Goal: Communication & Community: Answer question/provide support

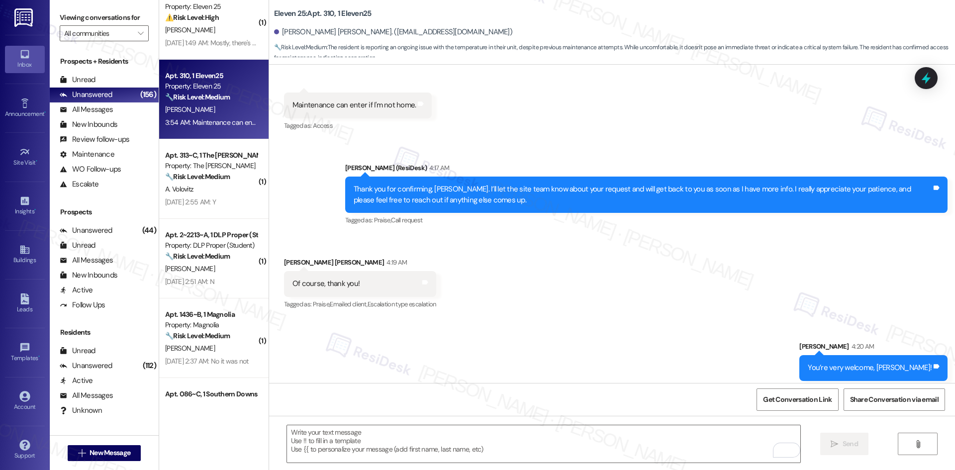
scroll to position [773, 0]
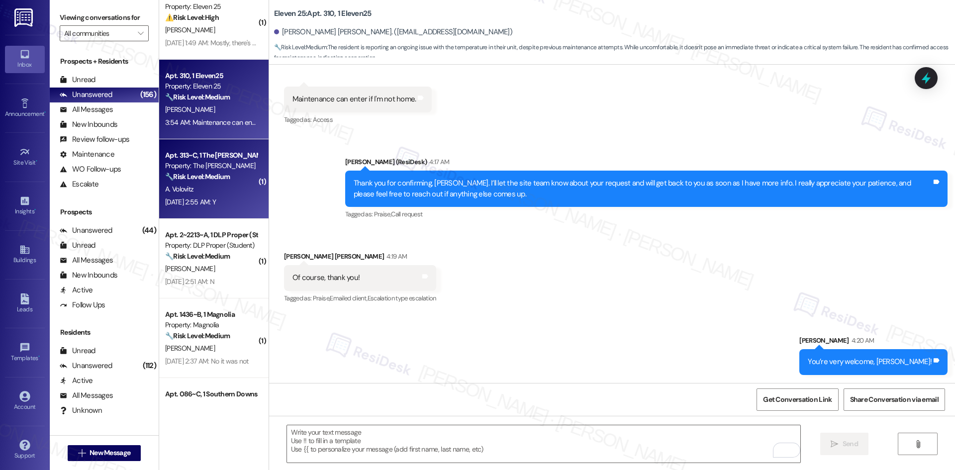
click at [223, 196] on div "Aug 19, 2025 at 2:55 AM: Y Aug 19, 2025 at 2:55 AM: Y" at bounding box center [211, 202] width 94 height 12
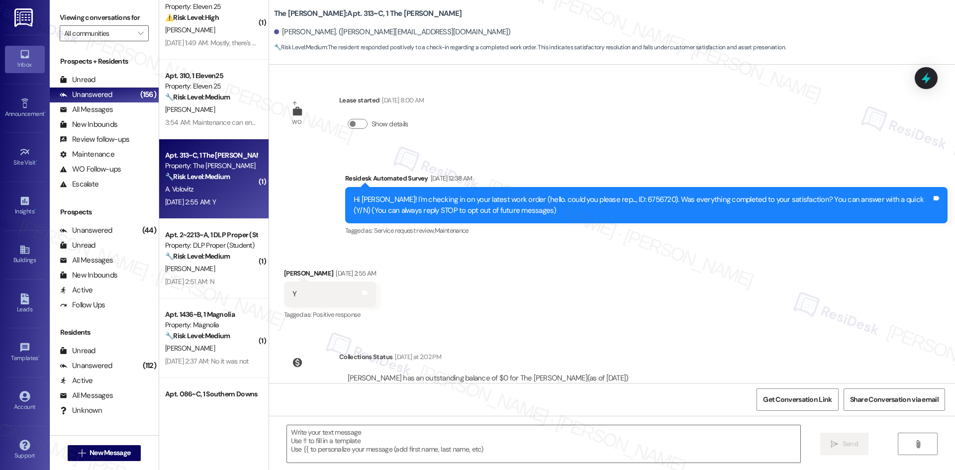
type textarea "Fetching suggested responses. Please feel free to read through the conversation…"
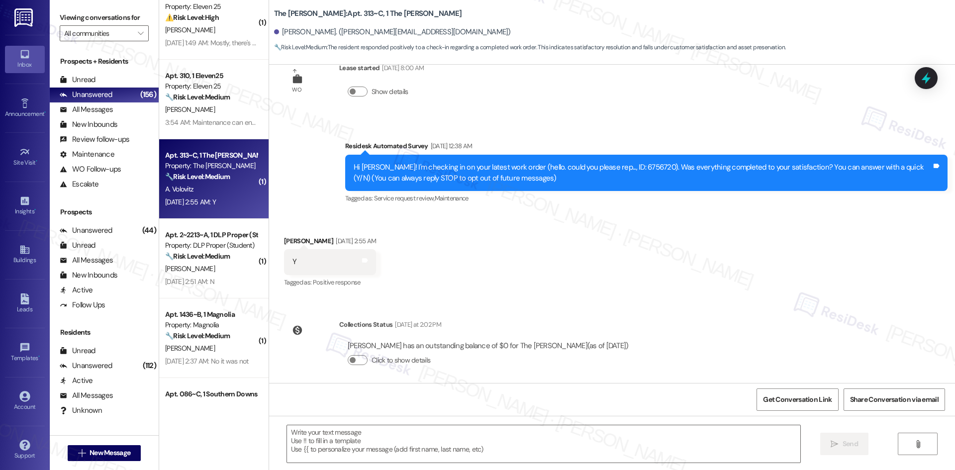
scroll to position [38, 0]
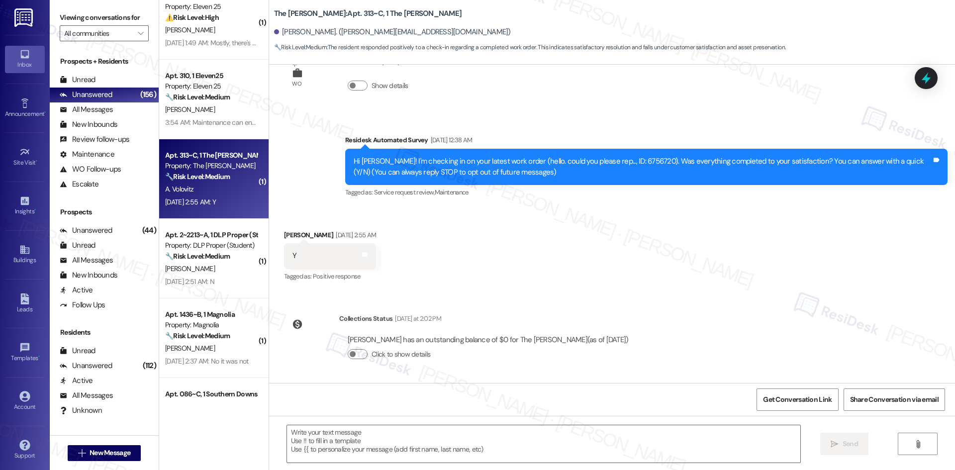
click at [439, 232] on div "Received via SMS Alan Volovitz Aug 19, 2025 at 2:55 AM Y Tags and notes Tagged …" at bounding box center [612, 249] width 686 height 84
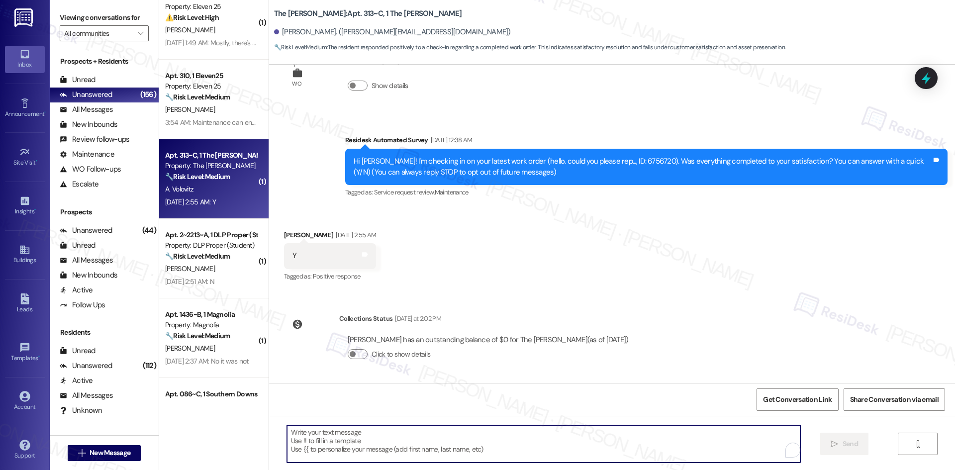
click at [399, 441] on textarea "To enrich screen reader interactions, please activate Accessibility in Grammarl…" at bounding box center [543, 443] width 513 height 37
paste textarea "Thank you for confirming! I’m glad to hear everything was completed to your sat…"
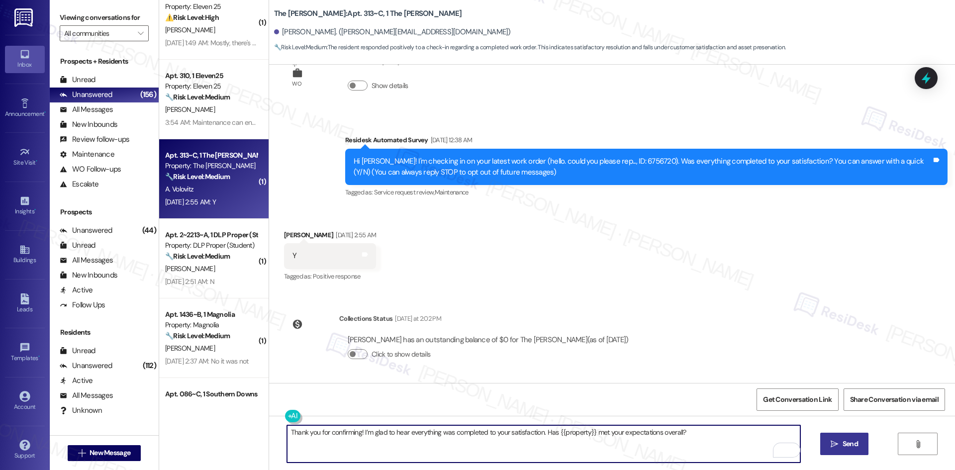
type textarea "Thank you for confirming! I’m glad to hear everything was completed to your sat…"
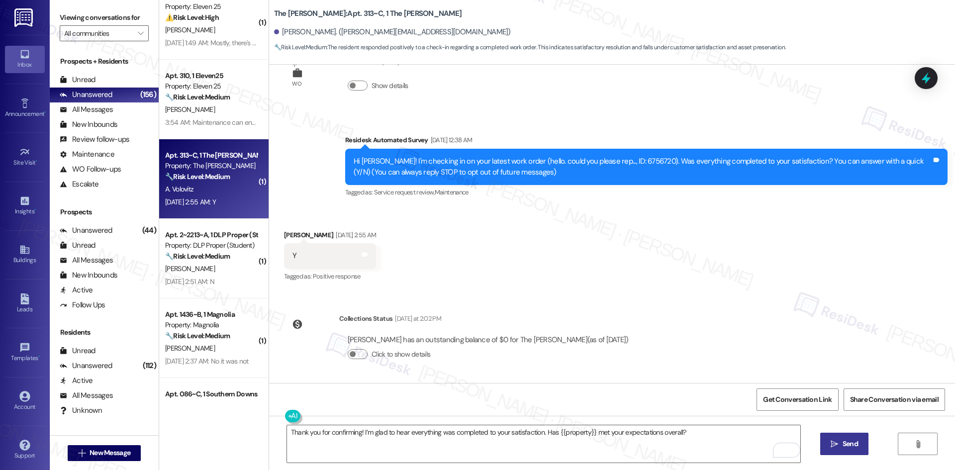
click at [844, 445] on span "Send" at bounding box center [850, 444] width 15 height 10
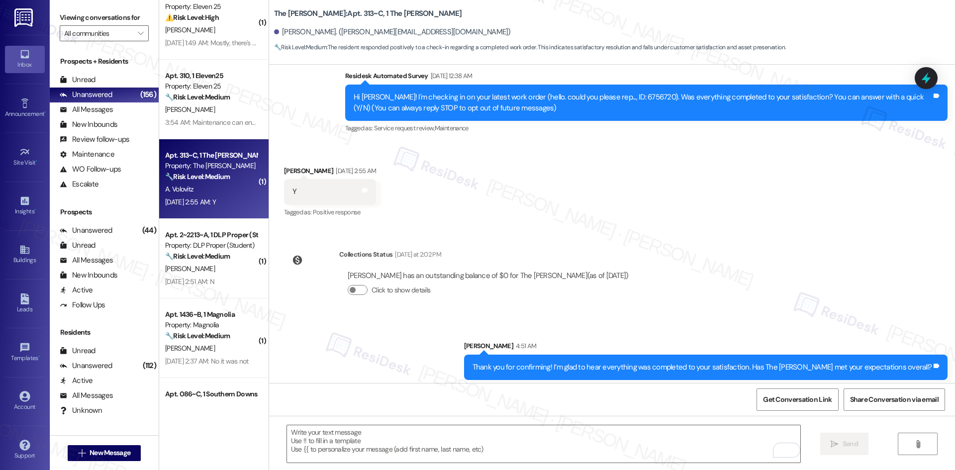
scroll to position [107, 0]
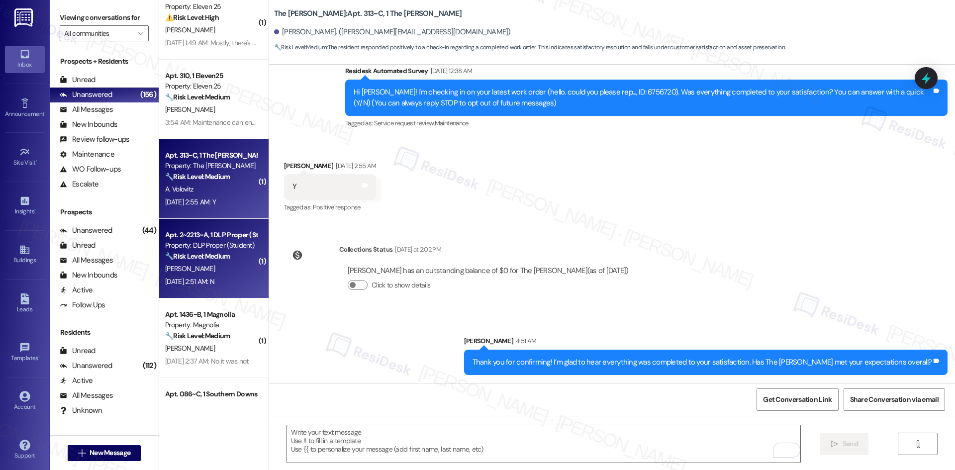
click at [197, 235] on div "Apt. 2~2213~A, 1 DLP Proper (Student)" at bounding box center [211, 235] width 92 height 10
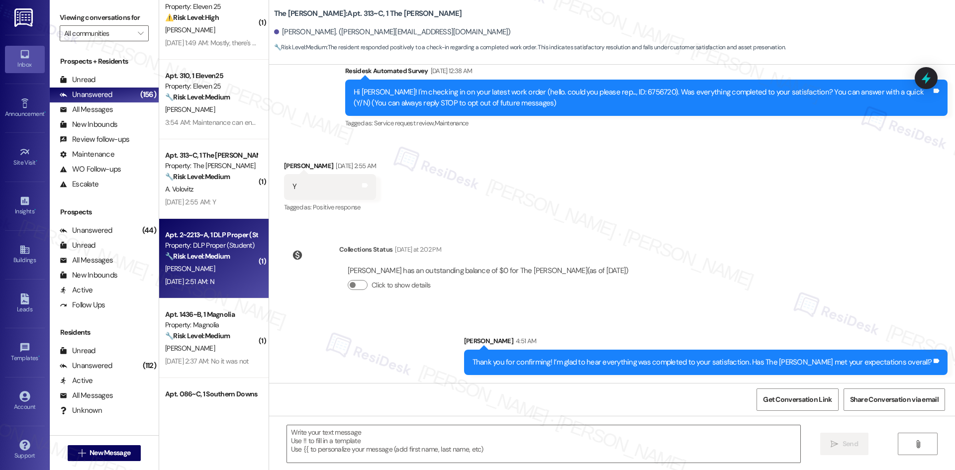
type textarea "Fetching suggested responses. Please feel free to read through the conversation…"
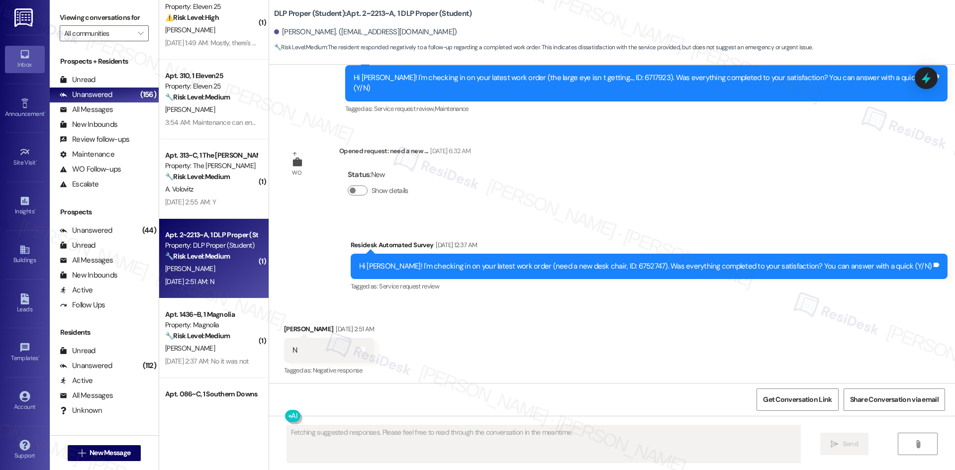
scroll to position [3967, 0]
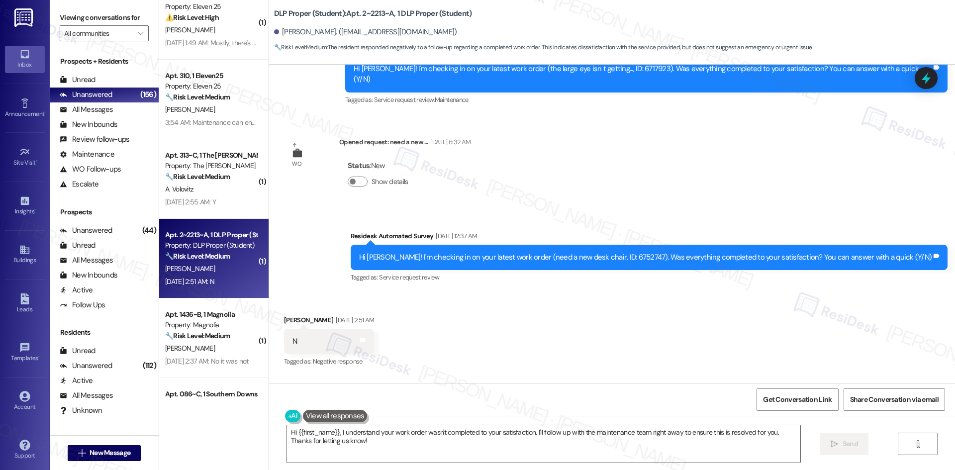
drag, startPoint x: 367, startPoint y: 163, endPoint x: 371, endPoint y: 172, distance: 9.6
click at [367, 208] on div "Survey, sent via SMS Residesk Automated Survey Aug 19, 2025 at 12:37 AM Hi Jaid…" at bounding box center [612, 250] width 686 height 84
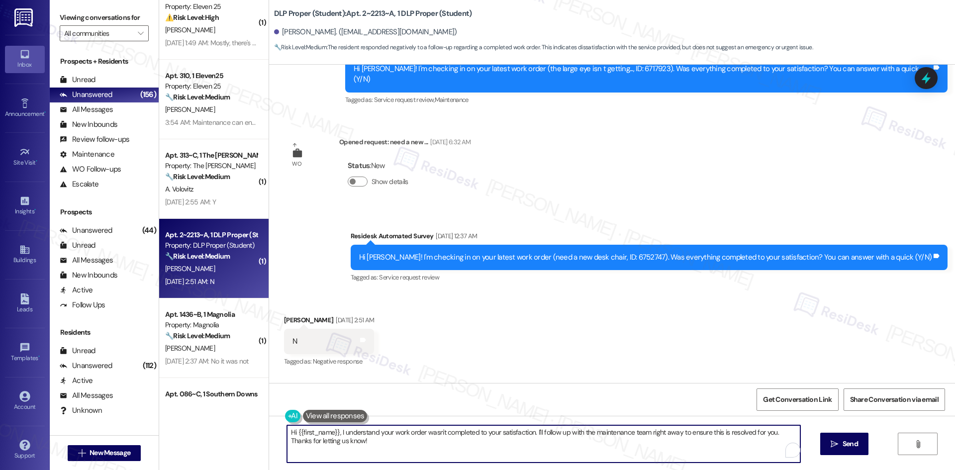
drag, startPoint x: 348, startPoint y: 442, endPoint x: 252, endPoint y: 406, distance: 102.5
click at [252, 406] on div "( 1 ) Apt. 150~A, 1 Southern Downs Property: Southern Downs ⚠️ Risk Level: High…" at bounding box center [557, 235] width 796 height 470
paste textarea "I'm sorry to hear that. Could you let me know what happened or what part of the…"
type textarea "I'm sorry to hear that. Could you let me know what happened or what part of the…"
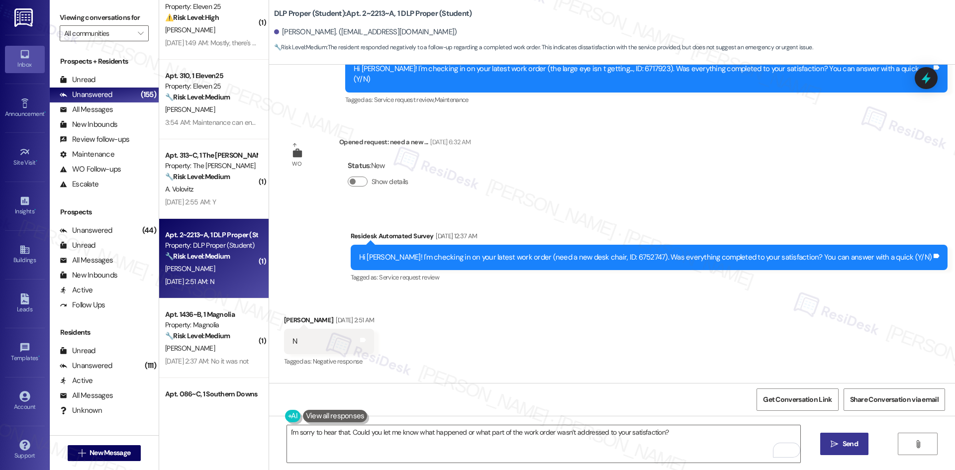
click at [860, 443] on button " Send" at bounding box center [844, 444] width 48 height 22
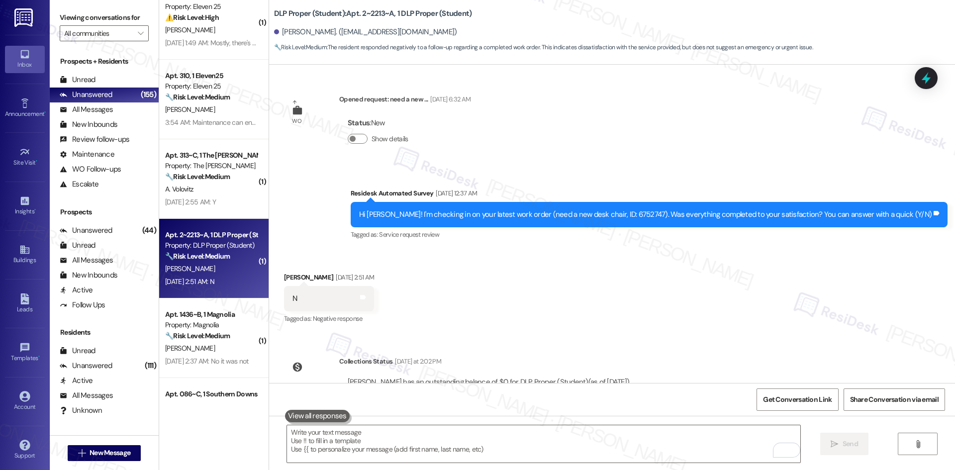
scroll to position [4037, 0]
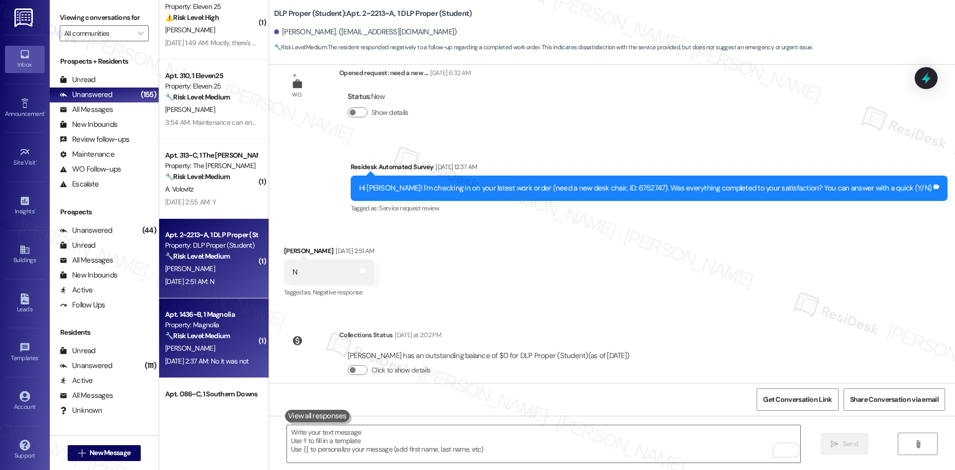
click at [217, 339] on strong "🔧 Risk Level: Medium" at bounding box center [197, 335] width 65 height 9
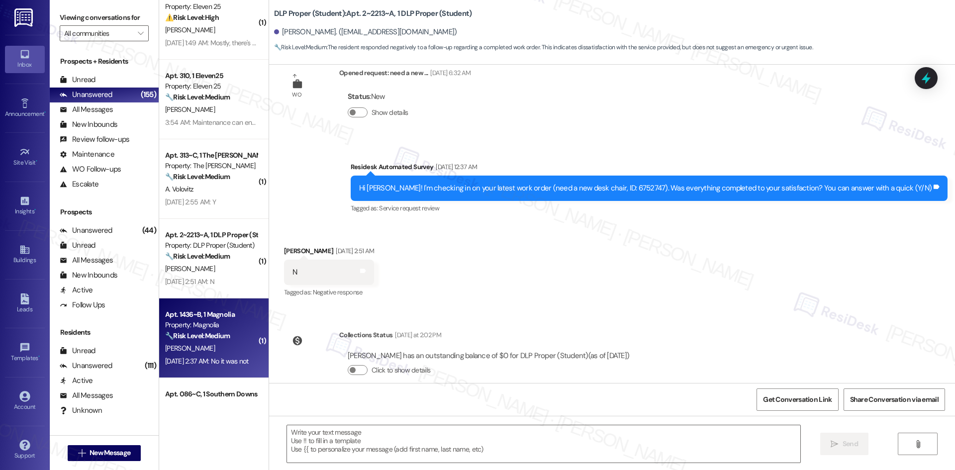
type textarea "Fetching suggested responses. Please feel free to read through the conversation…"
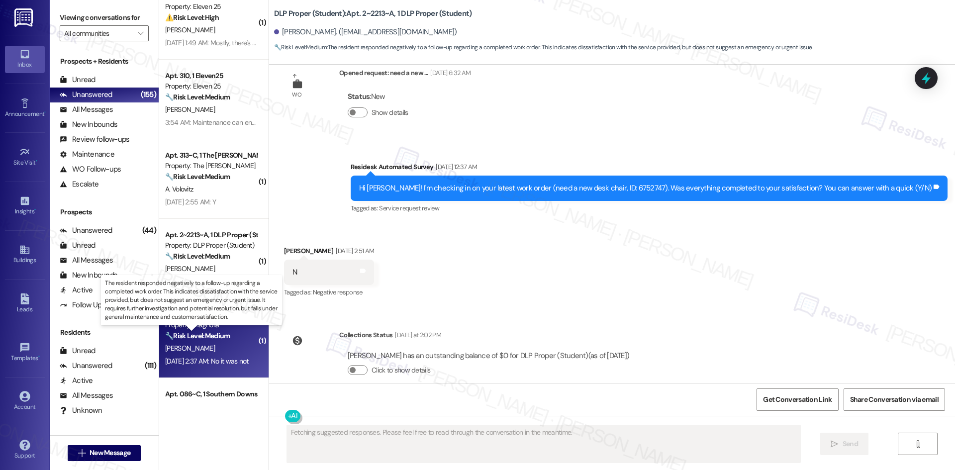
scroll to position [132, 0]
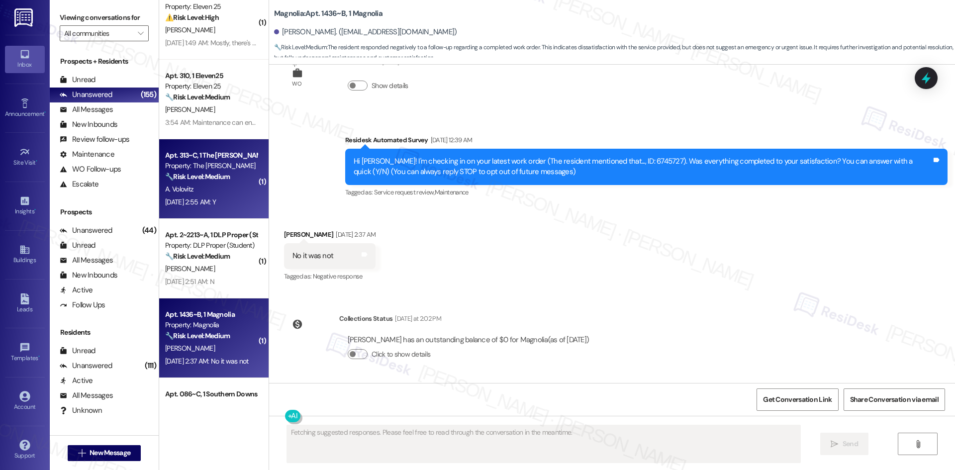
click at [203, 168] on div "Property: The [PERSON_NAME]" at bounding box center [211, 166] width 92 height 10
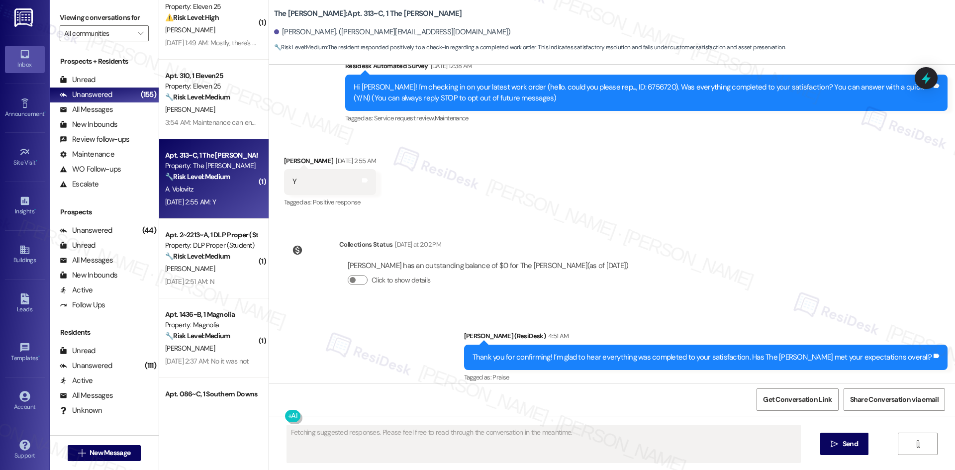
scroll to position [122, 0]
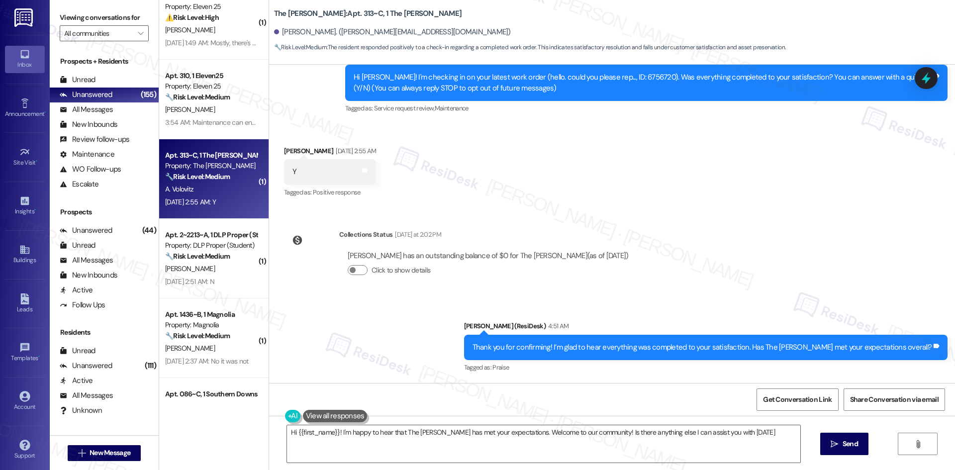
type textarea "Hi {{first_name}}! I'm happy to hear that The Griffin has met your expectations…"
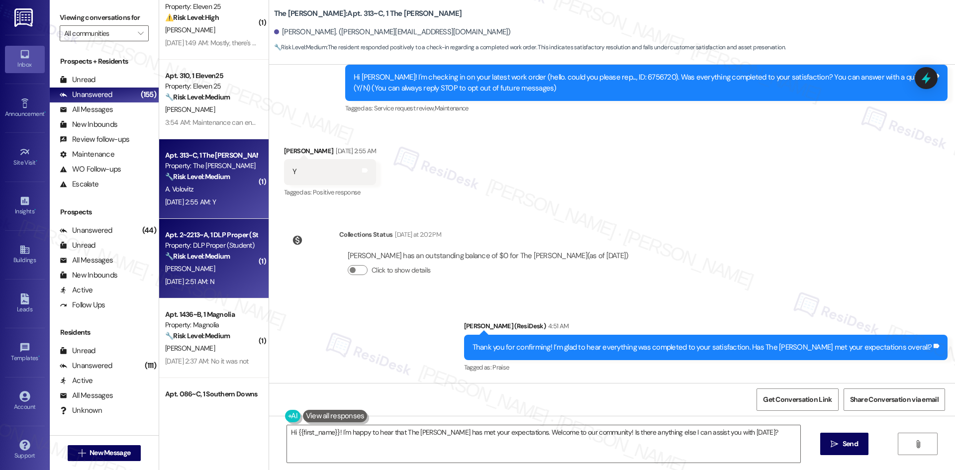
click at [212, 286] on div "Aug 19, 2025 at 2:51 AM: N Aug 19, 2025 at 2:51 AM: N" at bounding box center [211, 282] width 94 height 12
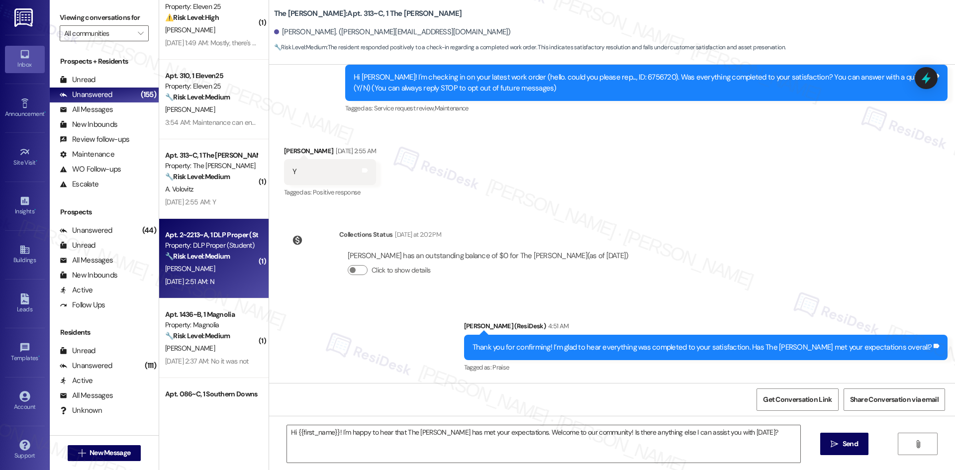
type textarea "Fetching suggested responses. Please feel free to read through the conversation…"
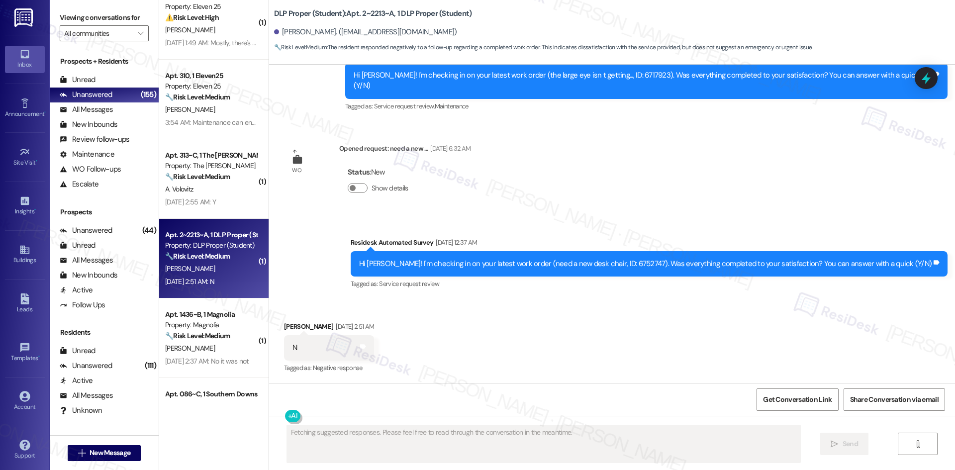
scroll to position [4052, 0]
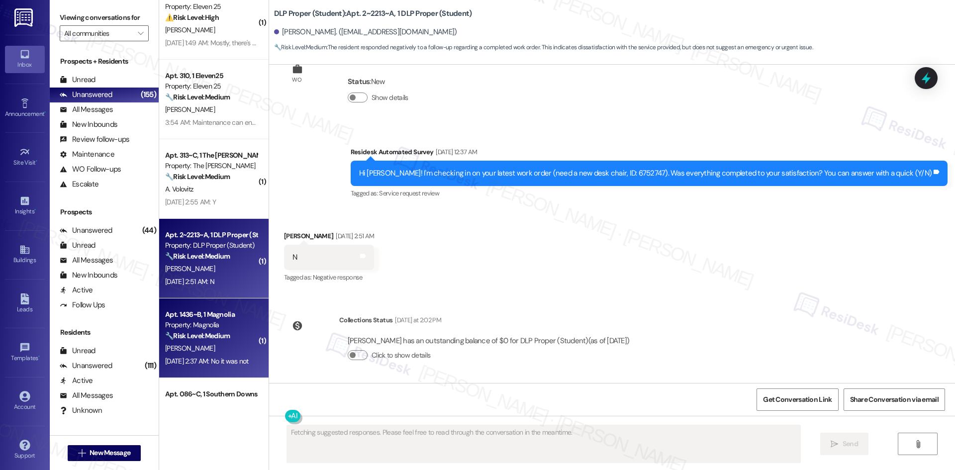
click at [199, 360] on div "Aug 19, 2025 at 2:37 AM: No it was not Aug 19, 2025 at 2:37 AM: No it was not" at bounding box center [207, 361] width 84 height 9
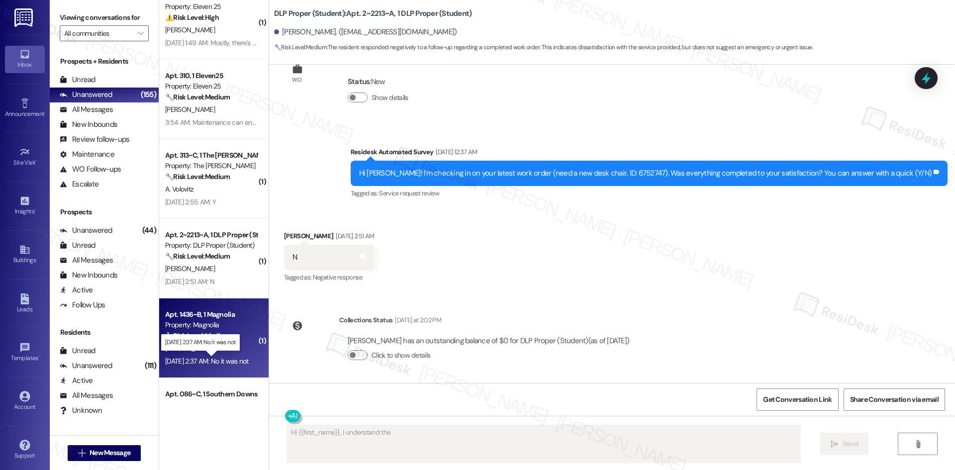
scroll to position [132, 0]
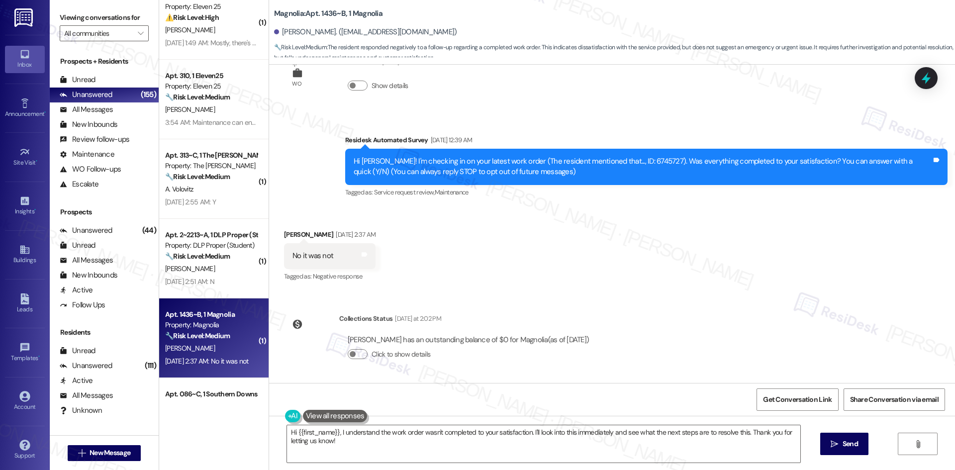
click at [674, 259] on div "Received via SMS Christopher Williams Aug 19, 2025 at 2:37 AM No it was not Tag…" at bounding box center [612, 249] width 686 height 84
click at [674, 269] on div "Received via SMS Christopher Williams Aug 19, 2025 at 2:37 AM No it was not Tag…" at bounding box center [612, 249] width 686 height 84
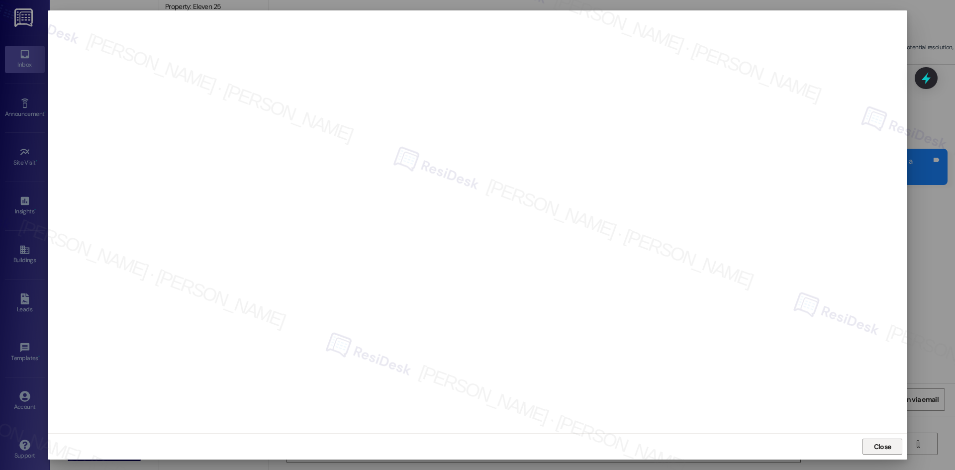
click at [892, 446] on span "Close" at bounding box center [882, 447] width 21 height 10
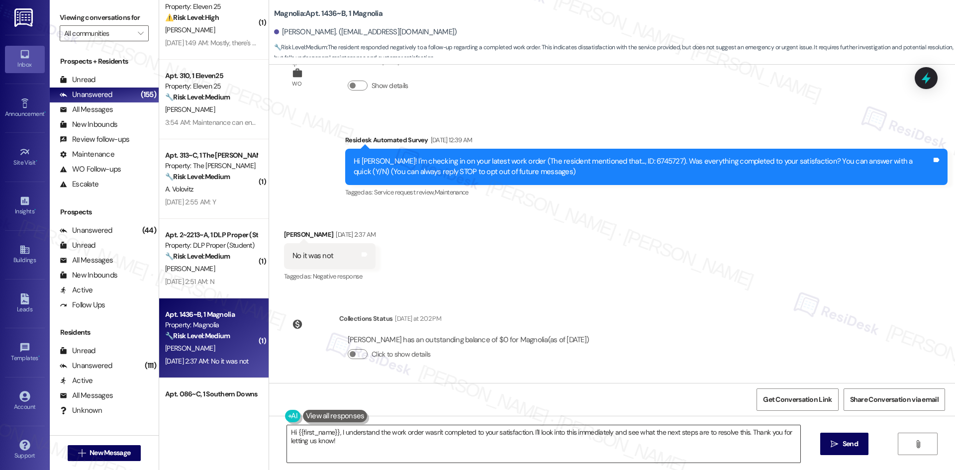
click at [416, 445] on textarea "Hi {{first_name}}, I understand the work order wasn't completed to your satisfa…" at bounding box center [543, 443] width 513 height 37
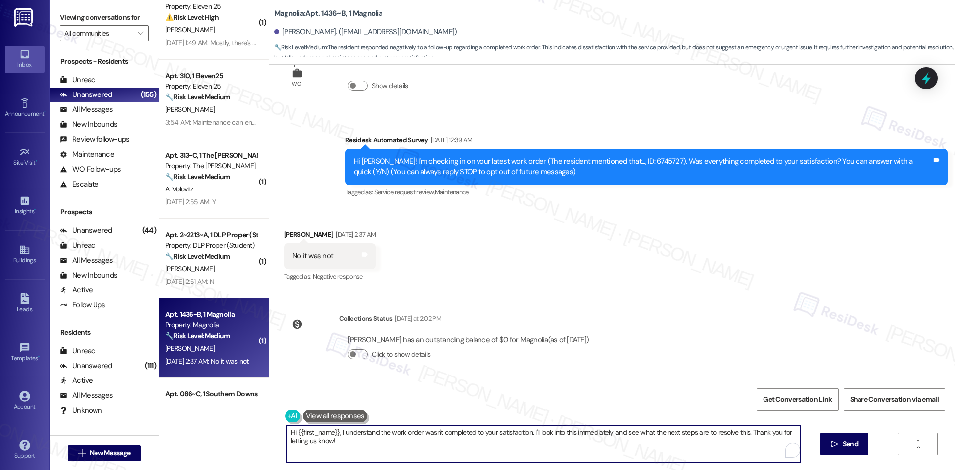
paste textarea "I'm sorry to hear that. Could you let me know what happened or what part of the…"
type textarea "I'm sorry to hear that. Could you let me know what happened or what part of the…"
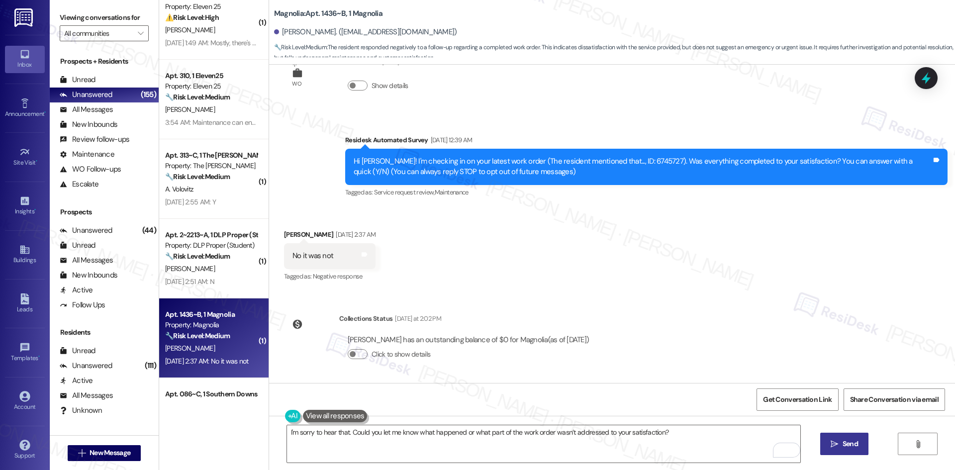
click at [837, 445] on icon "" at bounding box center [834, 444] width 7 height 8
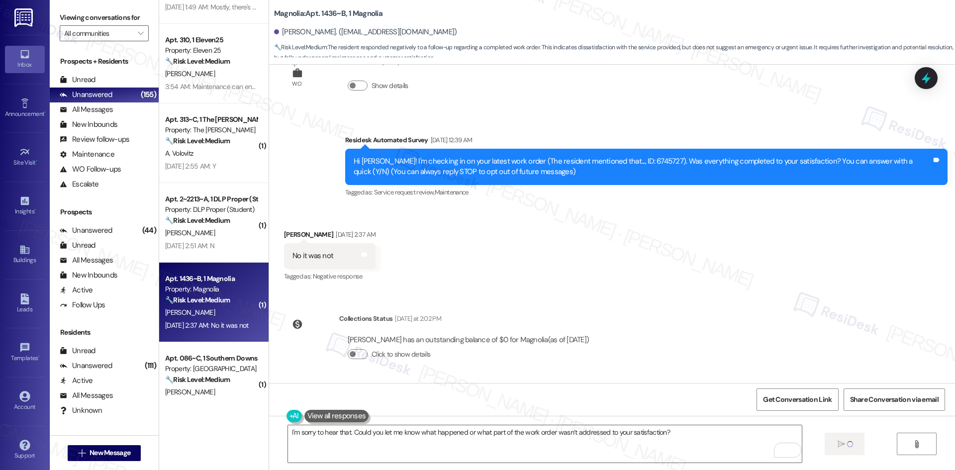
scroll to position [249, 0]
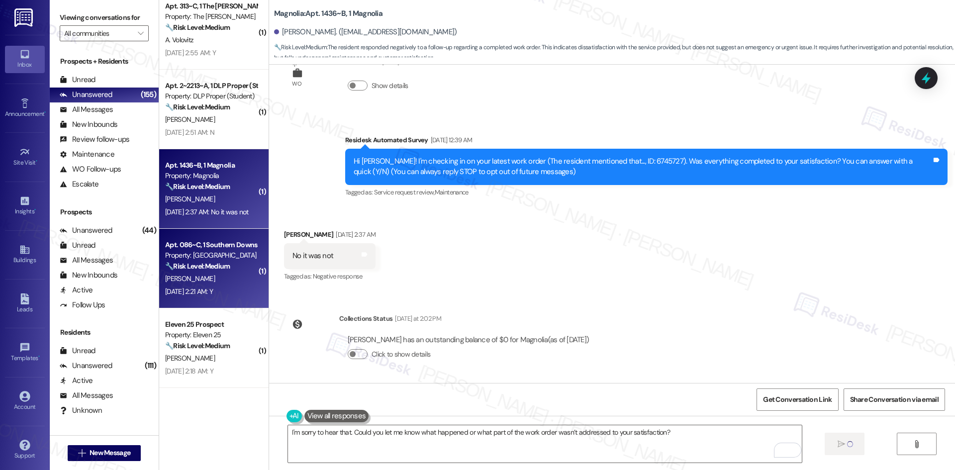
click at [210, 293] on div "Aug 19, 2025 at 2:21 AM: Y Aug 19, 2025 at 2:21 AM: Y" at bounding box center [189, 291] width 48 height 9
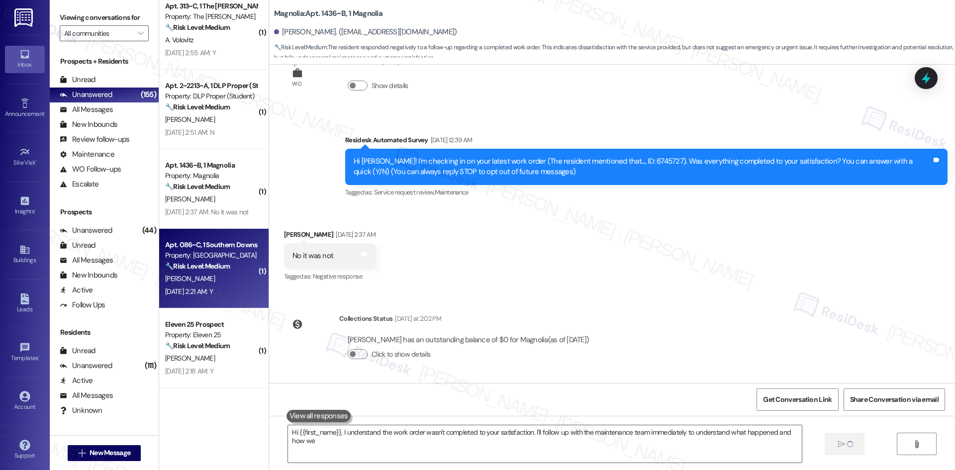
type textarea "Hi {{first_name}}, I understand the work order wasn't completed to your satisfa…"
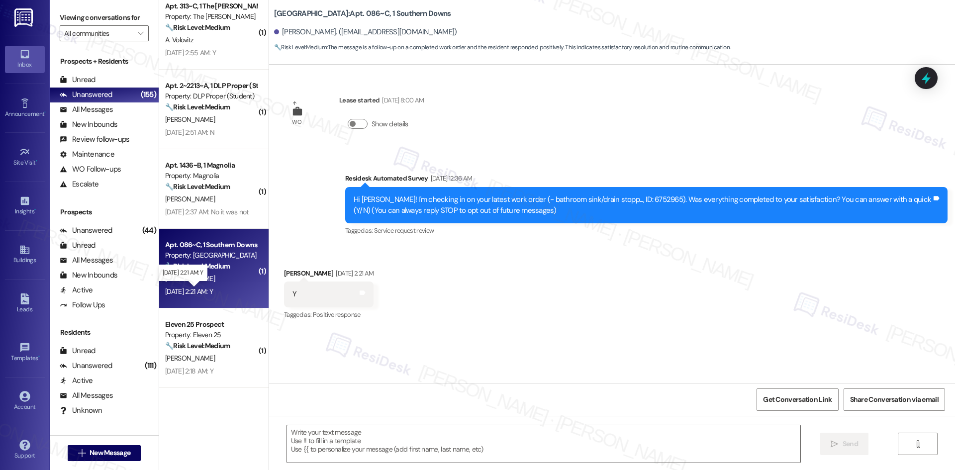
type textarea "Fetching suggested responses. Please feel free to read through the conversation…"
click at [456, 259] on div "Received via SMS Carson Foley Aug 19, 2025 at 2:21 AM Y Tags and notes Tagged a…" at bounding box center [612, 288] width 686 height 84
click at [461, 448] on textarea at bounding box center [543, 443] width 513 height 37
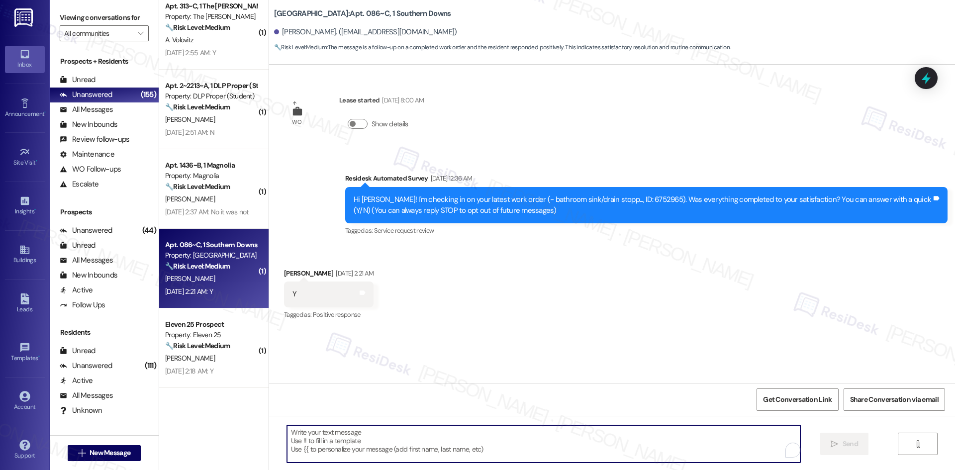
paste textarea "Thank you for confirming! I’m glad to hear everything was completed to your sat…"
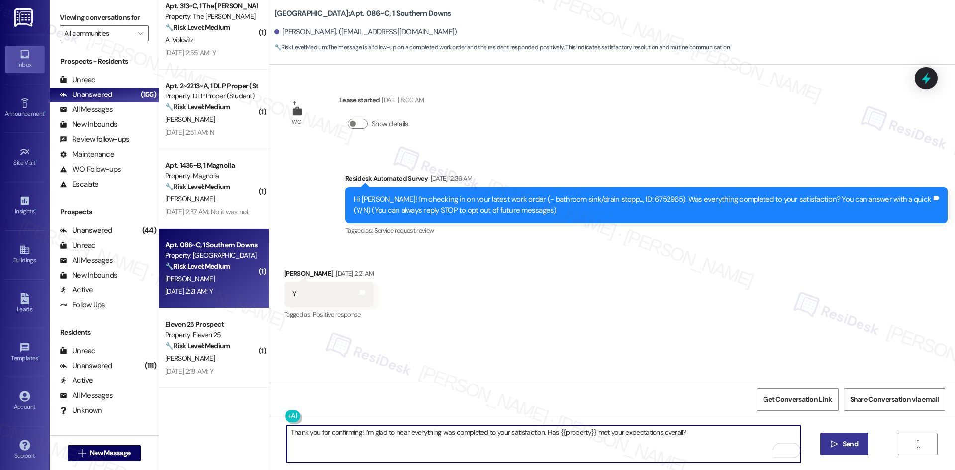
type textarea "Thank you for confirming! I’m glad to hear everything was completed to your sat…"
click at [832, 442] on icon "" at bounding box center [834, 444] width 7 height 8
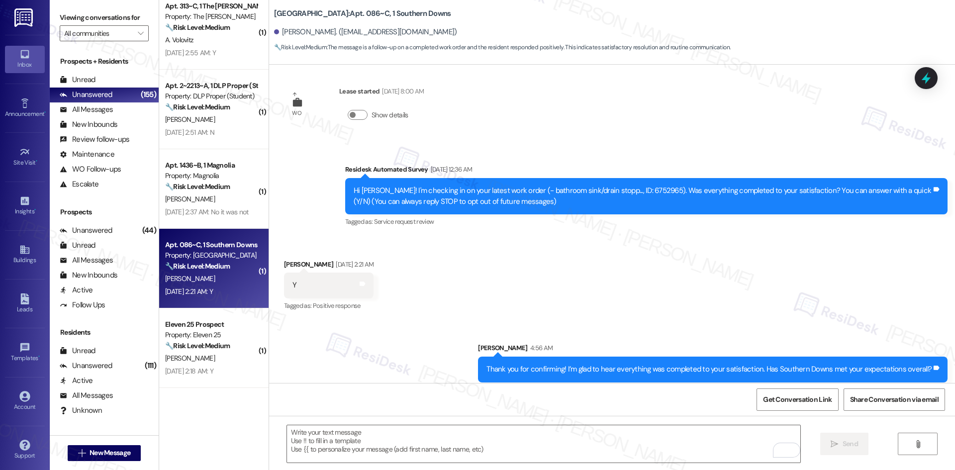
scroll to position [16, 0]
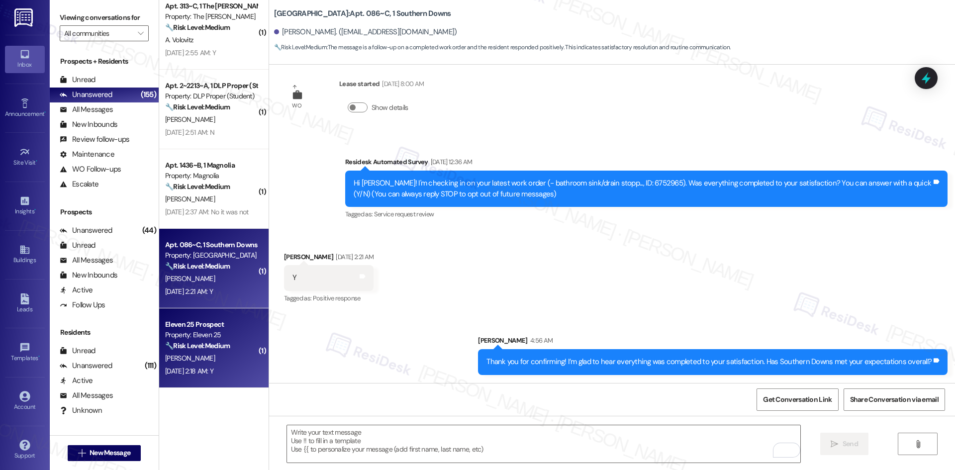
click at [203, 352] on div "Eleven 25 Prospect Property: Eleven 25 🔧 Risk Level: Medium The resident respon…" at bounding box center [211, 335] width 94 height 34
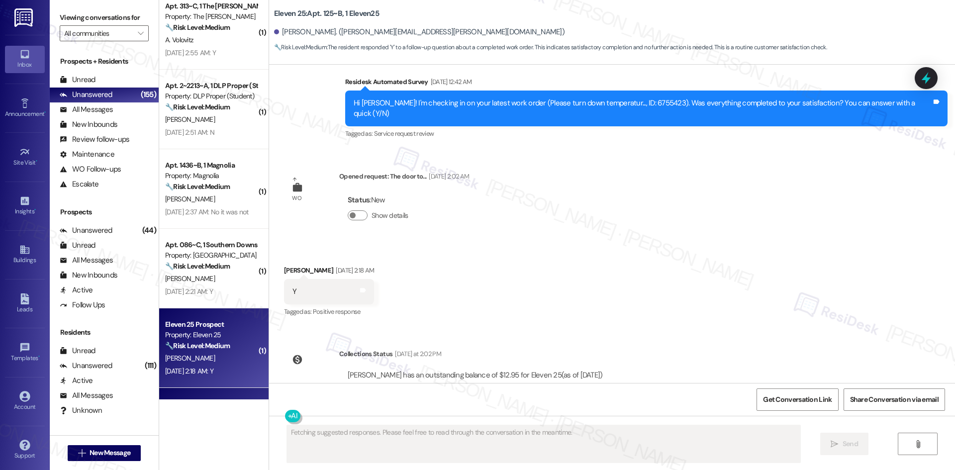
scroll to position [1206, 0]
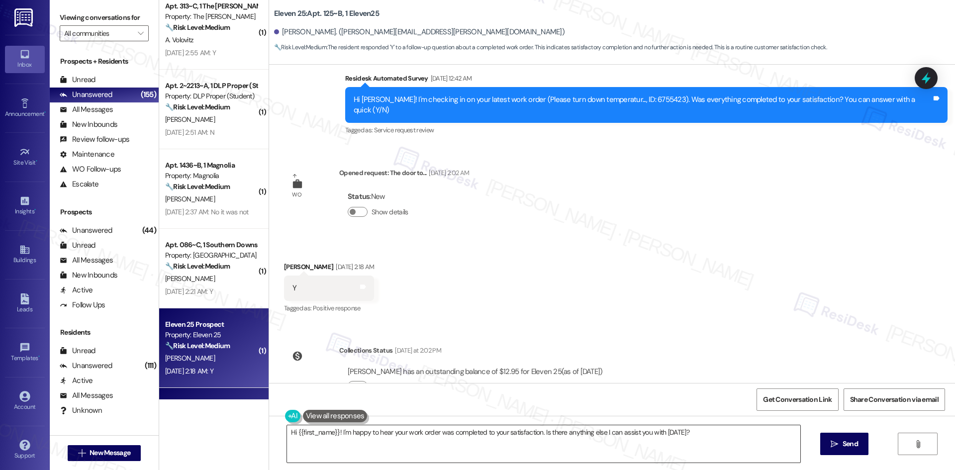
click at [504, 443] on textarea "Hi {{first_name}}! I'm happy to hear your work order was completed to your sati…" at bounding box center [543, 443] width 513 height 37
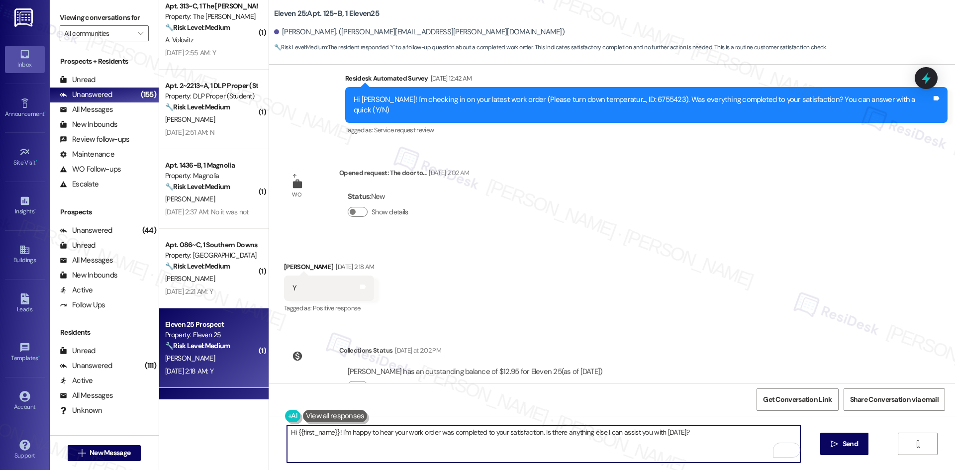
paste textarea "Thank you for confirming! I’m glad to hear everything was completed to your sat…"
type textarea "Thank you for confirming! I’m glad to hear everything was completed to your sat…"
click at [843, 440] on span "Send" at bounding box center [850, 444] width 15 height 10
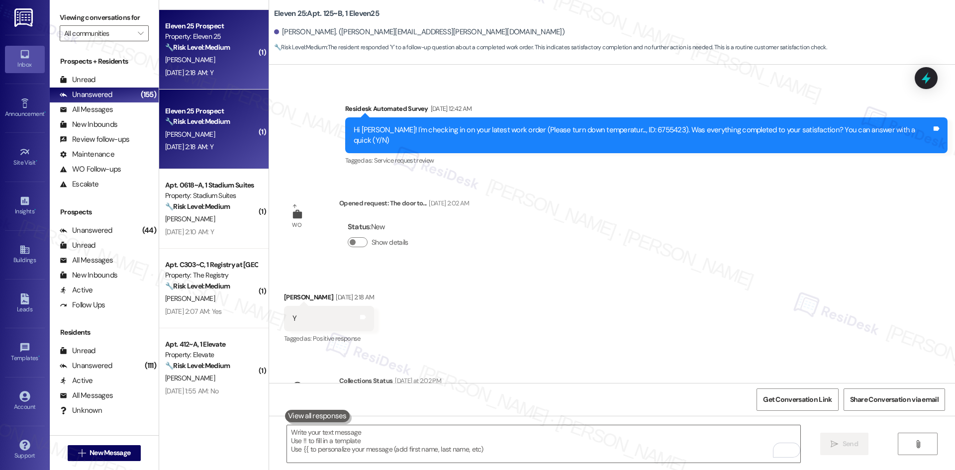
scroll to position [1114, 0]
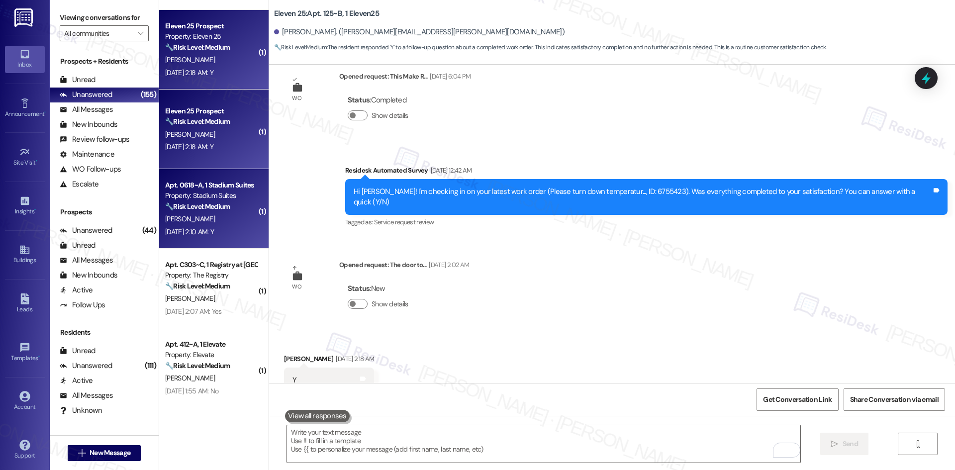
click at [210, 238] on div "Aug 19, 2025 at 2:10 AM: Y Aug 19, 2025 at 2:10 AM: Y" at bounding box center [211, 232] width 94 height 12
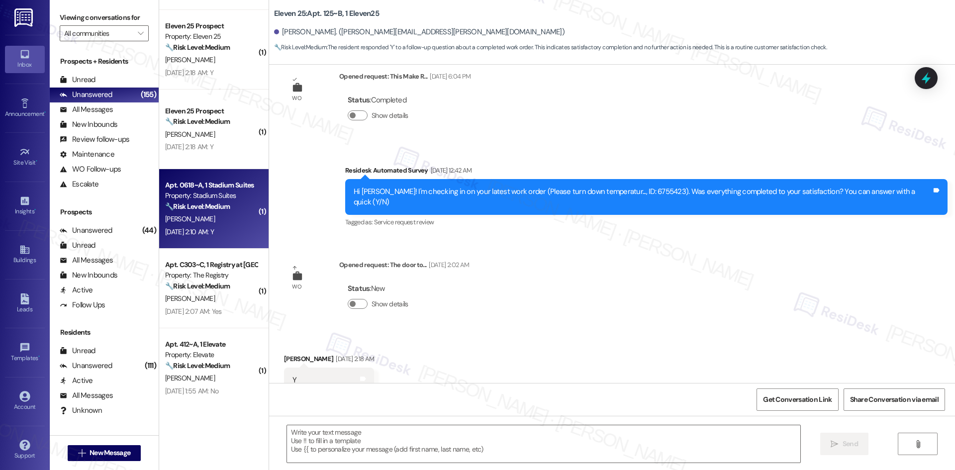
type textarea "Fetching suggested responses. Please feel free to read through the conversation…"
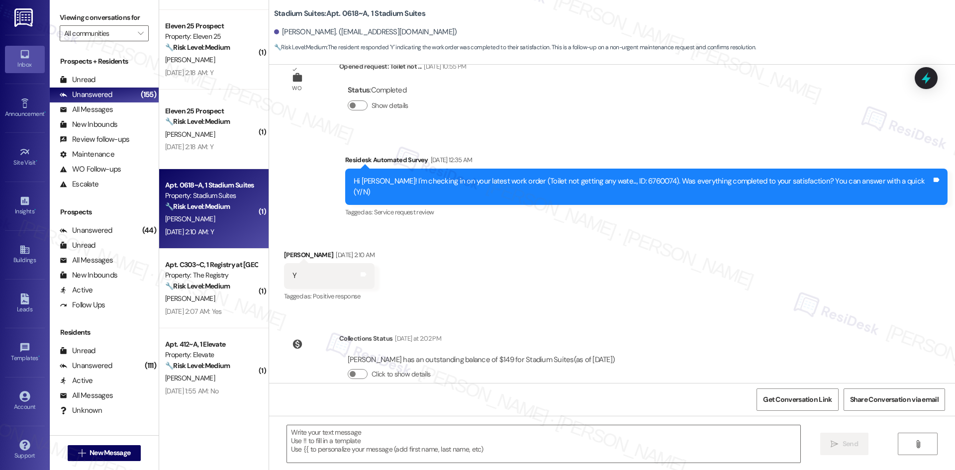
scroll to position [2180, 0]
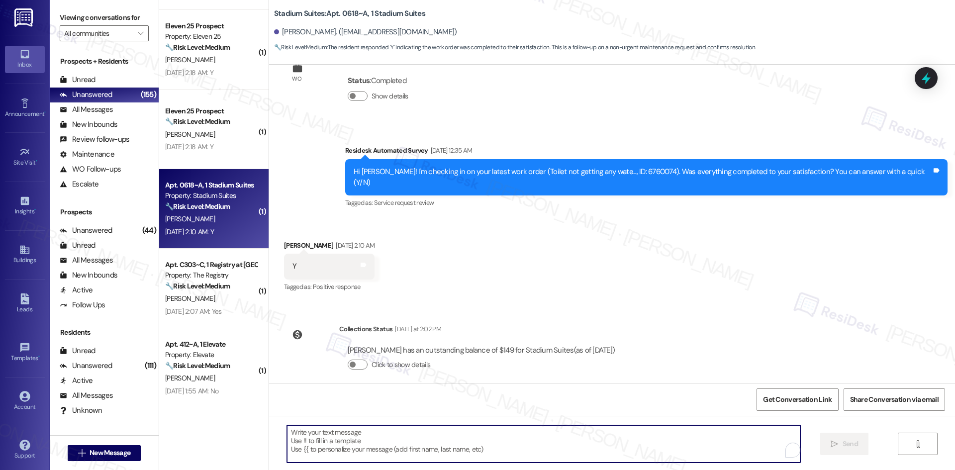
click at [566, 445] on textarea "To enrich screen reader interactions, please activate Accessibility in Grammarl…" at bounding box center [543, 443] width 513 height 37
paste textarea "Thank you for confirming! I’m glad to hear everything was completed to your sat…"
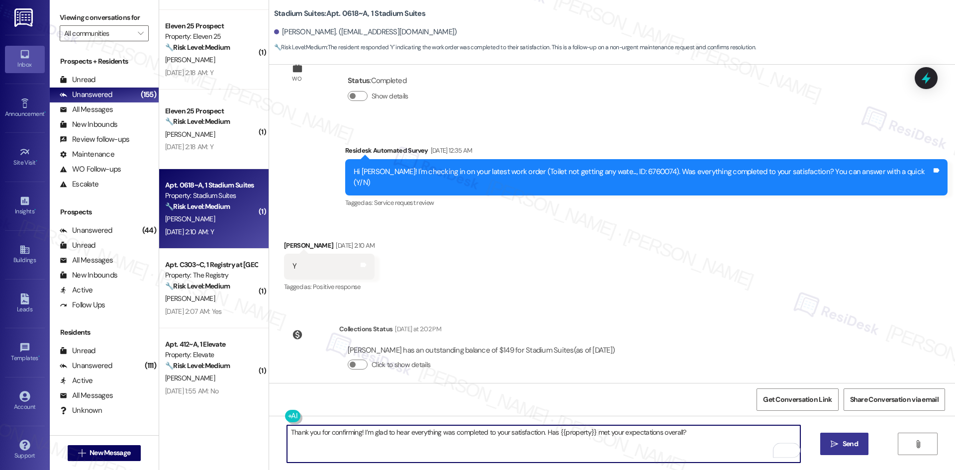
type textarea "Thank you for confirming! I’m glad to hear everything was completed to your sat…"
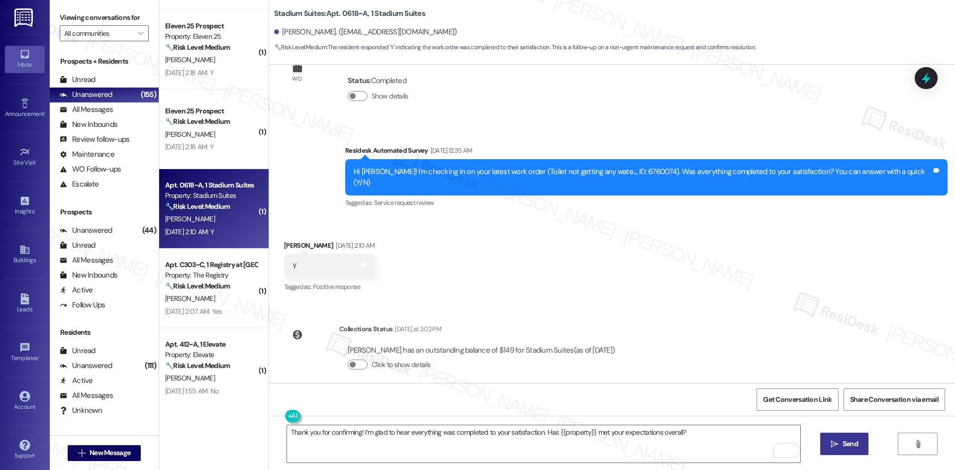
click at [820, 436] on button " Send" at bounding box center [844, 444] width 48 height 22
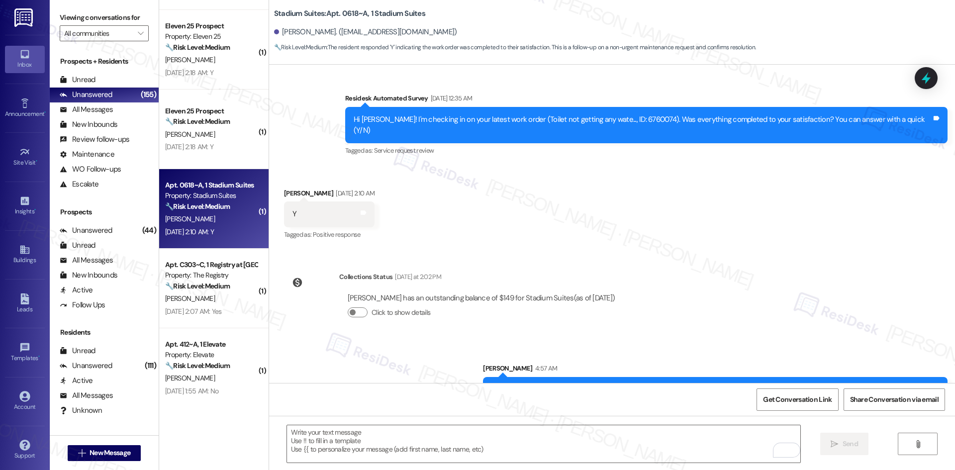
scroll to position [2238, 0]
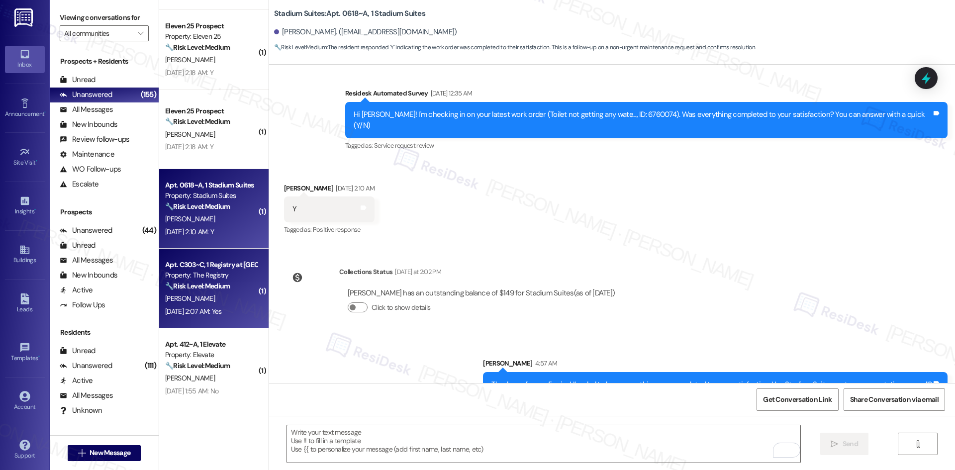
click at [196, 308] on div "Aug 19, 2025 at 2:07 AM: Yes Aug 19, 2025 at 2:07 AM: Yes" at bounding box center [193, 311] width 57 height 9
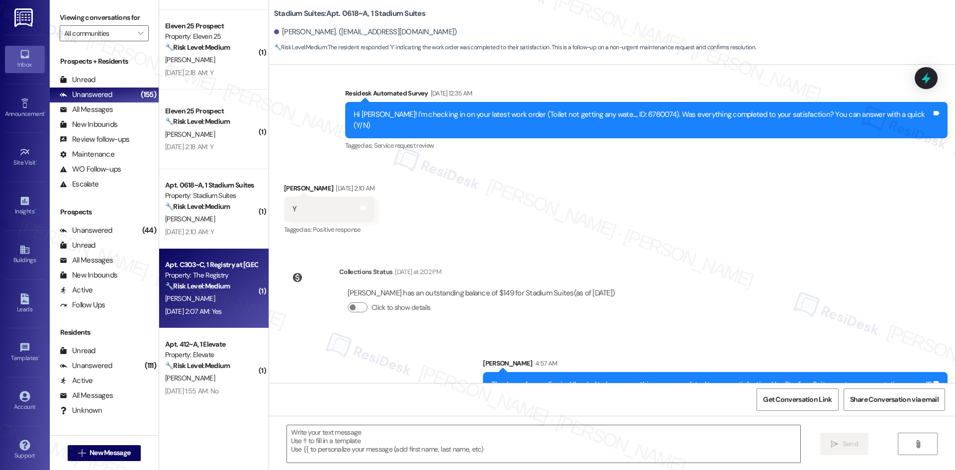
type textarea "Fetching suggested responses. Please feel free to read through the conversation…"
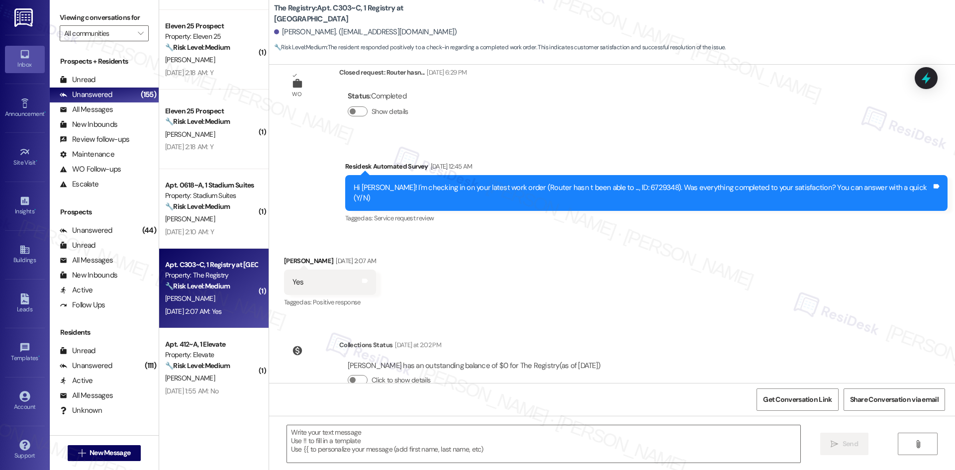
scroll to position [458, 0]
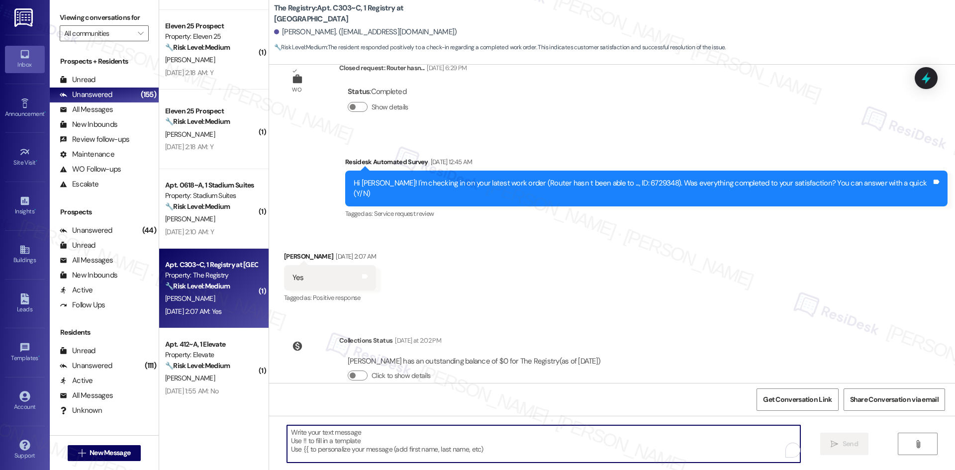
click at [517, 449] on textarea "To enrich screen reader interactions, please activate Accessibility in Grammarl…" at bounding box center [543, 443] width 513 height 37
paste textarea "Thank you for confirming! I’m glad to hear everything was completed to your sat…"
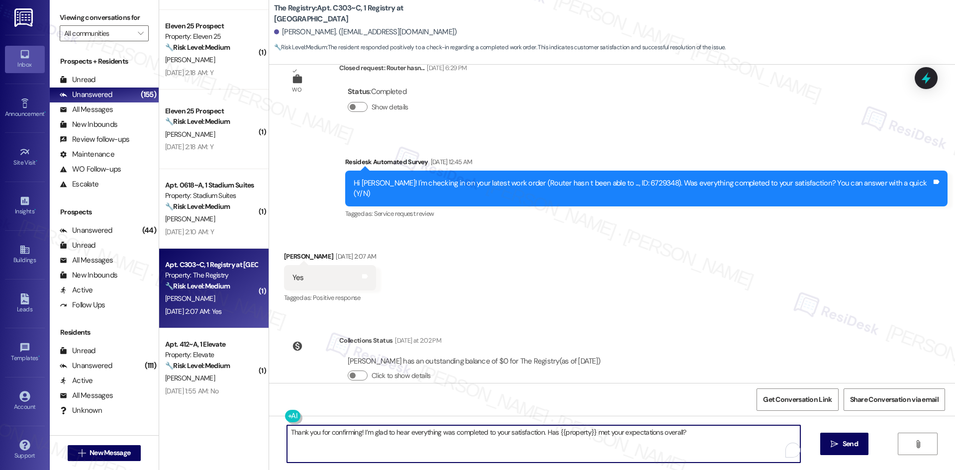
type textarea "Thank you for confirming! I’m glad to hear everything was completed to your sat…"
click at [868, 445] on div "Thank you for confirming! I’m glad to hear everything was completed to your sat…" at bounding box center [612, 453] width 686 height 75
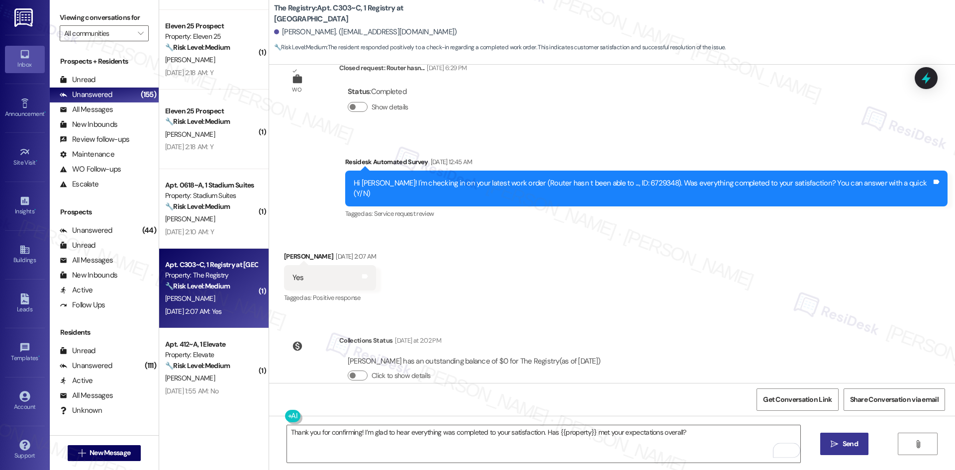
click at [852, 451] on button " Send" at bounding box center [844, 444] width 48 height 22
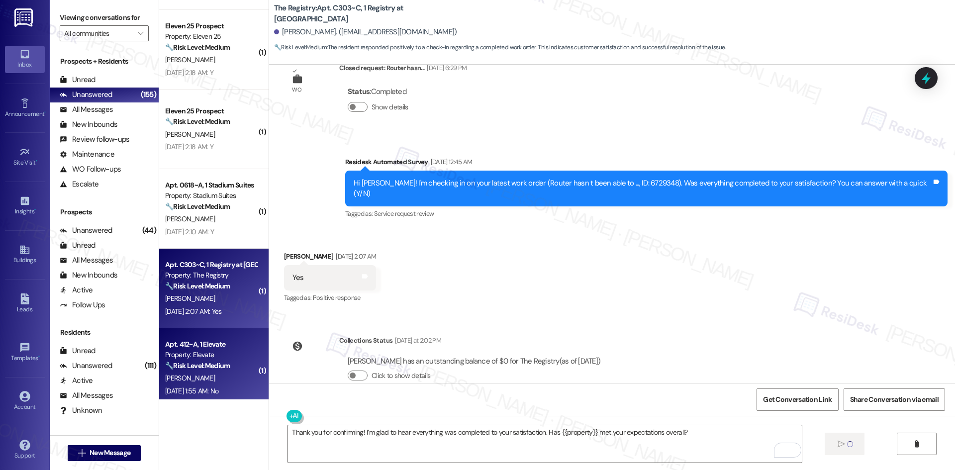
click at [187, 378] on span "C. Bledsoe" at bounding box center [190, 378] width 50 height 9
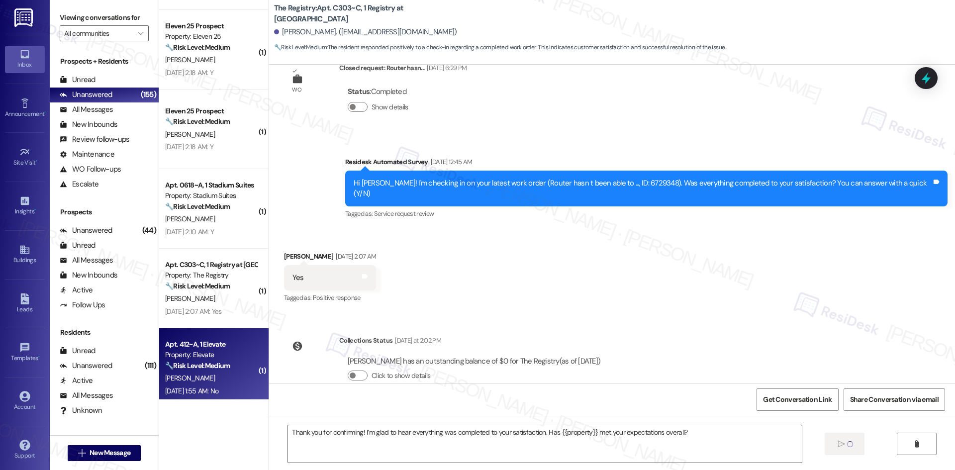
type textarea "Fetching suggested responses. Please feel free to read through the conversation…"
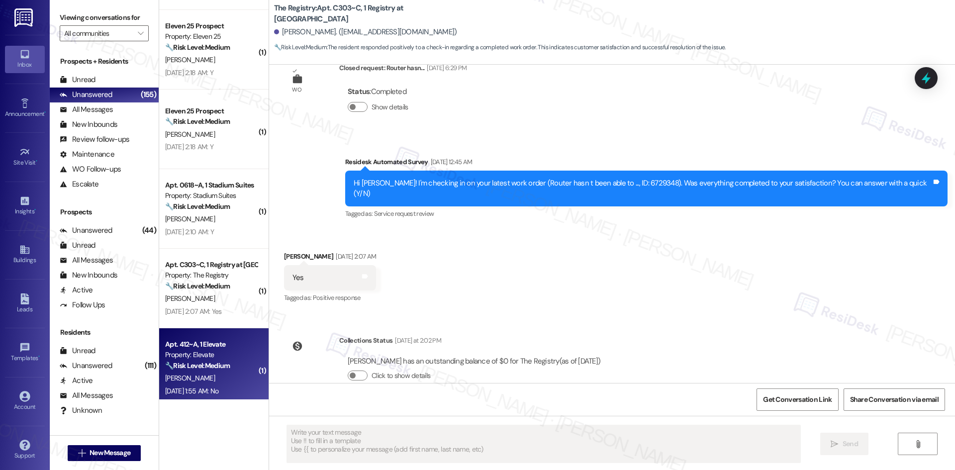
scroll to position [0, 0]
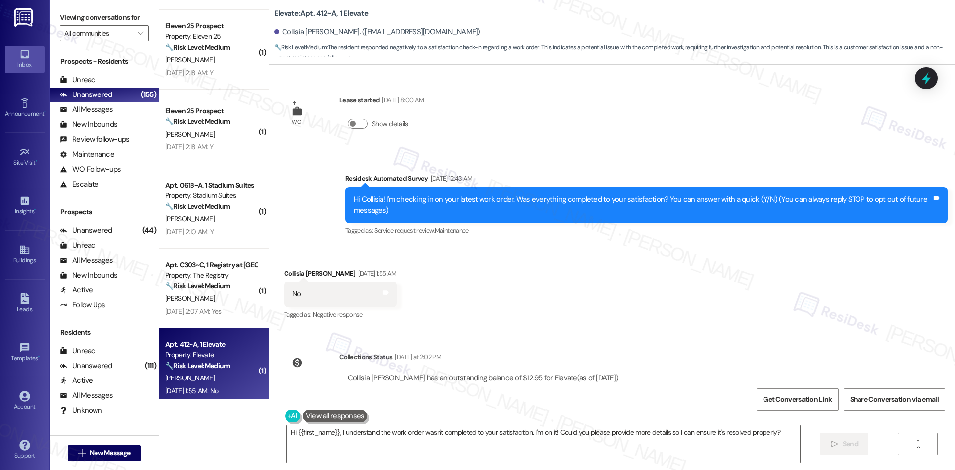
click at [424, 256] on div "Received via SMS Collisia Bledsoe Aug 19, 2025 at 1:55 AM No Tags and notes Tag…" at bounding box center [612, 288] width 686 height 84
click at [464, 453] on textarea "Hi {{first_name}}, I understand the work order wasn't completed to your satisfa…" at bounding box center [543, 443] width 513 height 37
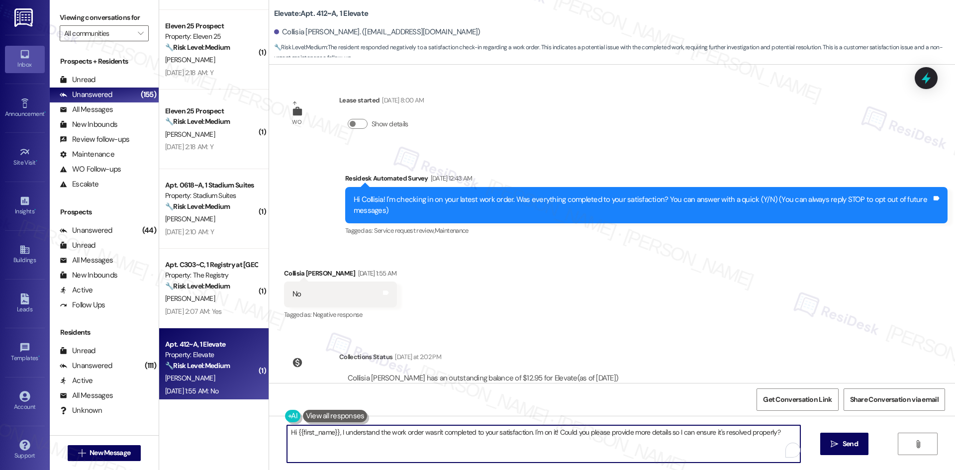
paste textarea "I'm sorry to hear that. Could you let me know what happened or what part of the…"
type textarea "I'm sorry to hear that. Could you let me know what happened or what part of the…"
click at [833, 445] on icon "" at bounding box center [834, 444] width 7 height 8
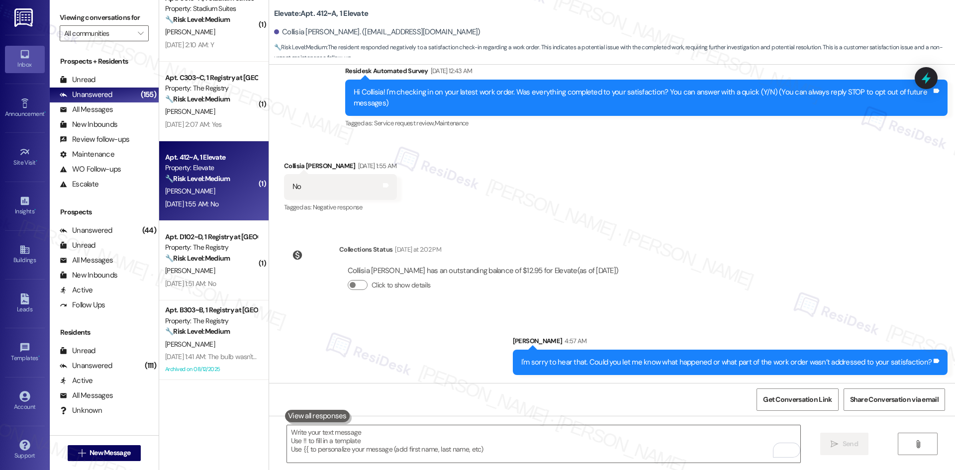
scroll to position [746, 0]
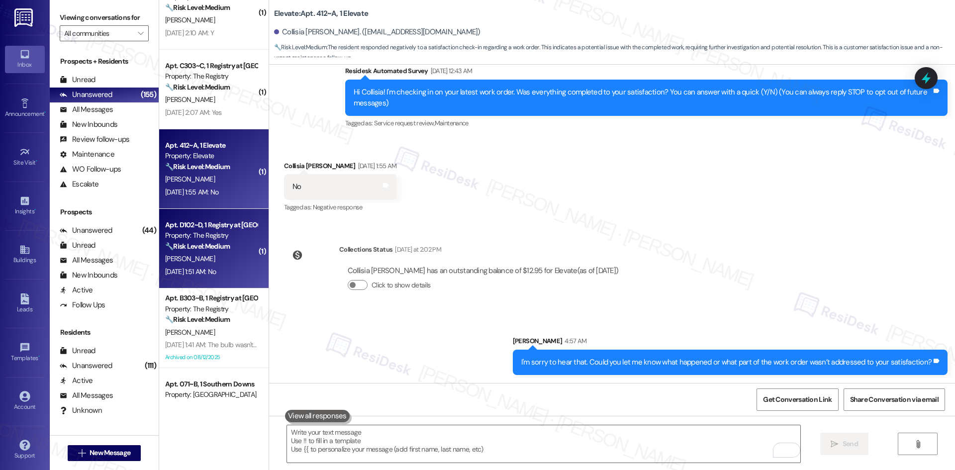
click at [218, 284] on div "Apt. D102~D, 1 Registry at Bowling Green Property: The Registry 🔧 Risk Level: M…" at bounding box center [213, 249] width 109 height 80
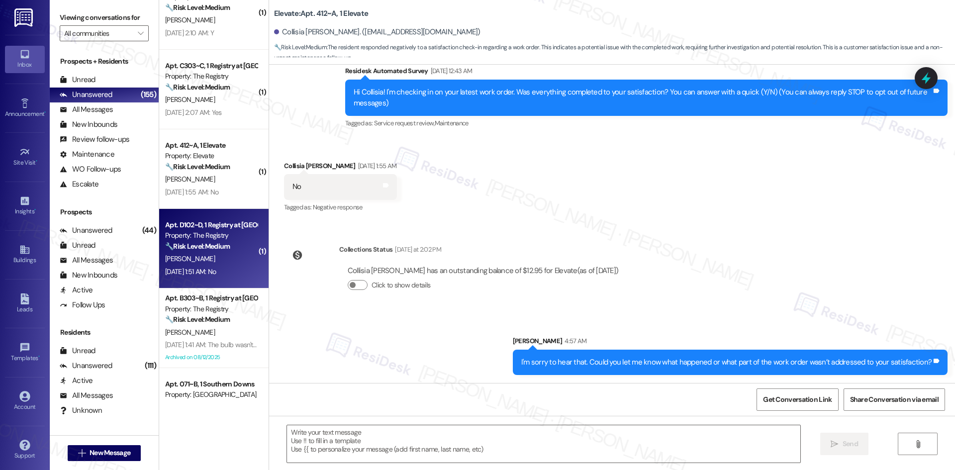
type textarea "Fetching suggested responses. Please feel free to read through the conversation…"
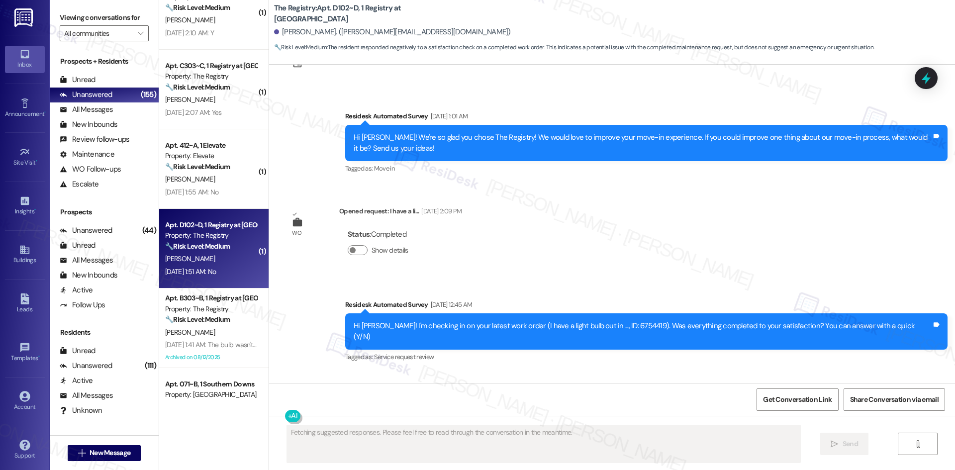
scroll to position [1741, 0]
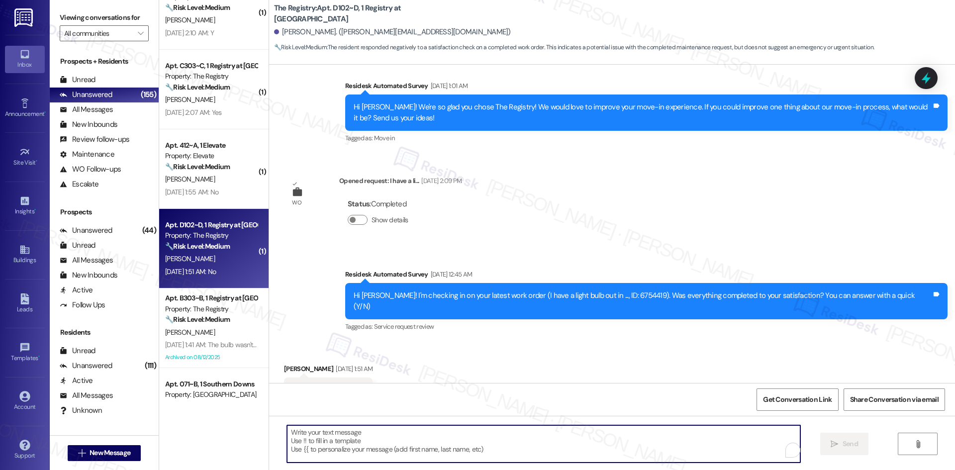
click at [489, 440] on textarea "To enrich screen reader interactions, please activate Accessibility in Grammarl…" at bounding box center [543, 443] width 513 height 37
paste textarea "I'm sorry to hear that. Could you let me know what happened or what part of the…"
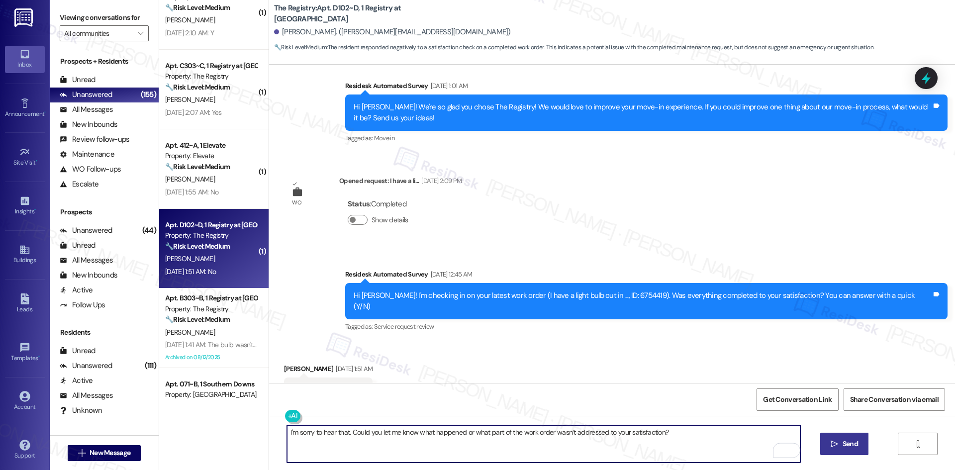
type textarea "I'm sorry to hear that. Could you let me know what happened or what part of the…"
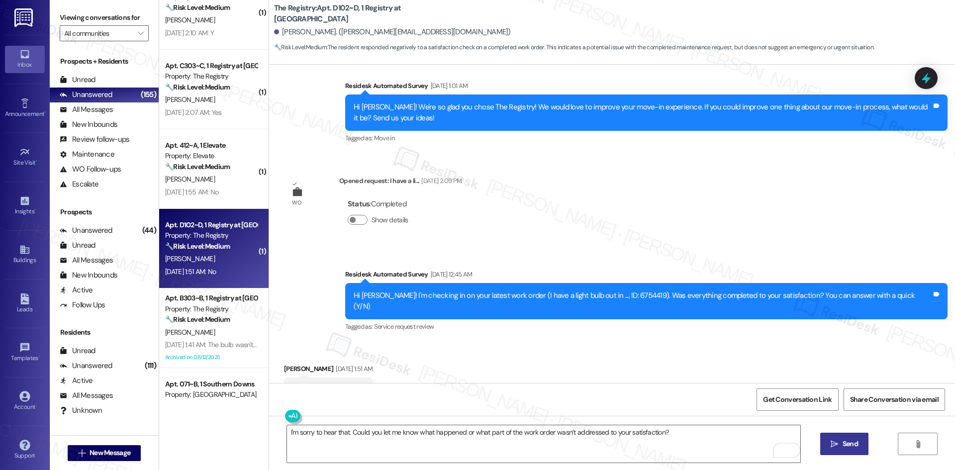
click at [841, 437] on button " Send" at bounding box center [844, 444] width 48 height 22
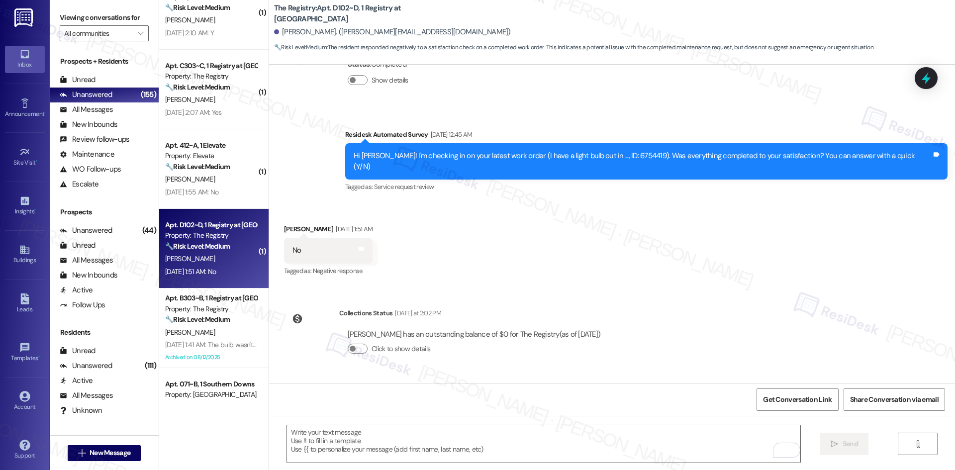
scroll to position [1902, 0]
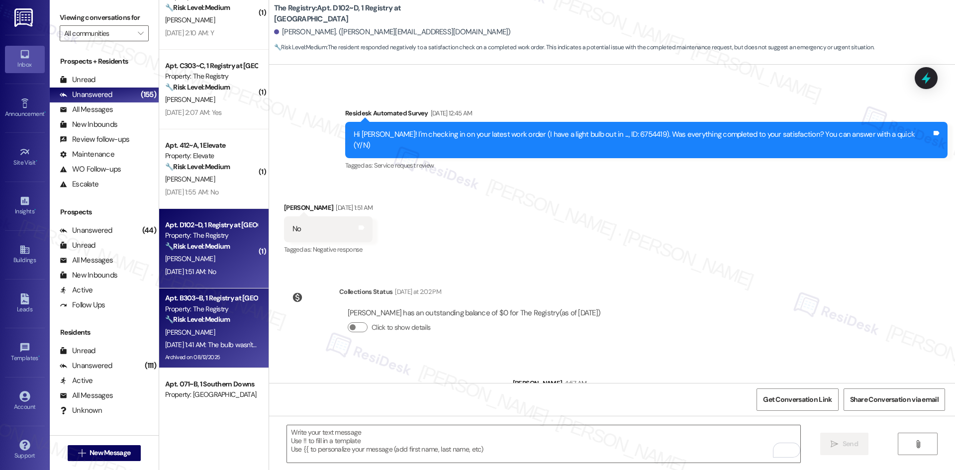
click at [209, 332] on div "[PERSON_NAME]" at bounding box center [211, 332] width 94 height 12
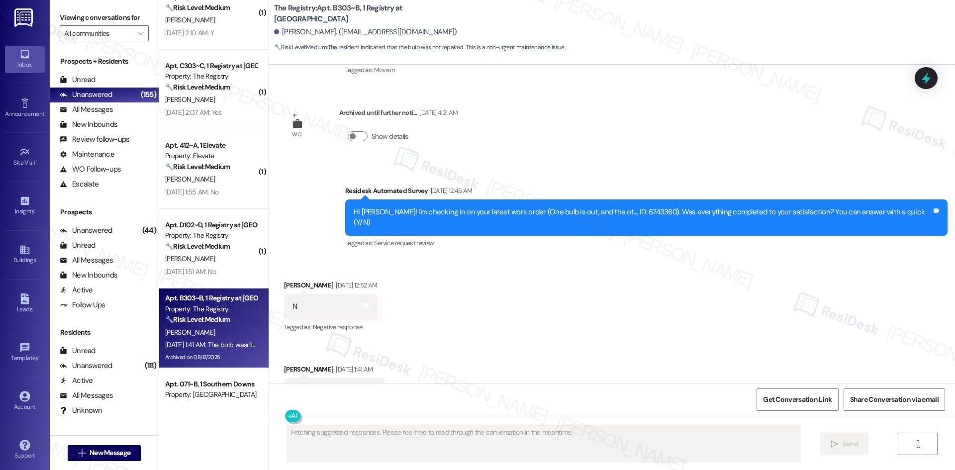
scroll to position [2437, 0]
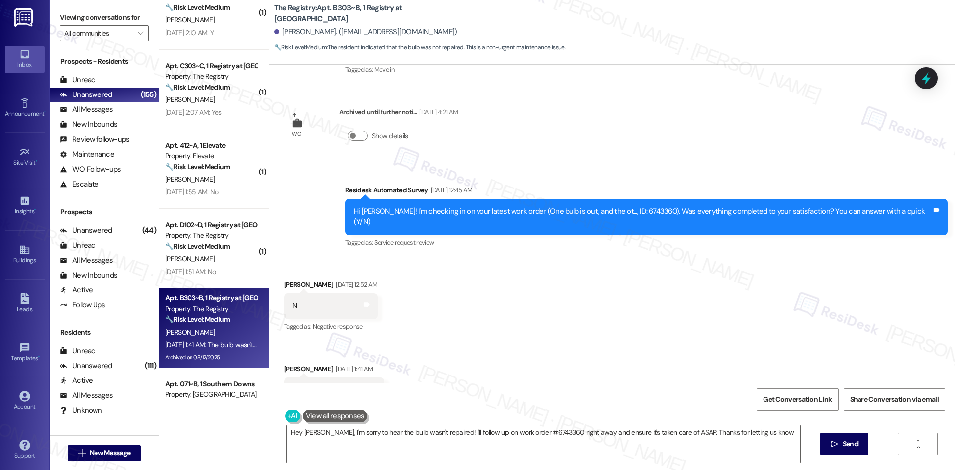
type textarea "Hey Nico, I'm sorry to hear the bulb wasn't repaired! I'll follow up on work or…"
click at [663, 280] on div "Received via SMS Nicholas Silverthorn Aug 19, 2025 at 12:52 AM N Tags and notes…" at bounding box center [612, 341] width 686 height 168
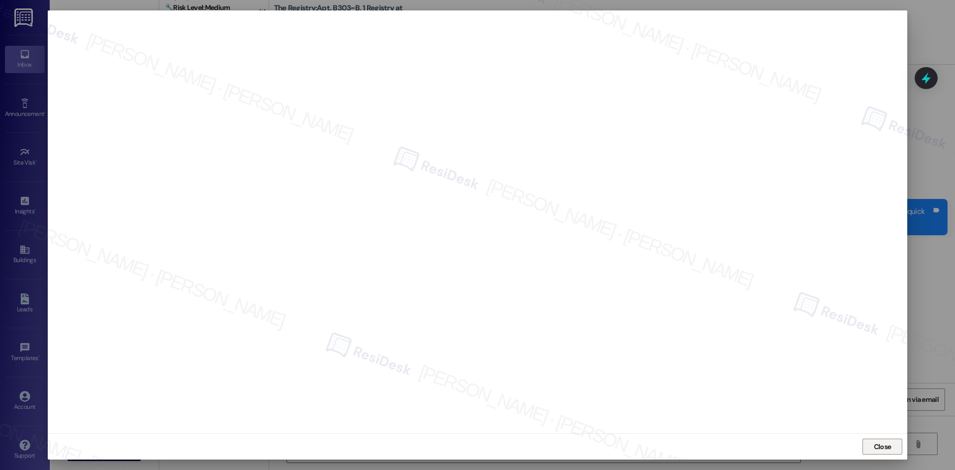
click at [871, 450] on button "Close" at bounding box center [882, 447] width 40 height 16
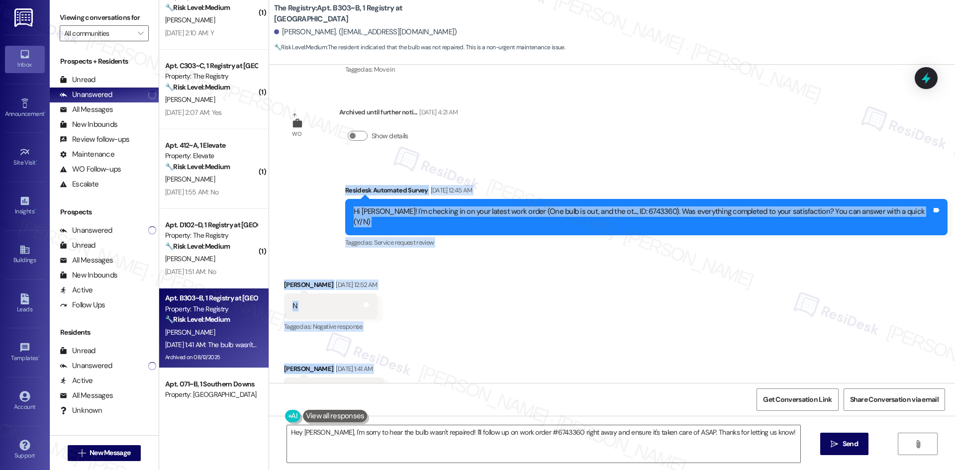
drag, startPoint x: 354, startPoint y: 153, endPoint x: 465, endPoint y: 349, distance: 225.4
click at [465, 349] on div "Survey, sent via SMS Residesk Automated Survey Nov 19, 2024 at 2:05 AM Hi there…" at bounding box center [612, 224] width 686 height 318
copy div "Residesk Automated Survey Aug 19, 2025 at 12:45 AM Hi Nicholas! I'm checking in…"
click at [473, 257] on div "Received via SMS Nicholas Silverthorn Aug 19, 2025 at 12:52 AM N Tags and notes…" at bounding box center [612, 341] width 686 height 168
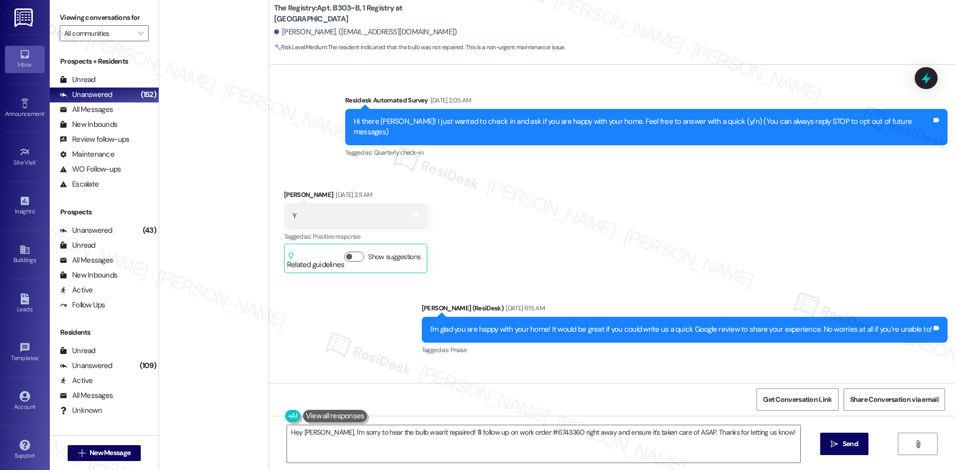
scroll to position [2437, 0]
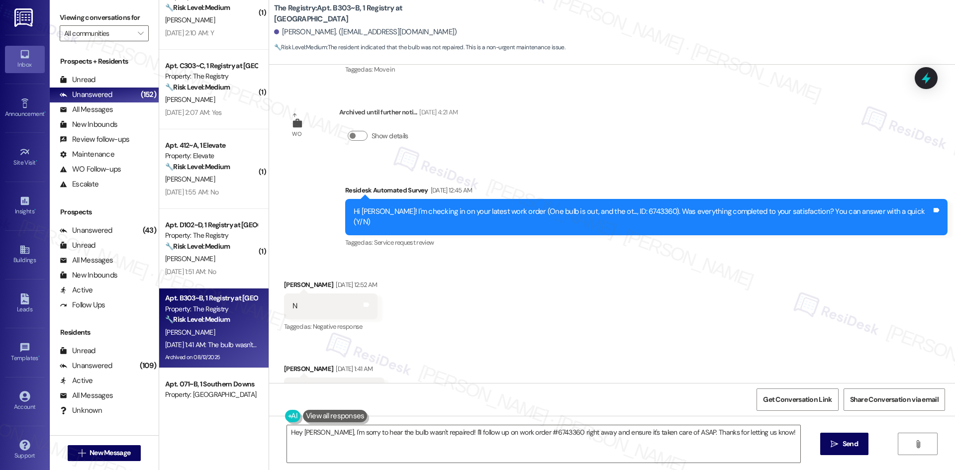
click at [432, 257] on div "Received via SMS Nicholas Silverthorn Aug 19, 2025 at 12:52 AM N Tags and notes…" at bounding box center [612, 341] width 686 height 168
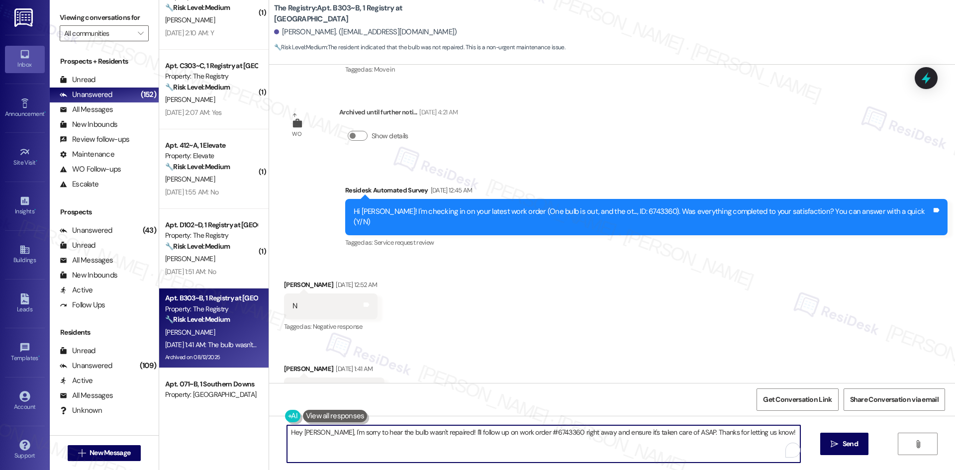
drag, startPoint x: 501, startPoint y: 445, endPoint x: 525, endPoint y: 442, distance: 24.6
click at [502, 444] on textarea "Hey Nico, I'm sorry to hear the bulb wasn't repaired! I'll follow up on work or…" at bounding box center [543, 443] width 513 height 37
paste textarea "I understand your concern. I’ll check with the site team regarding work order 6…"
type textarea "I understand your concern. I’ll check with the site team regarding work order 6…"
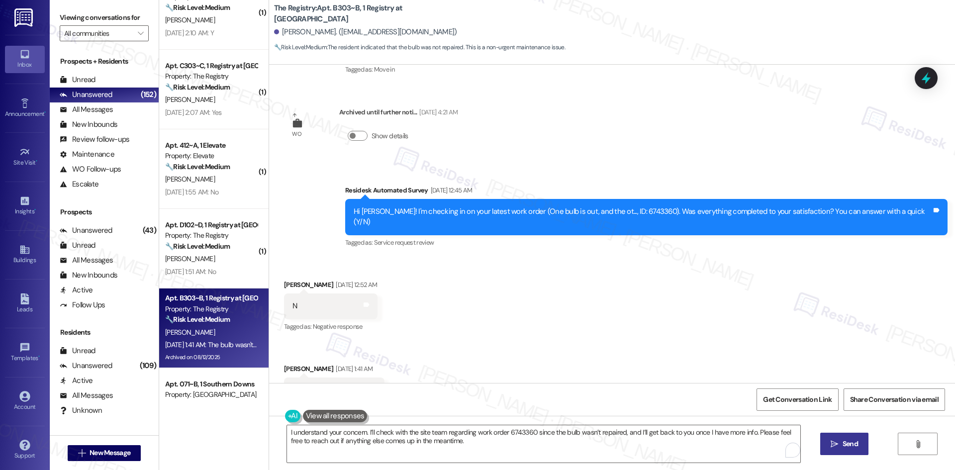
click at [841, 453] on button " Send" at bounding box center [844, 444] width 48 height 22
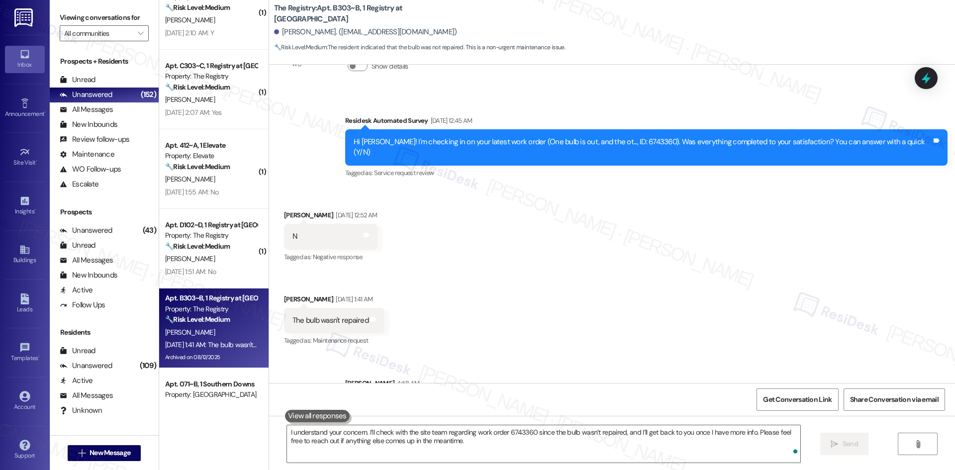
scroll to position [2517, 0]
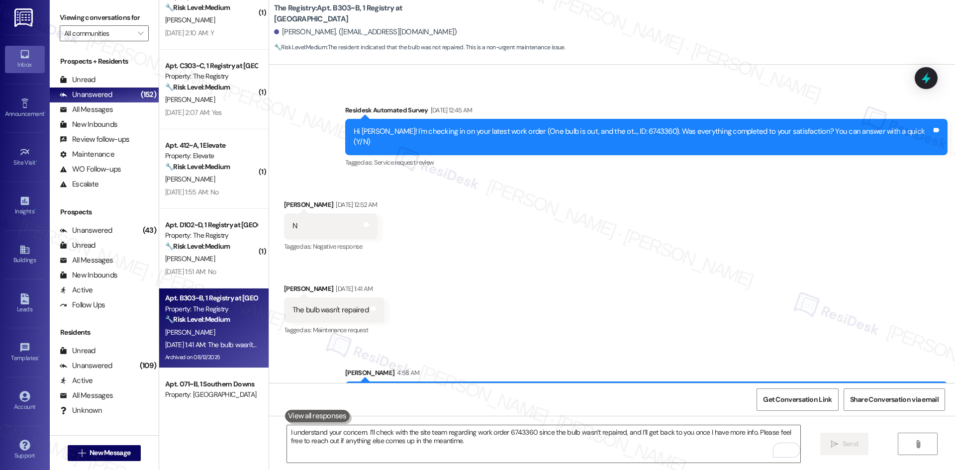
click at [680, 288] on div "Received via SMS Nicholas Silverthorn Aug 19, 2025 at 12:52 AM N Tags and notes…" at bounding box center [612, 261] width 686 height 168
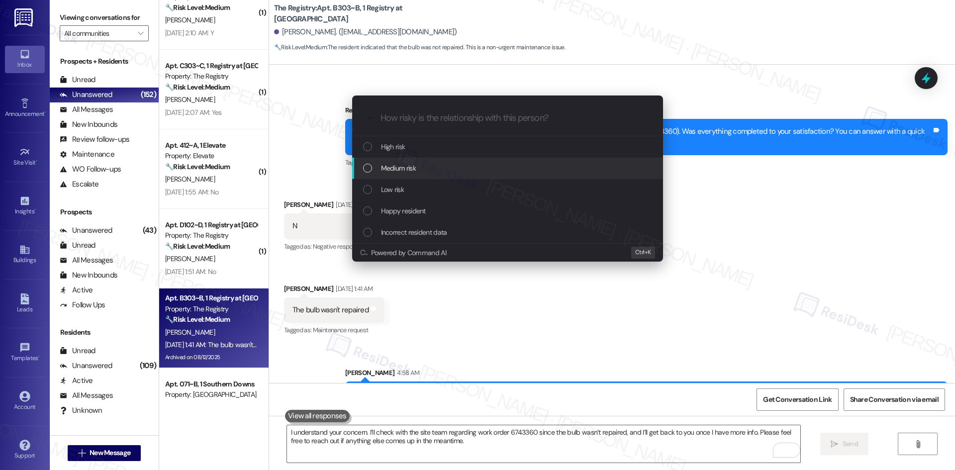
click at [428, 172] on div "Medium risk" at bounding box center [508, 168] width 291 height 11
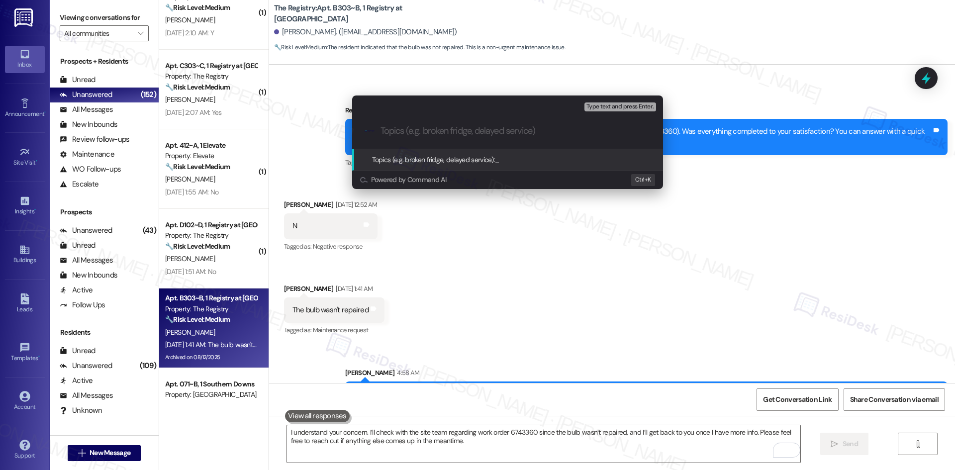
click at [429, 132] on input "Topics (e.g. broken fridge, delayed service)" at bounding box center [515, 131] width 270 height 10
paste input "Work Order 6743360 – Light Bulb Not Repaired"
click at [517, 129] on input "Work Order 6743360 – Light Bulb Not Repaired" at bounding box center [511, 131] width 262 height 10
click at [566, 131] on input "Work Order 6743360 – Light Bulb Repaired" at bounding box center [511, 131] width 262 height 10
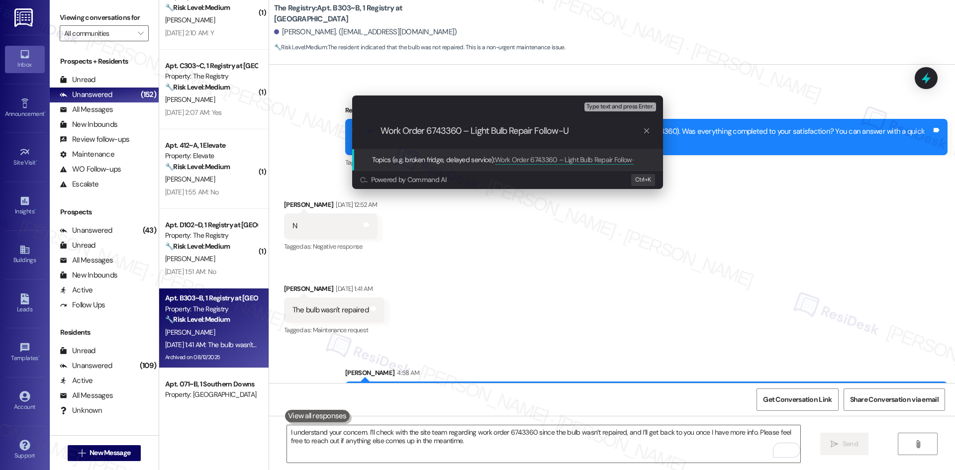
type input "Work Order 6743360 – Light Bulb Repair Follow-Up"
click at [562, 131] on input "Work Order 6743360 – Light Bulb Repair Follow-Up" at bounding box center [511, 131] width 262 height 10
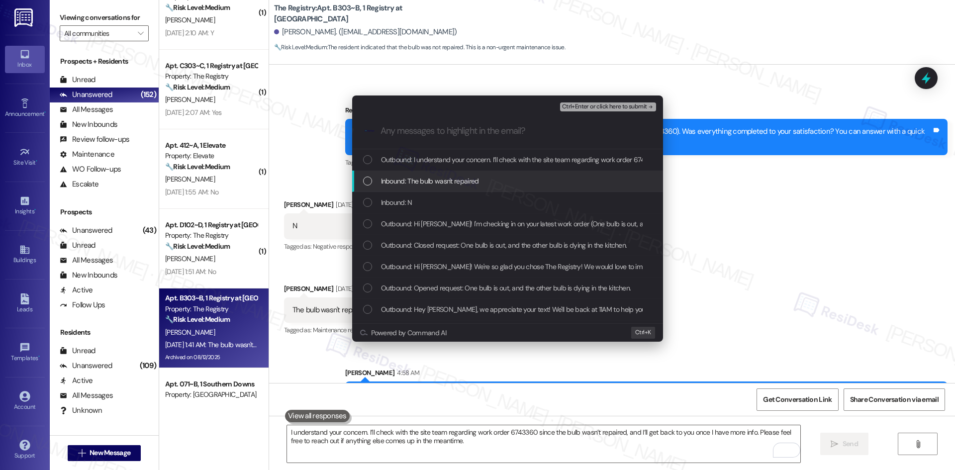
click at [522, 187] on div "Inbound: The bulb wasn't repaired" at bounding box center [508, 181] width 291 height 11
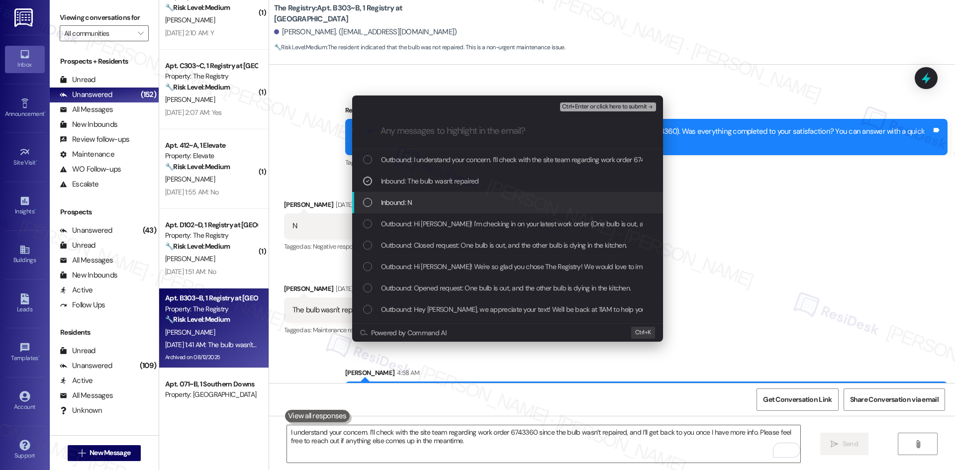
drag, startPoint x: 522, startPoint y: 199, endPoint x: 547, endPoint y: 198, distance: 24.4
click at [522, 200] on div "Inbound: N" at bounding box center [508, 202] width 291 height 11
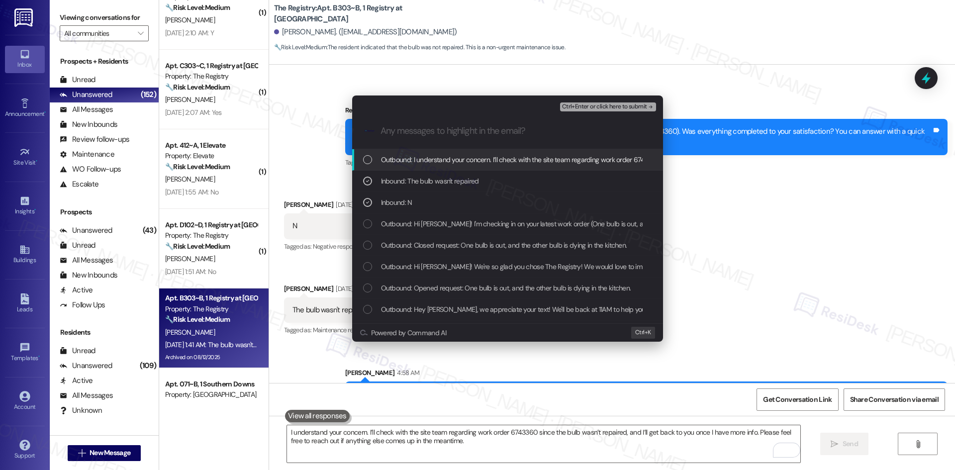
click at [623, 106] on span "Ctrl+Enter or click here to submit" at bounding box center [604, 106] width 85 height 7
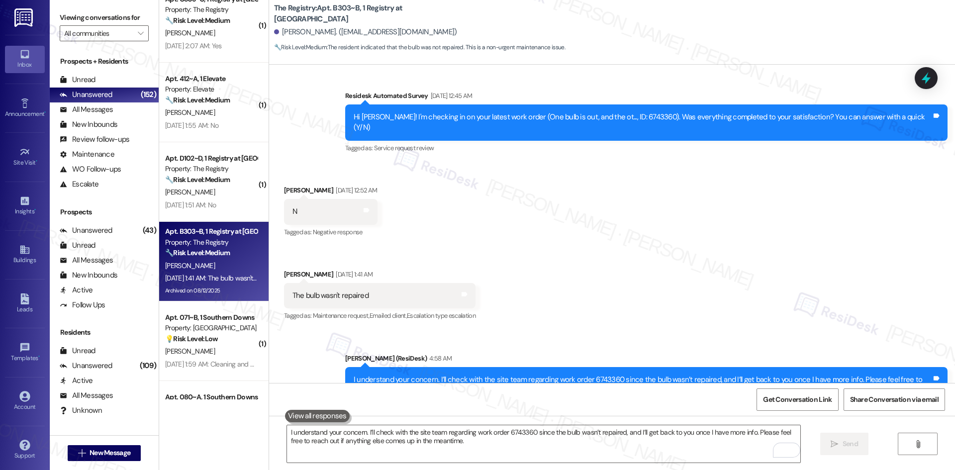
scroll to position [895, 0]
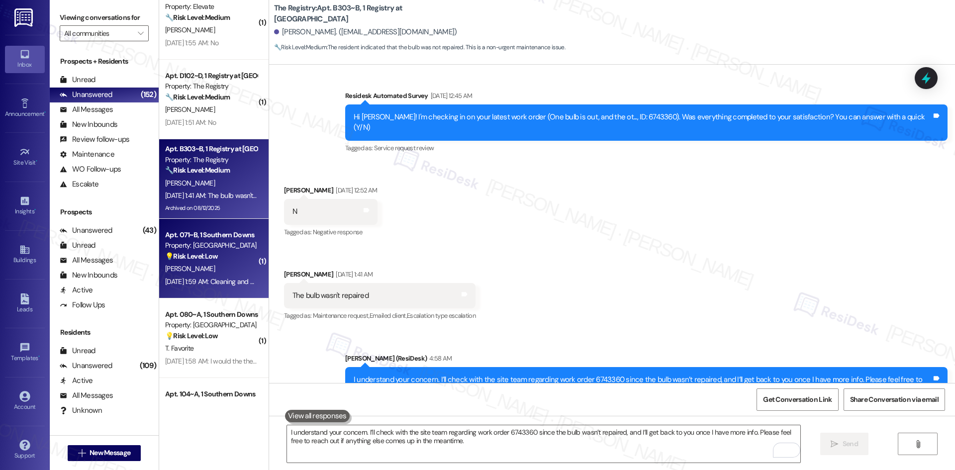
click at [199, 279] on div "Aug 19, 2025 at 1:59 AM: Cleaning and checking the unit(for damage and left ite…" at bounding box center [294, 281] width 258 height 9
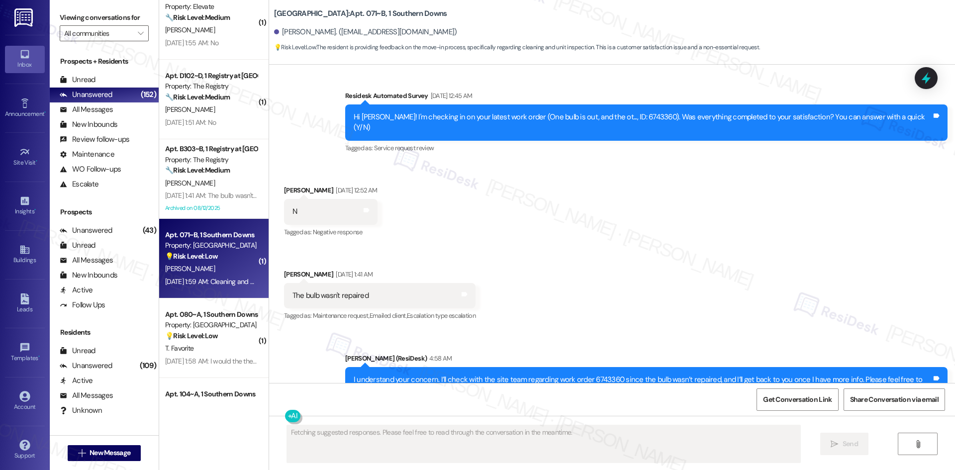
scroll to position [49, 0]
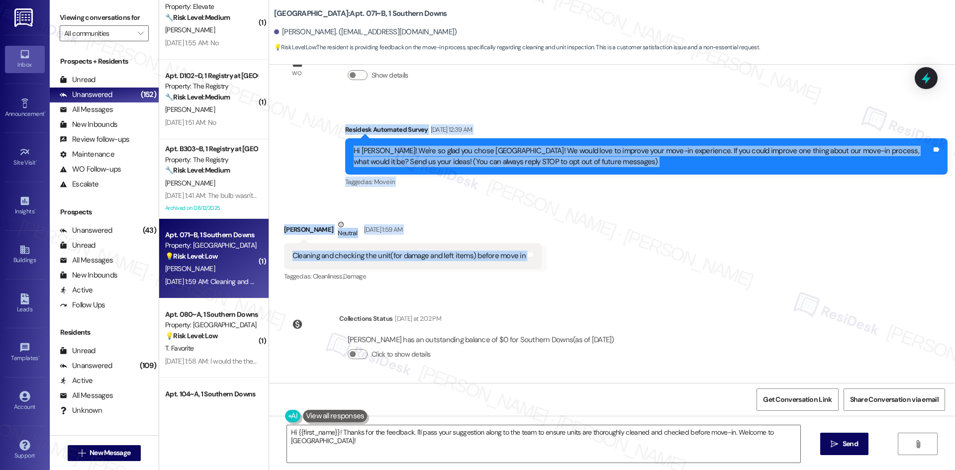
drag, startPoint x: 321, startPoint y: 117, endPoint x: 560, endPoint y: 258, distance: 277.1
click at [560, 258] on div "WO Lease started Aug 10, 2025 at 8:00 AM Show details Survey, sent via SMS Resi…" at bounding box center [612, 224] width 686 height 318
copy div "Residesk Automated Survey Aug 19, 2025 at 12:39 AM Hi Kaylin! We're so glad you…"
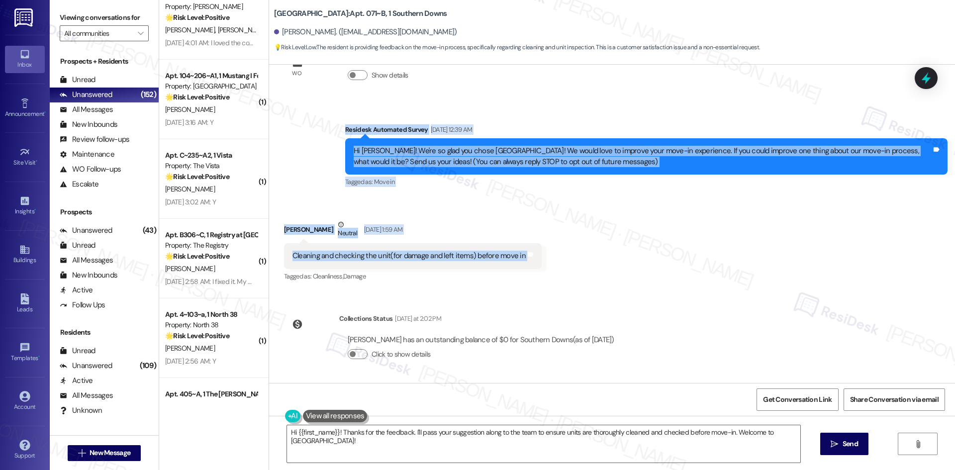
click at [516, 227] on div "Kaylin Swain Neutral Aug 19, 2025 at 1:59 AM" at bounding box center [413, 231] width 258 height 24
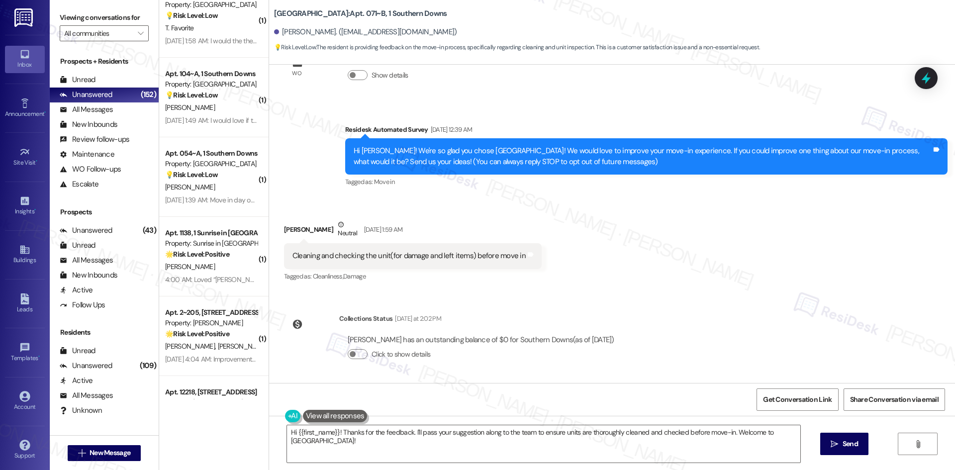
scroll to position [497, 0]
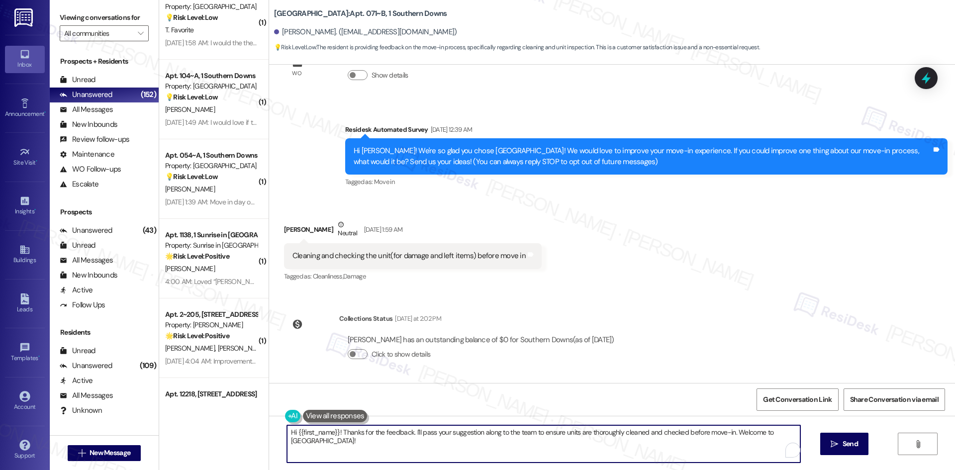
click at [494, 448] on textarea "Hi {{first_name}}! Thanks for the feedback. I'll pass your suggestion along to …" at bounding box center [543, 443] width 513 height 37
paste textarea "hank you for your feedback — I really appreciate it! I’ll share your suggestion…"
type textarea "Thank you for your feedback — I really appreciate it! I’ll share your suggestio…"
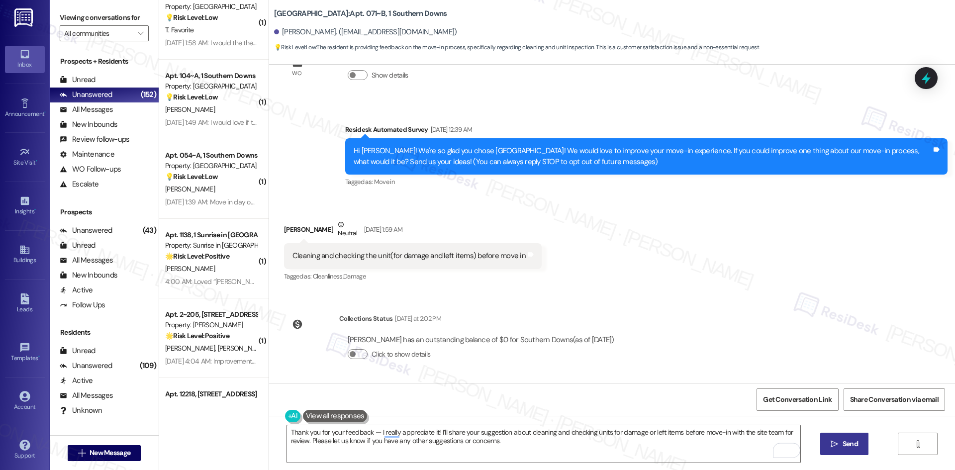
click at [833, 440] on icon "" at bounding box center [834, 444] width 7 height 8
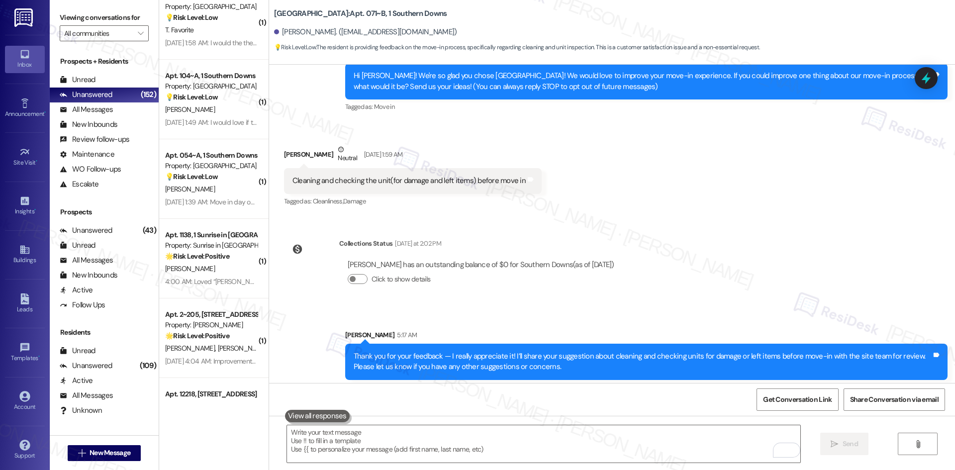
scroll to position [129, 0]
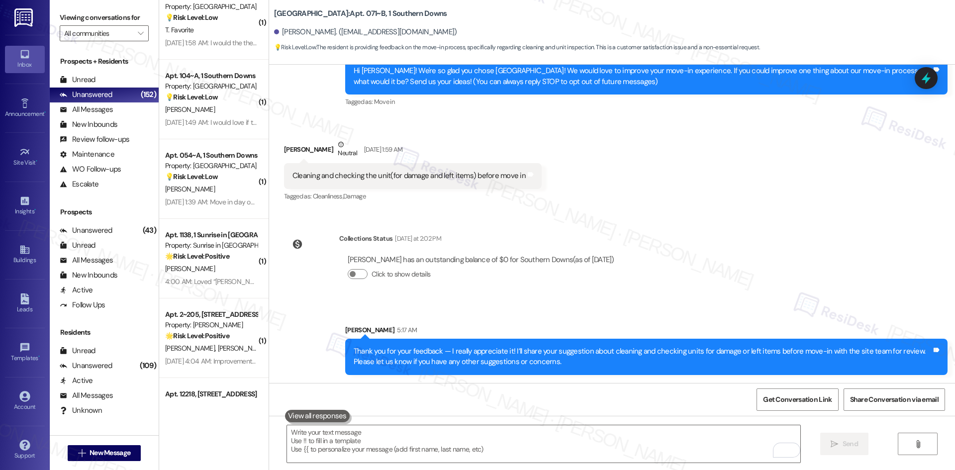
click at [680, 274] on div "WO Lease started Aug 10, 2025 at 8:00 AM Show details Survey, sent via SMS Resi…" at bounding box center [612, 224] width 686 height 318
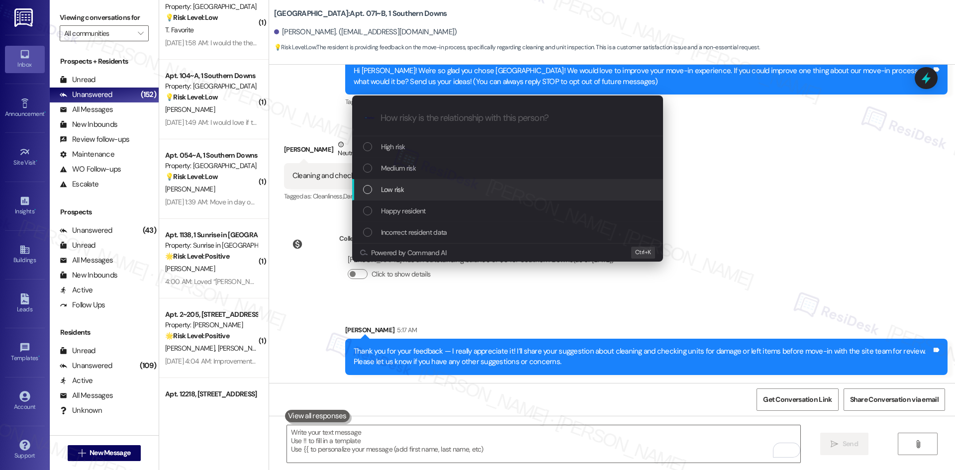
click at [446, 189] on div "Low risk" at bounding box center [508, 189] width 291 height 11
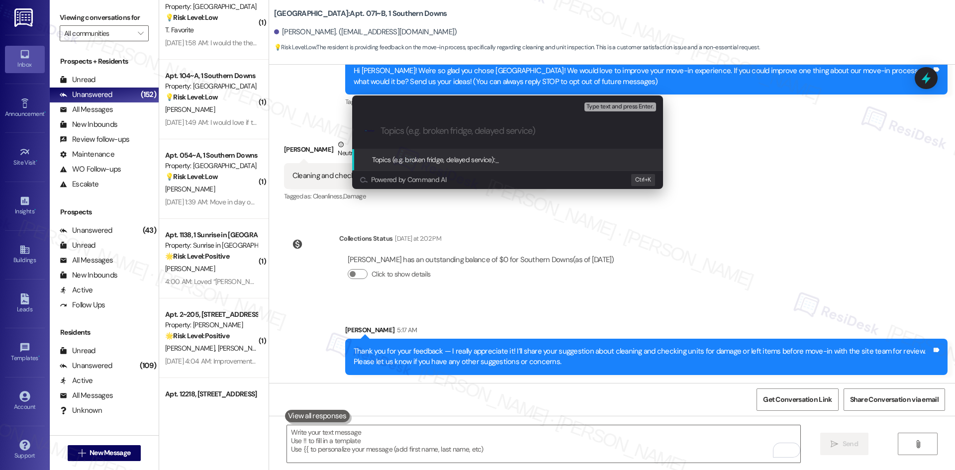
click at [449, 136] on div ".cls-1{fill:#0a055f;}.cls-2{fill:#0cc4c4;} resideskLogoBlueOrange" at bounding box center [507, 130] width 311 height 35
click at [444, 130] on input "Topics (e.g. broken fridge, delayed service)" at bounding box center [515, 131] width 270 height 10
paste input "Resident Feedback – Unit Cleaning & Inspection Before Move-In"
type input "Resident Feedback – Unit Cleaning & Inspection Before Move-In"
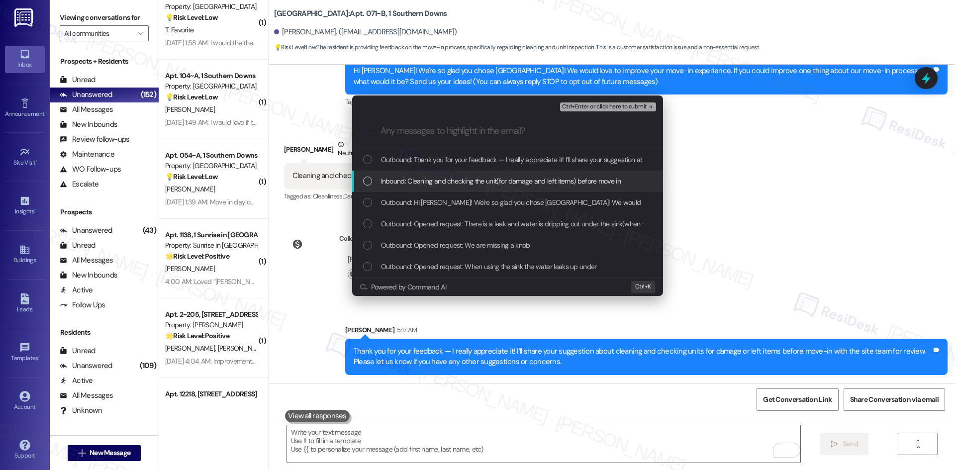
click at [465, 177] on span "Inbound: Cleaning and checking the unit(for damage and left items) before move …" at bounding box center [501, 181] width 240 height 11
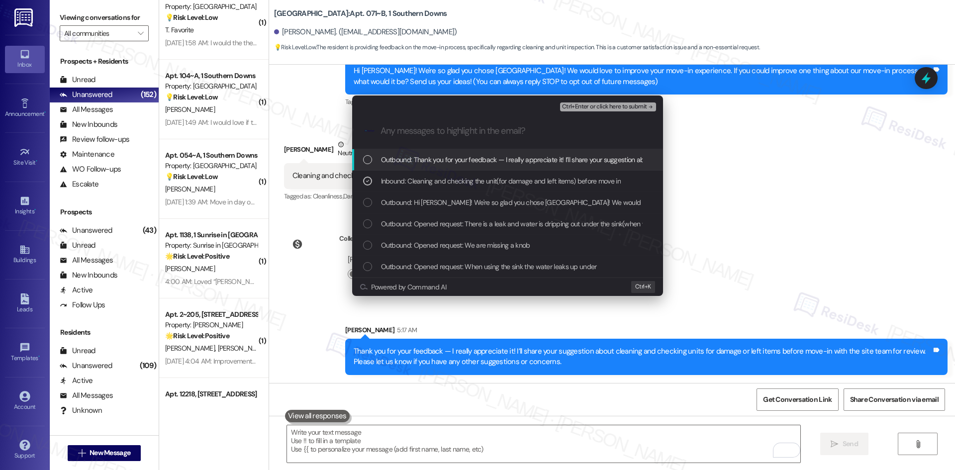
click at [632, 106] on span "Ctrl+Enter or click here to submit" at bounding box center [604, 106] width 85 height 7
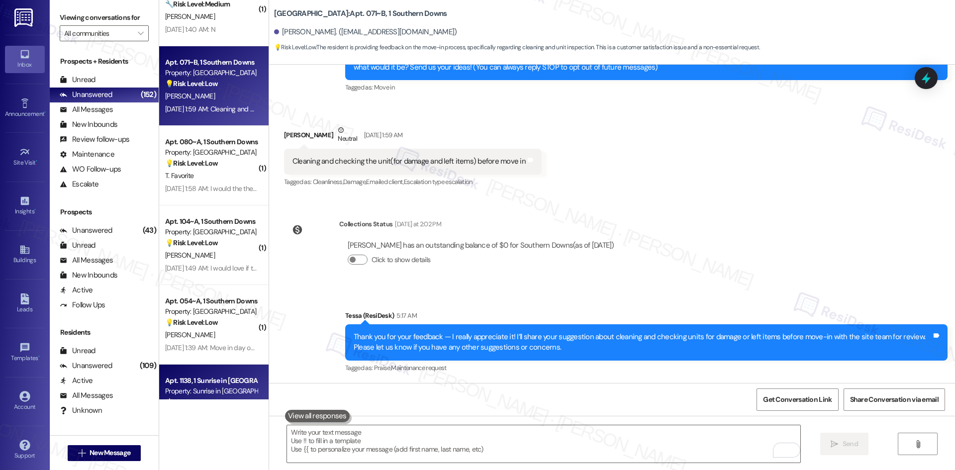
scroll to position [348, 0]
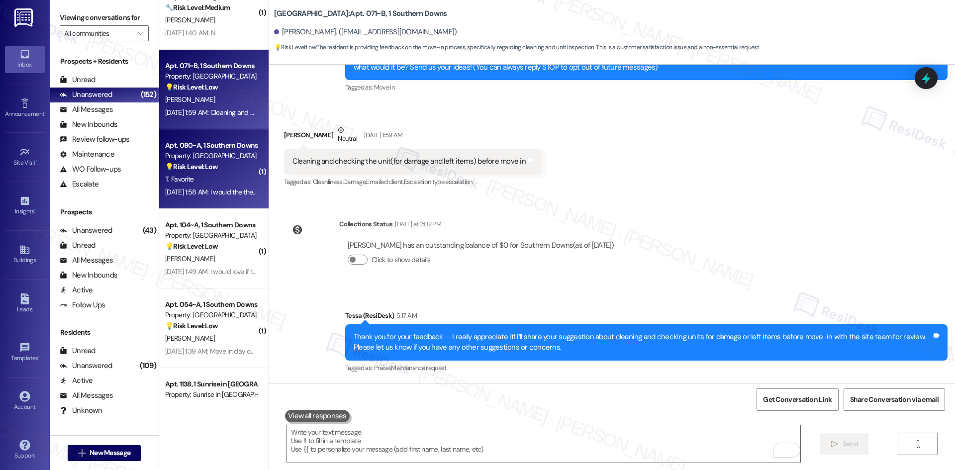
click at [192, 176] on div "T. Favorite" at bounding box center [211, 179] width 94 height 12
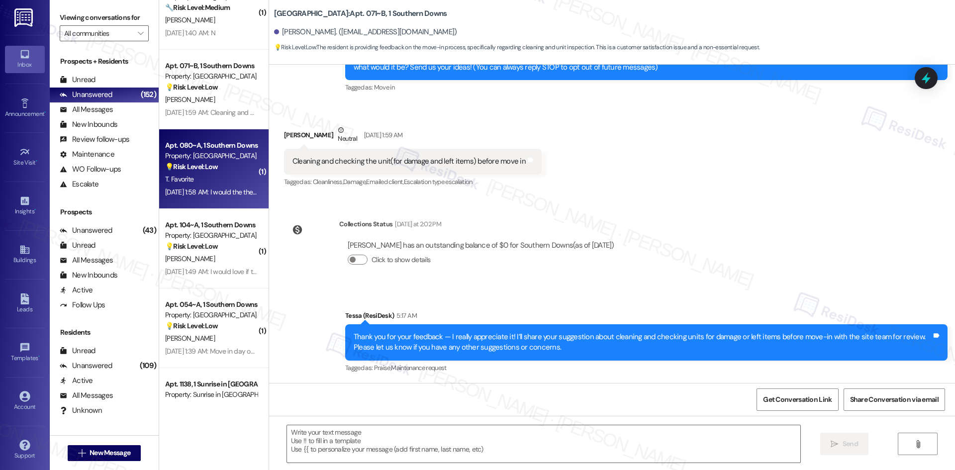
type textarea "Fetching suggested responses. Please feel free to read through the conversation…"
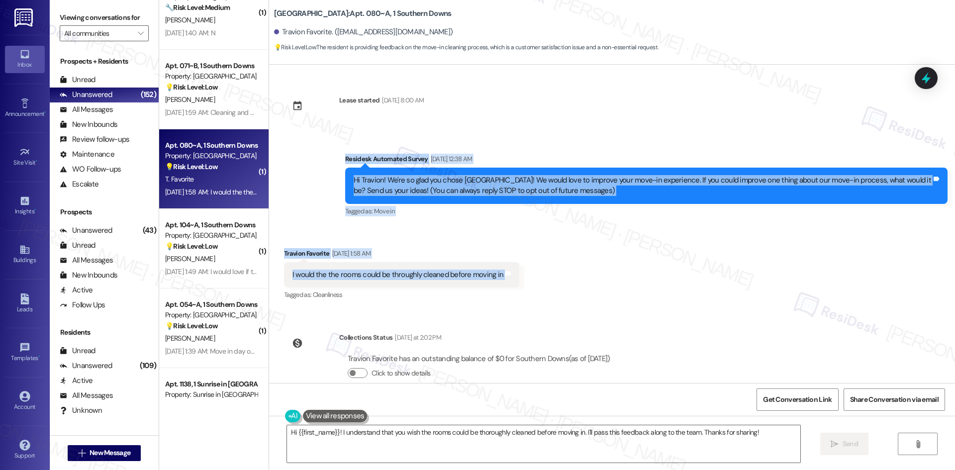
drag, startPoint x: 327, startPoint y: 147, endPoint x: 582, endPoint y: 283, distance: 288.8
click at [584, 284] on div "Lease started Aug 10, 2025 at 8:00 AM Survey, sent via SMS Residesk Automated S…" at bounding box center [612, 224] width 686 height 318
copy div "Residesk Automated Survey Aug 19, 2025 at 12:38 AM Hi Travion! We're so glad yo…"
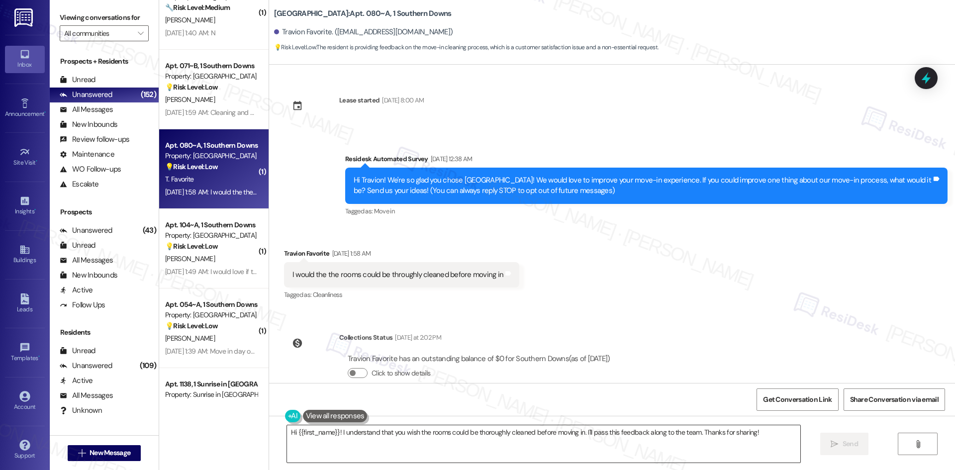
click at [408, 444] on textarea "Hi {{first_name}}! I understand that you wish the rooms could be thoroughly cle…" at bounding box center [543, 443] width 513 height 37
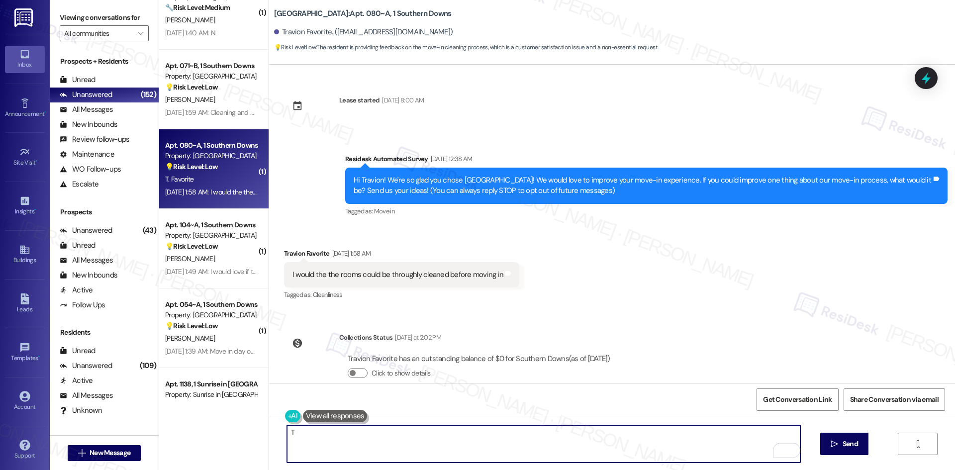
paste textarea "hank you for your feedback — I really appreciate it! I’ll share your suggestion…"
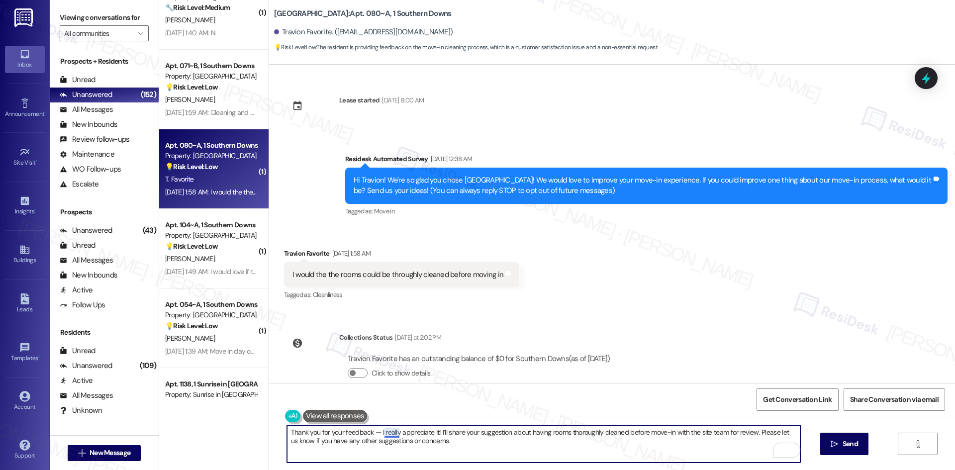
click at [380, 433] on textarea "Thank you for your feedback — I really appreciate it! I’ll share your suggestio…" at bounding box center [543, 443] width 513 height 37
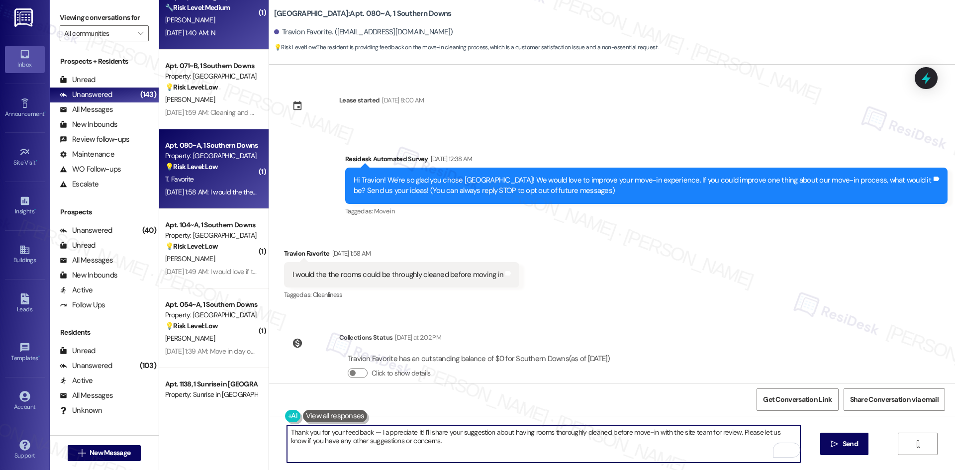
type textarea "Thank you for your feedback — I appreciate it! I’ll share your suggestion about…"
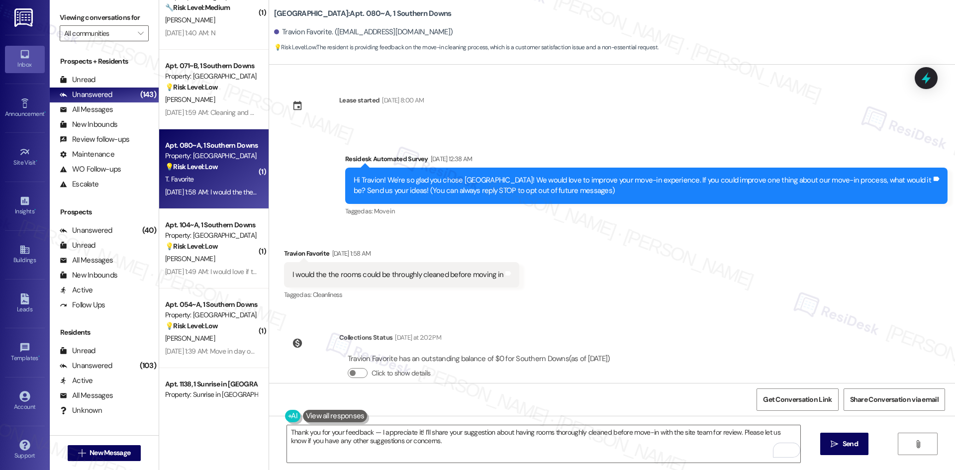
click at [512, 249] on div "Received via SMS Travion Favorite Aug 19, 2025 at 1:58 AM I would the the rooms…" at bounding box center [402, 275] width 250 height 69
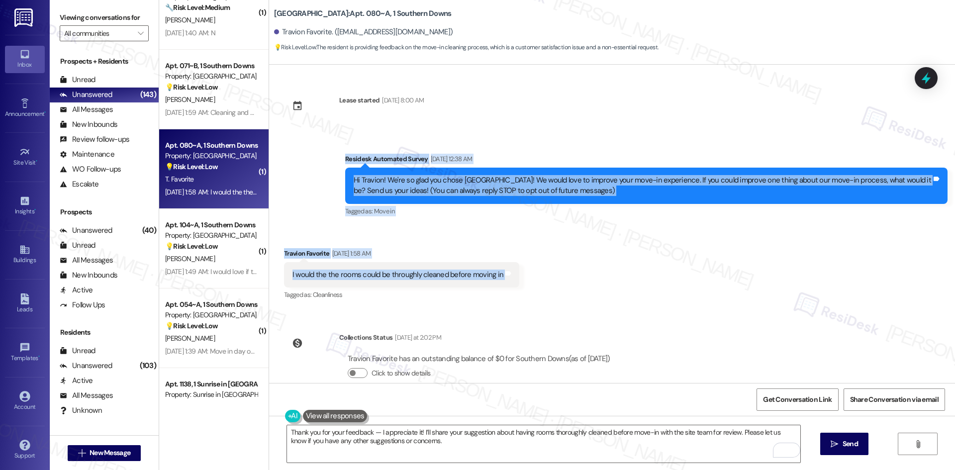
drag, startPoint x: 327, startPoint y: 157, endPoint x: 575, endPoint y: 278, distance: 276.7
click at [575, 278] on div "Lease started Aug 10, 2025 at 8:00 AM Survey, sent via SMS Residesk Automated S…" at bounding box center [612, 224] width 686 height 318
click at [768, 13] on icon "Close toast" at bounding box center [768, 14] width 6 height 6
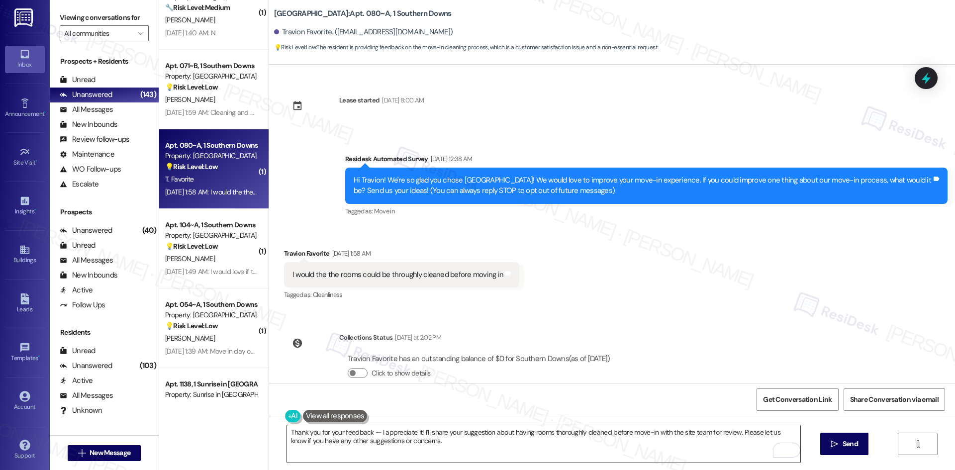
click at [371, 429] on textarea "Thank you for your feedback — I appreciate it! I’ll share your suggestion about…" at bounding box center [543, 443] width 513 height 37
click at [854, 449] on span "Send" at bounding box center [850, 444] width 15 height 10
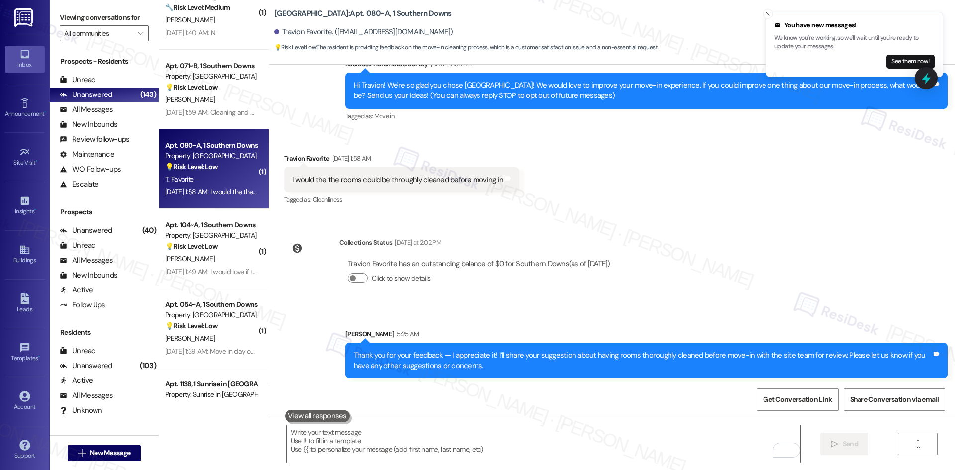
scroll to position [98, 0]
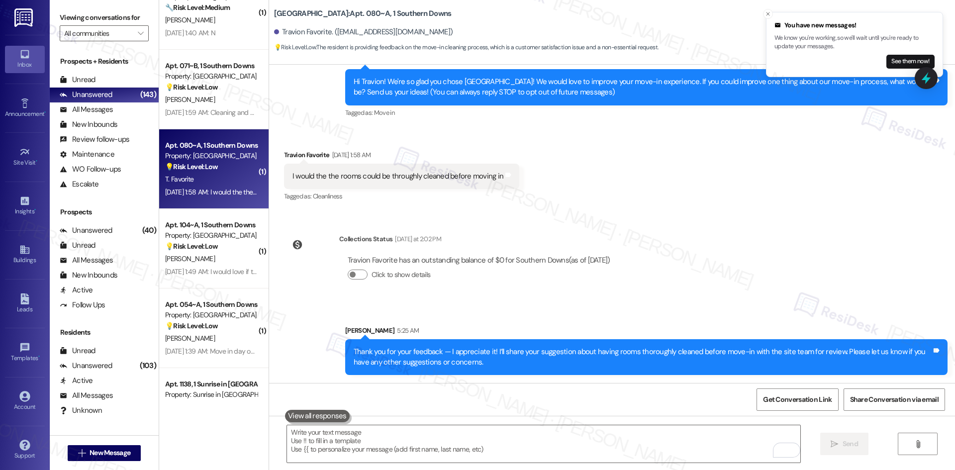
click at [695, 252] on div "Lease started Aug 10, 2025 at 8:00 AM Survey, sent via SMS Residesk Automated S…" at bounding box center [612, 224] width 686 height 318
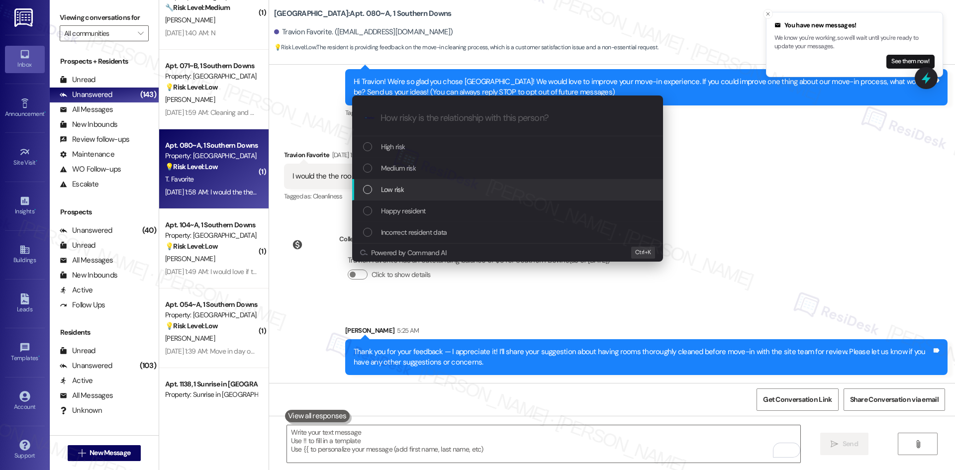
click at [446, 188] on div "Low risk" at bounding box center [508, 189] width 291 height 11
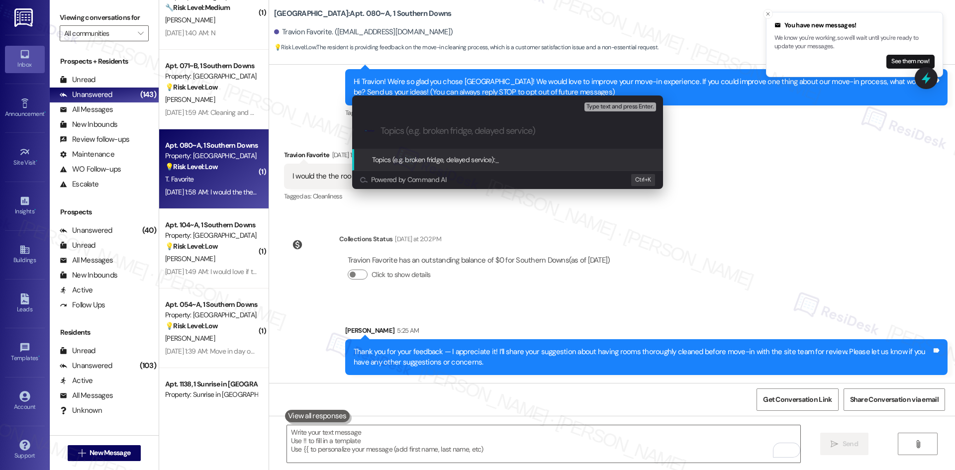
click at [426, 124] on div ".cls-1{fill:#0a055f;}.cls-2{fill:#0cc4c4;} resideskLogoBlueOrange" at bounding box center [507, 130] width 311 height 35
click at [426, 128] on input "Topics (e.g. broken fridge, delayed service)" at bounding box center [515, 131] width 270 height 10
paste input "Resident Feedback – Room Cleaning Before Move-In"
type input "Resident Feedback – Room Cleaning Before Move-In"
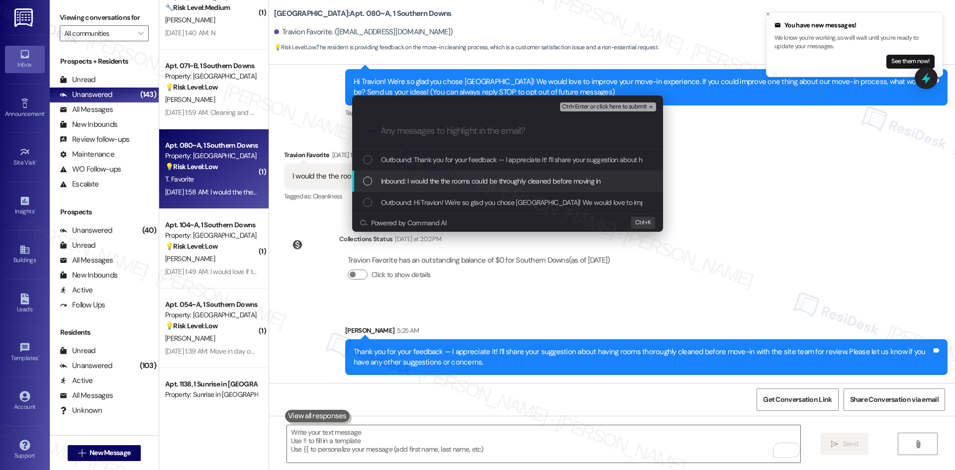
click at [460, 174] on div "Inbound: I would the the rooms could be throughly cleaned before moving in" at bounding box center [507, 181] width 311 height 21
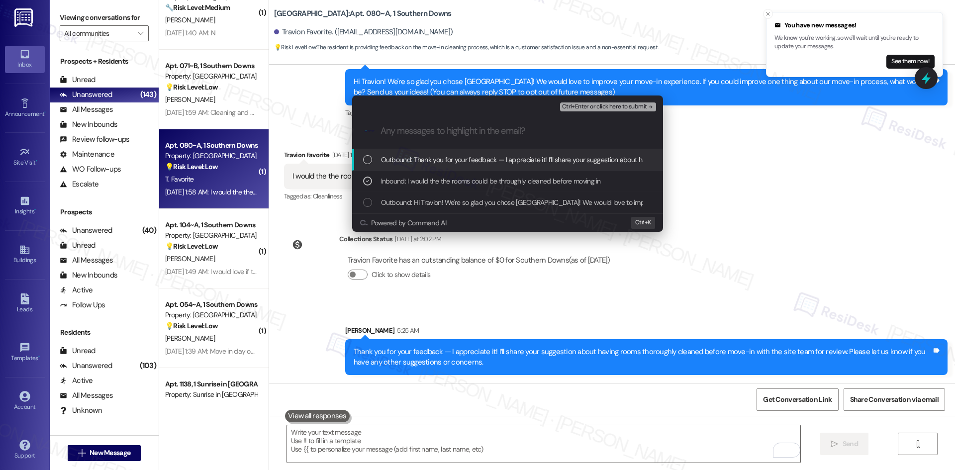
click at [636, 106] on span "Ctrl+Enter or click here to submit" at bounding box center [604, 106] width 85 height 7
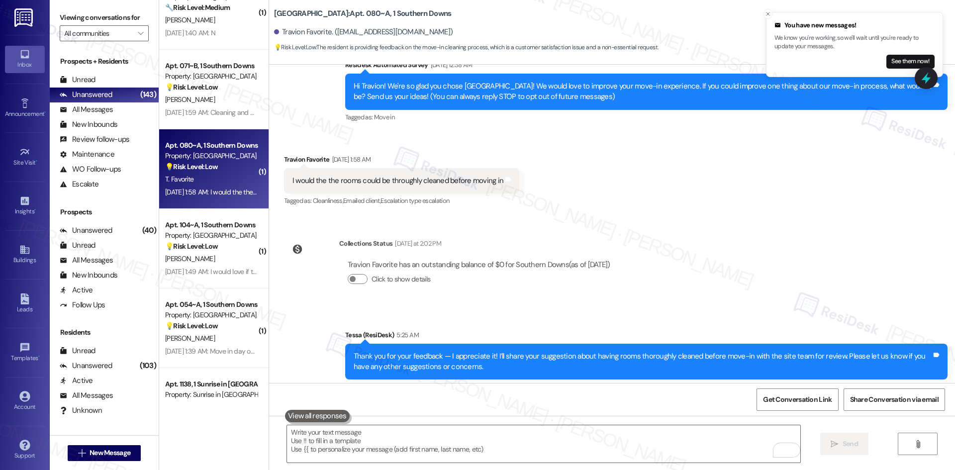
scroll to position [113, 0]
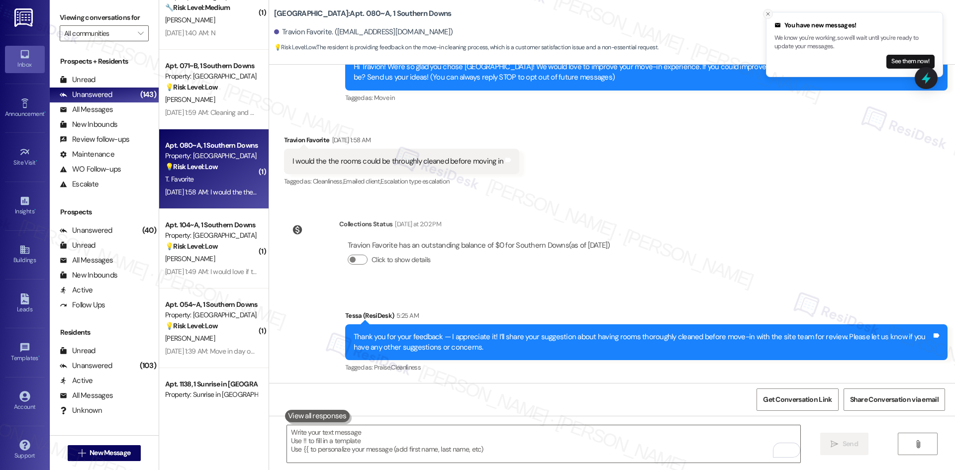
click at [769, 12] on icon "Close toast" at bounding box center [768, 14] width 6 height 6
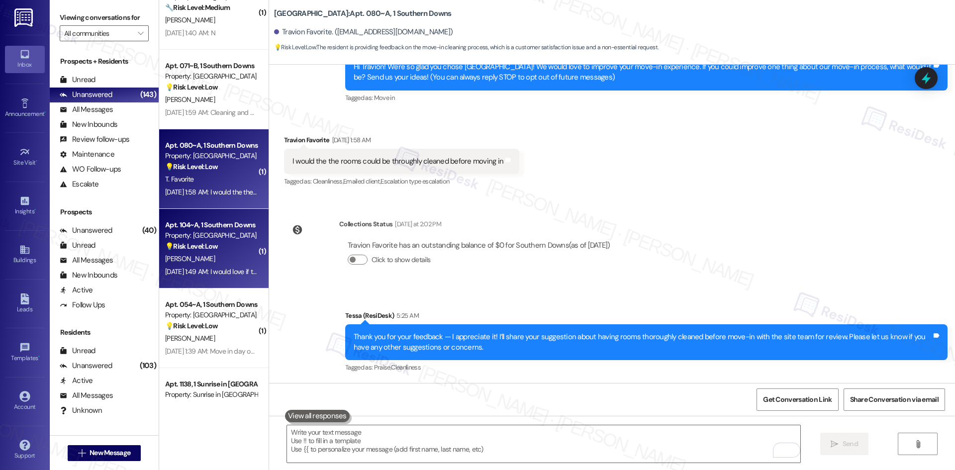
click at [206, 253] on div "K. Shaffer" at bounding box center [211, 259] width 94 height 12
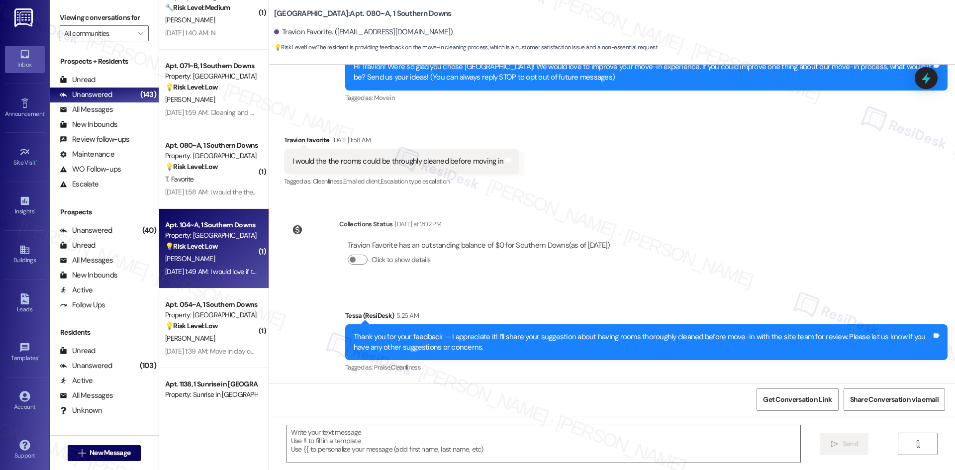
type textarea "Fetching suggested responses. Please feel free to read through the conversation…"
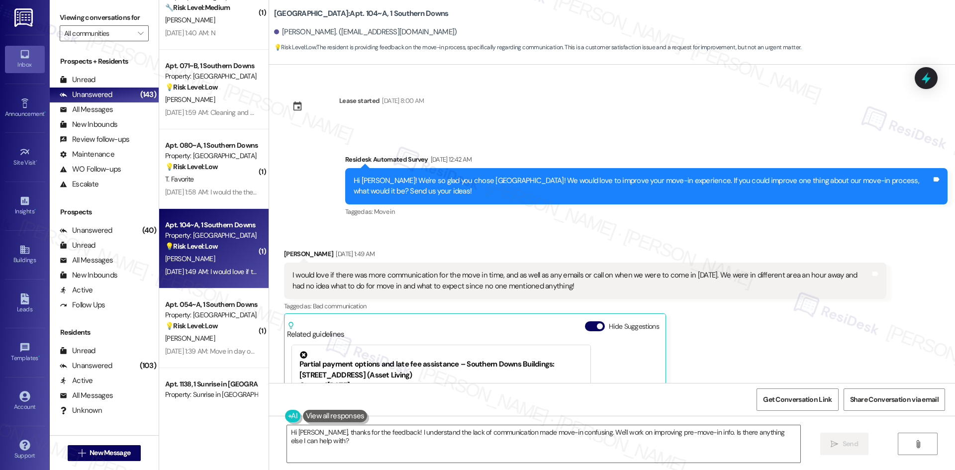
scroll to position [976, 0]
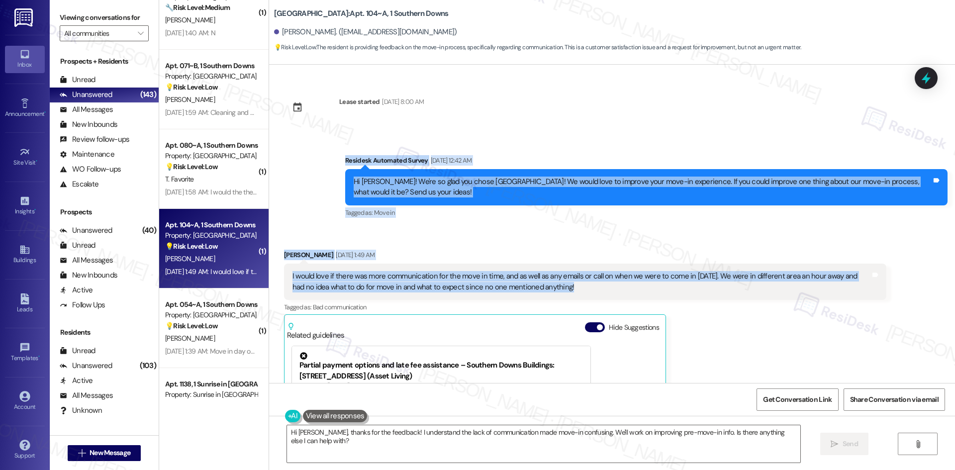
drag, startPoint x: 564, startPoint y: 290, endPoint x: 309, endPoint y: 164, distance: 284.7
click at [309, 164] on div "Survey, sent via SMS Residesk Automated Survey Feb 21, 2025 at 1:43 AM Hi Kayle…" at bounding box center [612, 224] width 686 height 318
copy div "Residesk Automated Survey Aug 19, 2025 at 12:42 AM Hi Kayleyann! We're so glad …"
click at [375, 237] on div "Received via SMS Kayleyann Shaffer Aug 19, 2025 at 1:49 AM I would love if ther…" at bounding box center [612, 383] width 686 height 312
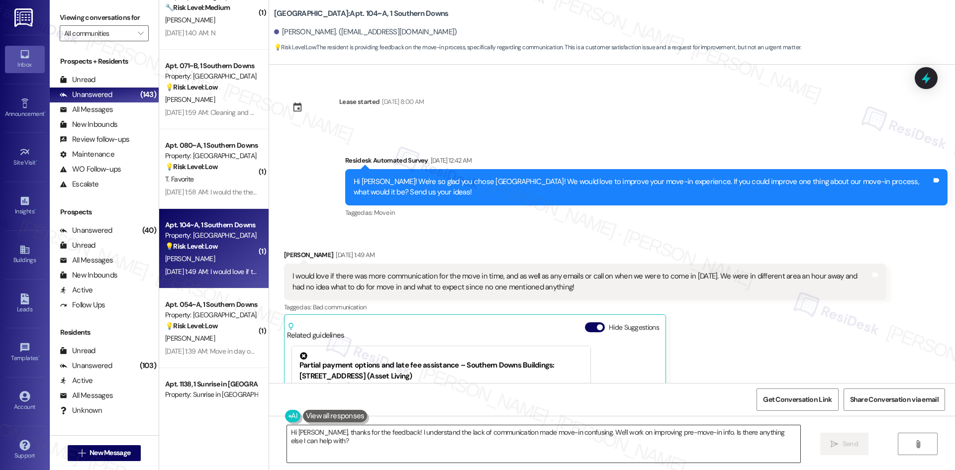
click at [435, 448] on textarea "Hi Kayleyann, thanks for the feedback! I understand the lack of communication m…" at bounding box center [543, 443] width 513 height 37
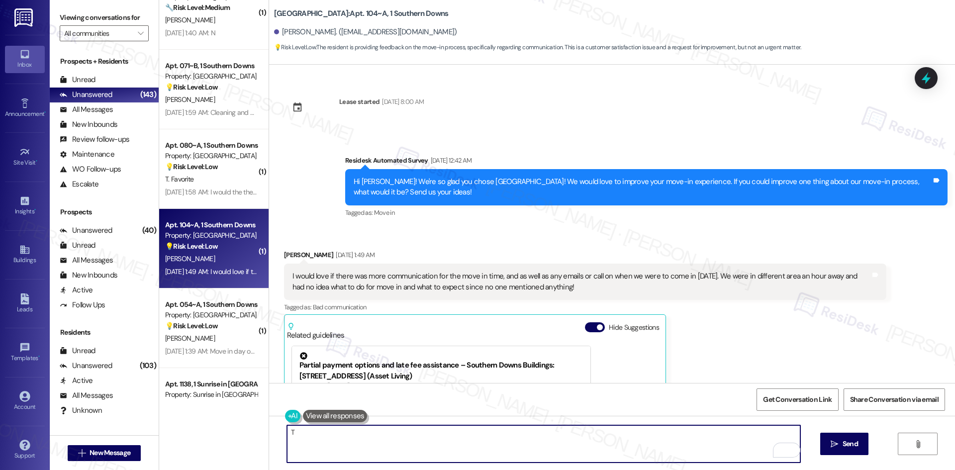
paste textarea "hank you for sharing your feedback — I really appreciate it. I’ll forward your …"
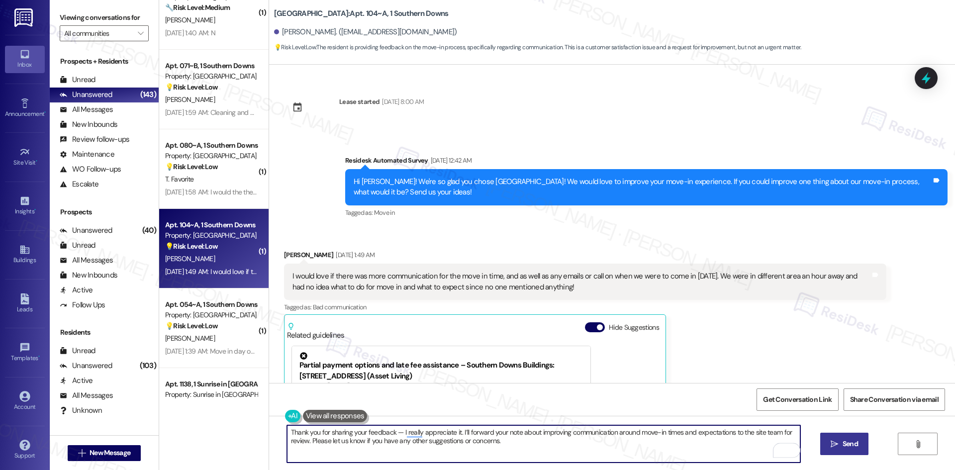
type textarea "Thank you for sharing your feedback — I really appreciate it. I’ll forward your…"
click at [848, 442] on span "Send" at bounding box center [850, 444] width 15 height 10
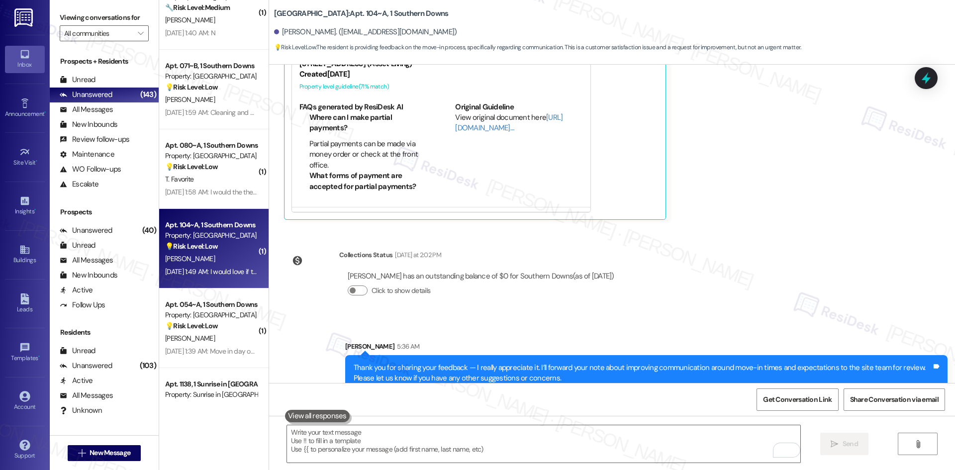
scroll to position [1305, 0]
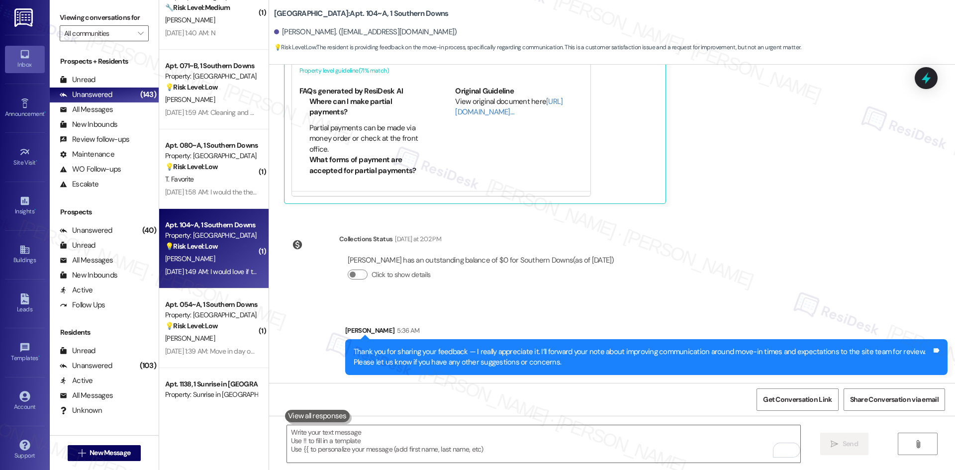
click at [744, 264] on div "Survey, sent via SMS Residesk Automated Survey Feb 21, 2025 at 1:43 AM Hi Kayle…" at bounding box center [612, 224] width 686 height 318
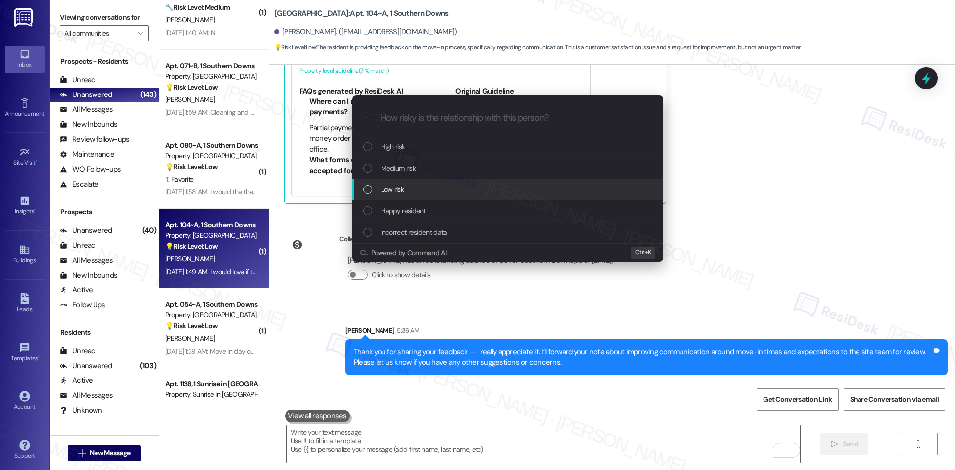
click at [425, 192] on div "Low risk" at bounding box center [508, 189] width 291 height 11
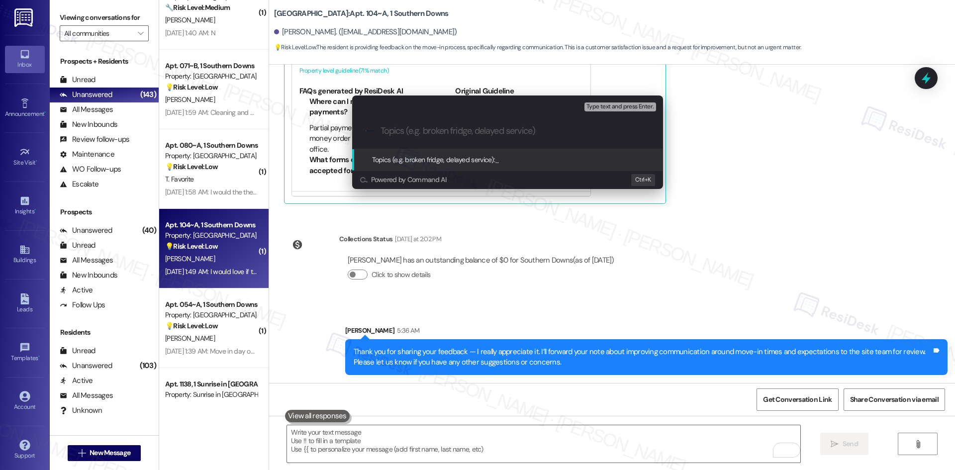
click at [417, 131] on input "Topics (e.g. broken fridge, delayed service)" at bounding box center [515, 131] width 270 height 10
paste input "Resident Feedback – Move-In Communication & Scheduling"
type input "Resident Feedback – Move-In Communication & Scheduling"
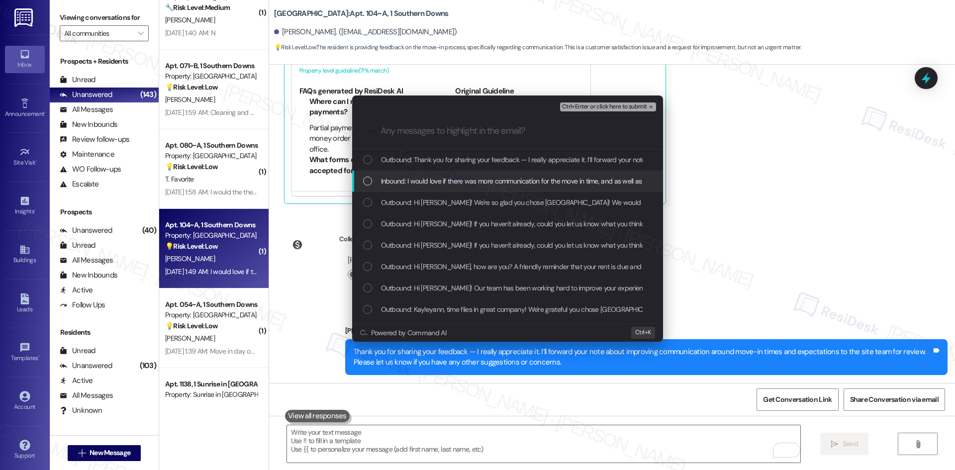
click at [431, 184] on span "Inbound: I would love if there was more communication for the move in time, and…" at bounding box center [785, 181] width 808 height 11
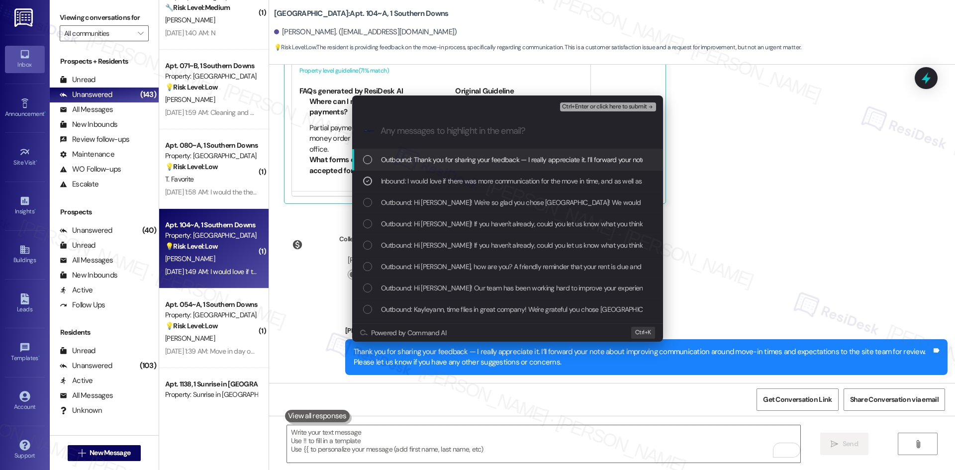
click at [618, 111] on button "Ctrl+Enter or click here to submit" at bounding box center [608, 106] width 96 height 9
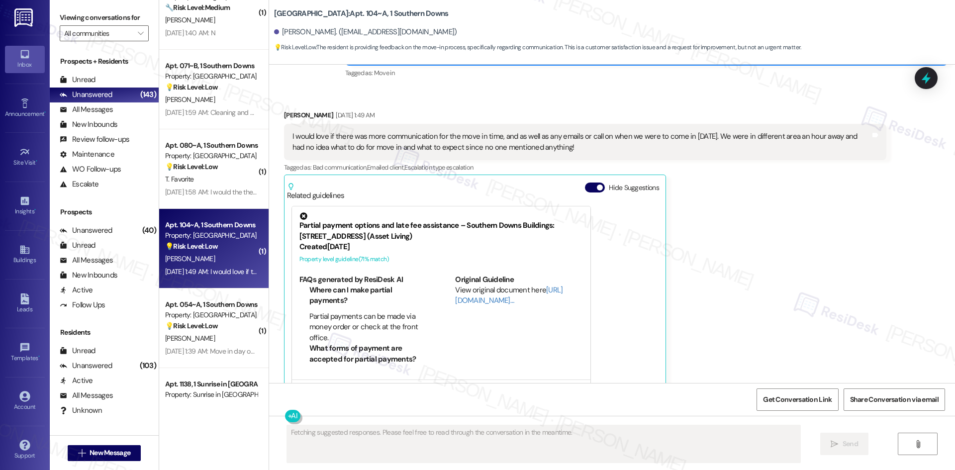
scroll to position [1133, 0]
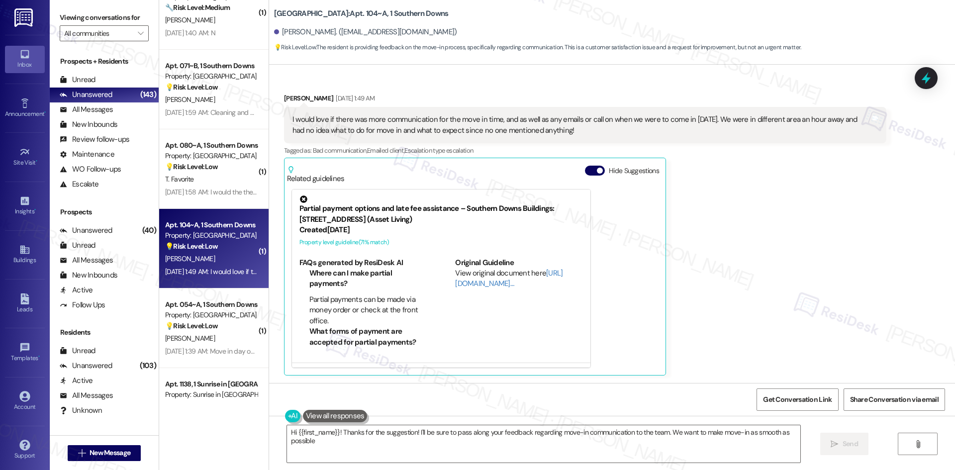
type textarea "Hi {{first_name}}! Thanks for the suggestion! I'll be sure to pass along your f…"
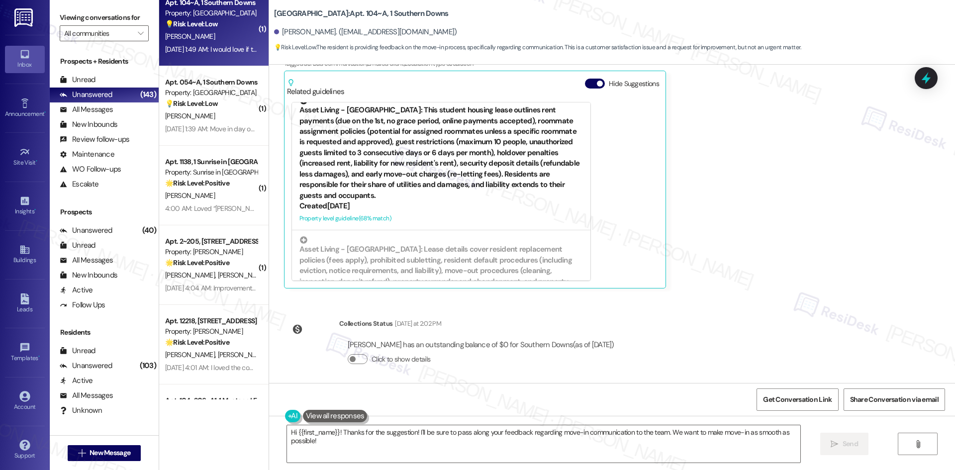
scroll to position [547, 0]
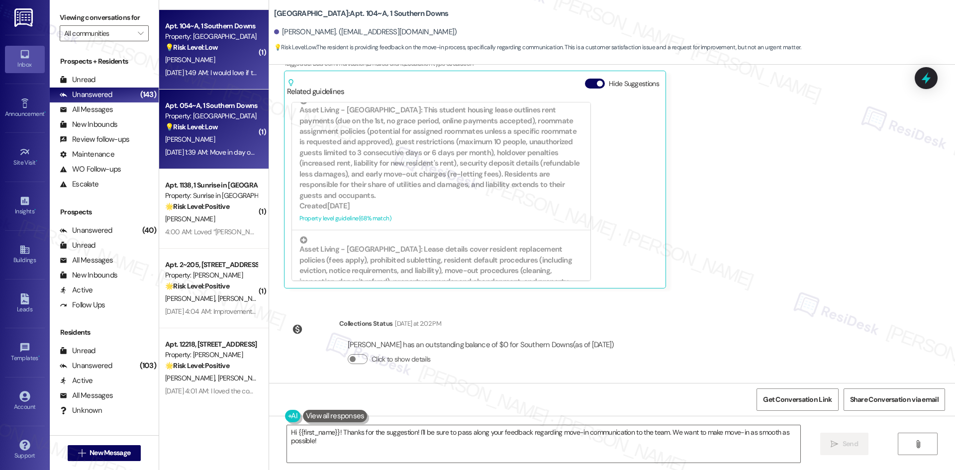
click at [187, 141] on div "W. Evans" at bounding box center [211, 139] width 94 height 12
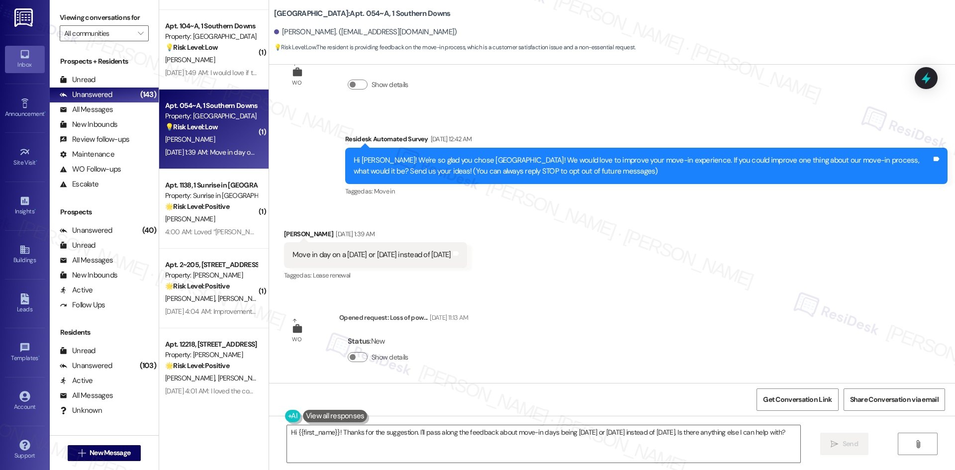
scroll to position [41, 0]
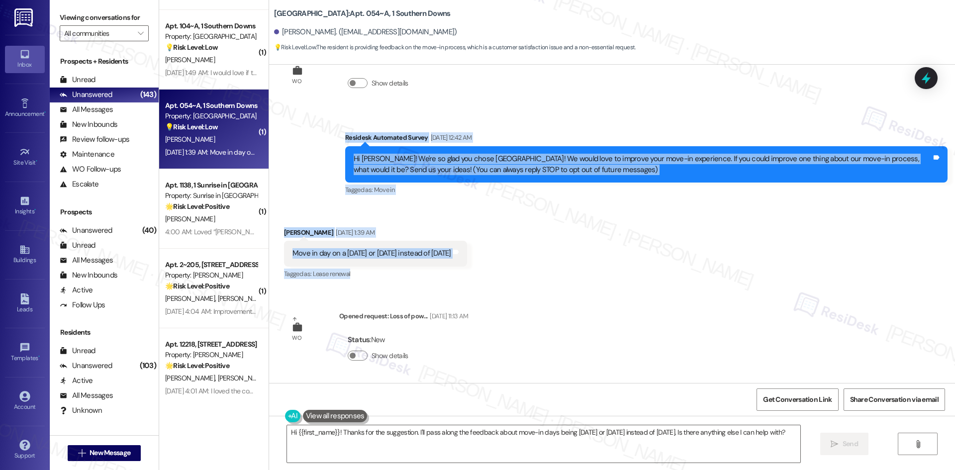
drag, startPoint x: 409, startPoint y: 197, endPoint x: 544, endPoint y: 267, distance: 151.7
click at [544, 267] on div "WO Lease started Aug 10, 2025 at 8:00 AM Show details Survey, sent via SMS Resi…" at bounding box center [612, 224] width 686 height 318
click at [521, 264] on div "Received via SMS Wynter Evans Aug 19, 2025 at 1:39 AM Move in day on a Friday o…" at bounding box center [612, 247] width 686 height 84
drag, startPoint x: 329, startPoint y: 133, endPoint x: 506, endPoint y: 266, distance: 221.0
click at [506, 266] on div "WO Lease started Aug 10, 2025 at 8:00 AM Show details Survey, sent via SMS Resi…" at bounding box center [612, 224] width 686 height 318
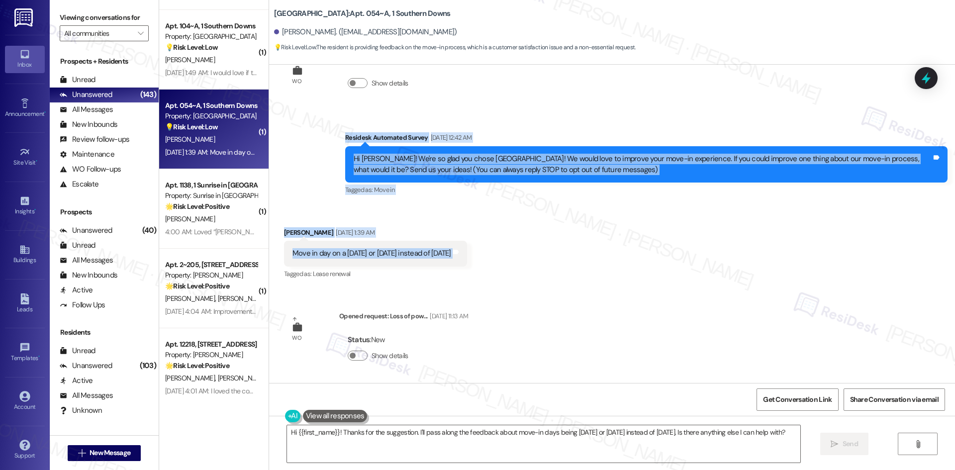
copy div "Residesk Automated Survey Aug 19, 2025 at 12:42 AM Hi Wynter! We're so glad you…"
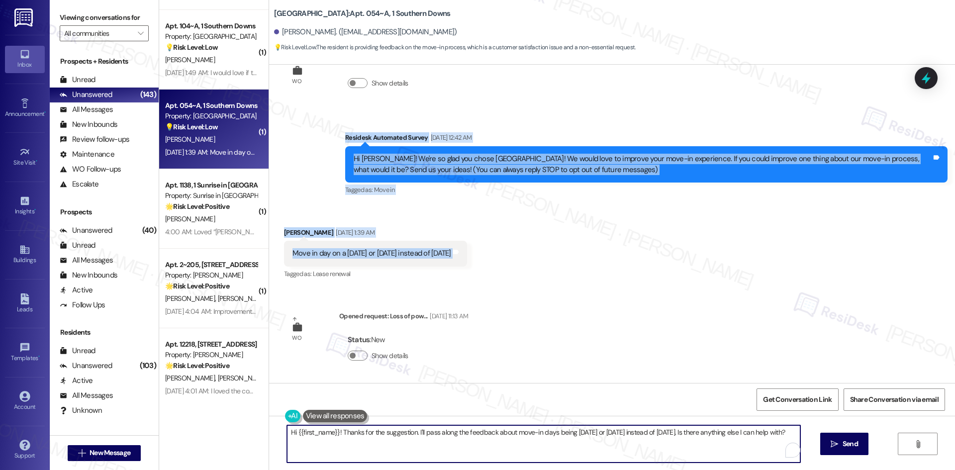
click at [443, 439] on textarea "Hi {{first_name}}! Thanks for the suggestion. I'll pass along the feedback abou…" at bounding box center [543, 443] width 513 height 37
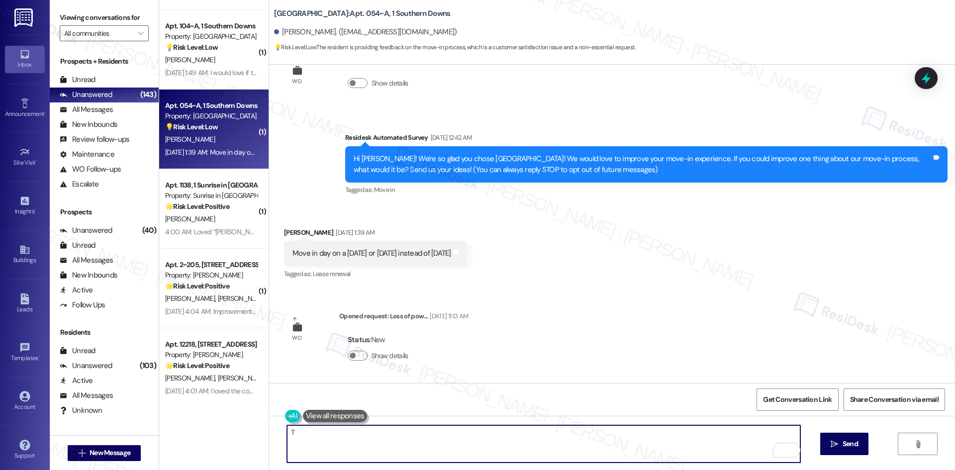
paste textarea "hank you for your feedback — I really appreciate it! I’ll share your suggestion…"
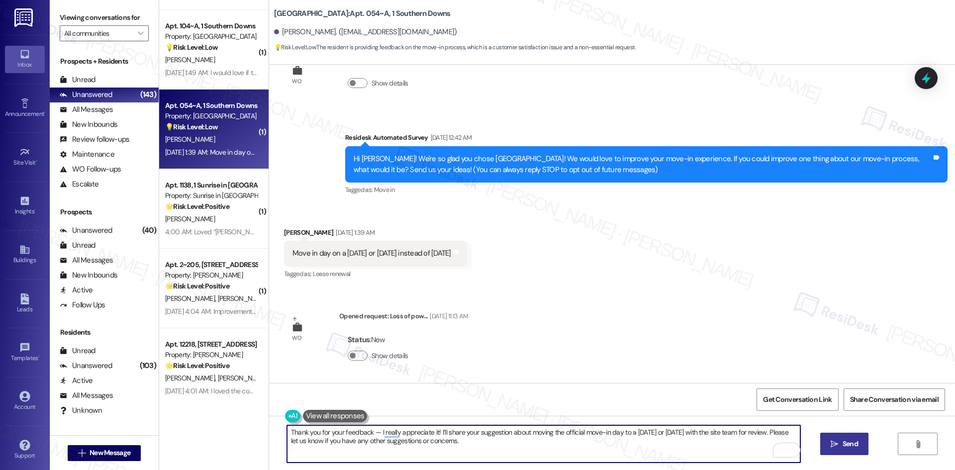
type textarea "Thank you for your feedback — I really appreciate it! I’ll share your suggestio…"
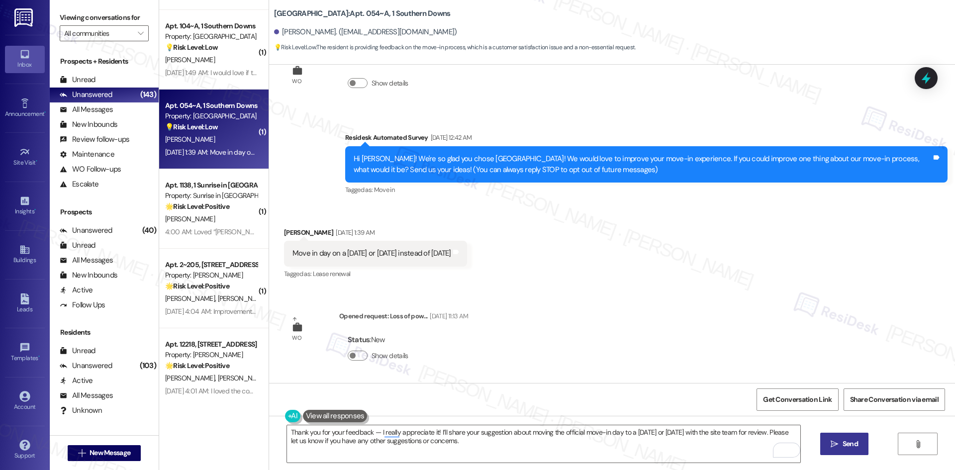
drag, startPoint x: 853, startPoint y: 446, endPoint x: 842, endPoint y: 453, distance: 13.6
click at [853, 446] on span "Send" at bounding box center [850, 444] width 15 height 10
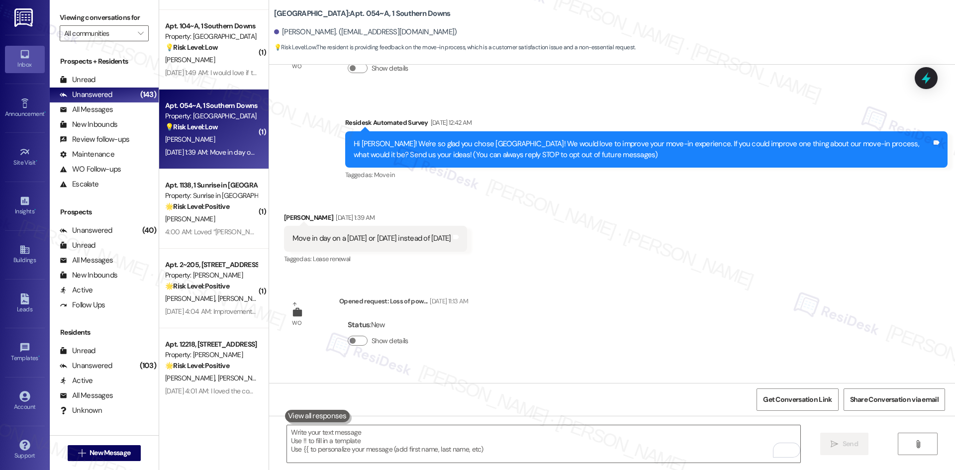
scroll to position [121, 0]
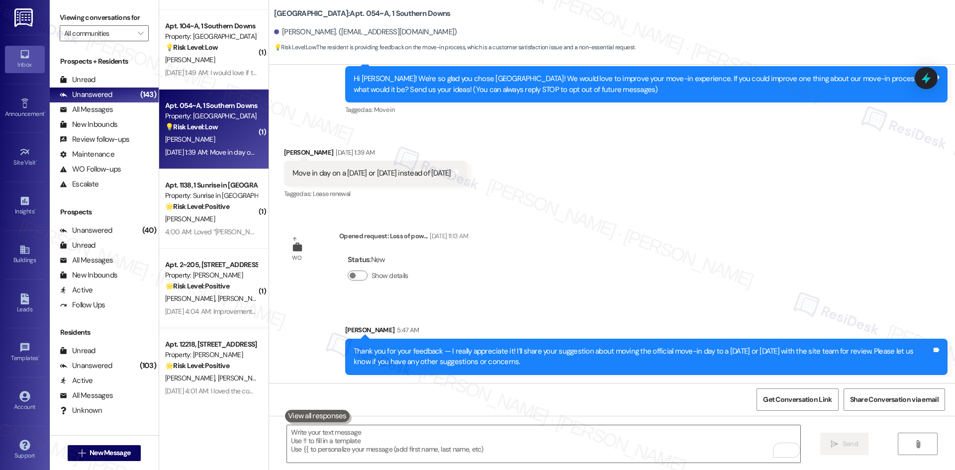
click at [690, 286] on div "WO Lease started Aug 10, 2025 at 8:00 AM Show details Survey, sent via SMS Resi…" at bounding box center [612, 224] width 686 height 318
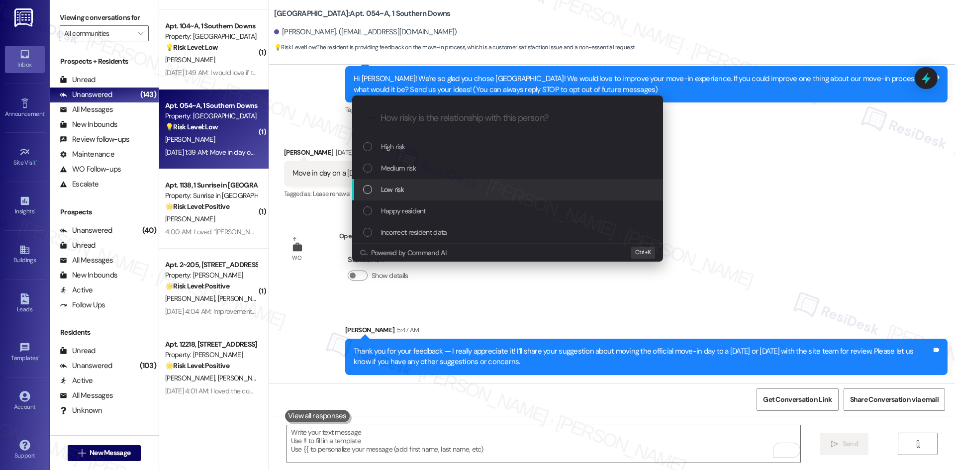
click at [404, 192] on div "Low risk" at bounding box center [508, 189] width 291 height 11
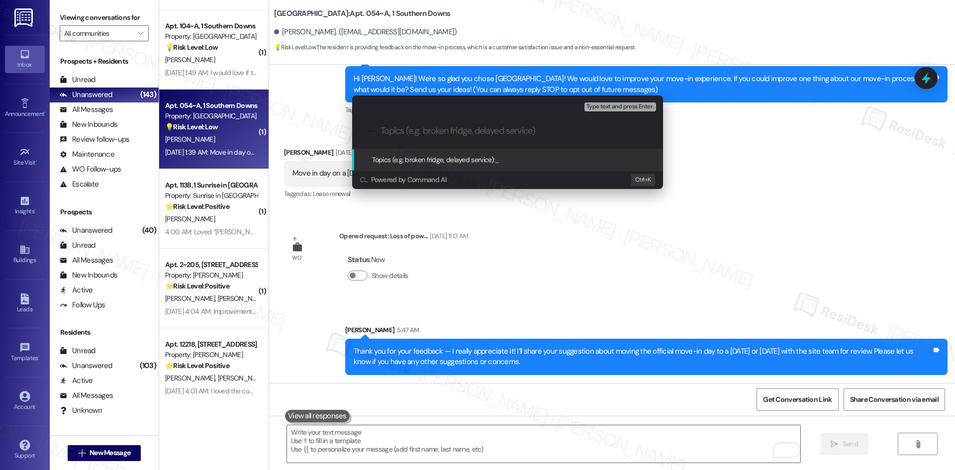
click at [398, 130] on input "Topics (e.g. broken fridge, delayed service)" at bounding box center [515, 131] width 270 height 10
paste input "Resident Feedback – Suggested Move-In Day Adjustment"
type input "Resident Feedback – Suggested Move-In Day Adjustment"
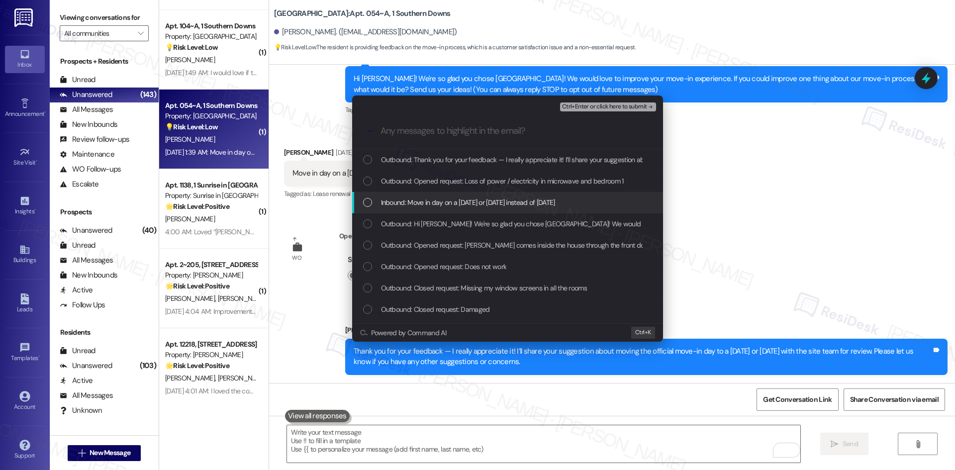
click at [524, 201] on span "Inbound: Move in day on a Friday or Saturday instead of Sunday" at bounding box center [468, 202] width 174 height 11
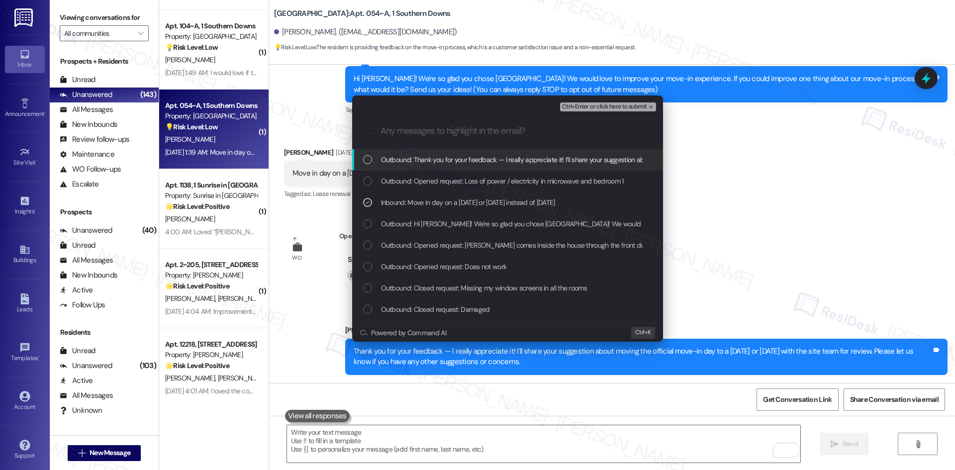
click at [648, 105] on icon "remove-block-ctrl+enter-or click here to submit" at bounding box center [650, 106] width 7 height 7
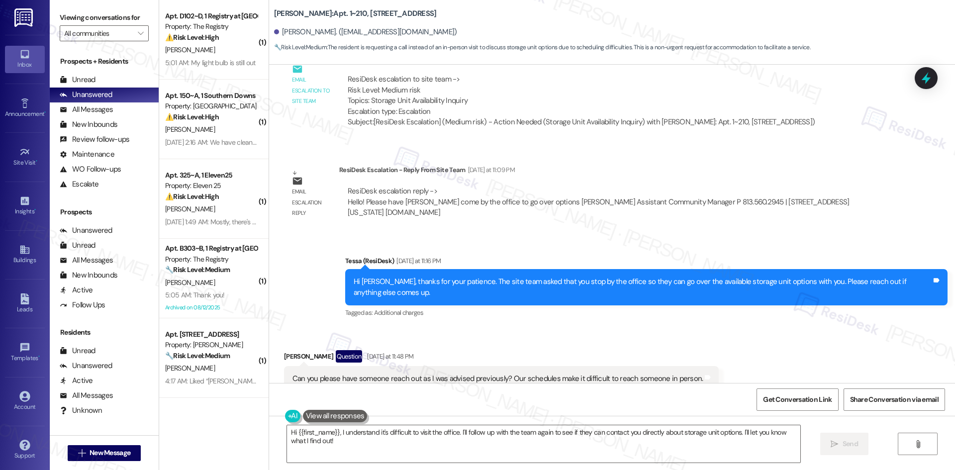
scroll to position [4899, 0]
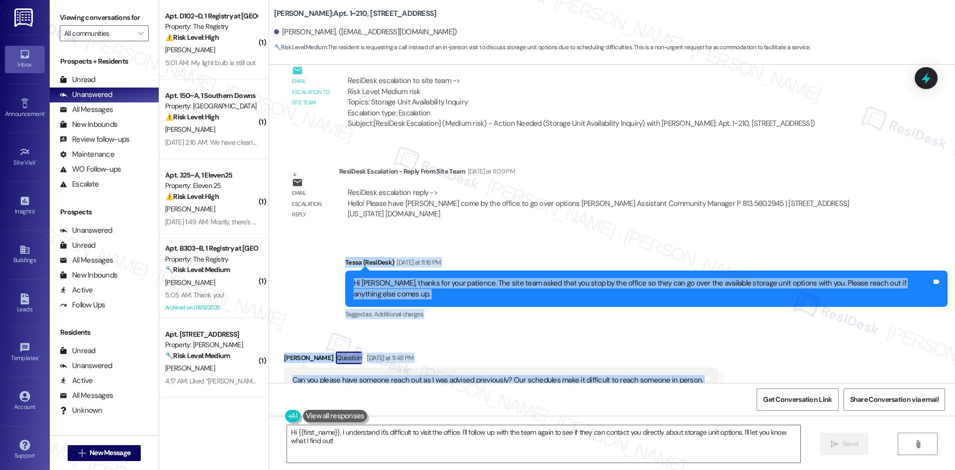
drag, startPoint x: 328, startPoint y: 244, endPoint x: 739, endPoint y: 370, distance: 429.3
click at [739, 370] on div "Lease started [DATE] 8:00 AM Received via SMS [PERSON_NAME] Question [DATE] 9:5…" at bounding box center [612, 224] width 686 height 318
copy div "[PERSON_NAME] (ResiDesk) [DATE] at 11:16 PM Hi [PERSON_NAME], thanks for your p…"
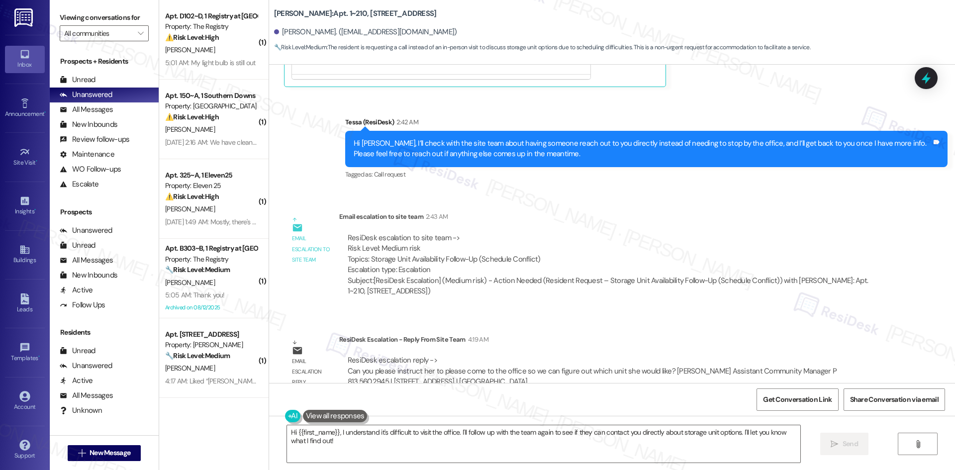
scroll to position [5446, 0]
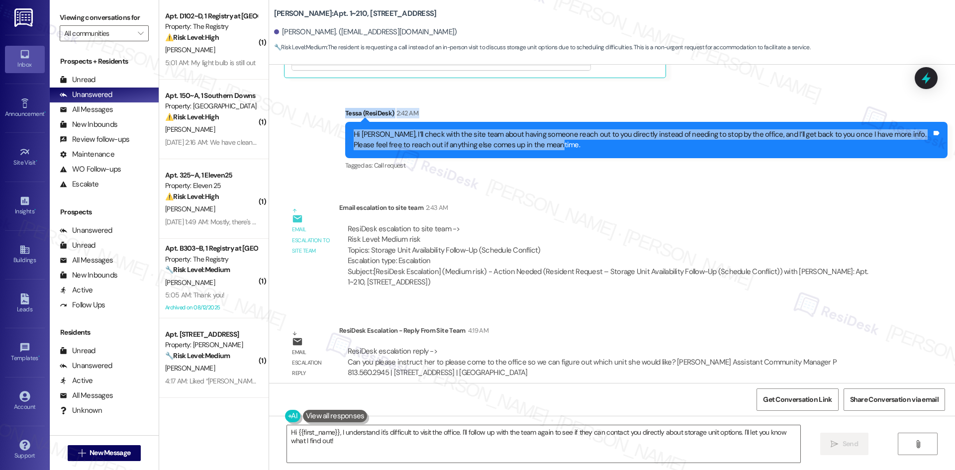
drag, startPoint x: 332, startPoint y: 98, endPoint x: 548, endPoint y: 136, distance: 219.5
click at [548, 136] on div "Sent via SMS Tessa (ResiDesk) 2:42 AM Hi Angelina, I’ll check with the site tea…" at bounding box center [646, 140] width 617 height 80
copy div "Tessa (ResiDesk) 2:42 AM Hi Angelina, I’ll check with the site team about havin…"
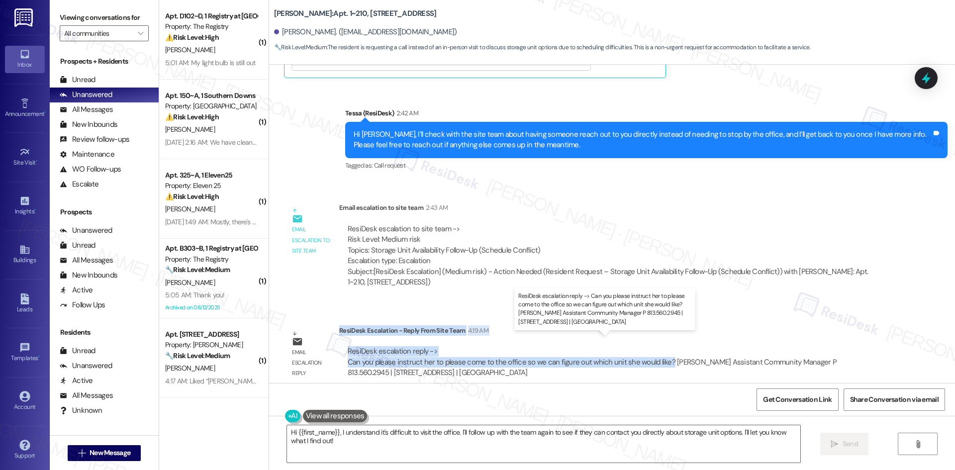
drag, startPoint x: 332, startPoint y: 320, endPoint x: 658, endPoint y: 351, distance: 326.8
click at [658, 351] on div "ResiDesk Escalation - Reply From Site Team 4:19 AM ResiDesk escalation reply ->…" at bounding box center [612, 355] width 547 height 61
copy div "ResiDesk Escalation - Reply From Site Team 4:19 AM ResiDesk escalation reply ->…"
click at [426, 437] on textarea "Hi {{first_name}}, I understand it's difficult to visit the office. I'll follow…" at bounding box center [543, 443] width 513 height 37
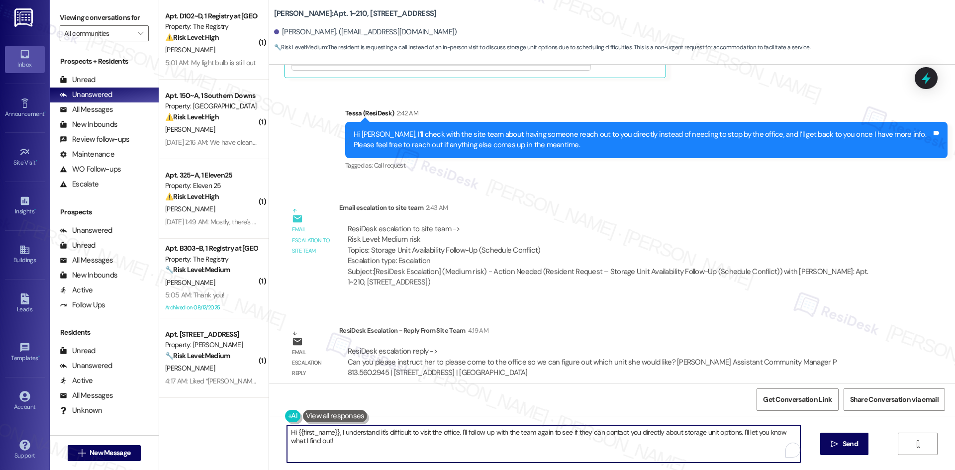
paste textarea "Angelina, I understand it’s been difficult with your schedule. The site team le…"
type textarea "Hi Angelina, I understand it’s been difficult with your schedule. The site team…"
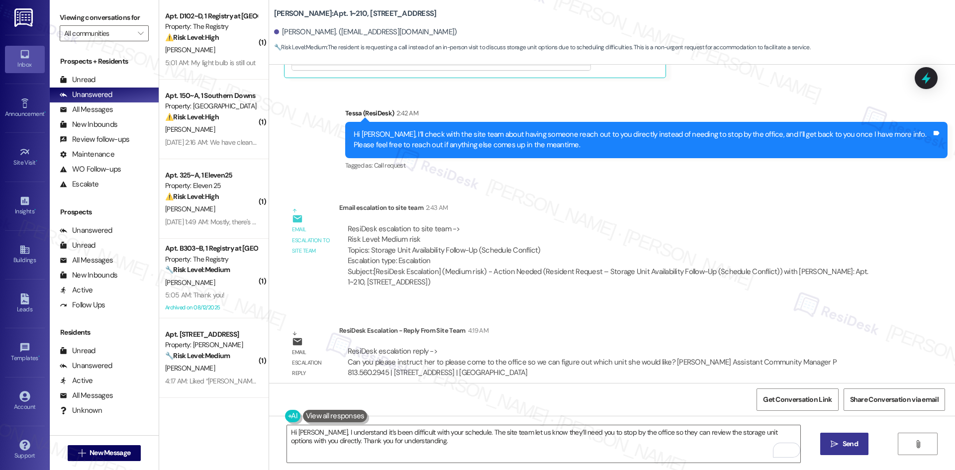
click at [848, 449] on span "Send" at bounding box center [850, 444] width 15 height 10
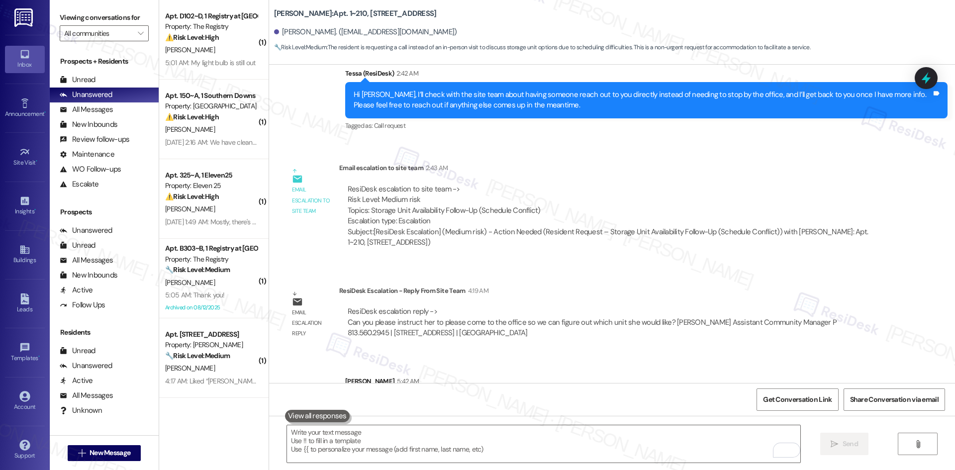
scroll to position [5526, 0]
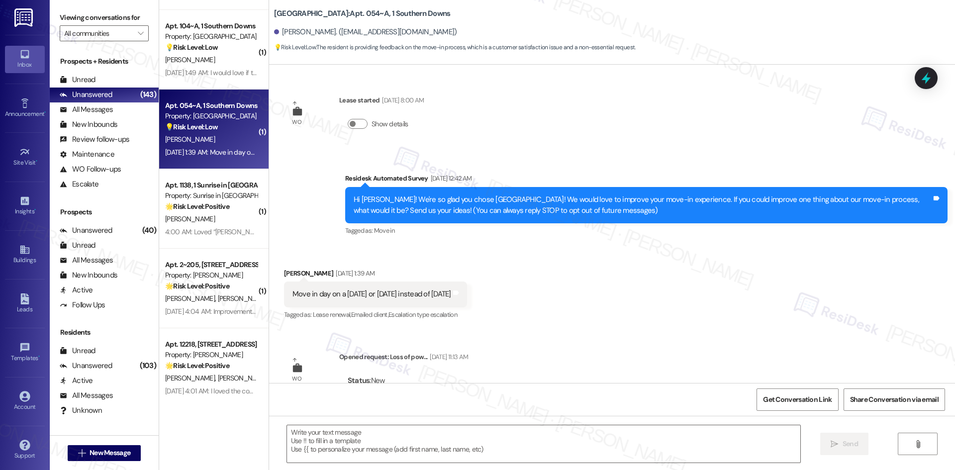
type textarea "Fetching suggested responses. Please feel free to read through the conversation…"
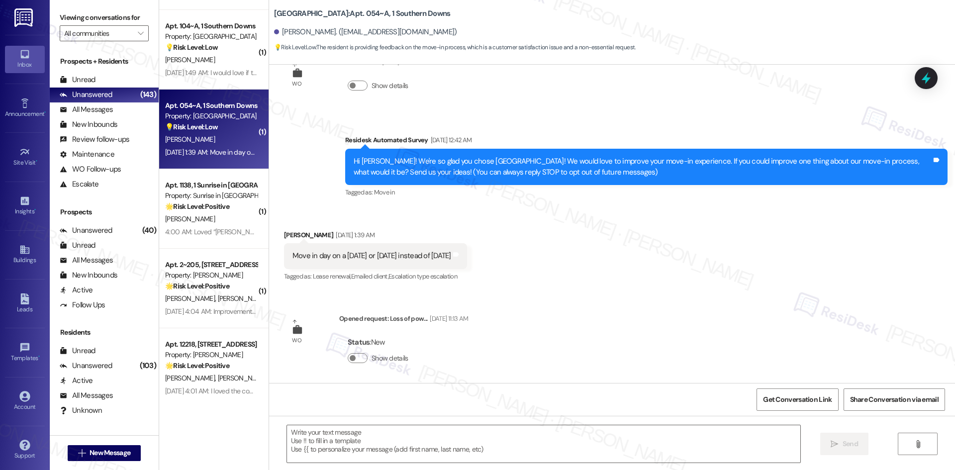
scroll to position [135, 0]
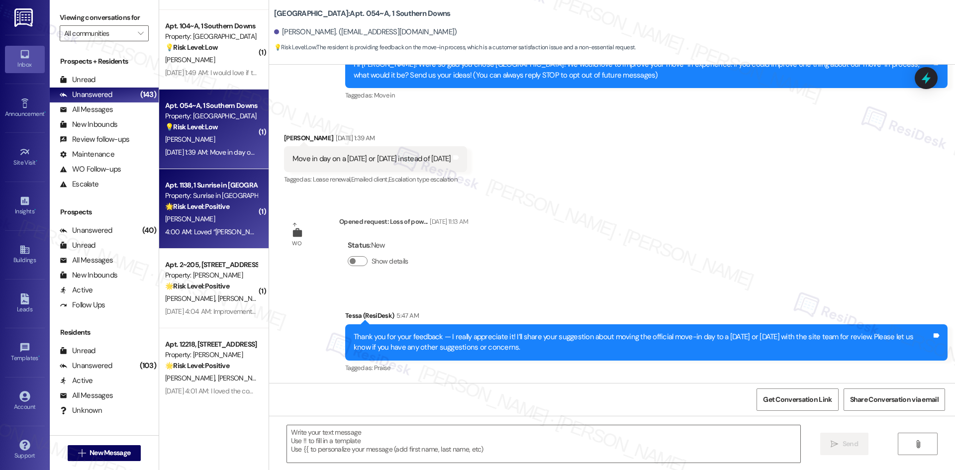
click at [213, 225] on div "[PERSON_NAME]" at bounding box center [211, 219] width 94 height 12
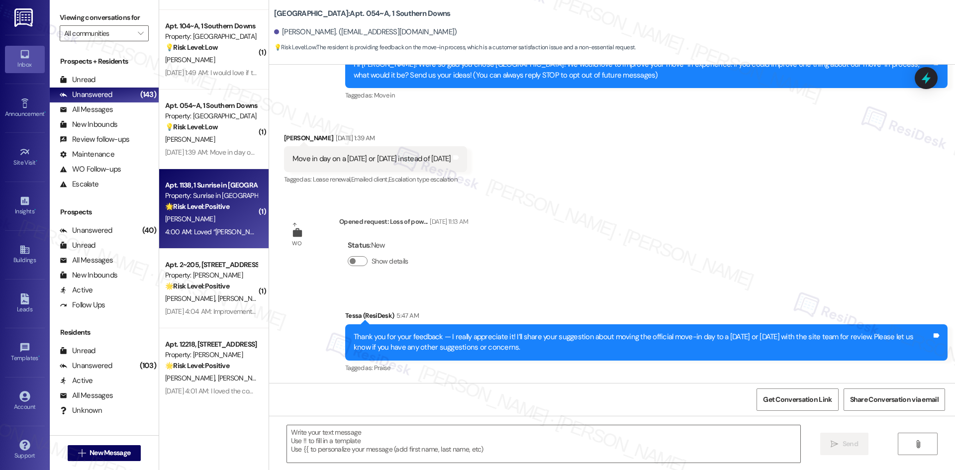
type textarea "Fetching suggested responses. Please feel free to read through the conversation…"
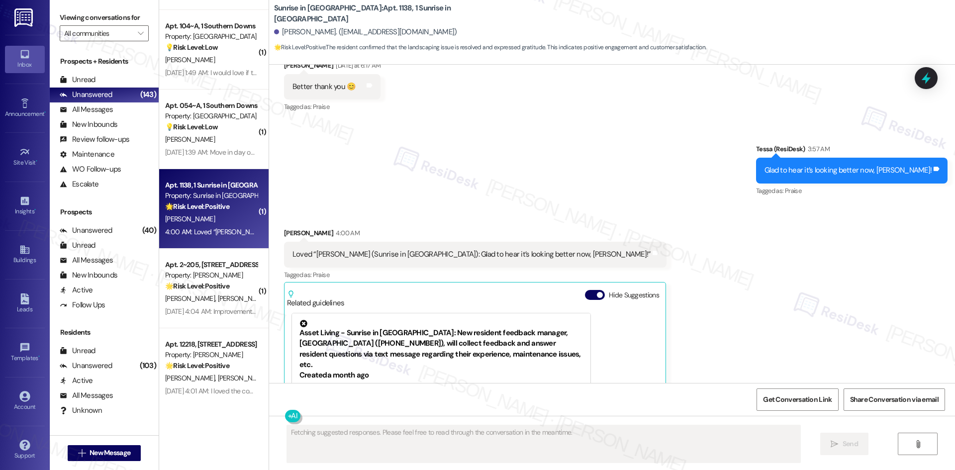
scroll to position [857, 0]
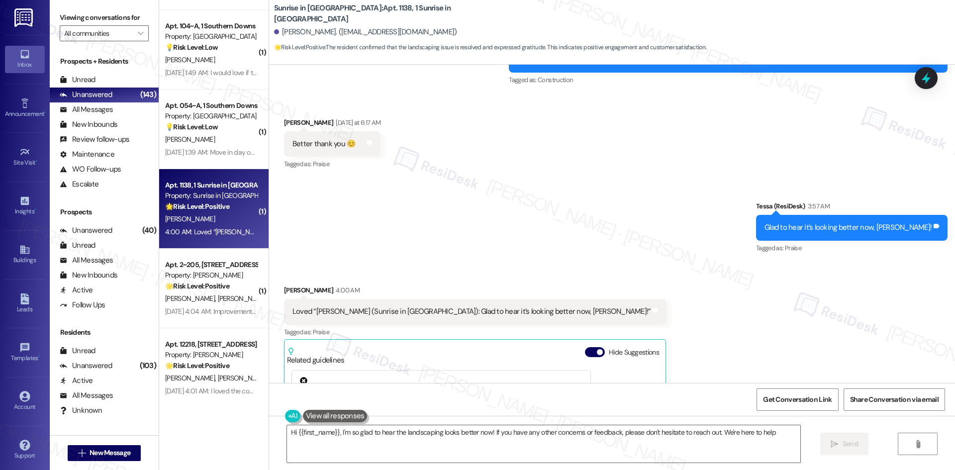
type textarea "Hi {{first_name}}, I'm so glad to hear the landscaping looks better now! If you…"
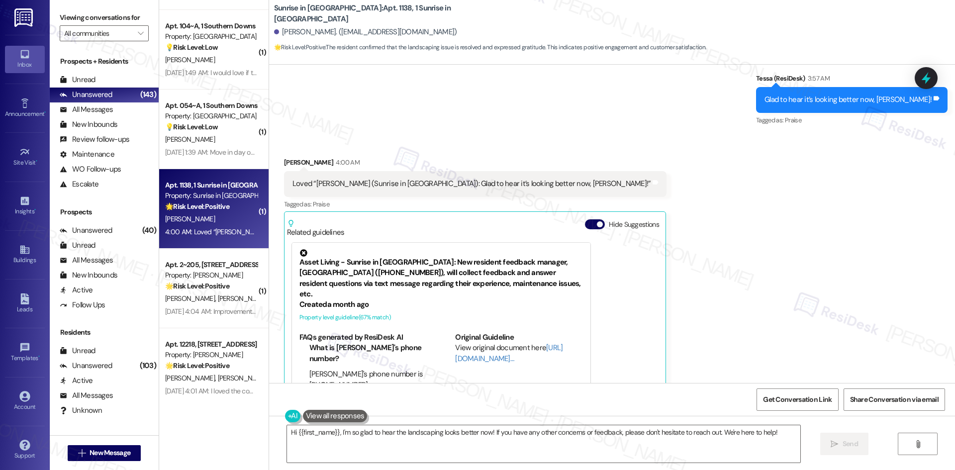
scroll to position [1007, 0]
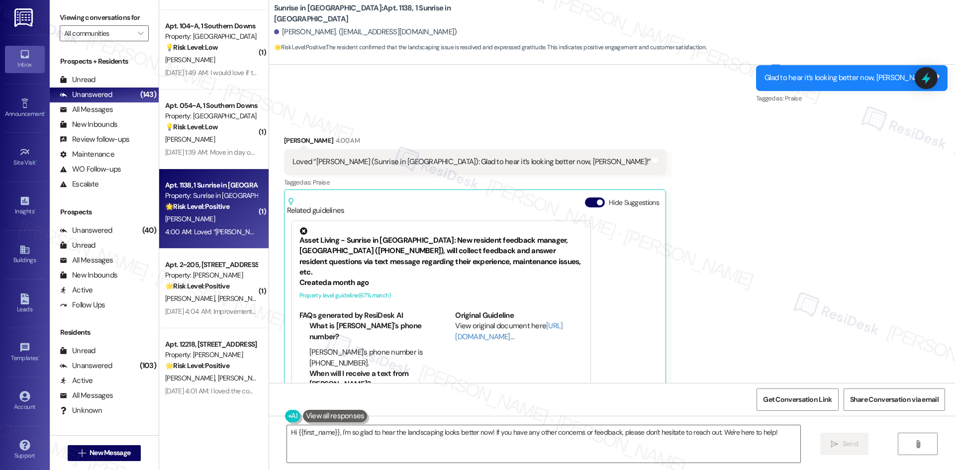
click at [707, 296] on div "Received via SMS [PERSON_NAME] 4:00 AM Loved “Tessa (Sunrise in [GEOGRAPHIC_DAT…" at bounding box center [612, 263] width 686 height 301
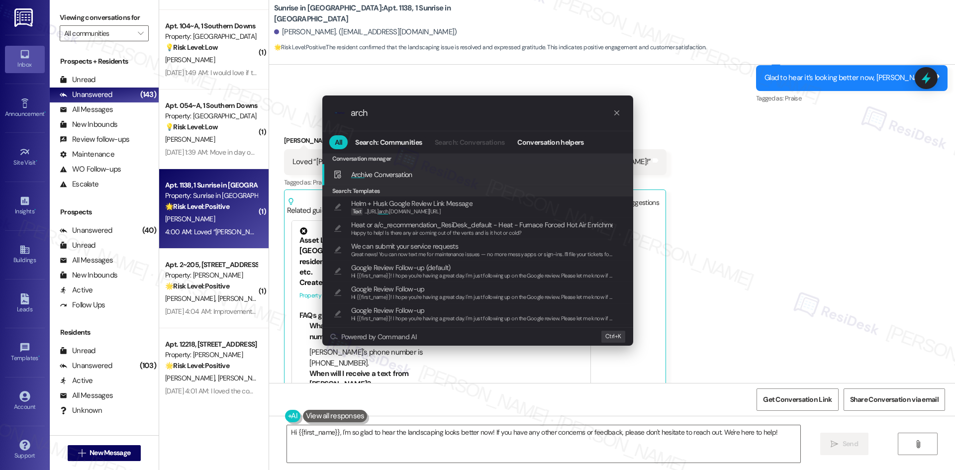
type input "arch"
click at [404, 173] on span "Arch ive Conversation" at bounding box center [381, 174] width 61 height 9
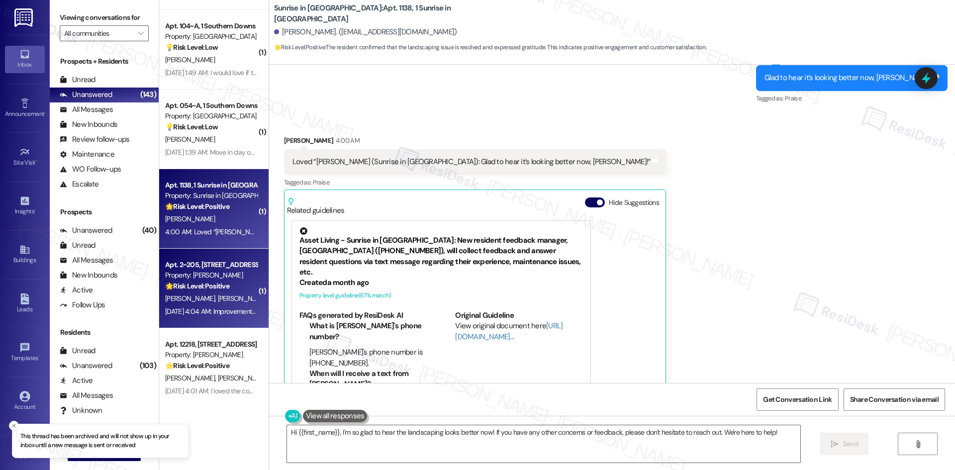
click at [201, 283] on strong "🌟 Risk Level: Positive" at bounding box center [197, 286] width 64 height 9
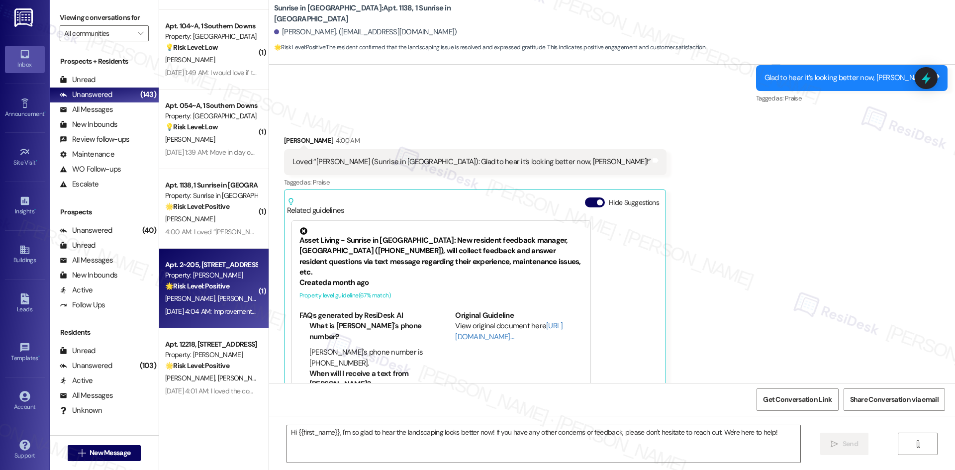
type textarea "Fetching suggested responses. Please feel free to read through the conversation…"
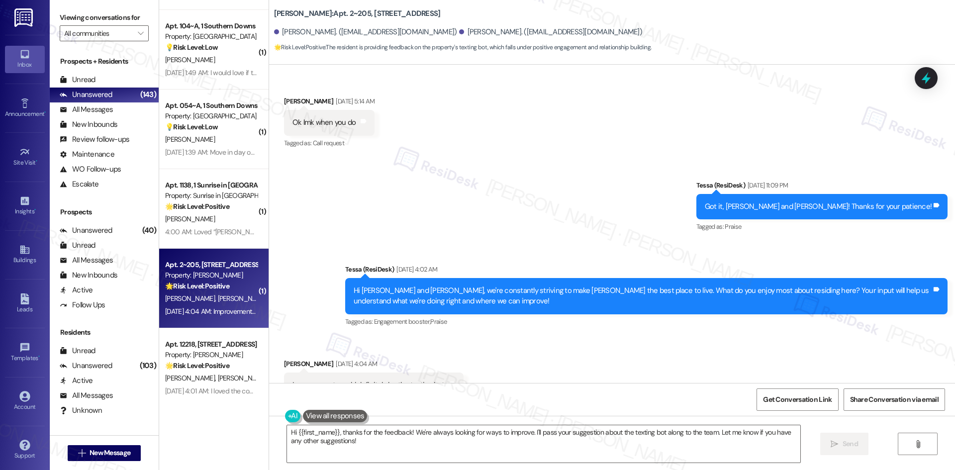
scroll to position [3232, 0]
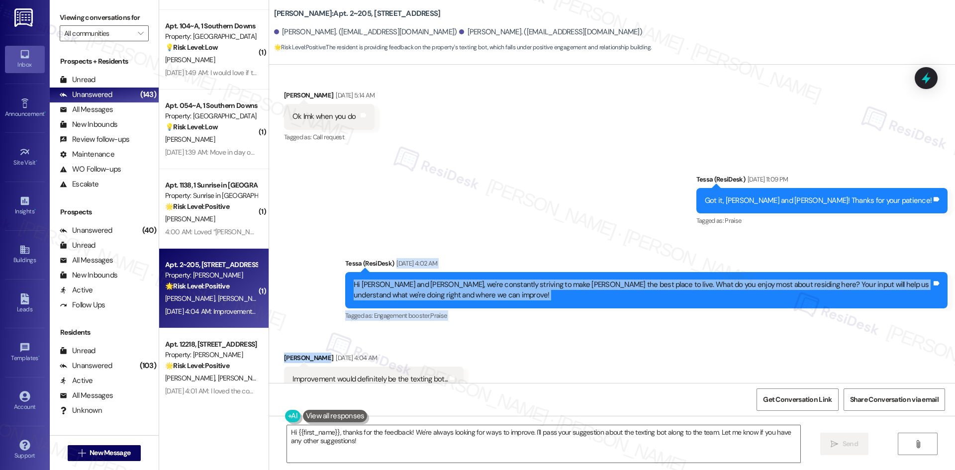
drag, startPoint x: 445, startPoint y: 121, endPoint x: 651, endPoint y: 314, distance: 281.8
click at [651, 314] on div "Lease started Nov 15, 2024 at 8:00 AM Survey, sent via SMS Residesk Automated S…" at bounding box center [612, 224] width 686 height 318
click at [537, 181] on div "Sent via SMS Tessa (ResiDesk) Aug 12, 2025 at 11:09 PM Got it, Timothy and Susa…" at bounding box center [612, 241] width 686 height 179
drag, startPoint x: 445, startPoint y: 142, endPoint x: 511, endPoint y: 290, distance: 161.9
click at [508, 297] on div "Sent via SMS Tessa (ResiDesk) Aug 12, 2025 at 11:09 PM Got it, Timothy and Susa…" at bounding box center [612, 241] width 686 height 179
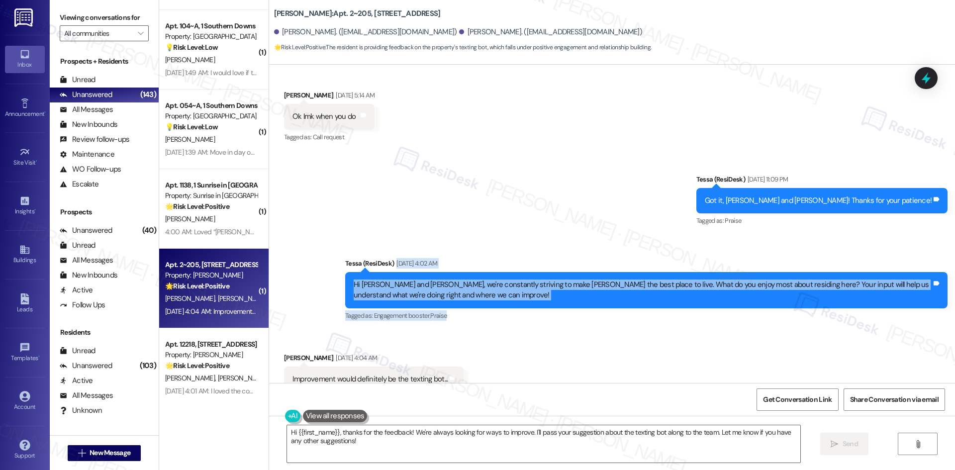
click at [477, 158] on div "Sent via SMS Tessa (ResiDesk) Aug 12, 2025 at 11:09 PM Got it, Timothy and Susa…" at bounding box center [612, 241] width 686 height 179
drag, startPoint x: 312, startPoint y: 200, endPoint x: 570, endPoint y: 346, distance: 297.1
click at [570, 346] on div "Lease started Nov 15, 2024 at 8:00 AM Survey, sent via SMS Residesk Automated S…" at bounding box center [612, 224] width 686 height 318
copy div "Tessa (ResiDesk) Aug 19, 2025 at 4:02 AM Hi Timothy and Susan, we're constantly…"
click at [516, 330] on div "Received via SMS Susan Knapik Aug 19, 2025 at 4:04 AM Improvement would definit…" at bounding box center [612, 372] width 686 height 84
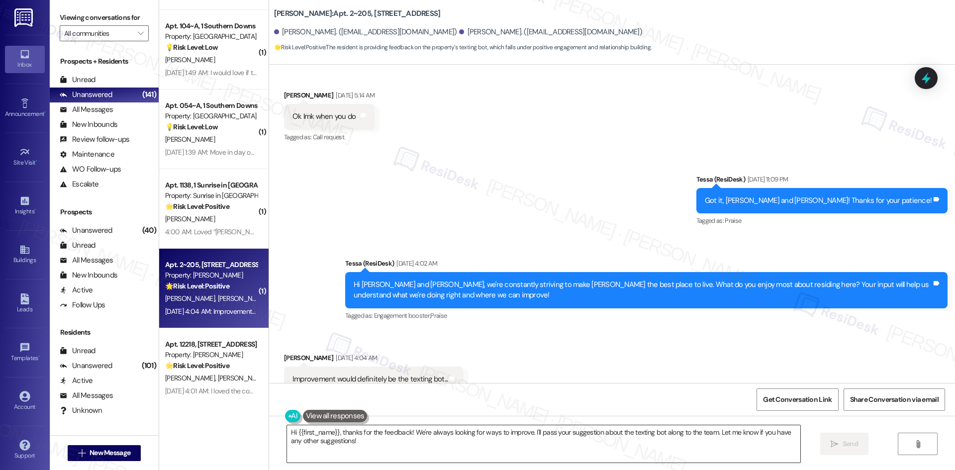
click at [386, 442] on textarea "Hi {{first_name}}, thanks for the feedback! We're always looking for ways to im…" at bounding box center [543, 443] width 513 height 37
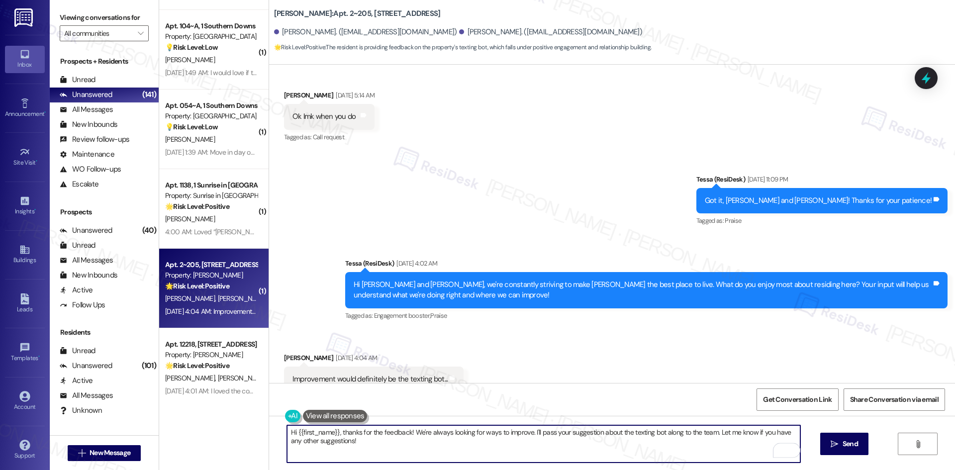
paste textarea "Susan, I’m sorry for any confusion — I’m not a bot. The messages do autofill yo…"
click at [420, 449] on textarea "Hi Susan, I’m sorry for any confusion — I’m not a bot. The messages do autofill…" at bounding box center [543, 443] width 513 height 37
click at [541, 436] on textarea "Hi Susan, I’m sorry for any confusion — I’m not a bot. The messages do autofill…" at bounding box center [543, 443] width 513 height 37
type textarea "Hi Susan, I’m sorry for any confusion — I’m not a bot. The messages do autofill…"
click at [843, 448] on span "Send" at bounding box center [850, 444] width 15 height 10
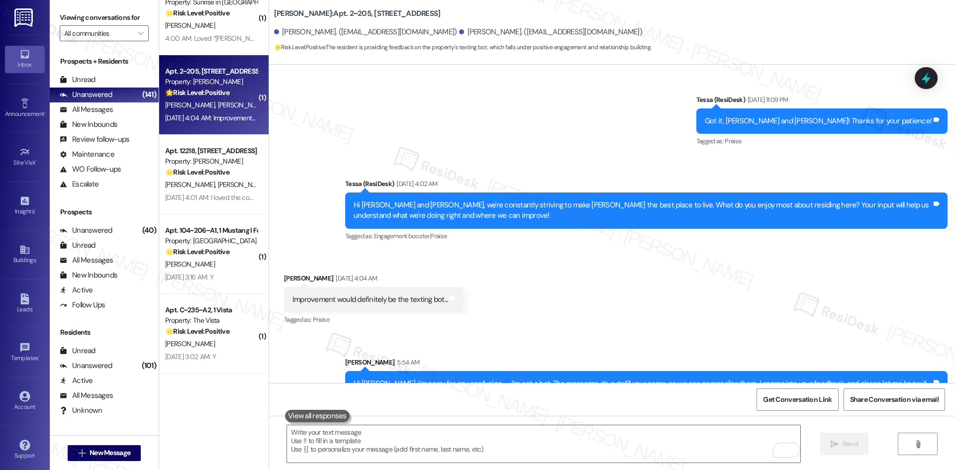
scroll to position [746, 0]
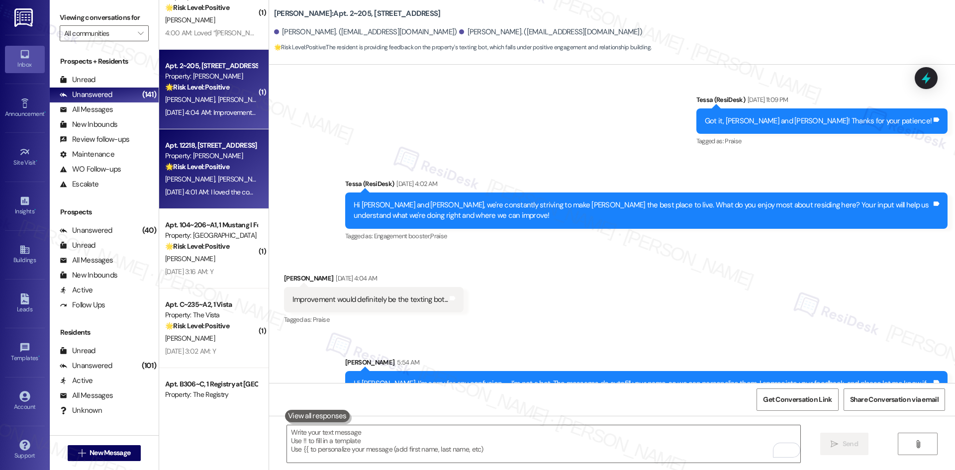
click at [180, 170] on strong "🌟 Risk Level: Positive" at bounding box center [197, 166] width 64 height 9
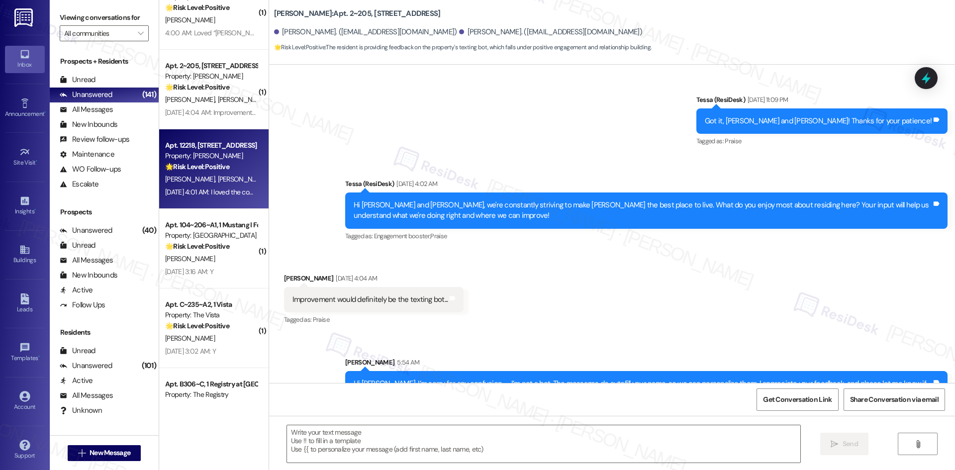
type textarea "Fetching suggested responses. Please feel free to read through the conversation…"
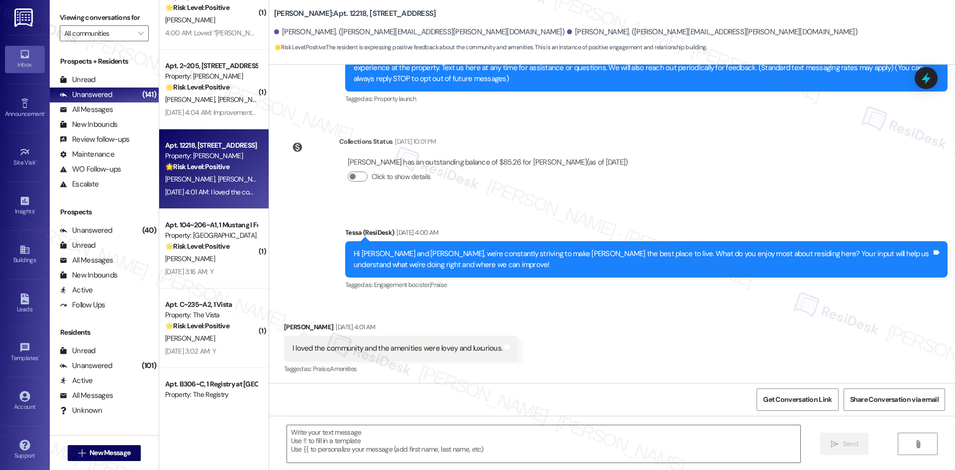
scroll to position [123, 0]
type textarea "Fetching suggested responses. Please feel free to read through the conversation…"
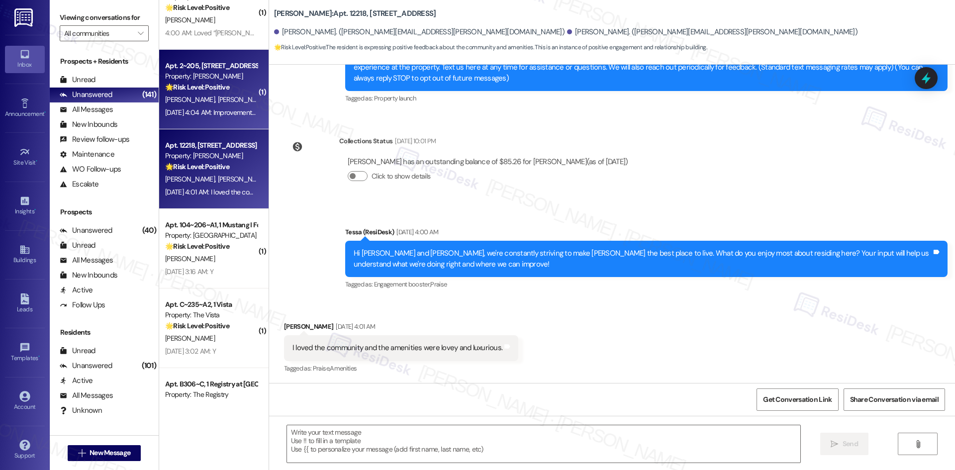
click at [210, 93] on div "Apt. 2~205, 1632 Clearwater Largo Rd Property: Solano Belleair 🌟 Risk Level: Po…" at bounding box center [211, 77] width 94 height 34
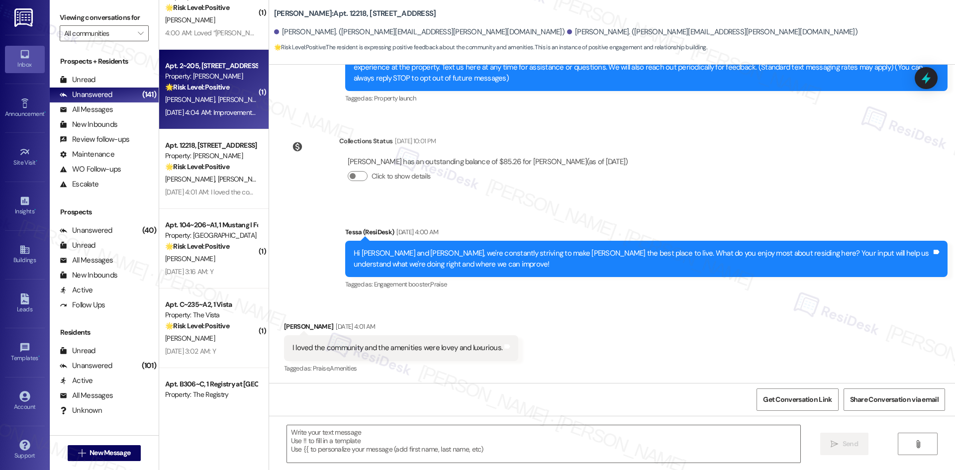
type textarea "Fetching suggested responses. Please feel free to read through the conversation…"
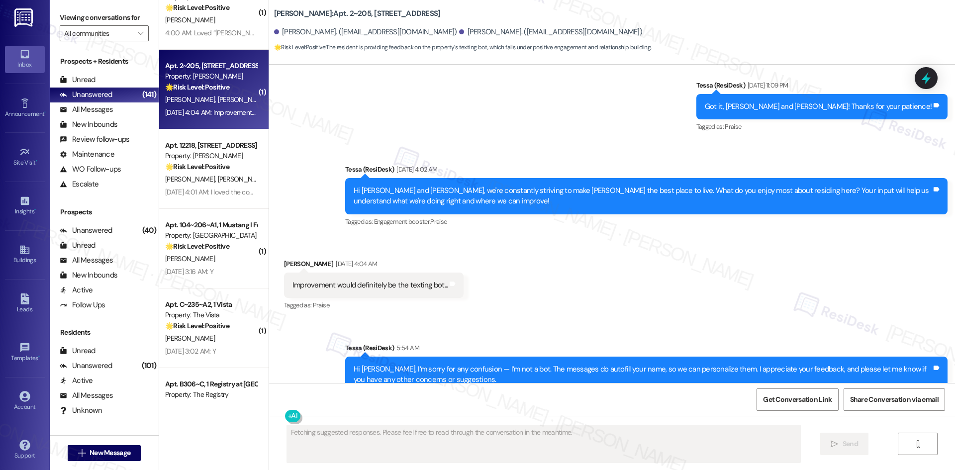
scroll to position [3327, 0]
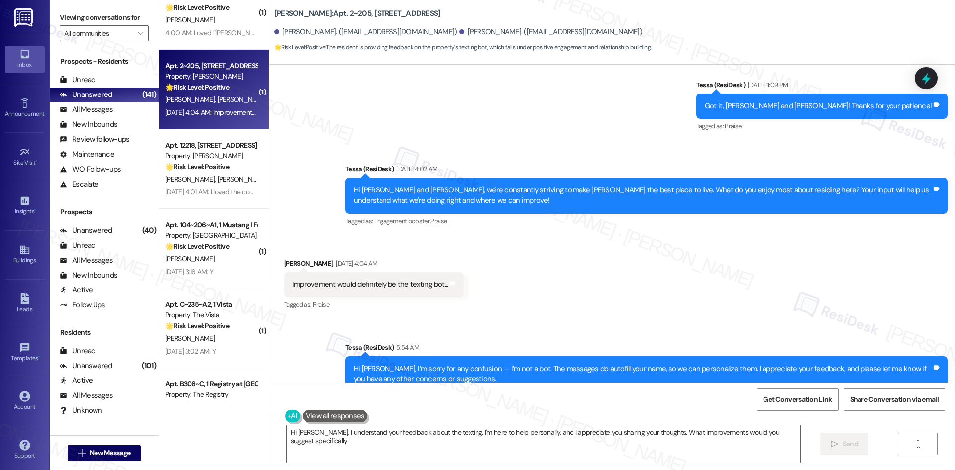
type textarea "Hi Susan, I understand your feedback about the texting. I'm here to help person…"
click at [551, 264] on div "Received via SMS Susan Knapik Aug 19, 2025 at 4:04 AM Improvement would definit…" at bounding box center [612, 278] width 686 height 84
click at [570, 279] on div "Received via SMS Susan Knapik Aug 19, 2025 at 4:04 AM Improvement would definit…" at bounding box center [612, 278] width 686 height 84
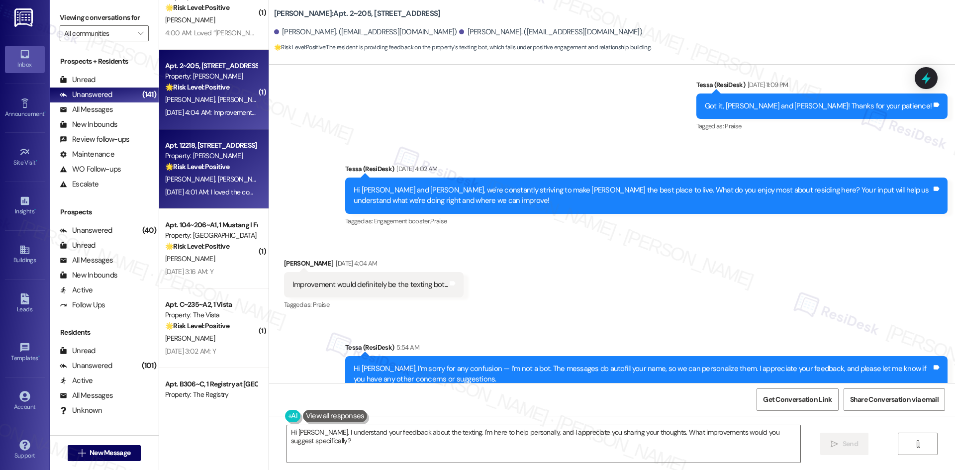
click at [200, 174] on div "S. Kenney M. Kenney" at bounding box center [211, 179] width 94 height 12
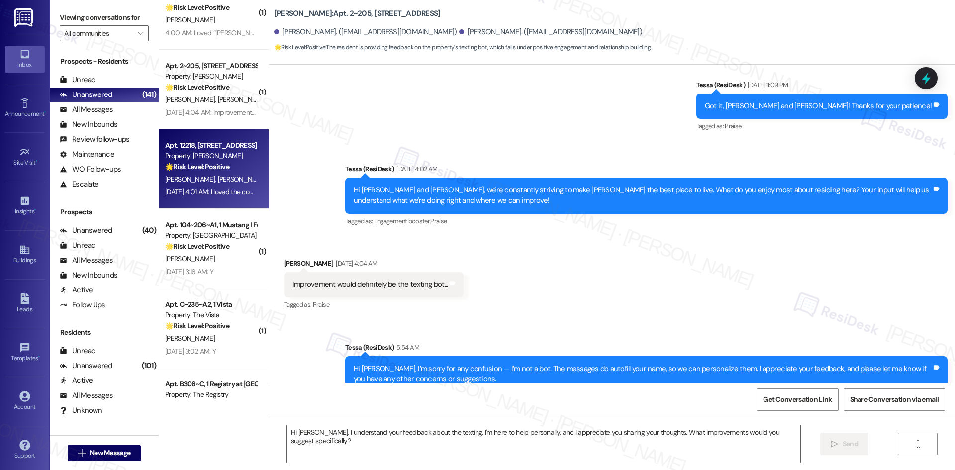
type textarea "Fetching suggested responses. Please feel free to read through the conversation…"
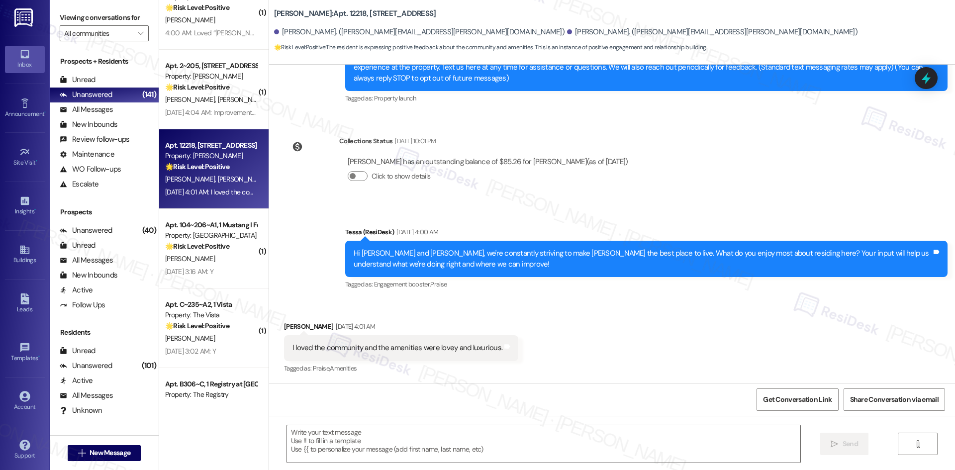
type textarea "Fetching suggested responses. Please feel free to read through the conversation…"
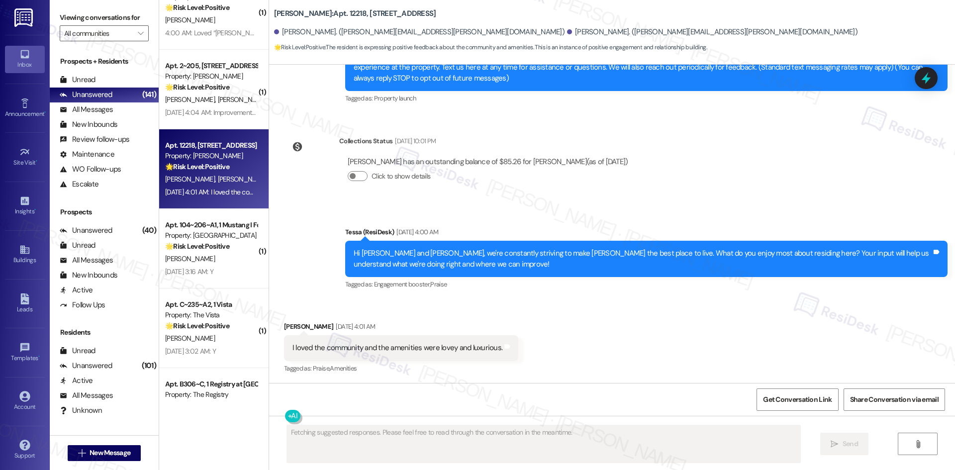
scroll to position [124, 0]
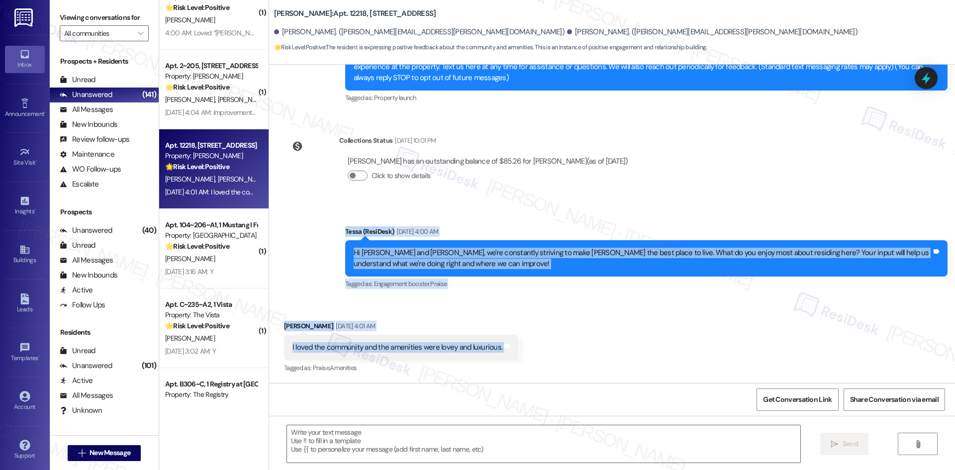
drag, startPoint x: 344, startPoint y: 245, endPoint x: 540, endPoint y: 350, distance: 222.5
click at [540, 350] on div "Lease started Sep 27, 2024 at 8:00 AM Survey, sent via SMS Residesk Automated S…" at bounding box center [612, 224] width 686 height 318
click at [304, 250] on div "Announcement, sent via SMS Tessa (ResiDesk) Aug 19, 2025 at 4:00 AM Hi Morgan a…" at bounding box center [612, 251] width 686 height 94
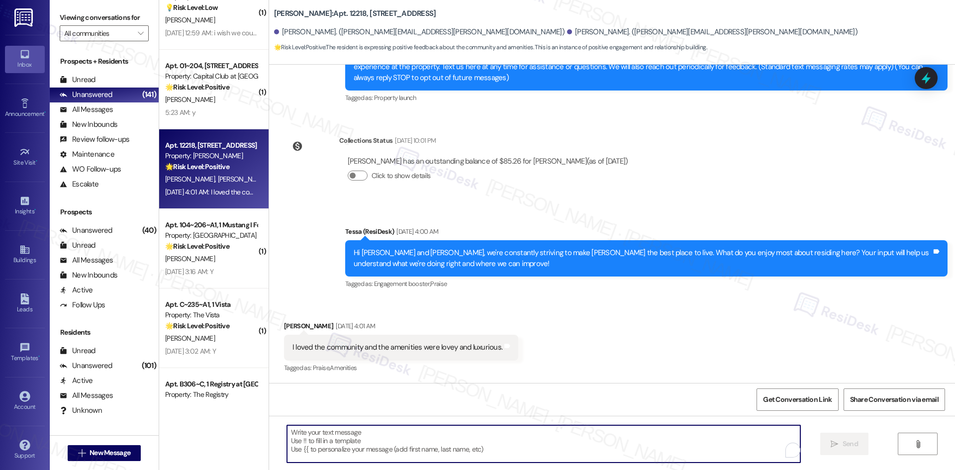
click at [389, 437] on textarea "To enrich screen reader interactions, please activate Accessibility in Grammarl…" at bounding box center [543, 443] width 513 height 37
paste textarea "I’m so happy to hear you’re enjoying your home, {{first_name}}! We’d really app…"
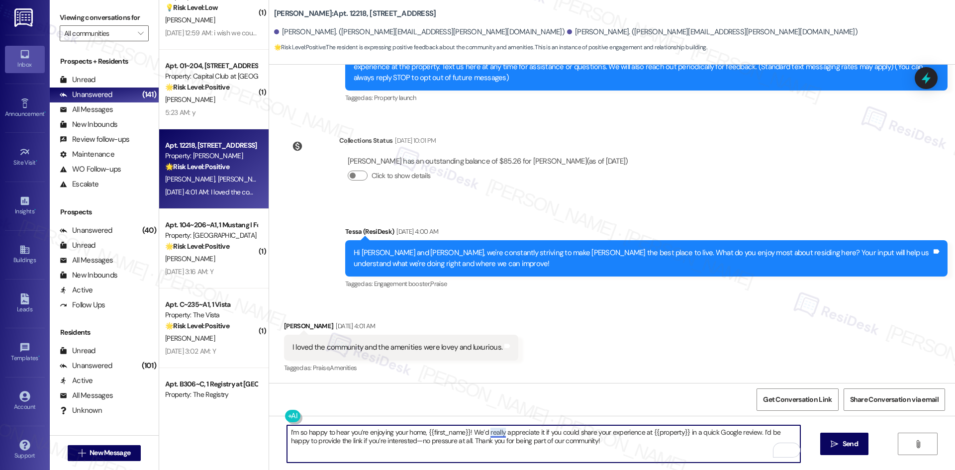
click at [490, 433] on textarea "I’m so happy to hear you’re enjoying your home, {{first_name}}! We’d really app…" at bounding box center [543, 443] width 513 height 37
type textarea "I’m so happy to hear you’re enjoying your home, {{first_name}}! We’d appreciate…"
click at [846, 447] on span "Send" at bounding box center [850, 444] width 15 height 10
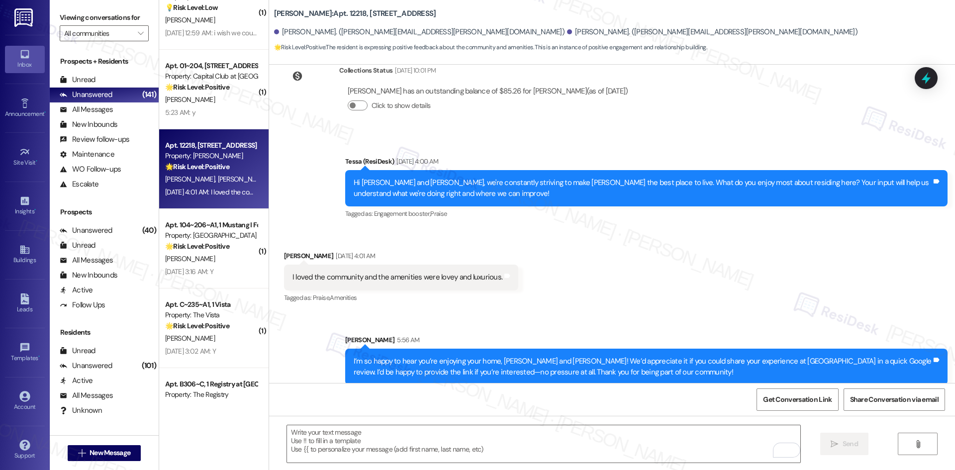
scroll to position [204, 0]
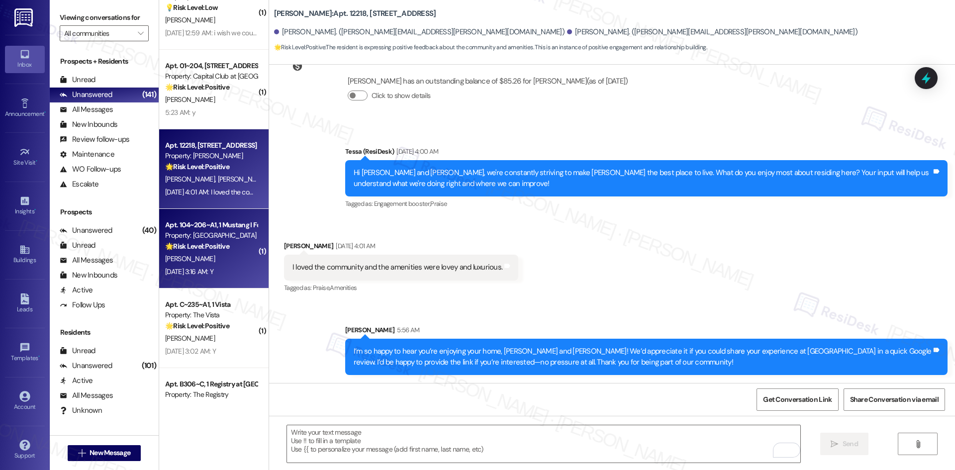
click at [208, 258] on div "J. Lin" at bounding box center [211, 259] width 94 height 12
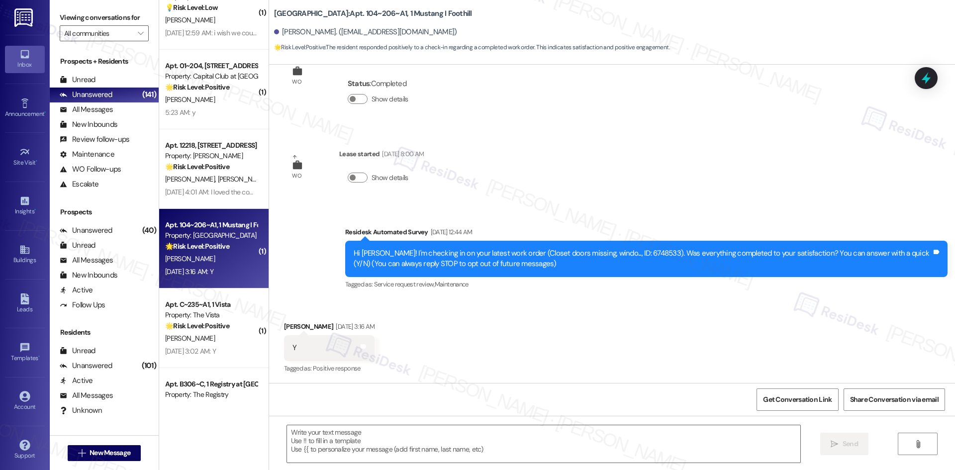
type textarea "Fetching suggested responses. Please feel free to read through the conversation…"
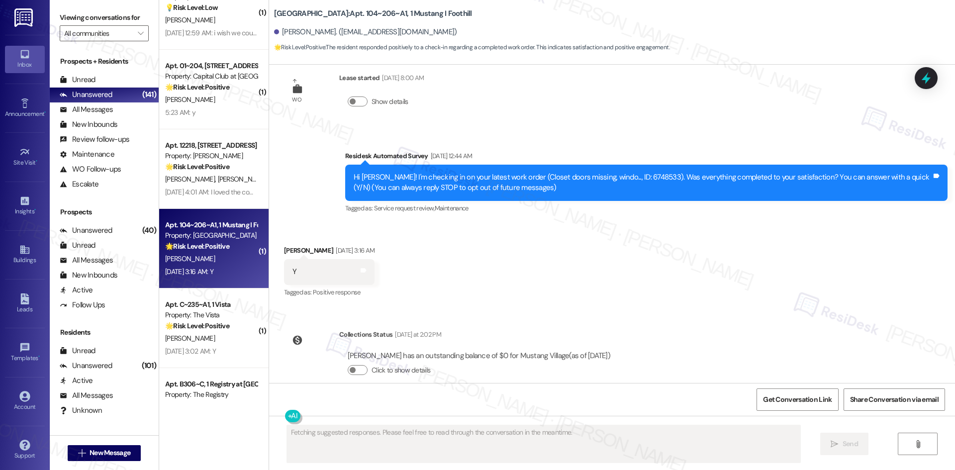
scroll to position [132, 0]
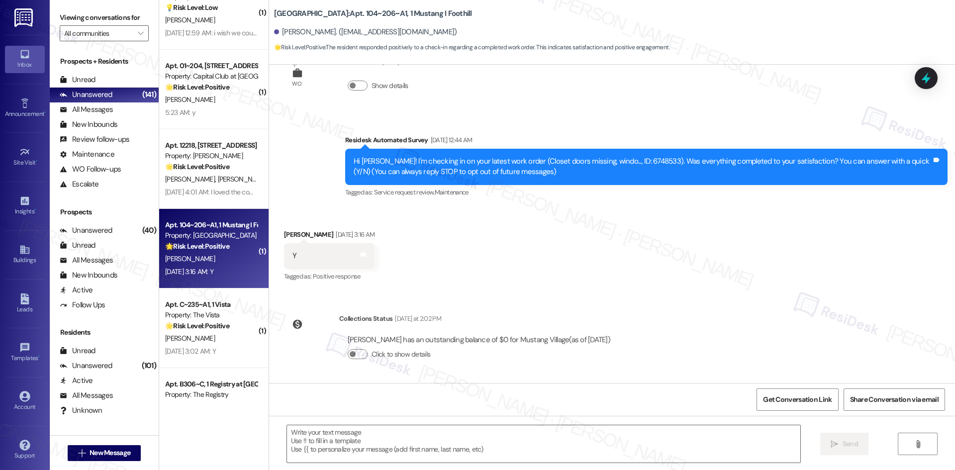
click at [479, 246] on div "Received via SMS Jason Lin Aug 19, 2025 at 3:16 AM Y Tags and notes Tagged as: …" at bounding box center [612, 249] width 686 height 84
click at [485, 442] on textarea at bounding box center [543, 443] width 513 height 37
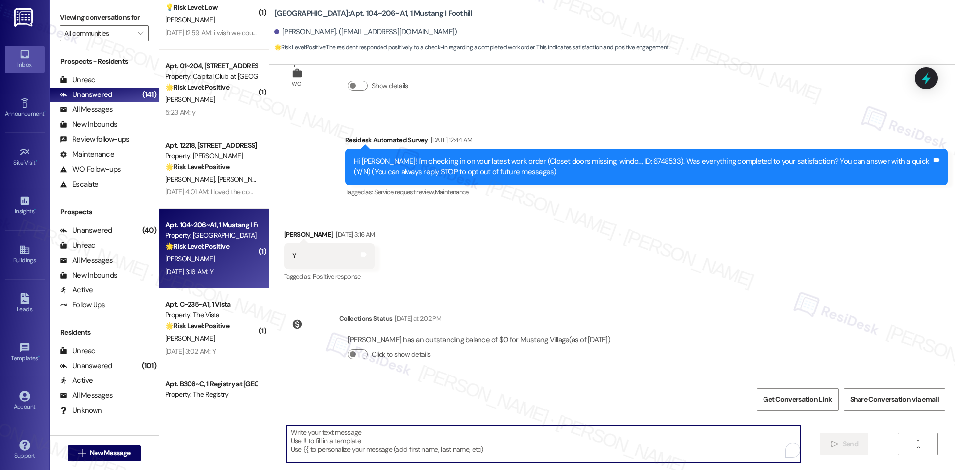
paste textarea "Thank you for confirming! I’m glad to hear everything was completed to your sat…"
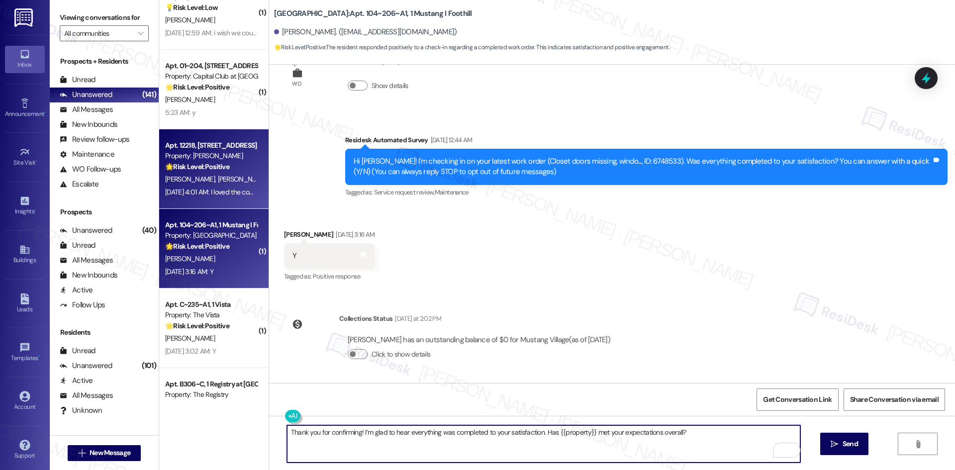
type textarea "Thank you for confirming! I’m glad to hear everything was completed to your sat…"
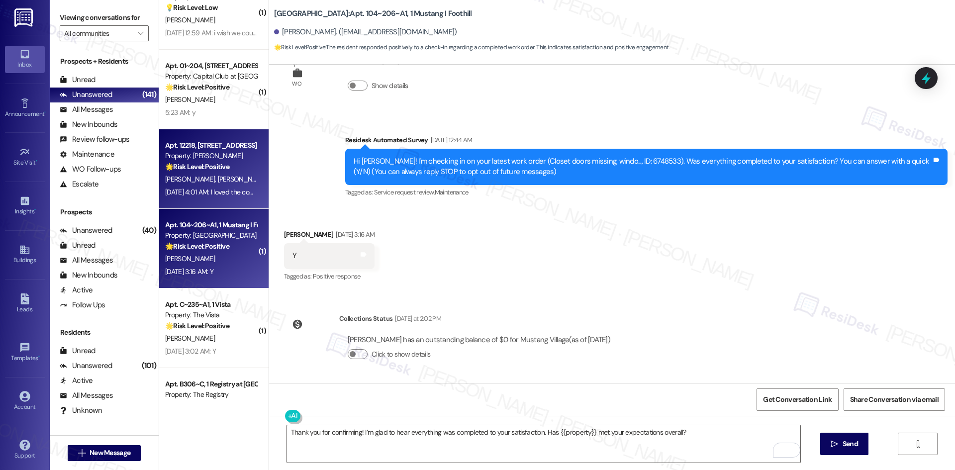
click at [204, 185] on div "M. Kenney S. Kenney" at bounding box center [211, 179] width 94 height 12
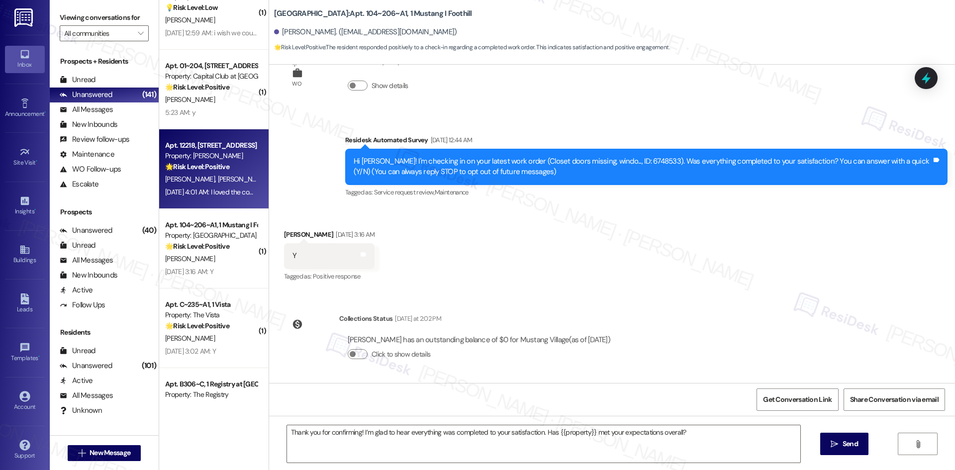
type textarea "Fetching suggested responses. Please feel free to read through the conversation…"
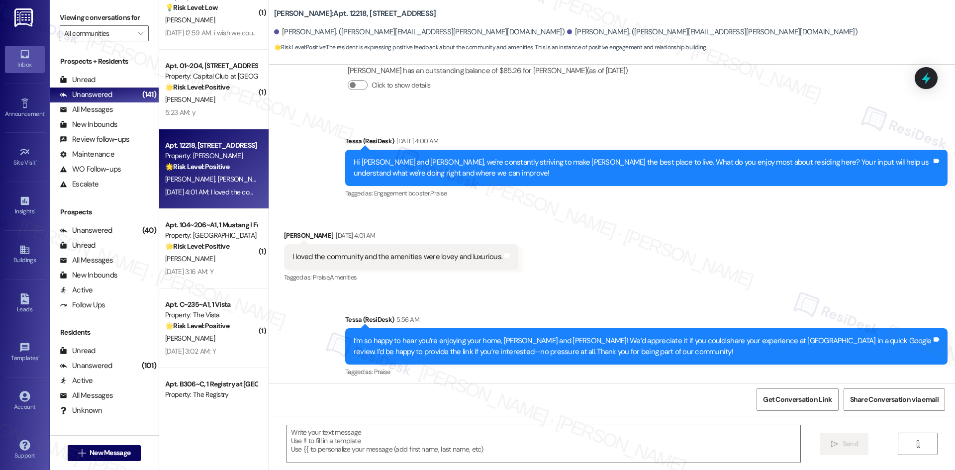
scroll to position [218, 0]
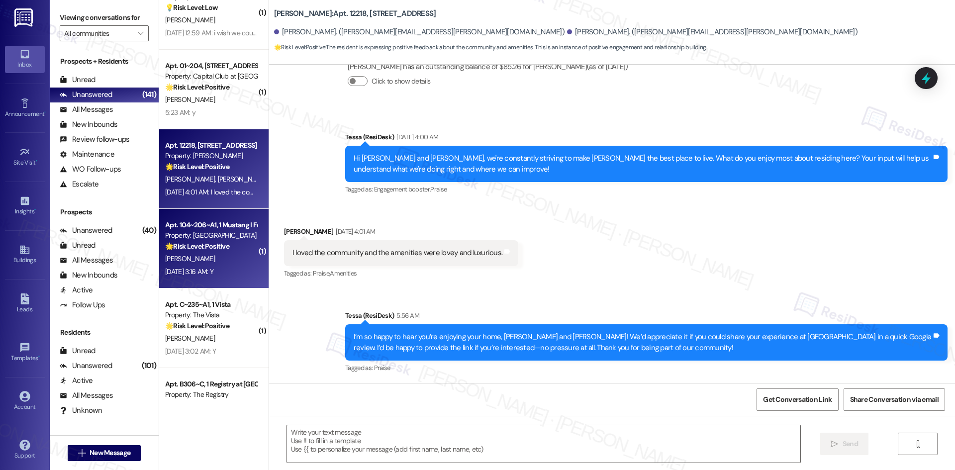
click at [211, 253] on div "J. Lin" at bounding box center [211, 259] width 94 height 12
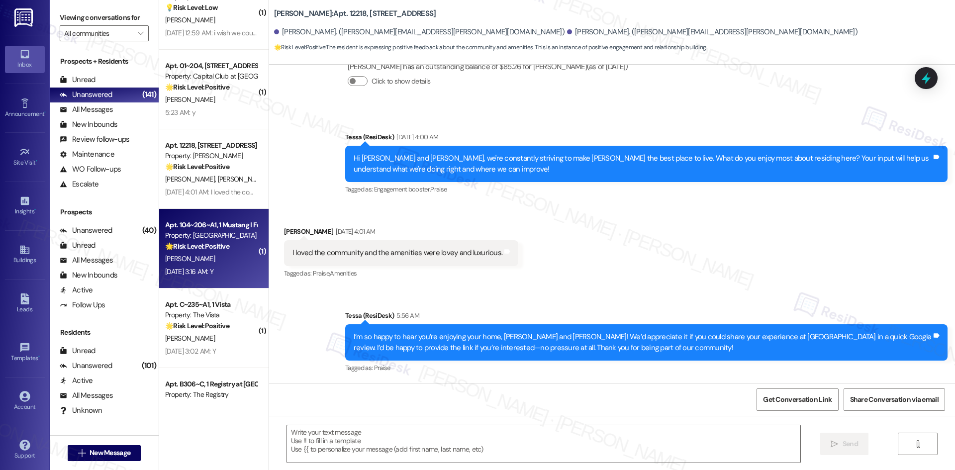
type textarea "Fetching suggested responses. Please feel free to read through the conversation…"
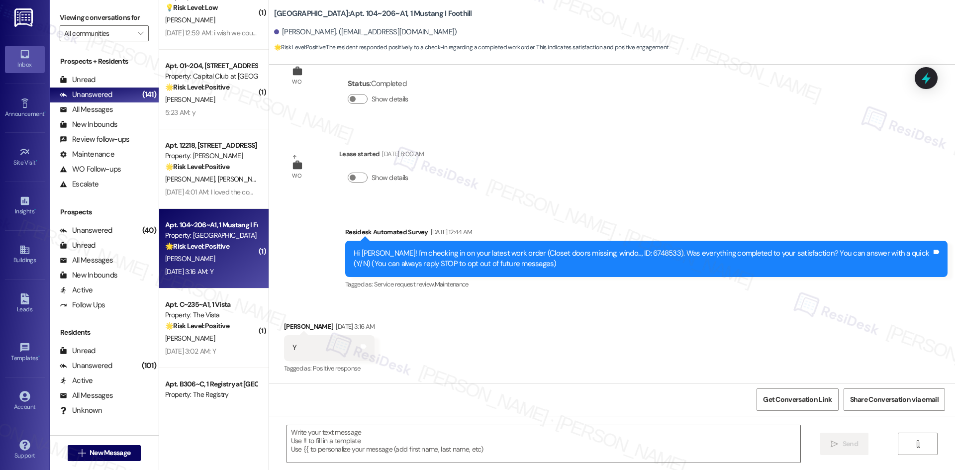
type textarea "Fetching suggested responses. Please feel free to read through the conversation…"
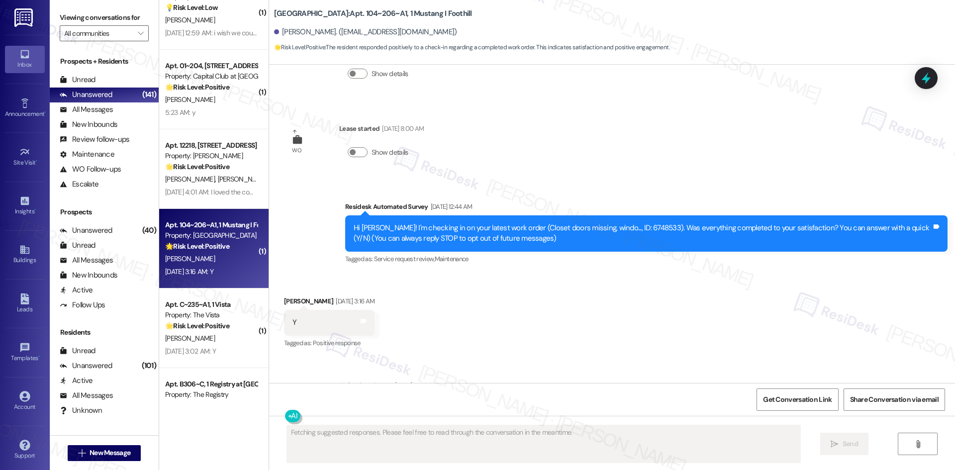
scroll to position [132, 0]
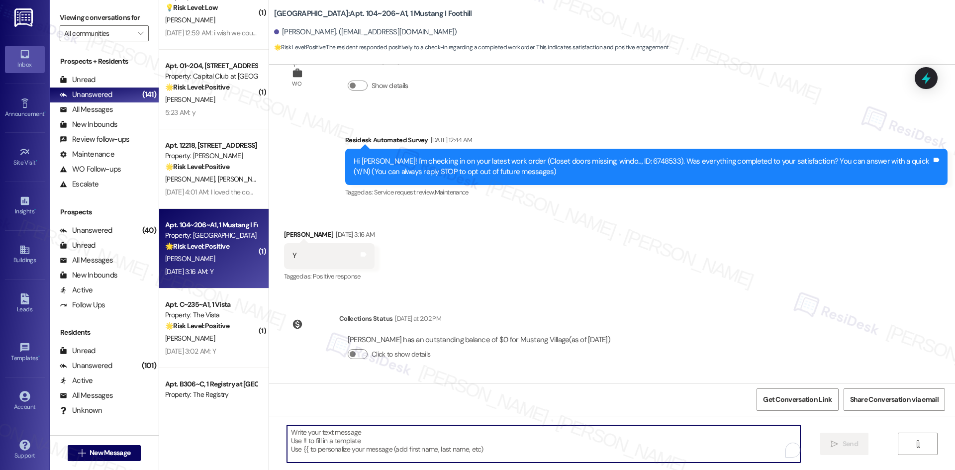
click at [542, 442] on textarea "To enrich screen reader interactions, please activate Accessibility in Grammarl…" at bounding box center [543, 443] width 513 height 37
paste textarea "Thank you for confirming! I’m glad to hear everything was completed to your sat…"
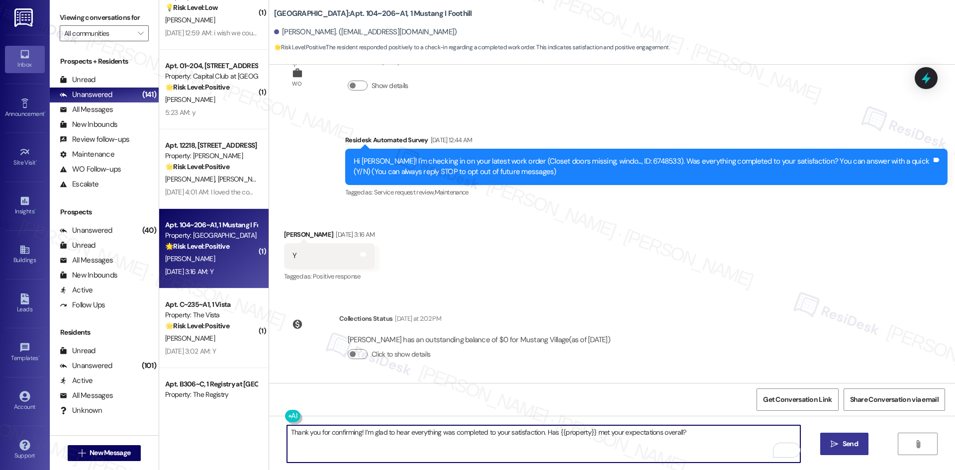
type textarea "Thank you for confirming! I’m glad to hear everything was completed to your sat…"
click at [849, 448] on span "Send" at bounding box center [850, 444] width 15 height 10
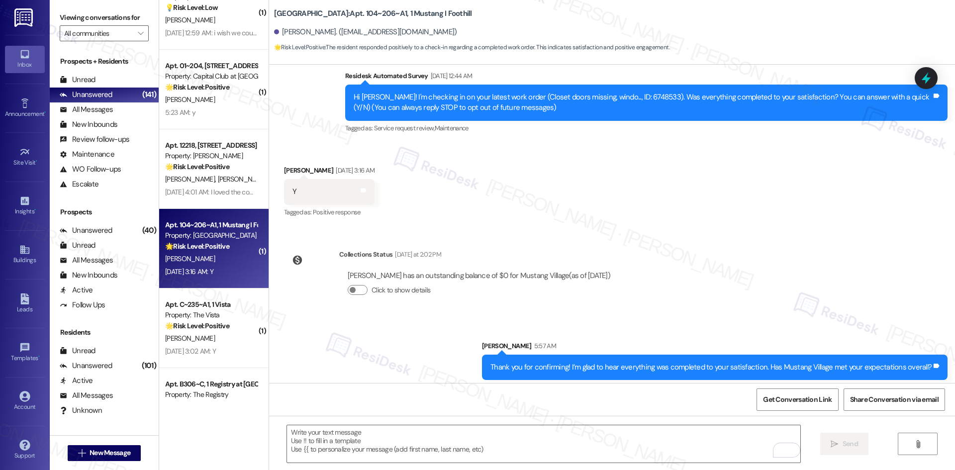
scroll to position [201, 0]
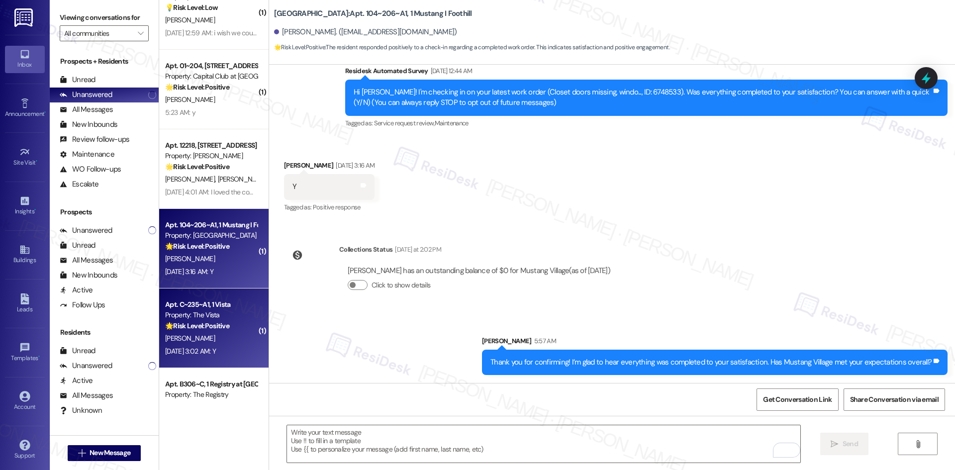
click at [167, 329] on strong "🌟 Risk Level: Positive" at bounding box center [197, 325] width 64 height 9
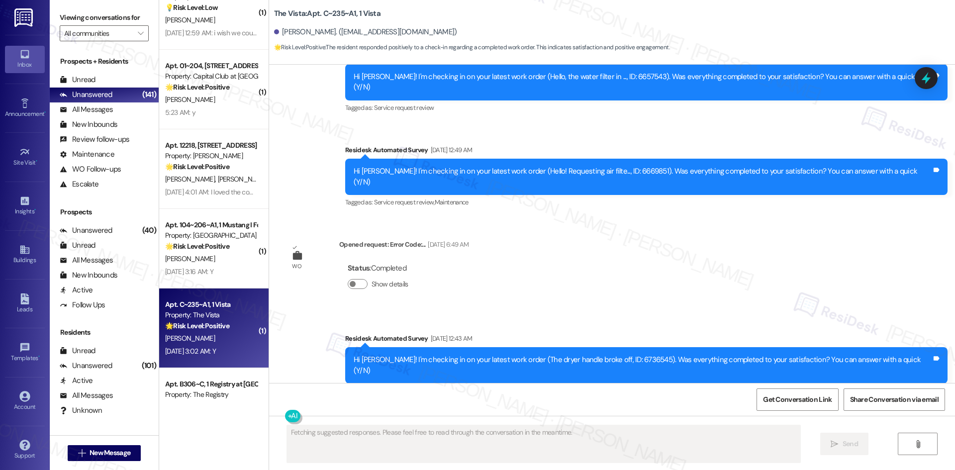
scroll to position [4767, 0]
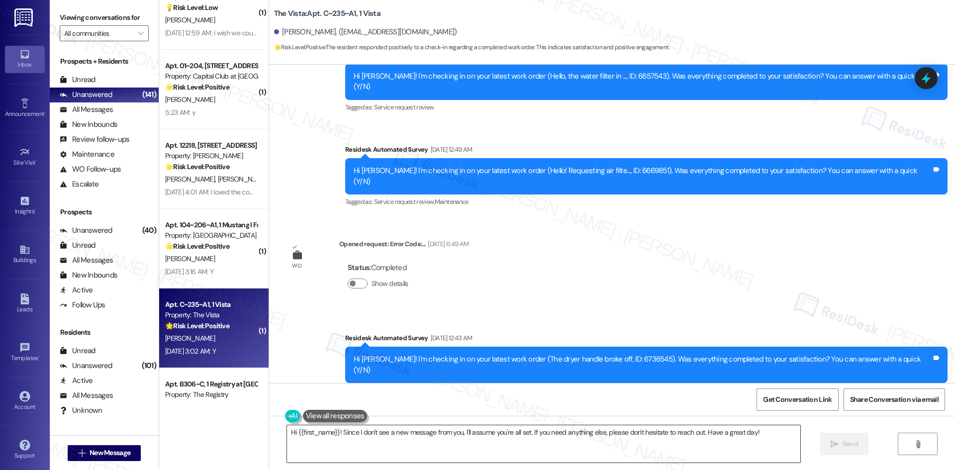
click at [553, 447] on textarea "Hi {{first_name}}! Since I don't see a new message from you, I'll assume you're…" at bounding box center [543, 443] width 513 height 37
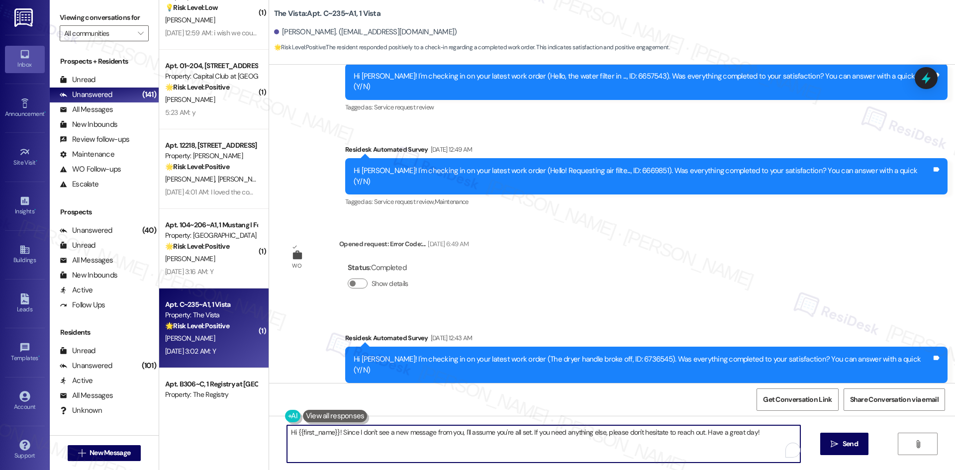
paste textarea "Thank you for confirming! I’m glad to hear everything was completed to your sat…"
type textarea "Thank you for confirming! I’m glad to hear everything was completed to your sat…"
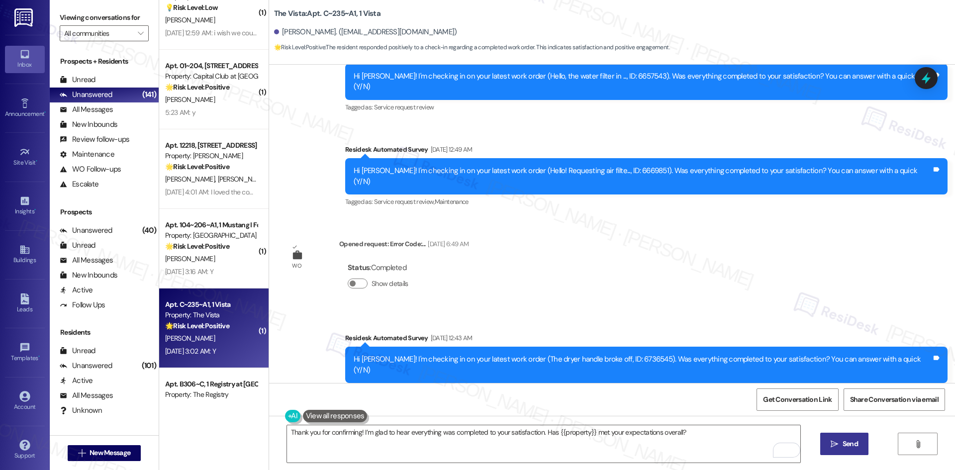
click at [841, 443] on span "Send" at bounding box center [850, 444] width 19 height 10
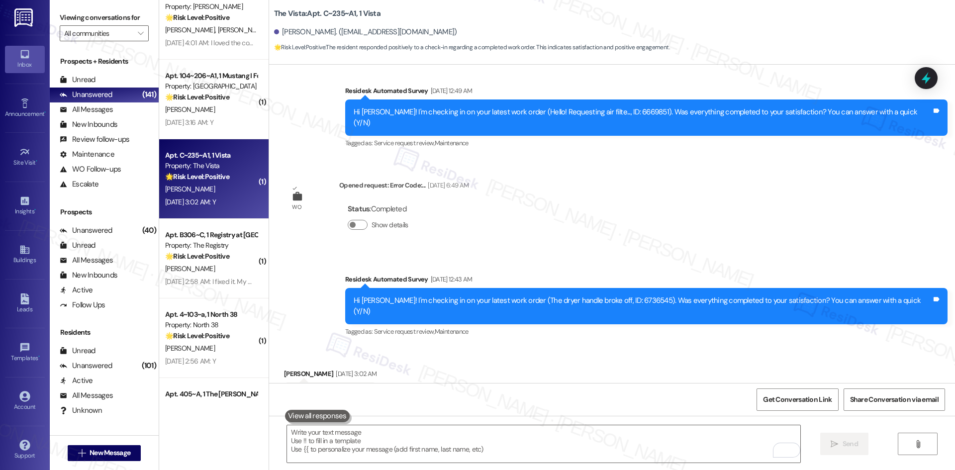
scroll to position [4836, 0]
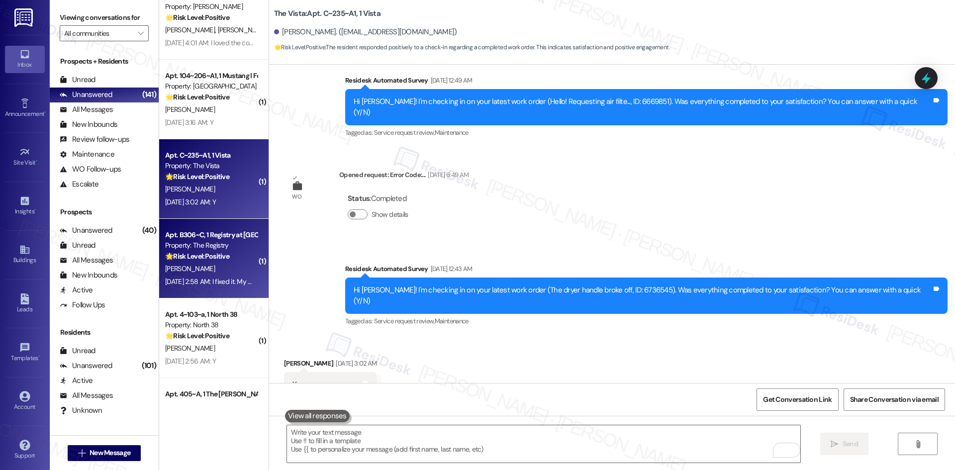
click at [203, 276] on div "Aug 19, 2025 at 2:58 AM: I fixed it. My mom told me it stinks if you don't use …" at bounding box center [211, 282] width 94 height 12
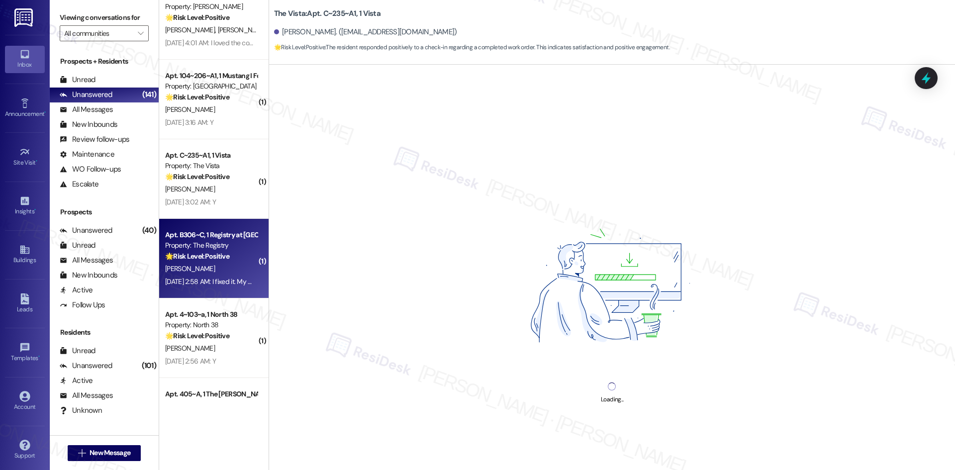
click at [501, 269] on img at bounding box center [611, 288] width 251 height 188
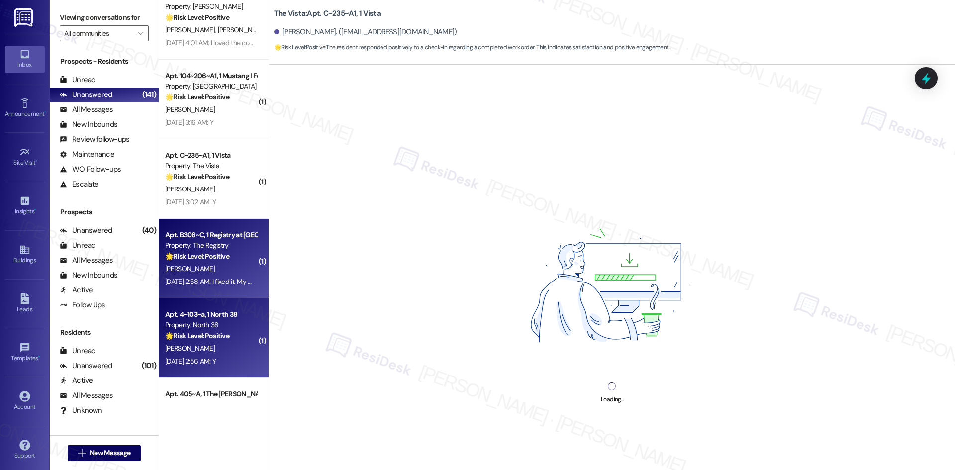
click at [208, 363] on div "Aug 19, 2025 at 2:56 AM: Y Aug 19, 2025 at 2:56 AM: Y" at bounding box center [190, 361] width 51 height 9
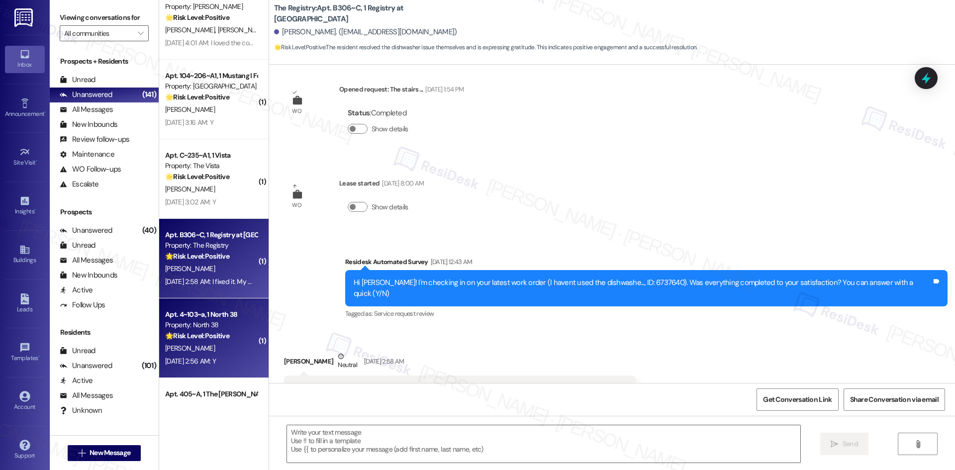
scroll to position [4599, 0]
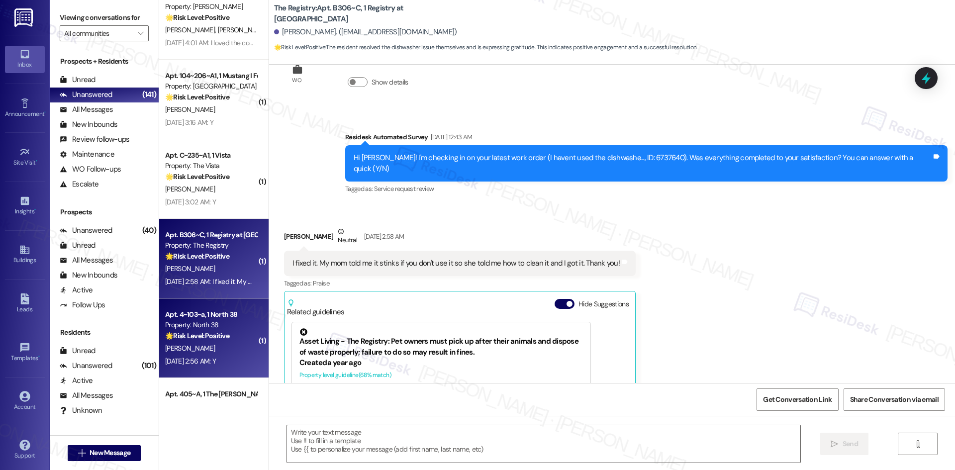
click at [211, 257] on strong "🌟 Risk Level: Positive" at bounding box center [197, 256] width 64 height 9
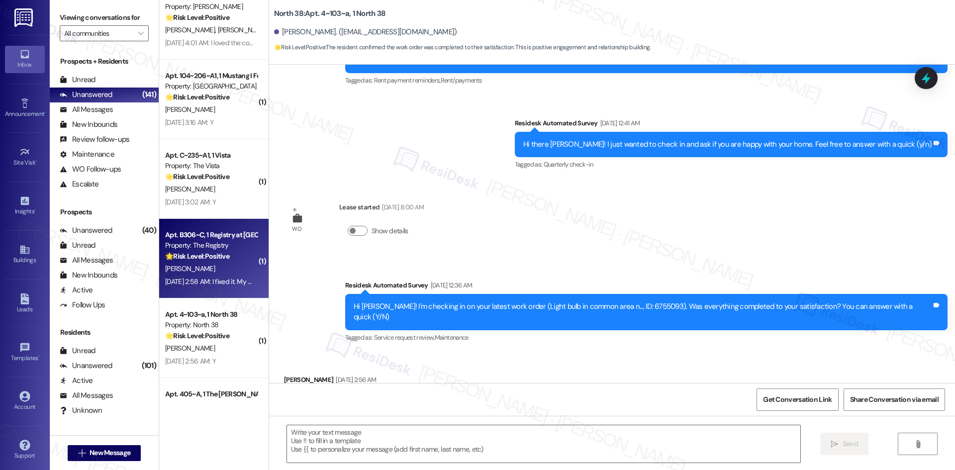
type textarea "Fetching suggested responses. Please feel free to read through the conversation…"
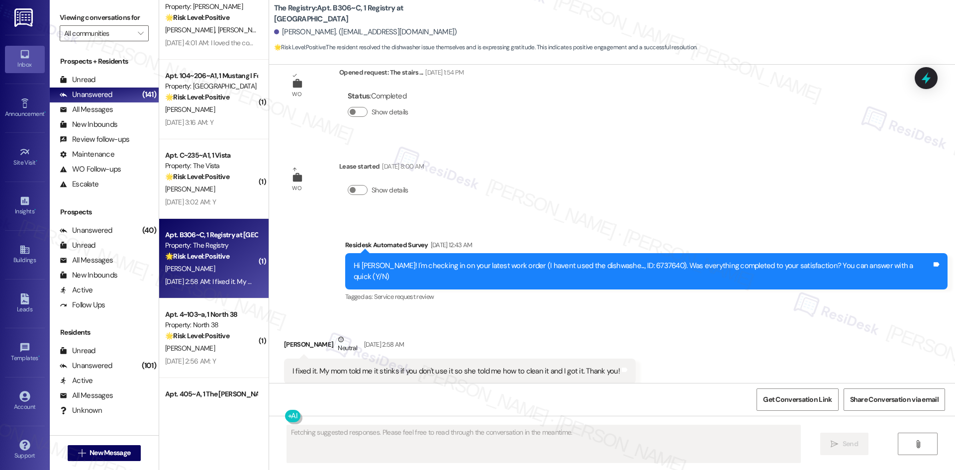
scroll to position [4442, 0]
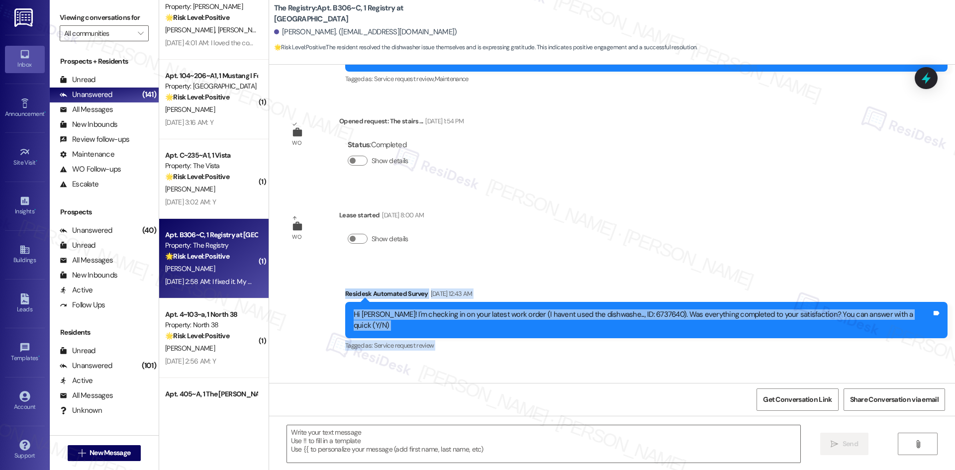
drag, startPoint x: 344, startPoint y: 173, endPoint x: 627, endPoint y: 291, distance: 307.2
click at [627, 291] on div "Announcement, sent via SMS Sarah (ResiDesk) Dec 30, 2023 at 5:00 AM Happy New Y…" at bounding box center [612, 224] width 686 height 318
copy div "Residesk Automated Survey Aug 19, 2025 at 12:43 AM Hi Charisa! I'm checking in …"
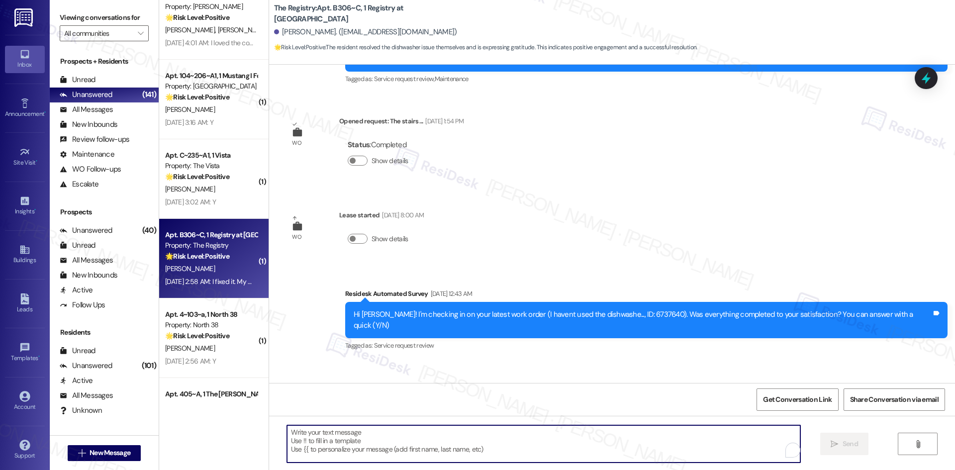
click at [558, 445] on textarea "To enrich screen reader interactions, please activate Accessibility in Grammarl…" at bounding box center [543, 443] width 513 height 37
paste textarea "Glad to hear you were able to get it fixed, Charisa! Thanks for letting us know…"
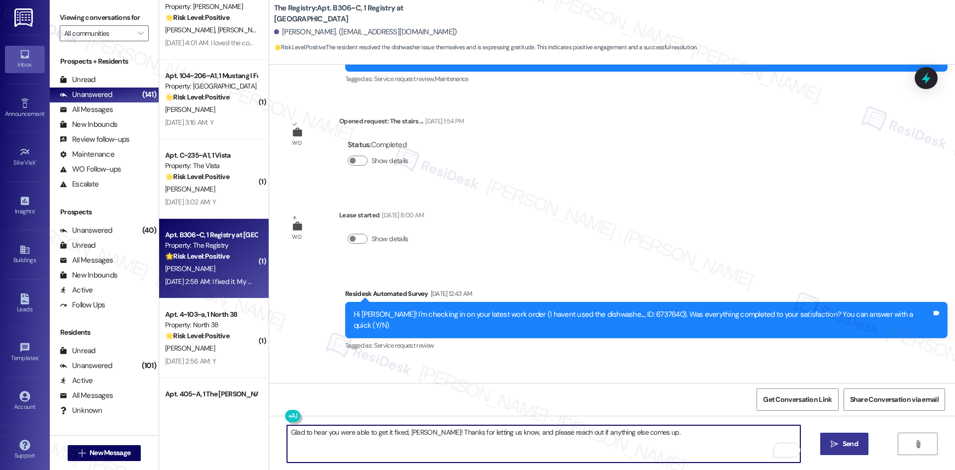
type textarea "Glad to hear you were able to get it fixed, Charisa! Thanks for letting us know…"
click at [841, 447] on span "Send" at bounding box center [850, 444] width 19 height 10
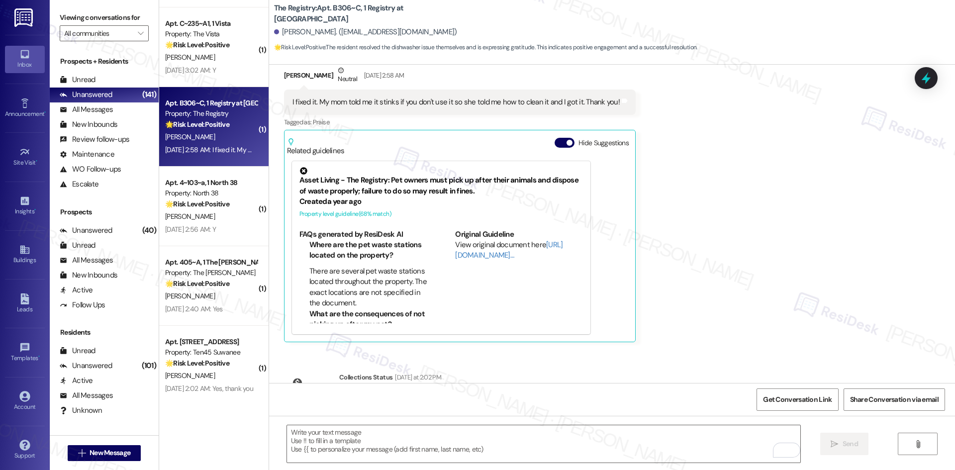
scroll to position [1044, 0]
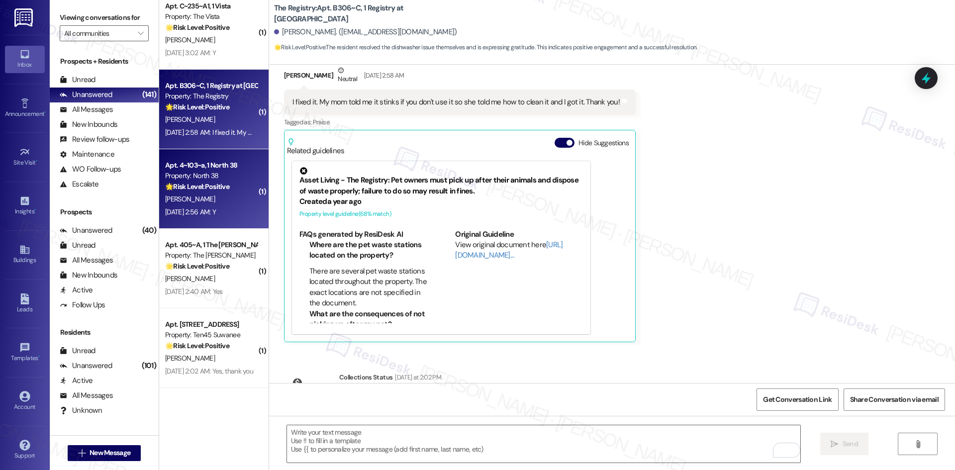
click at [207, 198] on div "E. Fontana" at bounding box center [211, 199] width 94 height 12
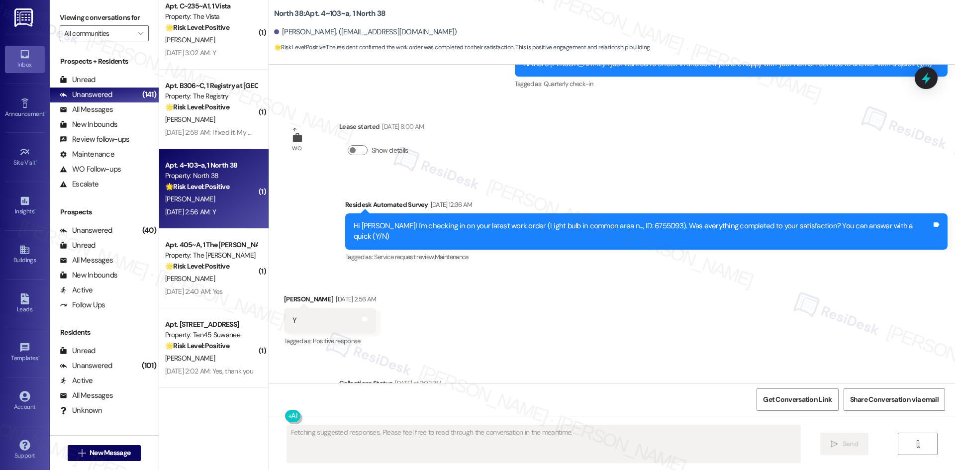
scroll to position [1294, 0]
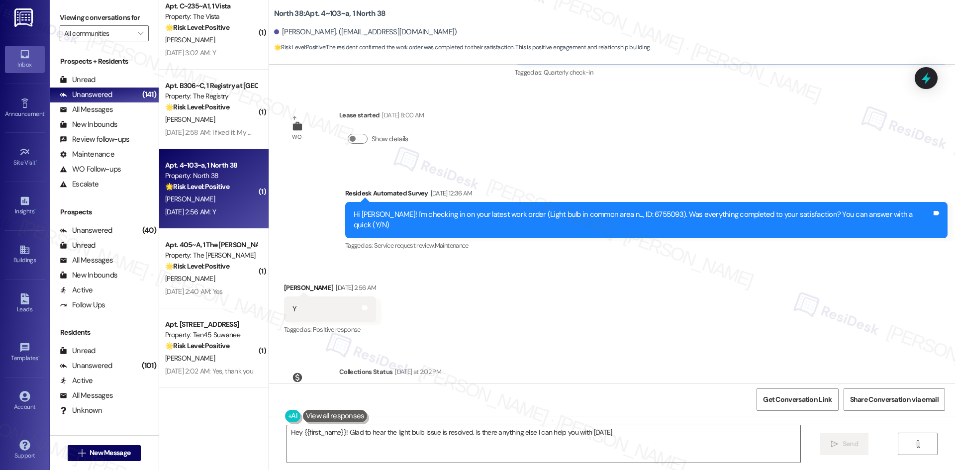
type textarea "Hey {{first_name}}! Glad to hear the light bulb issue is resolved. Is there any…"
click at [517, 260] on div "Received via SMS Evan Fontana Aug 19, 2025 at 2:56 AM Y Tags and notes Tagged a…" at bounding box center [612, 302] width 686 height 84
click at [476, 439] on textarea "Hey {{first_name}}! Glad to hear the light bulb issue is resolved. Is there any…" at bounding box center [543, 443] width 513 height 37
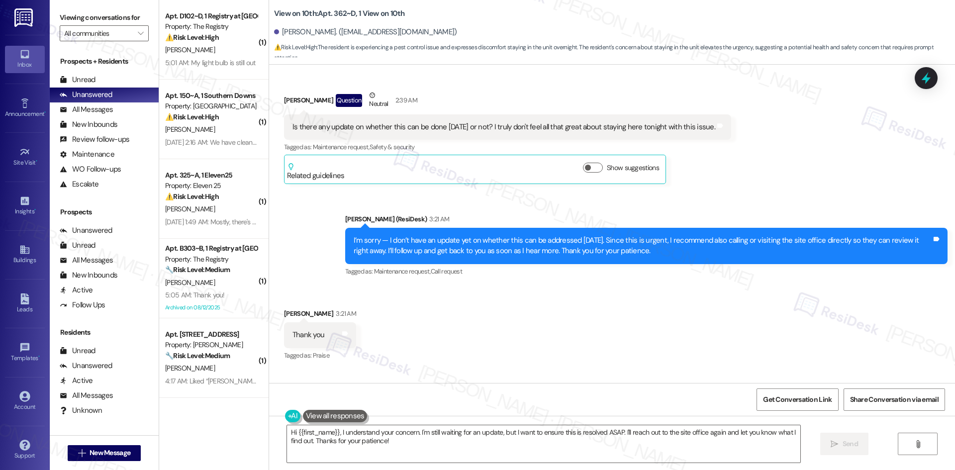
scroll to position [1144, 0]
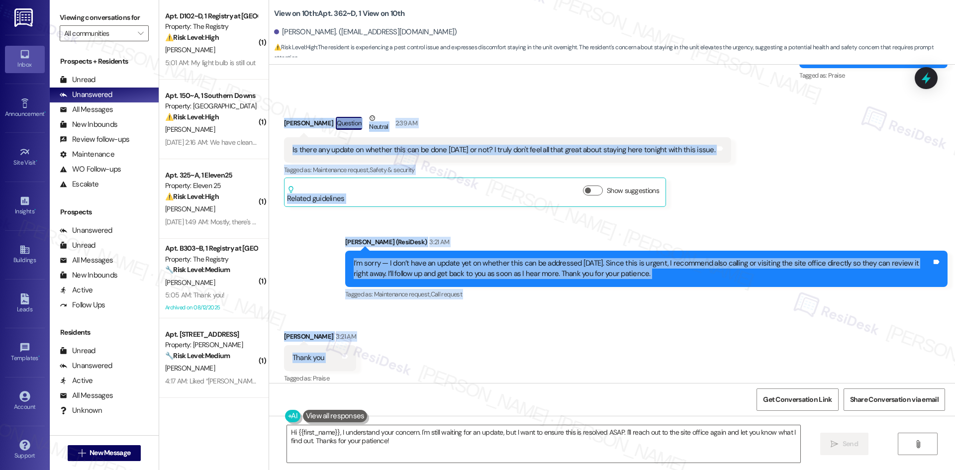
drag, startPoint x: 272, startPoint y: 105, endPoint x: 360, endPoint y: 348, distance: 258.2
click at [360, 348] on div "Collections Status [DATE] at 2:02 PM [PERSON_NAME] has an outstanding balance o…" at bounding box center [612, 224] width 686 height 318
copy div "[PERSON_NAME] Question Neutral 2:39 AM Is there any update on whether this can …"
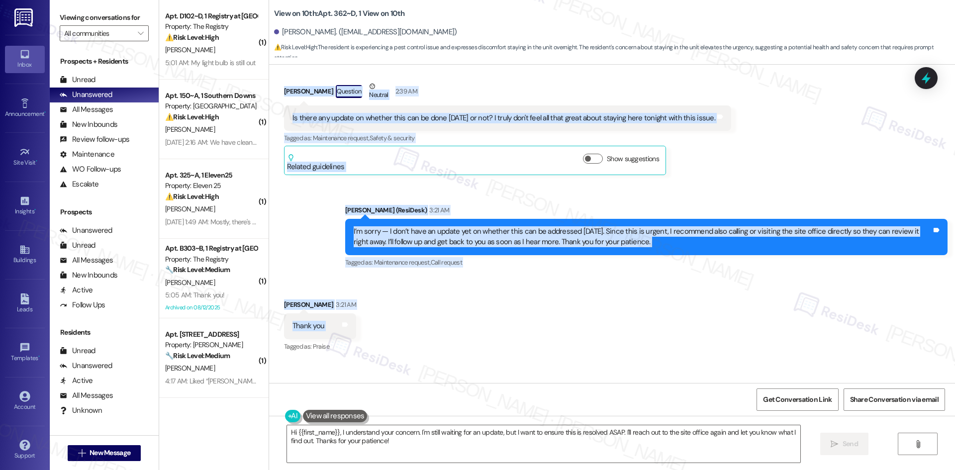
scroll to position [1294, 0]
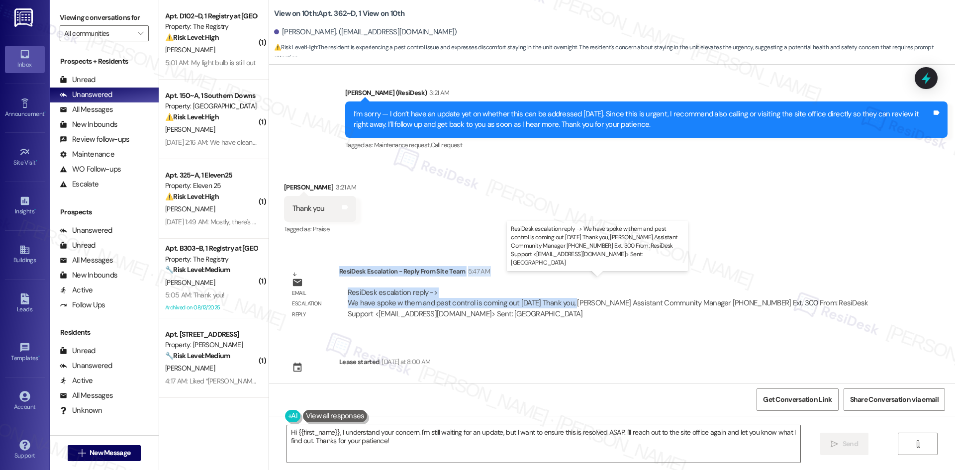
drag, startPoint x: 331, startPoint y: 261, endPoint x: 573, endPoint y: 290, distance: 244.0
click at [573, 290] on div "ResiDesk Escalation - Reply From Site Team 5:47 AM ResiDesk escalation reply ->…" at bounding box center [612, 296] width 547 height 61
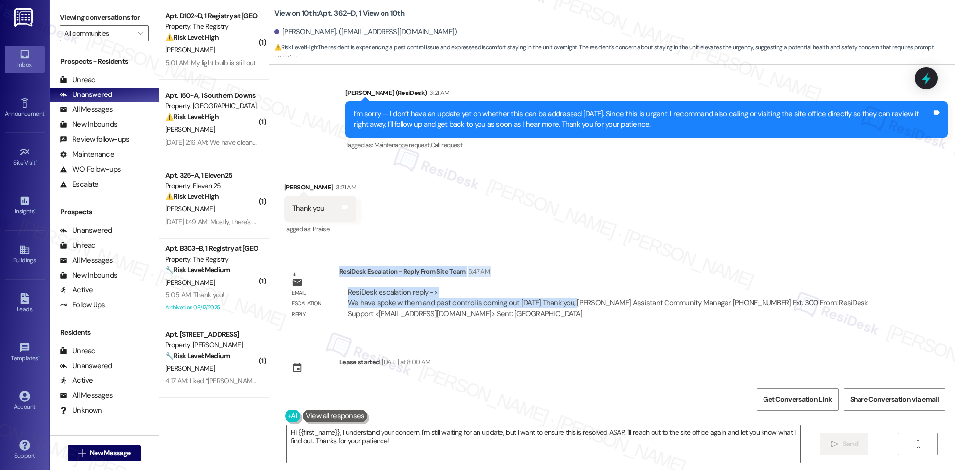
copy div "ResiDesk Escalation - Reply From Site Team 5:47 AM ResiDesk escalation reply ->…"
click at [433, 432] on textarea "Hi {{first_name}}, I understand your concern. I'm still waiting for an update, …" at bounding box center [543, 443] width 513 height 37
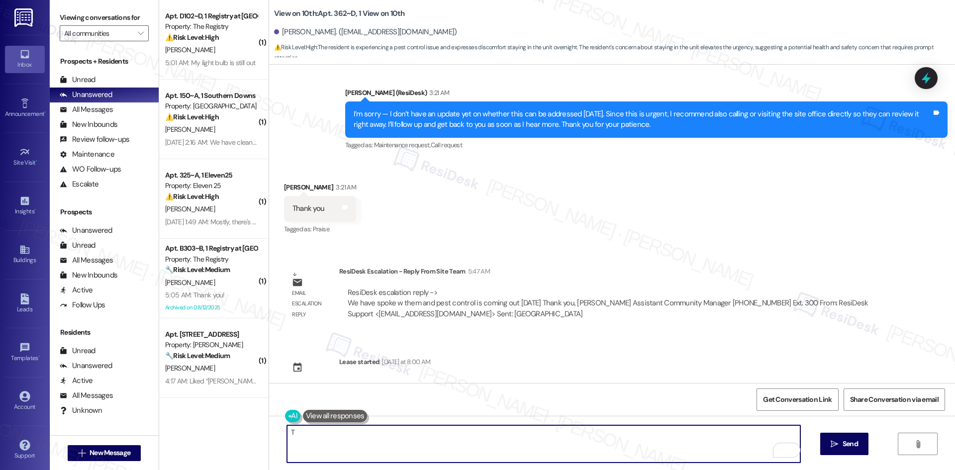
paste textarea "[PERSON_NAME] you for your patience. The site team confirmed that pest control …"
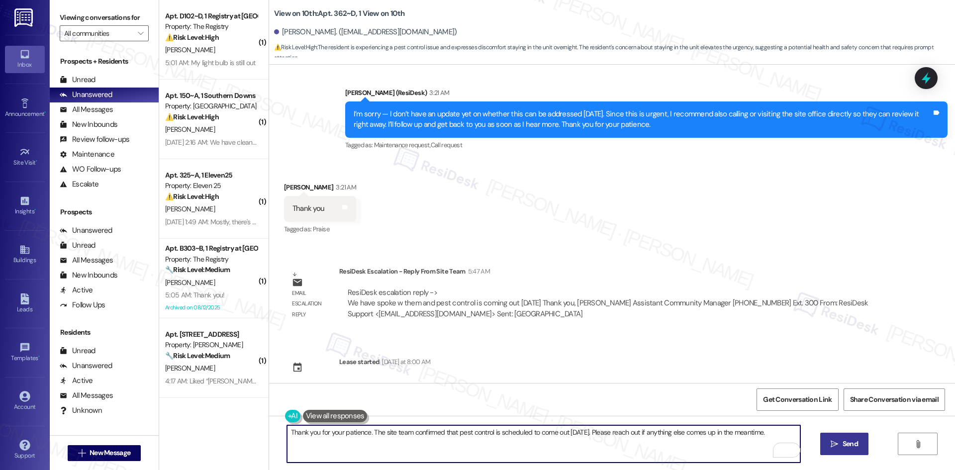
type textarea "Thank you for your patience. The site team confirmed that pest control is sched…"
click at [843, 448] on span "Send" at bounding box center [850, 444] width 15 height 10
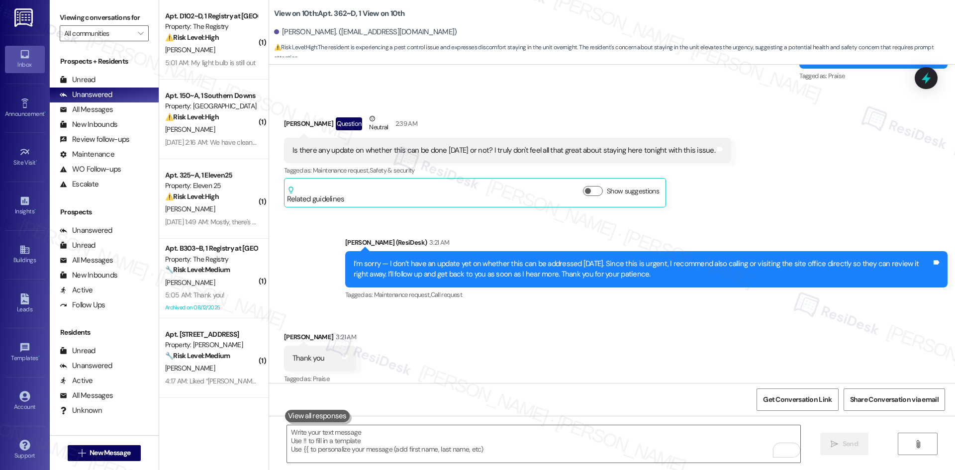
scroll to position [1363, 0]
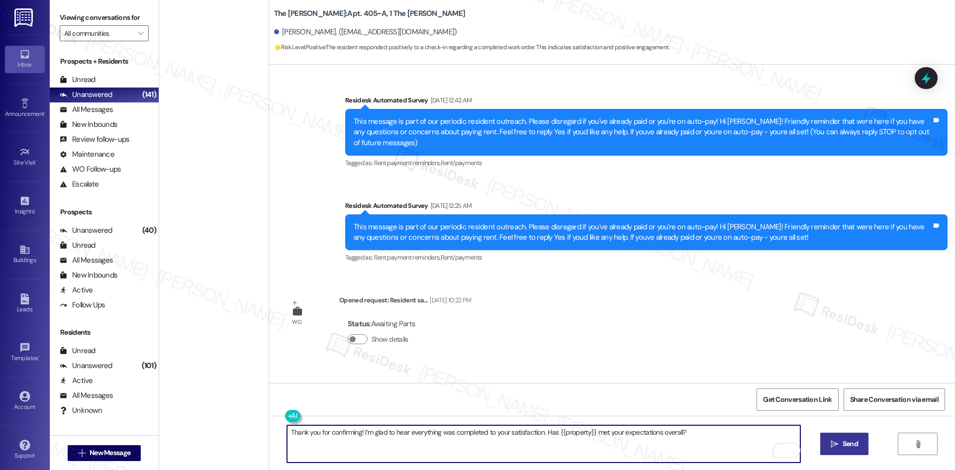
scroll to position [484, 0]
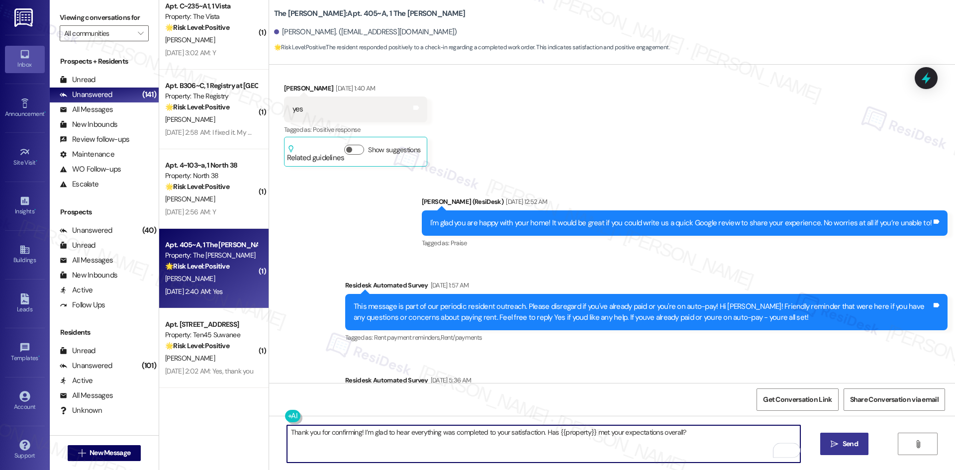
type textarea "Thank you for confirming! I’m glad to hear everything was completed to your sat…"
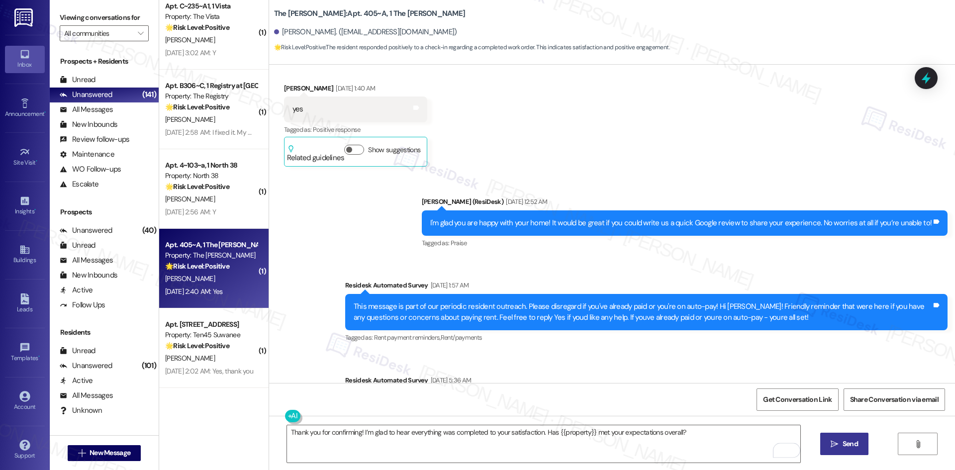
click at [843, 445] on span "Send" at bounding box center [850, 444] width 15 height 10
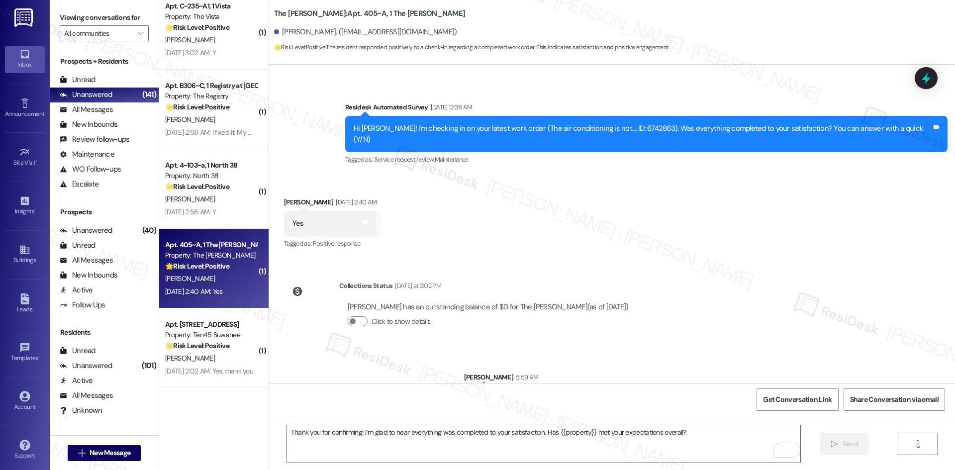
scroll to position [1690, 0]
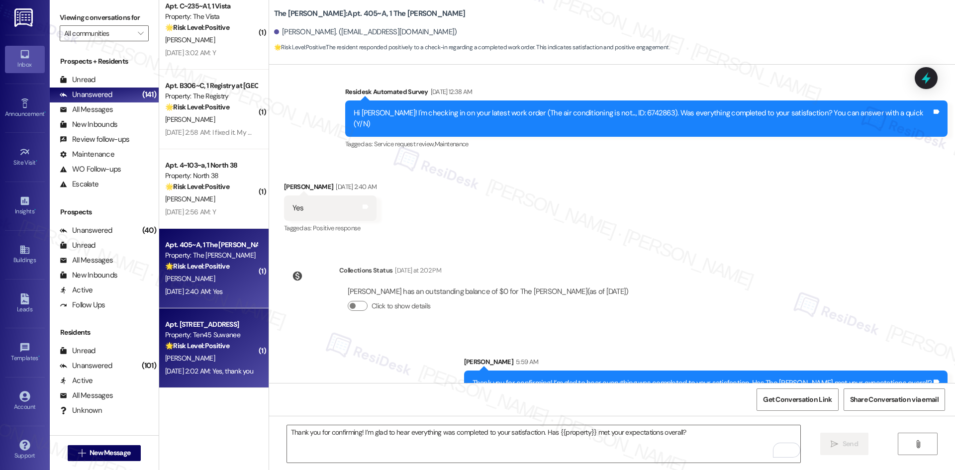
click at [240, 356] on div "[PERSON_NAME]" at bounding box center [211, 358] width 94 height 12
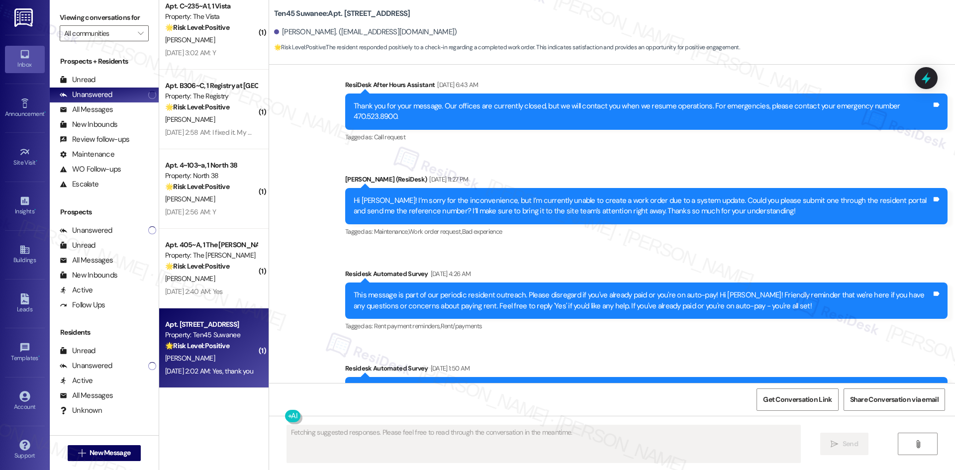
scroll to position [311, 0]
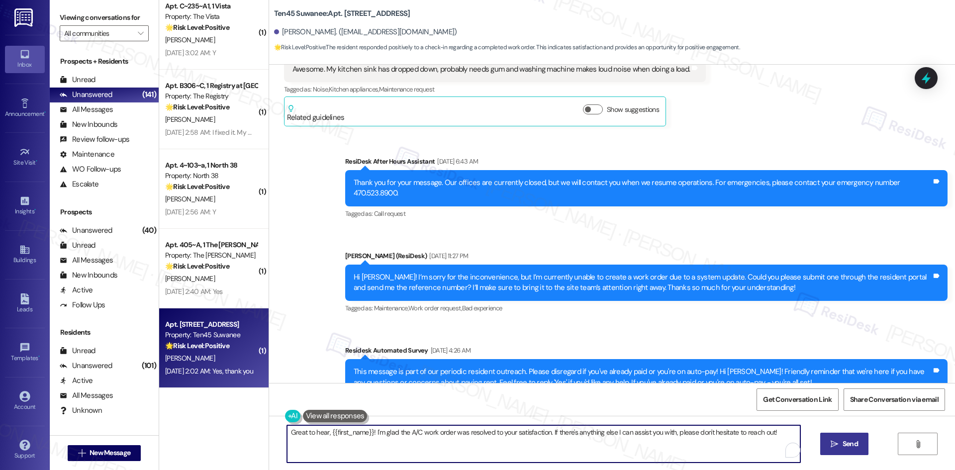
paste textarea "Thank you for confirming! I’m glad to hear everything was completed to your sat…"
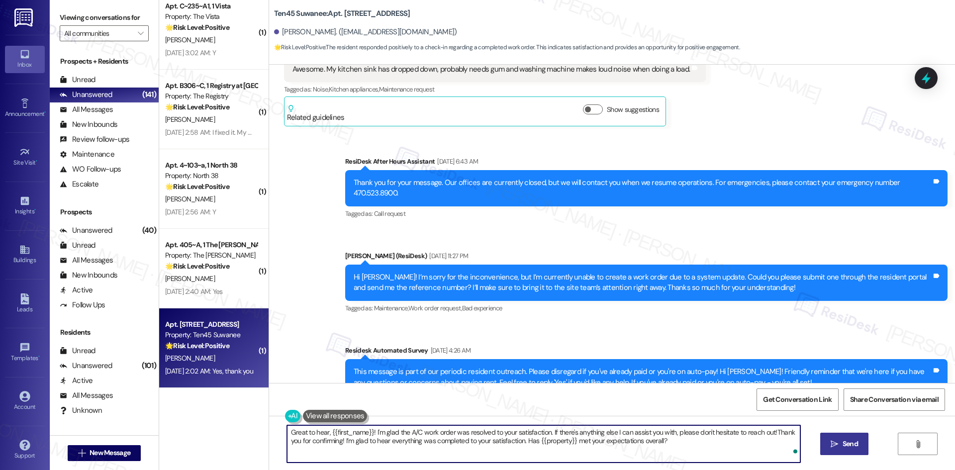
paste textarea "To enrich screen reader interactions, please activate Accessibility in Grammarl…"
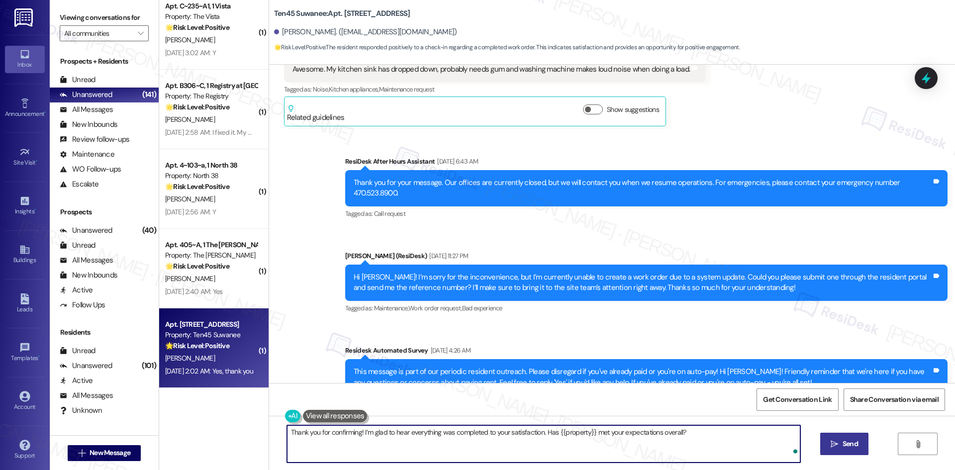
type textarea "Thank you for confirming! I’m glad to hear everything was completed to your sat…"
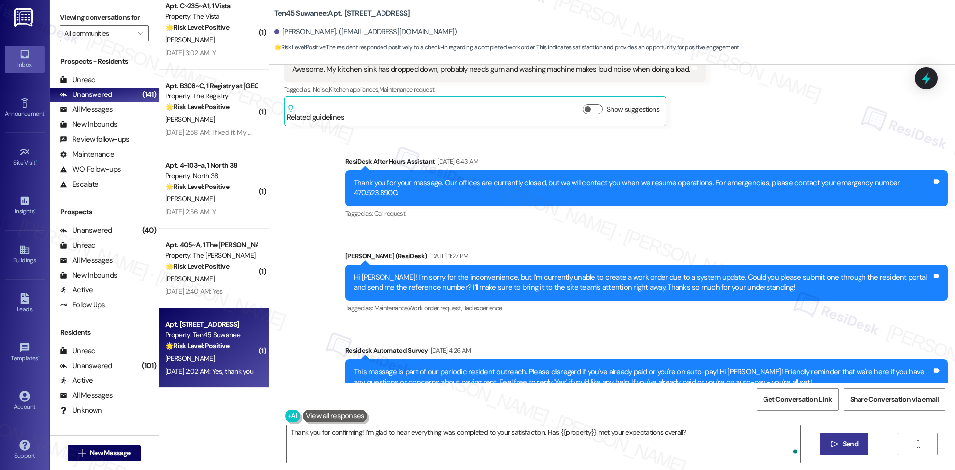
click at [851, 447] on span "Send" at bounding box center [850, 444] width 15 height 10
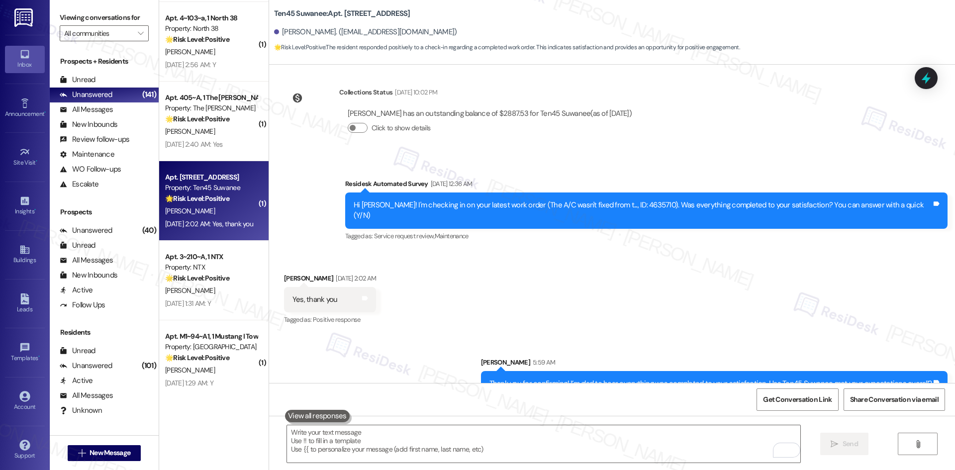
scroll to position [1194, 0]
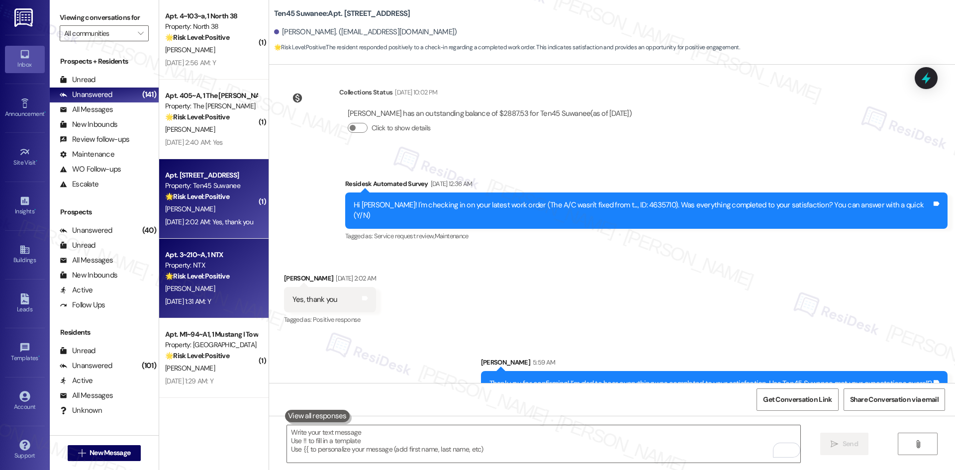
click at [203, 274] on strong "🌟 Risk Level: Positive" at bounding box center [197, 276] width 64 height 9
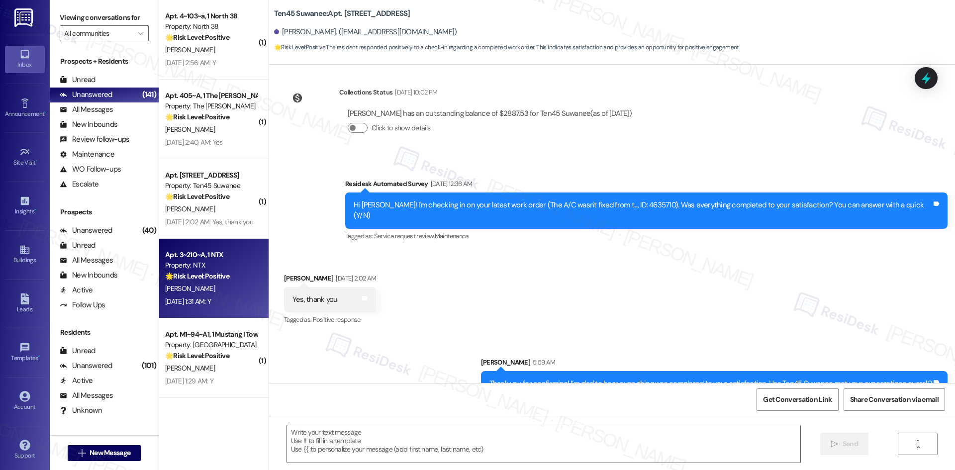
type textarea "Fetching suggested responses. Please feel free to read through the conversation…"
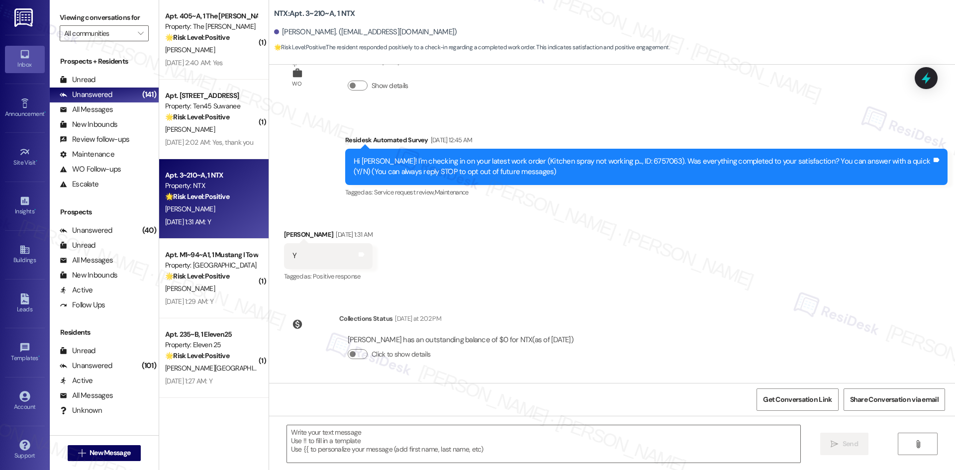
scroll to position [1293, 0]
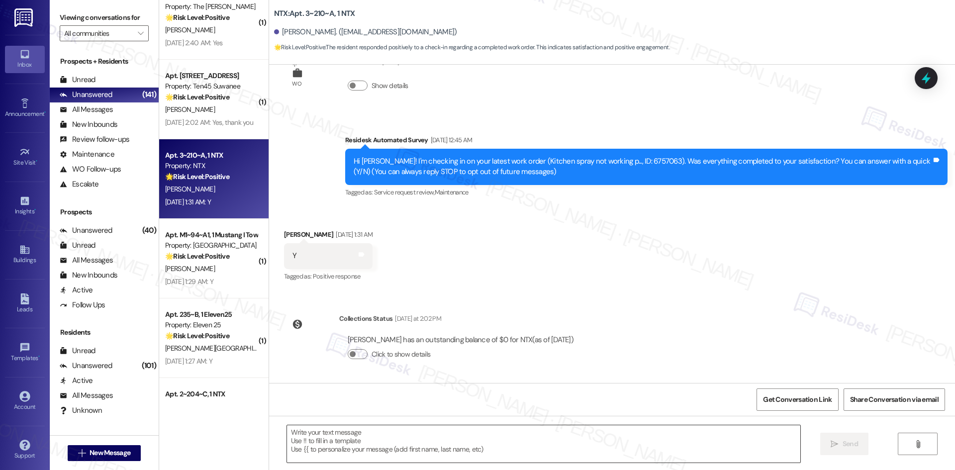
click at [588, 441] on textarea at bounding box center [543, 443] width 513 height 37
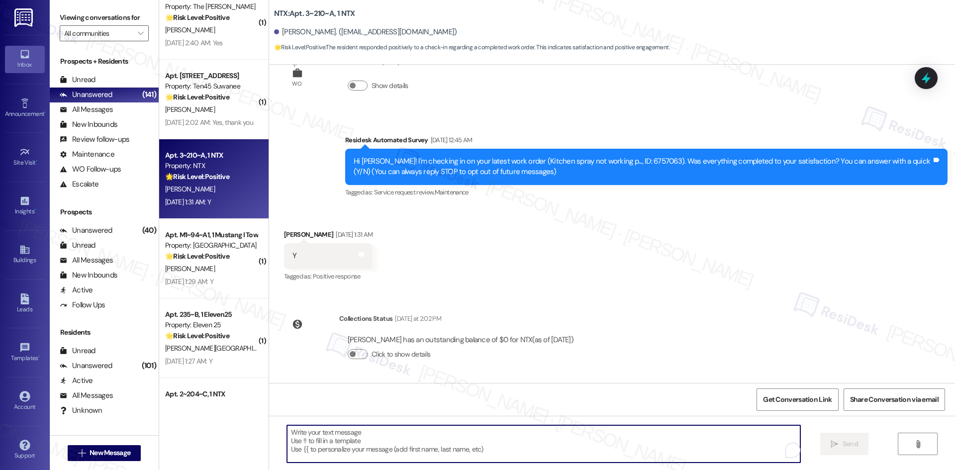
paste textarea "Thank you for confirming! I’m glad to hear everything was completed to your sat…"
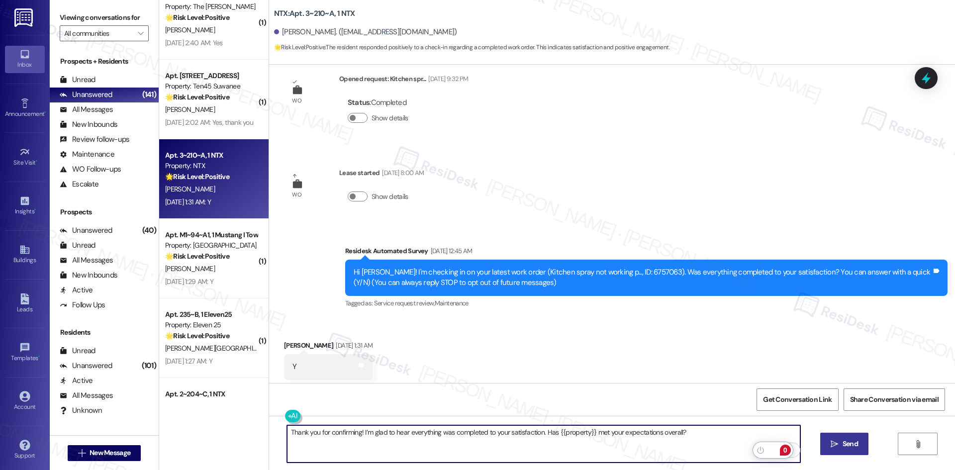
scroll to position [0, 0]
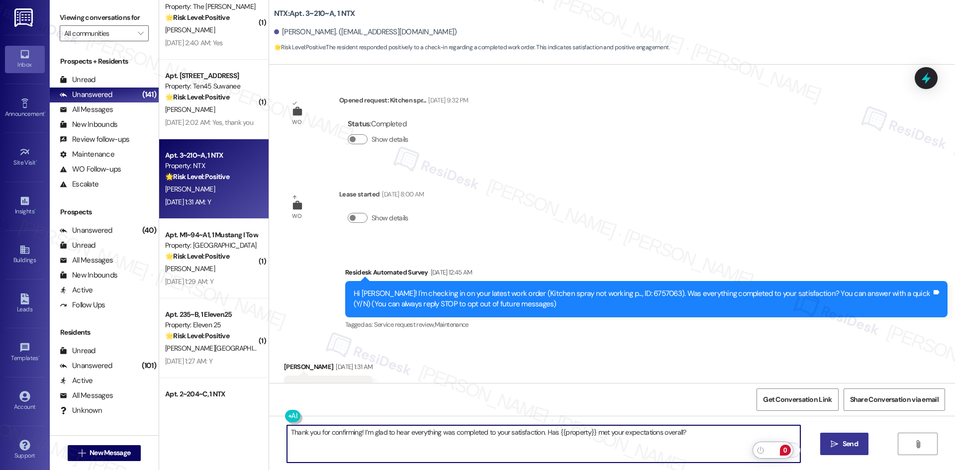
type textarea "Thank you for confirming! I’m glad to hear everything was completed to your sat…"
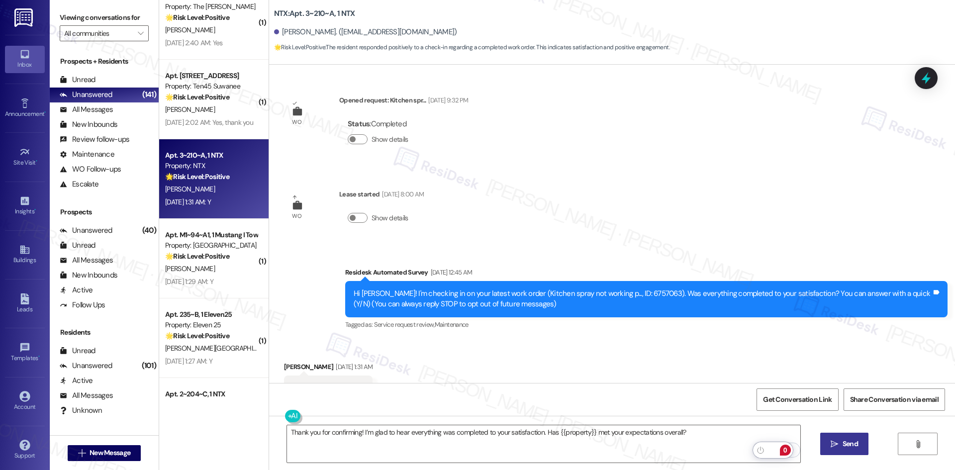
click at [856, 446] on span "Send" at bounding box center [850, 444] width 15 height 10
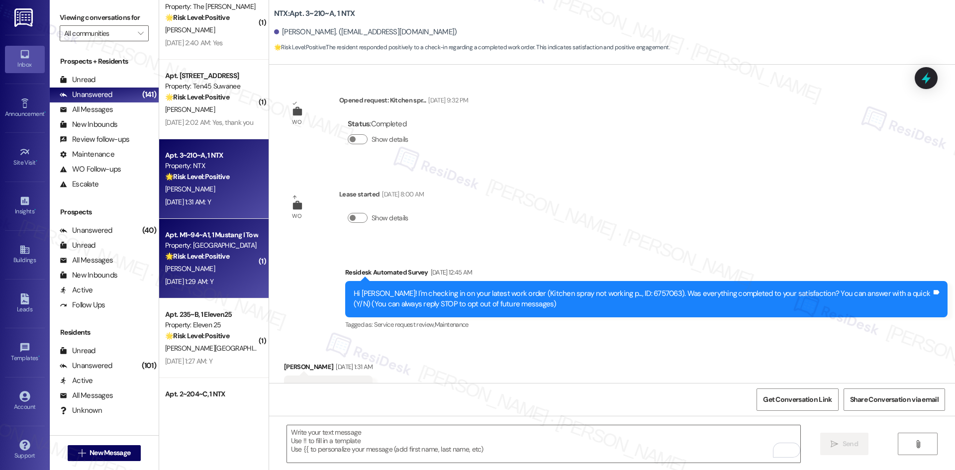
click at [211, 271] on div "[PERSON_NAME]" at bounding box center [211, 269] width 94 height 12
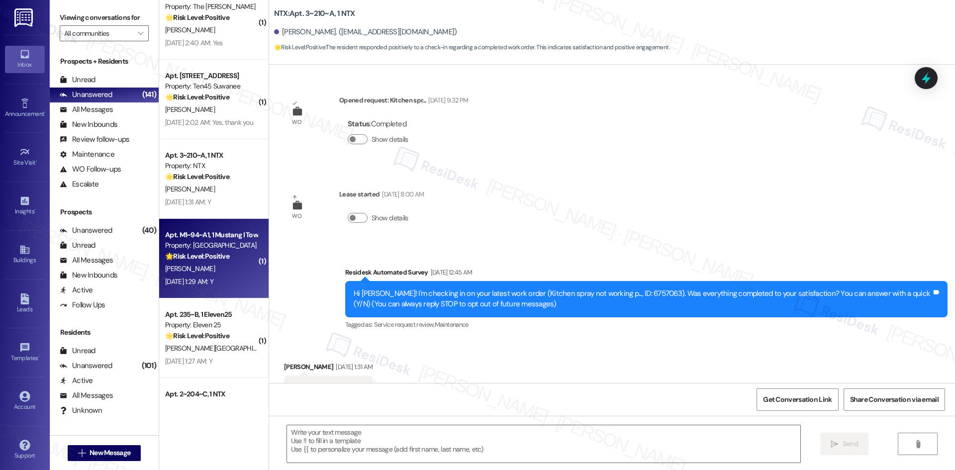
type textarea "Fetching suggested responses. Please feel free to read through the conversation…"
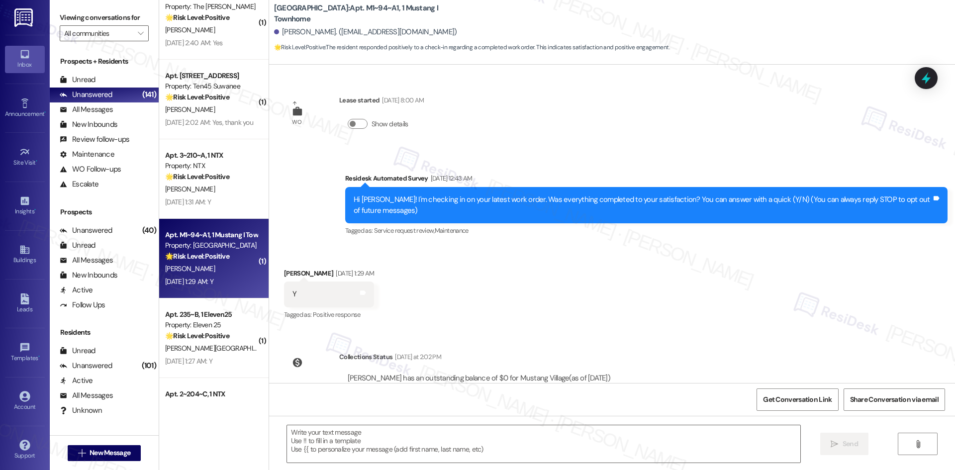
type textarea "Fetching suggested responses. Please feel free to read through the conversation…"
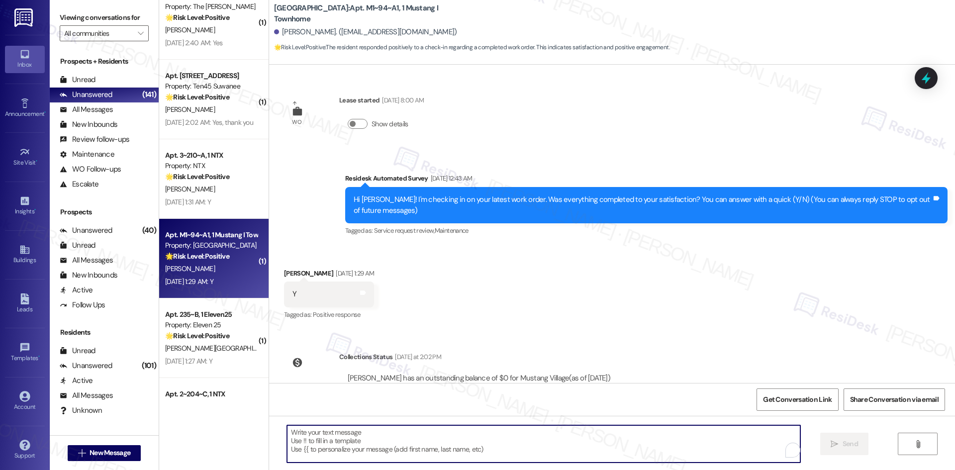
click at [541, 444] on textarea "To enrich screen reader interactions, please activate Accessibility in Grammarl…" at bounding box center [543, 443] width 513 height 37
paste textarea "Thank you for confirming! I’m glad to hear everything was completed to your sat…"
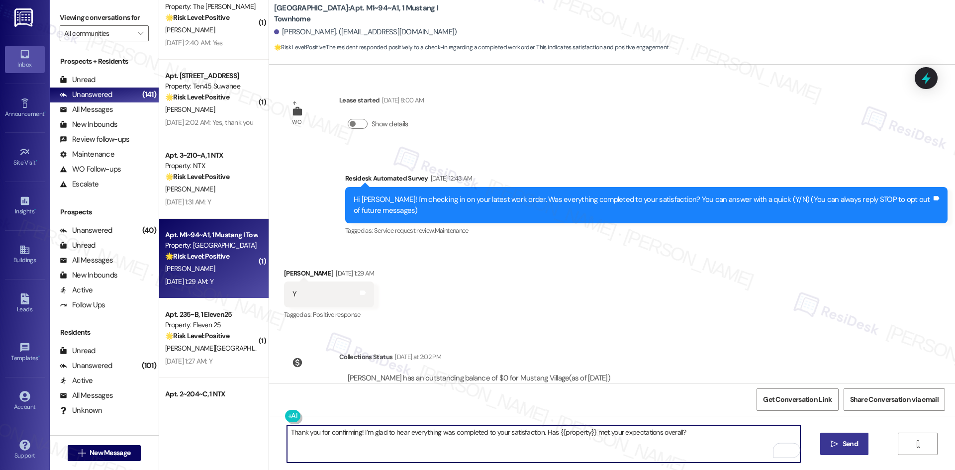
type textarea "Thank you for confirming! I’m glad to hear everything was completed to your sat…"
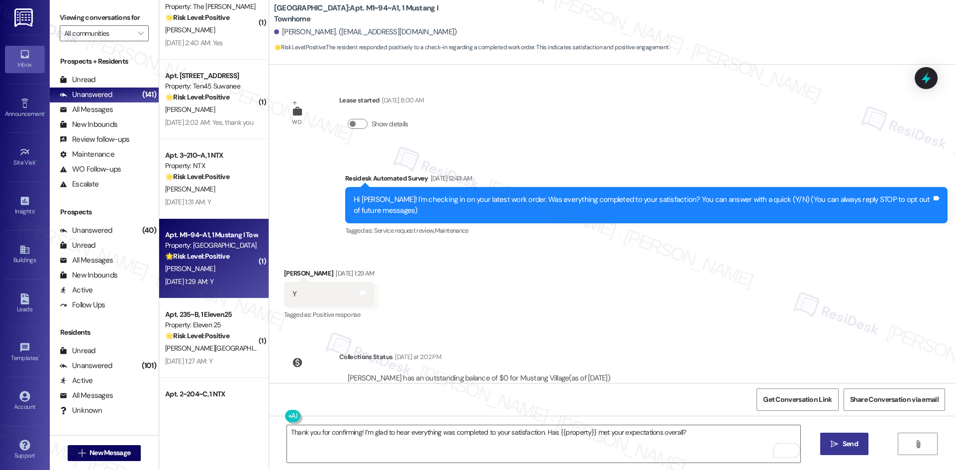
click at [835, 439] on span " Send" at bounding box center [844, 444] width 31 height 10
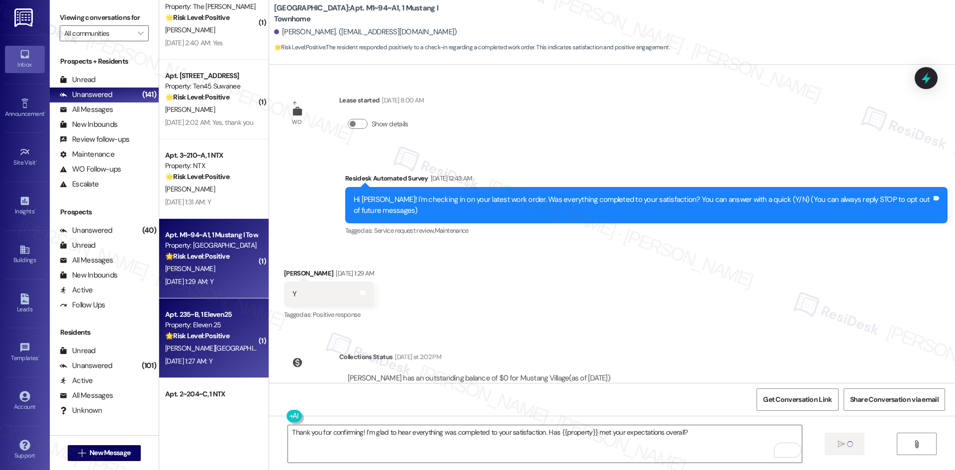
click at [196, 347] on span "[PERSON_NAME][GEOGRAPHIC_DATA]" at bounding box center [221, 348] width 113 height 9
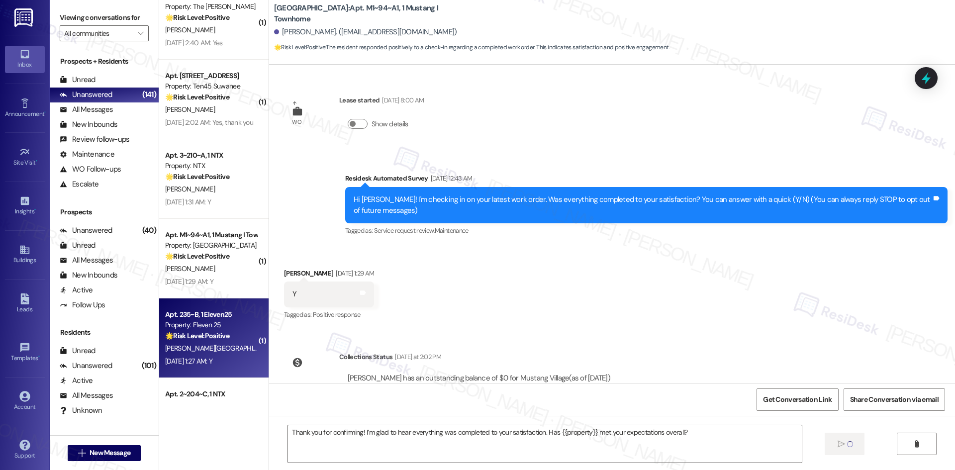
type textarea "Fetching suggested responses. Please feel free to read through the conversation…"
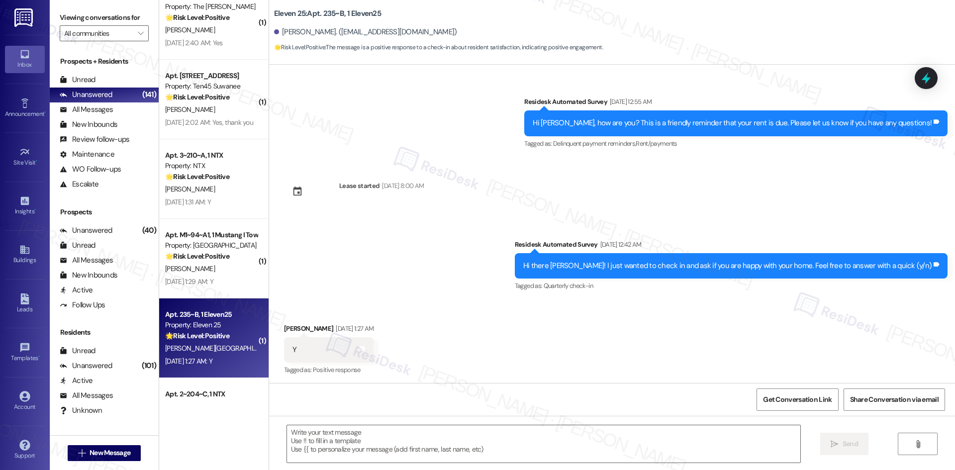
scroll to position [94, 0]
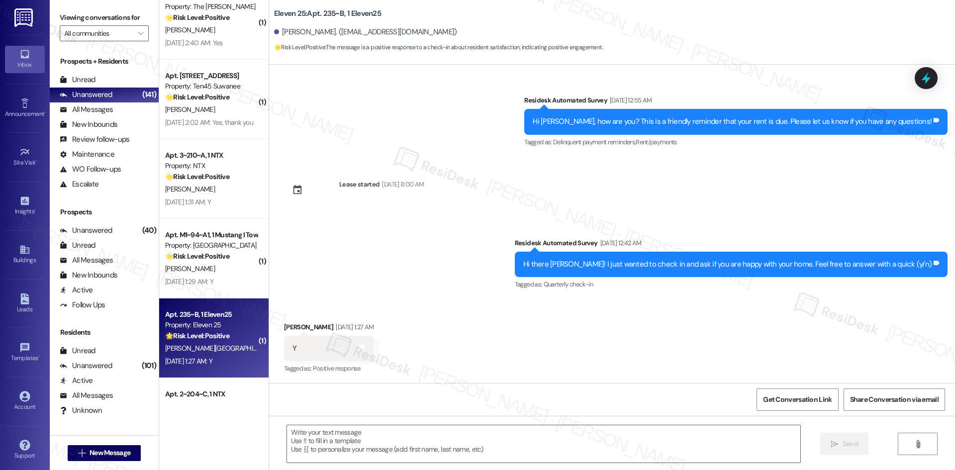
type textarea "Fetching suggested responses. Please feel free to read through the conversation…"
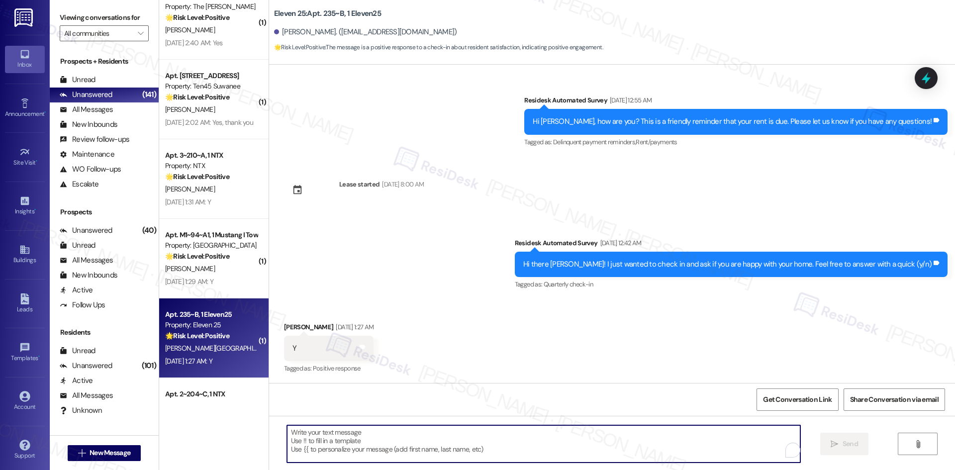
click at [527, 443] on textarea "To enrich screen reader interactions, please activate Accessibility in Grammarl…" at bounding box center [543, 443] width 513 height 37
paste textarea "Thank you for confirming! I’m glad to hear everything was completed to your sat…"
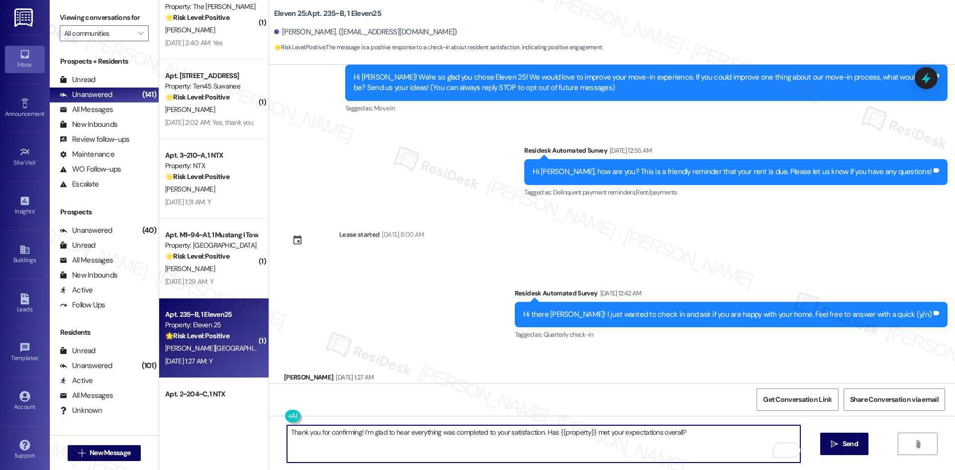
scroll to position [187, 0]
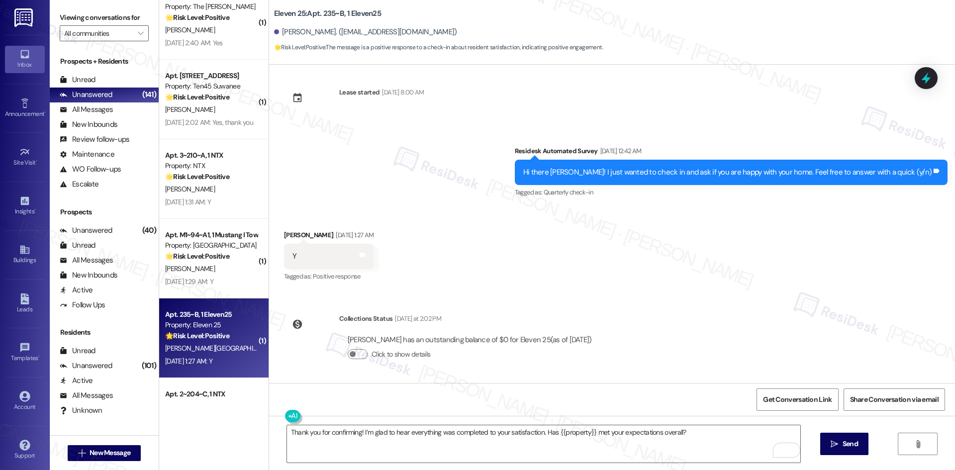
click at [435, 255] on div "Received via SMS [PERSON_NAME] [DATE] 1:27 AM Y Tags and notes Tagged as: Posit…" at bounding box center [612, 249] width 686 height 84
click at [463, 440] on textarea "Thank you for confirming! I’m glad to hear everything was completed to your sat…" at bounding box center [543, 443] width 513 height 37
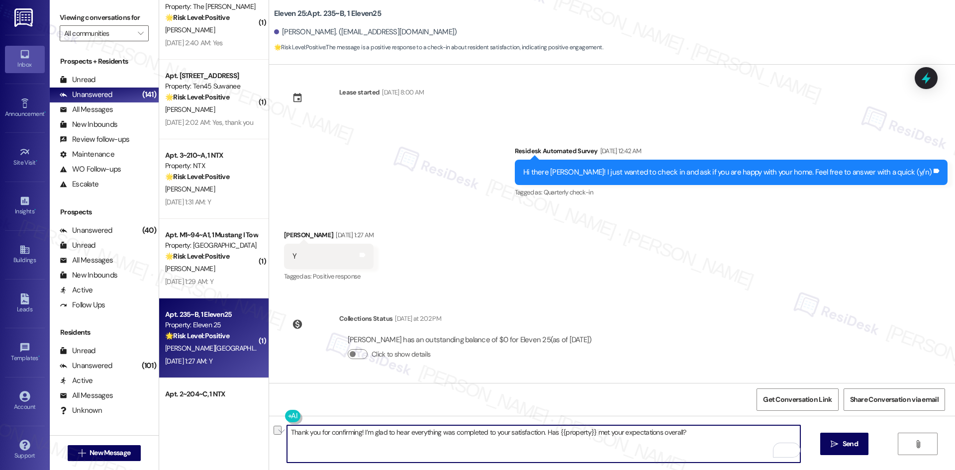
paste textarea "I'm glad you are satisfied with your home, {{first_name}}! We’d really apprecia…"
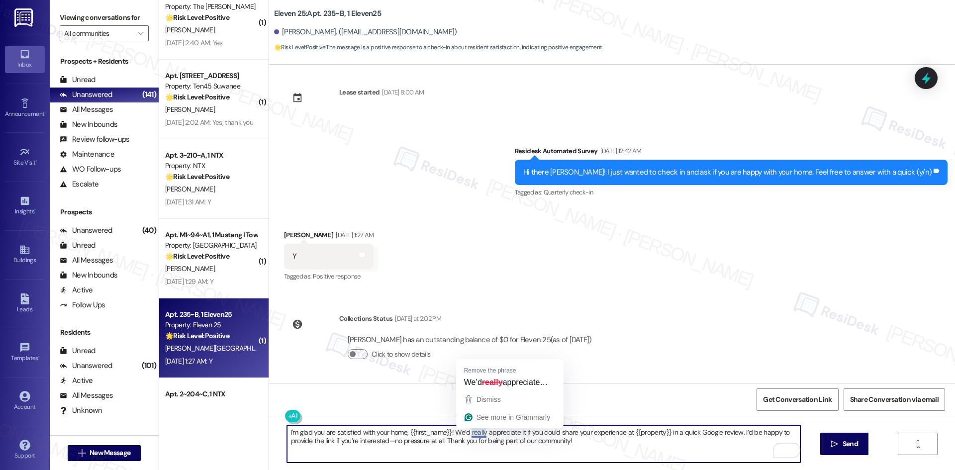
click at [608, 454] on textarea "I'm glad you are satisfied with your home, {{first_name}}! We’d really apprecia…" at bounding box center [543, 443] width 513 height 37
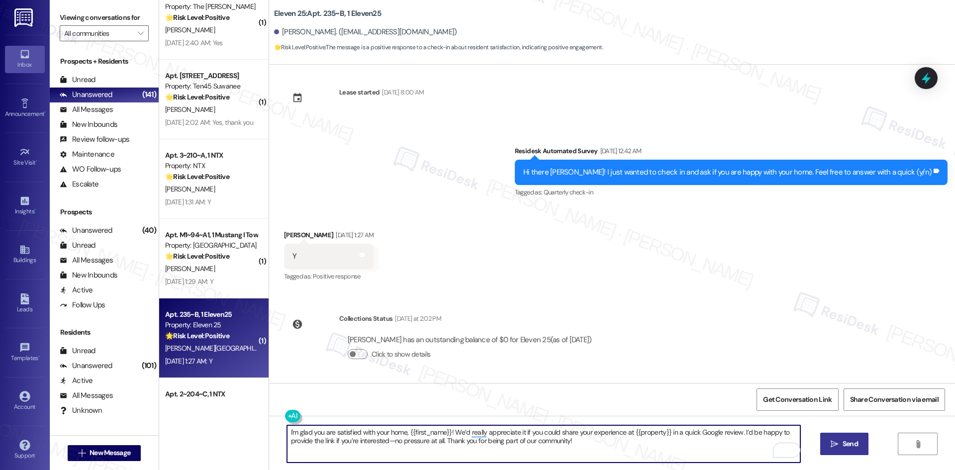
type textarea "I'm glad you are satisfied with your home, {{first_name}}! We’d really apprecia…"
click at [852, 446] on span "Send" at bounding box center [850, 444] width 15 height 10
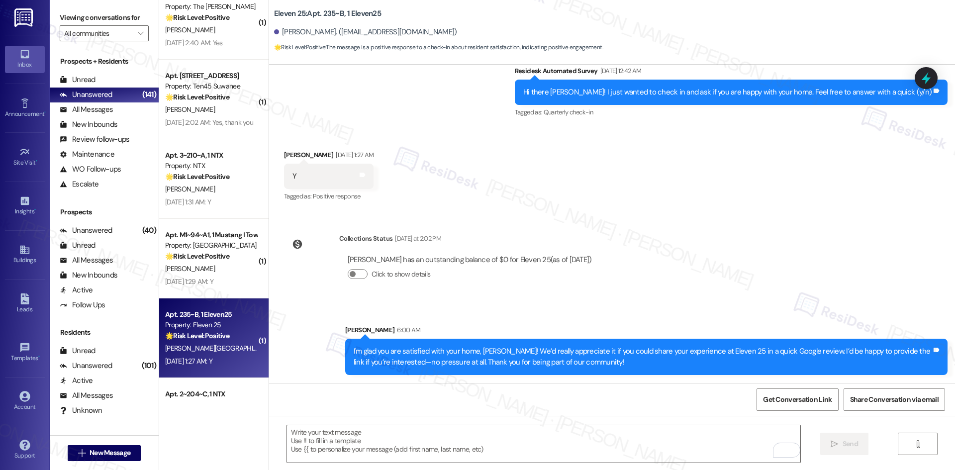
scroll to position [1442, 0]
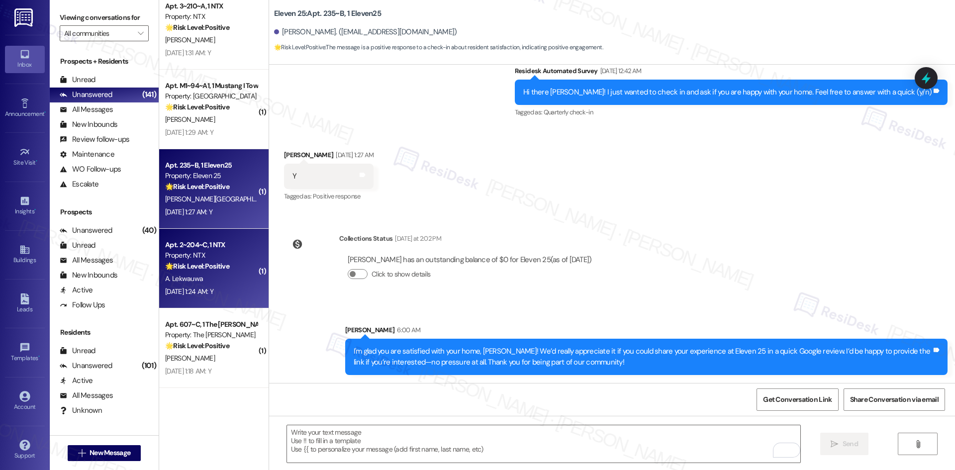
click at [200, 289] on div "[DATE] 1:24 AM: Y [DATE] 1:24 AM: Y" at bounding box center [189, 291] width 48 height 9
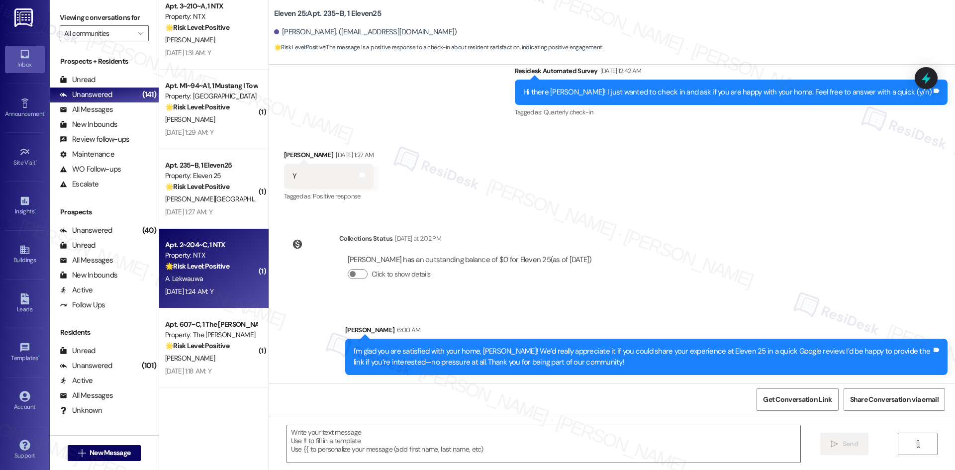
type textarea "Fetching suggested responses. Please feel free to read through the conversation…"
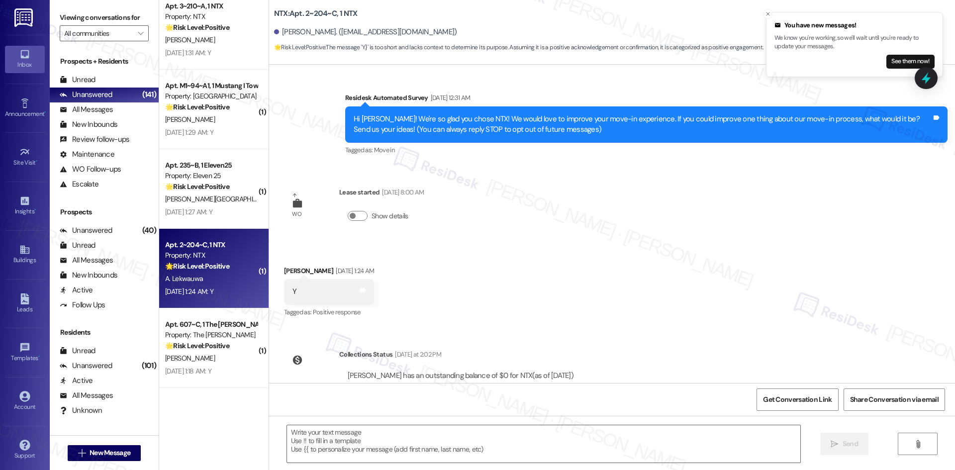
scroll to position [0, 0]
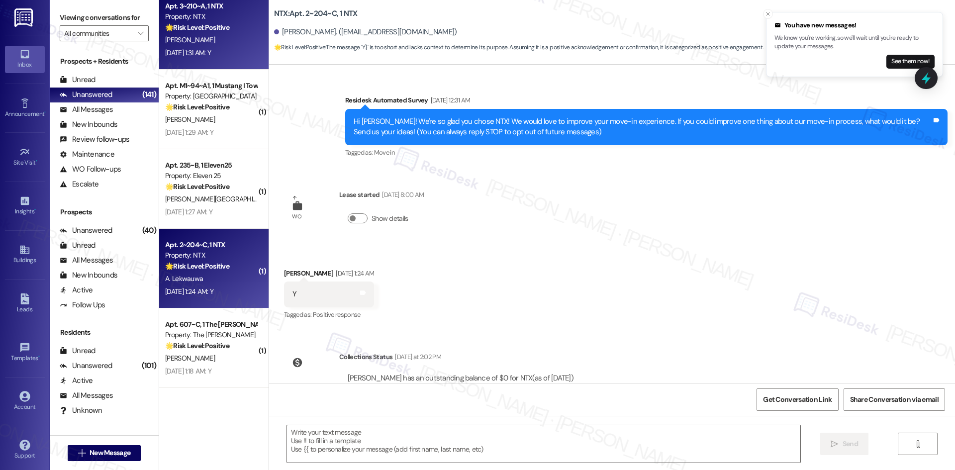
click at [223, 38] on div "[PERSON_NAME]" at bounding box center [211, 40] width 94 height 12
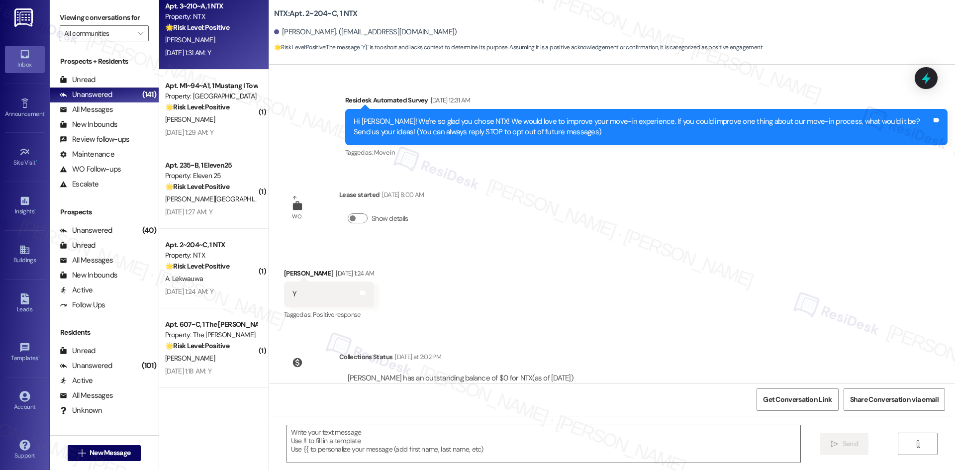
type textarea "Fetching suggested responses. Please feel free to read through the conversation…"
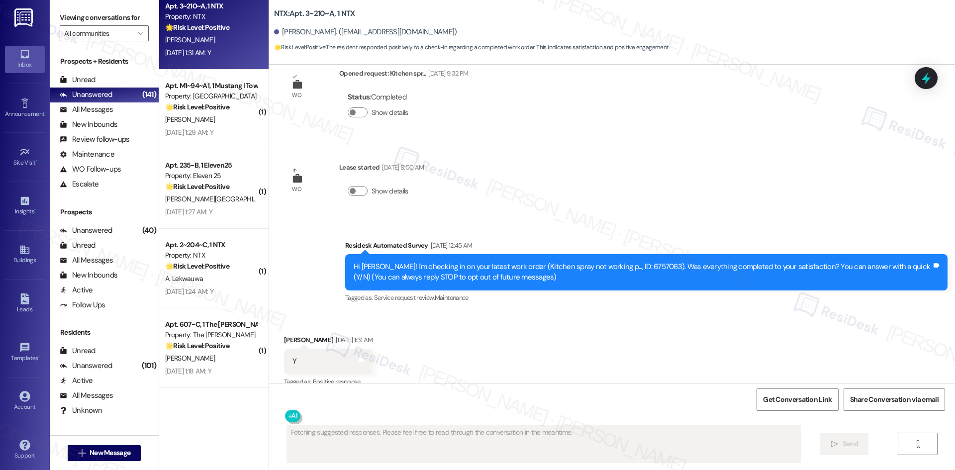
scroll to position [40, 0]
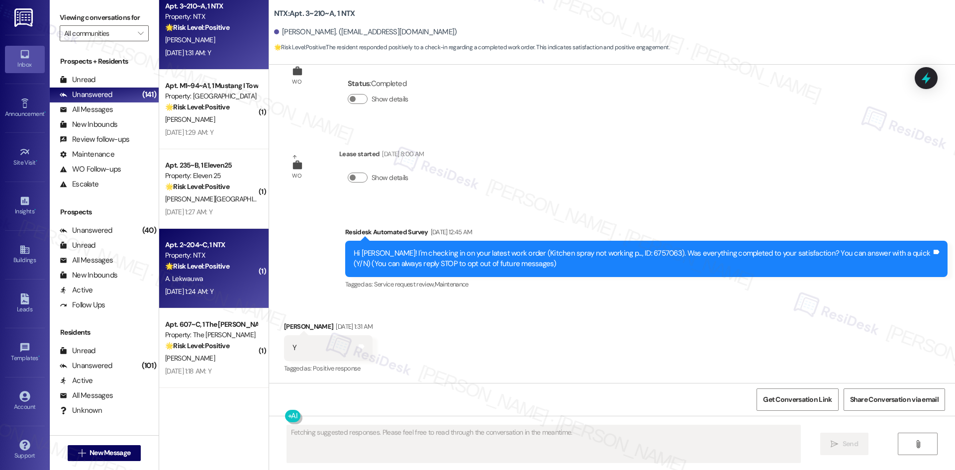
click at [213, 287] on div "[DATE] 1:24 AM: Y [DATE] 1:24 AM: Y" at bounding box center [189, 291] width 48 height 9
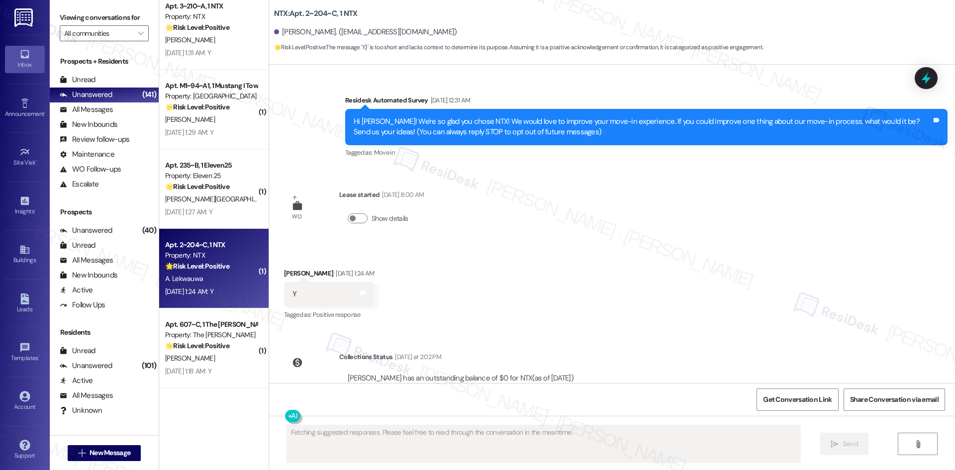
type textarea "Fetching suggested responses. Please feel free to read through the conversation…"
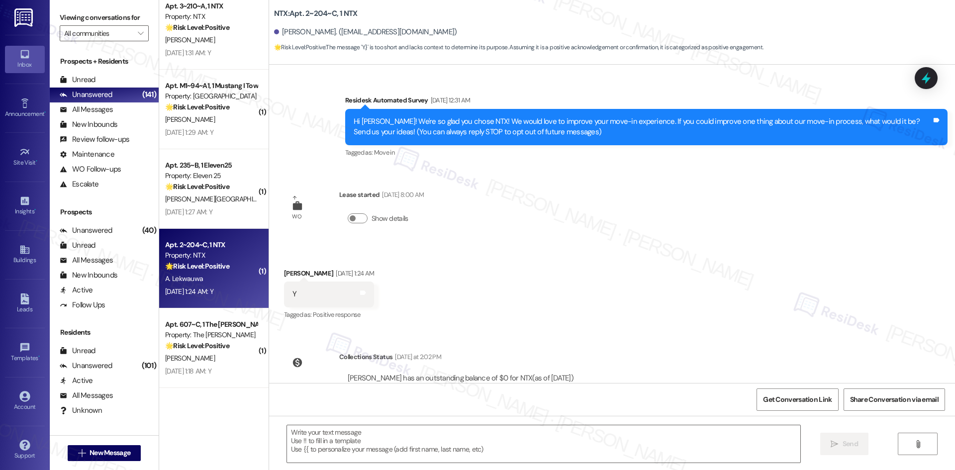
click at [506, 230] on div "Survey, sent via SMS Residesk Automated Survey [DATE] 12:31 AM Hi [PERSON_NAME]…" at bounding box center [612, 224] width 686 height 318
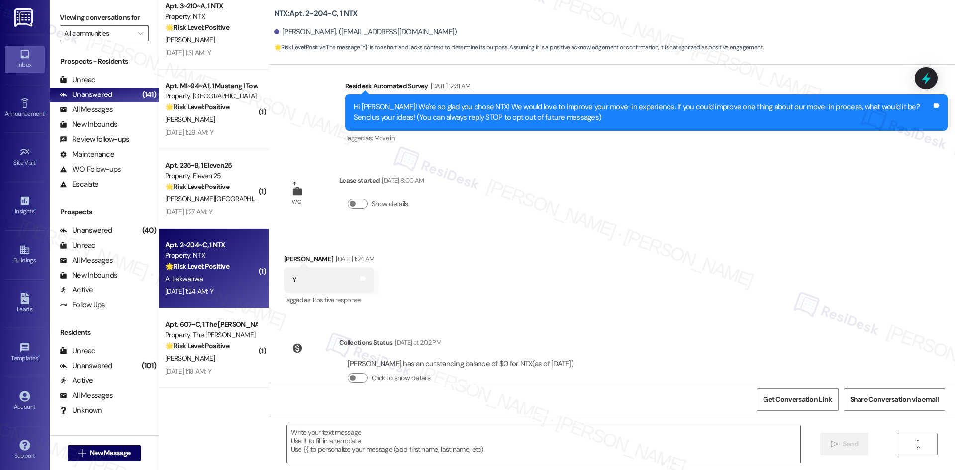
scroll to position [38, 0]
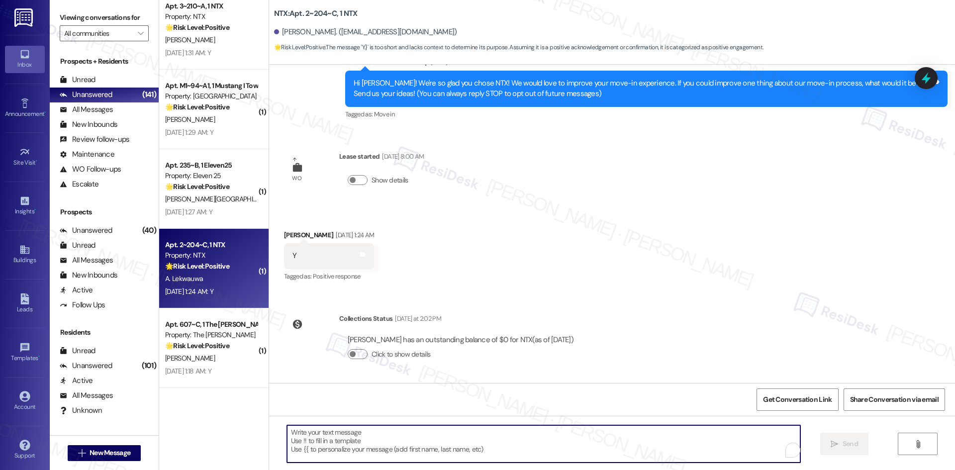
click at [518, 445] on textarea "To enrich screen reader interactions, please activate Accessibility in Grammarl…" at bounding box center [543, 443] width 513 height 37
paste textarea "Thank you for confirming! I’m glad to hear everything was completed to your sat…"
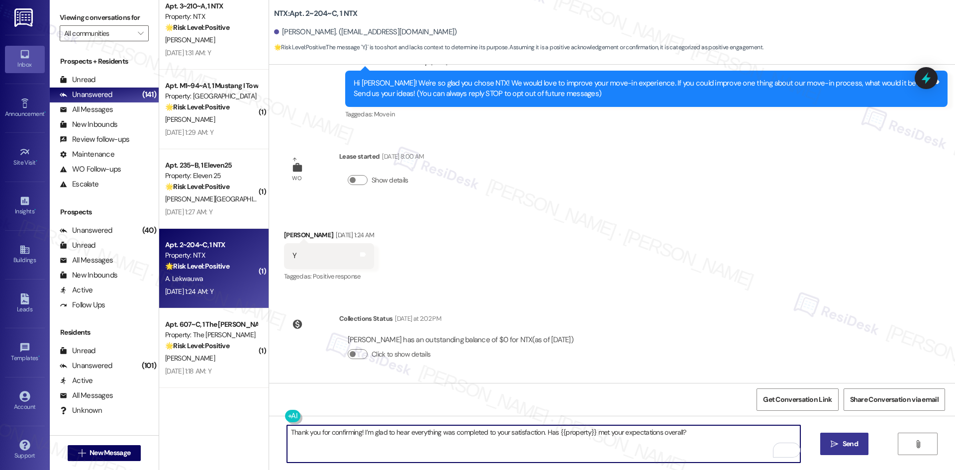
type textarea "Thank you for confirming! I’m glad to hear everything was completed to your sat…"
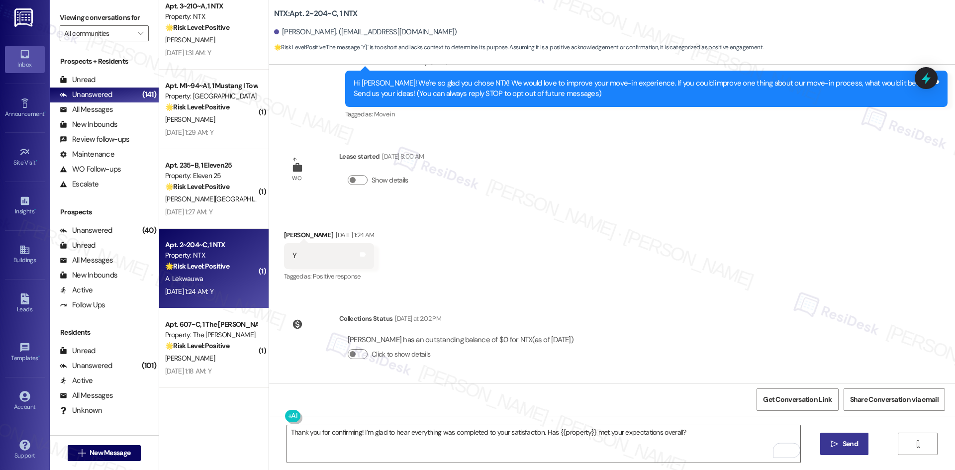
click at [846, 440] on span "Send" at bounding box center [850, 444] width 15 height 10
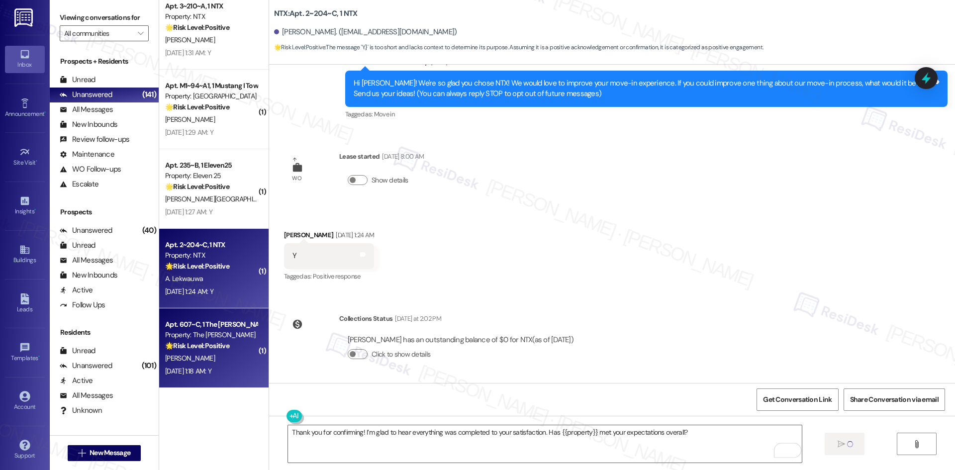
click at [227, 351] on div "🌟 Risk Level: Positive The message is a follow-up on a completed work order and…" at bounding box center [211, 346] width 92 height 10
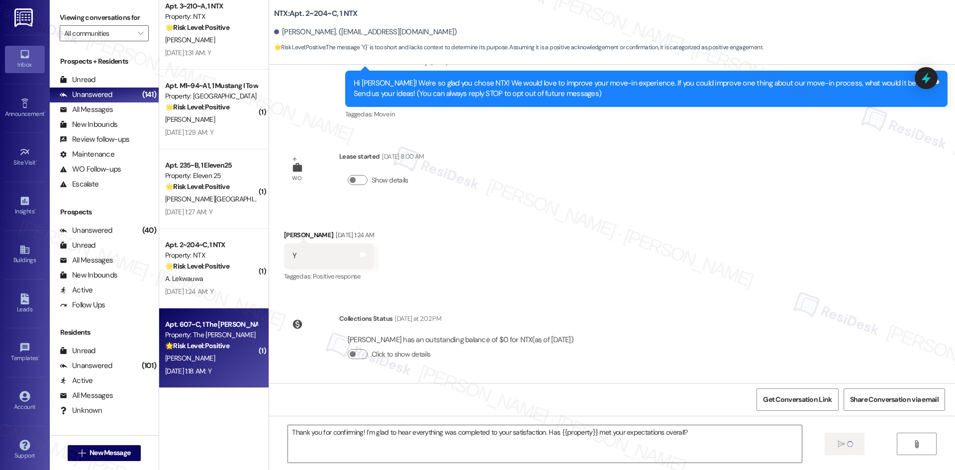
type textarea "Fetching suggested responses. Please feel free to read through the conversation…"
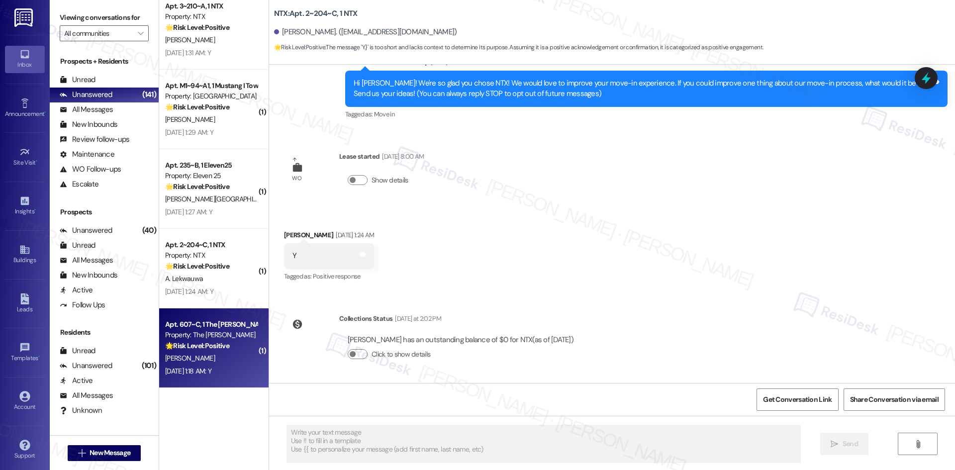
scroll to position [0, 0]
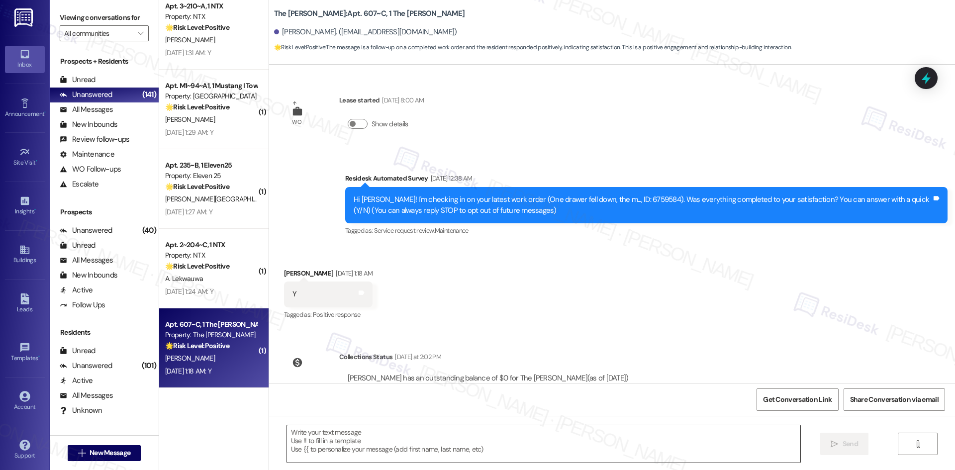
click at [498, 446] on textarea at bounding box center [543, 443] width 513 height 37
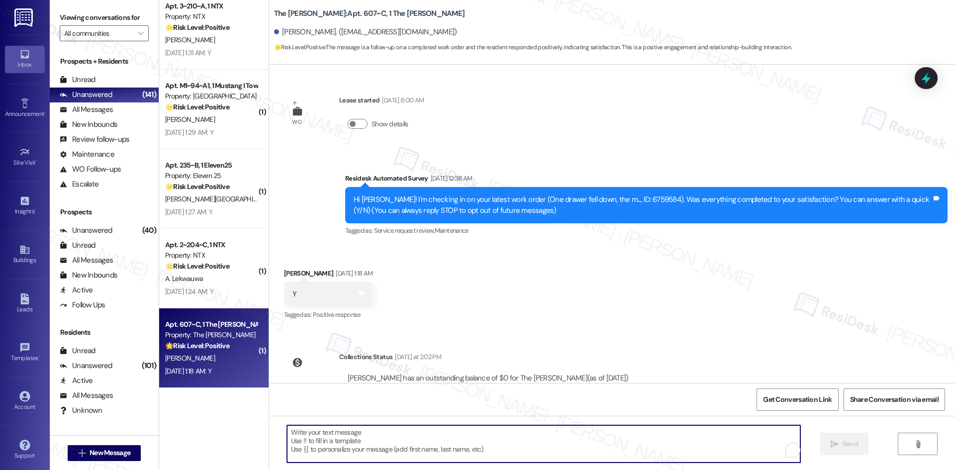
paste textarea "Thank you for confirming! I’m glad to hear everything was completed to your sat…"
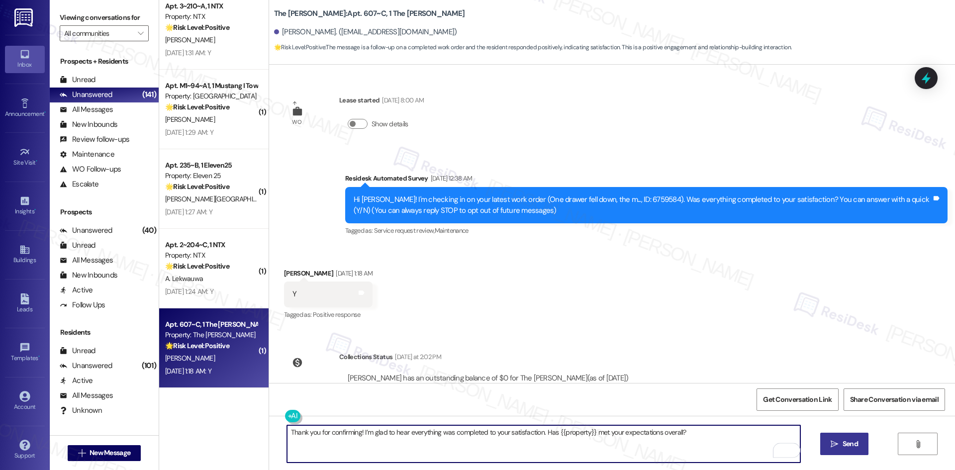
type textarea "Thank you for confirming! I’m glad to hear everything was completed to your sat…"
click at [851, 432] on div "Thank you for confirming! I’m glad to hear everything was completed to your sat…" at bounding box center [612, 453] width 686 height 75
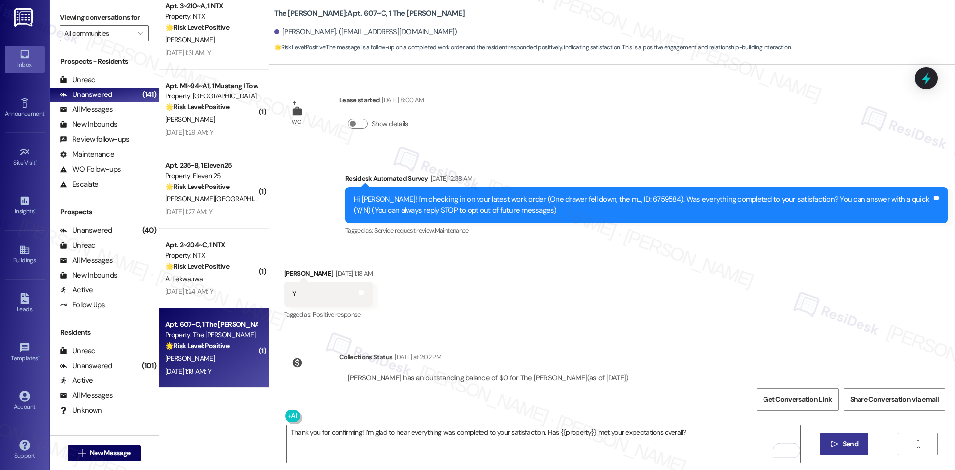
click at [847, 450] on button " Send" at bounding box center [844, 444] width 48 height 22
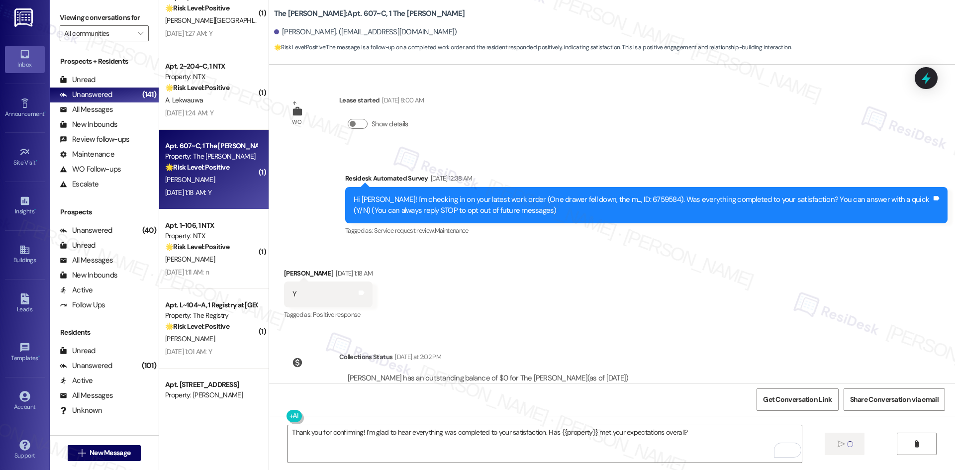
scroll to position [1641, 0]
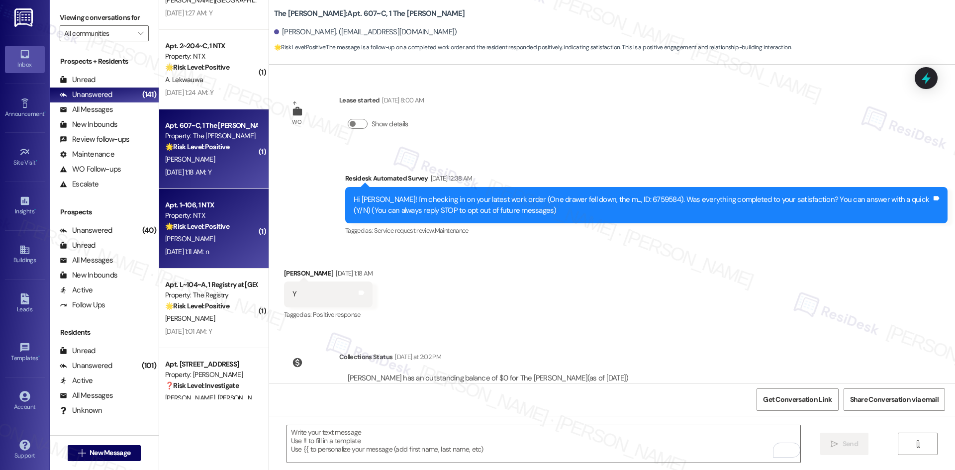
click at [199, 242] on div "[PERSON_NAME]" at bounding box center [211, 239] width 94 height 12
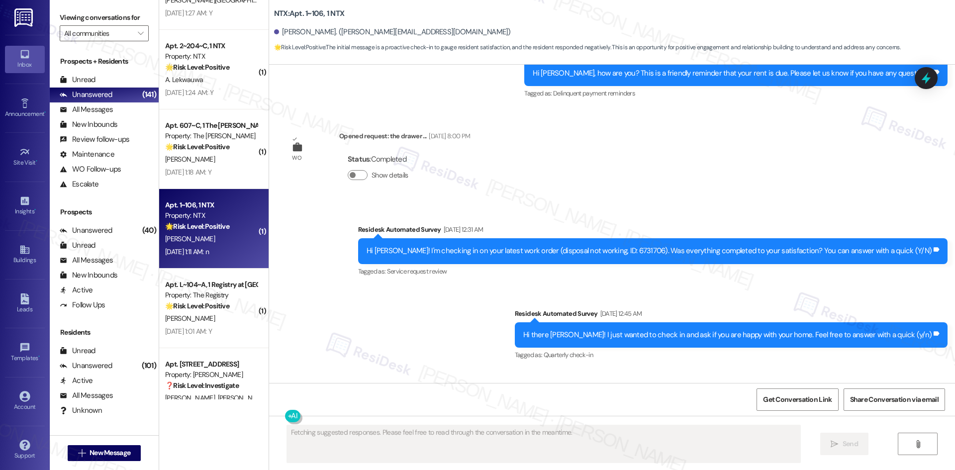
scroll to position [1006, 0]
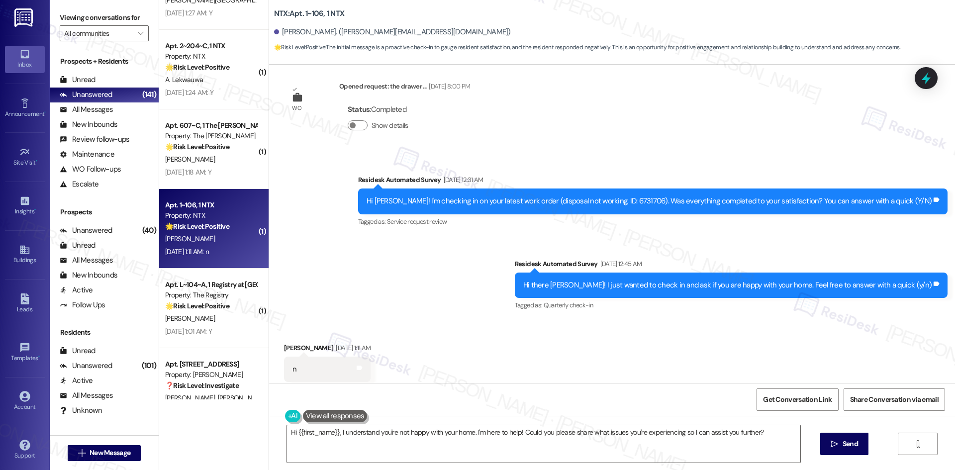
click at [362, 243] on div "Survey, sent via SMS Residesk Automated Survey [DATE] 12:31 AM Hi Alyssa! I'm c…" at bounding box center [612, 236] width 686 height 168
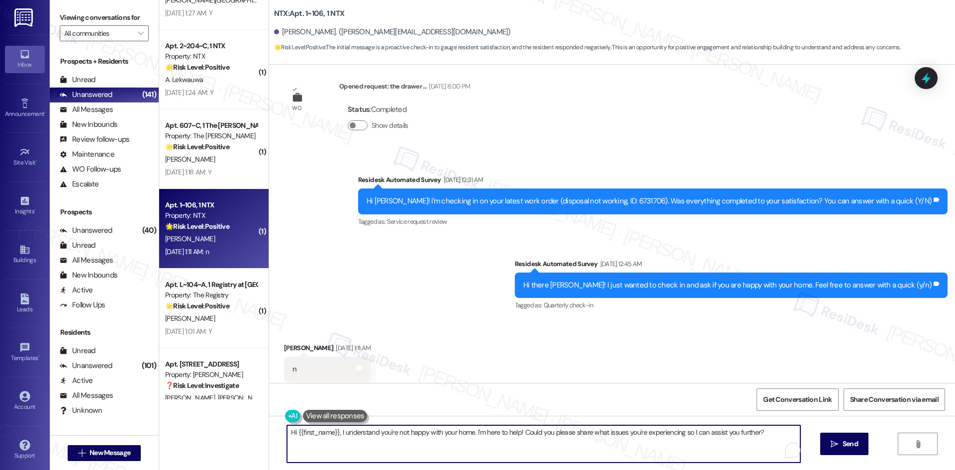
click at [448, 448] on textarea "Hi {{first_name}}, I understand you're not happy with your home. I'm here to he…" at bounding box center [543, 443] width 513 height 37
paste textarea "I'm sorry to hear that. Could you let me know what happened or what part of the…"
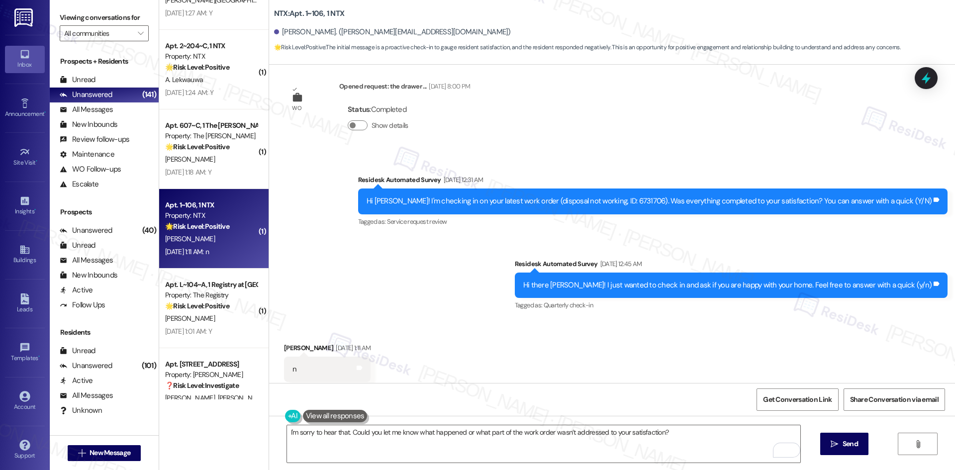
click at [396, 238] on div "Survey, sent via SMS Residesk Automated Survey [DATE] 12:31 AM Hi Alyssa! I'm c…" at bounding box center [612, 236] width 686 height 168
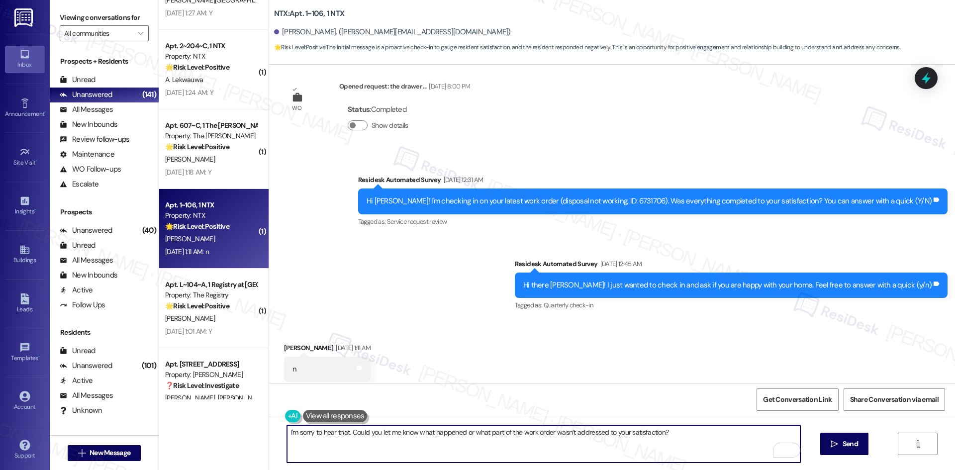
click at [457, 450] on textarea "I'm sorry to hear that. Could you let me know what happened or what part of the…" at bounding box center [543, 443] width 513 height 37
paste textarea "you're not satisfied with your home. Is there anything specific you'd like to s…"
type textarea "I'm sorry to hear that you're not satisfied with your home. Is there anything s…"
click at [845, 446] on span "Send" at bounding box center [850, 444] width 15 height 10
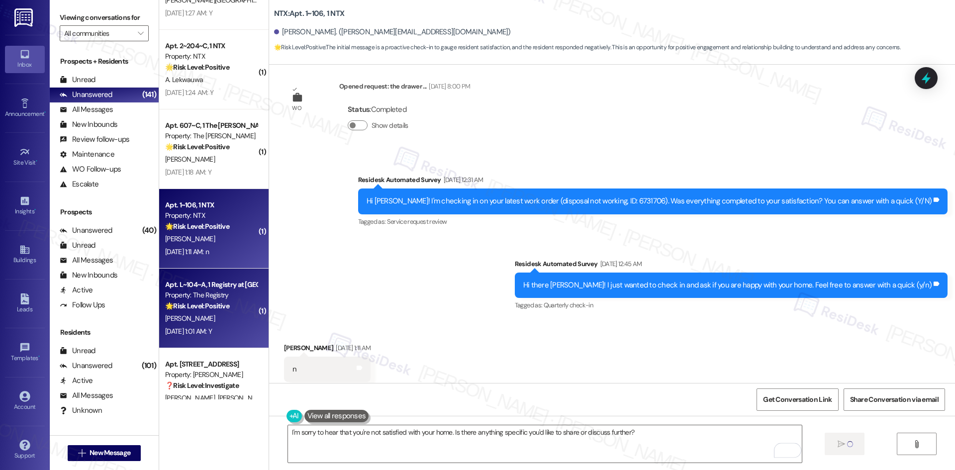
click at [206, 309] on strong "🌟 Risk Level: Positive" at bounding box center [197, 305] width 64 height 9
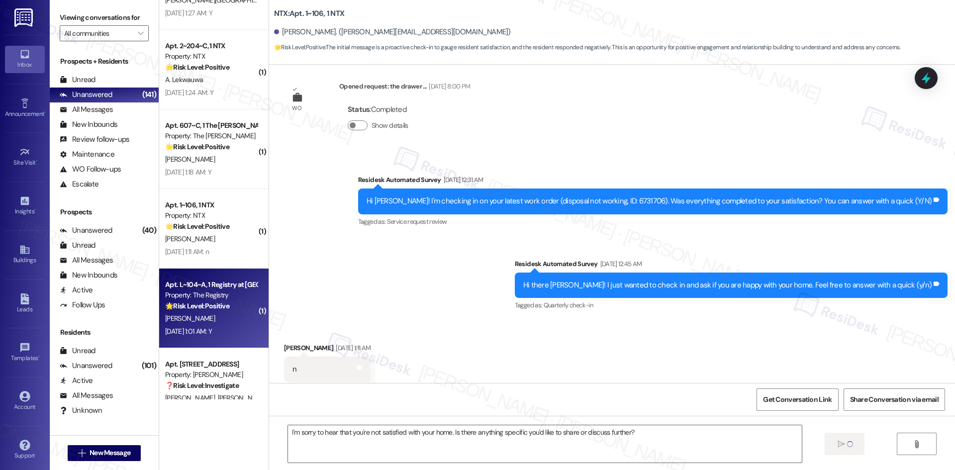
type textarea "Fetching suggested responses. Please feel free to read through the conversation…"
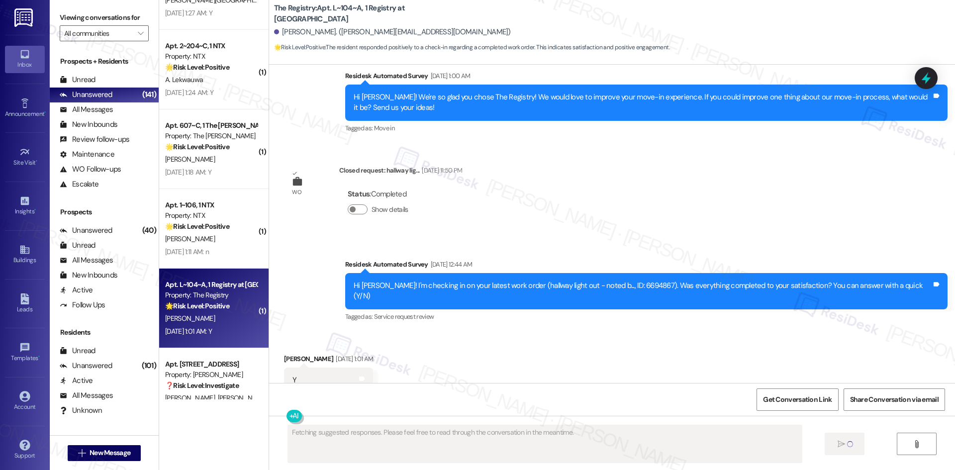
scroll to position [480, 0]
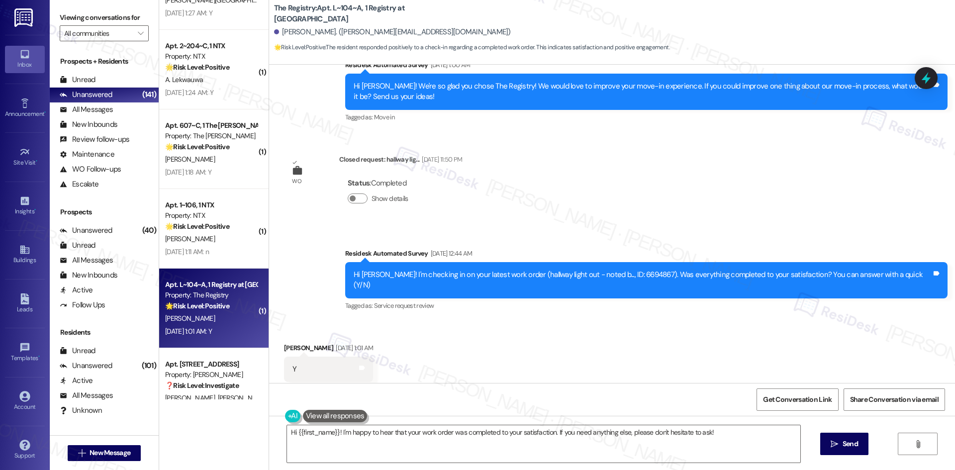
click at [560, 226] on div "Survey, sent via SMS Residesk Automated Survey [DATE] 12:44 AM Hi [PERSON_NAME]…" at bounding box center [612, 273] width 686 height 94
click at [552, 451] on textarea "Hi {{first_name}}! I'm happy to hear that your work order was completed to your…" at bounding box center [543, 443] width 513 height 37
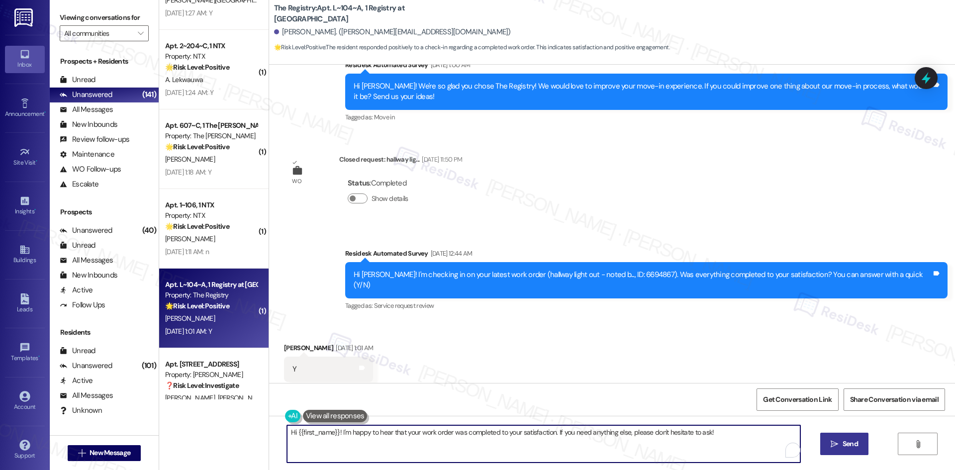
paste textarea "Thank you for confirming! I’m glad to hear everything was completed to your sat…"
type textarea "Thank you for confirming! I’m glad to hear everything was completed to your sat…"
click at [843, 444] on span "Send" at bounding box center [850, 444] width 15 height 10
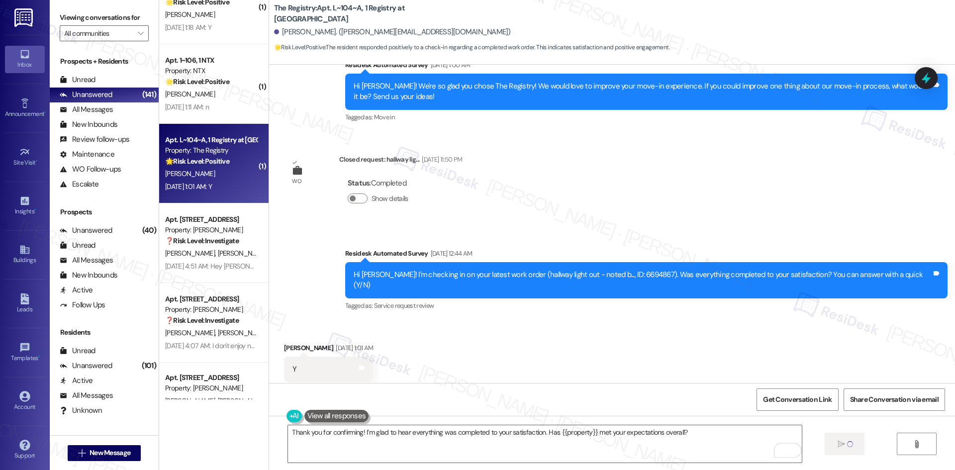
scroll to position [1791, 0]
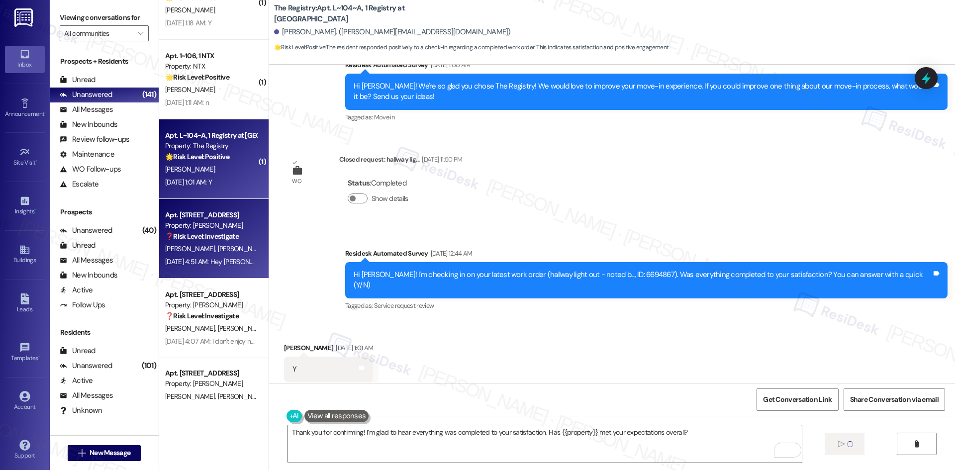
click at [205, 257] on div "[DATE] 4:51 AM: Hey [PERSON_NAME], for me I like the unit and the view that we …" at bounding box center [624, 261] width 918 height 9
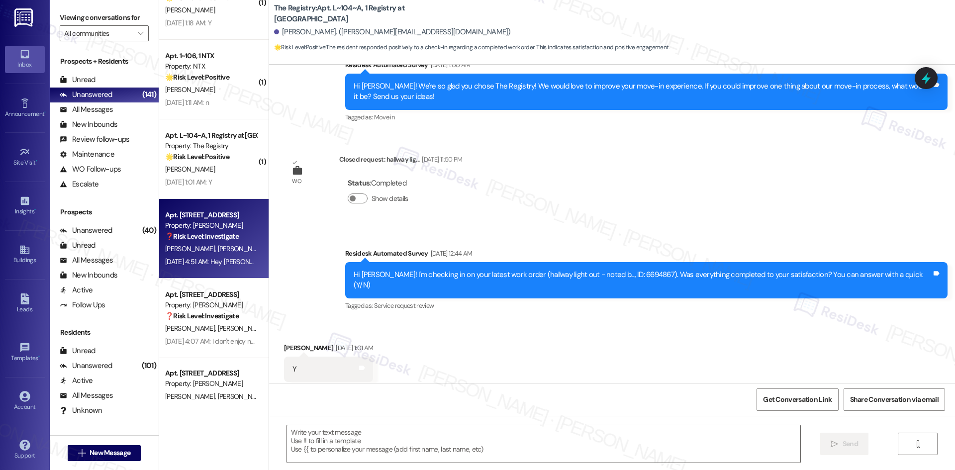
type textarea "Fetching suggested responses. Please feel free to read through the conversation…"
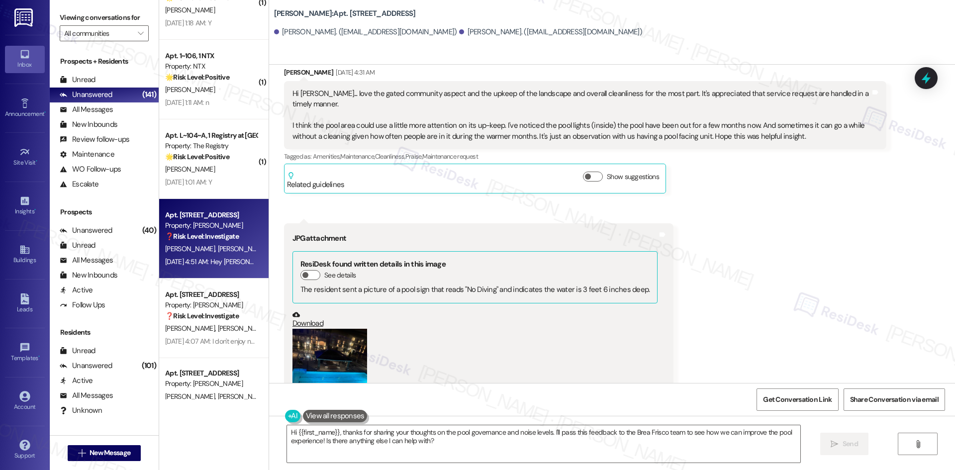
scroll to position [1014, 0]
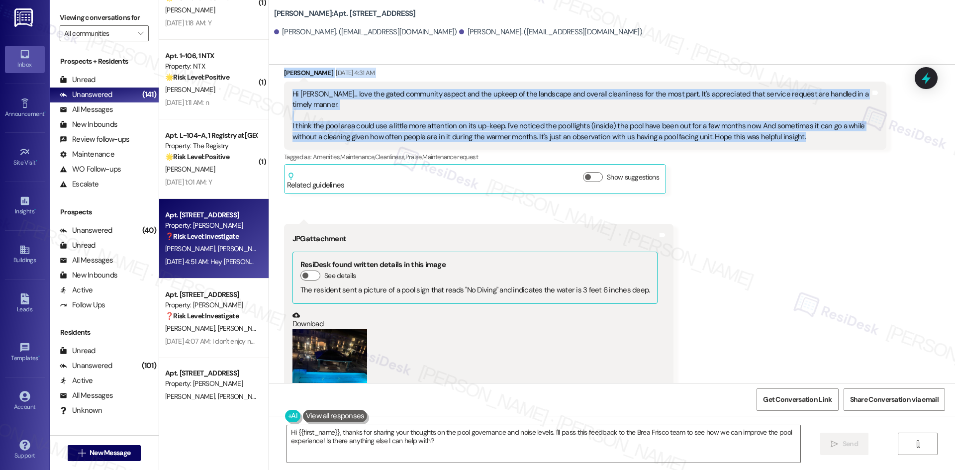
drag, startPoint x: 266, startPoint y: 76, endPoint x: 837, endPoint y: 141, distance: 574.6
click at [837, 141] on div "Received via SMS [PERSON_NAME] [DATE] 4:31 AM Hi Tessa... love the gated commun…" at bounding box center [612, 462] width 686 height 835
copy div "[PERSON_NAME] [DATE] 4:31 AM Hi Tessa... love the gated community aspect and th…"
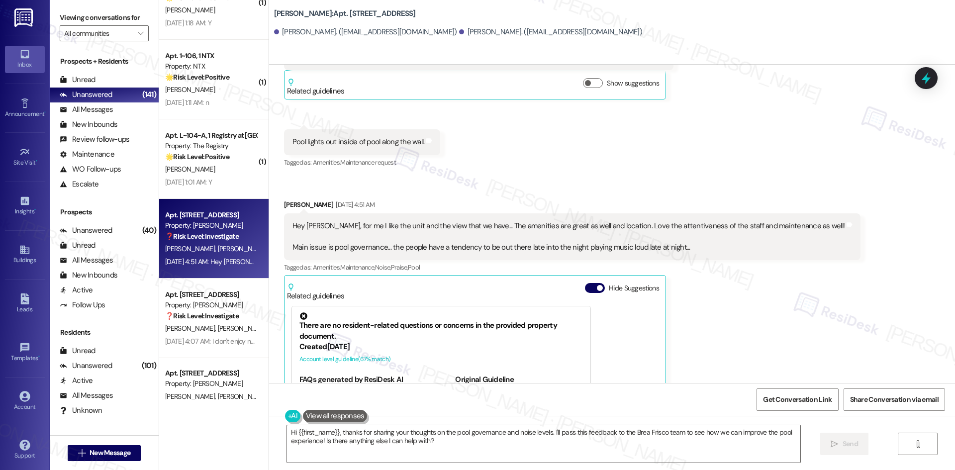
scroll to position [1412, 0]
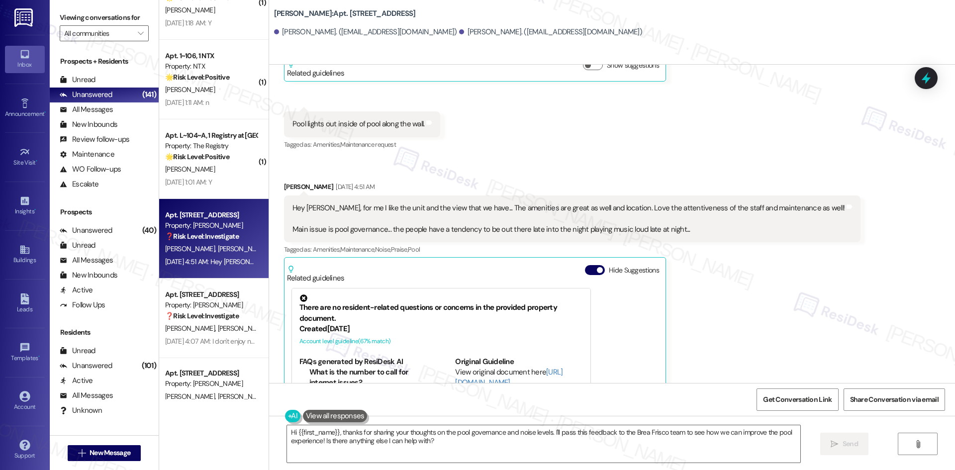
click at [456, 166] on div "Received via SMS [PERSON_NAME] [DATE] 4:31 AM Hi Tessa... love the gated commun…" at bounding box center [612, 64] width 686 height 835
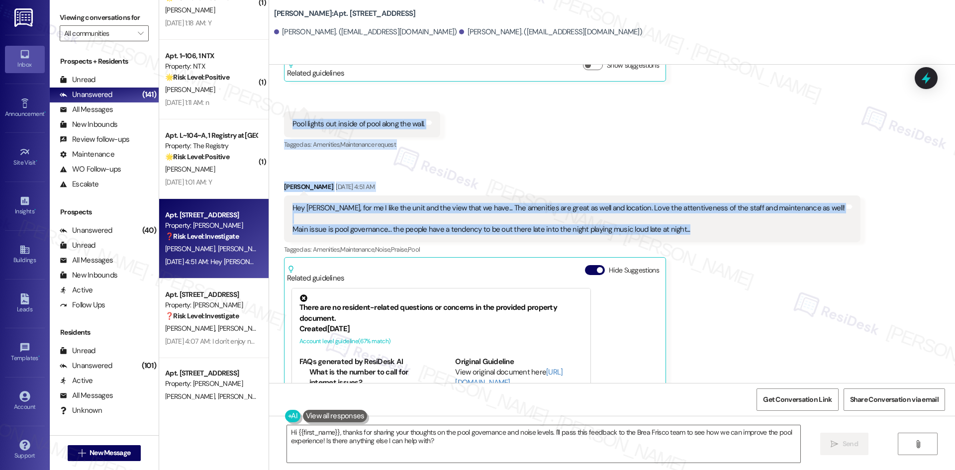
drag, startPoint x: 695, startPoint y: 231, endPoint x: 272, endPoint y: 126, distance: 436.1
click at [272, 126] on div "Received via SMS [PERSON_NAME] [DATE] 4:31 AM Hi Tessa... love the gated commun…" at bounding box center [612, 64] width 686 height 835
copy div "Pool lights out inside of pool along the wall. Tags and notes Tagged as: Amenit…"
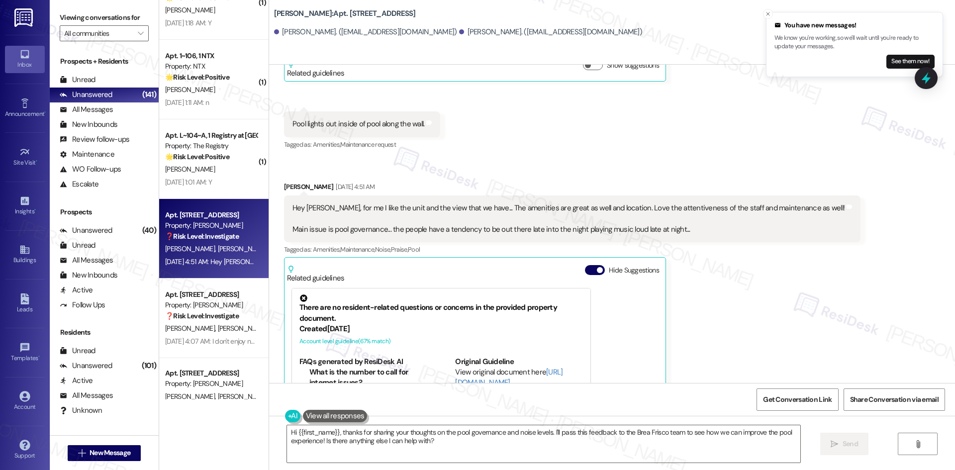
click at [804, 254] on div "Received via SMS [PERSON_NAME] [DATE] 4:51 AM Hey [PERSON_NAME], for me I like …" at bounding box center [572, 328] width 591 height 308
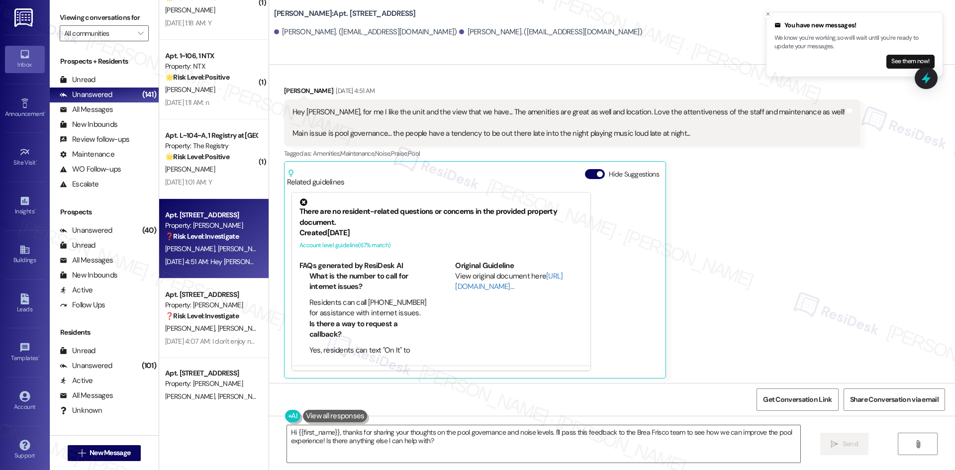
scroll to position [1511, 0]
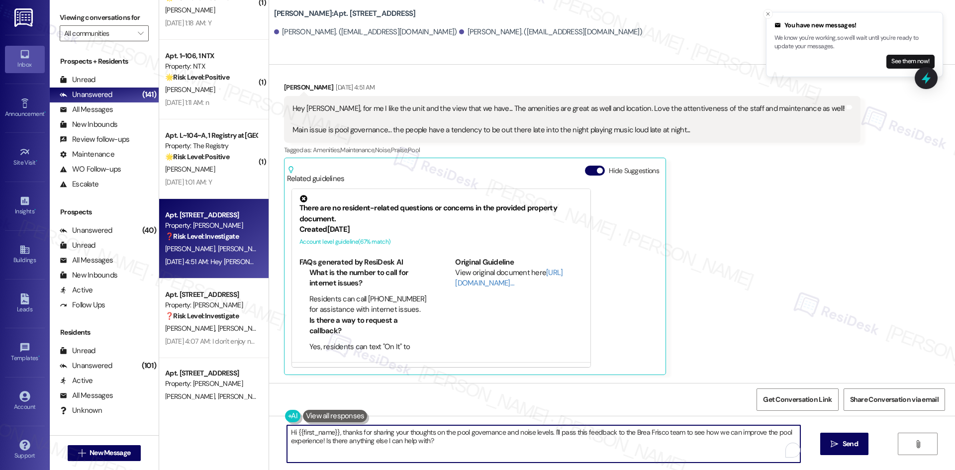
drag, startPoint x: 442, startPoint y: 447, endPoint x: 275, endPoint y: 427, distance: 167.8
click at [282, 427] on div "Hi {{first_name}}, thanks for sharing your thoughts on the pool governance and …" at bounding box center [539, 444] width 514 height 38
paste textarea "Thank you, Shapier and [PERSON_NAME] — I really appreciate your feedback! I’ll …"
type textarea "Thank you, Shapier and [PERSON_NAME] — I really appreciate your feedback! I’ll …"
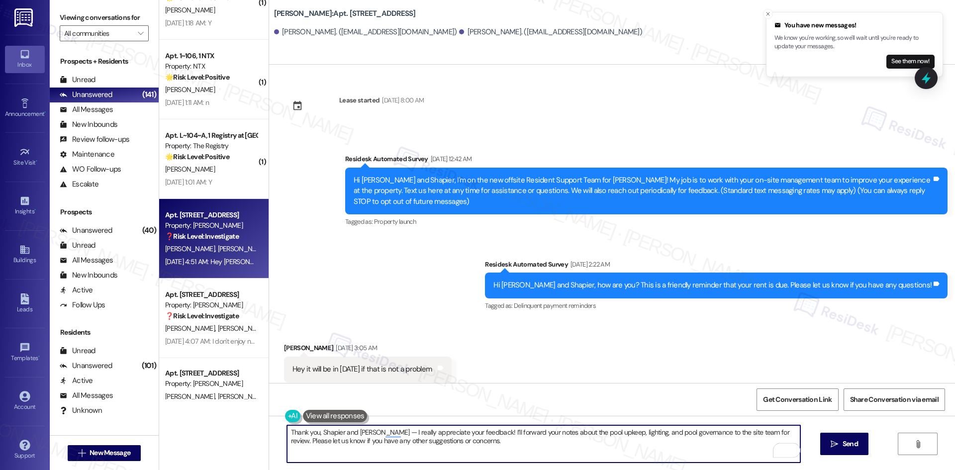
scroll to position [1511, 0]
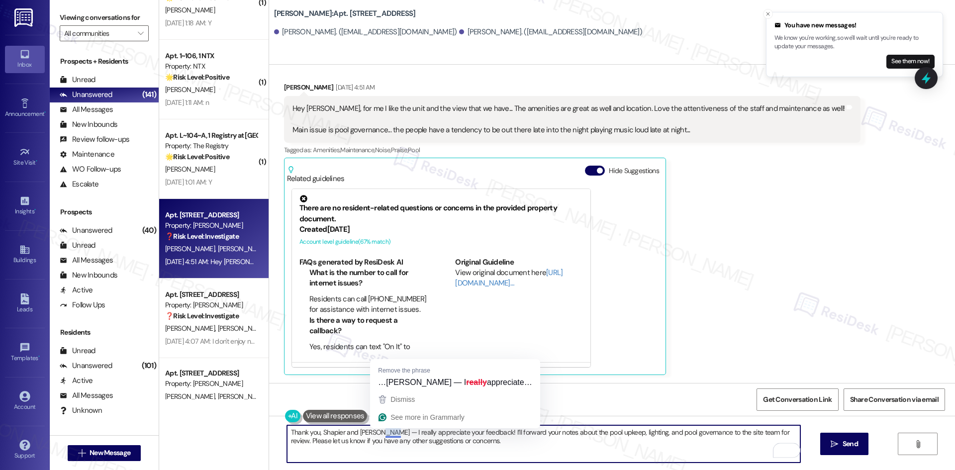
click at [387, 434] on textarea "Thank you, Shapier and [PERSON_NAME] — I really appreciate your feedback! I’ll …" at bounding box center [543, 443] width 513 height 37
click at [471, 449] on textarea "Thank you, Shapier and [PERSON_NAME] — I really appreciate your feedback! I’ll …" at bounding box center [543, 443] width 513 height 37
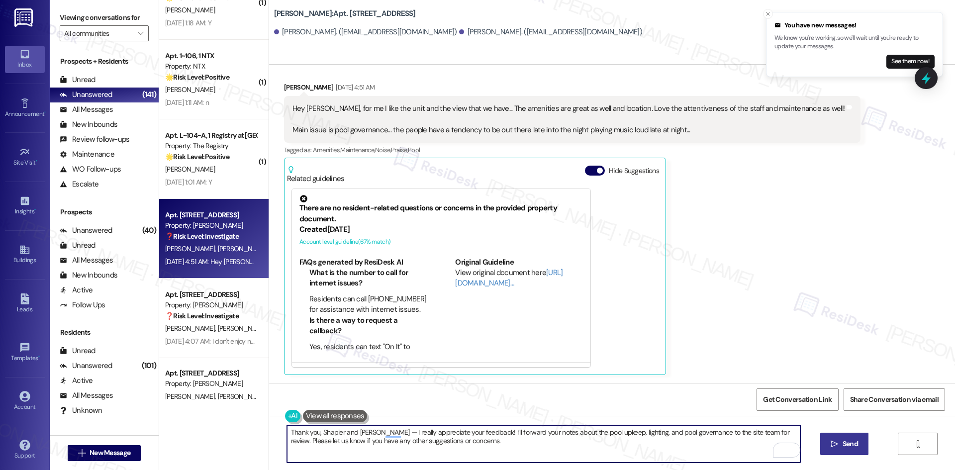
type textarea "Thank you, Shapier and [PERSON_NAME] — I really appreciate your feedback! I’ll …"
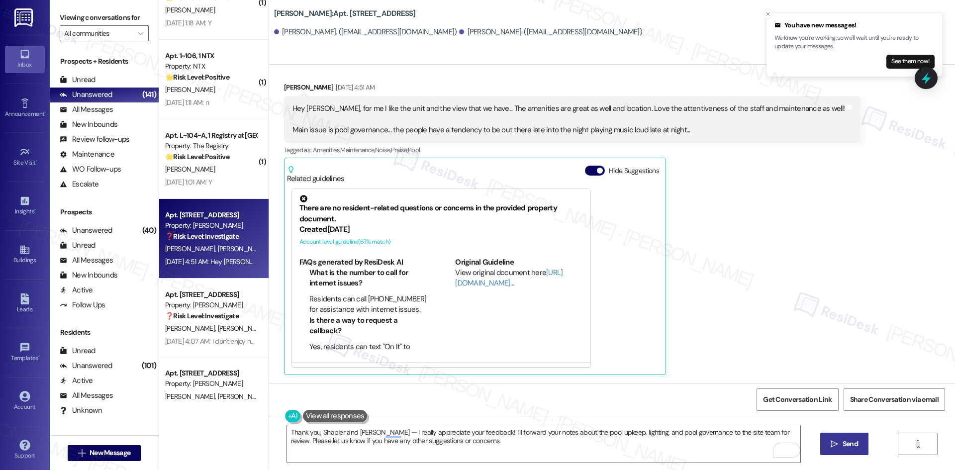
click at [853, 449] on span "Send" at bounding box center [850, 444] width 15 height 10
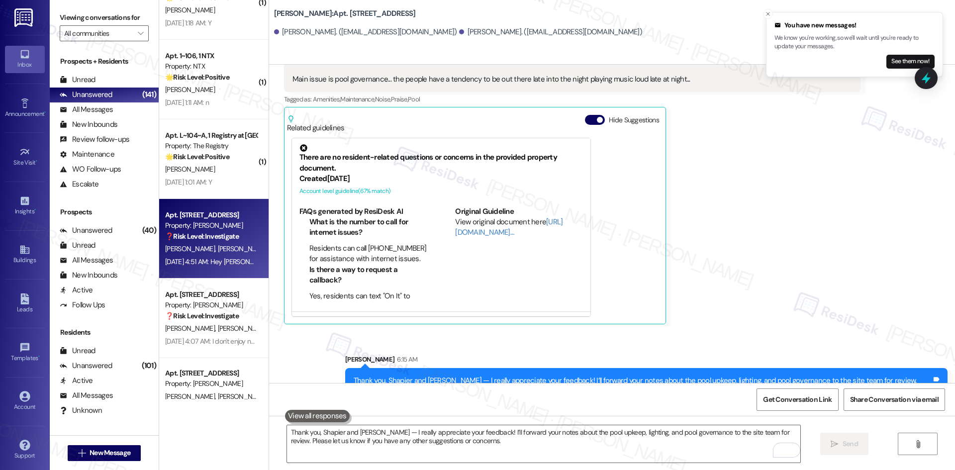
scroll to position [1592, 0]
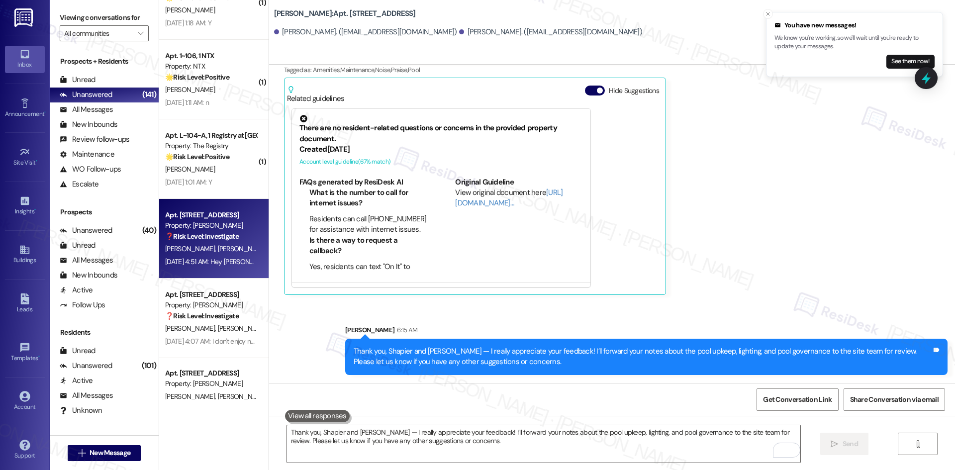
click at [773, 236] on div "[PERSON_NAME] [DATE] 4:51 AM Hey [PERSON_NAME], for me I like the unit and the …" at bounding box center [572, 148] width 576 height 293
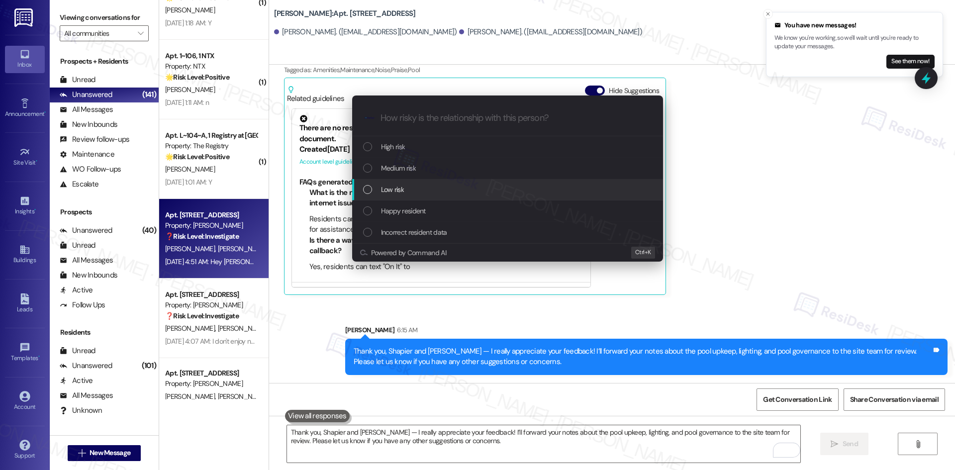
click at [417, 184] on div "Low risk" at bounding box center [508, 189] width 291 height 11
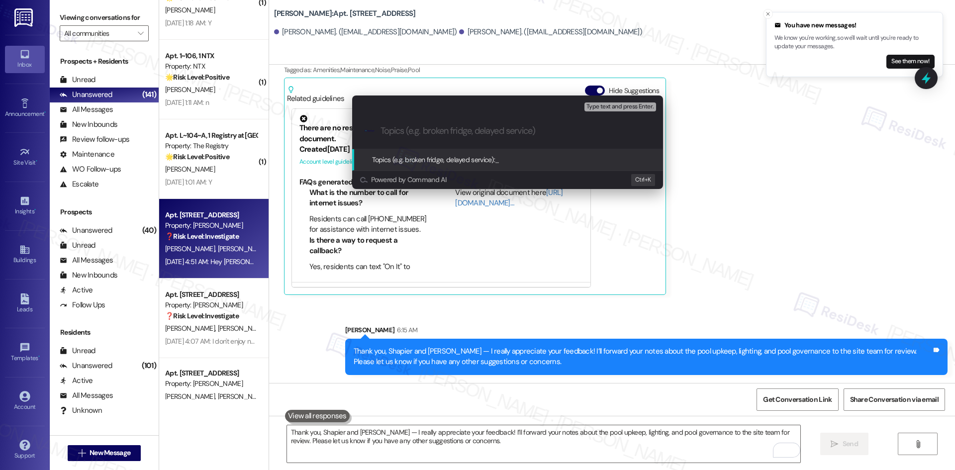
click at [435, 134] on input "Topics (e.g. broken fridge, delayed service)" at bounding box center [515, 131] width 270 height 10
paste input "Resident Feedback – Pool Upkeep, Lighting & Governance"
type input "Resident Feedback – Pool Upkeep, Lighting & Governance"
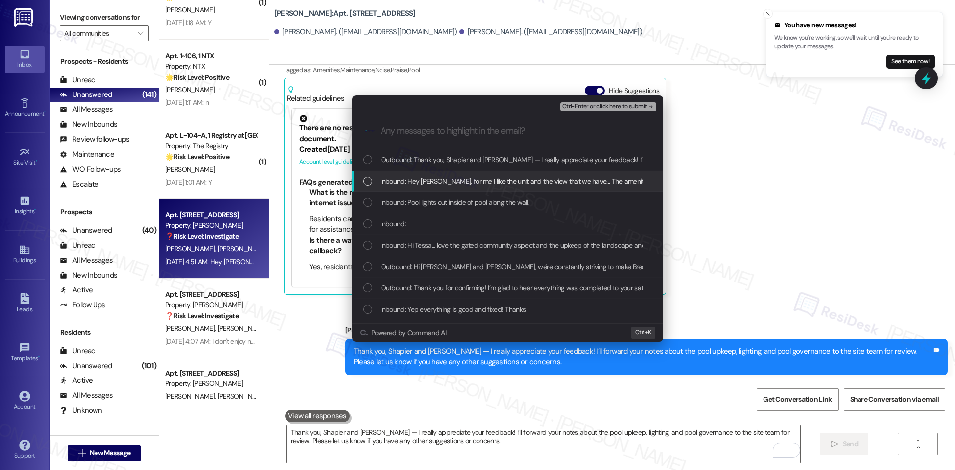
click at [450, 179] on span "Inbound: Hey [PERSON_NAME], for me I like the unit and the view that we have...…" at bounding box center [830, 181] width 899 height 11
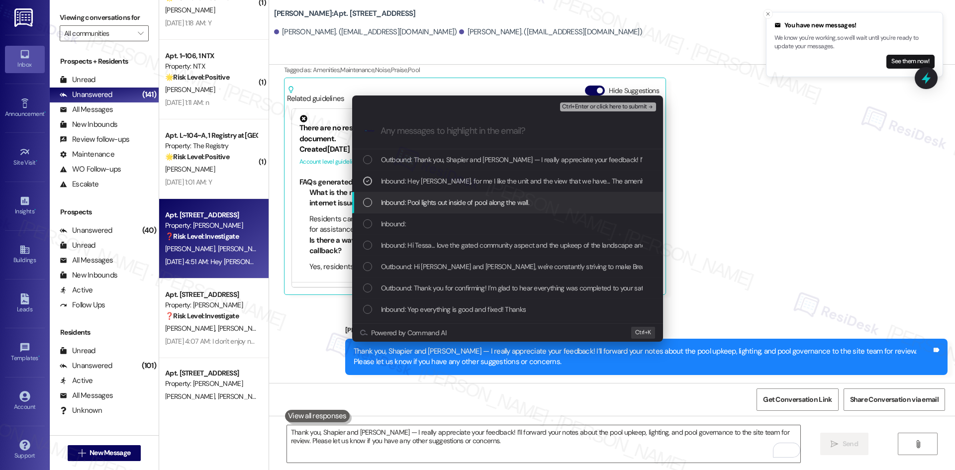
click at [451, 201] on span "Inbound: Pool lights out inside of pool along the wall." at bounding box center [455, 202] width 149 height 11
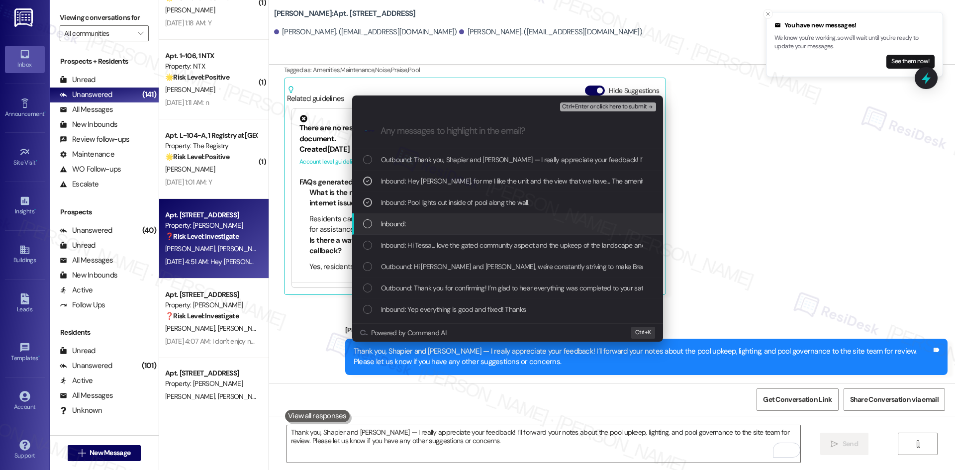
click at [431, 229] on div "Inbound:" at bounding box center [508, 223] width 291 height 11
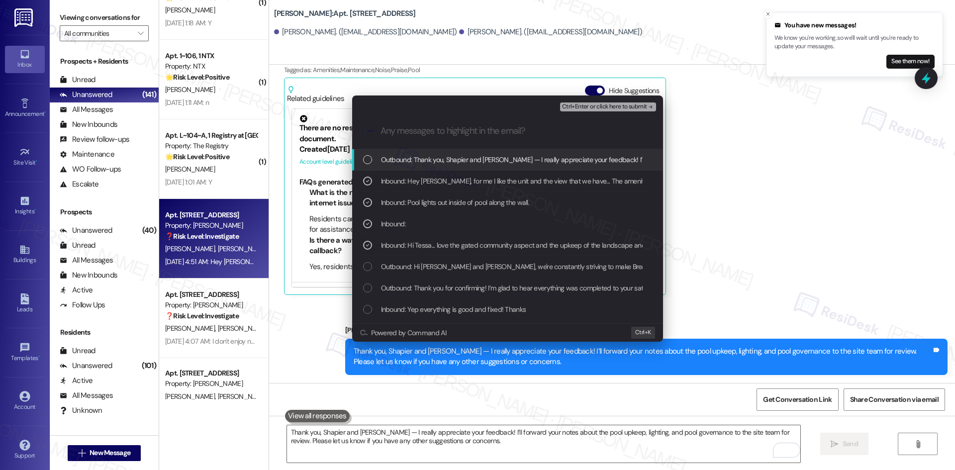
click at [635, 106] on span "Ctrl+Enter or click here to submit" at bounding box center [604, 106] width 85 height 7
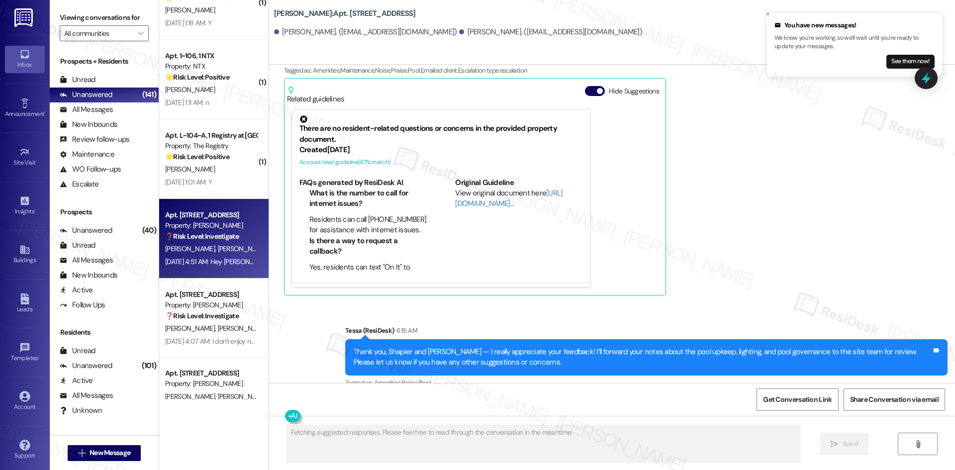
scroll to position [1606, 0]
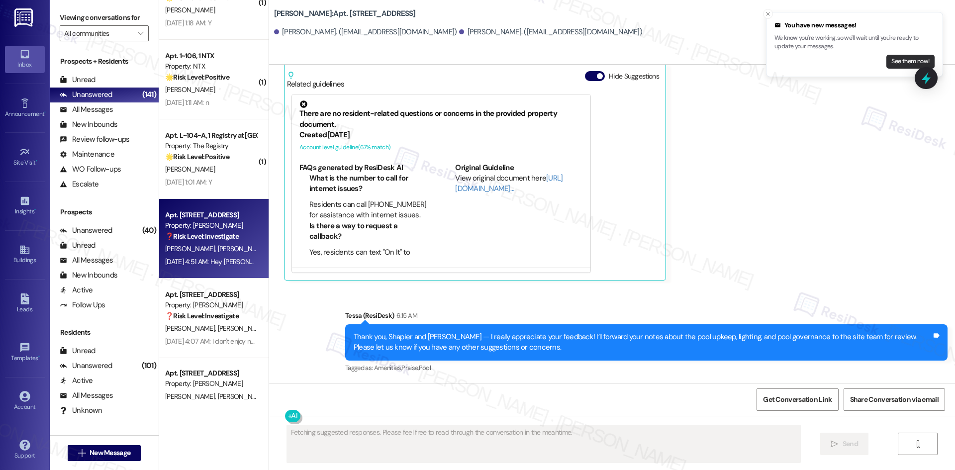
click at [903, 64] on button "See them now!" at bounding box center [910, 62] width 48 height 14
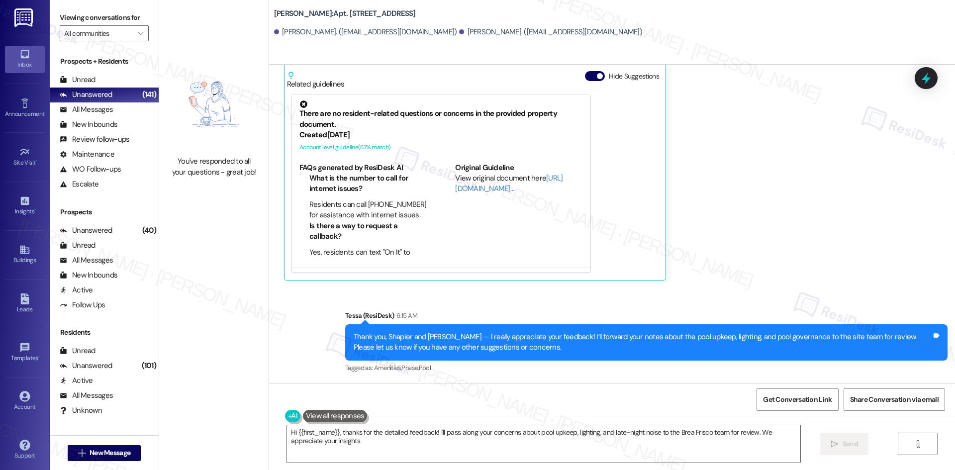
type textarea "Hi {{first_name}}, thanks for the detailed feedback! I'll pass along your conce…"
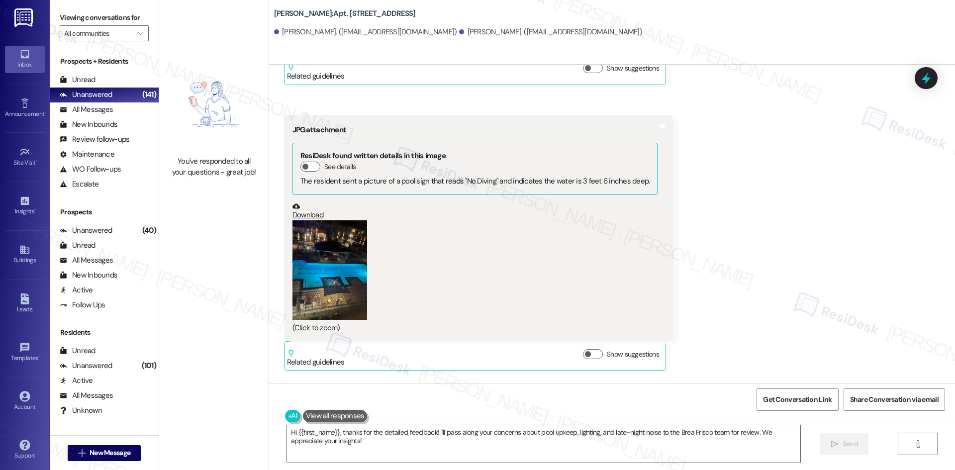
scroll to position [1109, 0]
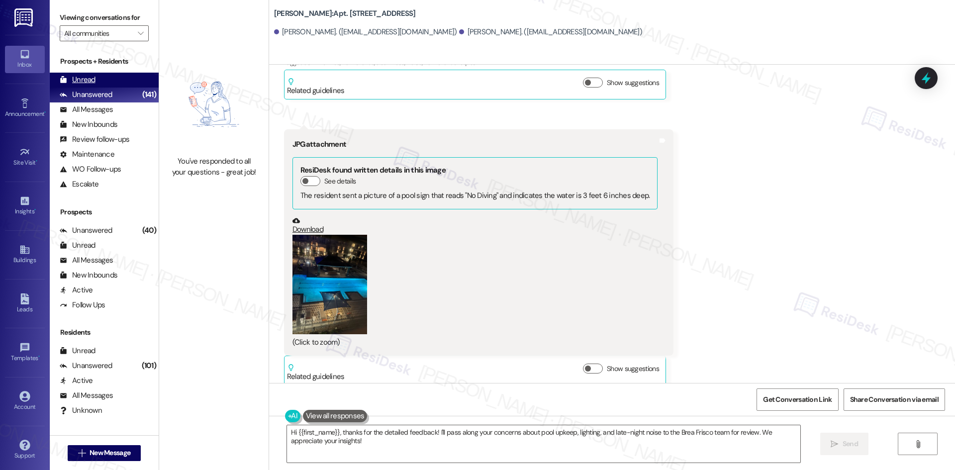
click at [93, 76] on div "Unread" at bounding box center [78, 80] width 36 height 10
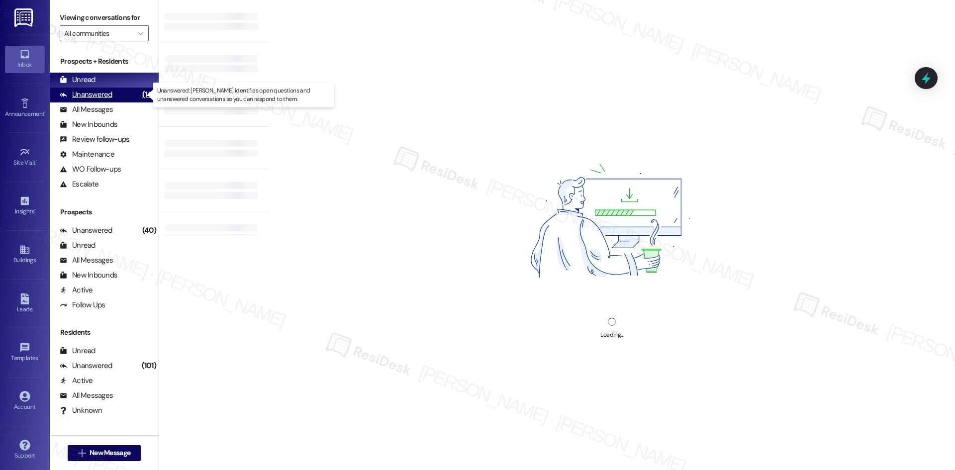
click at [95, 93] on div "Unanswered" at bounding box center [86, 95] width 53 height 10
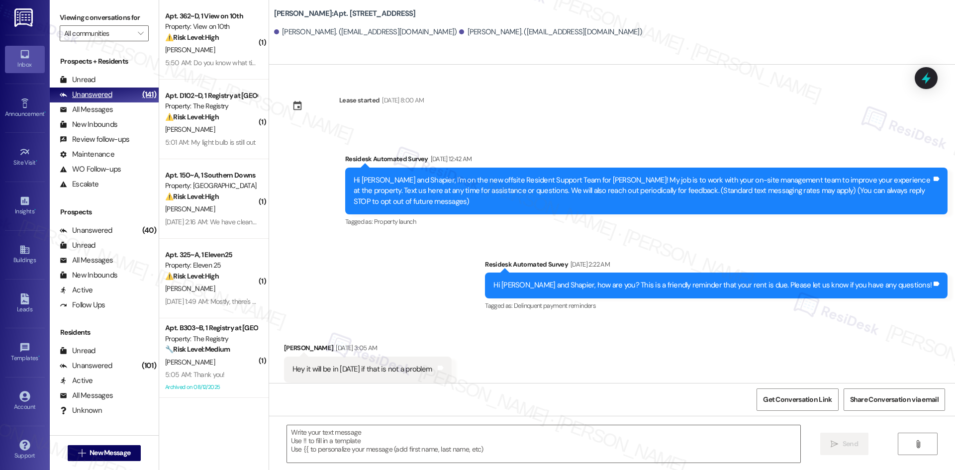
scroll to position [1511, 0]
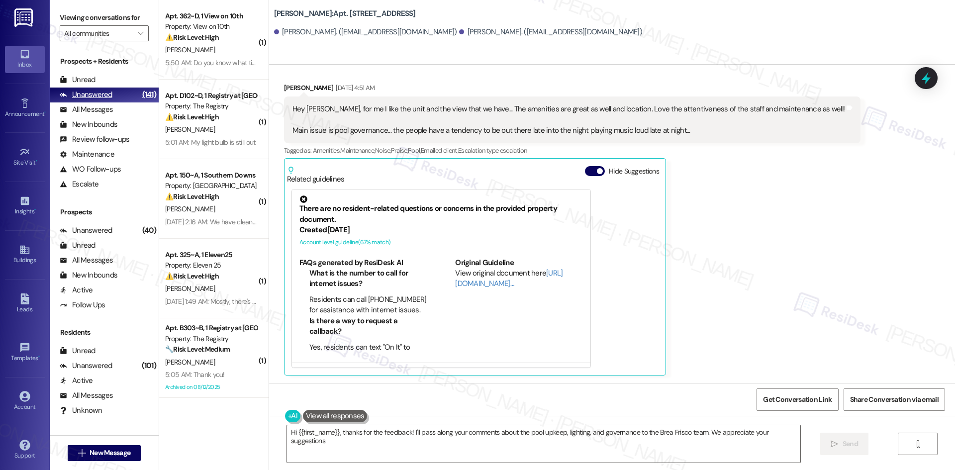
type textarea "Hi {{first_name}}, thanks for the feedback! I'll pass along your comments about…"
type textarea "Hi {{first_name}}, thanks for the detailed feedback! I'll pass along your conce…"
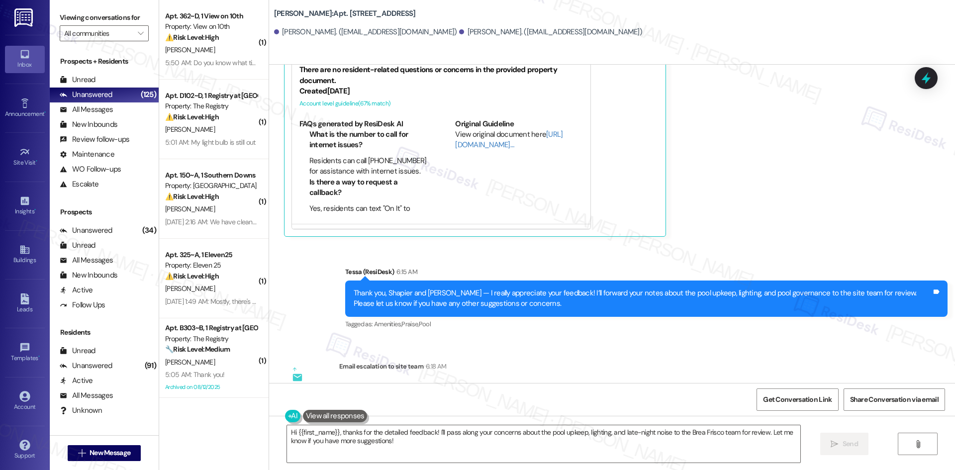
scroll to position [1480, 0]
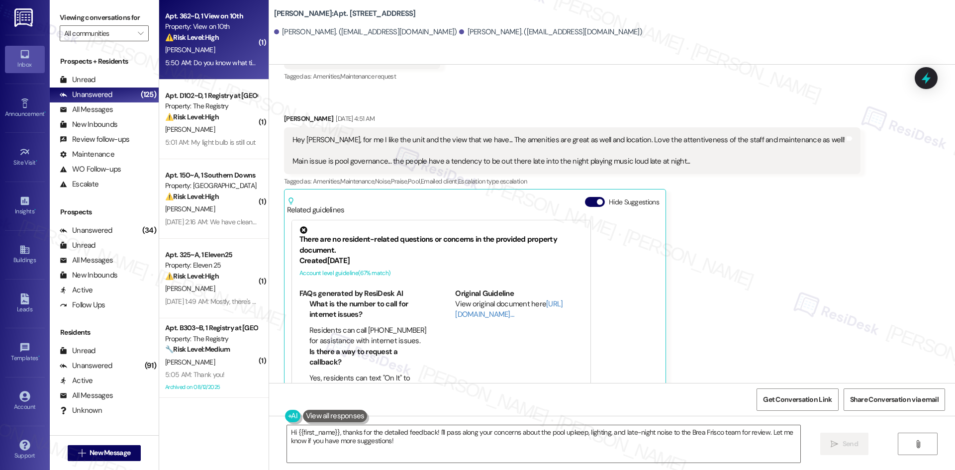
click at [219, 43] on div "Apt. 362~D, 1 View on 10th Property: View on 10th ⚠️ Risk Level: High The resid…" at bounding box center [211, 27] width 94 height 34
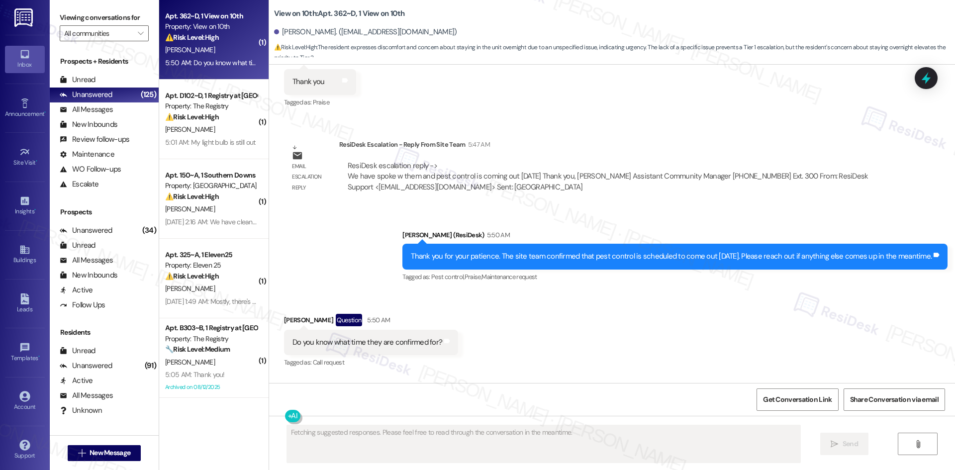
scroll to position [1463, 0]
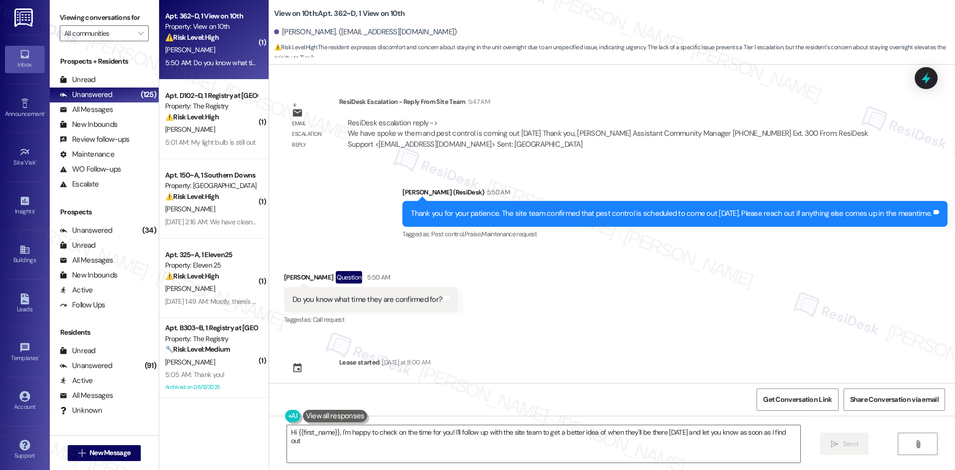
type textarea "Hi {{first_name}}, I'm happy to check on the time for you! I'll follow up with …"
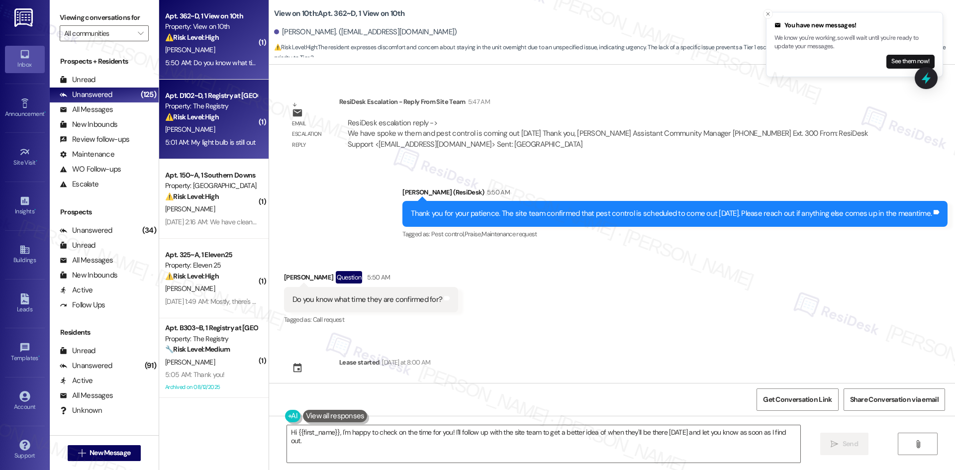
click at [206, 125] on div "[PERSON_NAME]" at bounding box center [211, 129] width 94 height 12
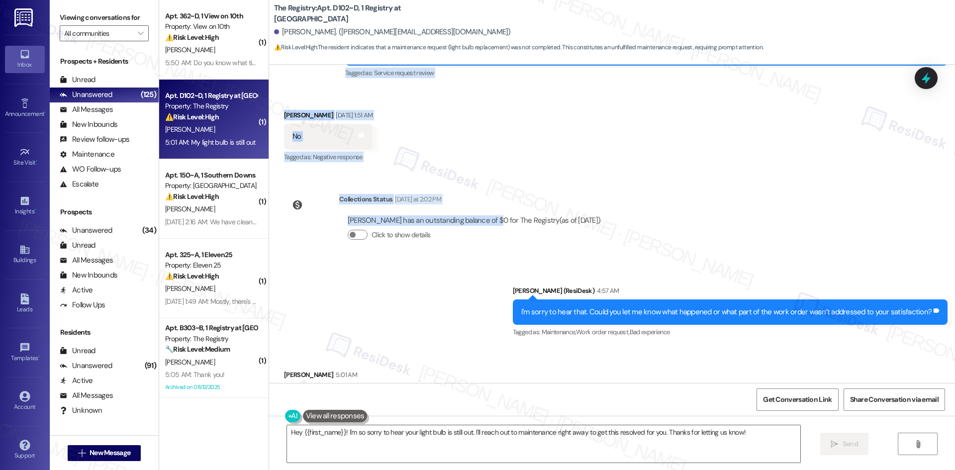
scroll to position [2001, 0]
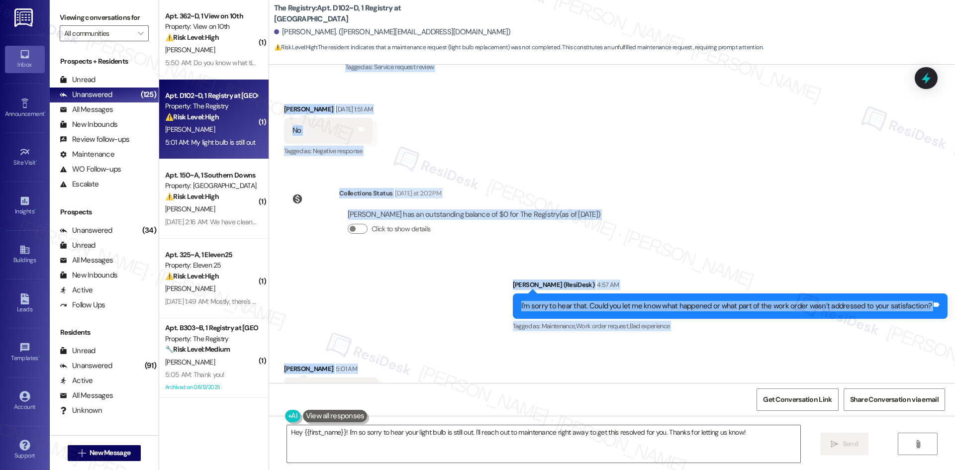
drag, startPoint x: 354, startPoint y: 73, endPoint x: 388, endPoint y: 350, distance: 278.6
click at [388, 350] on div "WO Opened request: Mattress ha... [DATE] 8:16 PM Status : Completed Show detail…" at bounding box center [612, 224] width 686 height 318
copy div "Loremips Dolorsita Consec Adi 04, 7027 el 39:81 SE Do Eiusmod! T'i utlabore et …"
click at [782, 153] on div "WO Opened request: Mattress ha... [DATE] 8:16 PM Status : Completed Show detail…" at bounding box center [612, 224] width 686 height 318
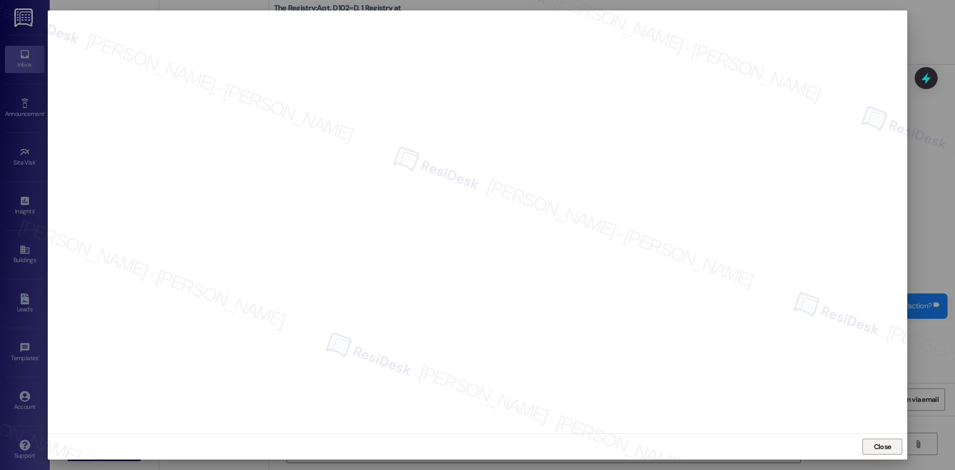
click at [879, 444] on span "Close" at bounding box center [882, 447] width 17 height 10
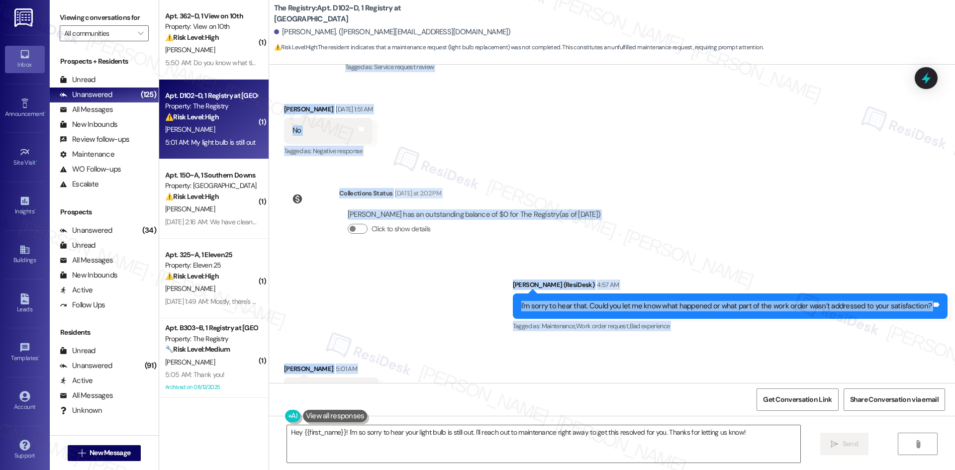
drag, startPoint x: 366, startPoint y: 127, endPoint x: 460, endPoint y: 350, distance: 241.2
click at [460, 350] on div "WO Opened request: Mattress ha... [DATE] 8:16 PM Status : Completed Show detail…" at bounding box center [612, 224] width 686 height 318
copy div "Loremips Dolorsita Consec Adi 04, 7027 el 39:81 SE Do Eiusmod! T'i utlabore et …"
click at [636, 257] on div "Sent via SMS [PERSON_NAME] (ResiDesk) 4:57 AM I'm sorry to hear that. Could you…" at bounding box center [612, 299] width 686 height 84
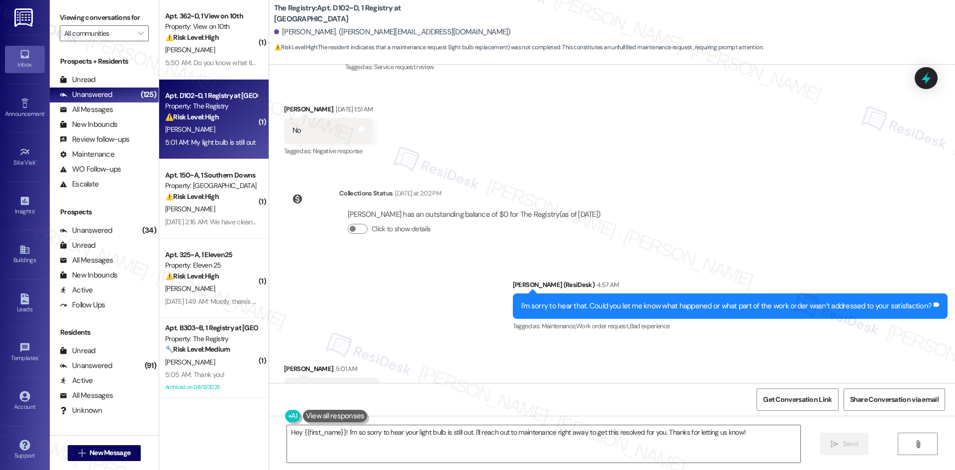
scroll to position [1802, 0]
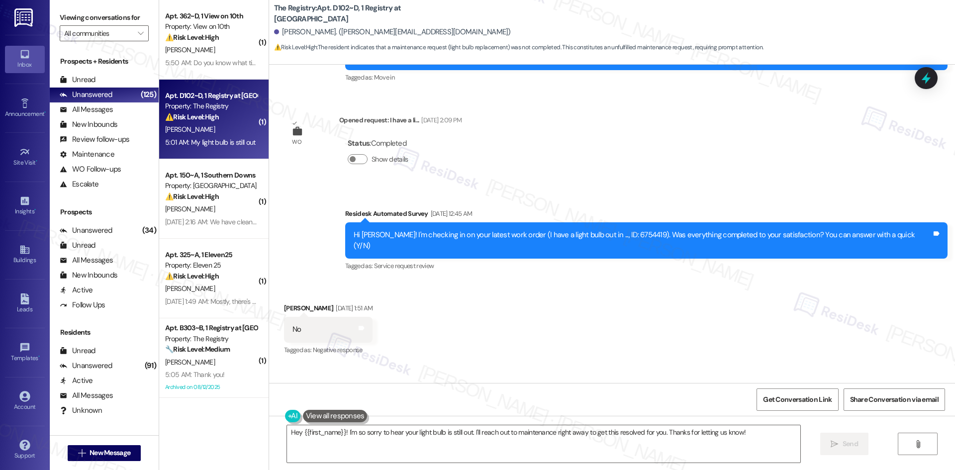
drag, startPoint x: 343, startPoint y: 214, endPoint x: 355, endPoint y: 229, distance: 18.4
click at [343, 214] on div "Survey, sent via SMS Residesk Automated Survey [DATE] 12:45 AM Hi [PERSON_NAME]…" at bounding box center [612, 233] width 686 height 94
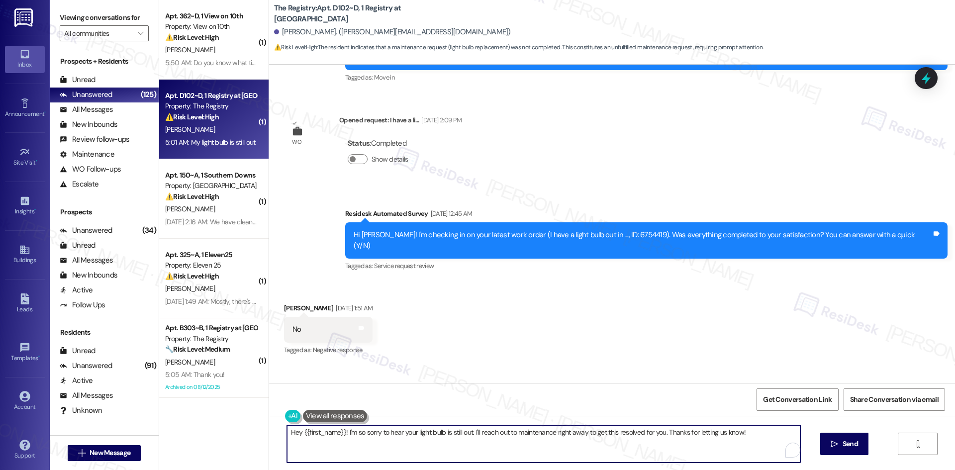
click at [458, 440] on textarea "Hey {{first_name}}! I'm so sorry to hear your light bulb is still out. I'll rea…" at bounding box center [543, 443] width 513 height 37
paste textarea "Thanks for letting me know, [PERSON_NAME]. I’ll check with the site team about …"
type textarea "Thanks for letting me know, [PERSON_NAME]. I’ll check with the site team about …"
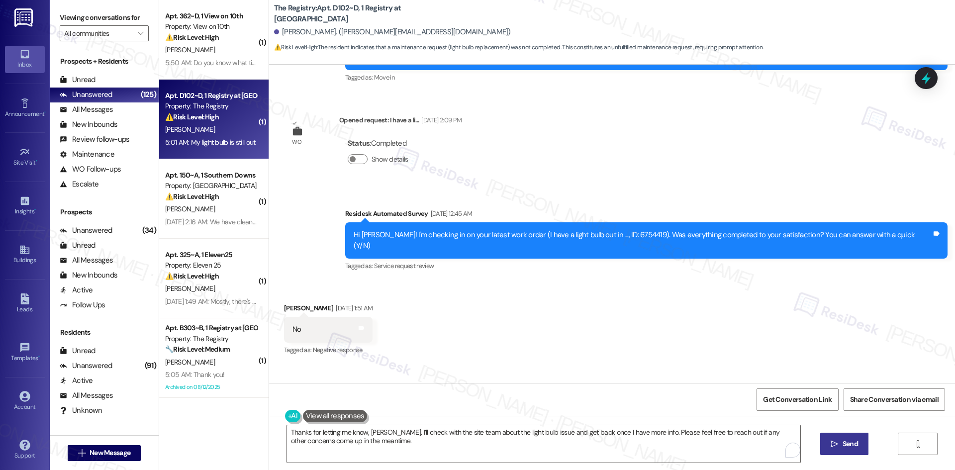
click at [850, 441] on span "Send" at bounding box center [850, 444] width 15 height 10
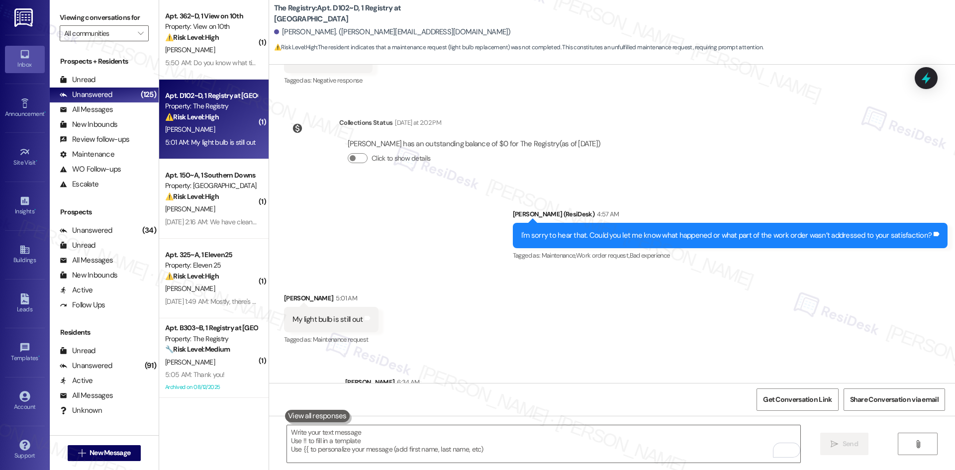
scroll to position [2081, 0]
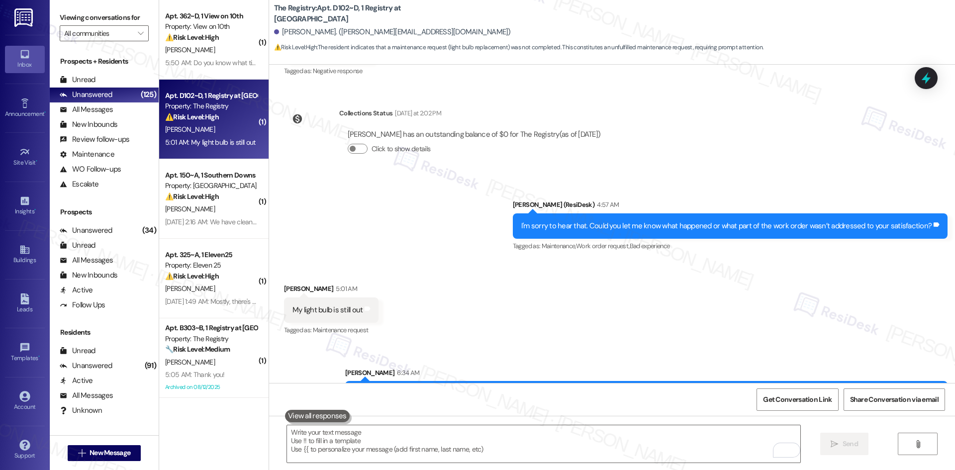
click at [685, 267] on div "Received via SMS [PERSON_NAME] 5:01 AM My light bulb is still out Tags and note…" at bounding box center [612, 303] width 686 height 84
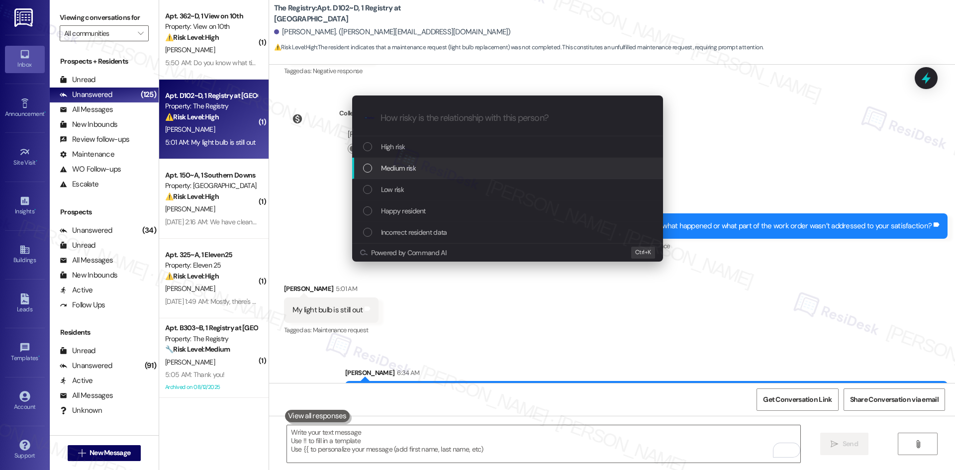
drag, startPoint x: 421, startPoint y: 169, endPoint x: 422, endPoint y: 163, distance: 6.0
click at [422, 163] on div "Medium risk" at bounding box center [508, 168] width 291 height 11
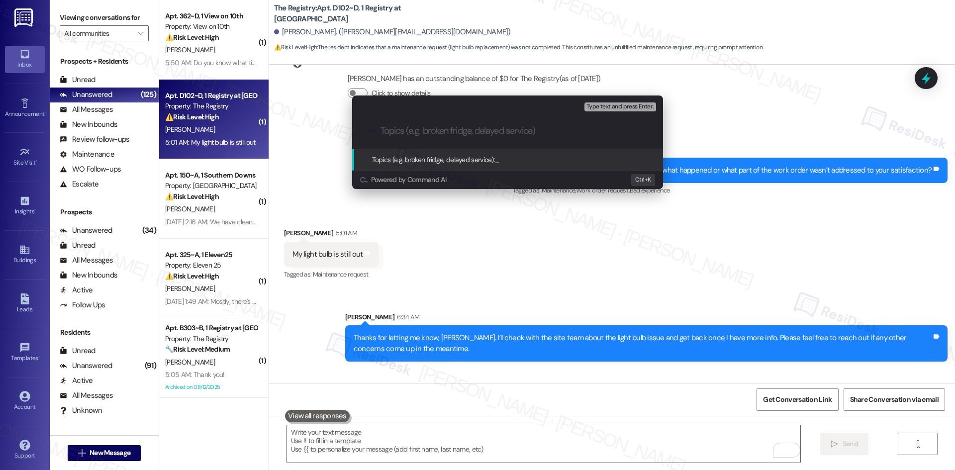
scroll to position [2150, 0]
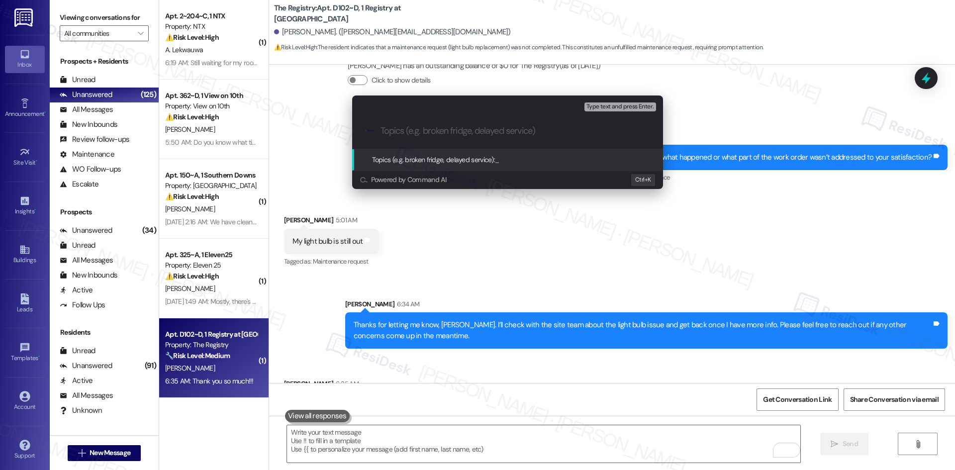
click at [487, 128] on input "Topics (e.g. broken fridge, delayed service)" at bounding box center [515, 131] width 270 height 10
paste input "Work Order 6754419 – Light Bulb Still Out"
type input "Work Order 6754419 – Light Bulb Still Out"
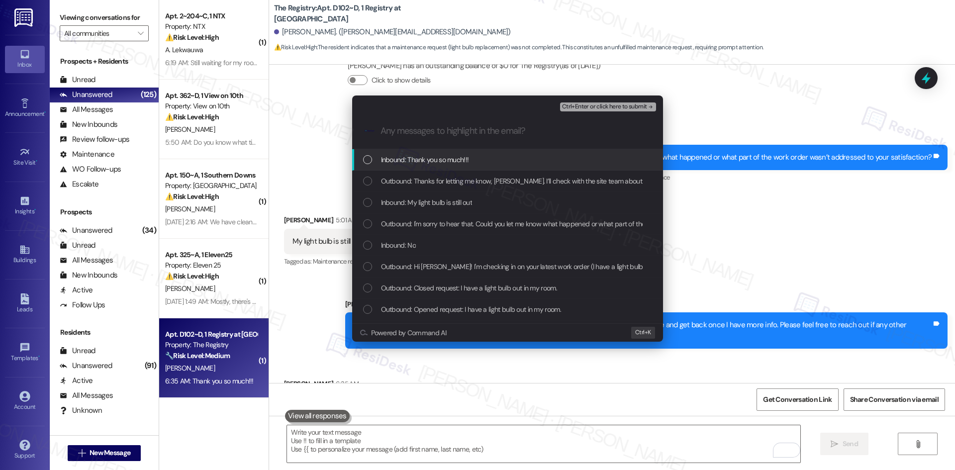
click at [479, 160] on div "Inbound: Thank you so much!!!" at bounding box center [508, 159] width 291 height 11
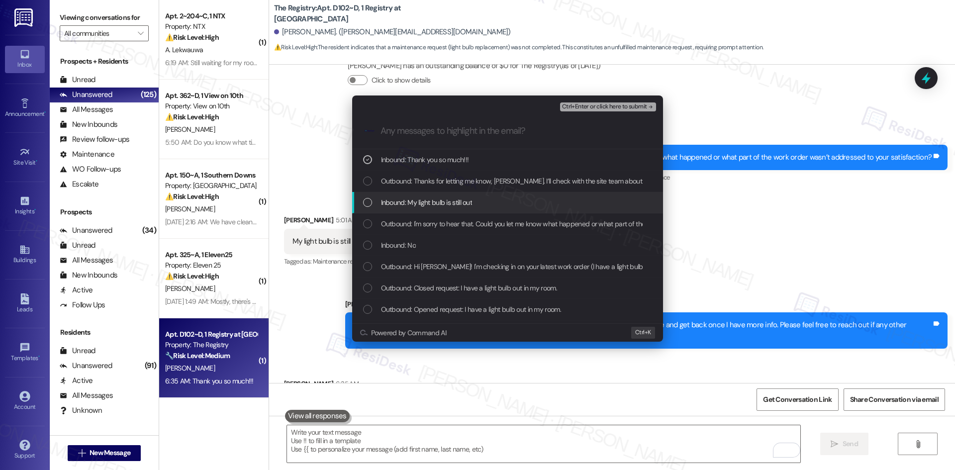
drag, startPoint x: 485, startPoint y: 199, endPoint x: 480, endPoint y: 201, distance: 5.8
click at [485, 200] on div "Inbound: My light bulb is still out" at bounding box center [508, 202] width 291 height 11
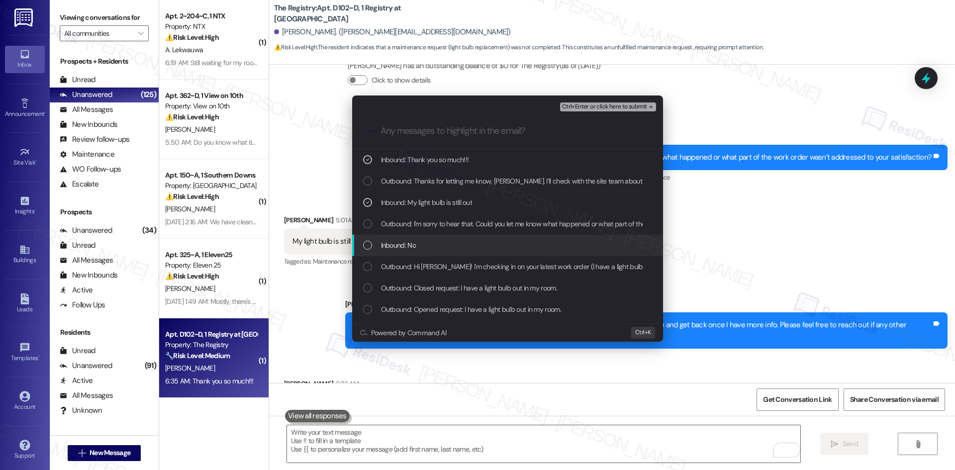
click at [457, 244] on div "Inbound: No" at bounding box center [508, 245] width 291 height 11
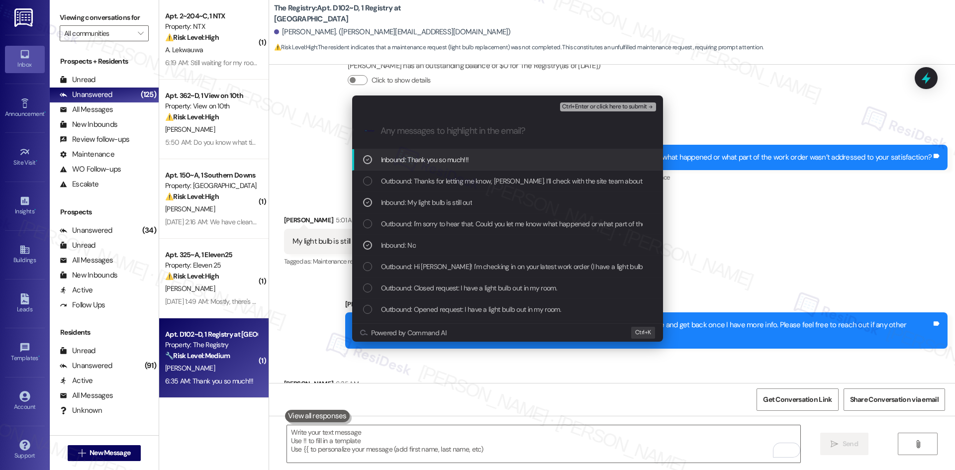
click at [641, 106] on span "Ctrl+Enter or click here to submit" at bounding box center [604, 106] width 85 height 7
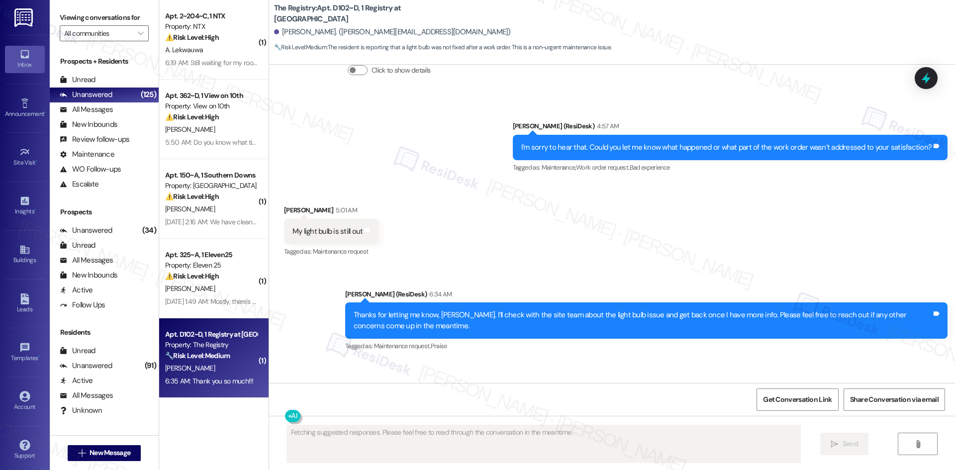
scroll to position [2179, 0]
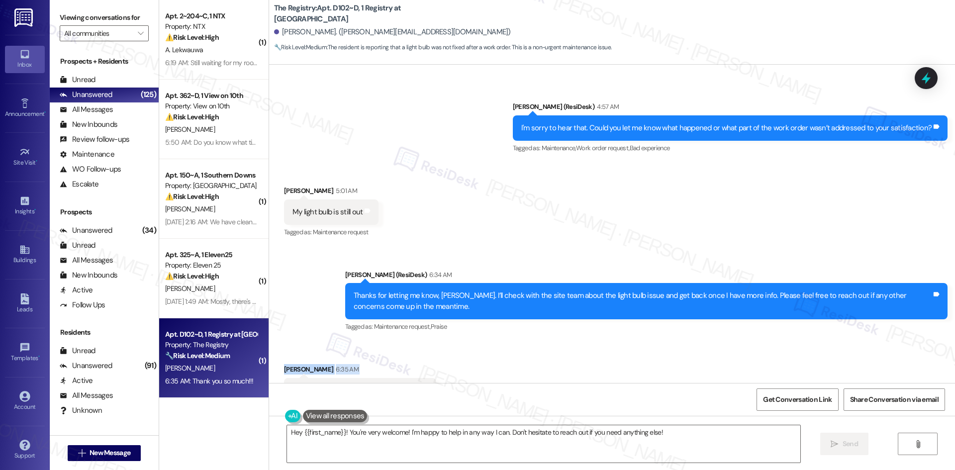
drag, startPoint x: 285, startPoint y: 327, endPoint x: 372, endPoint y: 353, distance: 90.9
click at [372, 357] on div "Received via SMS [PERSON_NAME] 6:35 AM Thank you so much!!! Tags and notes Tagg…" at bounding box center [360, 391] width 167 height 69
copy div "[PERSON_NAME] 6:35 AM Thank you so much!!!"
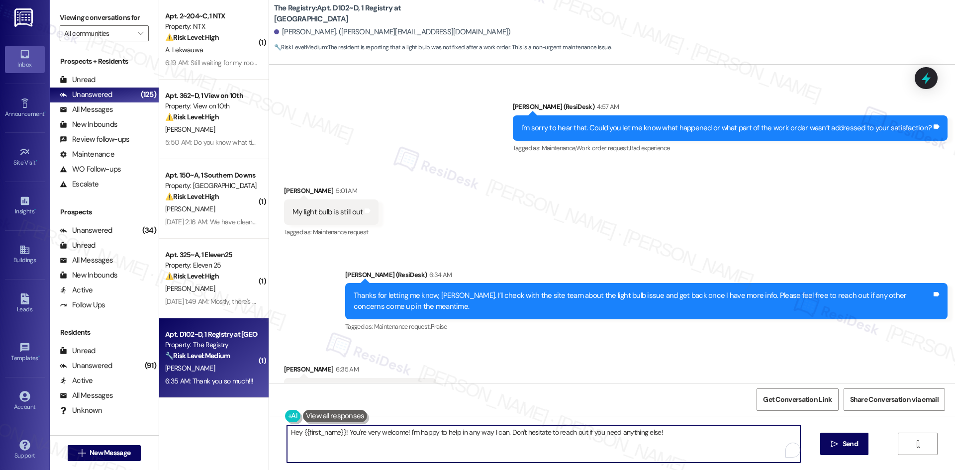
drag, startPoint x: 669, startPoint y: 436, endPoint x: 242, endPoint y: 434, distance: 427.7
click at [242, 434] on div "( 1 ) Apt. 2~204~C, 1 NTX Property: NTX ⚠️ Risk Level: High The resident is sti…" at bounding box center [557, 235] width 796 height 470
paste textarea "You’re very welcome, [PERSON_NAME]"
type textarea "You’re very welcome, [PERSON_NAME]!"
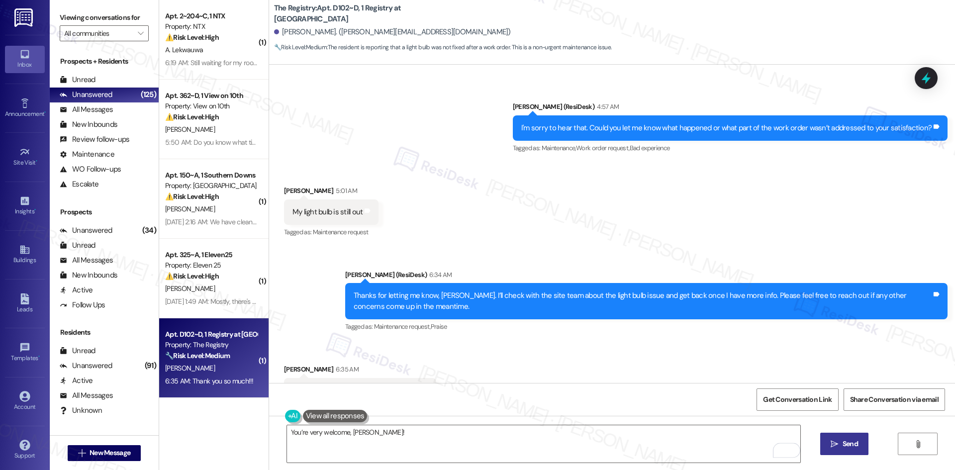
click at [837, 443] on icon "" at bounding box center [834, 444] width 7 height 8
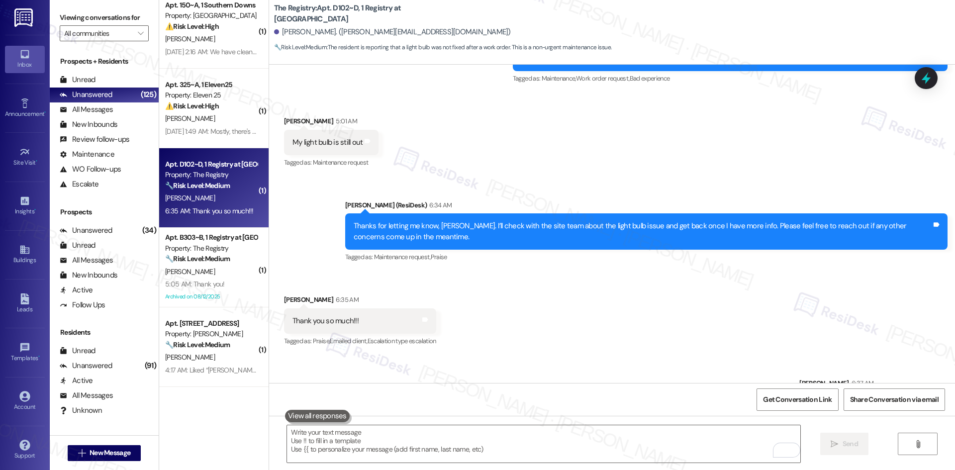
scroll to position [199, 0]
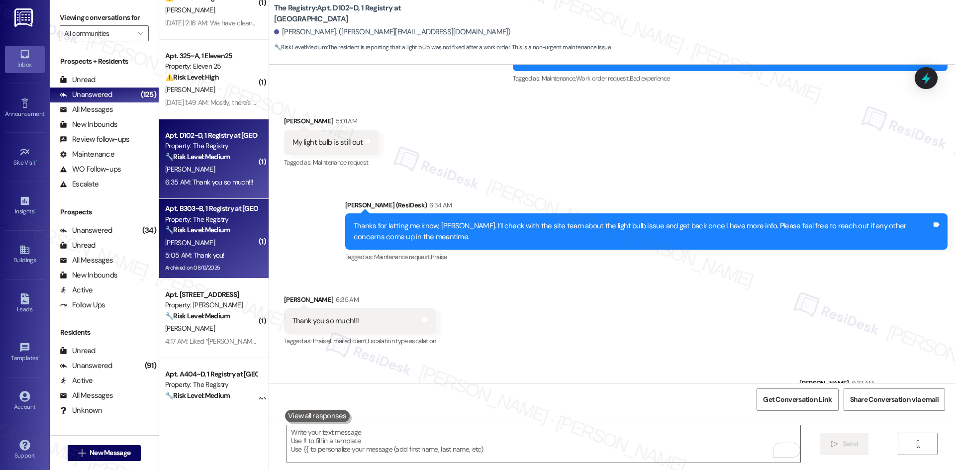
click at [221, 238] on div "[PERSON_NAME]" at bounding box center [211, 243] width 94 height 12
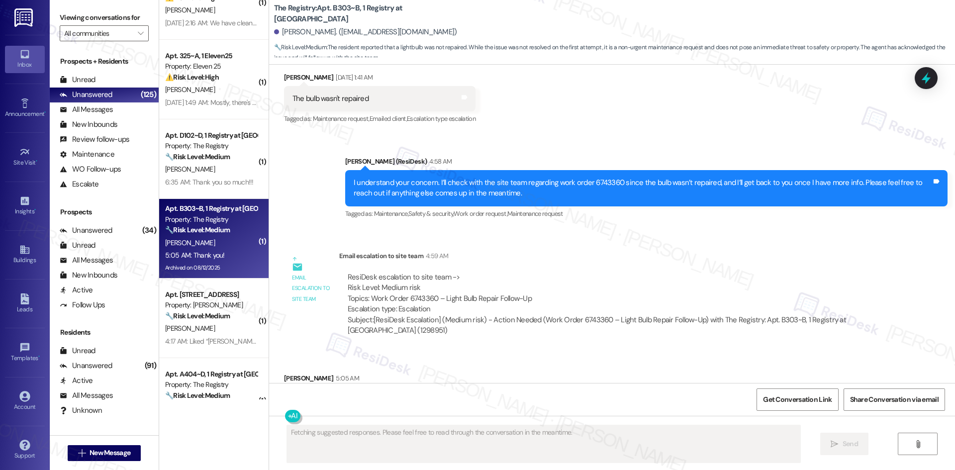
scroll to position [2737, 0]
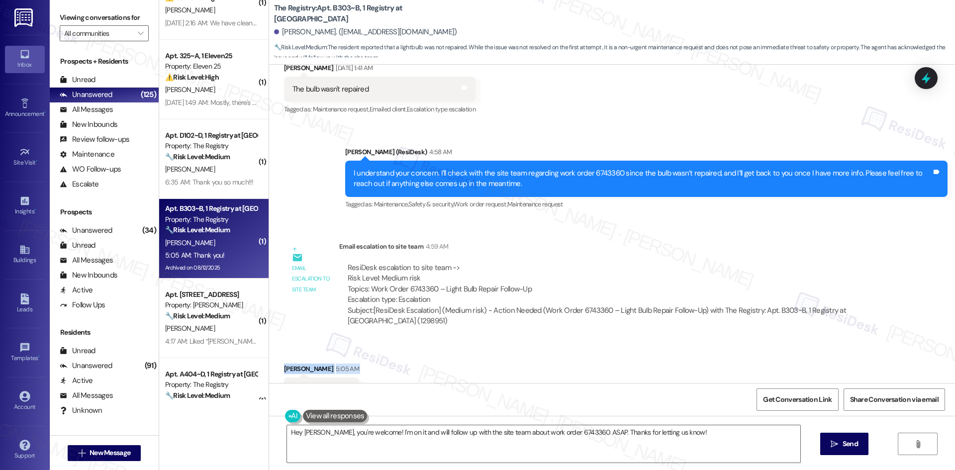
drag, startPoint x: 274, startPoint y: 320, endPoint x: 332, endPoint y: 352, distance: 66.3
click at [332, 356] on div "Received via SMS [PERSON_NAME] 5:05 AM Thank you! Tags and notes Tagged as: Pra…" at bounding box center [322, 390] width 90 height 69
copy div "[PERSON_NAME] 5:05 AM Thank you! Tags and notes"
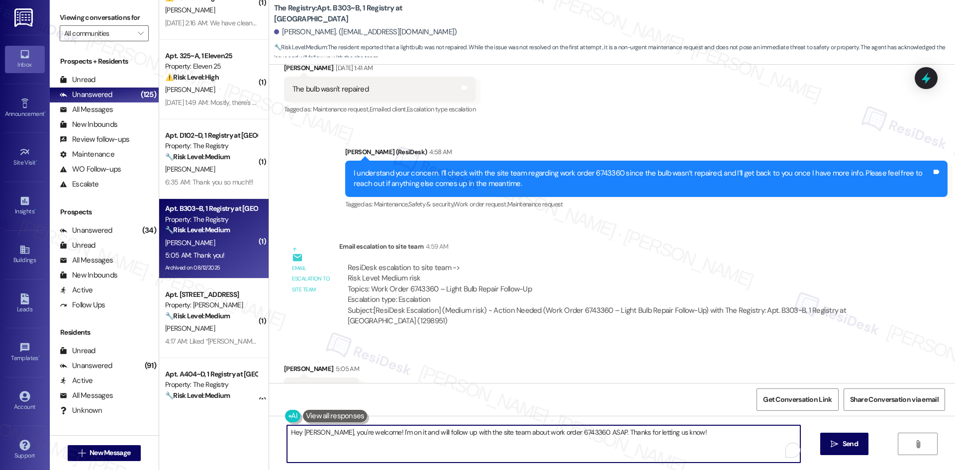
drag, startPoint x: 690, startPoint y: 433, endPoint x: 235, endPoint y: 431, distance: 454.6
click at [235, 431] on div "( 1 ) Apt. 2~204~C, 1 NTX Property: NTX ⚠️ Risk Level: High The resident is sti…" at bounding box center [557, 235] width 796 height 470
paste textarea "You’re welcome, [PERSON_NAME]"
type textarea "You’re welcome, [PERSON_NAME]!"
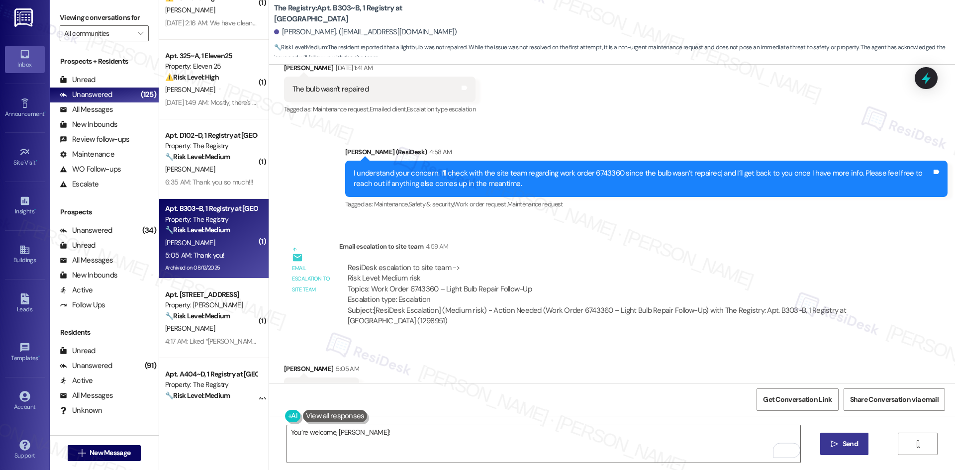
click at [843, 444] on span "Send" at bounding box center [850, 444] width 15 height 10
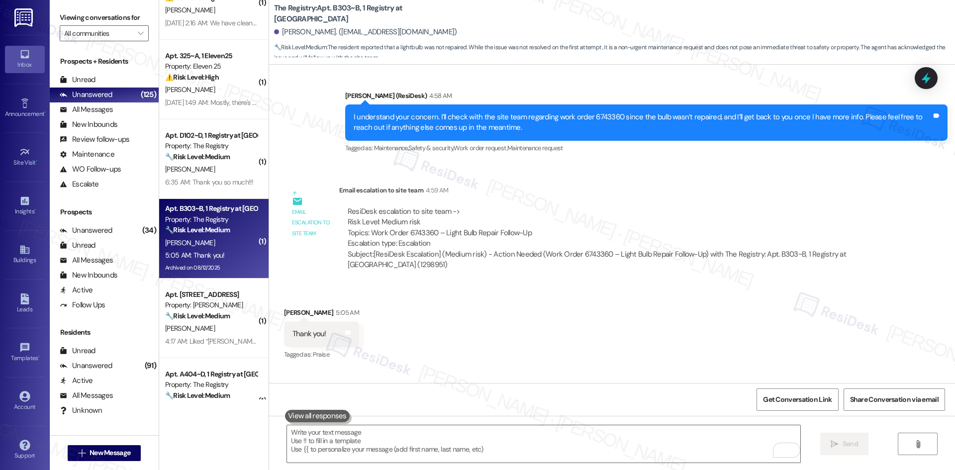
scroll to position [2807, 0]
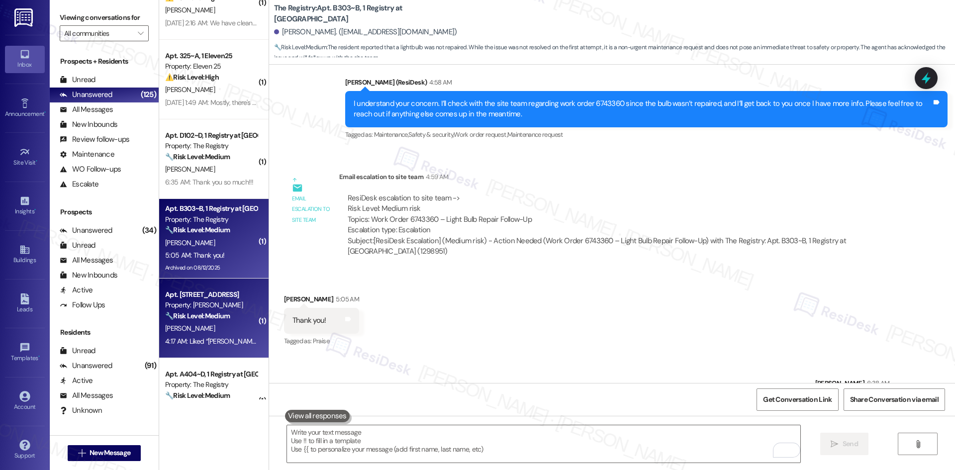
click at [216, 330] on div "[PERSON_NAME]" at bounding box center [211, 328] width 94 height 12
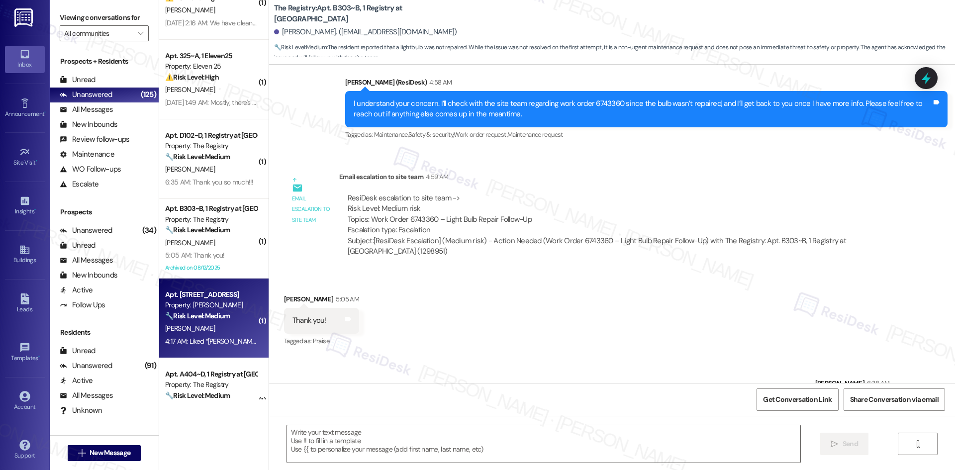
type textarea "Fetching suggested responses. Please feel free to read through the conversation…"
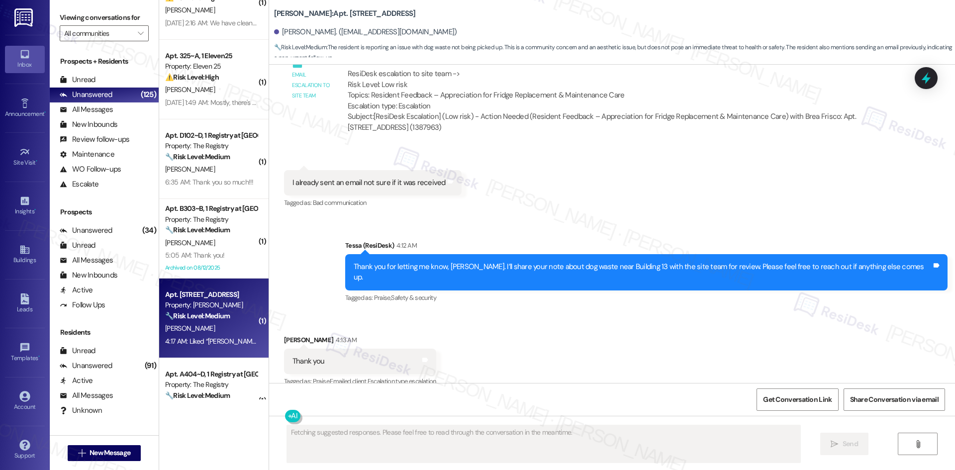
scroll to position [4466, 0]
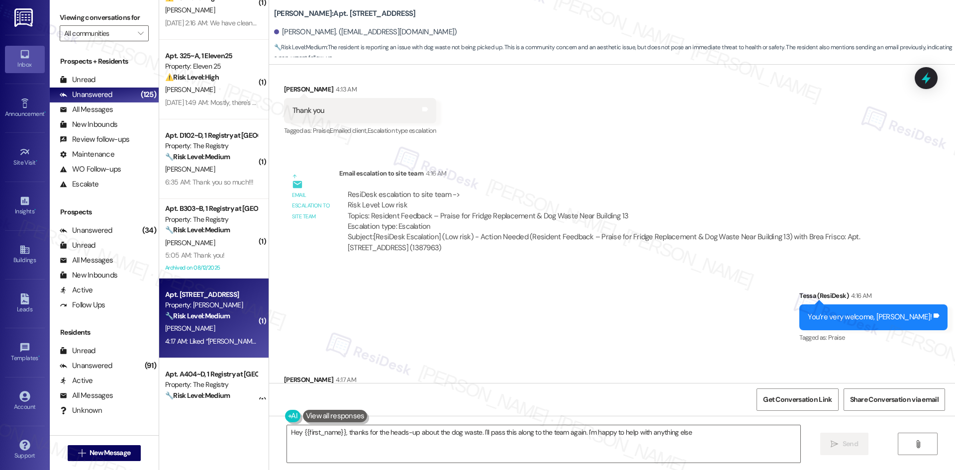
type textarea "Hey {{first_name}}, thanks for the heads-up about the dog waste. I'll pass this…"
click at [597, 296] on div "Sent via SMS Tessa (ResiDesk) 4:16 AM You’re very welcome, [PERSON_NAME]! Tags …" at bounding box center [612, 310] width 686 height 84
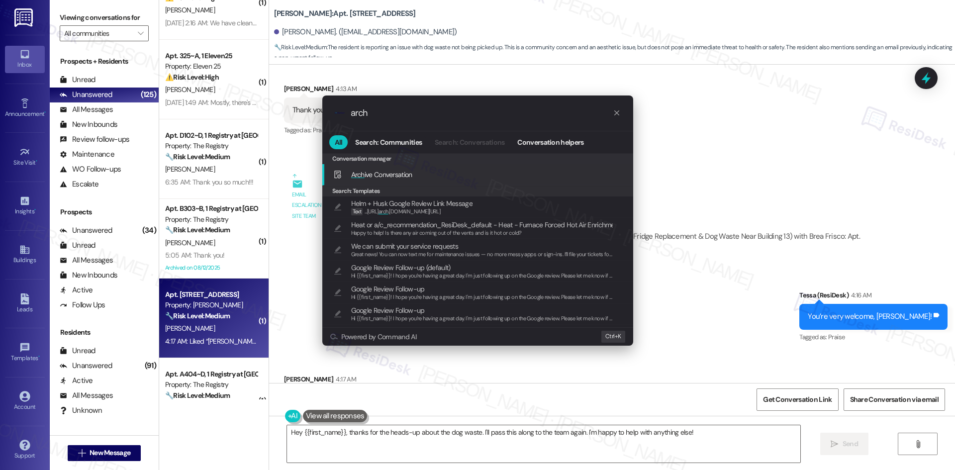
click at [409, 177] on span "Arch ive Conversation" at bounding box center [381, 174] width 61 height 9
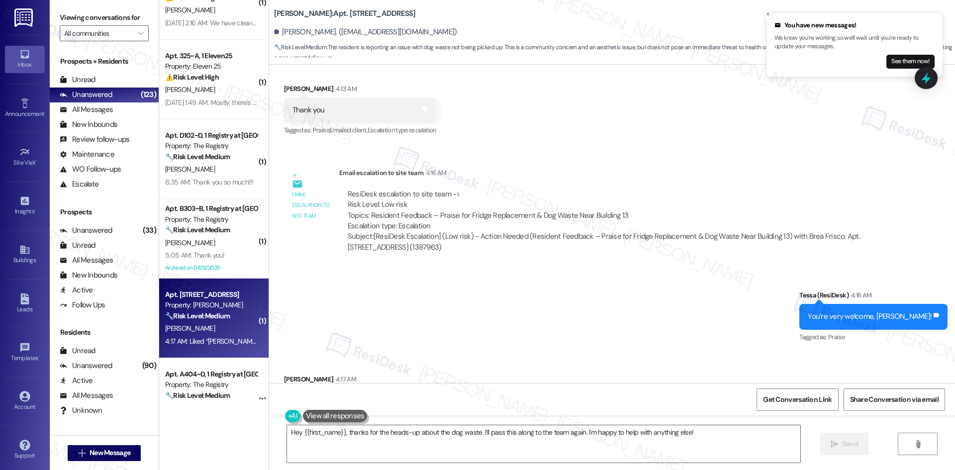
click at [609, 352] on div "Received via SMS [PERSON_NAME] 4:17 AM Liked “[PERSON_NAME] ([PERSON_NAME]): Yo…" at bounding box center [612, 394] width 686 height 84
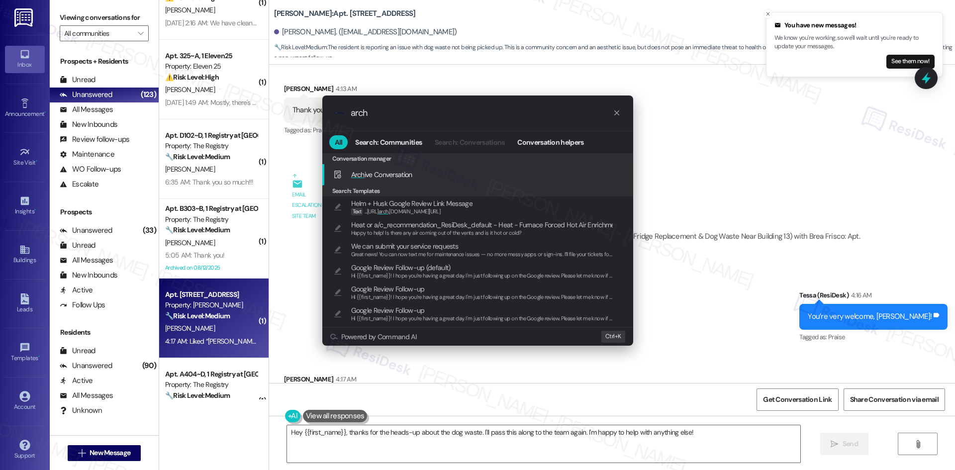
type input "arch"
click at [418, 174] on div "Arch ive Conversation Add shortcut" at bounding box center [478, 174] width 291 height 11
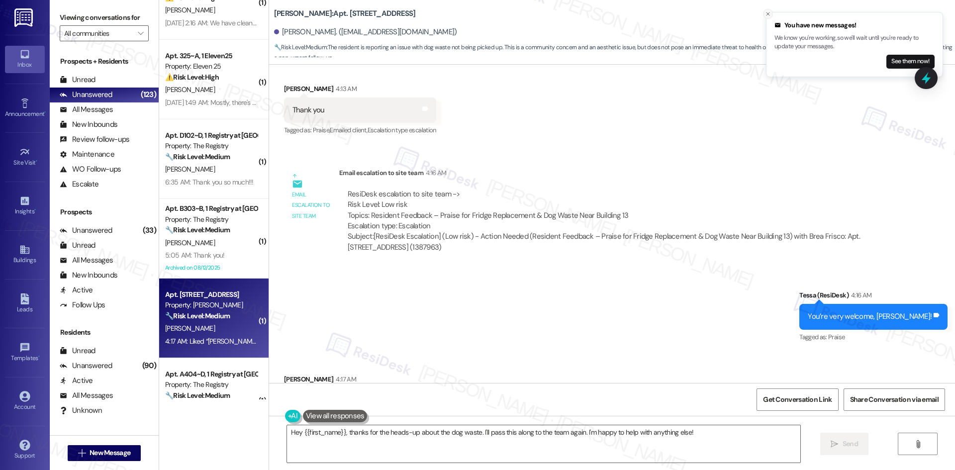
click at [769, 14] on icon "Close toast" at bounding box center [768, 14] width 6 height 6
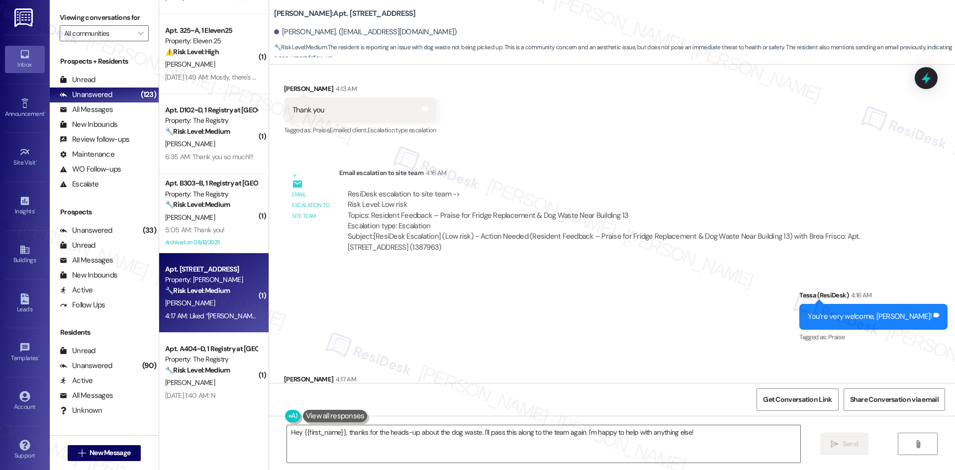
scroll to position [348, 0]
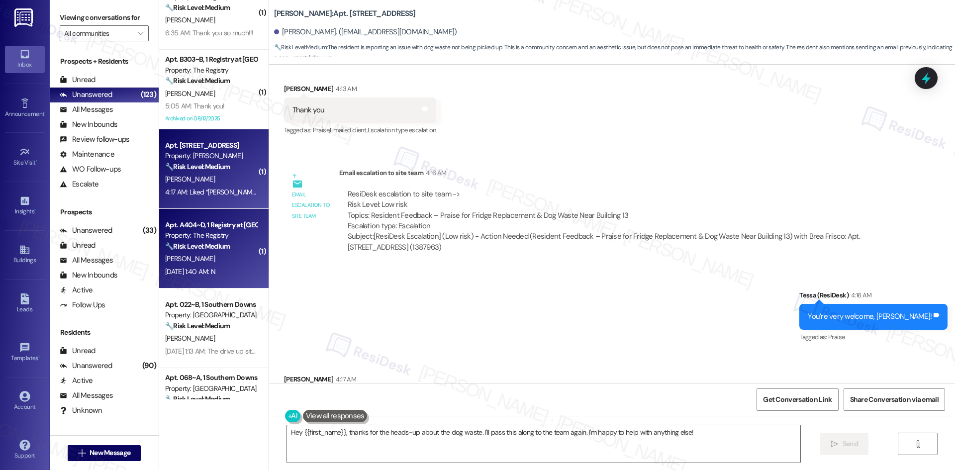
click at [227, 252] on div "🔧 Risk Level: Medium The resident responded negatively to a satisfaction check-…" at bounding box center [211, 246] width 92 height 10
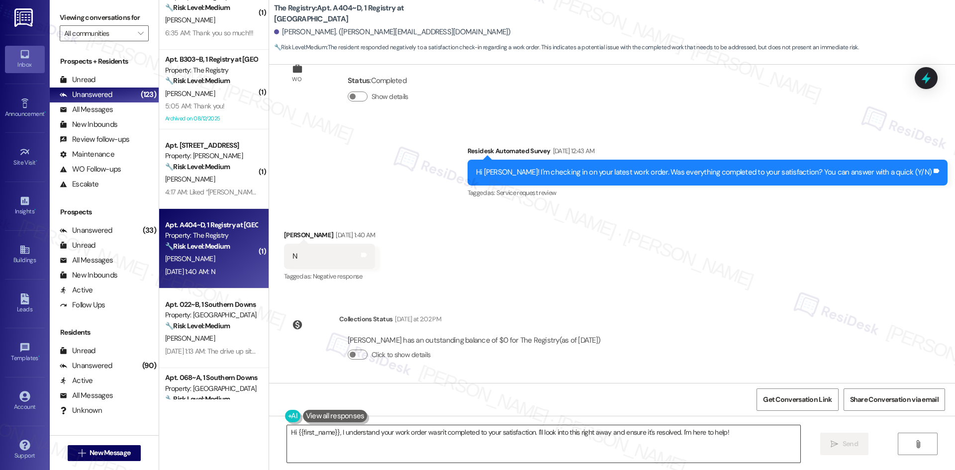
scroll to position [216, 0]
click at [449, 245] on div "Received via SMS [PERSON_NAME] [DATE] 1:40 AM N Tags and notes Tagged as: Negat…" at bounding box center [612, 249] width 686 height 84
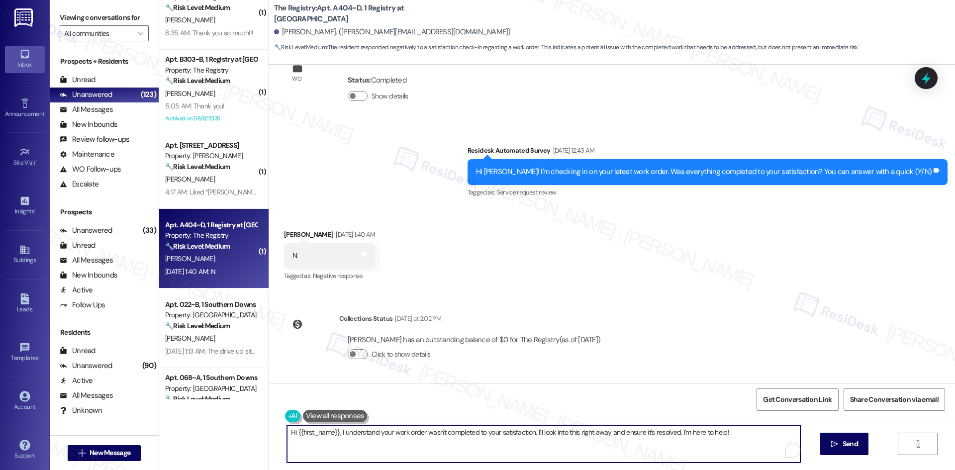
click at [482, 446] on textarea "Hi {{first_name}}, I understand your work order wasn't completed to your satisf…" at bounding box center [543, 443] width 513 height 37
paste textarea "I'm sorry to hear that. Could you let me know what happened or what part of the…"
type textarea "I'm sorry to hear that. Could you let me know what happened or what part of the…"
click at [836, 448] on icon "" at bounding box center [834, 444] width 7 height 8
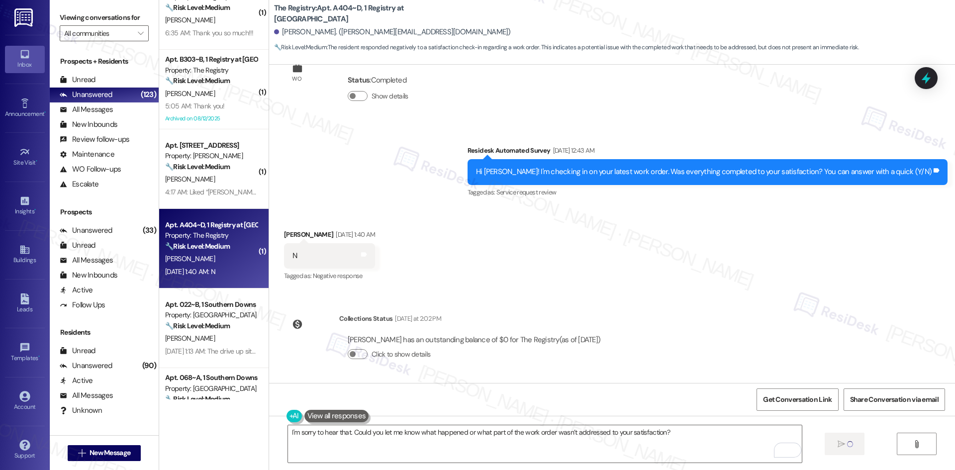
click at [773, 338] on div "WO Lease started [DATE] 8:00 AM Show details Survey, sent via SMS Residesk Auto…" at bounding box center [612, 224] width 686 height 318
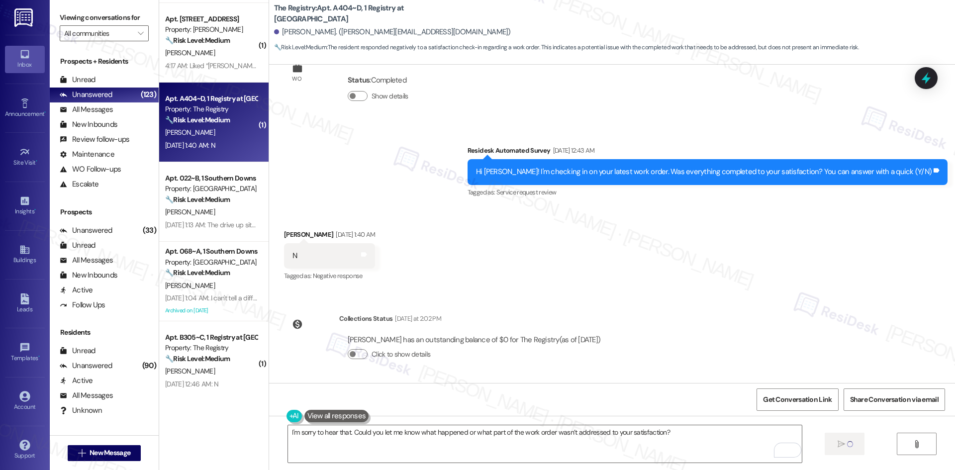
scroll to position [497, 0]
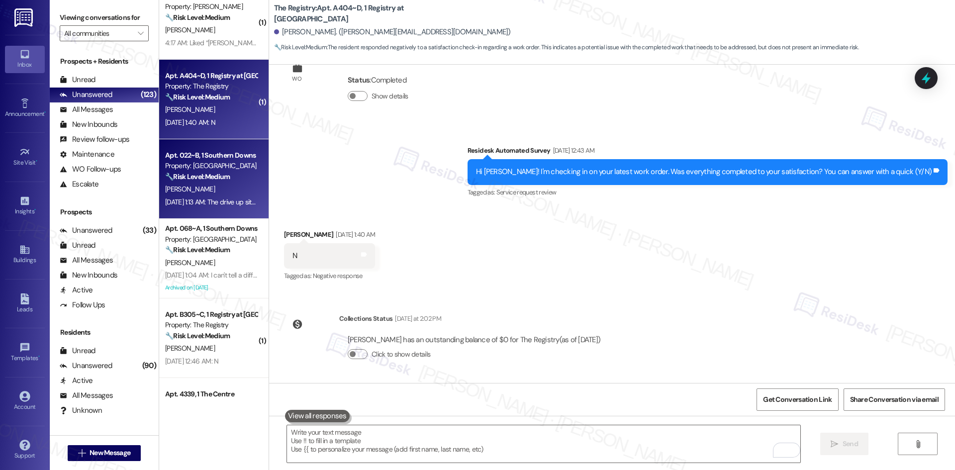
click at [205, 190] on div "[PERSON_NAME]" at bounding box center [211, 189] width 94 height 12
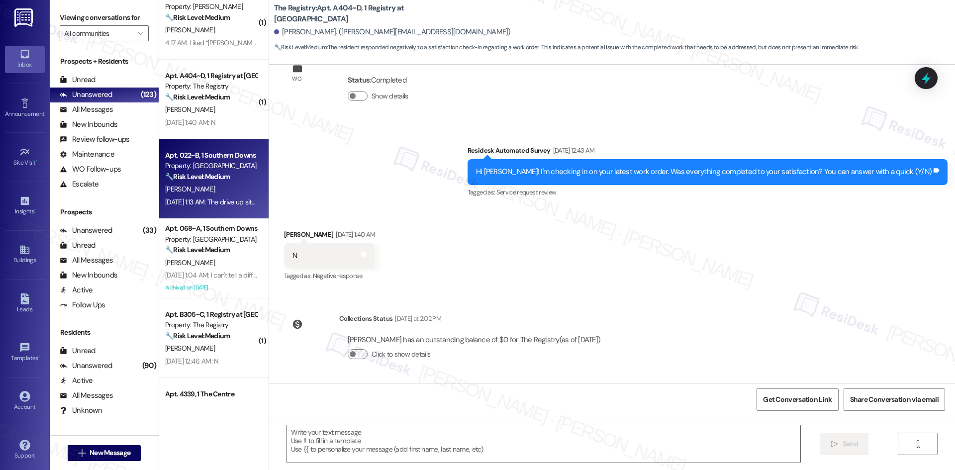
type textarea "Fetching suggested responses. Please feel free to read through the conversation…"
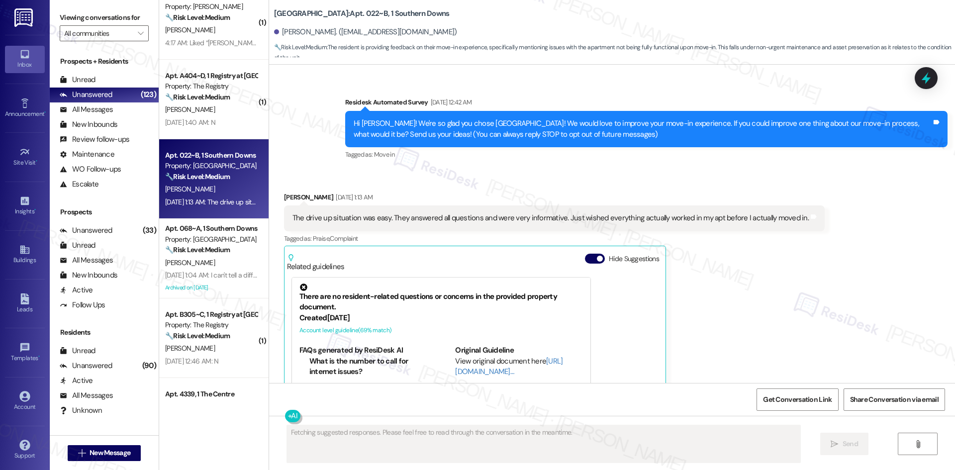
scroll to position [65, 0]
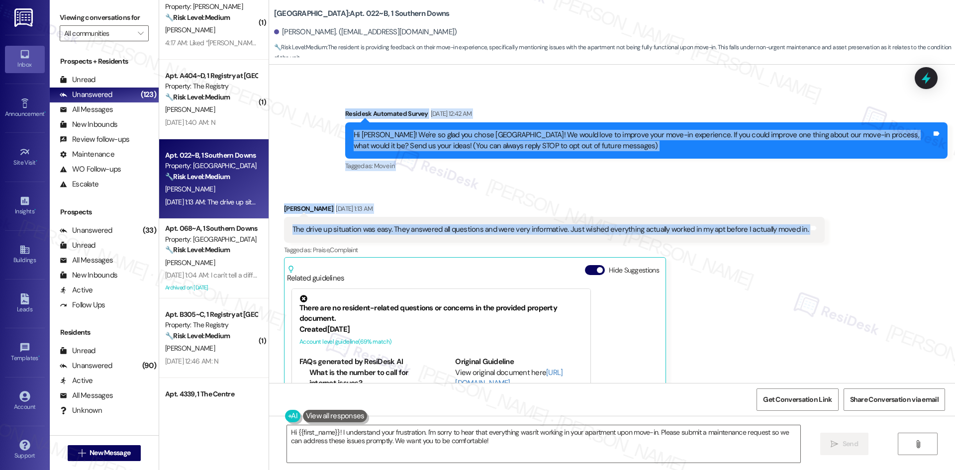
drag, startPoint x: 320, startPoint y: 123, endPoint x: 831, endPoint y: 242, distance: 524.3
click at [831, 242] on div "WO Lease started [DATE] 8:00 AM Show details Survey, sent via SMS Residesk Auto…" at bounding box center [612, 224] width 686 height 318
copy div "Residesk Automated Survey [DATE] 12:42 AM Hi [PERSON_NAME]! We're so glad you c…"
click at [622, 199] on div "Received via SMS [PERSON_NAME] [DATE] 1:13 AM The drive up situation was easy. …" at bounding box center [555, 339] width 556 height 286
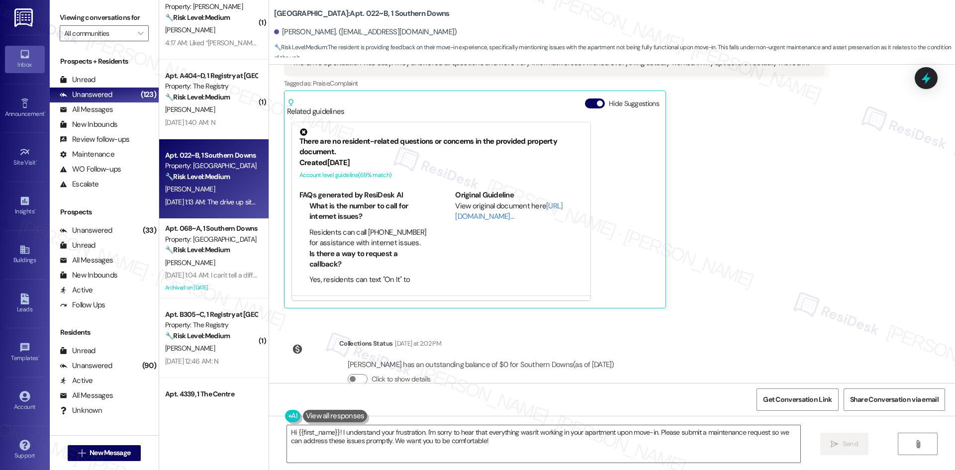
scroll to position [256, 0]
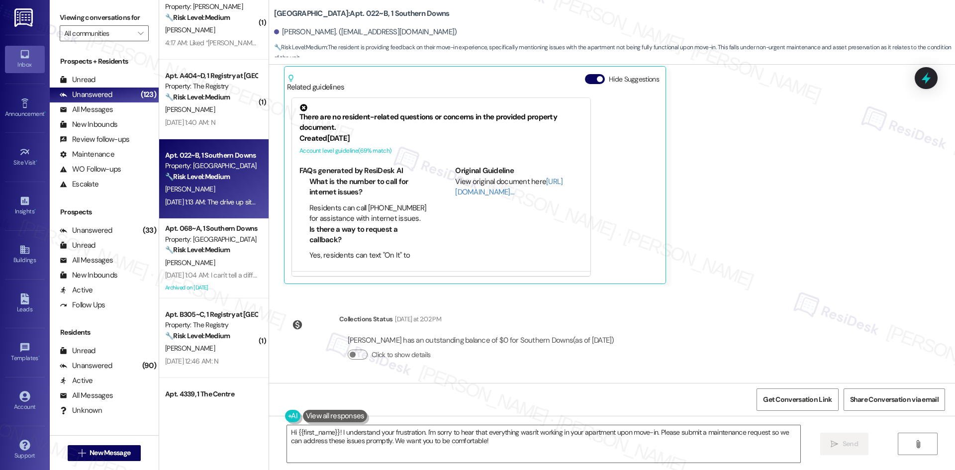
click at [758, 324] on div "WO Lease started [DATE] 8:00 AM Show details Survey, sent via SMS Residesk Auto…" at bounding box center [612, 224] width 686 height 318
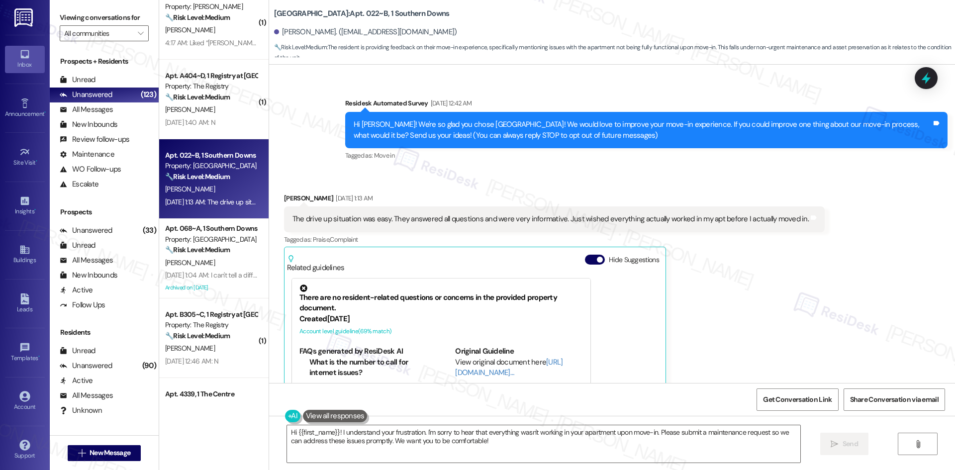
scroll to position [57, 0]
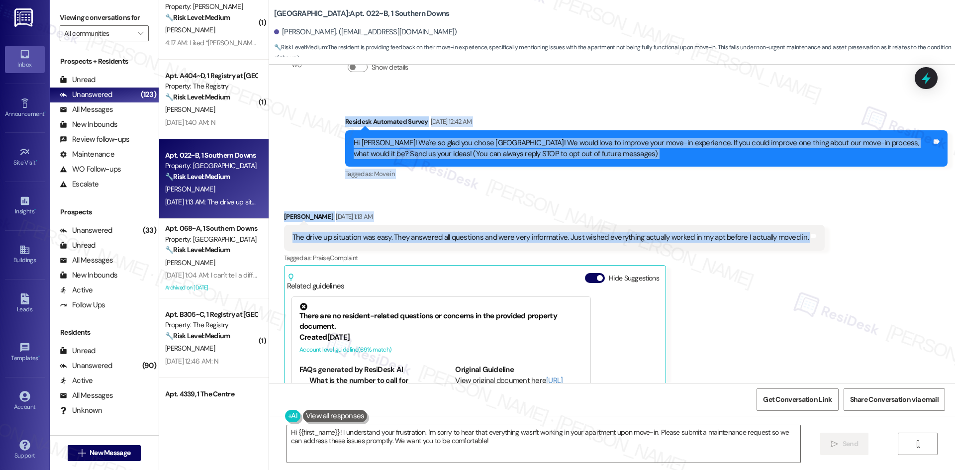
drag, startPoint x: 327, startPoint y: 107, endPoint x: 845, endPoint y: 246, distance: 535.4
click at [845, 246] on div "WO Lease started [DATE] 8:00 AM Show details Survey, sent via SMS Residesk Auto…" at bounding box center [612, 224] width 686 height 318
copy div "Residesk Automated Survey [DATE] 12:42 AM Hi [PERSON_NAME]! We're so glad you c…"
click at [548, 114] on div "Survey, sent via SMS Residesk Automated Survey [DATE] 12:42 AM Hi [PERSON_NAME]…" at bounding box center [646, 149] width 617 height 80
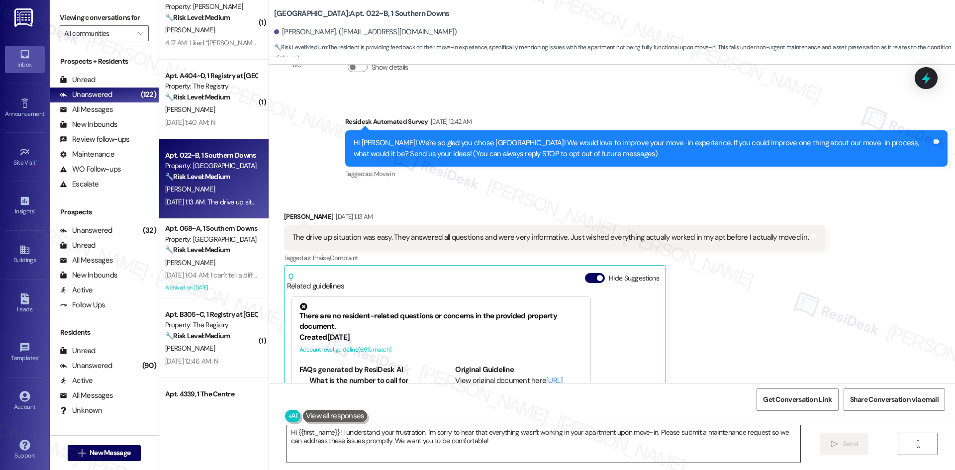
click at [487, 450] on textarea "Hi {{first_name}}! I understand your frustration. I'm sorry to hear that everyt…" at bounding box center [543, 443] width 513 height 37
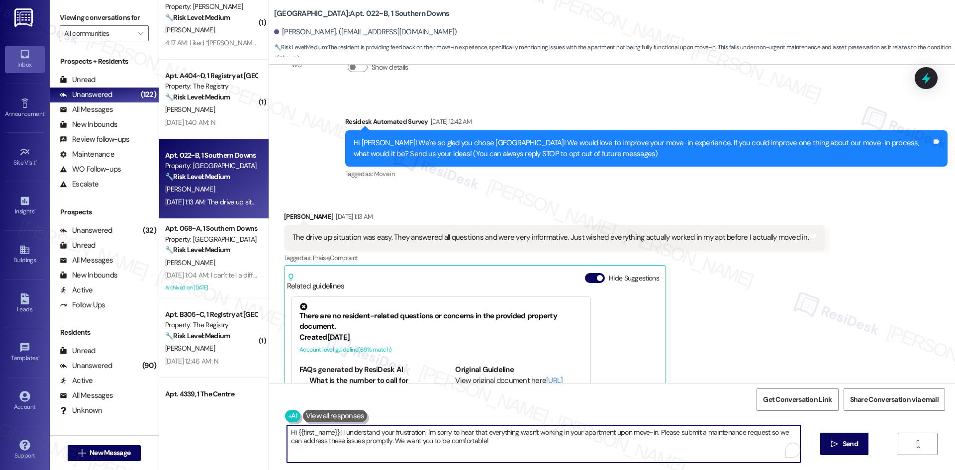
paste textarea "Thanks for your feedback, [PERSON_NAME]! I’m glad to hear the move-in process w…"
type textarea "Thanks for your feedback, [PERSON_NAME]! I’m glad to hear the move-in process w…"
click at [858, 441] on span "Send" at bounding box center [850, 444] width 19 height 10
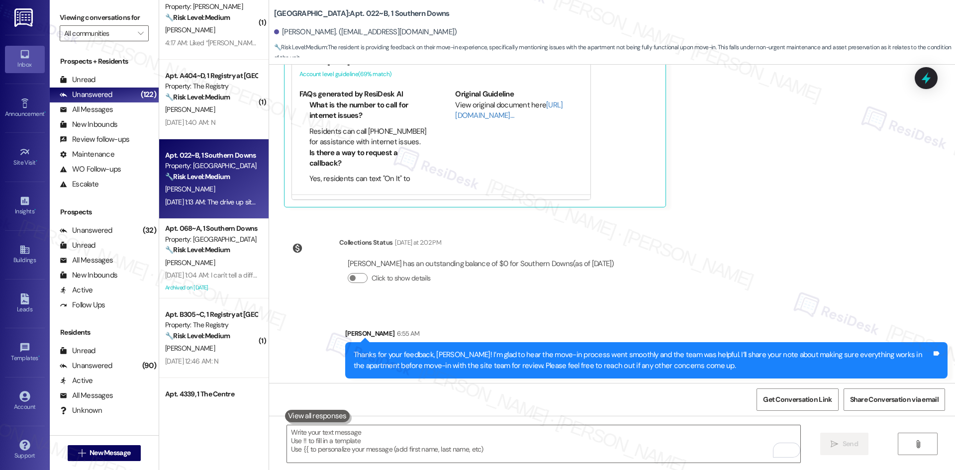
scroll to position [336, 0]
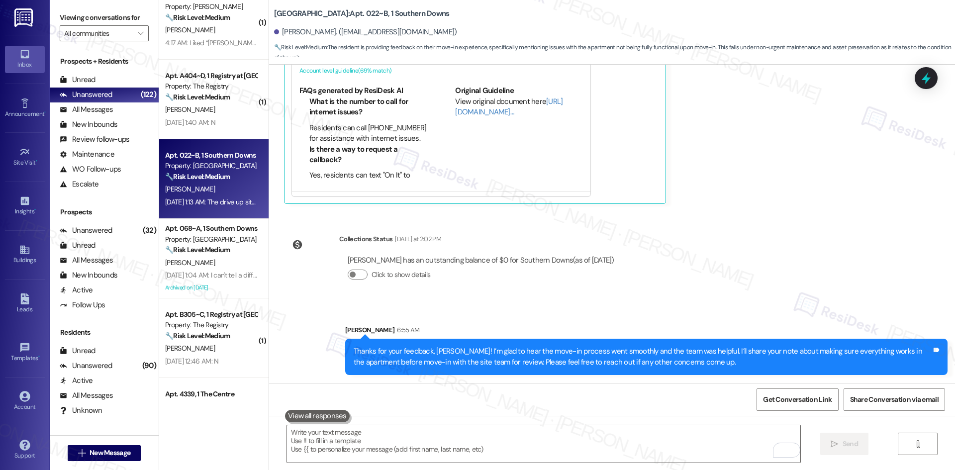
click at [822, 288] on div "WO Lease started [DATE] 8:00 AM Show details Survey, sent via SMS Residesk Auto…" at bounding box center [612, 224] width 686 height 318
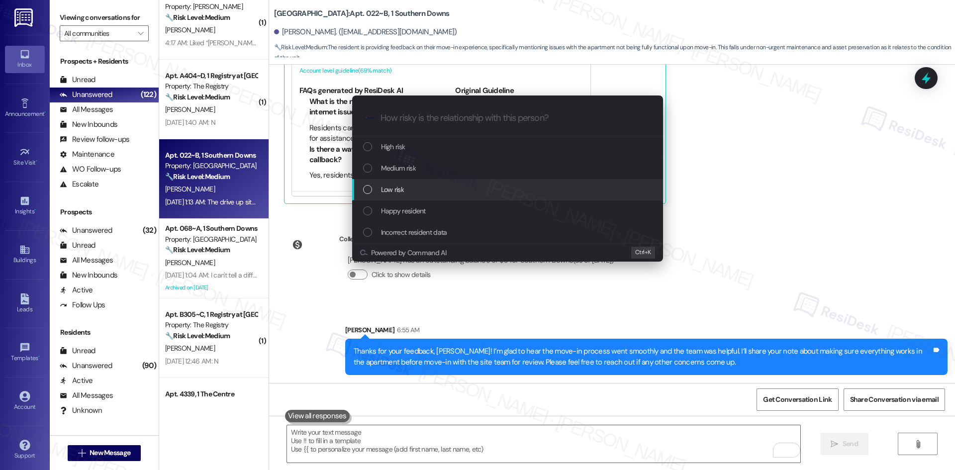
click at [447, 191] on div "Low risk" at bounding box center [508, 189] width 291 height 11
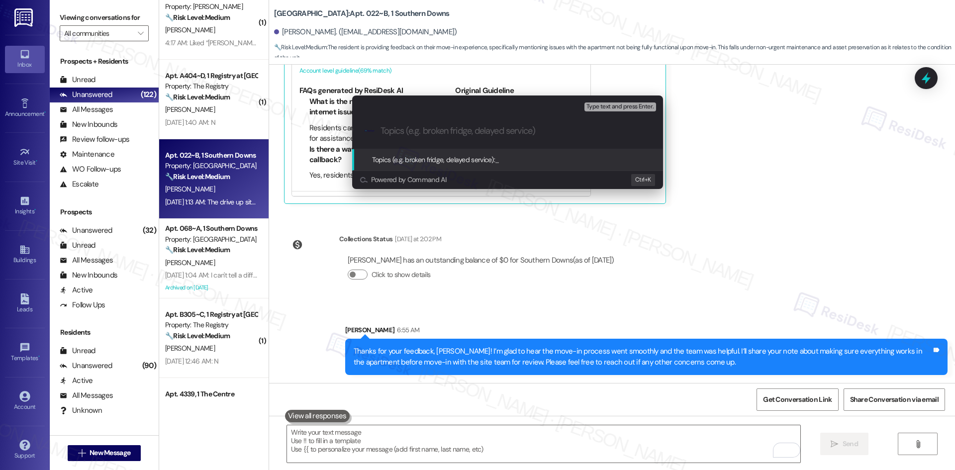
click at [521, 135] on input "Topics (e.g. broken fridge, delayed service)" at bounding box center [515, 131] width 270 height 10
paste input "Move-in Feedback – Apartment Issues at [GEOGRAPHIC_DATA]"
type input "Move-in Feedback – Apartment Issues at [GEOGRAPHIC_DATA]"
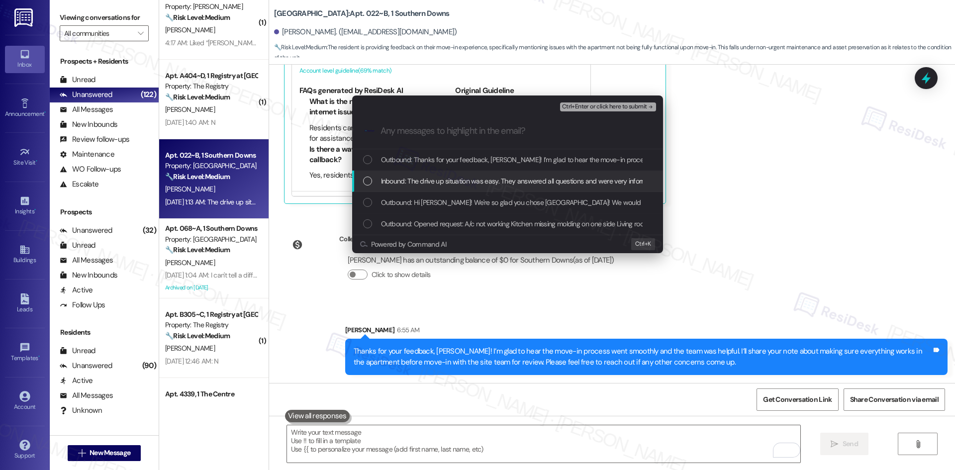
click at [465, 180] on span "Inbound: The drive up situation was easy. They answered all questions and were …" at bounding box center [632, 181] width 502 height 11
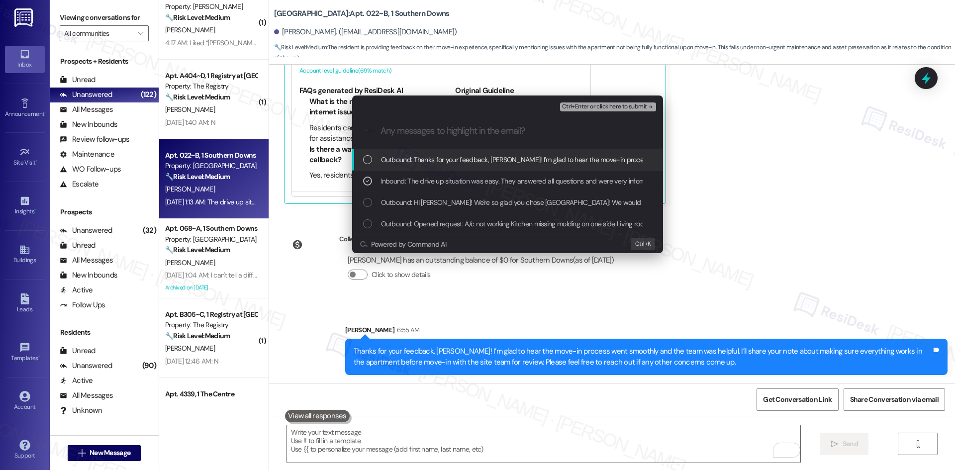
click at [610, 107] on span "Ctrl+Enter or click here to submit" at bounding box center [604, 106] width 85 height 7
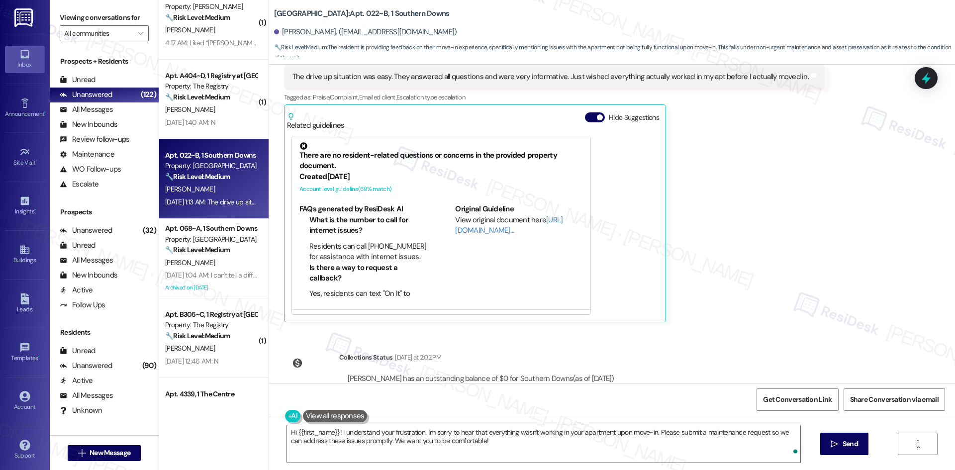
scroll to position [351, 0]
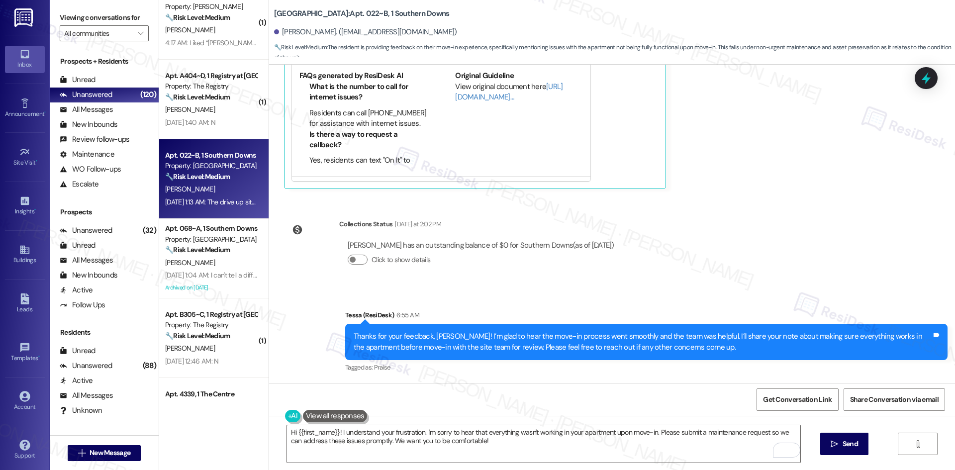
click at [787, 184] on div "Jerald Timmons Aug 19, 2025 at 1:13 AM The drive up situation was easy. They an…" at bounding box center [554, 53] width 541 height 272
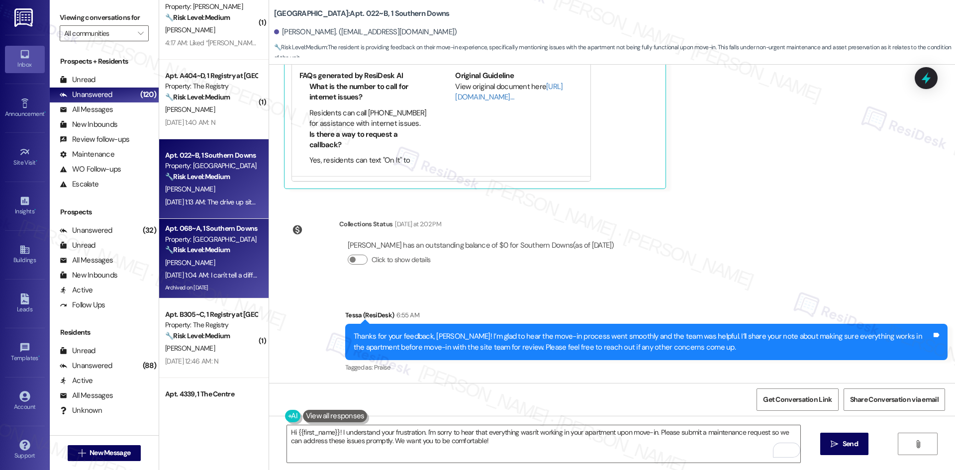
click at [220, 281] on div "Apt. 068~A, 1 Southern Downs Property: Southern Downs 🔧 Risk Level: Medium The …" at bounding box center [213, 259] width 109 height 80
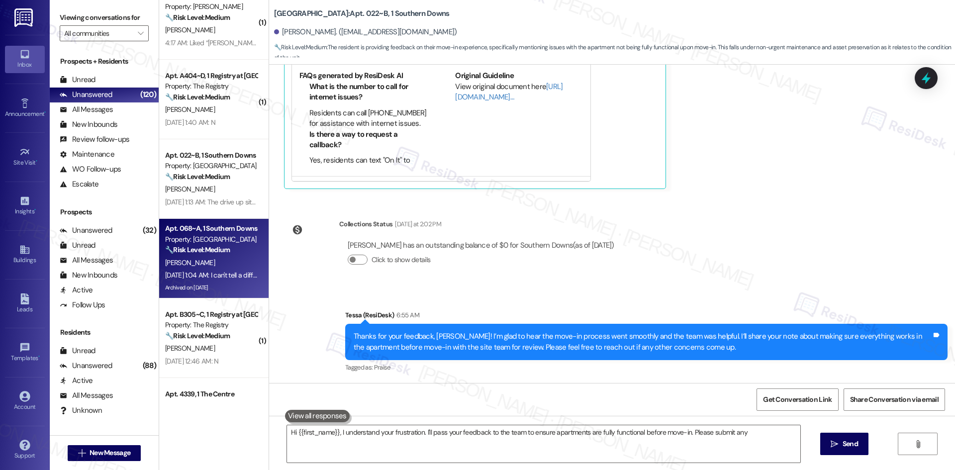
type textarea "Hi {{first_name}}, I understand your frustration. I'll pass your feedback to th…"
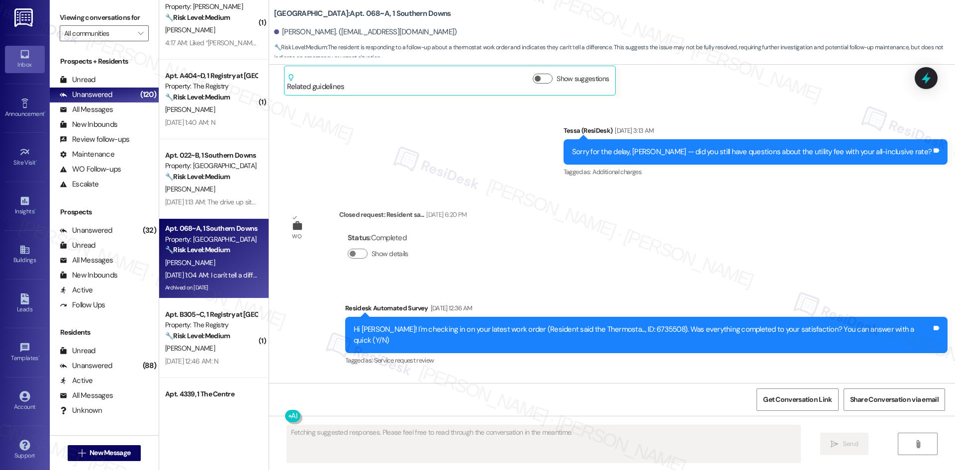
scroll to position [5279, 0]
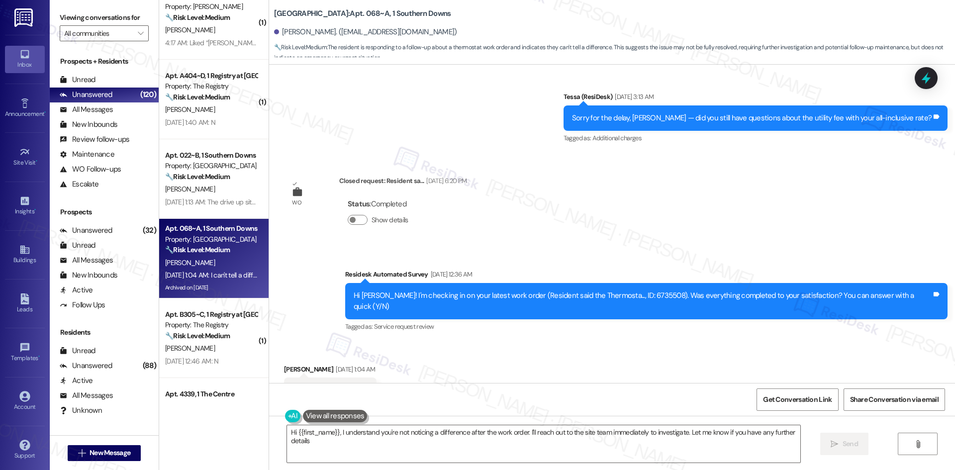
type textarea "Hi {{first_name}}, I understand you're not noticing a difference after the work…"
click at [428, 361] on div "Received via SMS Hunter Fuller Aug 19, 2025 at 1:04 AM I can't tell a differenc…" at bounding box center [612, 384] width 686 height 84
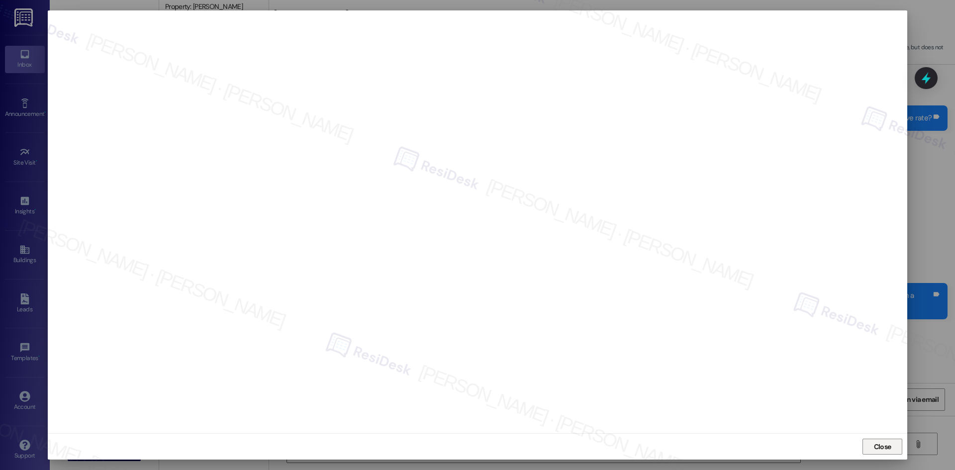
click at [879, 449] on span "Close" at bounding box center [882, 447] width 17 height 10
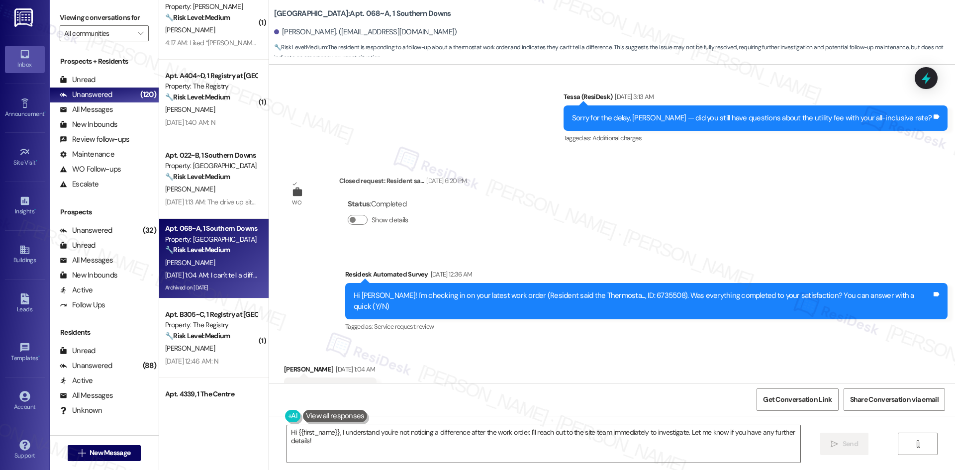
drag, startPoint x: 301, startPoint y: 343, endPoint x: 360, endPoint y: 352, distance: 59.9
click at [360, 377] on div "I can't tell a difference Tags and notes" at bounding box center [330, 389] width 93 height 25
copy div "I can't tell a difference Tags and notes"
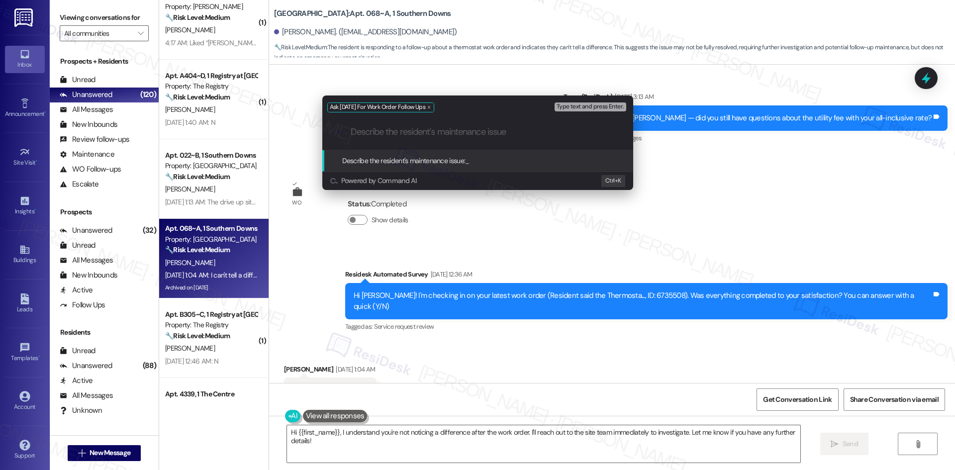
paste input "I can't tell a difference"
type input "I can't tell a difference"
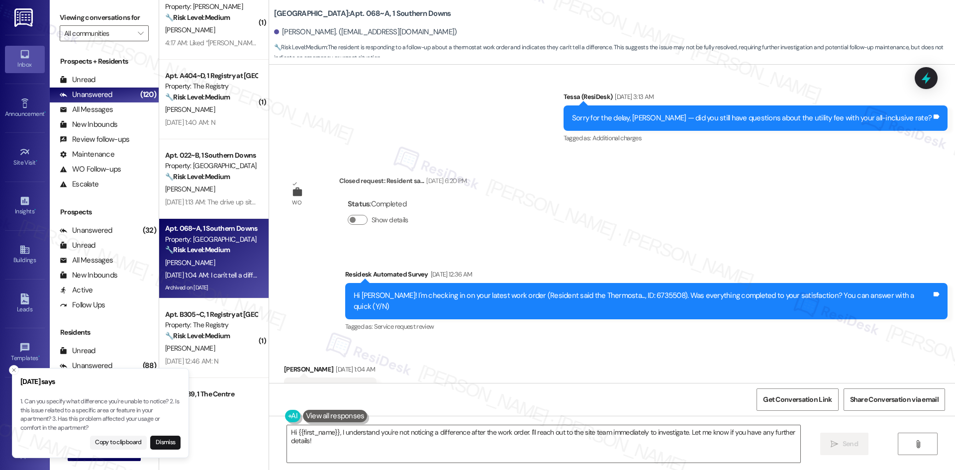
click at [461, 342] on div "Received via SMS Hunter Fuller Aug 19, 2025 at 1:04 AM I can't tell a differenc…" at bounding box center [612, 384] width 686 height 84
click at [599, 342] on div "Received via SMS Hunter Fuller Aug 19, 2025 at 1:04 AM I can't tell a differenc…" at bounding box center [612, 384] width 686 height 84
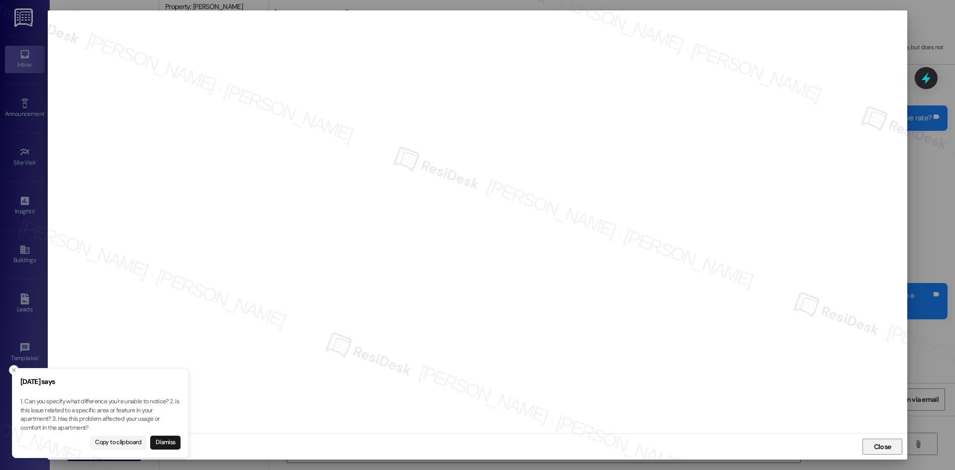
click at [872, 446] on span "Close" at bounding box center [882, 447] width 21 height 10
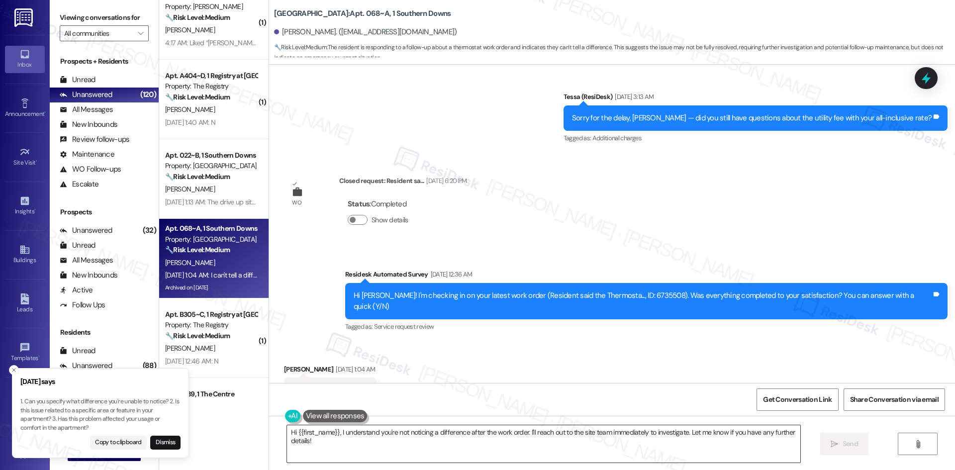
click at [449, 446] on textarea "Hi {{first_name}}, I understand you're not noticing a difference after the work…" at bounding box center [543, 443] width 513 height 37
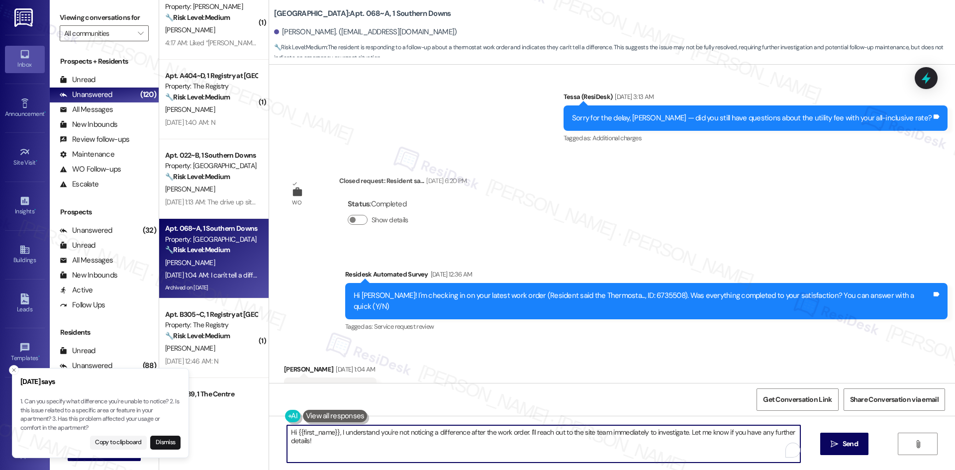
paste textarea "Closing Notes Replaced contactor and capacitor. Checked refrigerant."
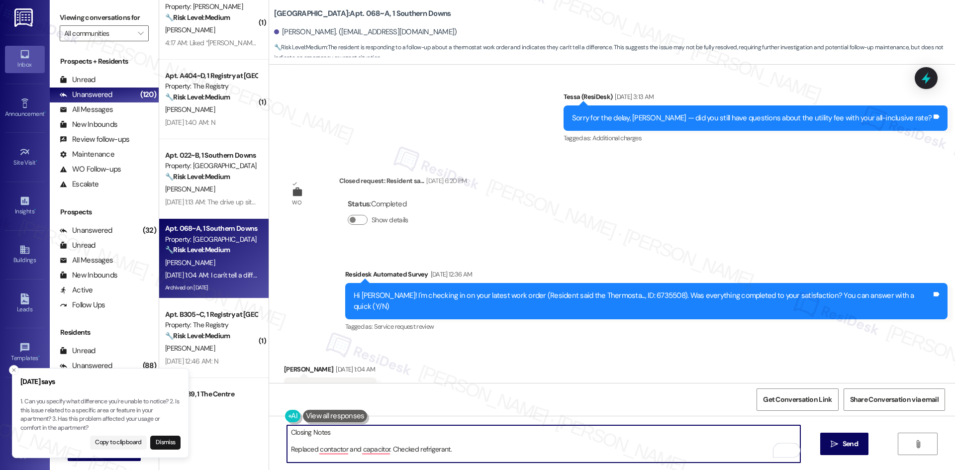
type textarea "Closing Notes Replaced contactor and capacitor. Checked refrigerant."
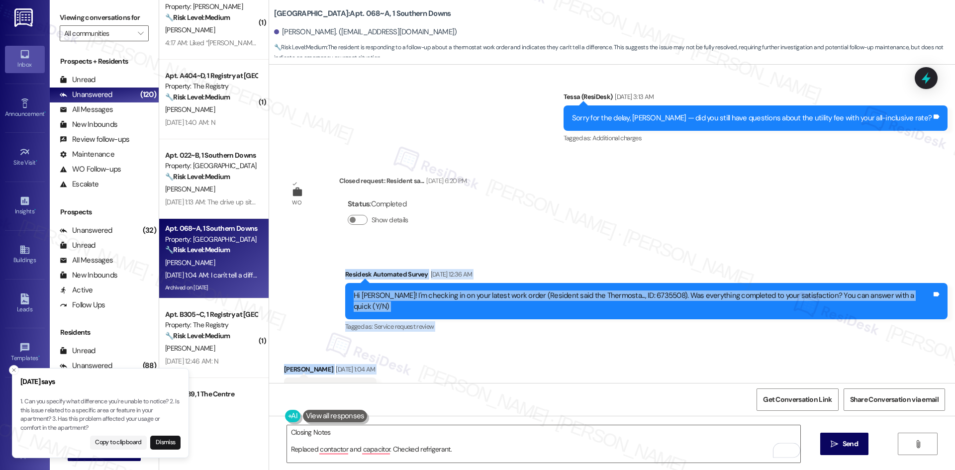
drag, startPoint x: 344, startPoint y: 240, endPoint x: 404, endPoint y: 349, distance: 124.0
click at [404, 349] on div "WO Opened request: Maintenance... Feb 07, 2025 at 10:50 PM Status : Completed S…" at bounding box center [612, 224] width 686 height 318
copy div "Residesk Automated Survey Aug 19, 2025 at 12:36 AM Hi Hunter! I'm checking in o…"
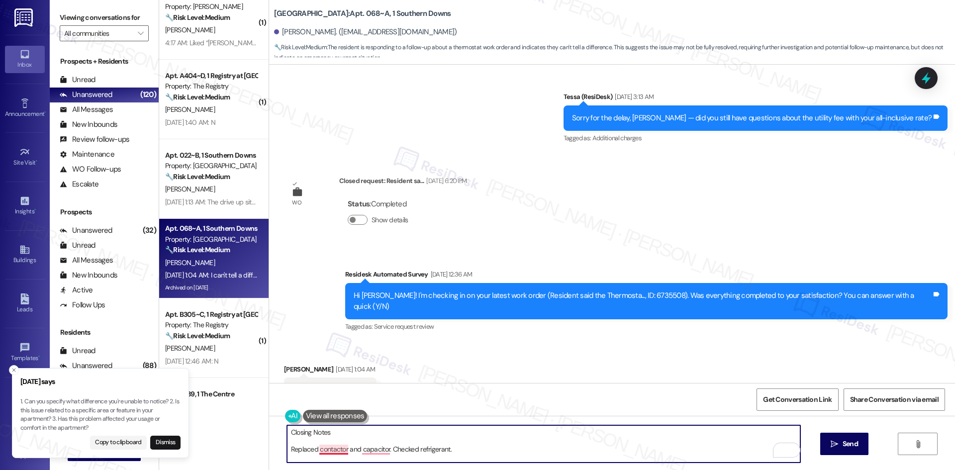
drag, startPoint x: 469, startPoint y: 445, endPoint x: 325, endPoint y: 445, distance: 144.2
click at [325, 445] on textarea "Closing Notes Replaced contactor and capacitor. Checked refrigerant." at bounding box center [543, 443] width 513 height 37
click at [394, 449] on textarea "Closing Notes Replaced contactor and capacitor. Checked refrigerant." at bounding box center [543, 443] width 513 height 37
drag, startPoint x: 453, startPoint y: 450, endPoint x: 283, endPoint y: 433, distance: 170.4
click at [287, 433] on textarea "Closing Notes Replaced contactor and capacitor. Checked refrigerant." at bounding box center [543, 443] width 513 height 37
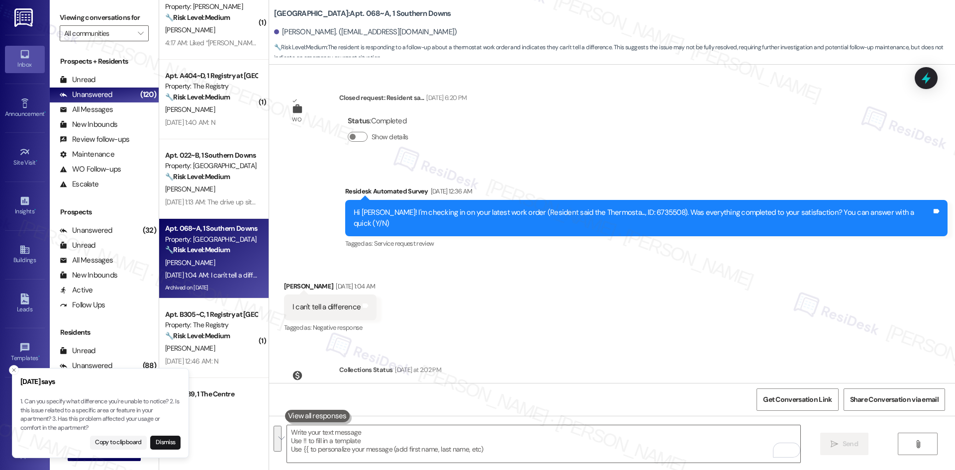
scroll to position [5371, 0]
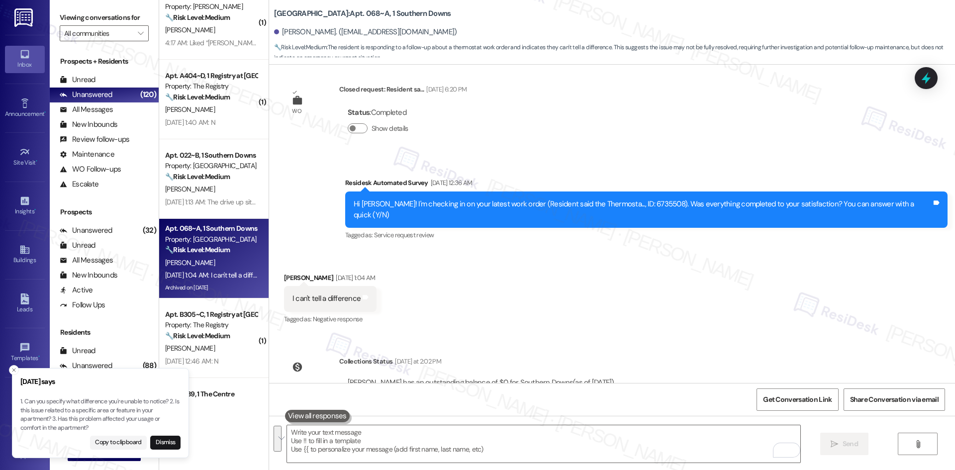
click at [511, 250] on div "Received via SMS Hunter Fuller Aug 19, 2025 at 1:04 AM I can't tell a differenc…" at bounding box center [612, 292] width 686 height 84
click at [13, 369] on icon "Close toast" at bounding box center [14, 370] width 6 height 6
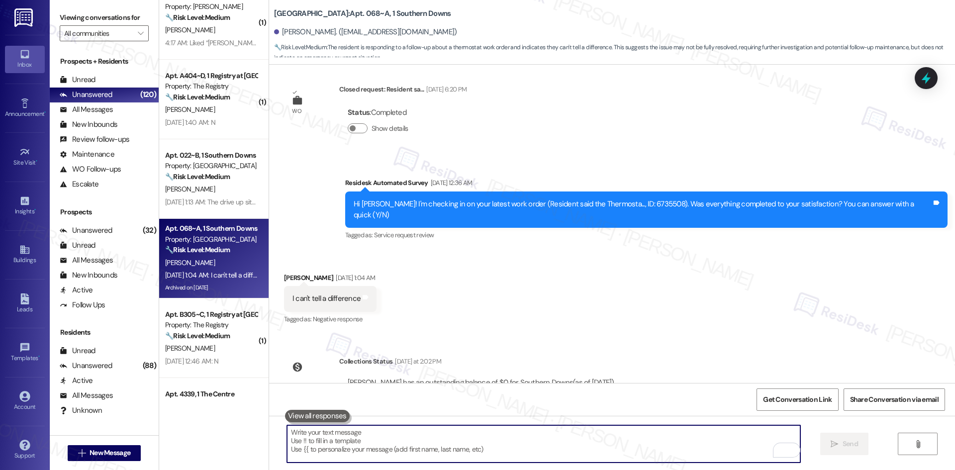
click at [363, 451] on textarea "To enrich screen reader interactions, please activate Accessibility in Grammarl…" at bounding box center [543, 443] width 513 height 37
paste textarea "Thank you for letting us know. Notes show maintenance replaced the contactor an…"
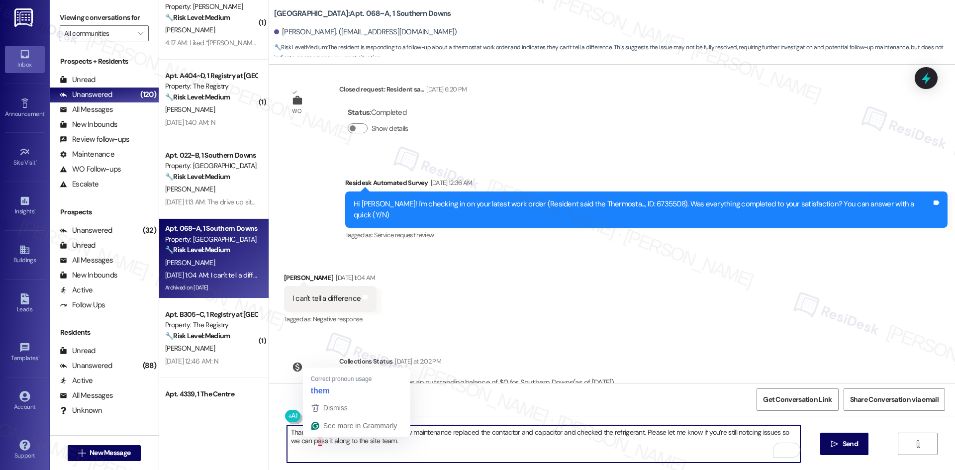
click at [313, 442] on textarea "Thank you for letting us know. Notes show maintenance replaced the contactor an…" at bounding box center [543, 443] width 513 height 37
click at [481, 434] on textarea "Thank you for letting us know. Notes show maintenance replaced the contactor an…" at bounding box center [543, 443] width 513 height 37
click at [312, 441] on textarea "Thank you for letting us know. Notes show maintenance replaced the contactor an…" at bounding box center [543, 443] width 513 height 37
click at [554, 450] on textarea "Thank you for letting us know. Notes show maintenance replaced the contactor an…" at bounding box center [543, 443] width 513 height 37
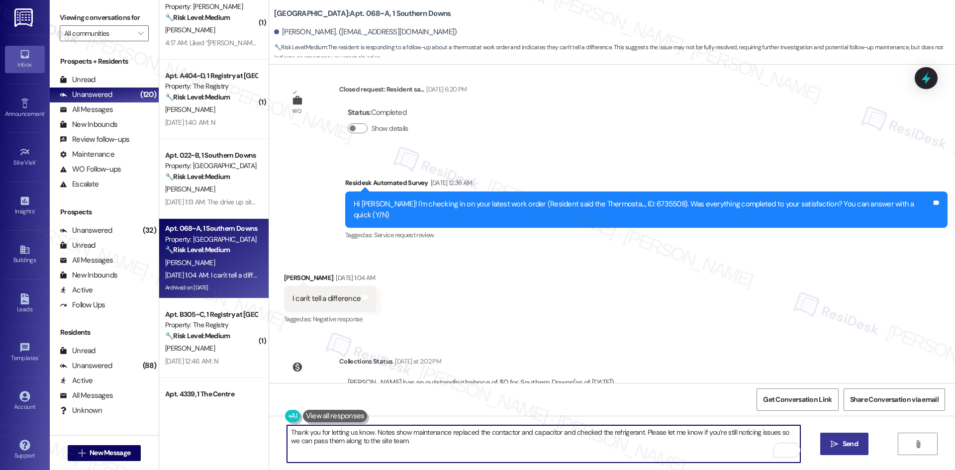
type textarea "Thank you for letting us know. Notes show maintenance replaced the contactor an…"
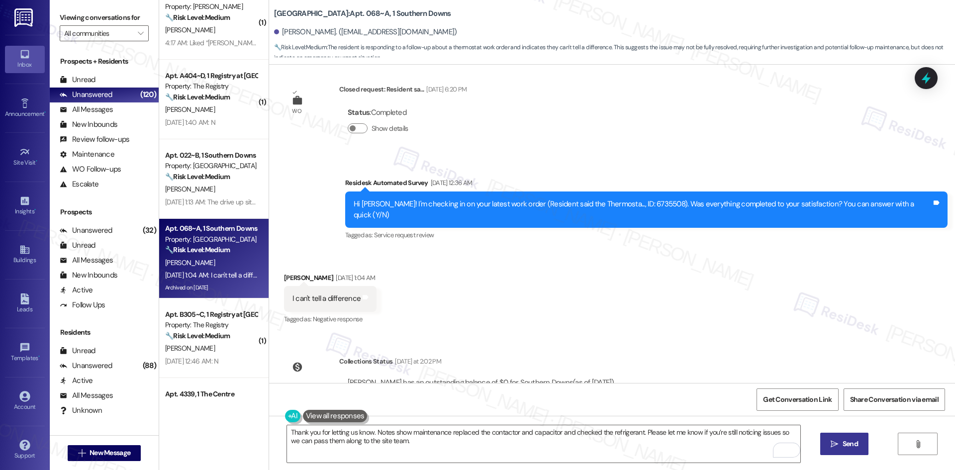
click at [855, 447] on span "Send" at bounding box center [850, 444] width 15 height 10
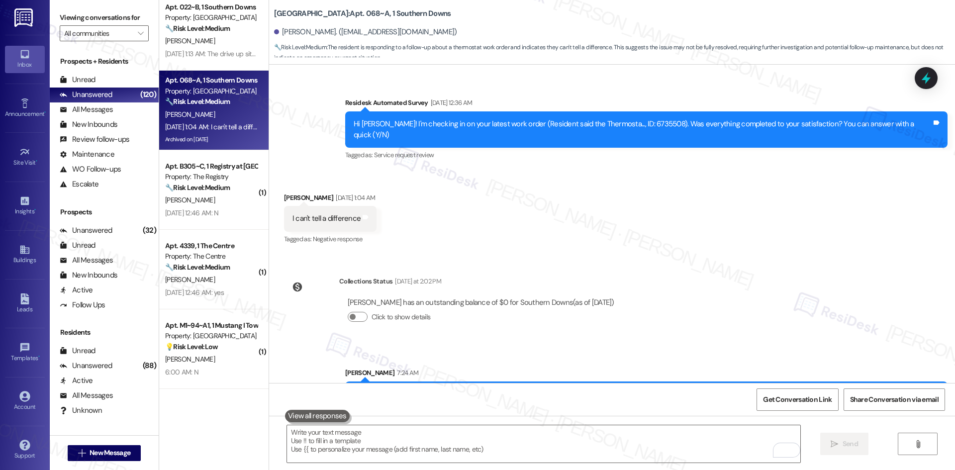
scroll to position [647, 0]
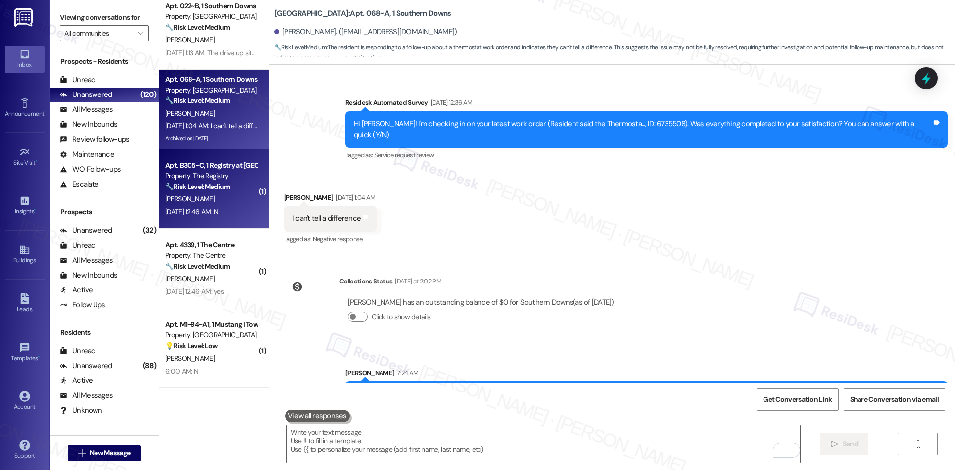
click at [213, 215] on div "Aug 19, 2025 at 12:46 AM: N Aug 19, 2025 at 12:46 AM: N" at bounding box center [191, 211] width 53 height 9
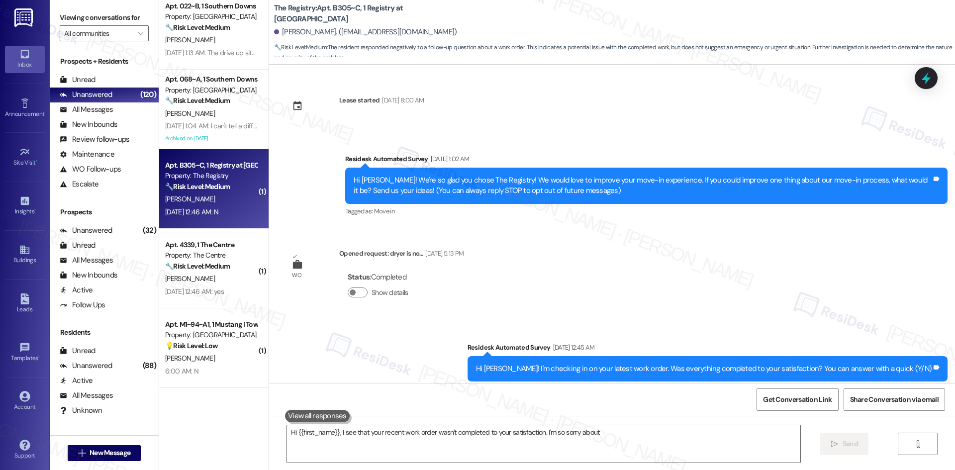
scroll to position [104, 0]
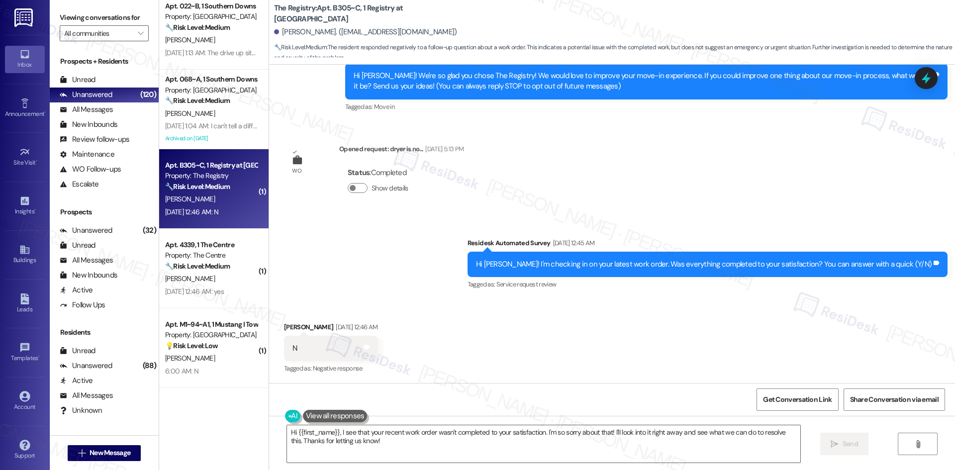
click at [445, 229] on div "Survey, sent via SMS Residesk Automated Survey Aug 19, 2025 at 12:45 AM Hi Case…" at bounding box center [612, 257] width 686 height 84
click at [433, 454] on textarea "Hi {{first_name}}, I see that your recent work order wasn't completed to your s…" at bounding box center [543, 443] width 513 height 37
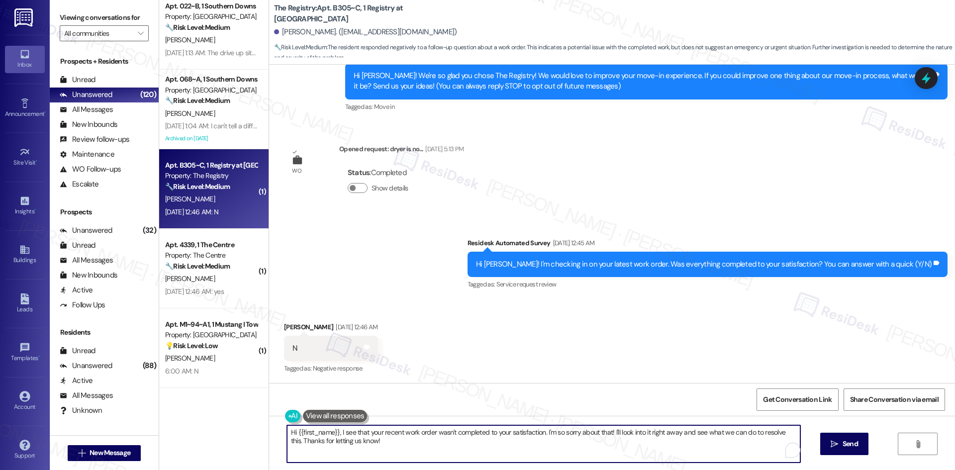
paste textarea "I'm sorry to hear that. Could you let me know what happened or what part of the…"
type textarea "I'm sorry to hear that. Could you let me know what happened or what part of the…"
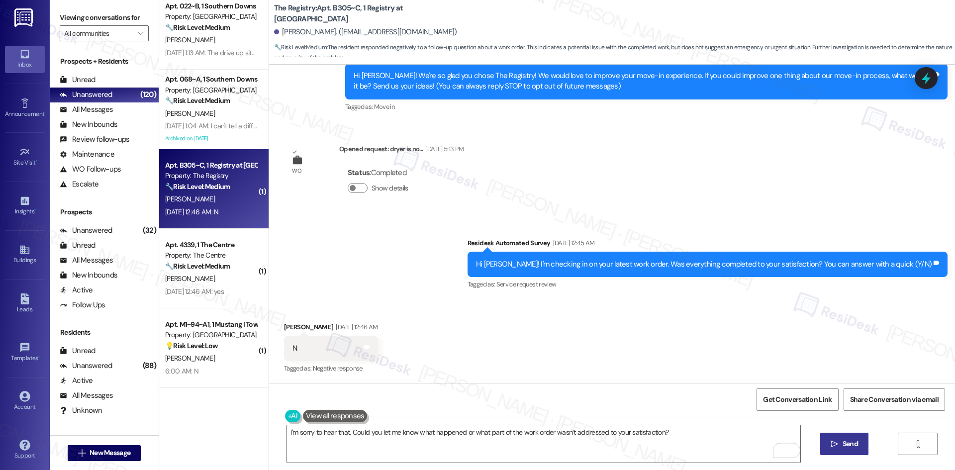
click at [848, 448] on span "Send" at bounding box center [850, 444] width 15 height 10
click at [592, 369] on div "Received via SMS Casey Richards Aug 19, 2025 at 12:46 AM N Tags and notes Tagge…" at bounding box center [612, 341] width 686 height 84
type textarea "Hi {{first_name}}, I understand the work order wasn’t completed to your satisfa…"
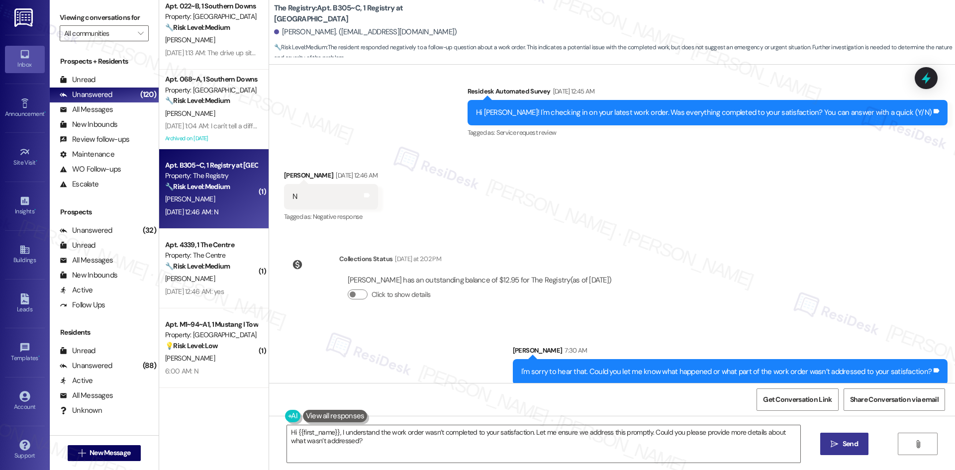
scroll to position [266, 0]
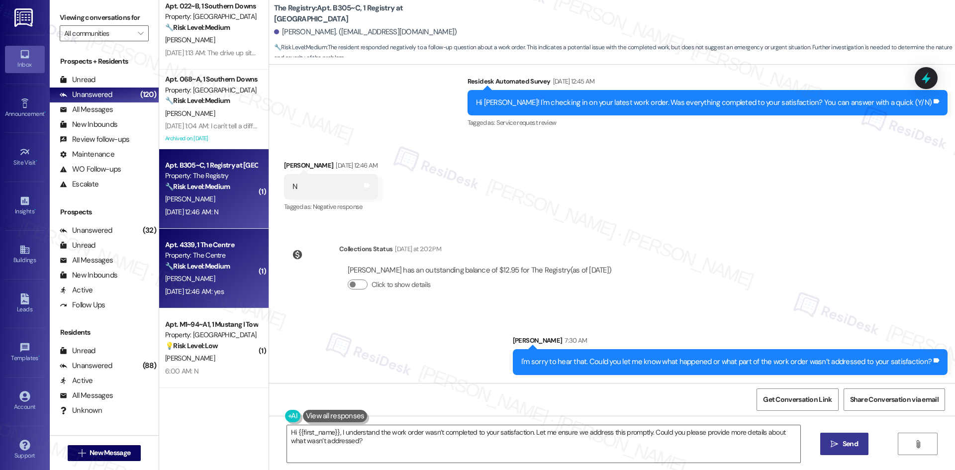
click at [215, 290] on div "Aug 19, 2025 at 12:46 AM: yes Aug 19, 2025 at 12:46 AM: yes" at bounding box center [194, 291] width 59 height 9
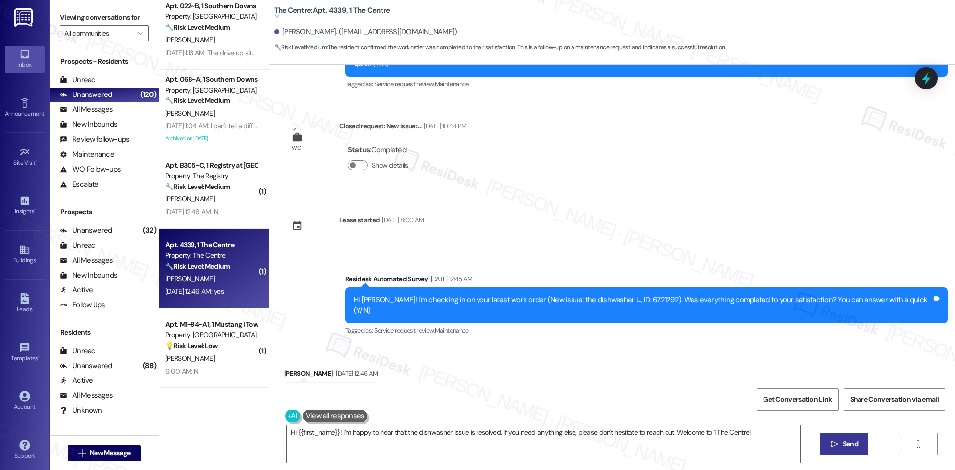
scroll to position [2518, 0]
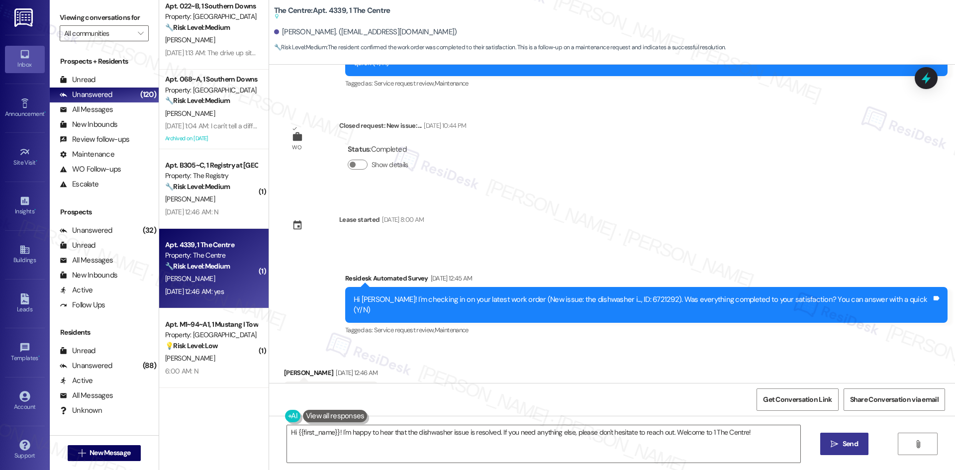
click at [422, 266] on div "Survey, sent via SMS Residesk Automated Survey Aug 19, 2025 at 12:45 AM Hi Andr…" at bounding box center [646, 306] width 617 height 80
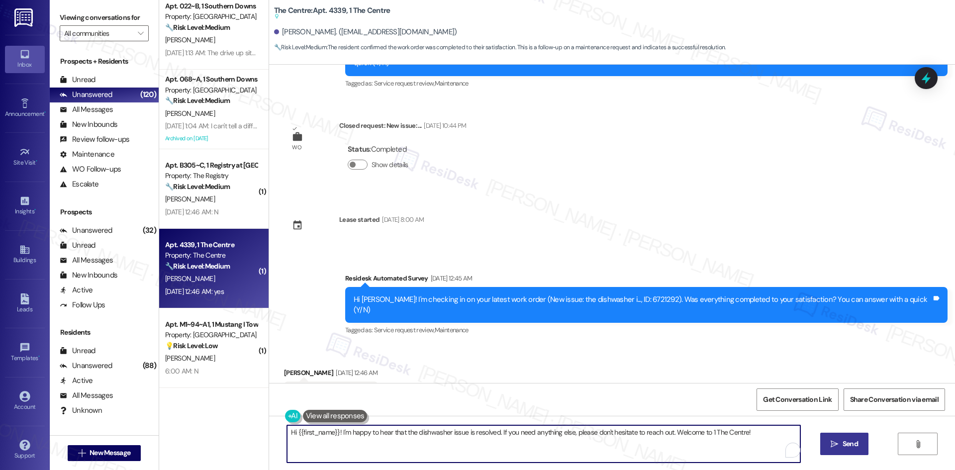
click at [494, 439] on textarea "Hi {{first_name}}! I'm happy to hear that the dishwasher issue is resolved. If …" at bounding box center [543, 443] width 513 height 37
paste textarea "Thank you for confirming! I’m glad to hear everything was completed to your sat…"
type textarea "Thank you for confirming! I’m glad to hear everything was completed to your sat…"
click at [843, 444] on span "Send" at bounding box center [850, 444] width 15 height 10
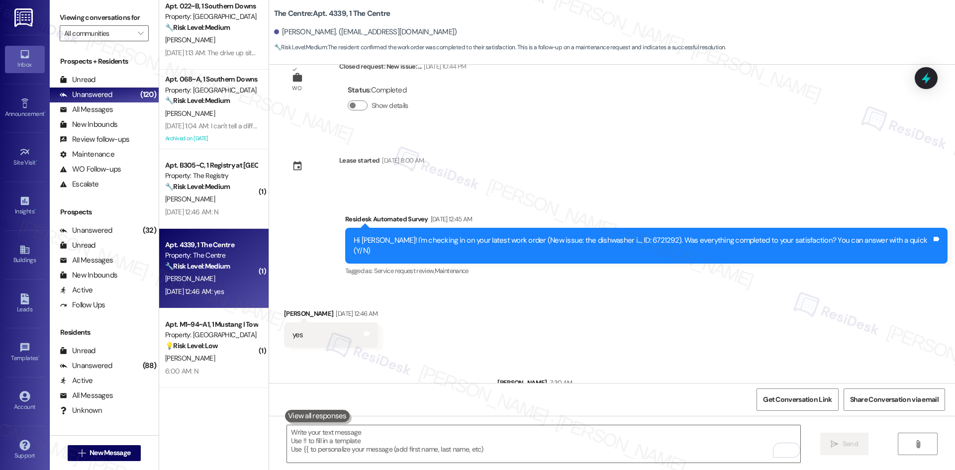
scroll to position [2587, 0]
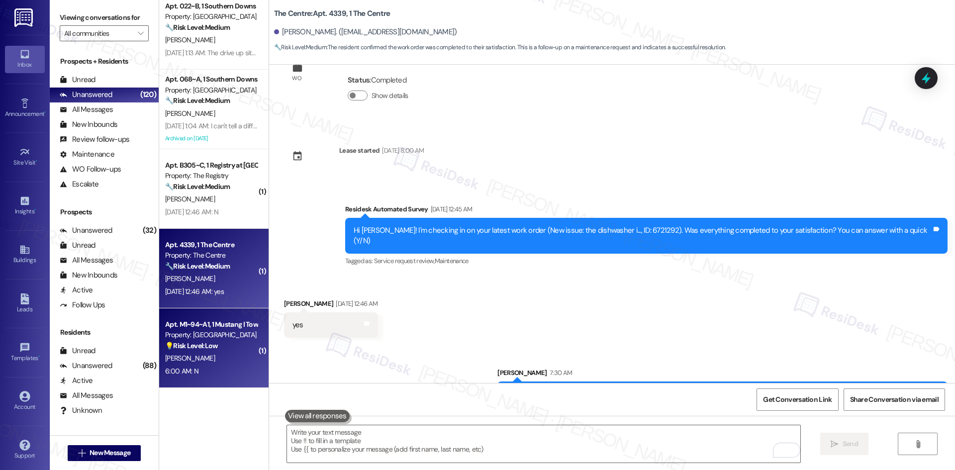
click at [218, 353] on div "B. Torres" at bounding box center [211, 358] width 94 height 12
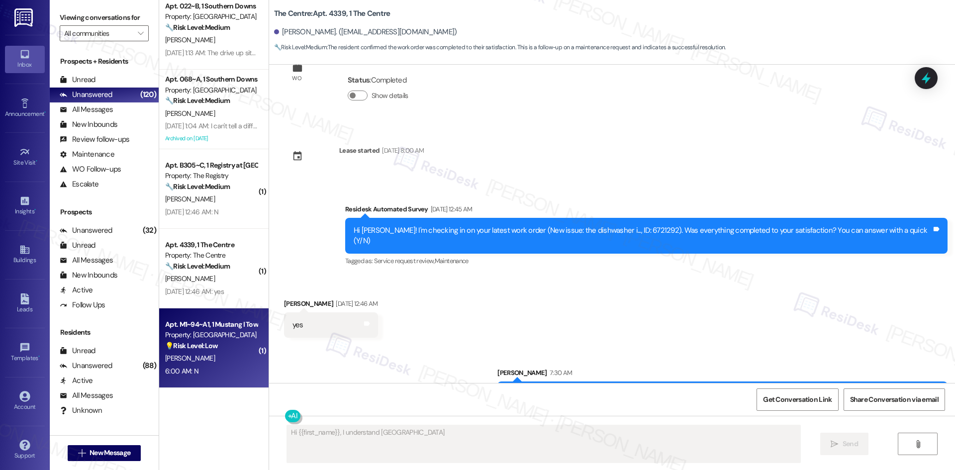
scroll to position [206, 0]
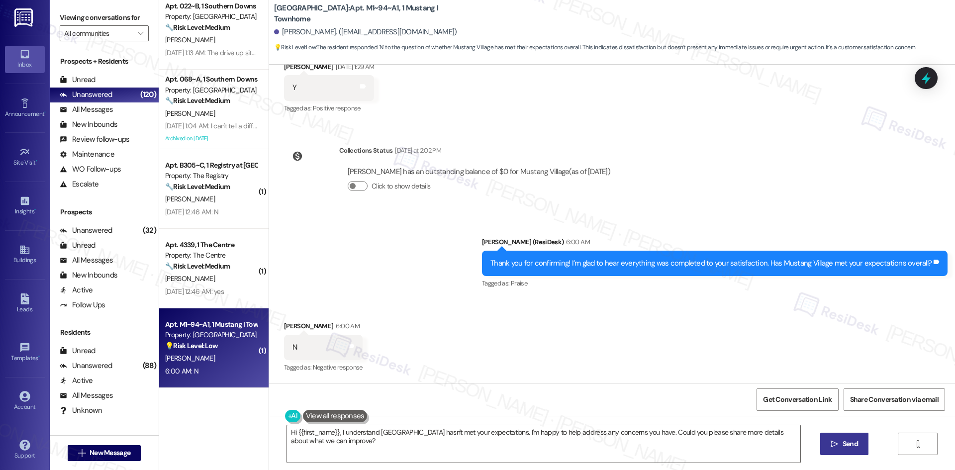
click at [355, 267] on div "Sent via SMS Sarah (ResiDesk) 6:00 AM Thank you for confirming! I’m glad to hea…" at bounding box center [612, 256] width 686 height 84
click at [401, 448] on textarea "Hi {{first_name}}, I understand Mustang Village hasn't met your expectations. I…" at bounding box center [543, 443] width 513 height 37
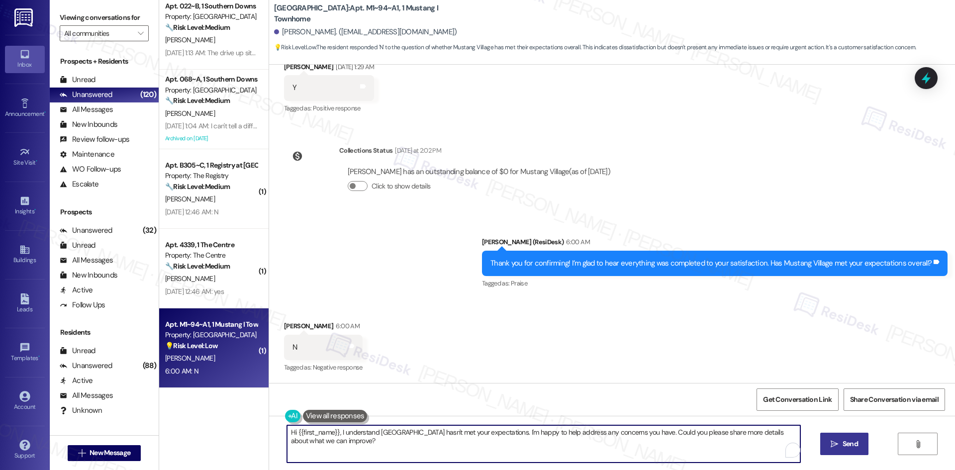
paste textarea "I'm sorry to hear that you're not satisfied with your home. Is there anything s…"
type textarea "I'm sorry to hear that you're not satisfied with your home. Is there anything s…"
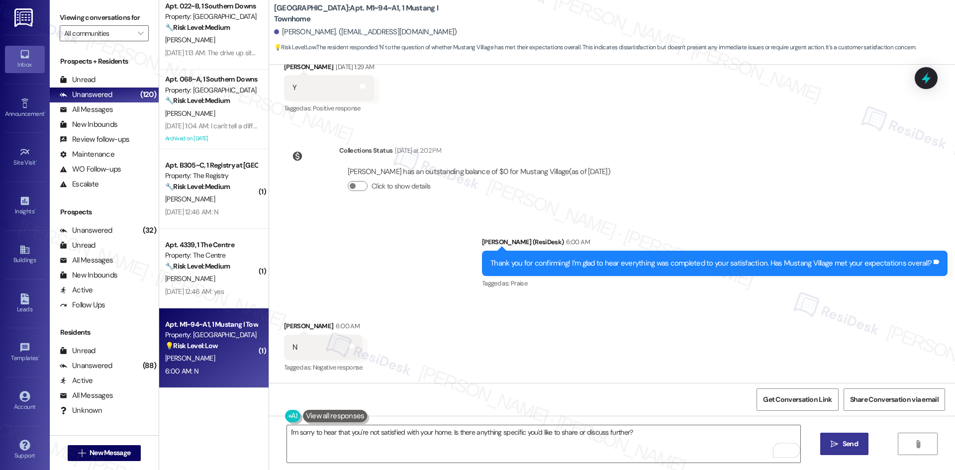
click at [849, 440] on span "Send" at bounding box center [850, 444] width 15 height 10
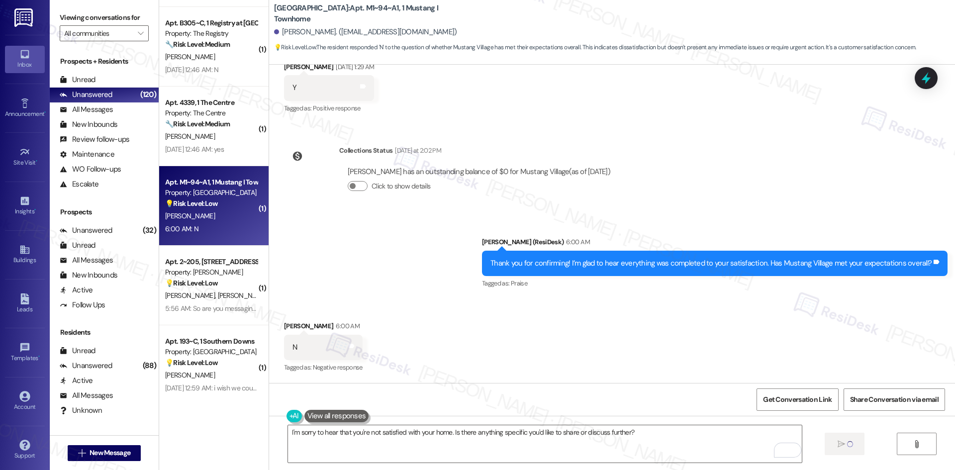
scroll to position [796, 0]
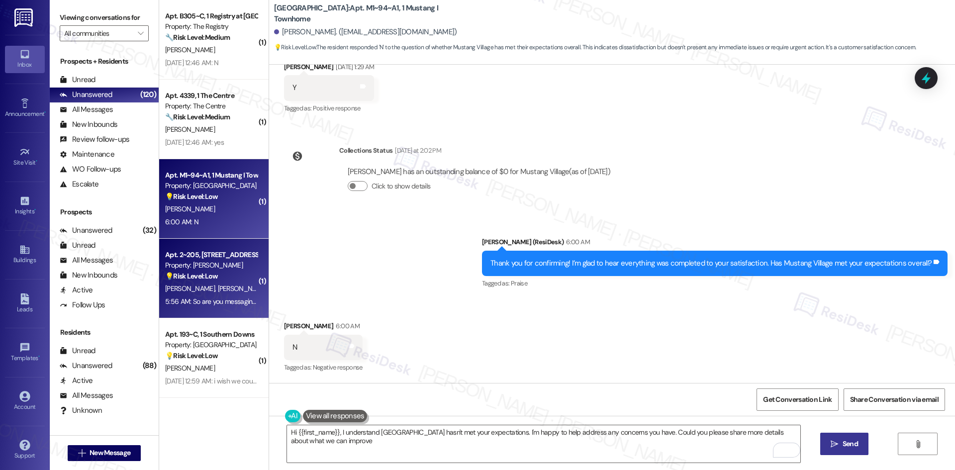
type textarea "Hi {{first_name}}, I understand Mustang Village hasn't met your expectations. I…"
click at [220, 308] on div "5:56 AM: So are you messaging us through the management program? 5:56 AM: So ar…" at bounding box center [211, 301] width 94 height 12
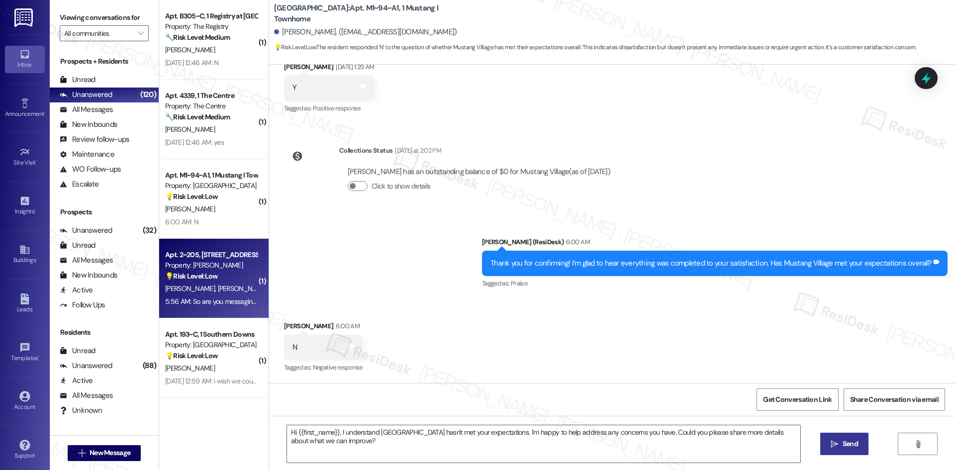
type textarea "Fetching suggested responses. Please feel free to read through the conversation…"
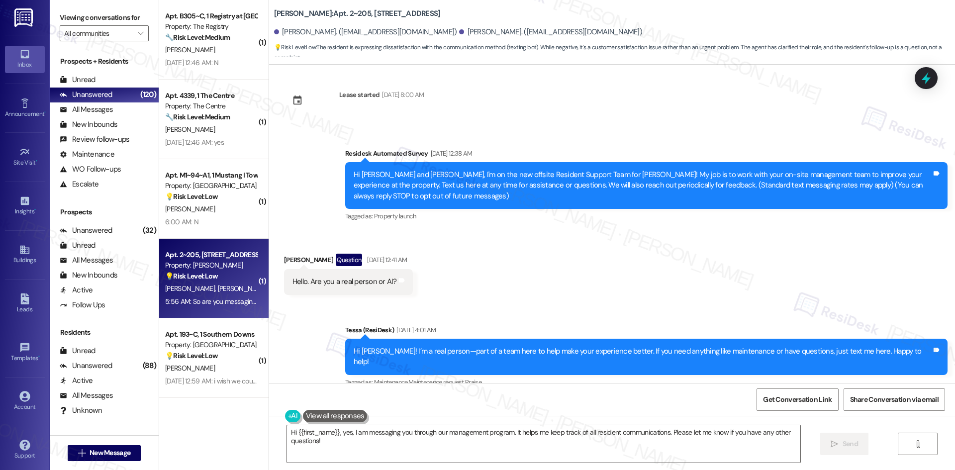
scroll to position [0, 0]
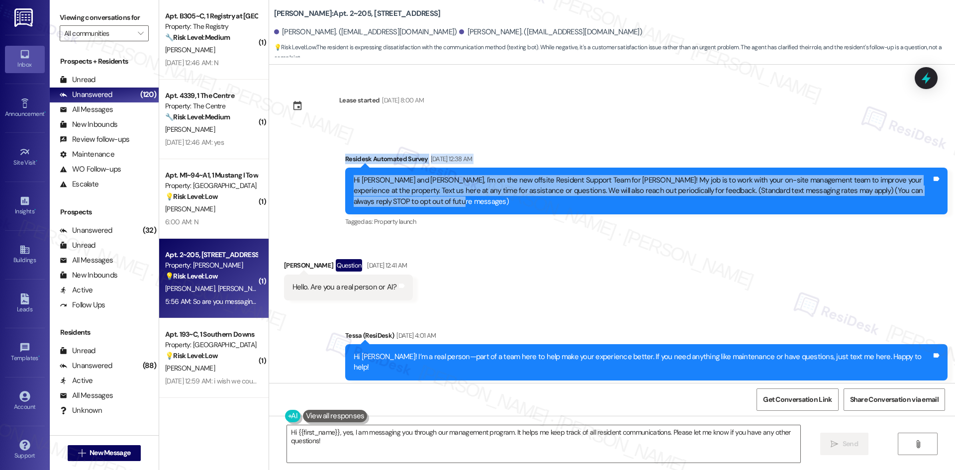
drag, startPoint x: 326, startPoint y: 149, endPoint x: 447, endPoint y: 206, distance: 133.9
click at [447, 206] on div "Survey, sent via SMS Residesk Automated Survey May 15, 2025 at 12:38 AM Hi Timo…" at bounding box center [612, 183] width 686 height 105
copy div "Residesk Automated Survey May 15, 2025 at 12:38 AM Hi Timothy and Susan, I'm on…"
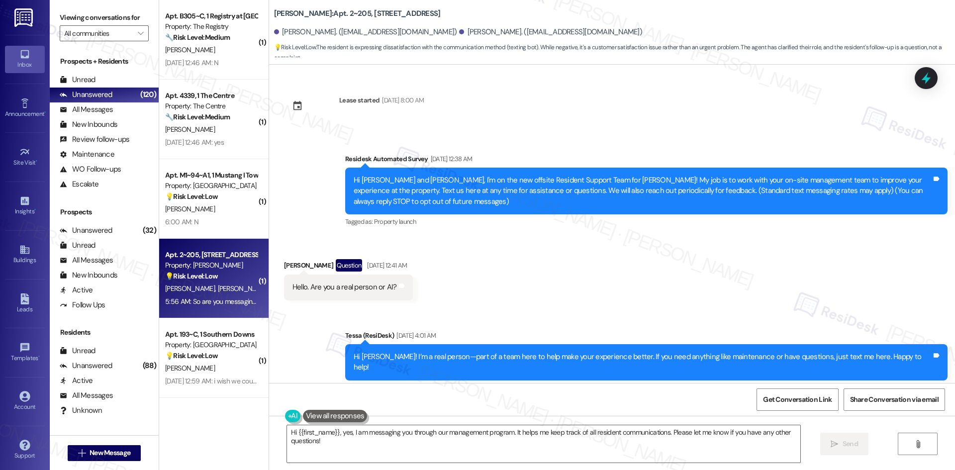
click at [661, 284] on div "Received via SMS Susan Knapik Question May 15, 2025 at 12:41 AM Hello. Are you …" at bounding box center [612, 272] width 686 height 71
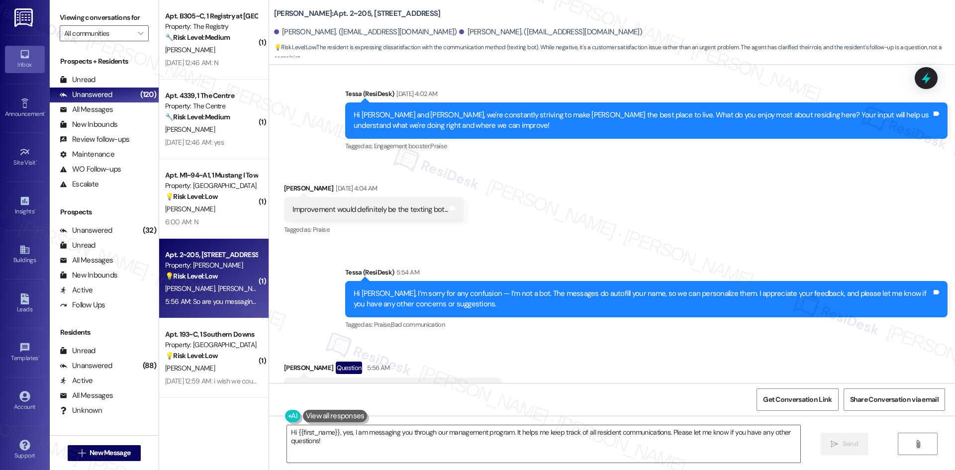
scroll to position [3412, 0]
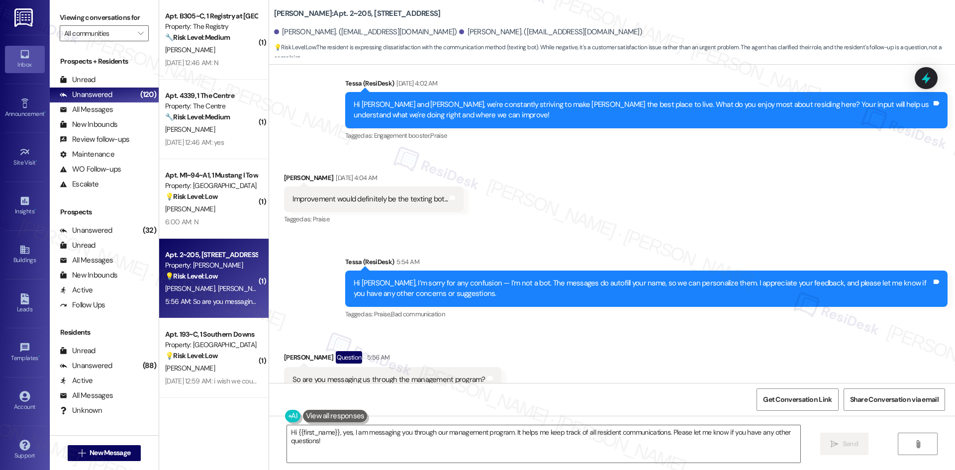
click at [528, 197] on div "Received via SMS Susan Knapik Aug 19, 2025 at 4:04 AM Improvement would definit…" at bounding box center [612, 192] width 686 height 84
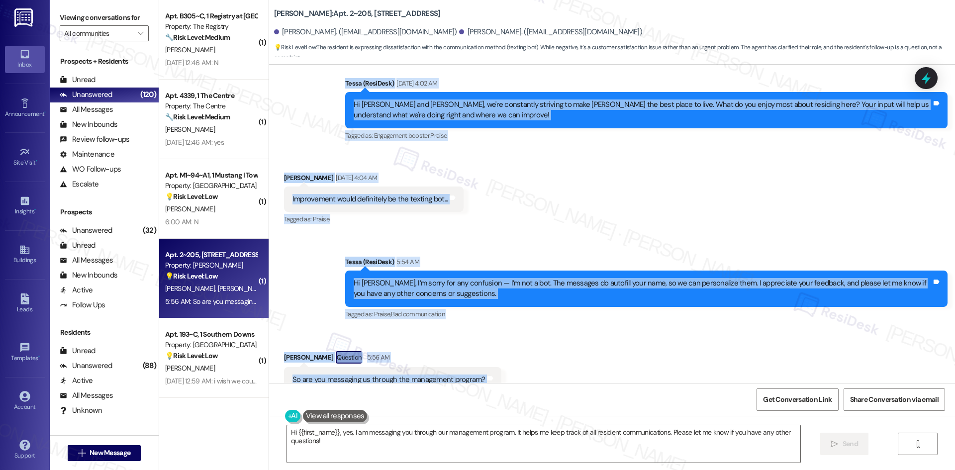
drag, startPoint x: 314, startPoint y: 150, endPoint x: 488, endPoint y: 346, distance: 262.5
click at [488, 346] on div "Lease started Nov 15, 2024 at 8:00 AM Survey, sent via SMS Residesk Automated S…" at bounding box center [612, 224] width 686 height 318
copy div "Tessa (ResiDesk) Aug 19, 2025 at 4:02 AM Hi Timothy and Susan, we're constantly…"
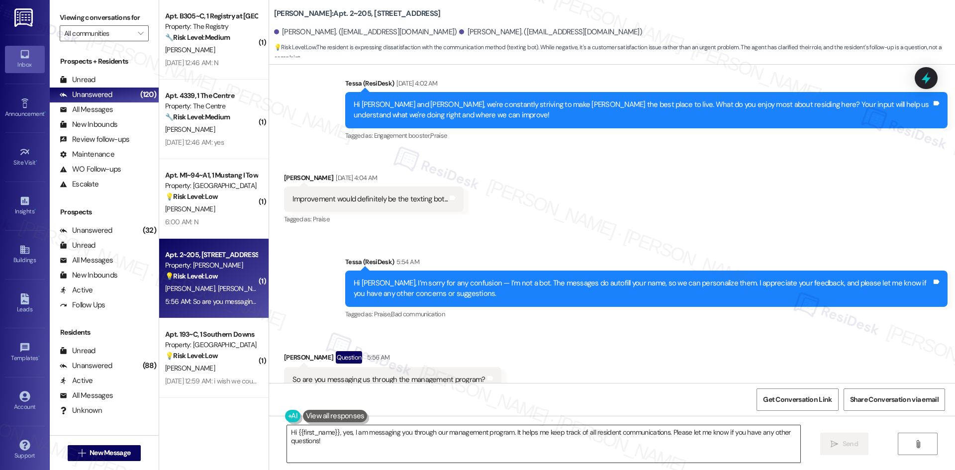
click at [348, 446] on textarea "Hi {{first_name}}, yes, I am messaging you through our management program. It h…" at bounding box center [543, 443] width 513 height 37
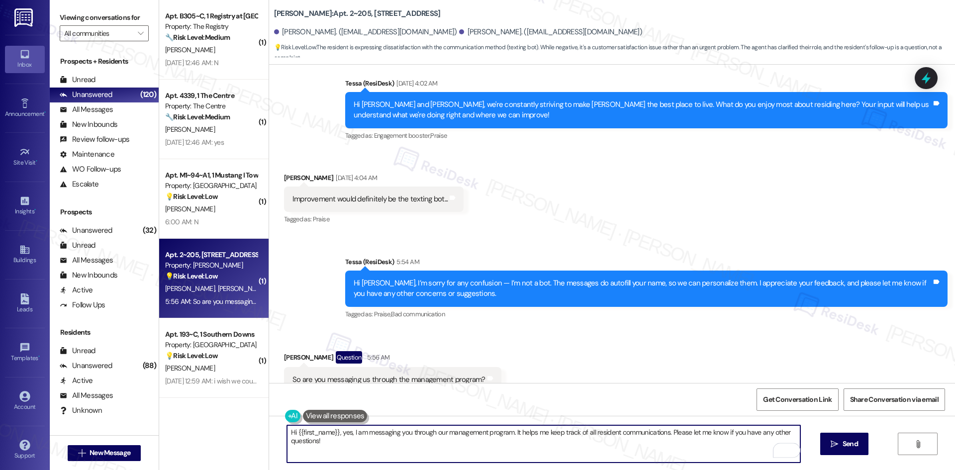
drag, startPoint x: 338, startPoint y: 433, endPoint x: 275, endPoint y: 432, distance: 63.7
click at [282, 432] on div "Hi {{first_name}}, yes, I am messaging you through our management program. It h…" at bounding box center [539, 444] width 514 height 38
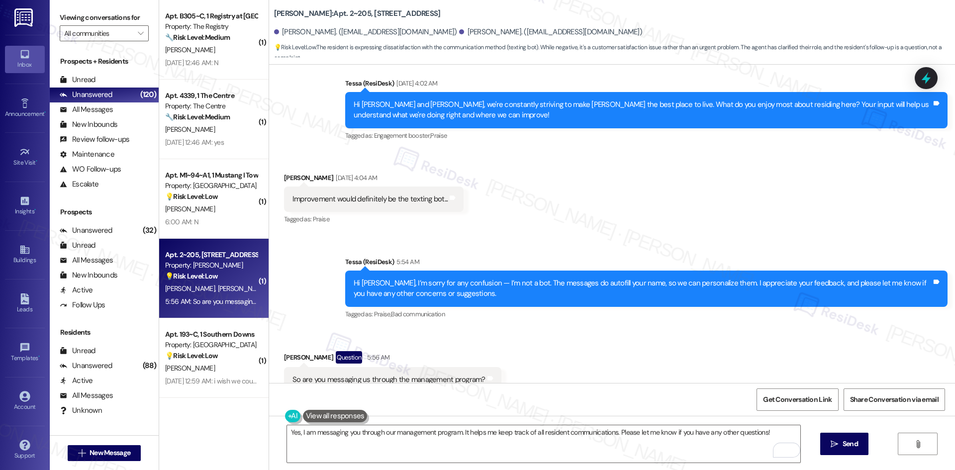
click at [525, 182] on div "Received via SMS Susan Knapik Aug 19, 2025 at 4:04 AM Improvement would definit…" at bounding box center [612, 192] width 686 height 84
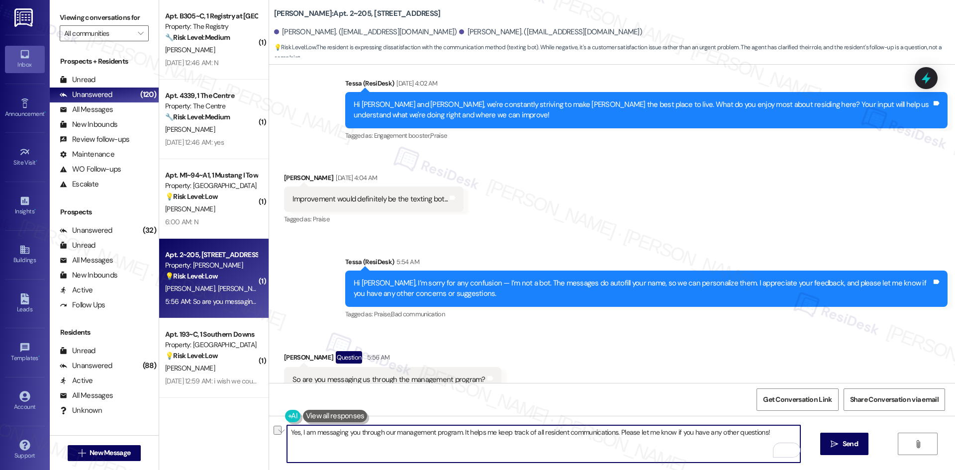
drag, startPoint x: 613, startPoint y: 432, endPoint x: 767, endPoint y: 434, distance: 153.7
click at [767, 434] on textarea "Yes, I am messaging you through our management program. It helps me keep track …" at bounding box center [543, 443] width 513 height 37
paste textarea "You can text us here anytime for assistance or questions, and we’ll also reach …"
click at [679, 432] on textarea "Yes, I am messaging you through our management program. It helps me keep track …" at bounding box center [543, 443] width 513 height 37
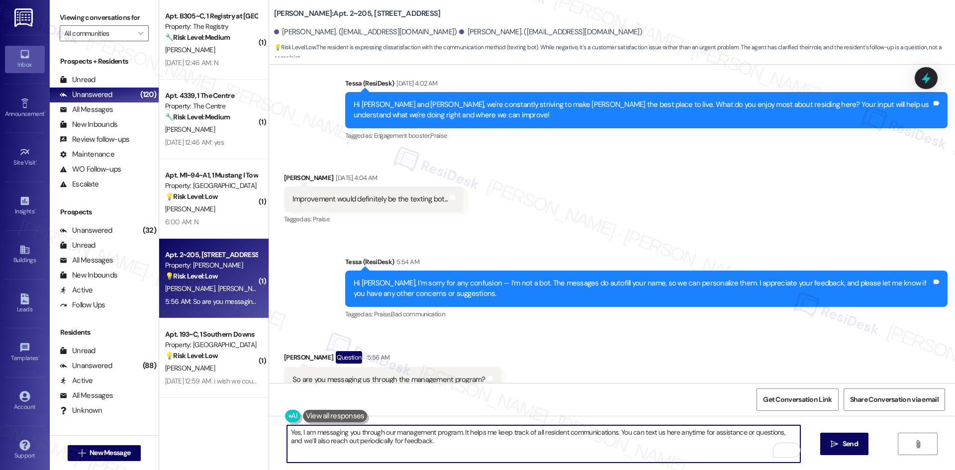
type textarea "Yes, I am messaging you through our management program. It helps me keep track …"
drag, startPoint x: 394, startPoint y: 442, endPoint x: 214, endPoint y: 428, distance: 180.6
click at [214, 428] on div "Apt. 022~B, 1 Southern Downs Property: Southern Downs 🔧 Risk Level: Medium The …" at bounding box center [557, 235] width 796 height 470
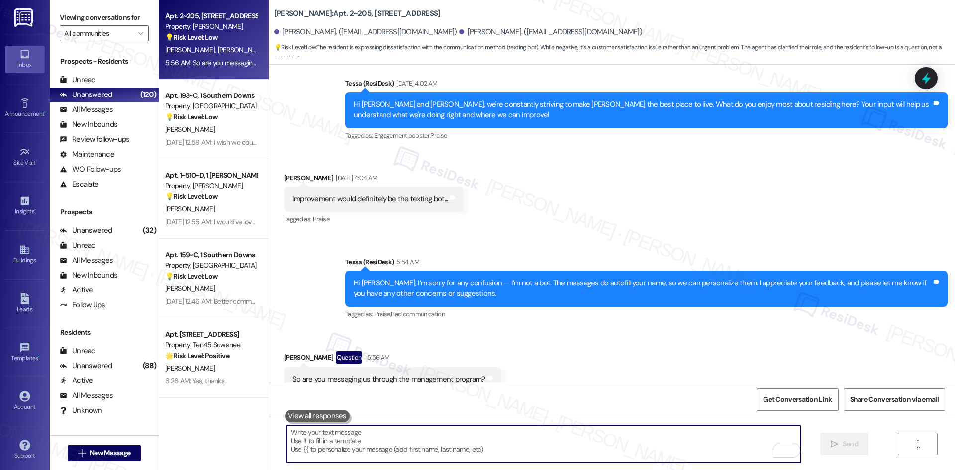
click at [463, 448] on textarea "To enrich screen reader interactions, please activate Accessibility in Grammarl…" at bounding box center [543, 443] width 513 height 37
paste textarea "Yes, I’m messaging you through our management program. It helps us track reside…"
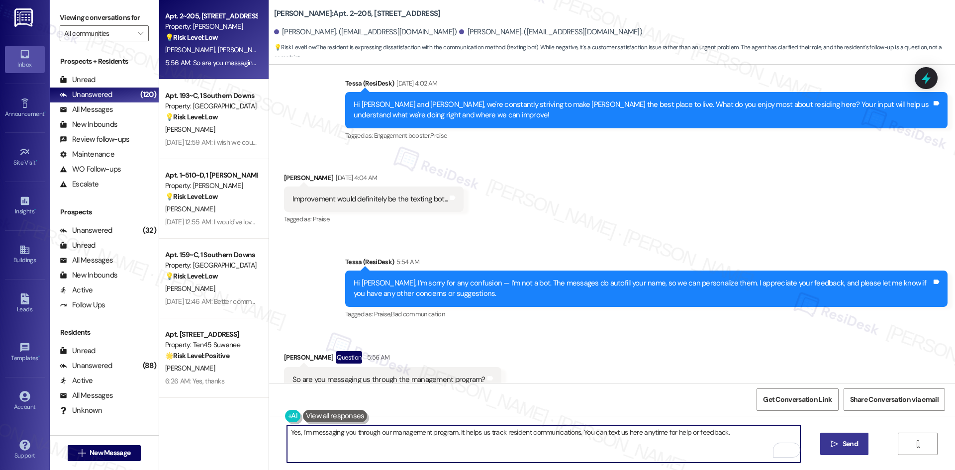
type textarea "Yes, I’m messaging you through our management program. It helps us track reside…"
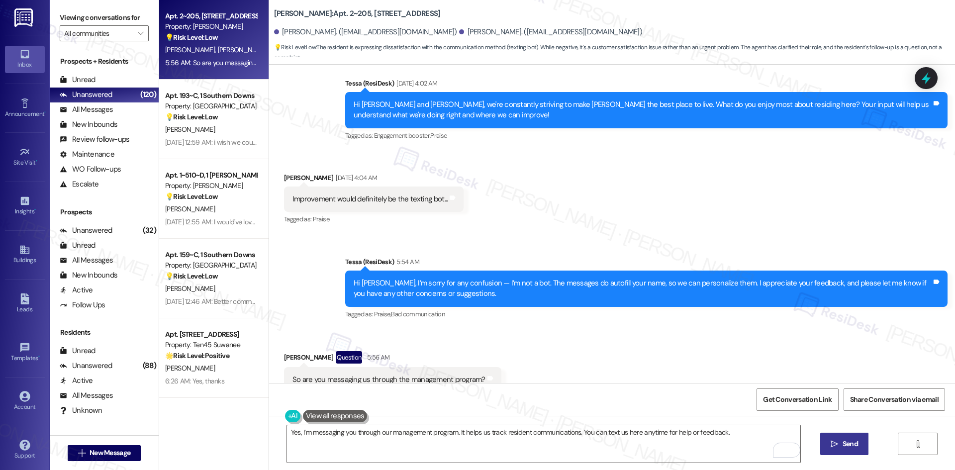
click at [848, 445] on span "Send" at bounding box center [850, 444] width 15 height 10
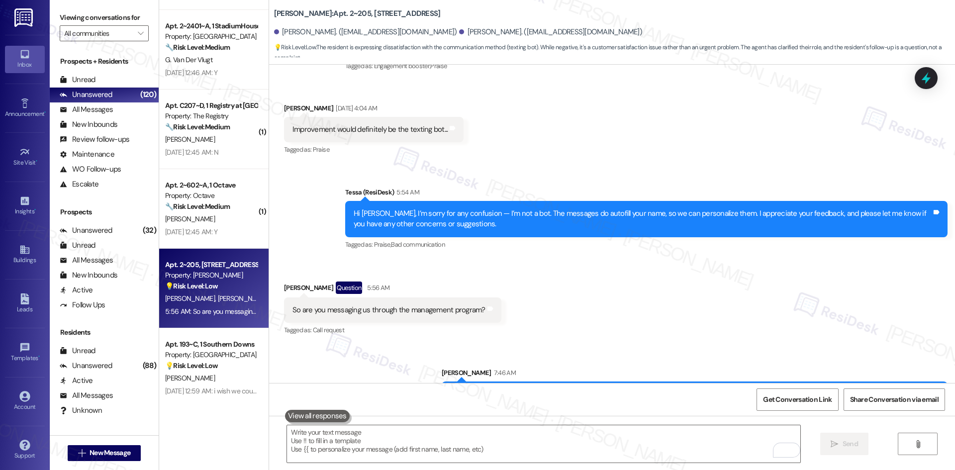
scroll to position [796, 0]
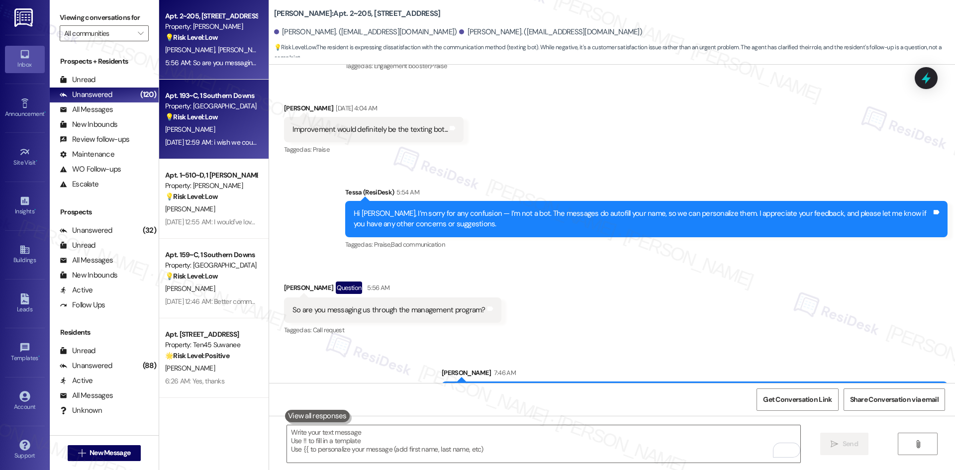
click at [189, 131] on div "A. Hayes" at bounding box center [211, 129] width 94 height 12
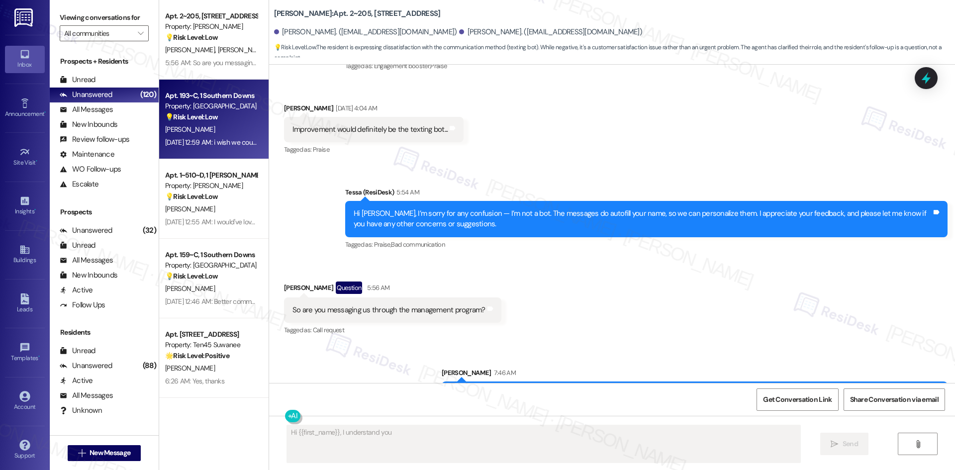
scroll to position [0, 0]
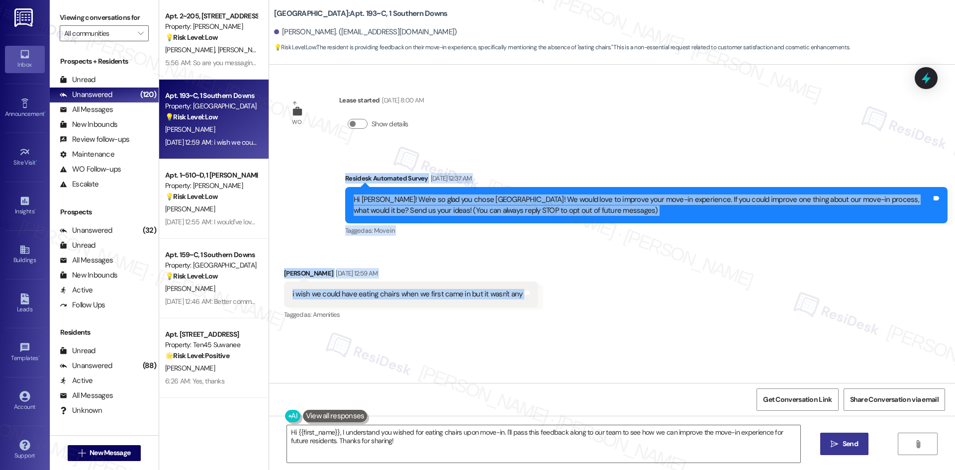
drag, startPoint x: 371, startPoint y: 210, endPoint x: 546, endPoint y: 290, distance: 193.0
click at [546, 290] on div "WO Lease started Aug 10, 2025 at 8:00 AM Show details Survey, sent via SMS Resi…" at bounding box center [612, 224] width 686 height 318
copy div "Residesk Automated Survey Aug 19, 2025 at 12:37 AM Hi Adrian! We're so glad you…"
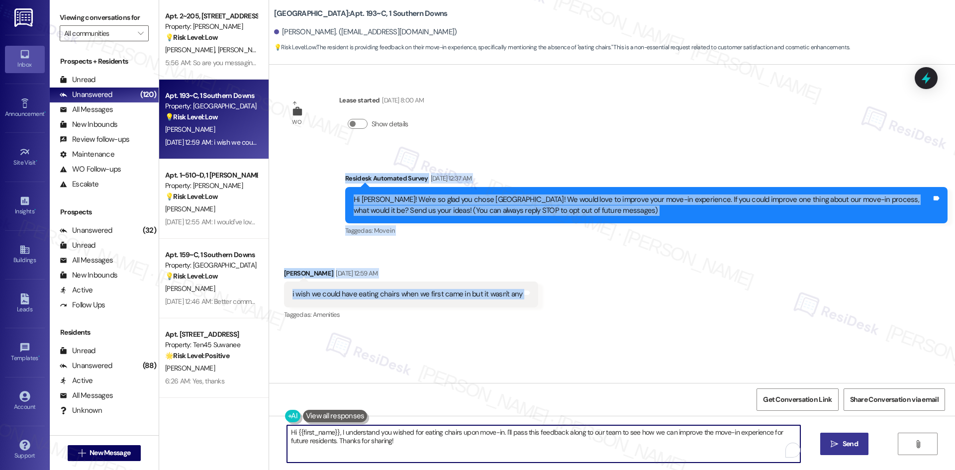
click at [493, 448] on textarea "Hi {{first_name}}, I understand you wished for eating chairs upon move-in. I'll…" at bounding box center [543, 443] width 513 height 37
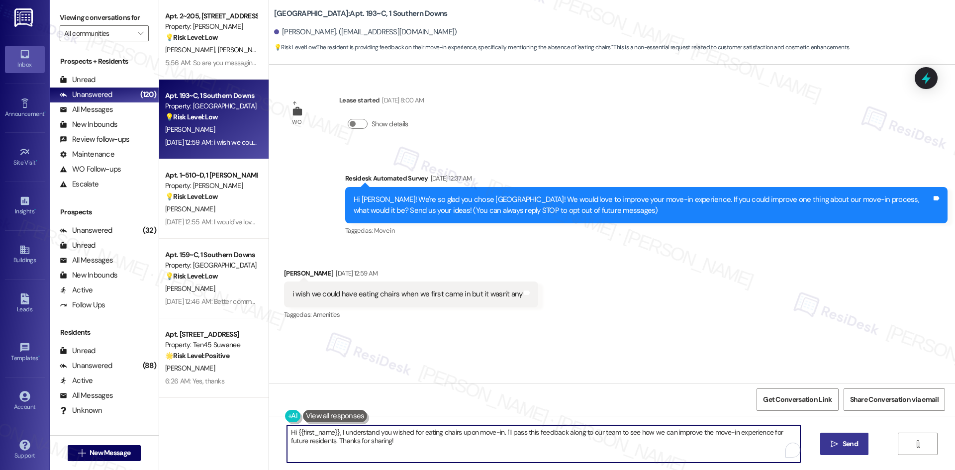
paste textarea "Sorry about that, Adrian, and thank you for sharing your feedback! I’ll pass yo…"
type textarea "Sorry about that, Adrian, and thank you for sharing your feedback! I’ll pass yo…"
click at [845, 445] on span "Send" at bounding box center [850, 444] width 15 height 10
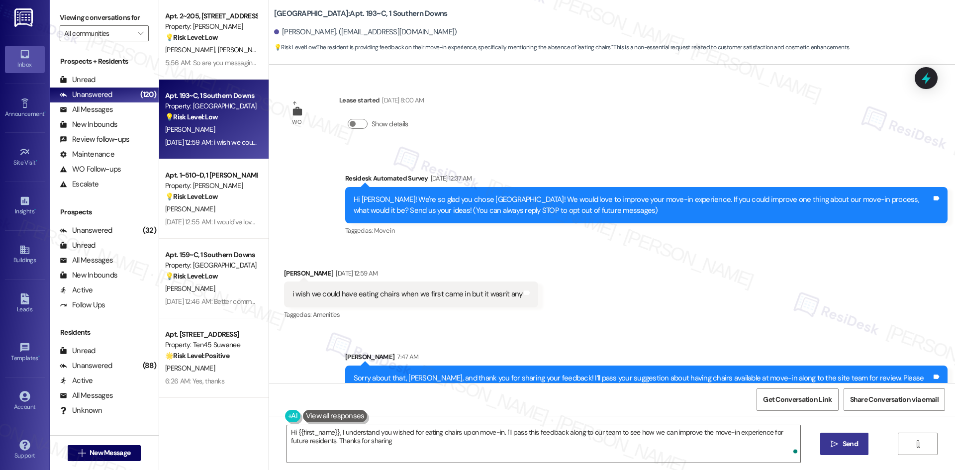
type textarea "Hi {{first_name}}, I understand you wished for eating chairs upon move-in. I'll…"
click at [512, 263] on div "Received via SMS Adrian Hayes Aug 19, 2025 at 12:59 AM i wish we could have eat…" at bounding box center [412, 295] width 270 height 69
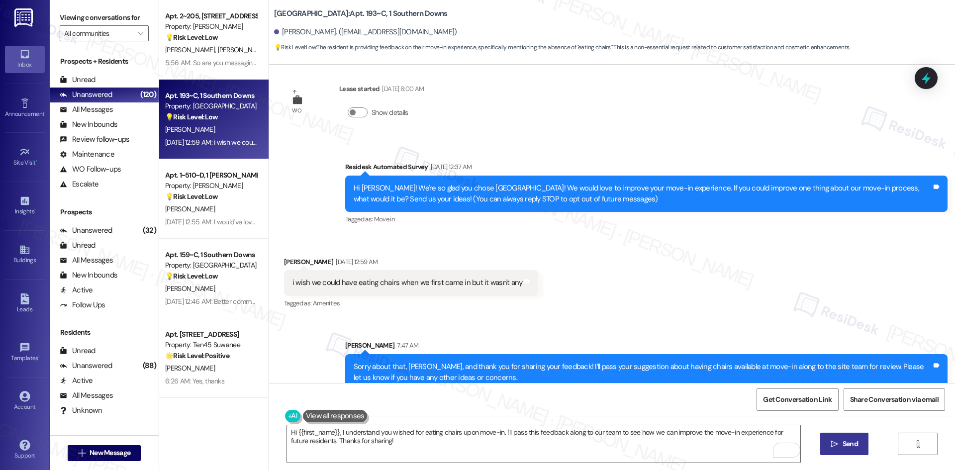
scroll to position [27, 0]
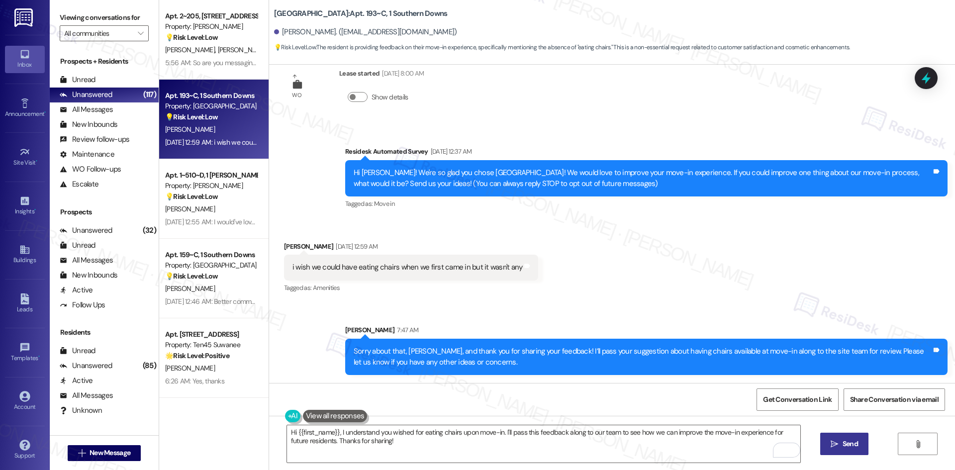
click at [643, 285] on div "Received via SMS Adrian Hayes Aug 19, 2025 at 12:59 AM i wish we could have eat…" at bounding box center [612, 261] width 686 height 84
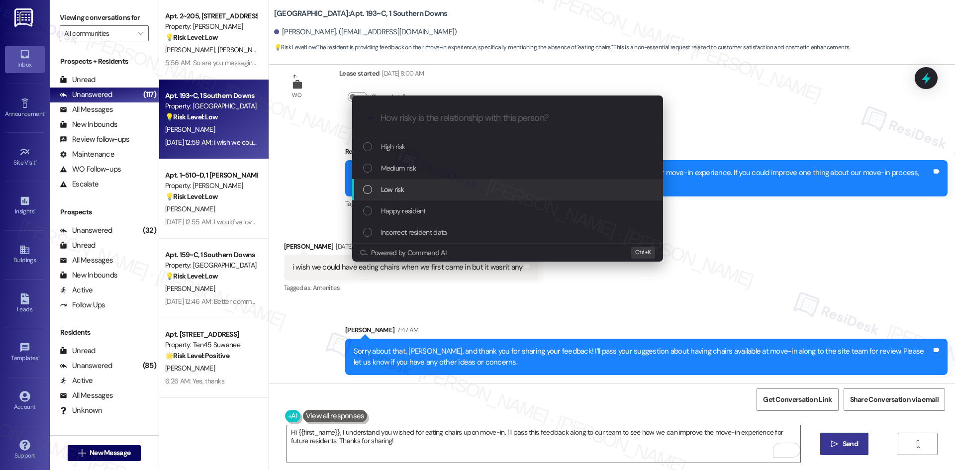
click at [419, 187] on div "Low risk" at bounding box center [508, 189] width 291 height 11
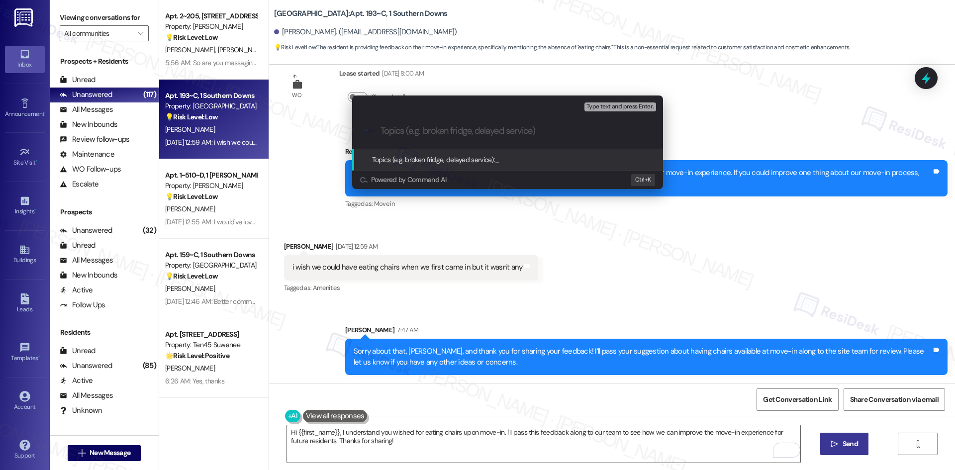
click at [413, 133] on input "Topics (e.g. broken fridge, delayed service)" at bounding box center [515, 131] width 270 height 10
paste input "Move-in Feedback – Missing Chairs at Move-In"
type input "Move-in Feedback – Missing Chairs at Move-In"
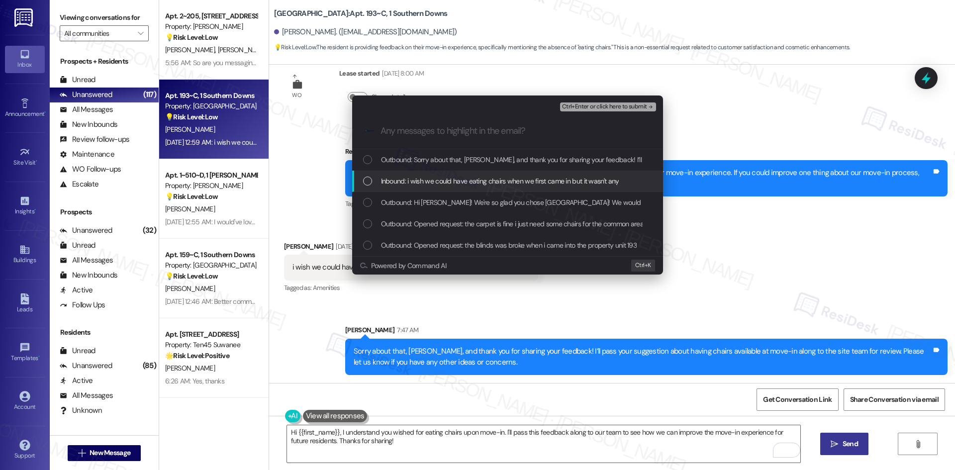
click at [424, 184] on span "Inbound: i wish we could have eating chairs when we first came in but it wasn't…" at bounding box center [500, 181] width 238 height 11
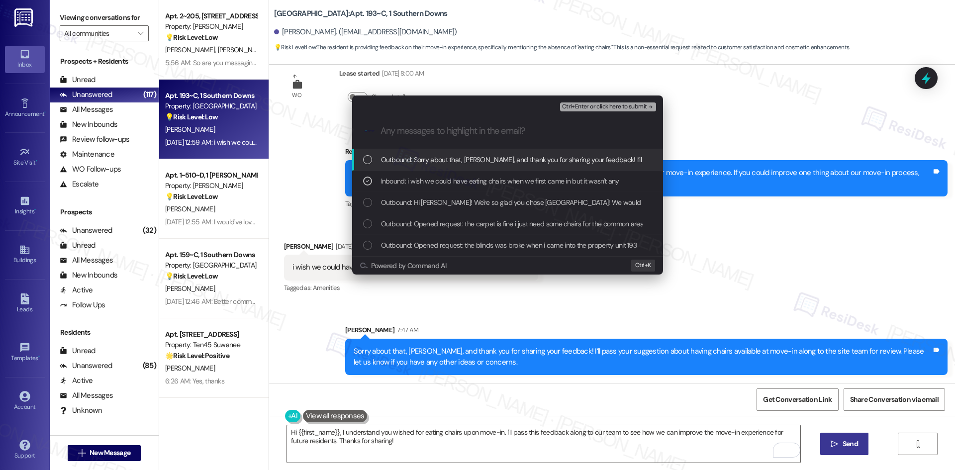
click at [639, 108] on span "Ctrl+Enter or click here to submit" at bounding box center [604, 106] width 85 height 7
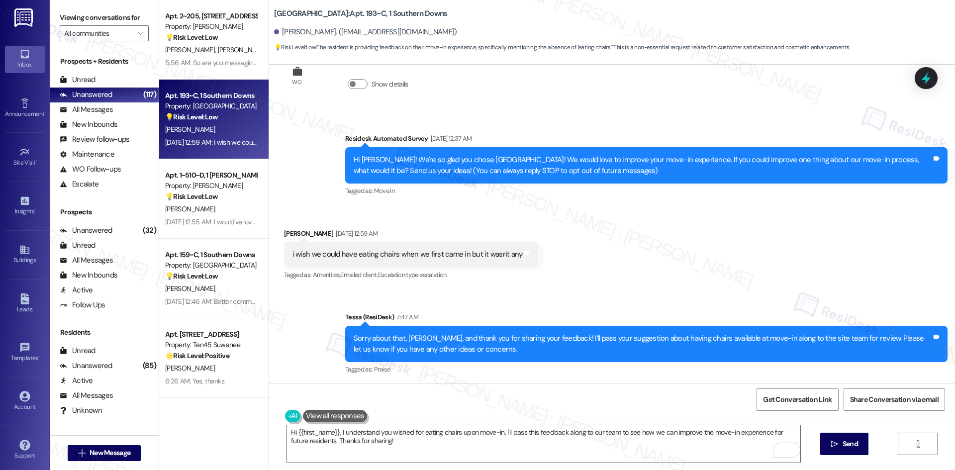
scroll to position [41, 0]
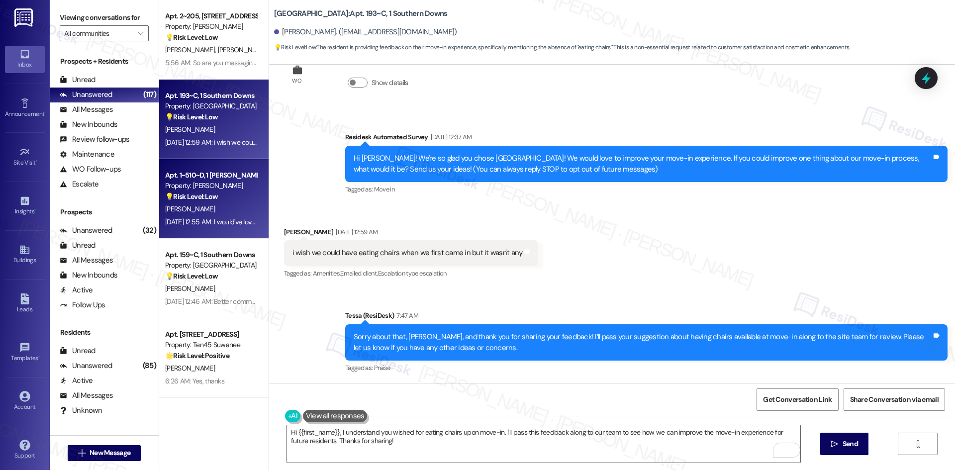
click at [228, 201] on div "💡 Risk Level: Low The resident is providing feedback on their move-in experienc…" at bounding box center [211, 196] width 92 height 10
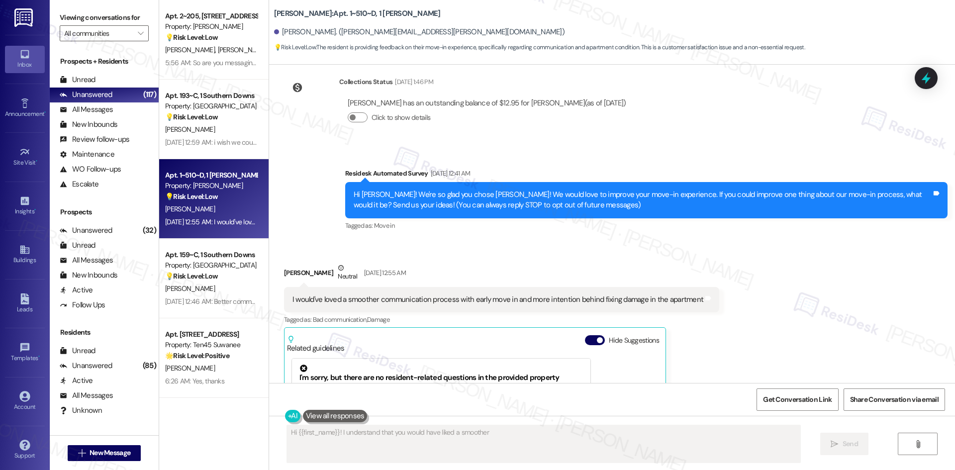
scroll to position [0, 0]
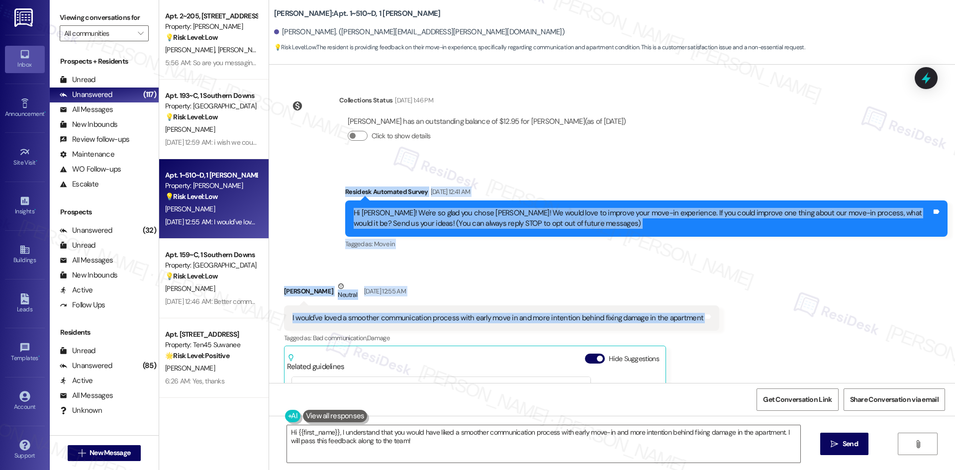
drag, startPoint x: 331, startPoint y: 189, endPoint x: 733, endPoint y: 312, distance: 420.2
click at [733, 312] on div "Collections Status Aug 16, 2025 at 1:46 PM Taylor Gerard has an outstanding bal…" at bounding box center [612, 224] width 686 height 318
copy div "Residesk Automated Survey Aug 19, 2025 at 12:41 AM Hi Taylor! We're so glad you…"
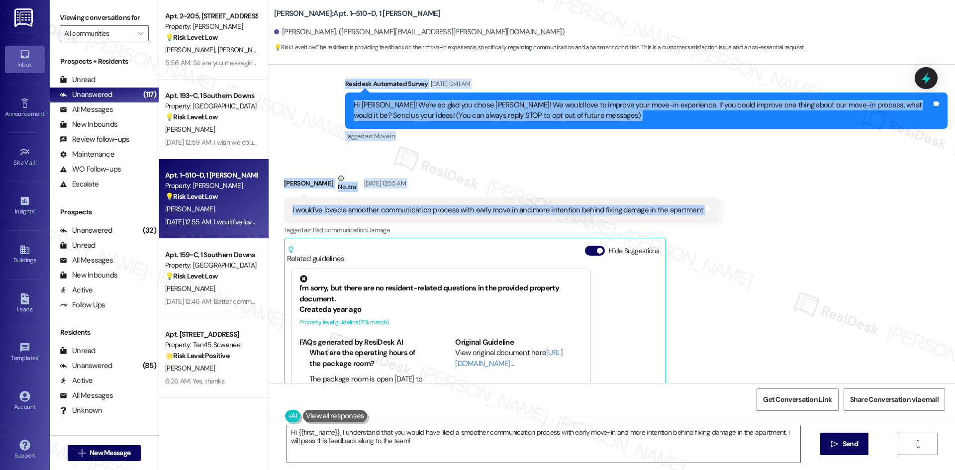
scroll to position [247, 0]
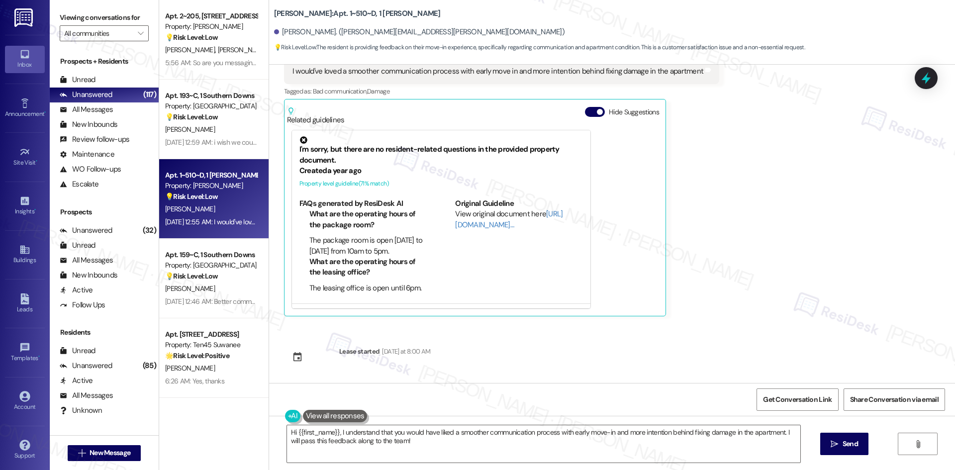
click at [805, 201] on div "Received via SMS Taylor Gerard Neutral Aug 19, 2025 at 12:55 AM I would've love…" at bounding box center [612, 168] width 686 height 312
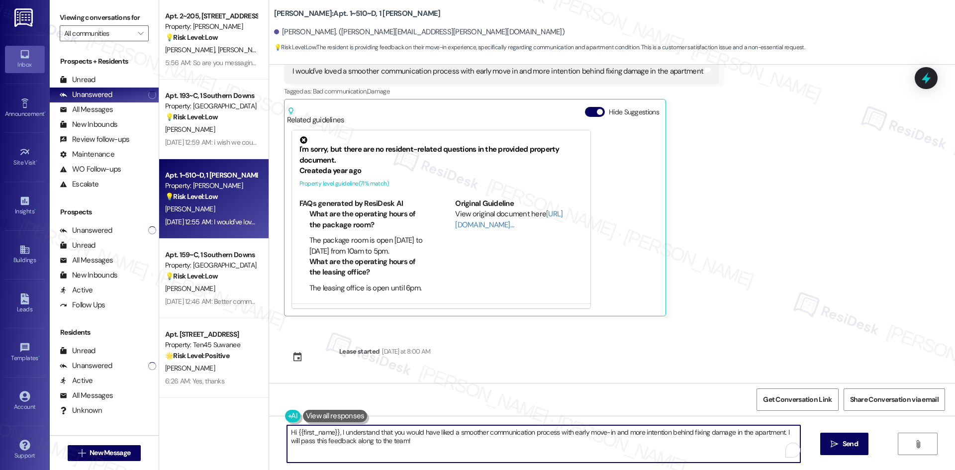
click at [434, 446] on textarea "Hi {{first_name}}, I understand that you would have liked a smoother communicat…" at bounding box center [543, 443] width 513 height 37
paste textarea "Thank you for sharing your feedback, Taylor. I’m sorry to hear communication ar…"
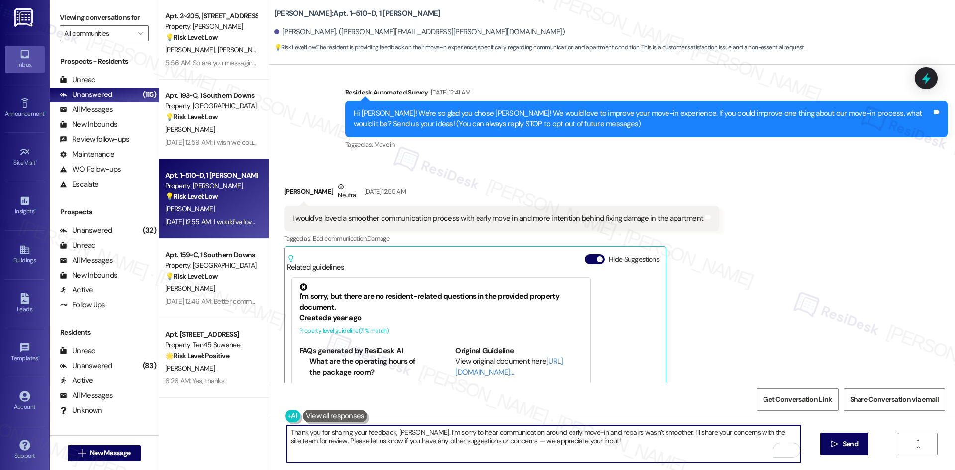
scroll to position [97, 0]
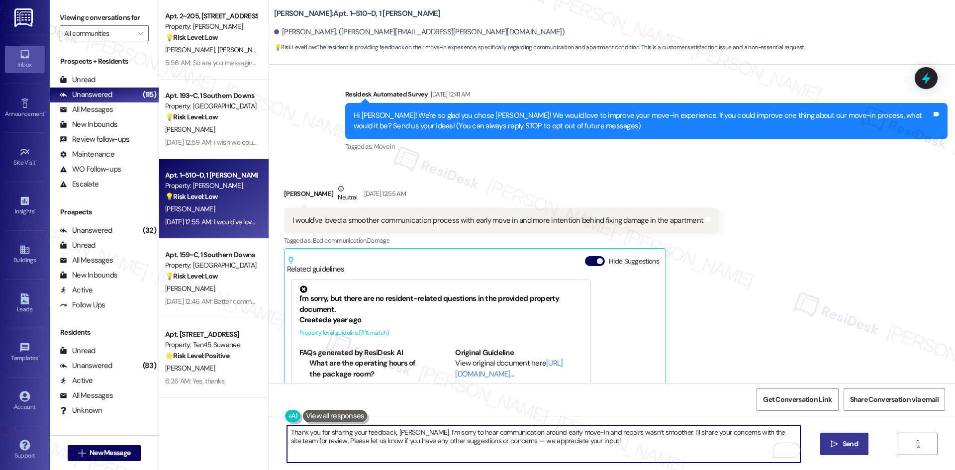
type textarea "Thank you for sharing your feedback, Taylor. I’m sorry to hear communication ar…"
click at [849, 449] on span "Send" at bounding box center [850, 444] width 15 height 10
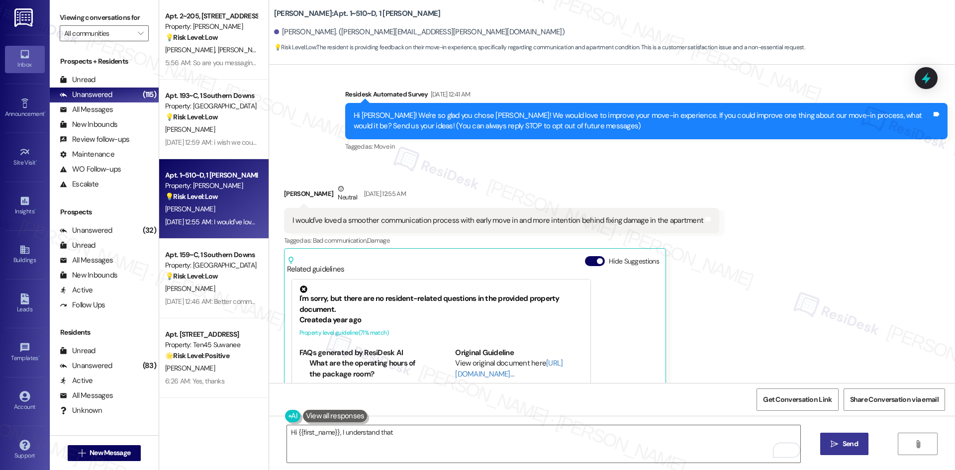
scroll to position [188, 0]
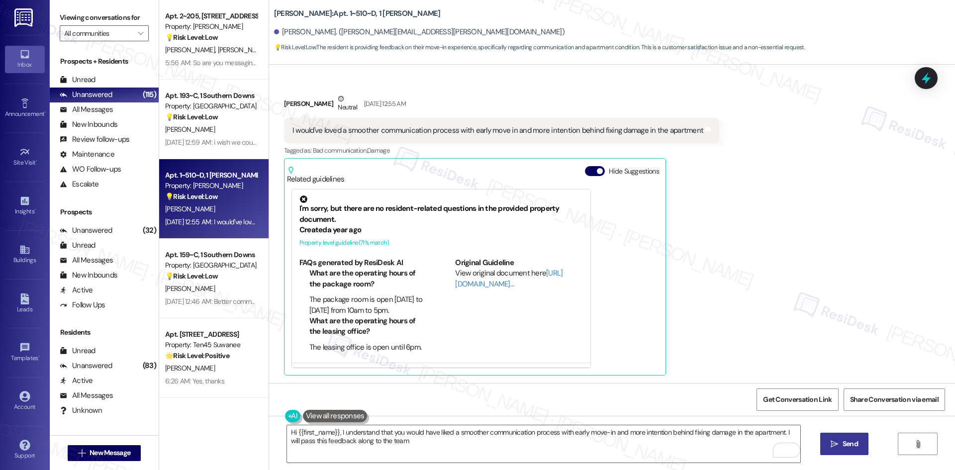
type textarea "Hi {{first_name}}, I understand that you would have liked a smoother communicat…"
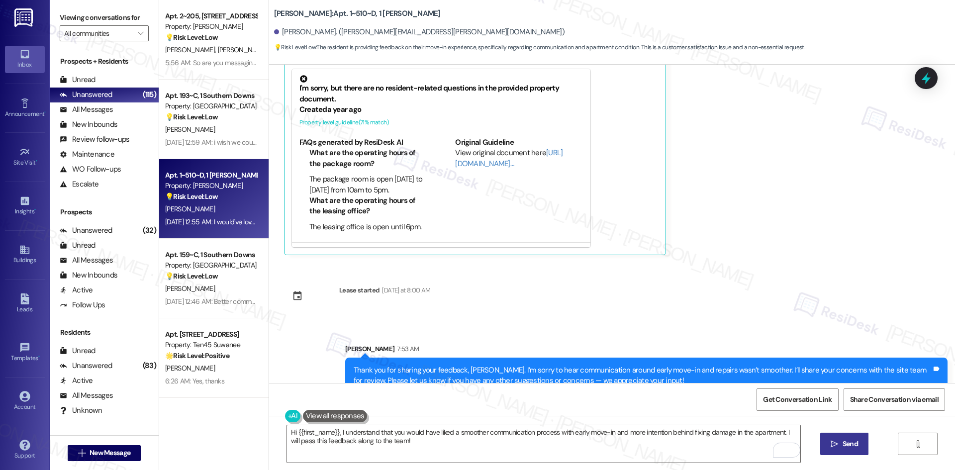
scroll to position [327, 0]
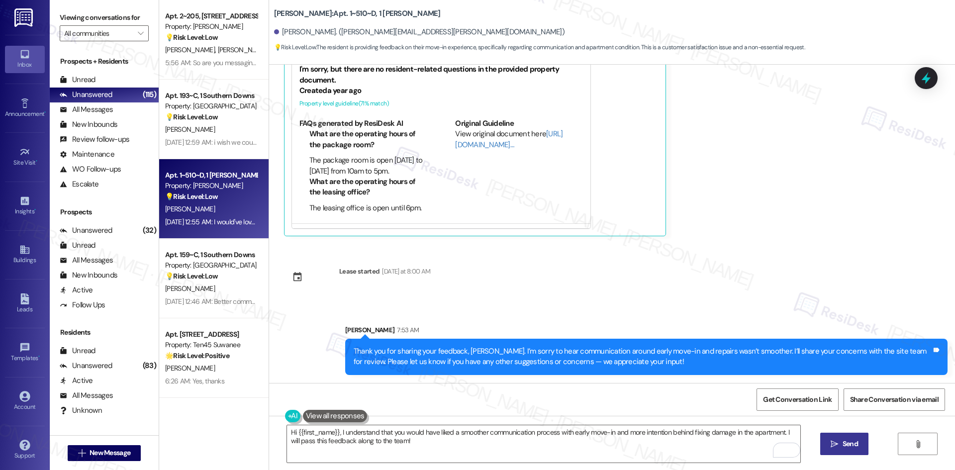
click at [784, 265] on div "Collections Status Aug 16, 2025 at 1:46 PM Taylor Gerard has an outstanding bal…" at bounding box center [612, 224] width 686 height 318
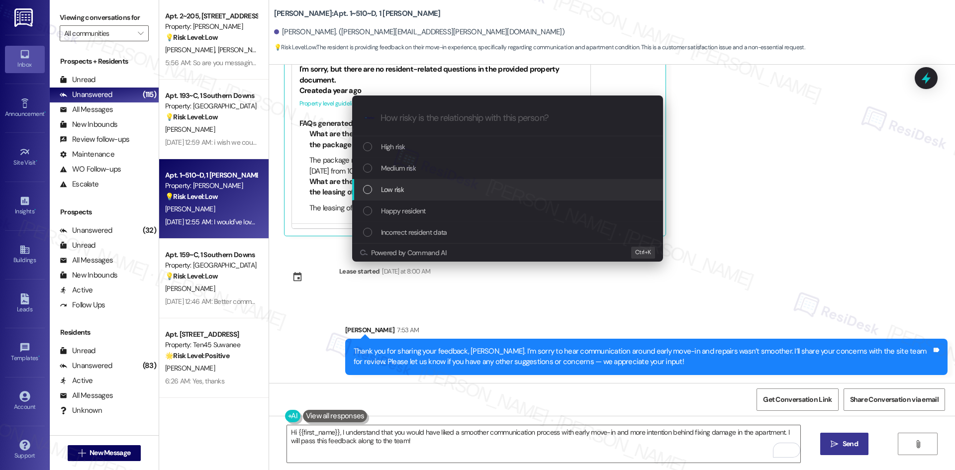
click at [385, 189] on span "Low risk" at bounding box center [392, 189] width 23 height 11
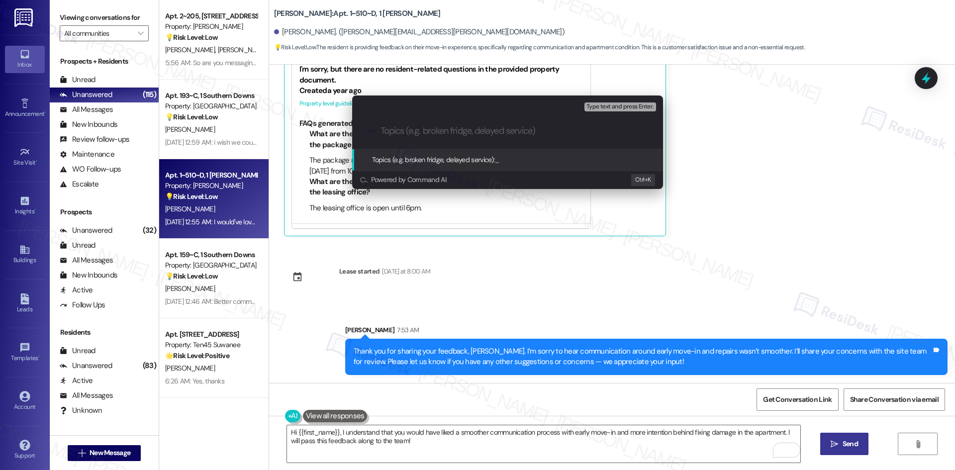
click at [437, 127] on input "Topics (e.g. broken fridge, delayed service)" at bounding box center [515, 131] width 270 height 10
paste input "Move-in Feedback – Communication & Apartment Repairs"
type input "Move-in Feedback – Communication & Apartment Repairs"
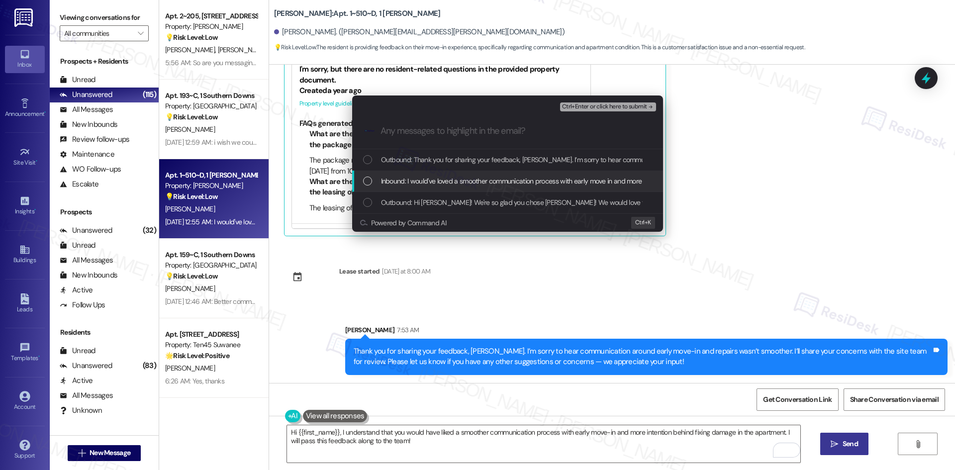
click at [452, 185] on span "Inbound: I would've loved a smoother communication process with early move in a…" at bounding box center [581, 181] width 401 height 11
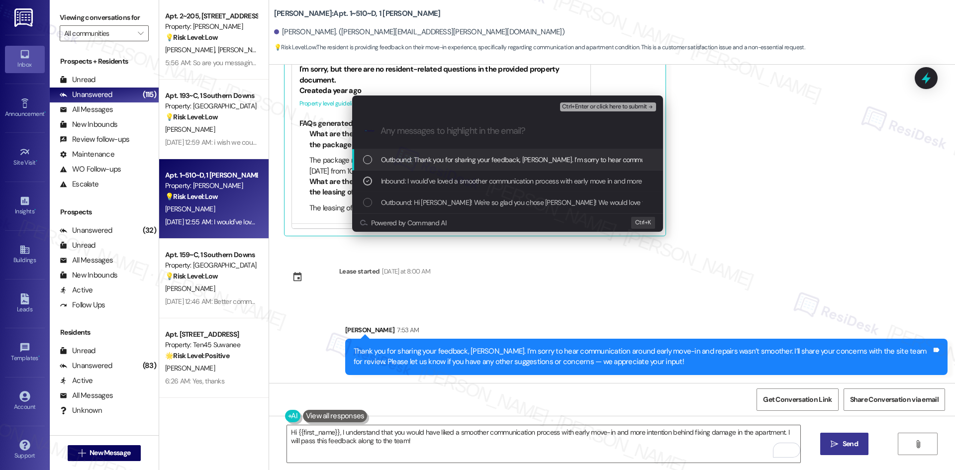
click at [651, 106] on icon "remove-block-ctrl+enter-or click here to submit" at bounding box center [650, 106] width 7 height 7
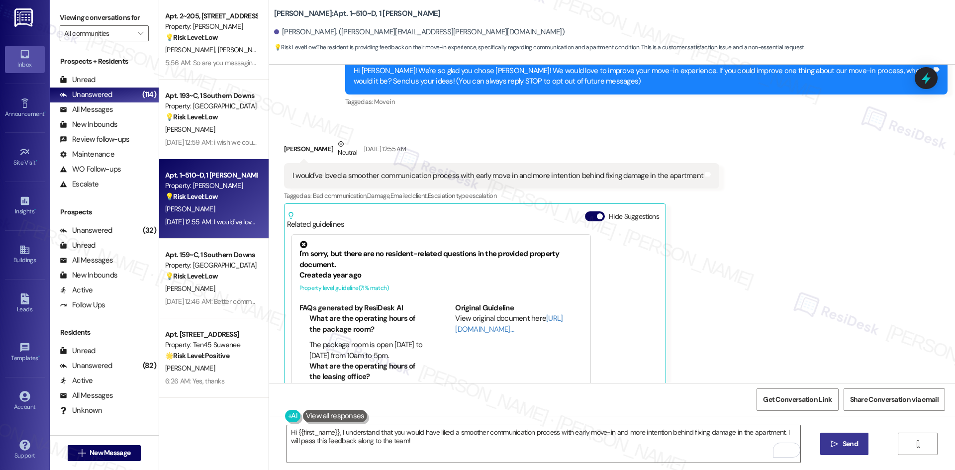
scroll to position [341, 0]
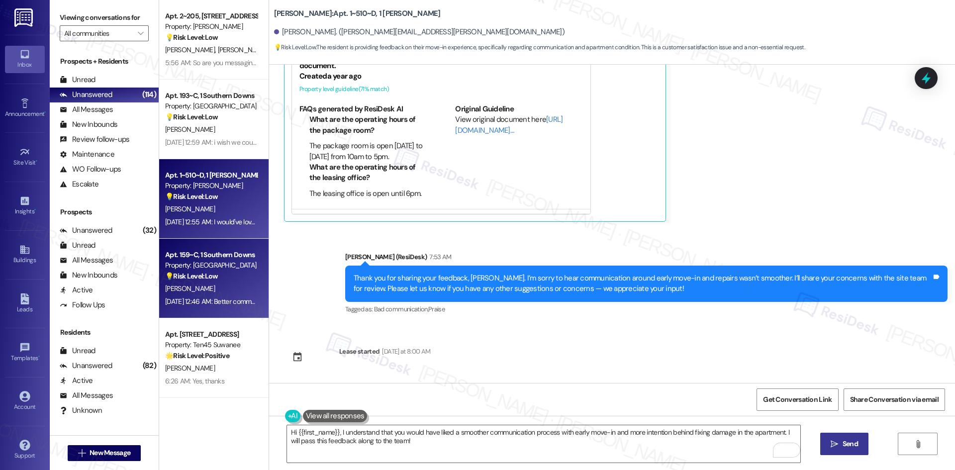
click at [224, 276] on div "💡 Risk Level: Low The resident is providing feedback on the move-in process. Th…" at bounding box center [211, 276] width 92 height 10
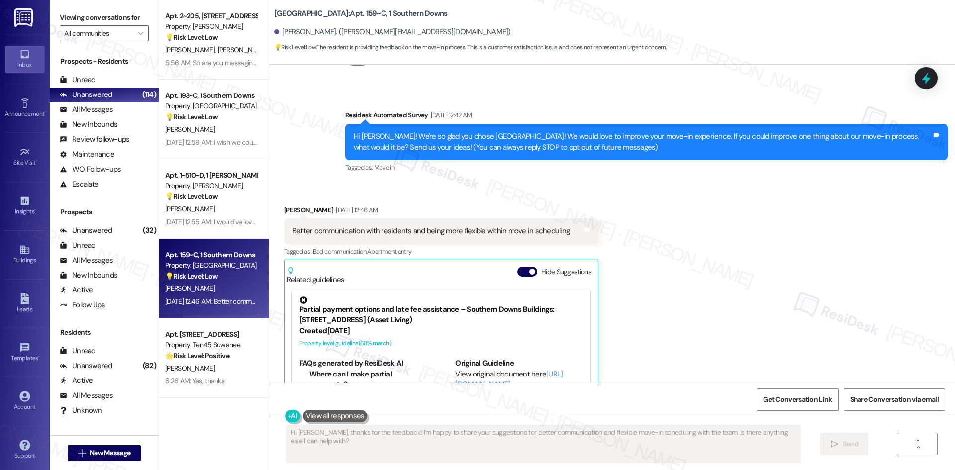
scroll to position [57, 0]
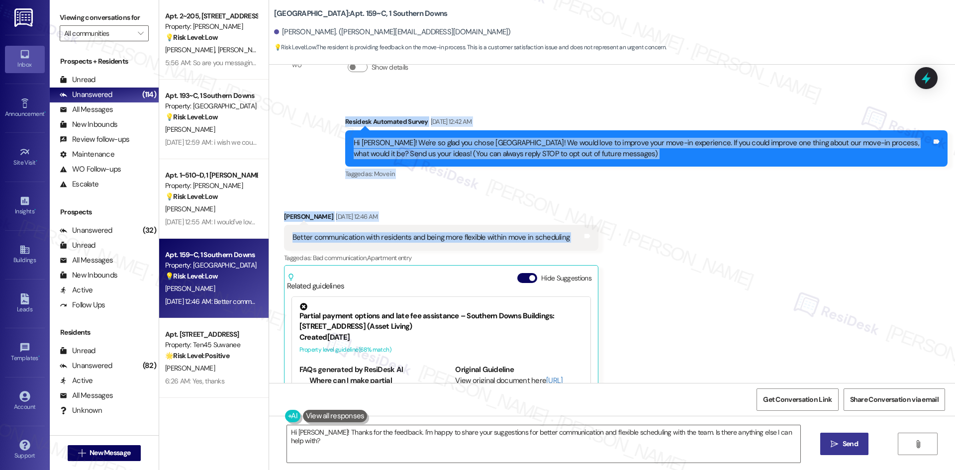
drag, startPoint x: 313, startPoint y: 118, endPoint x: 618, endPoint y: 237, distance: 327.0
click at [618, 237] on div "WO Lease started Aug 10, 2025 at 8:00 AM Show details Survey, sent via SMS Resi…" at bounding box center [612, 224] width 686 height 318
copy div "Residesk Automated Survey Aug 19, 2025 at 12:42 AM Hi Danielle! We're so glad y…"
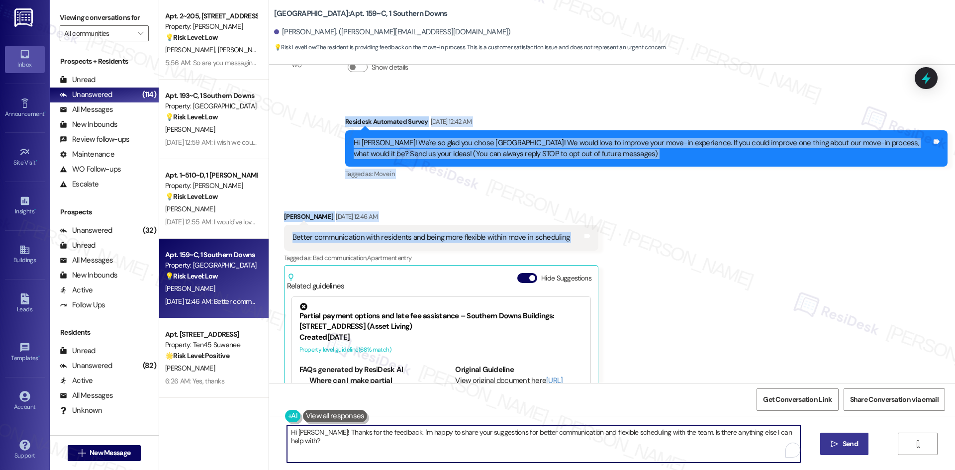
click at [533, 439] on textarea "Hi Danielle! Thanks for the feedback. I'm happy to share your suggestions for b…" at bounding box center [543, 443] width 513 height 37
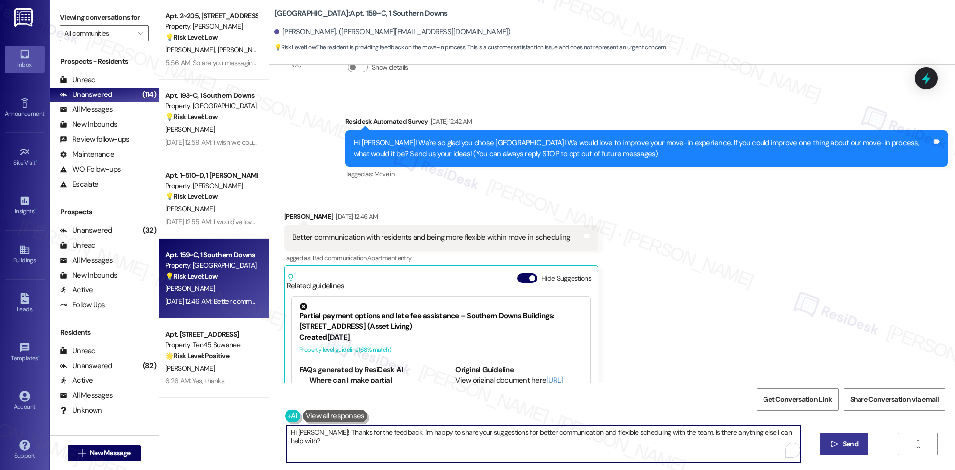
paste textarea "Thank you for your feedback, Danielle. I’m sorry to hear communication and flex…"
click at [475, 435] on textarea "Thank you for your feedback, Danielle. I’m sorry to hear communication and flex…" at bounding box center [543, 443] width 513 height 37
type textarea "Thank you for your feedback, Danielle. I’m sorry to hear that communication and…"
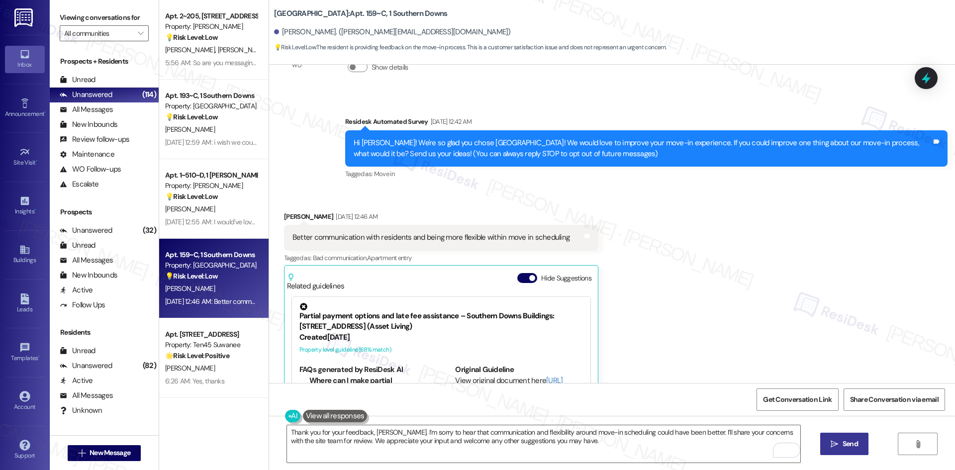
click at [833, 445] on icon "" at bounding box center [834, 444] width 7 height 8
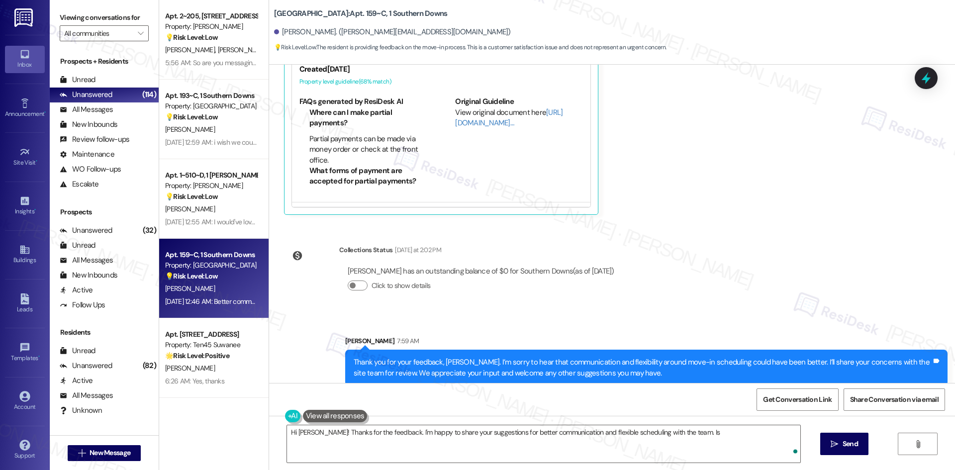
scroll to position [336, 0]
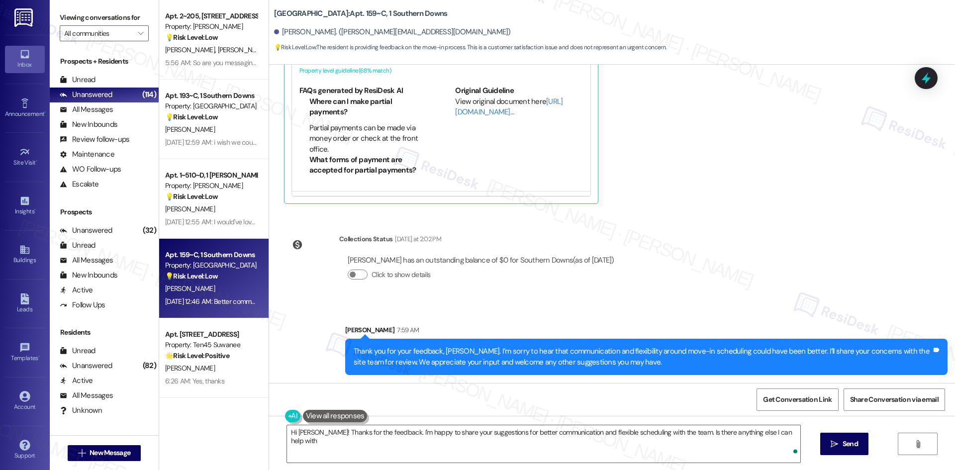
type textarea "Hi Danielle! Thanks for the feedback. I'm happy to share your suggestions for b…"
click at [759, 234] on div "WO Lease started Aug 10, 2025 at 8:00 AM Show details Survey, sent via SMS Resi…" at bounding box center [612, 224] width 686 height 318
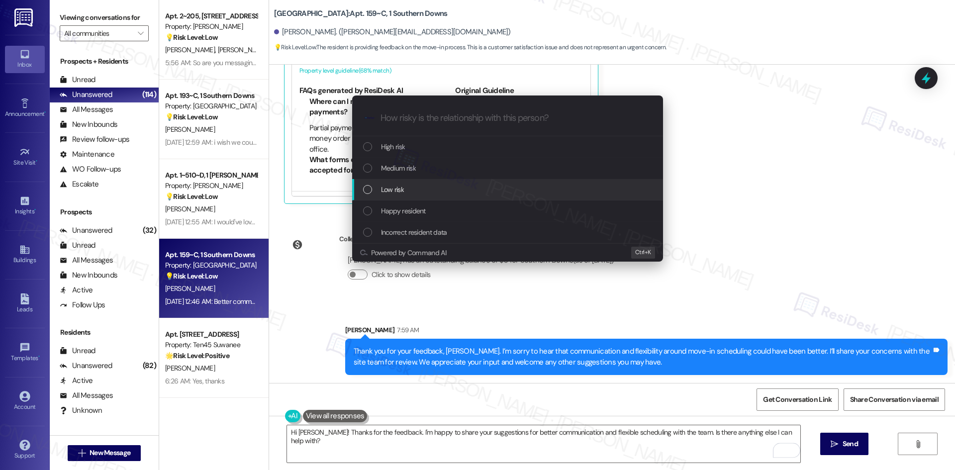
click at [440, 191] on div "Low risk" at bounding box center [508, 189] width 291 height 11
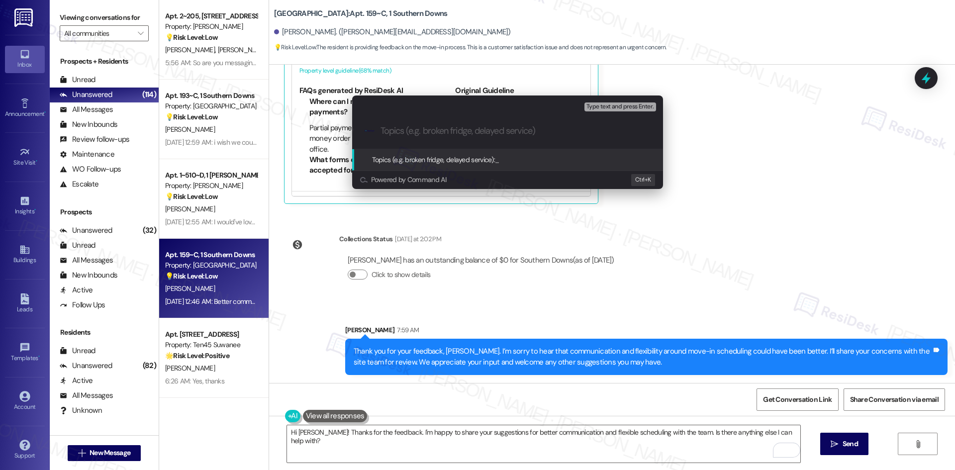
click at [411, 135] on input "Topics (e.g. broken fridge, delayed service)" at bounding box center [515, 131] width 270 height 10
paste input "Move-in Feedback – Communication & Scheduling Flexibility"
type input "Move-in Feedback – Communication & Scheduling Flexibility"
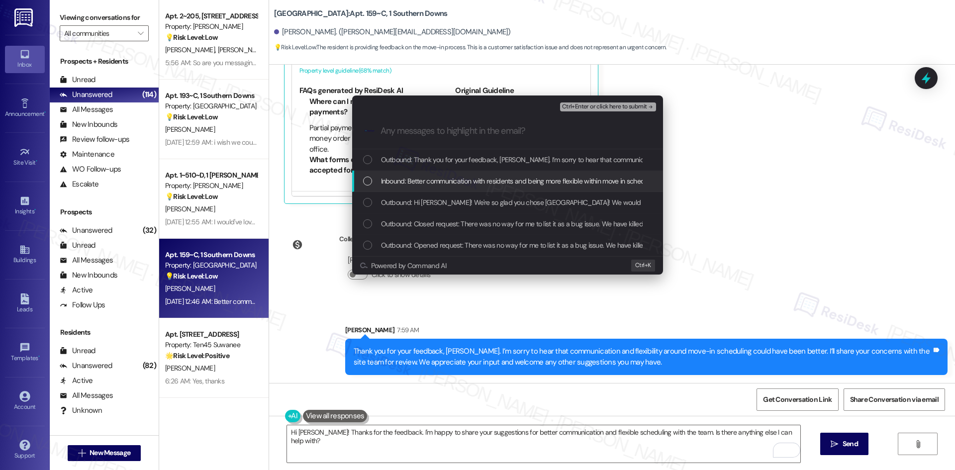
click at [428, 185] on span "Inbound: Better communication with residents and being more flexible within mov…" at bounding box center [519, 181] width 277 height 11
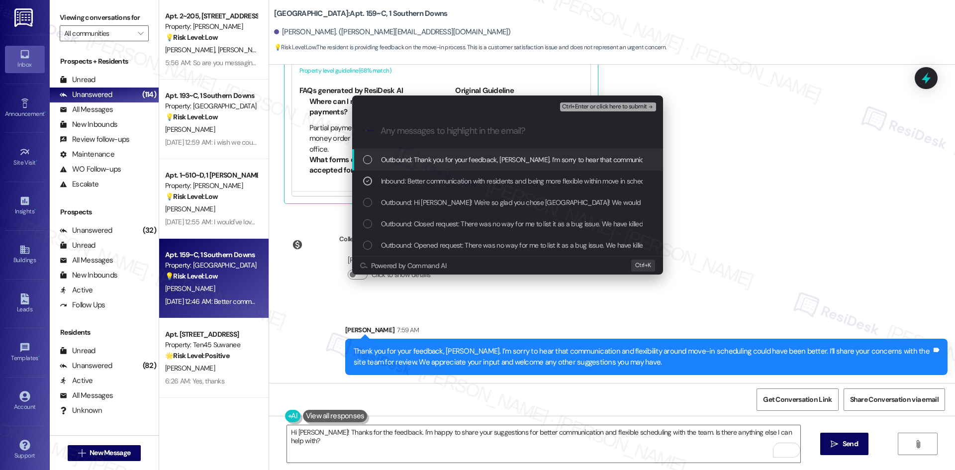
click at [631, 106] on span "Ctrl+Enter or click here to submit" at bounding box center [604, 106] width 85 height 7
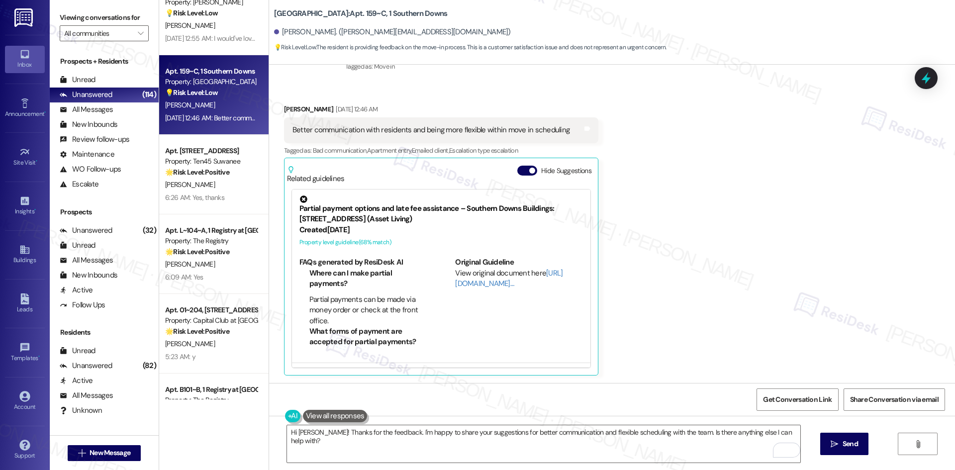
scroll to position [995, 0]
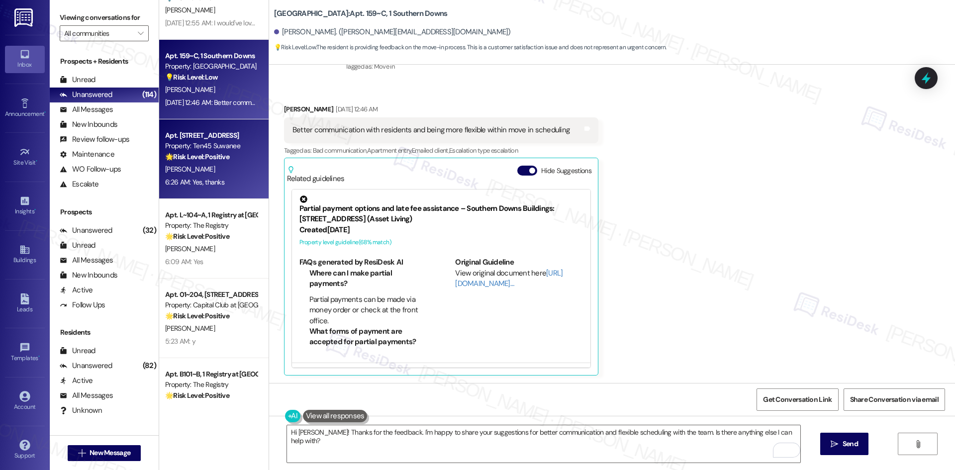
click at [224, 162] on div "🌟 Risk Level: Positive The conversation is about customer satisfaction and rela…" at bounding box center [211, 157] width 92 height 10
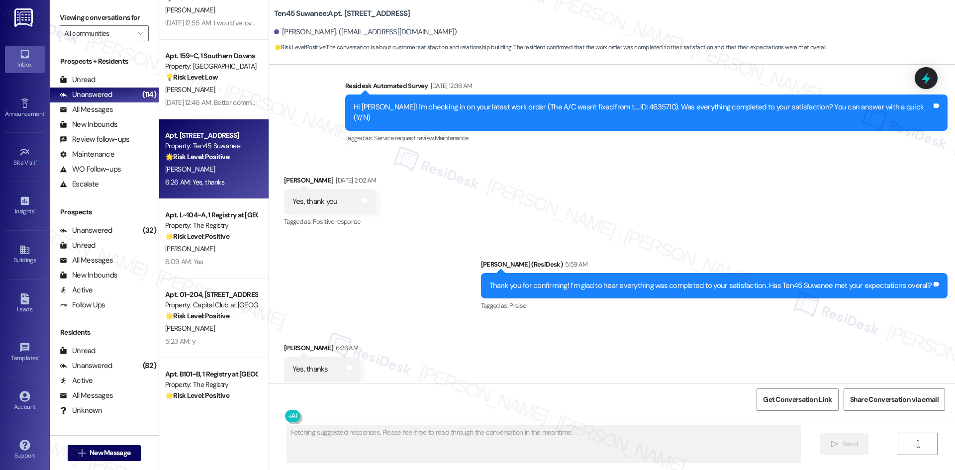
scroll to position [1225, 0]
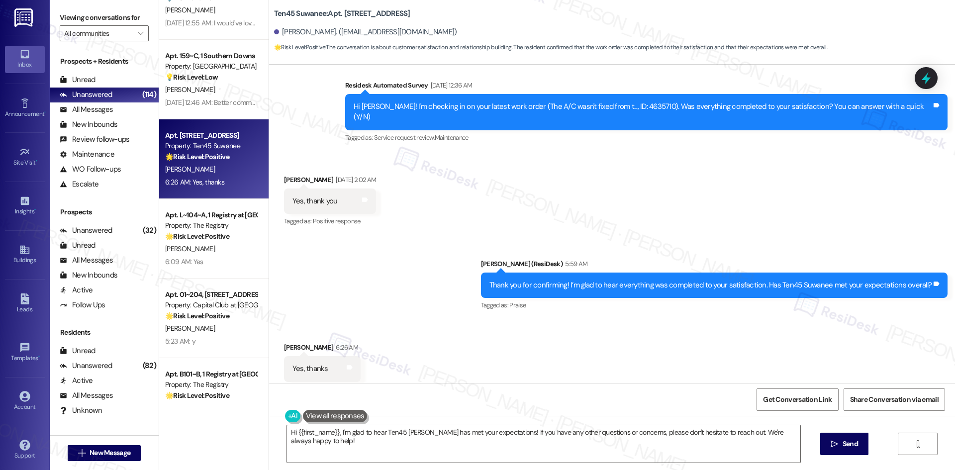
click at [384, 258] on div "Sent via SMS Sarah (ResiDesk) 5:59 AM Thank you for confirming! I’m glad to hea…" at bounding box center [612, 278] width 686 height 84
click at [390, 452] on textarea "Hi {{first_name}}, I'm glad to hear Ten45 Suwanee has met your expectations! If…" at bounding box center [543, 443] width 513 height 37
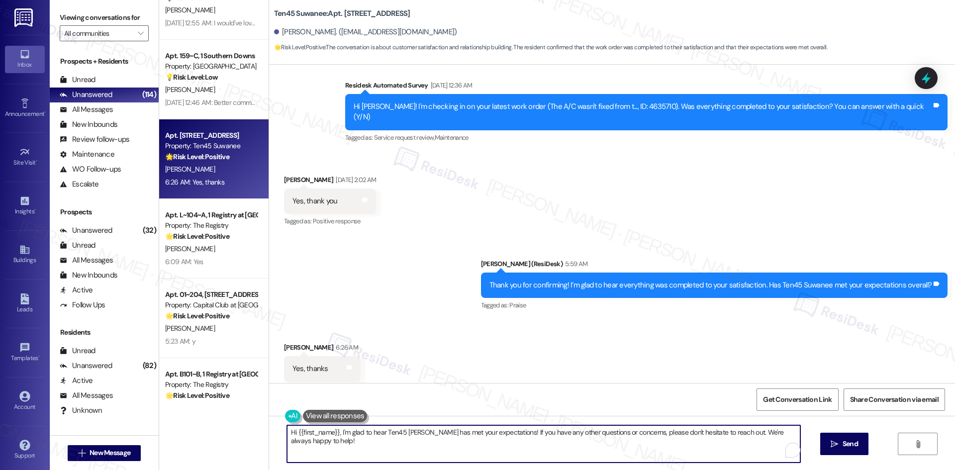
paste textarea "I'm glad you are satisfied with your home, {{first_name}}! We’d really apprecia…"
type textarea "I'm glad you are satisfied with your home, {{first_name}}! We’d really apprecia…"
click at [834, 448] on icon "" at bounding box center [834, 444] width 7 height 8
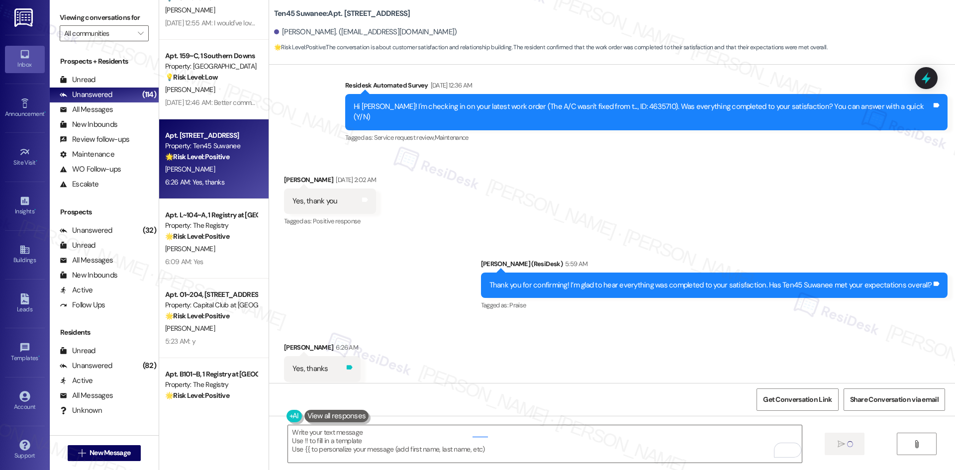
scroll to position [1224, 0]
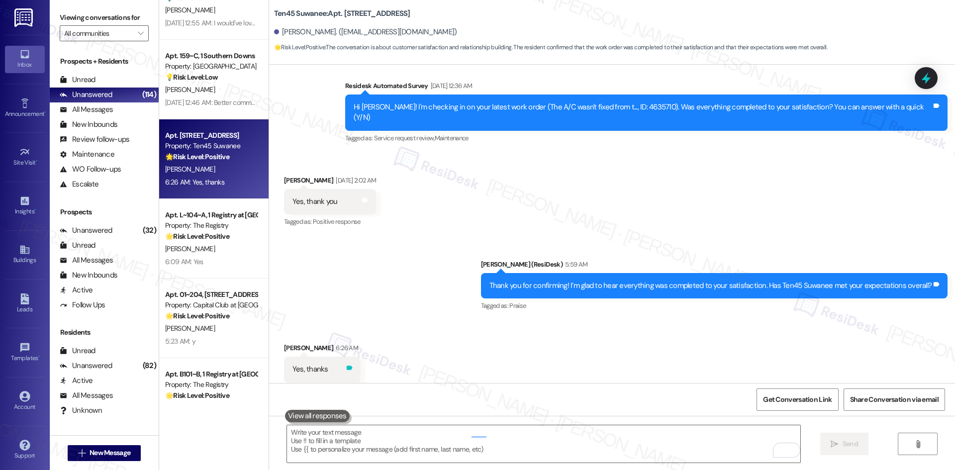
click at [347, 366] on icon at bounding box center [350, 368] width 6 height 4
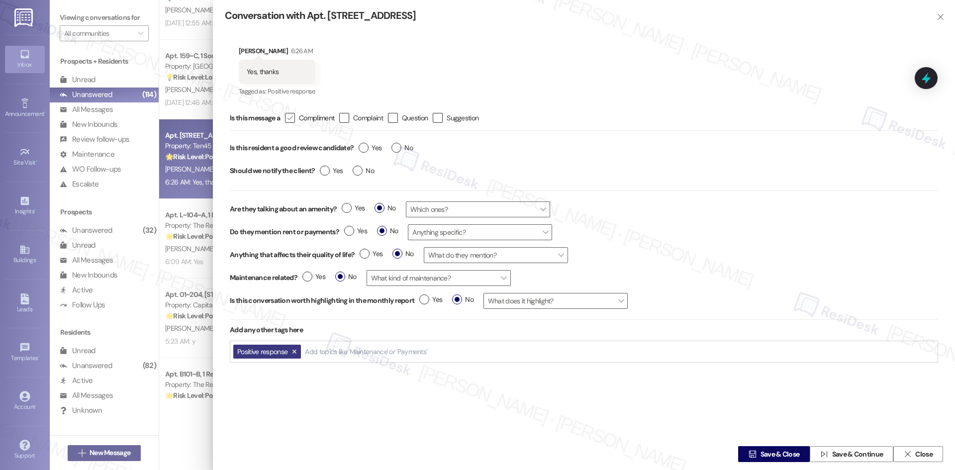
click at [290, 117] on icon "" at bounding box center [289, 118] width 6 height 10
click at [286, 117] on input " Compliment" at bounding box center [283, 118] width 6 height 6
checkbox input "true"
drag, startPoint x: 355, startPoint y: 146, endPoint x: 364, endPoint y: 147, distance: 9.6
click at [355, 146] on div "Yes No" at bounding box center [386, 149] width 64 height 23
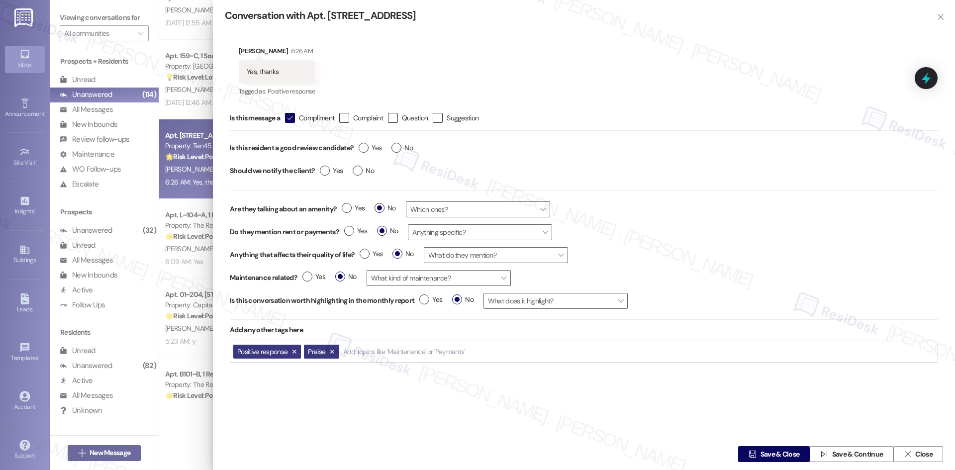
drag, startPoint x: 366, startPoint y: 147, endPoint x: 354, endPoint y: 151, distance: 12.6
click at [366, 148] on label "Yes" at bounding box center [370, 148] width 23 height 10
click at [366, 148] on input "Yes" at bounding box center [370, 149] width 23 height 13
radio input "true"
click at [320, 169] on label "Yes" at bounding box center [331, 171] width 23 height 10
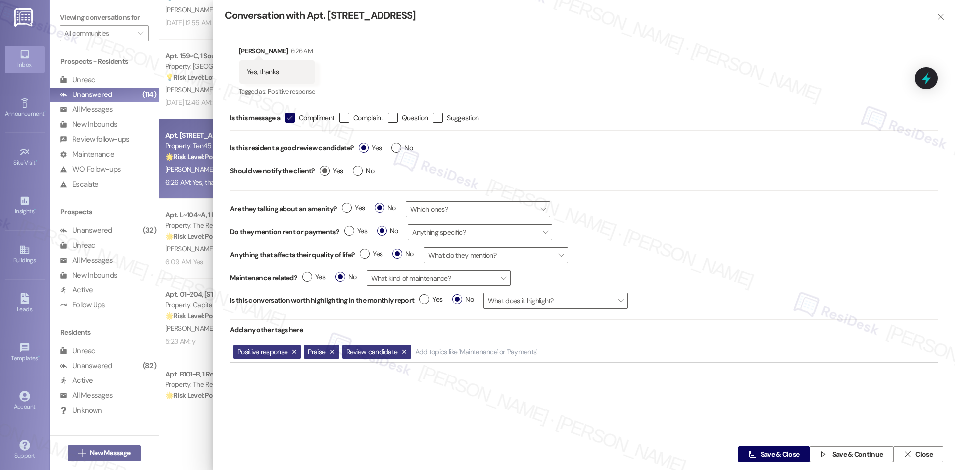
click at [320, 169] on input "Yes" at bounding box center [331, 172] width 23 height 13
radio input "true"
click at [760, 451] on span "Save & Close" at bounding box center [779, 454] width 39 height 10
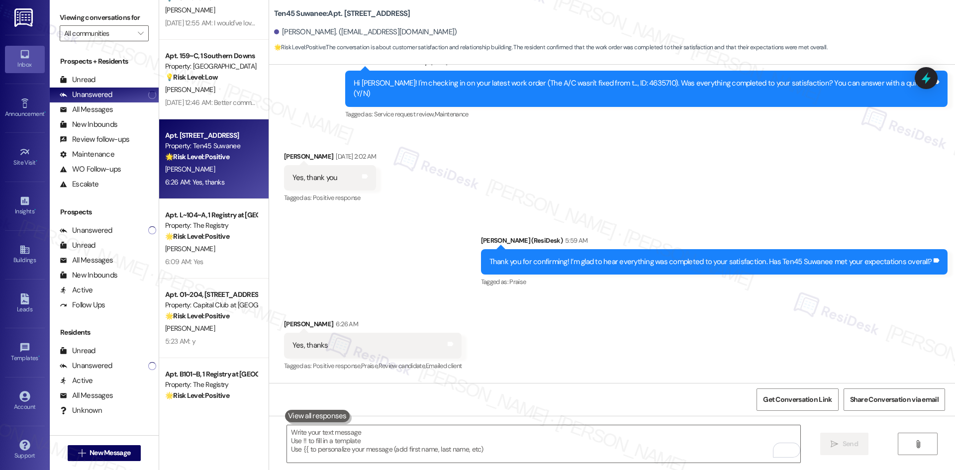
scroll to position [1320, 0]
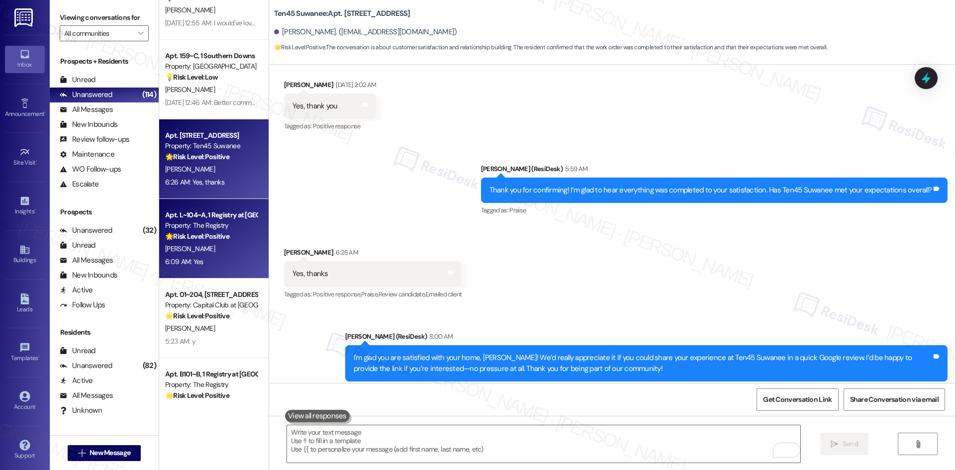
click at [209, 257] on div "6:09 AM: Yes 6:09 AM: Yes" at bounding box center [211, 262] width 94 height 12
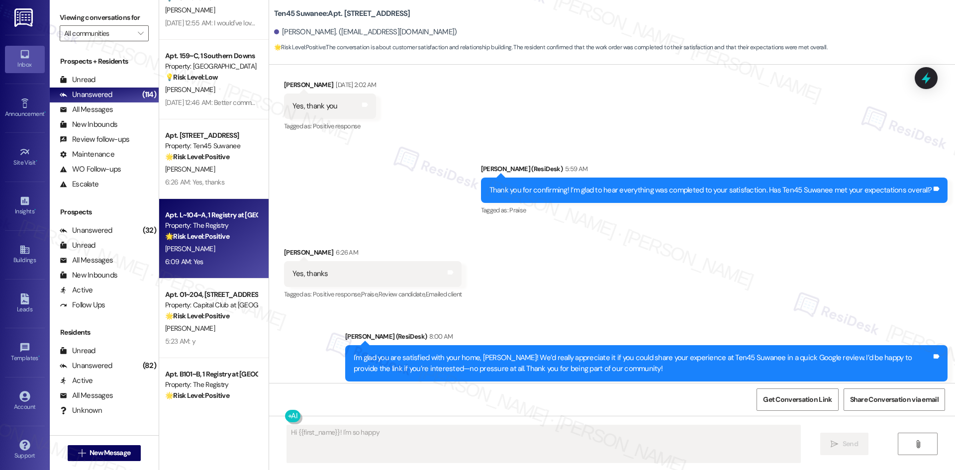
scroll to position [739, 0]
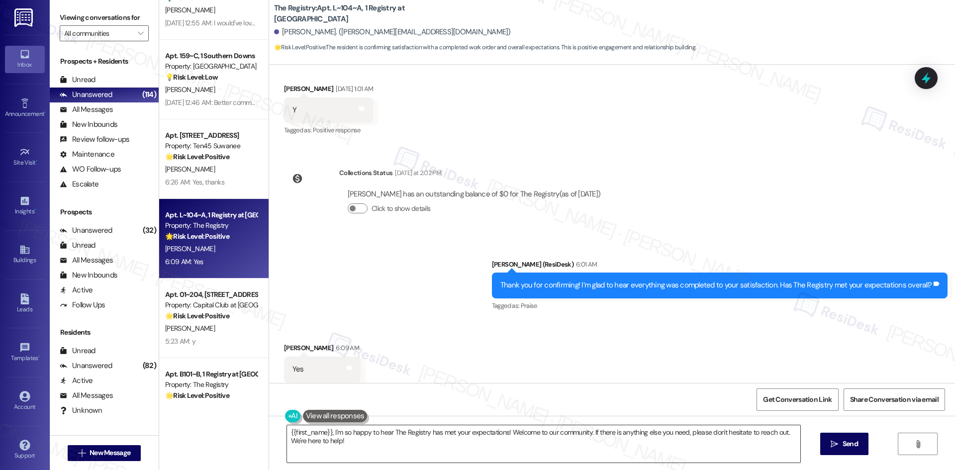
click at [387, 433] on textarea "{{first_name}}, I'm so happy to hear The Registry has met your expectations! We…" at bounding box center [543, 443] width 513 height 37
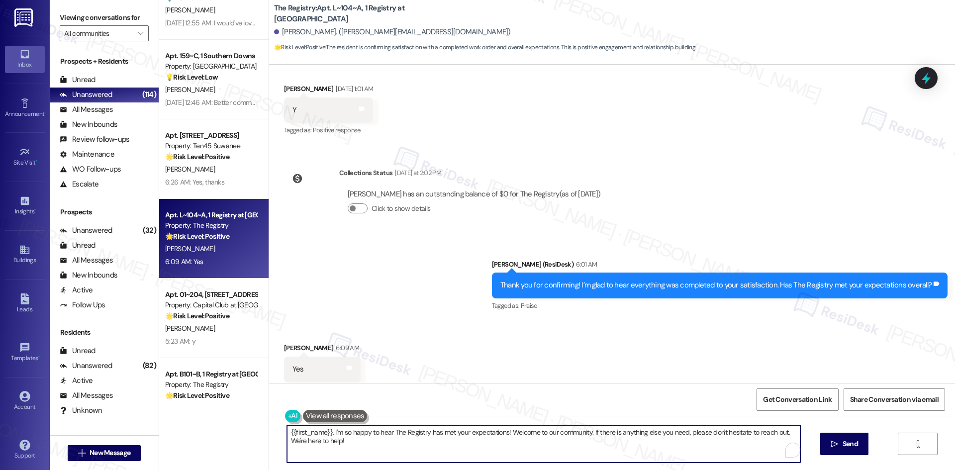
paste textarea "I'm glad you are satisfied with your home, {{first_name}}! We’d really apprecia…"
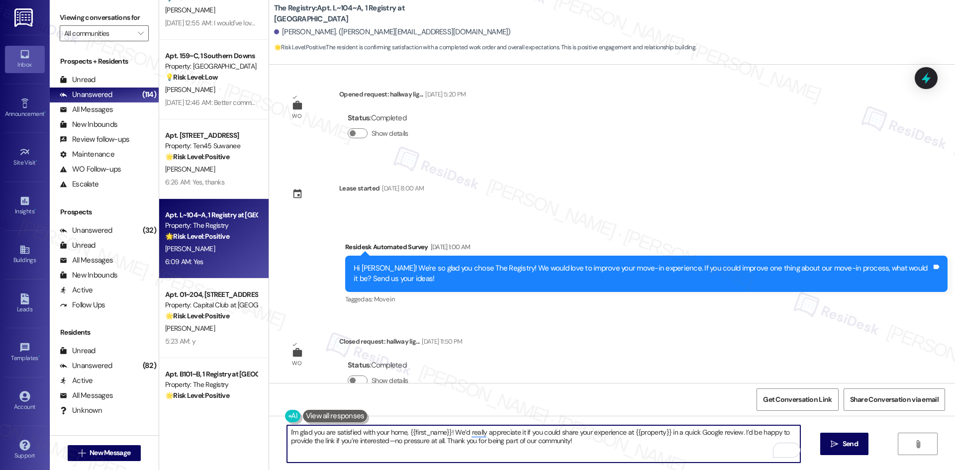
scroll to position [298, 0]
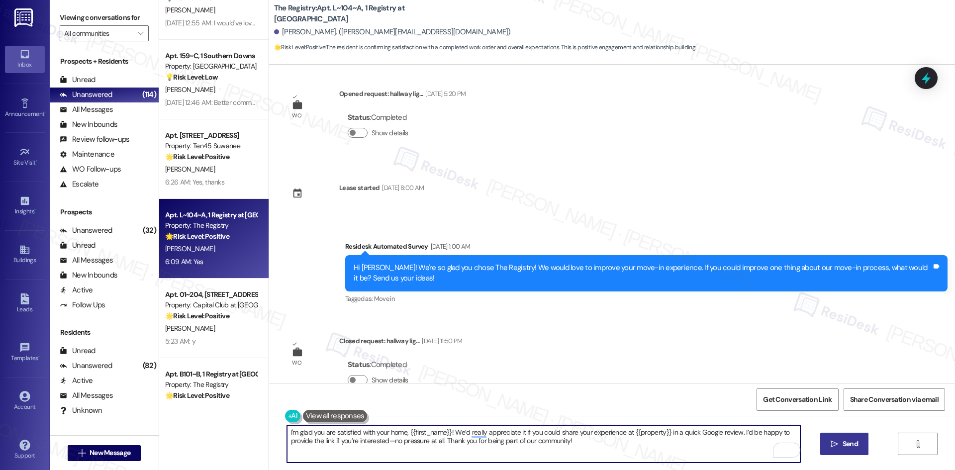
type textarea "I'm glad you are satisfied with your home, {{first_name}}! We’d really apprecia…"
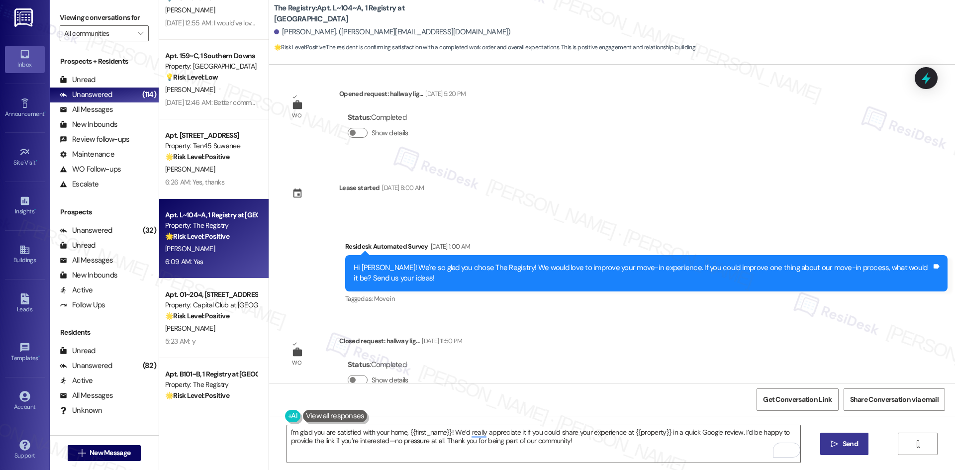
click at [842, 451] on button " Send" at bounding box center [844, 444] width 48 height 22
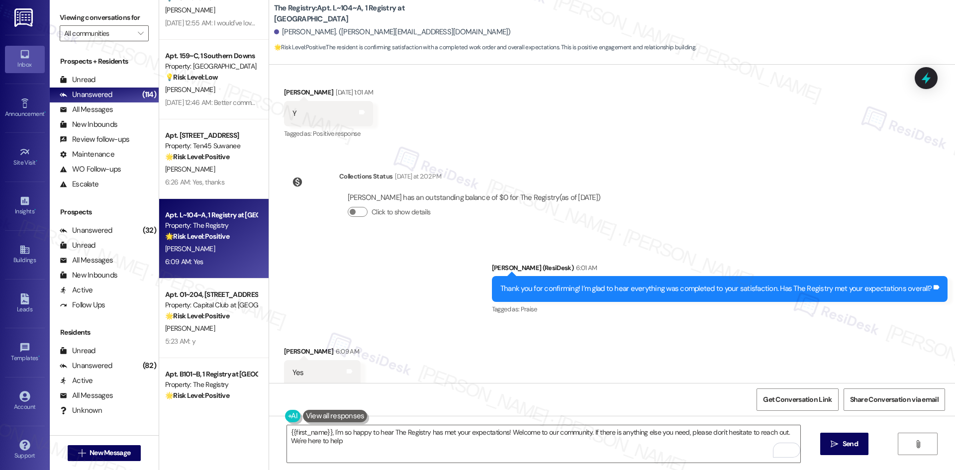
type textarea "{{first_name}}, I'm so happy to hear The Registry has met your expectations! We…"
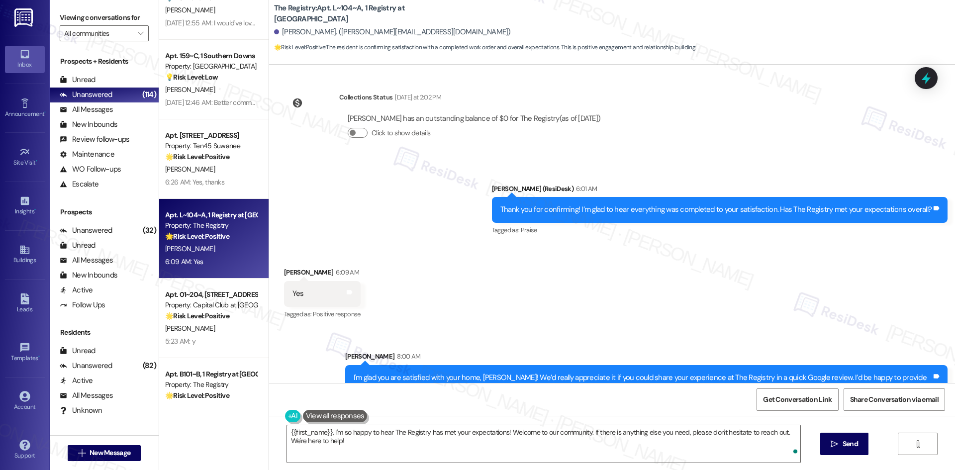
scroll to position [820, 0]
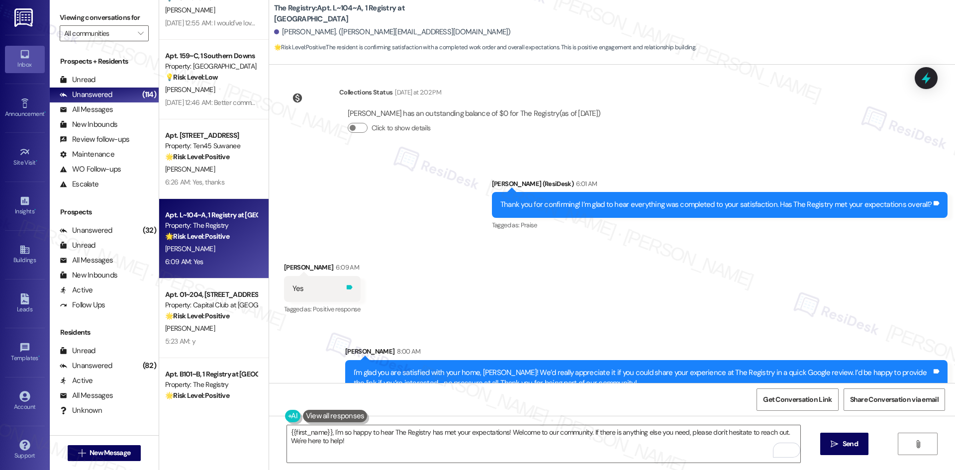
click at [350, 285] on icon at bounding box center [350, 287] width 6 height 4
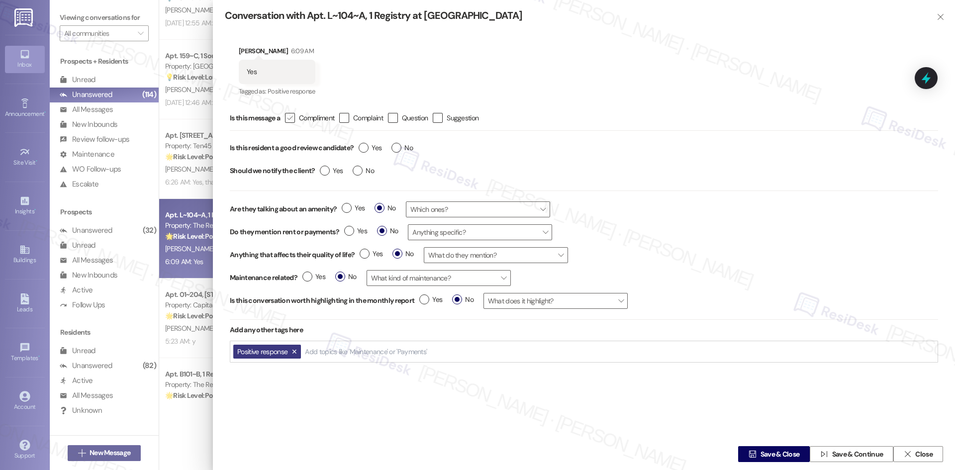
click at [288, 114] on icon "" at bounding box center [289, 118] width 6 height 10
click at [286, 115] on input " Compliment" at bounding box center [283, 118] width 6 height 6
checkbox input "true"
drag, startPoint x: 367, startPoint y: 145, endPoint x: 346, endPoint y: 160, distance: 25.7
click at [365, 147] on label "Yes" at bounding box center [370, 148] width 23 height 10
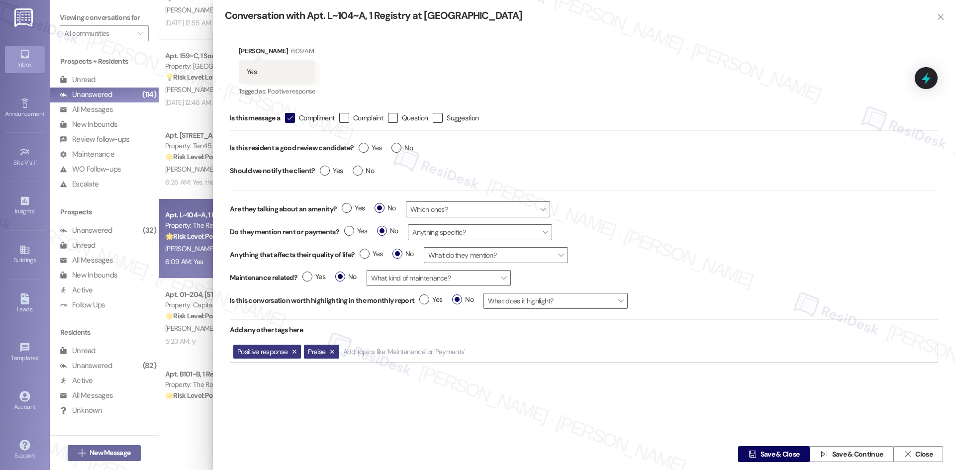
click at [365, 147] on input "Yes" at bounding box center [370, 149] width 23 height 13
radio input "true"
click at [328, 168] on label "Yes" at bounding box center [331, 171] width 23 height 10
click at [328, 168] on input "Yes" at bounding box center [331, 172] width 23 height 13
radio input "true"
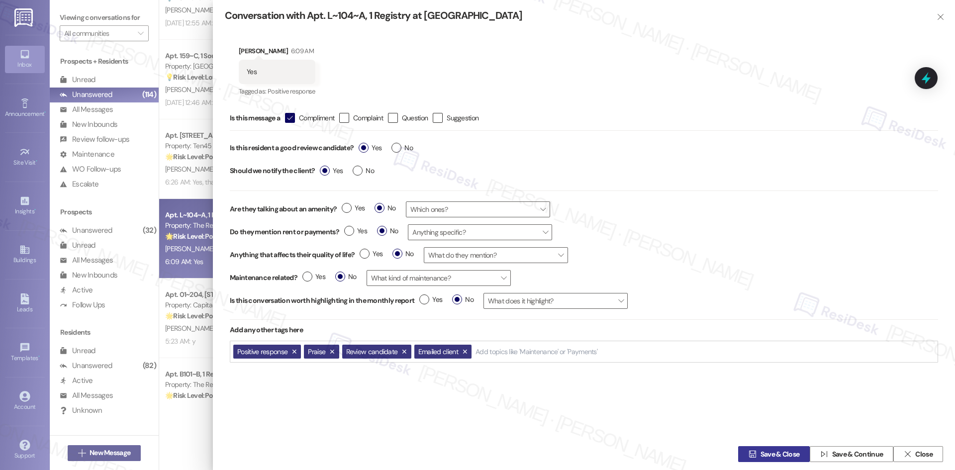
click at [749, 452] on icon "" at bounding box center [752, 454] width 7 height 8
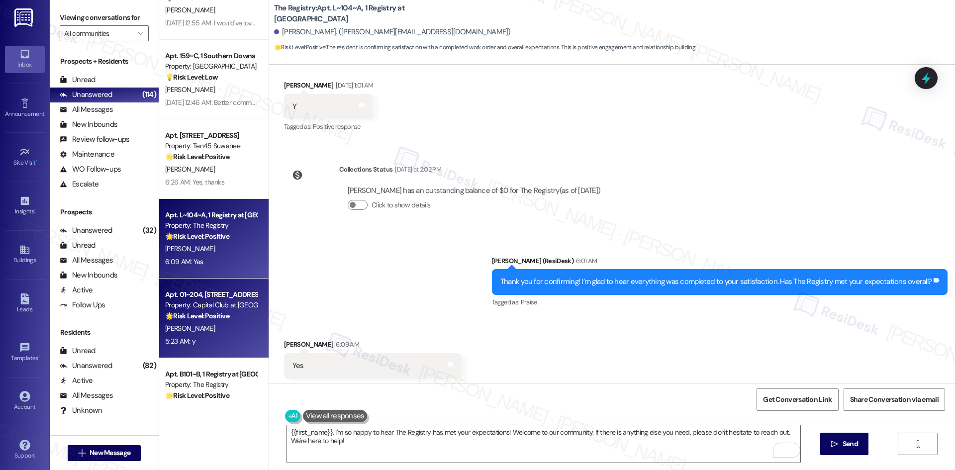
scroll to position [739, 0]
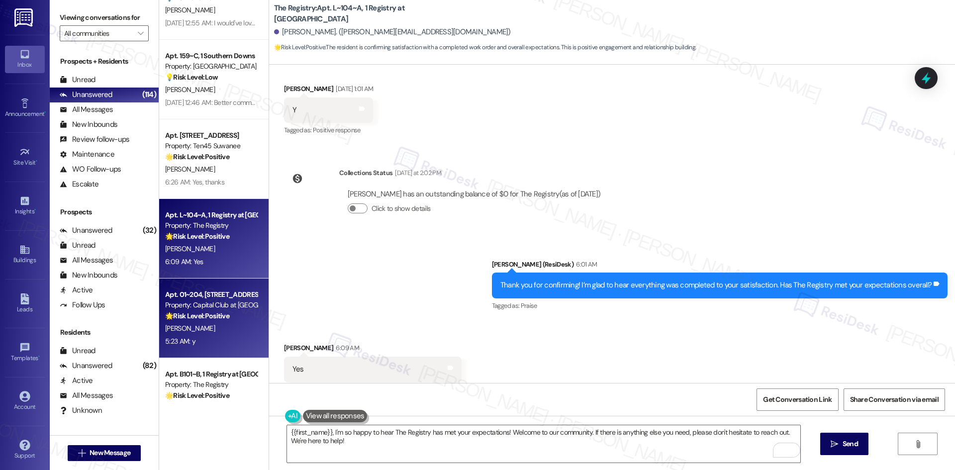
click at [203, 332] on div "[PERSON_NAME]" at bounding box center [211, 328] width 94 height 12
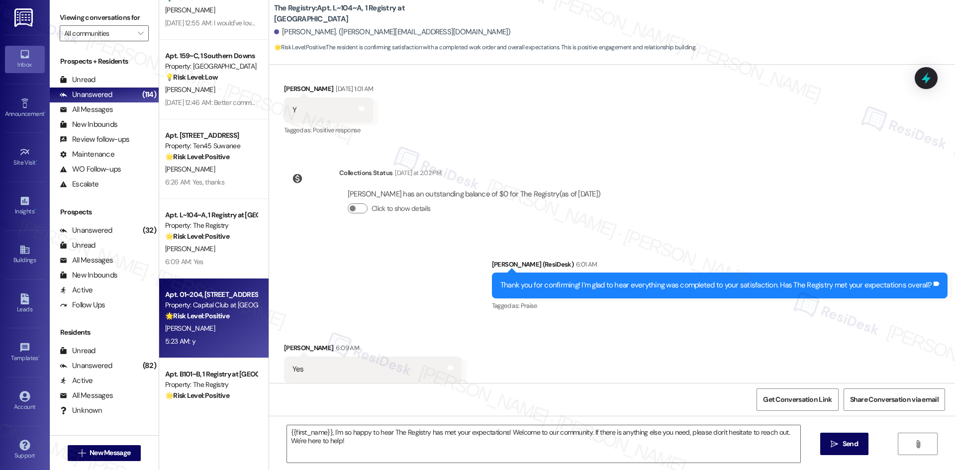
type textarea "Fetching suggested responses. Please feel free to read through the conversation…"
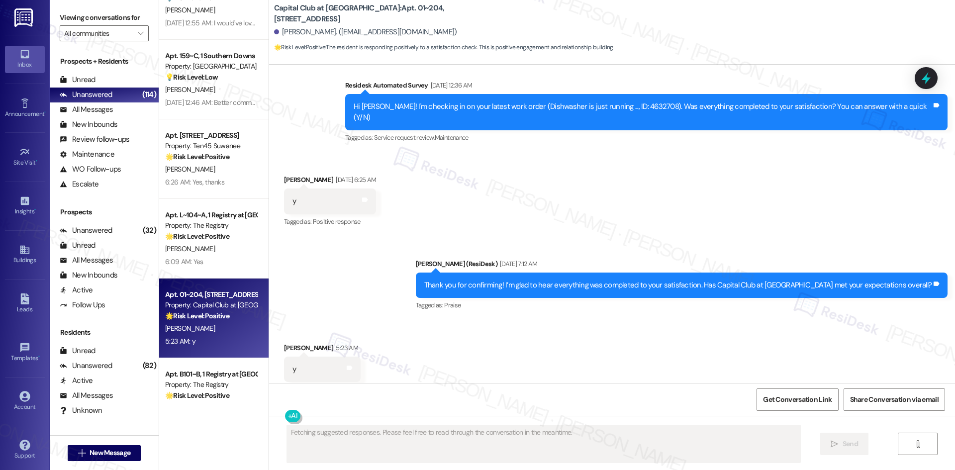
scroll to position [4399, 0]
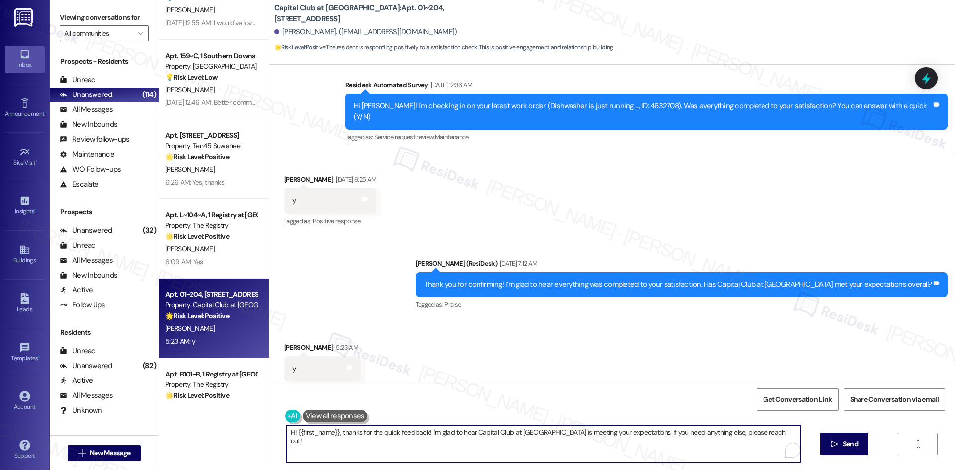
click at [378, 445] on textarea "Hi {{first_name}}, thanks for the quick feedback! I'm glad to hear Capital Club…" at bounding box center [543, 443] width 513 height 37
paste textarea "I'm glad you are satisfied with your home, {{first_name}}! We’d really apprecia…"
type textarea "I'm glad you are satisfied with your home, {{first_name}}! We’d really apprecia…"
click at [837, 448] on icon "" at bounding box center [834, 444] width 7 height 8
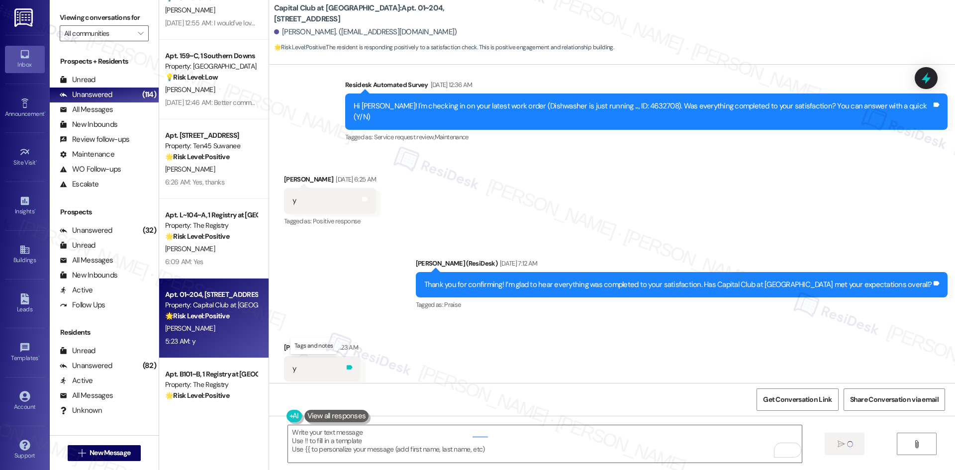
click at [347, 365] on icon at bounding box center [350, 367] width 6 height 4
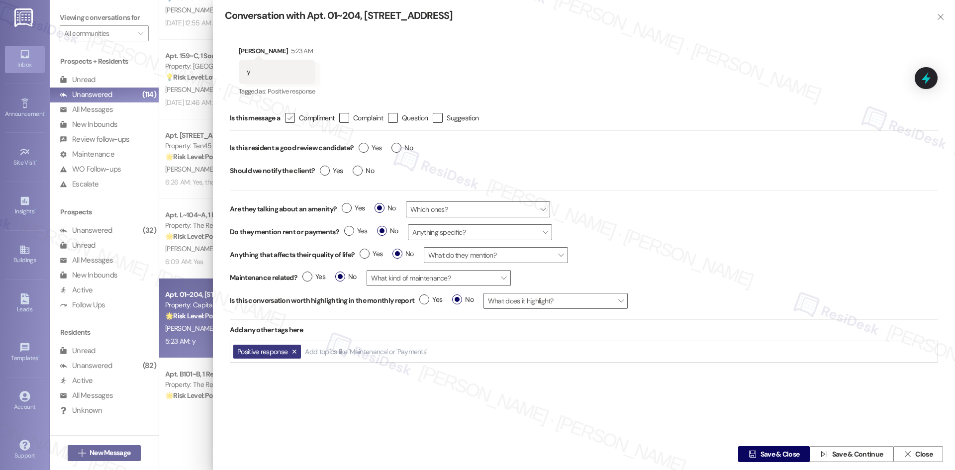
click at [293, 120] on icon "" at bounding box center [289, 118] width 6 height 10
click at [286, 120] on input " Compliment" at bounding box center [283, 118] width 6 height 6
checkbox input "true"
click at [367, 152] on label "Yes" at bounding box center [370, 148] width 23 height 10
click at [367, 152] on input "Yes" at bounding box center [370, 149] width 23 height 13
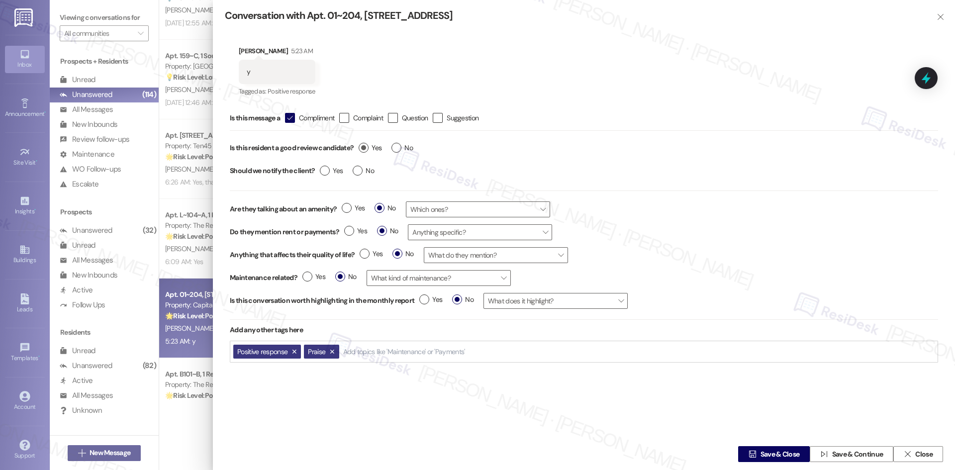
radio input "true"
click at [329, 175] on span "Yes" at bounding box center [331, 171] width 23 height 10
click at [329, 175] on input "Yes" at bounding box center [331, 172] width 23 height 13
radio input "true"
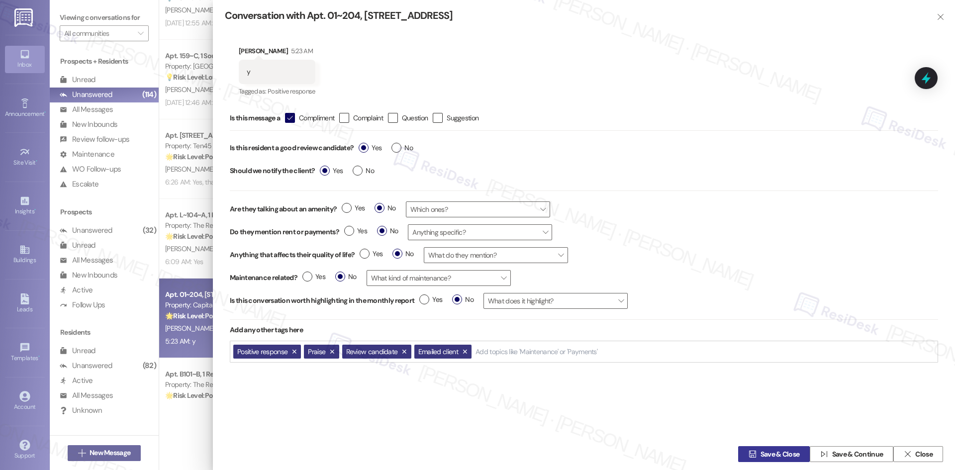
click at [776, 450] on span "Save & Close" at bounding box center [779, 454] width 39 height 10
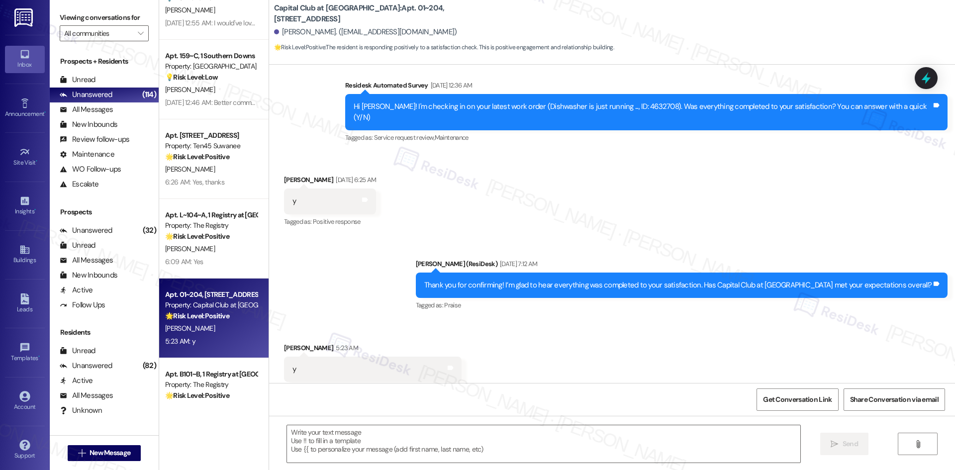
type textarea "Fetching suggested responses. Please feel free to read through the conversation…"
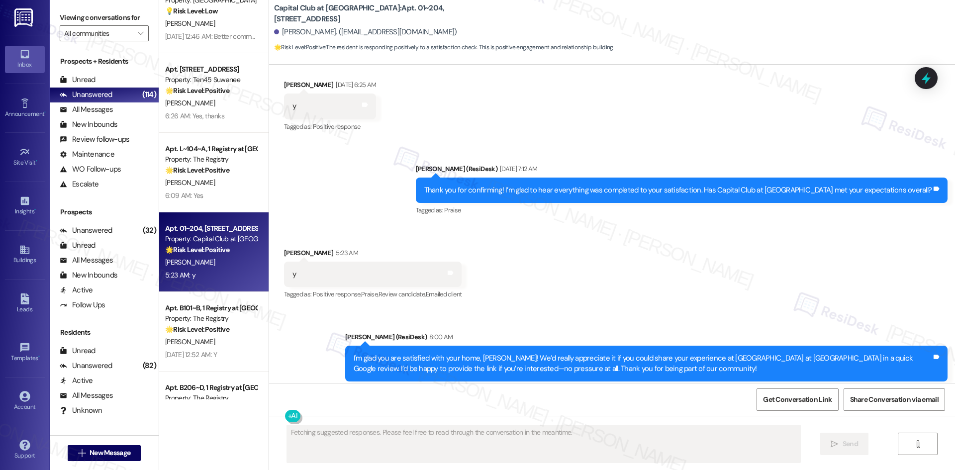
scroll to position [1194, 0]
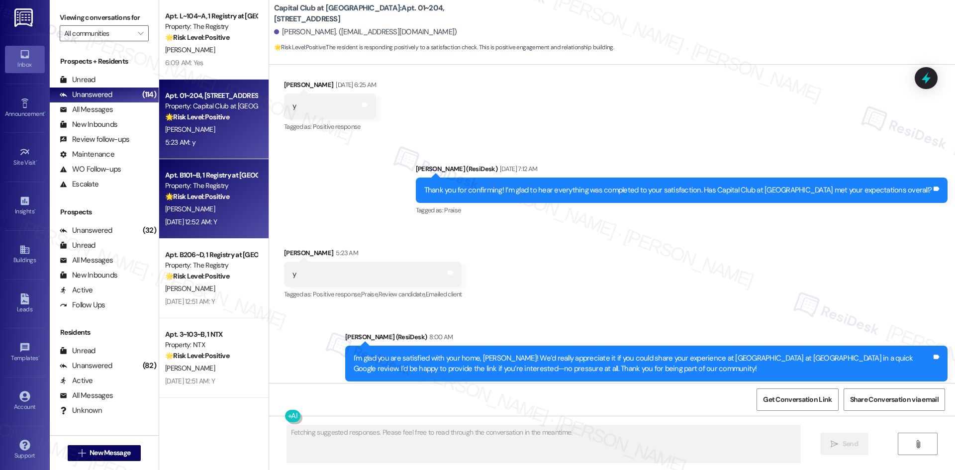
click at [209, 220] on div "Aug 19, 2025 at 12:52 AM: Y Aug 19, 2025 at 12:52 AM: Y" at bounding box center [191, 221] width 52 height 9
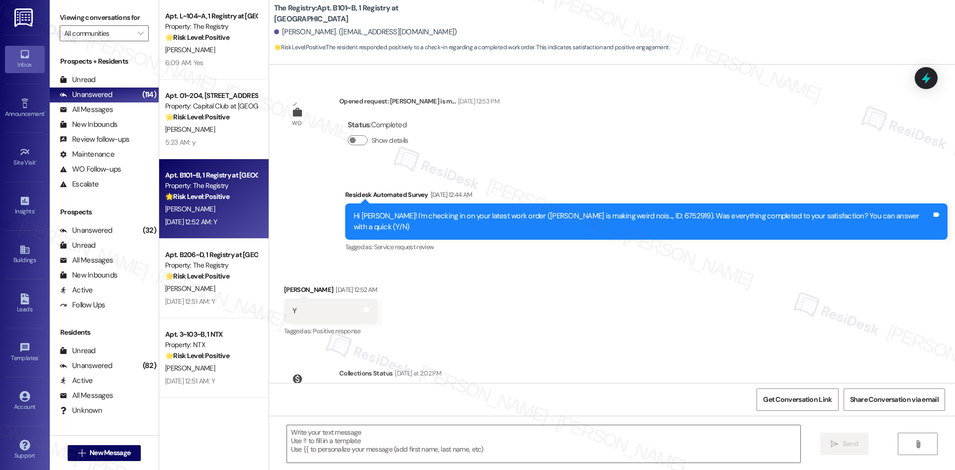
scroll to position [1333, 0]
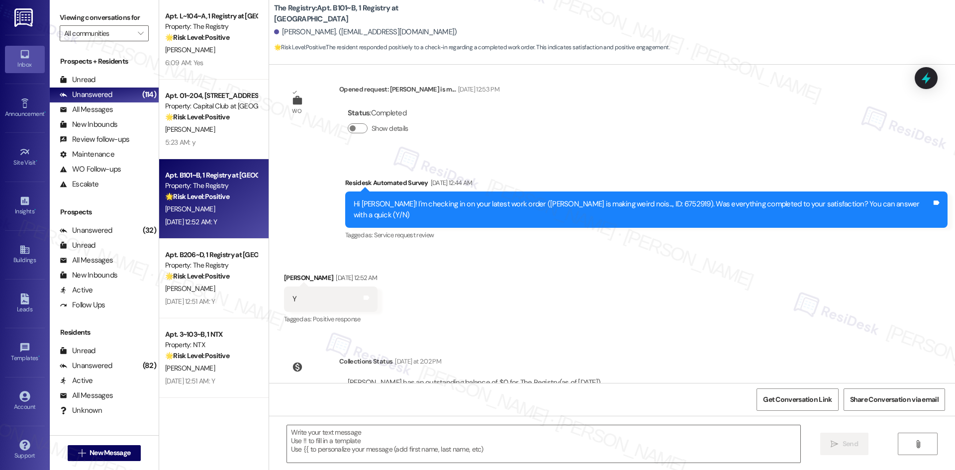
click at [505, 250] on div "Received via SMS Katlyn Swentner Aug 19, 2025 at 12:52 AM Y Tags and notes Tagg…" at bounding box center [612, 292] width 686 height 84
click at [466, 441] on textarea at bounding box center [543, 443] width 513 height 37
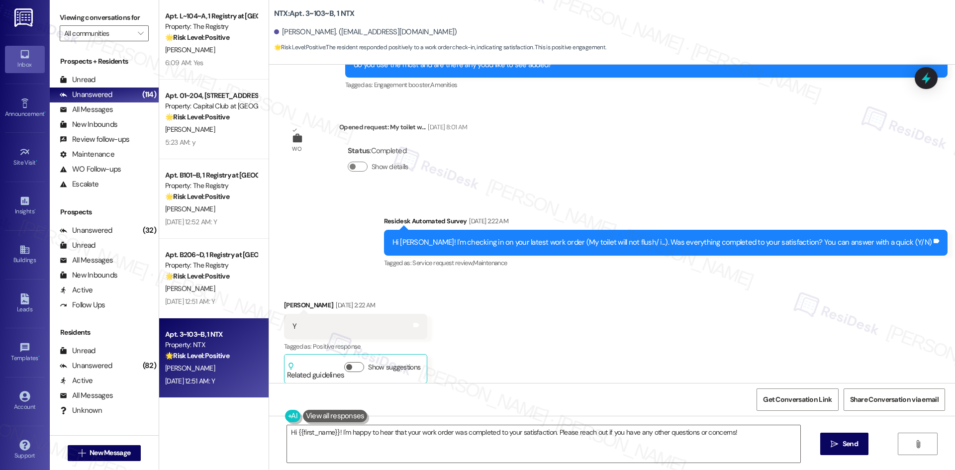
scroll to position [1022, 0]
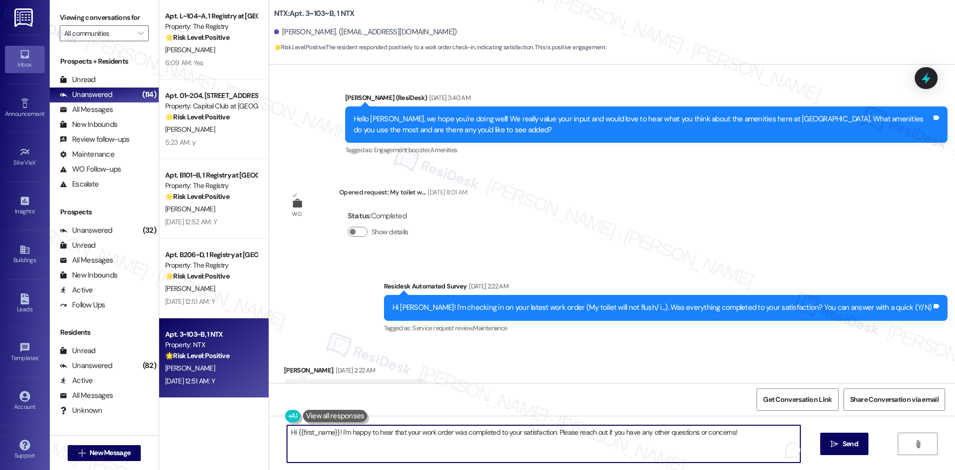
click at [640, 461] on textarea "Hi {{first_name}}! I'm happy to hear that your work order was completed to your…" at bounding box center [543, 443] width 513 height 37
paste textarea "Thank you for confirming! I’m glad to hear everything was completed to your sat…"
type textarea "Thank you for confirming! I’m glad to hear everything was completed to your sat…"
click at [841, 447] on span "Send" at bounding box center [850, 444] width 19 height 10
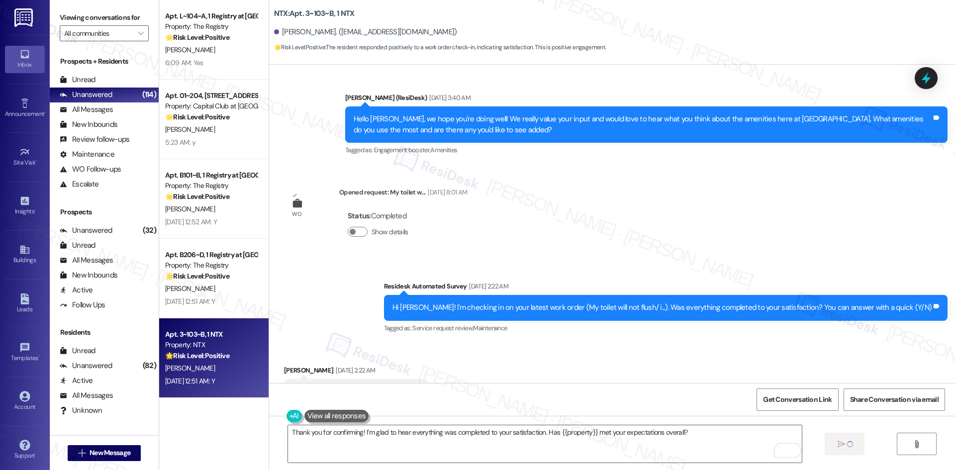
scroll to position [1343, 0]
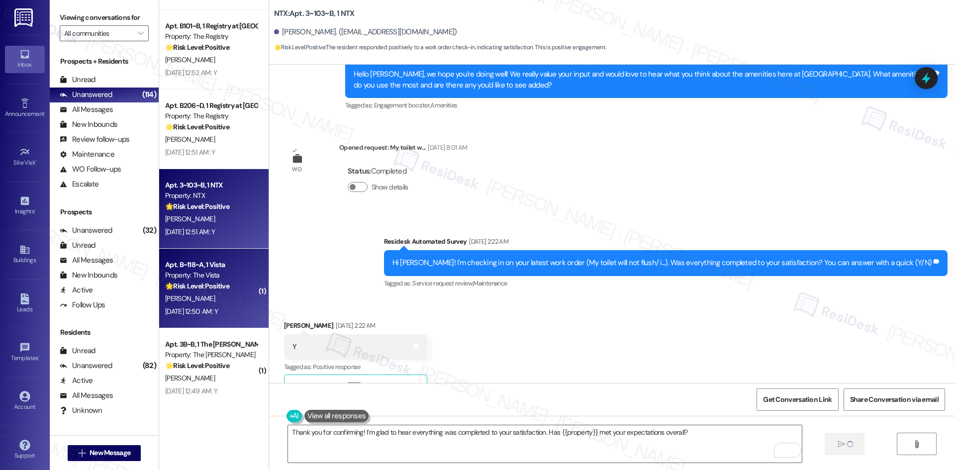
click at [206, 327] on div "Apt. B~118~A, 1 Vista Property: The Vista 🌟 Risk Level: Positive The resident r…" at bounding box center [213, 289] width 109 height 80
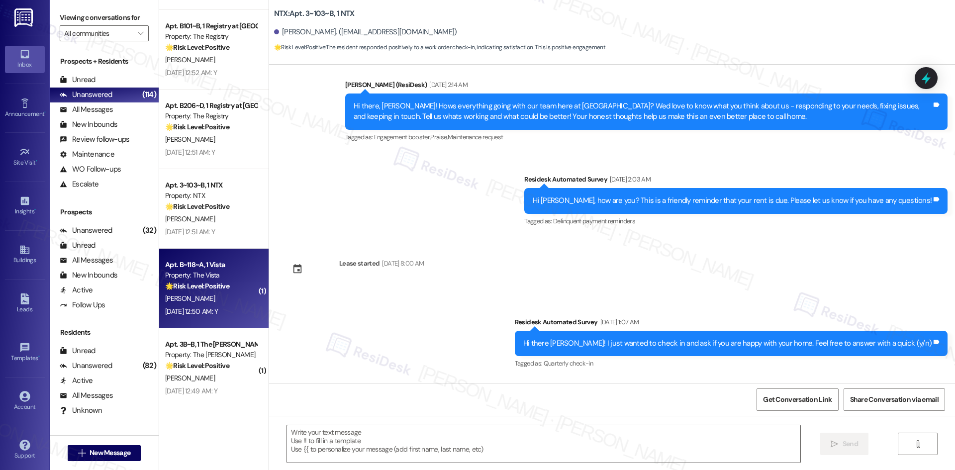
type textarea "Fetching suggested responses. Please feel free to read through the conversation…"
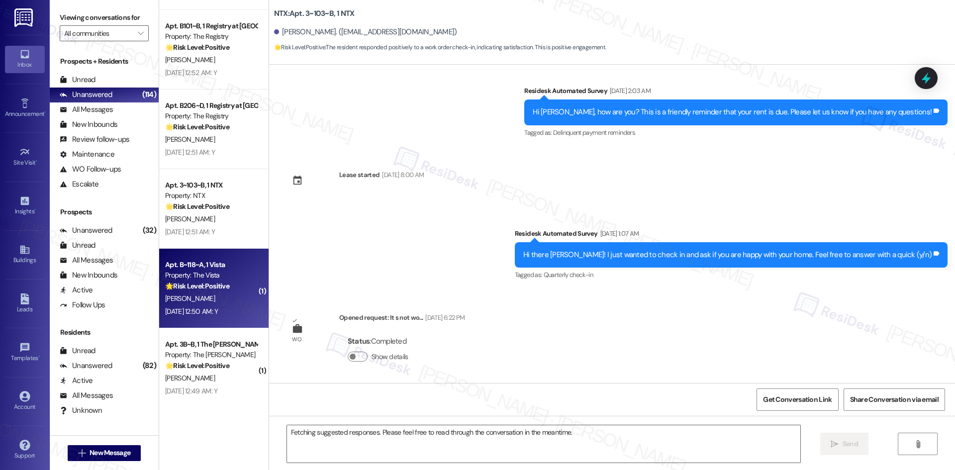
scroll to position [38, 0]
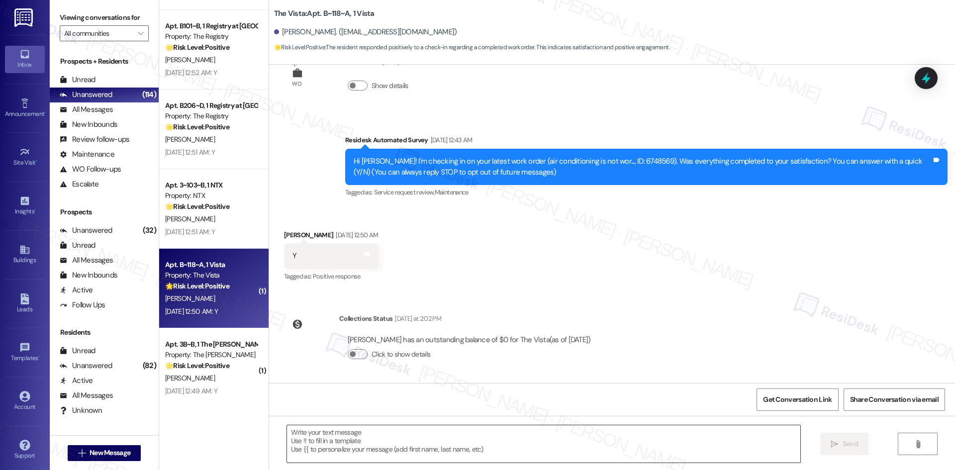
click at [597, 433] on textarea at bounding box center [543, 443] width 513 height 37
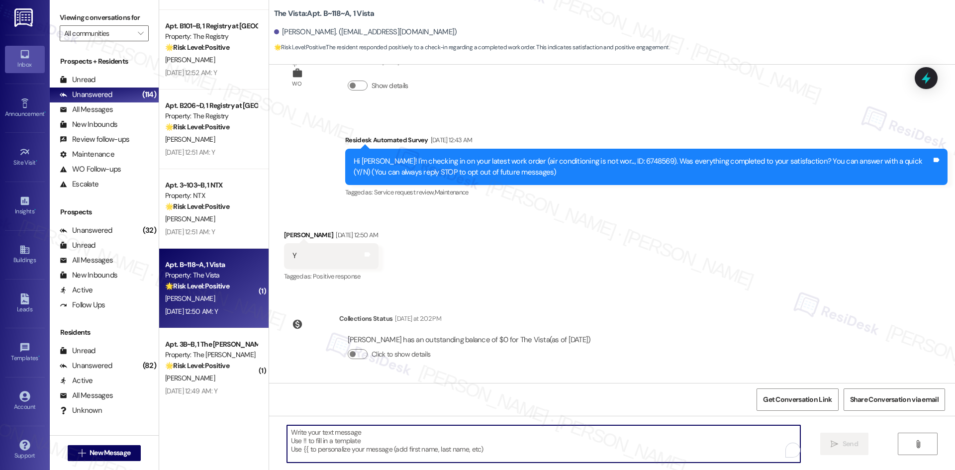
paste textarea "Thank you for confirming! I’m glad to hear everything was completed to your sat…"
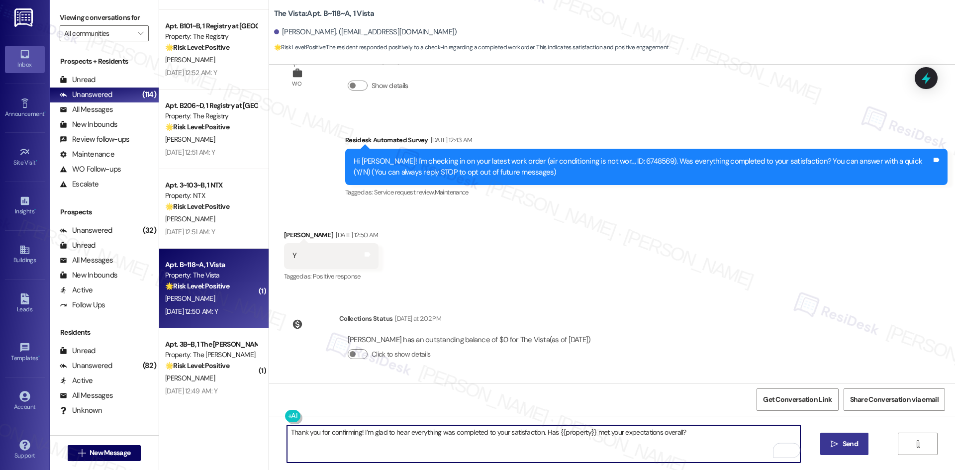
type textarea "Thank you for confirming! I’m glad to hear everything was completed to your sat…"
click at [856, 440] on span "Send" at bounding box center [850, 444] width 15 height 10
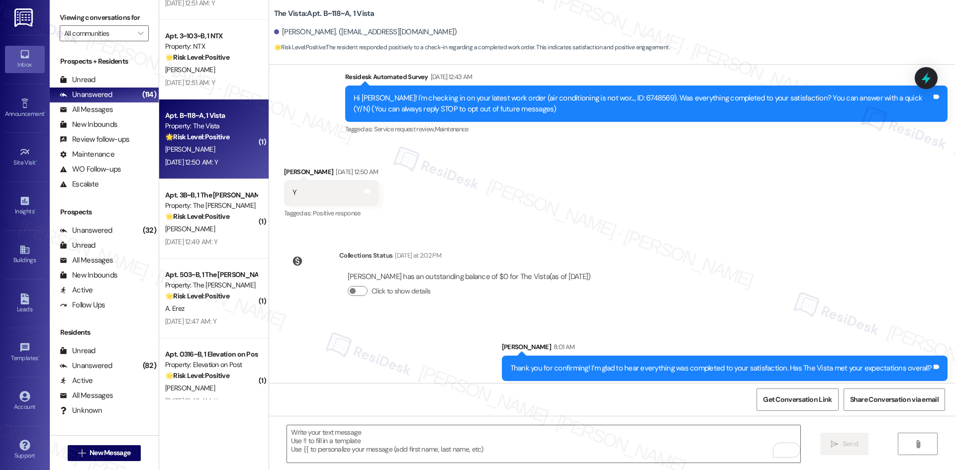
scroll to position [107, 0]
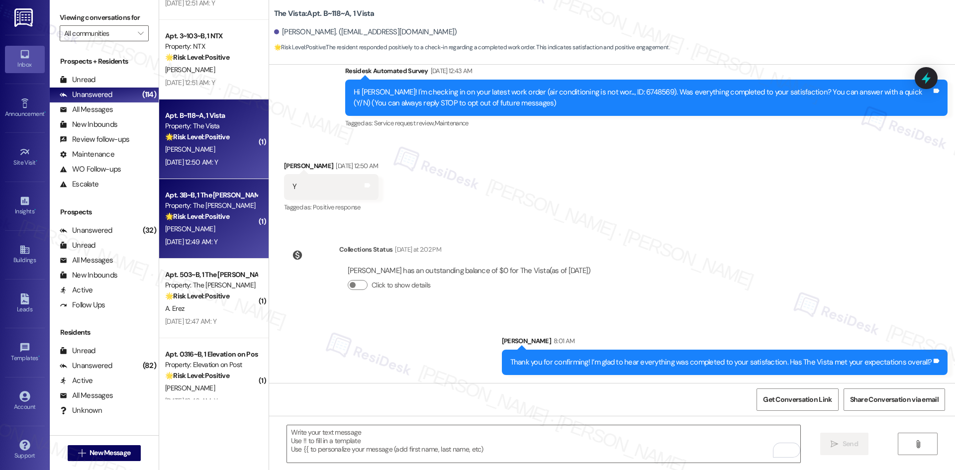
click at [194, 212] on strong "🌟 Risk Level: Positive" at bounding box center [197, 216] width 64 height 9
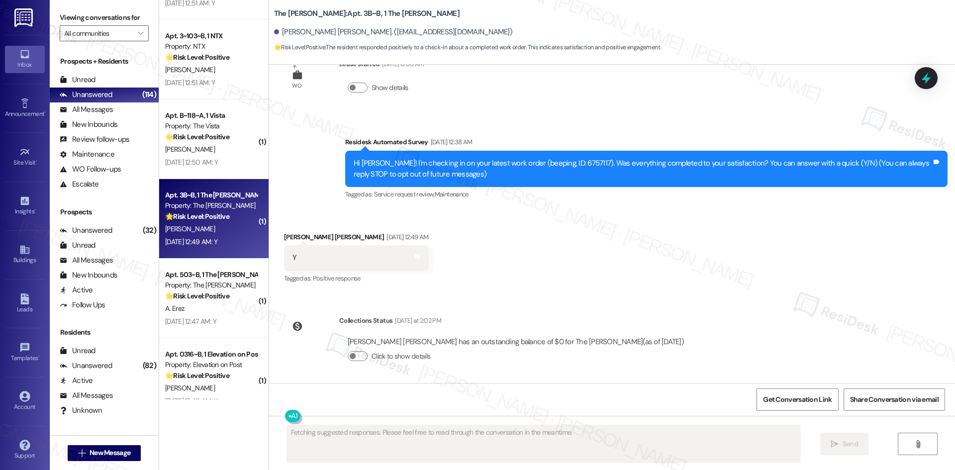
scroll to position [38, 0]
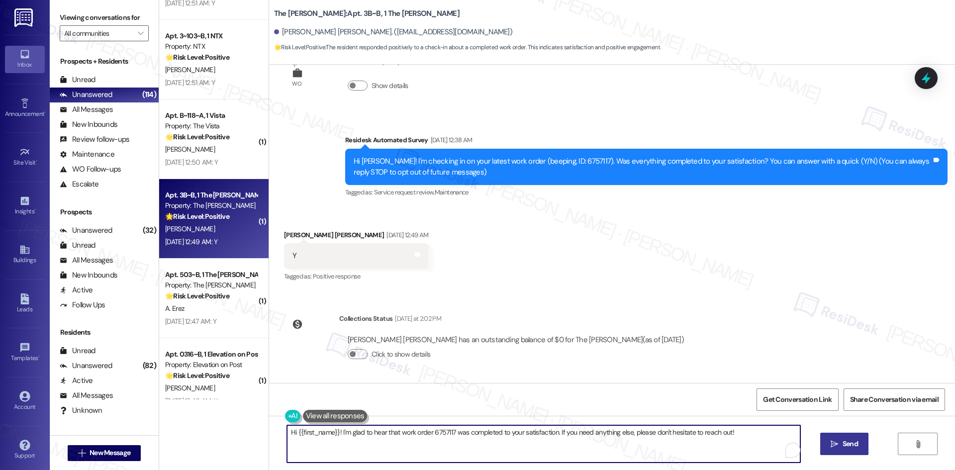
click at [521, 441] on textarea "Hi {{first_name}}! I'm glad to hear that work order 6757117 was completed to yo…" at bounding box center [543, 443] width 513 height 37
paste textarea "Thank you for confirming! I’m glad to hear everything was completed to your sat…"
type textarea "Thank you for confirming! I’m glad to hear everything was completed to your sat…"
click at [852, 445] on span "Send" at bounding box center [850, 444] width 15 height 10
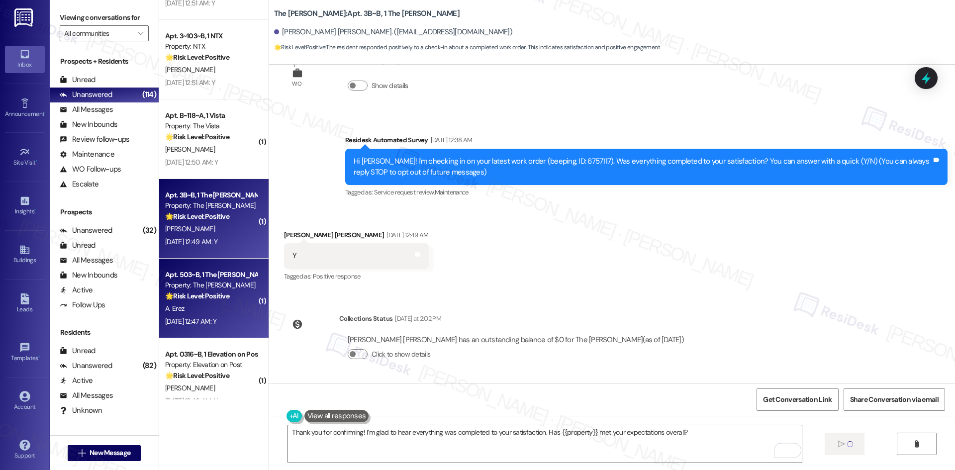
click at [196, 317] on div "[DATE] 12:47 AM: Y [DATE] 12:47 AM: Y" at bounding box center [190, 321] width 51 height 9
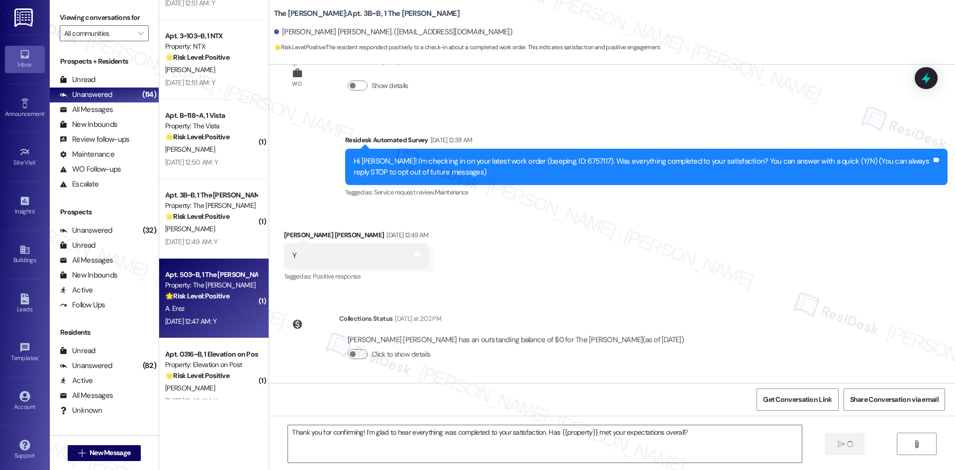
type textarea "Fetching suggested responses. Please feel free to read through the conversation…"
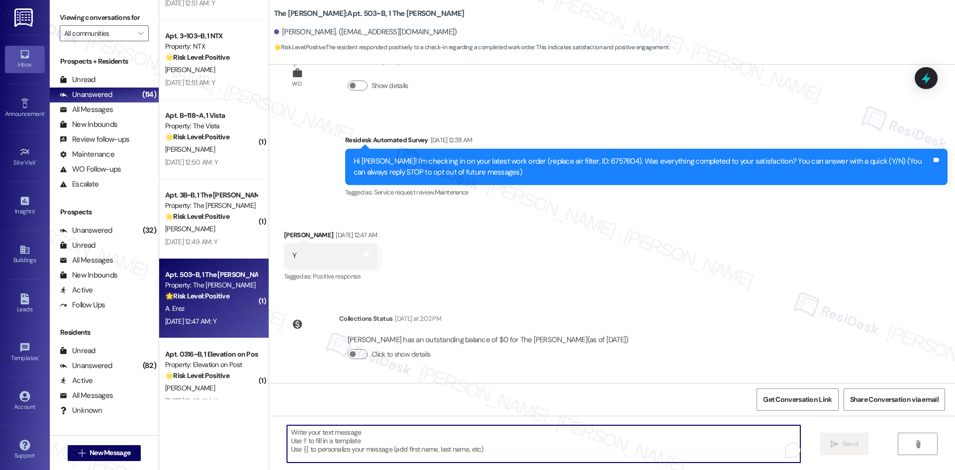
click at [435, 439] on textarea "To enrich screen reader interactions, please activate Accessibility in Grammarl…" at bounding box center [543, 443] width 513 height 37
paste textarea "Thank you for confirming! I’m glad to hear everything was completed to your sat…"
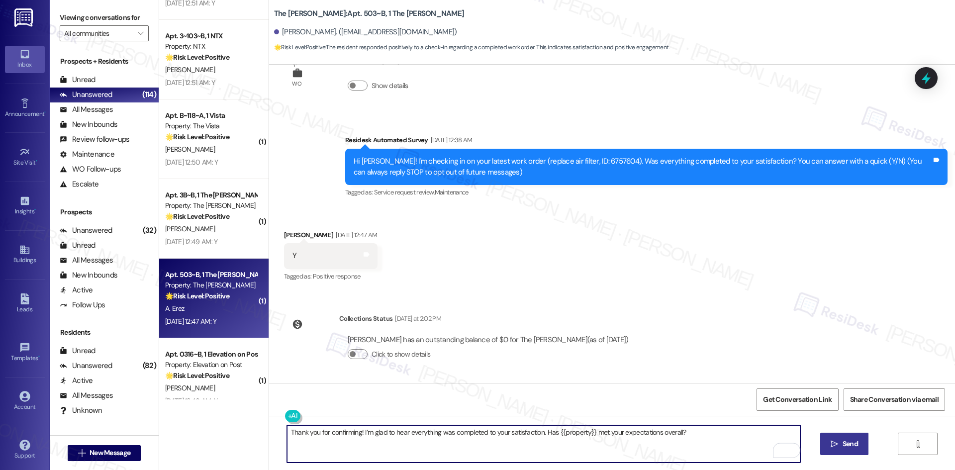
type textarea "Thank you for confirming! I’m glad to hear everything was completed to your sat…"
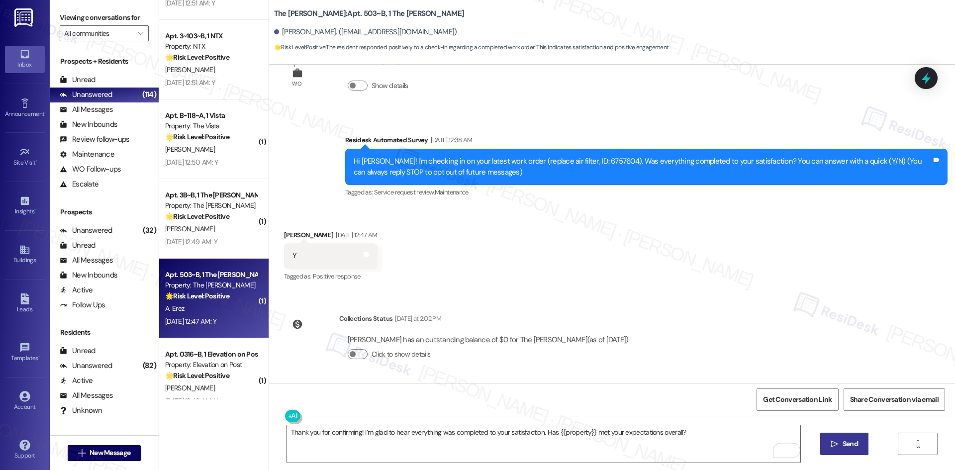
click at [848, 442] on span "Send" at bounding box center [850, 444] width 15 height 10
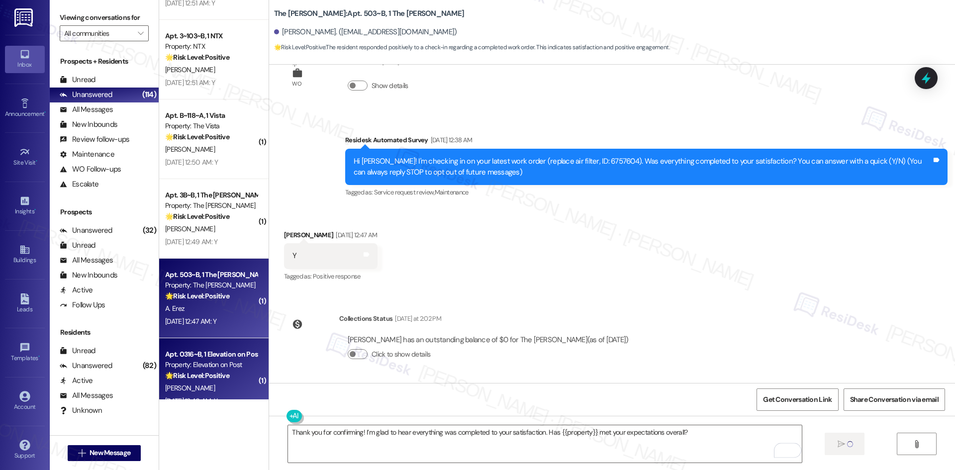
click at [209, 374] on strong "🌟 Risk Level: Positive" at bounding box center [197, 375] width 64 height 9
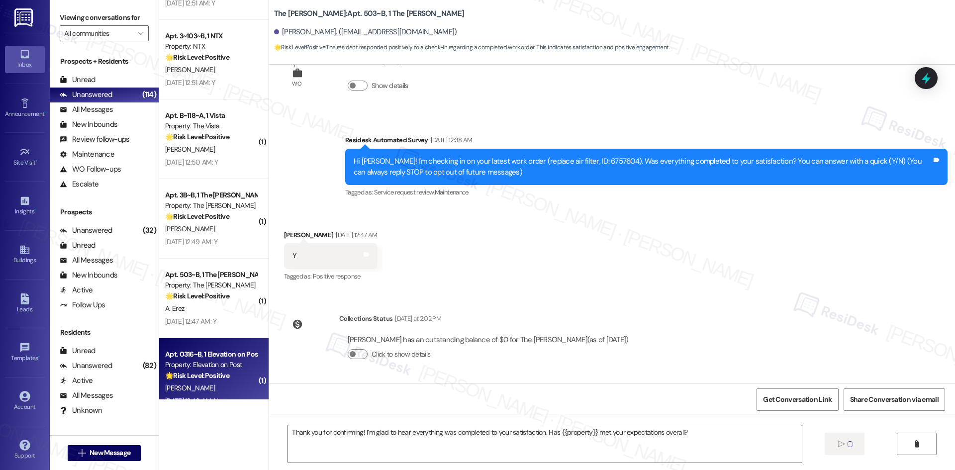
type textarea "Fetching suggested responses. Please feel free to read through the conversation…"
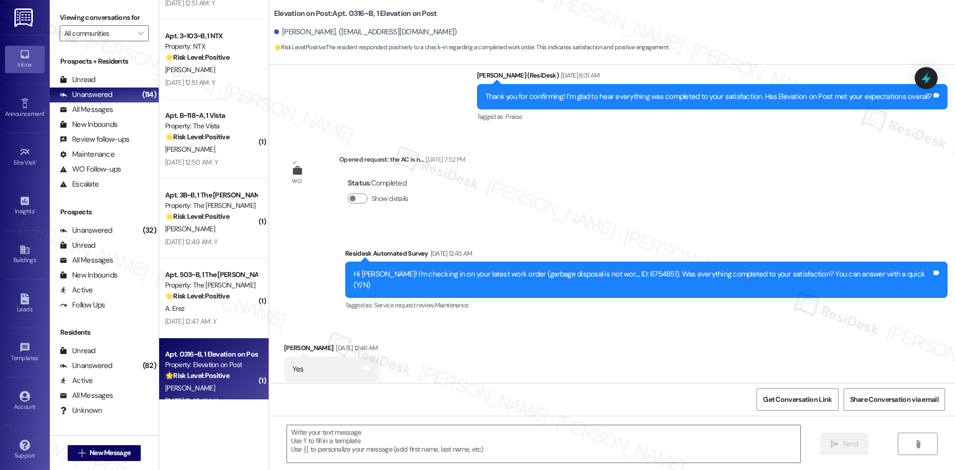
scroll to position [743, 0]
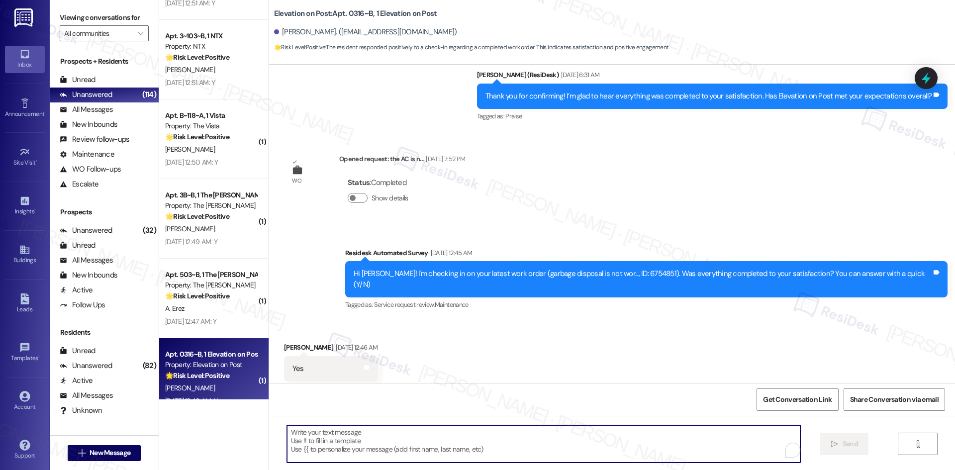
click at [572, 443] on textarea "To enrich screen reader interactions, please activate Accessibility in Grammarl…" at bounding box center [543, 443] width 513 height 37
paste textarea "Thank you for confirming! I’m glad to hear everything was completed to your sat…"
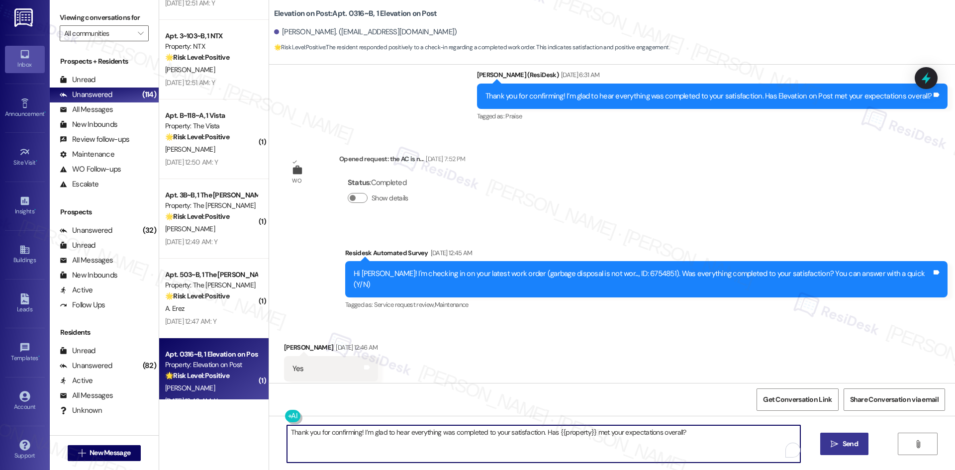
type textarea "Thank you for confirming! I’m glad to hear everything was completed to your sat…"
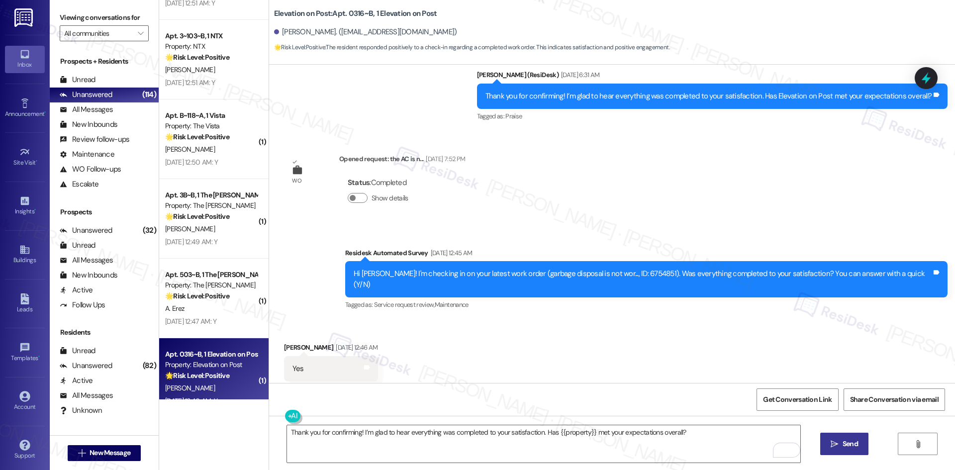
click at [858, 441] on span "Send" at bounding box center [850, 444] width 19 height 10
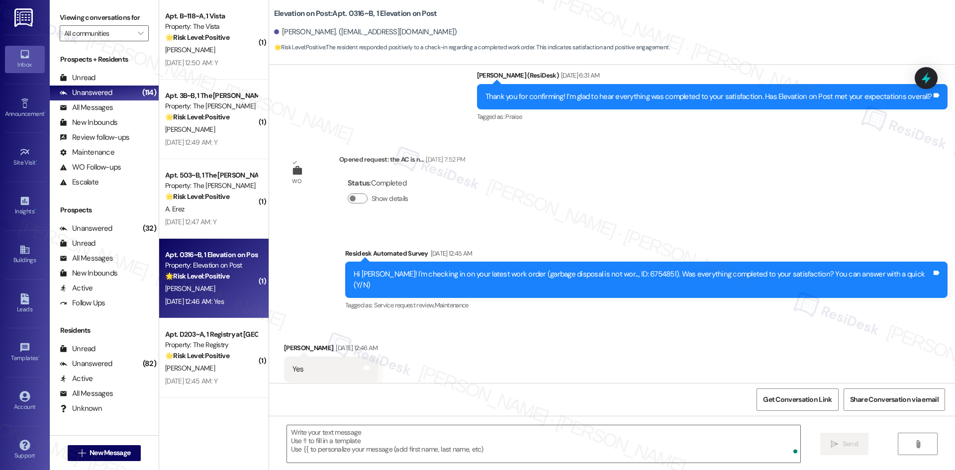
scroll to position [0, 0]
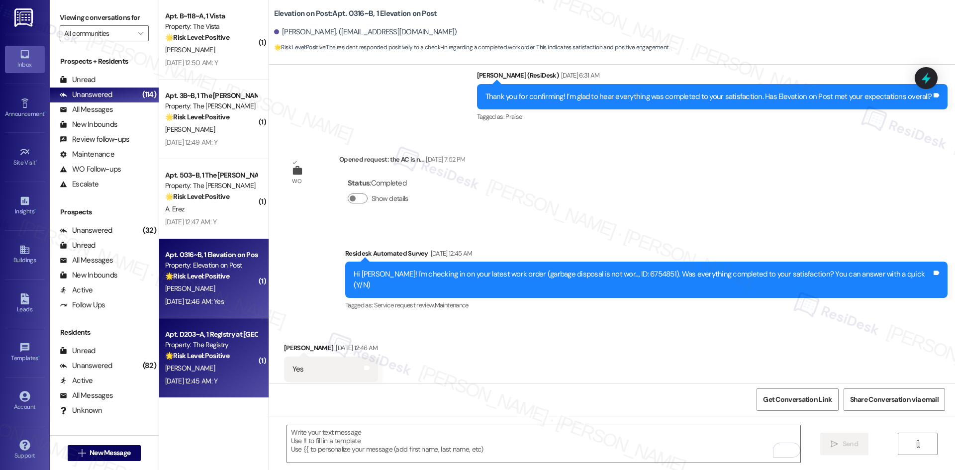
click at [206, 349] on div "Property: The Registry" at bounding box center [211, 345] width 92 height 10
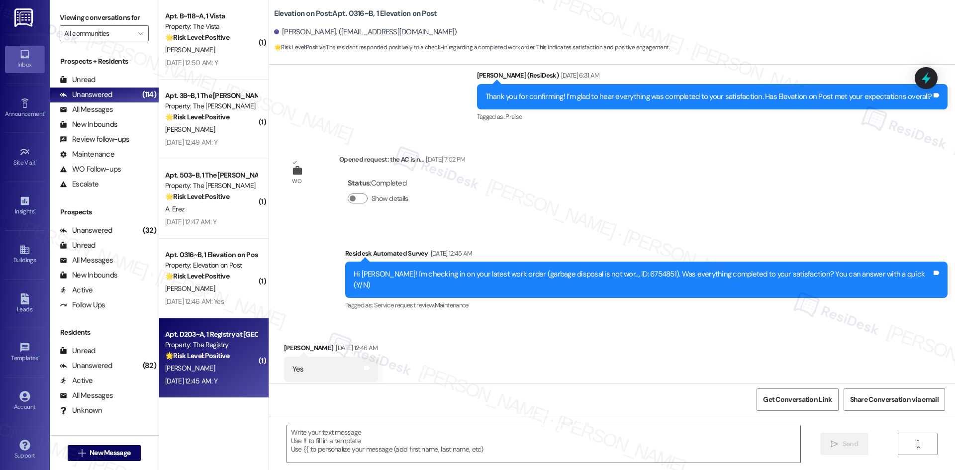
type textarea "Fetching suggested responses. Please feel free to read through the conversation…"
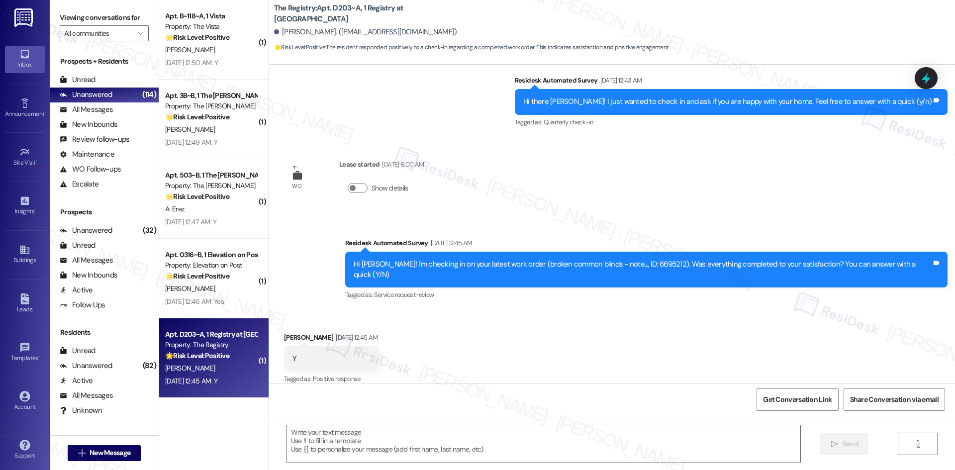
scroll to position [377, 0]
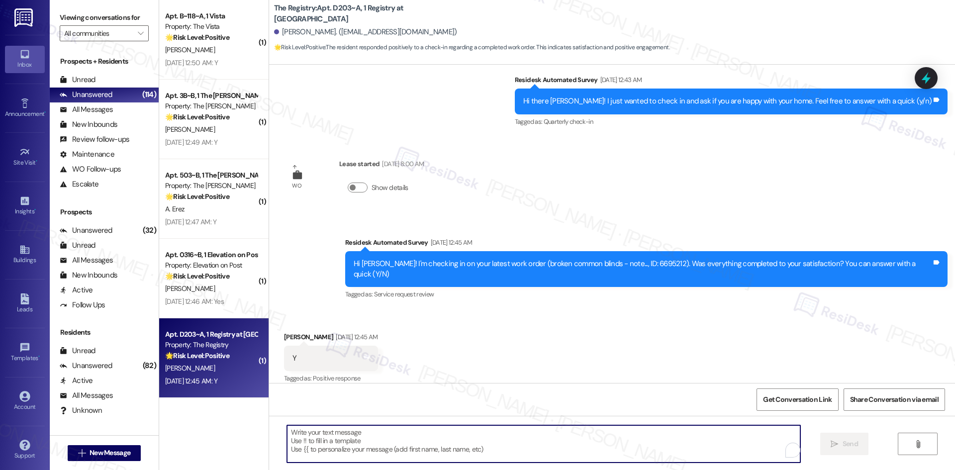
click at [529, 446] on textarea "To enrich screen reader interactions, please activate Accessibility in Grammarl…" at bounding box center [543, 443] width 513 height 37
paste textarea "Thank you for confirming! I’m glad to hear everything was completed to your sat…"
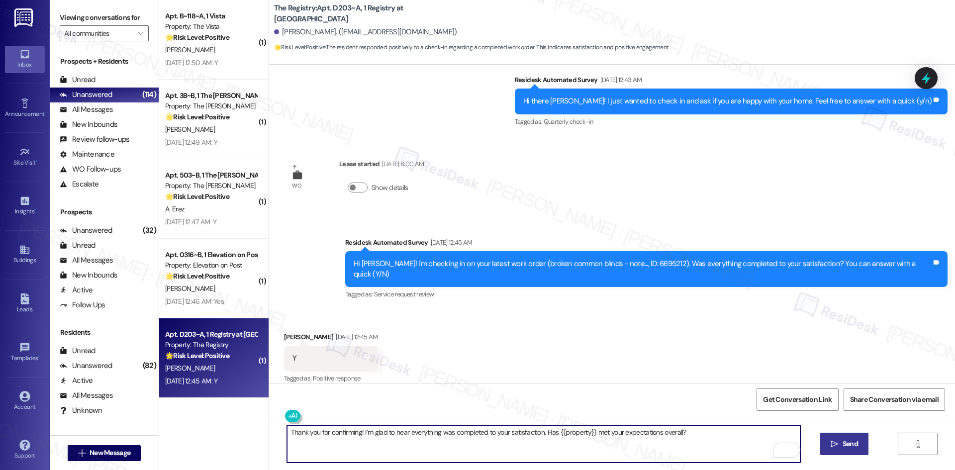
type textarea "Thank you for confirming! I’m glad to hear everything was completed to your sat…"
click at [845, 441] on span "Send" at bounding box center [850, 444] width 15 height 10
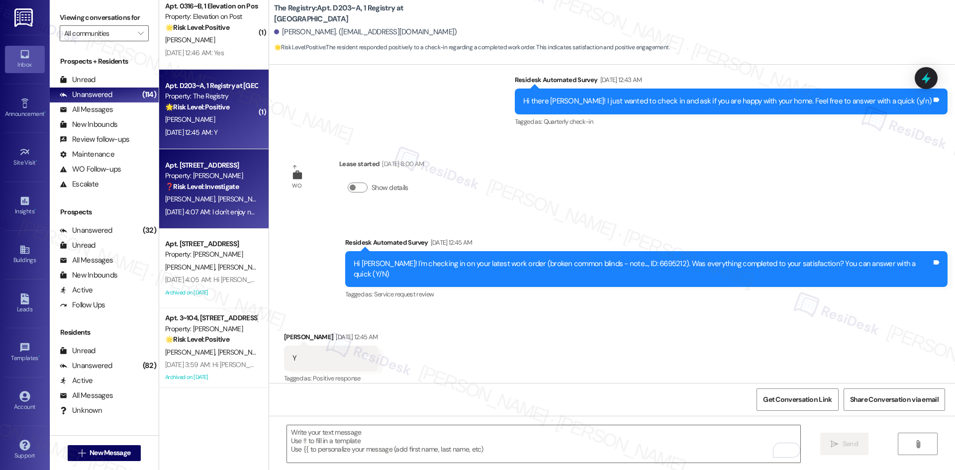
scroll to position [376, 0]
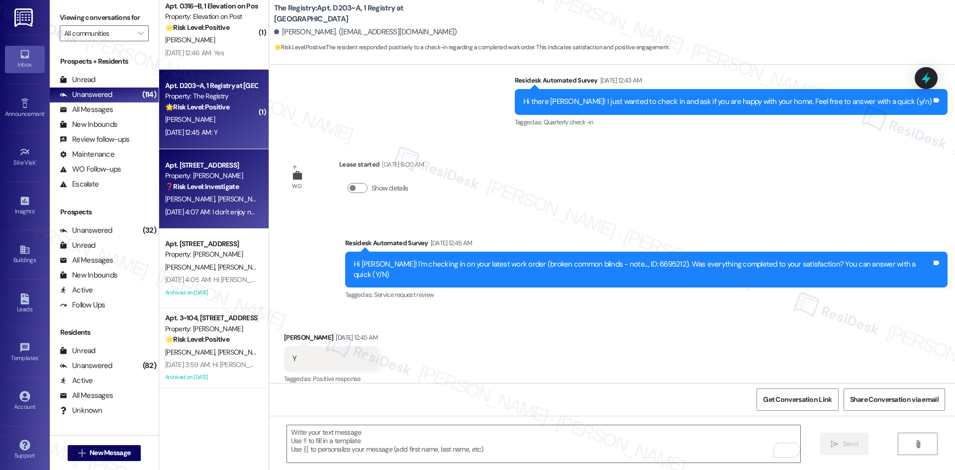
click at [217, 200] on span "[PERSON_NAME]" at bounding box center [242, 198] width 50 height 9
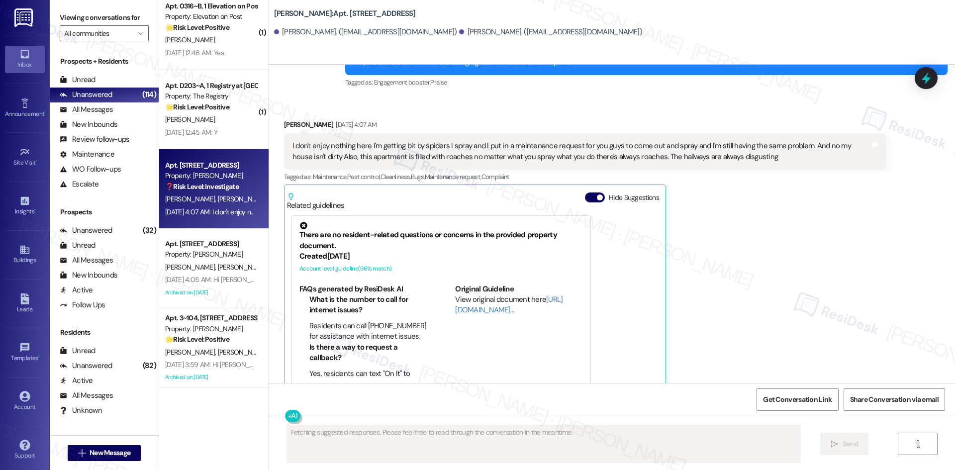
scroll to position [861, 0]
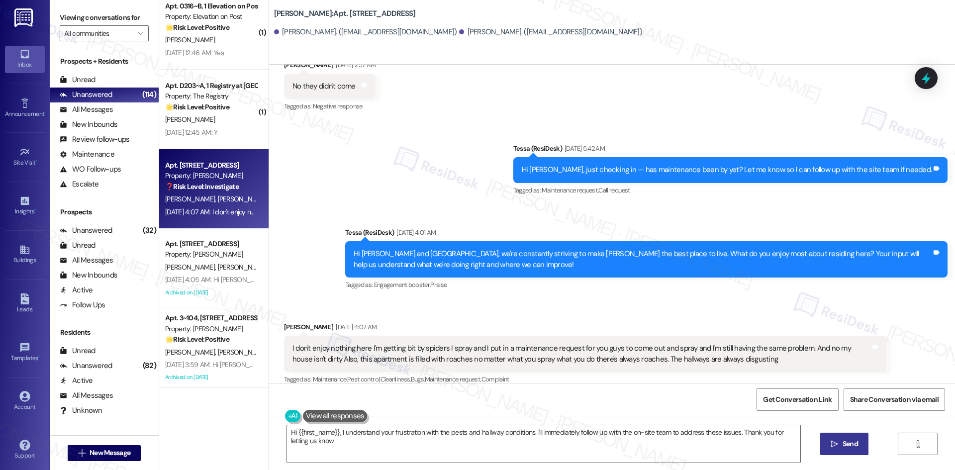
type textarea "Hi {{first_name}}, I understand your frustration with the pests and hallway con…"
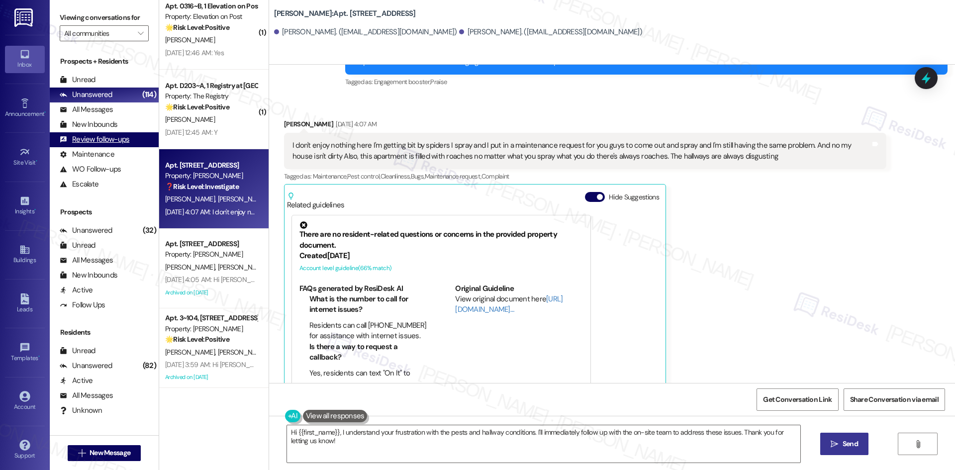
click at [104, 141] on div "Review follow-ups" at bounding box center [95, 139] width 70 height 10
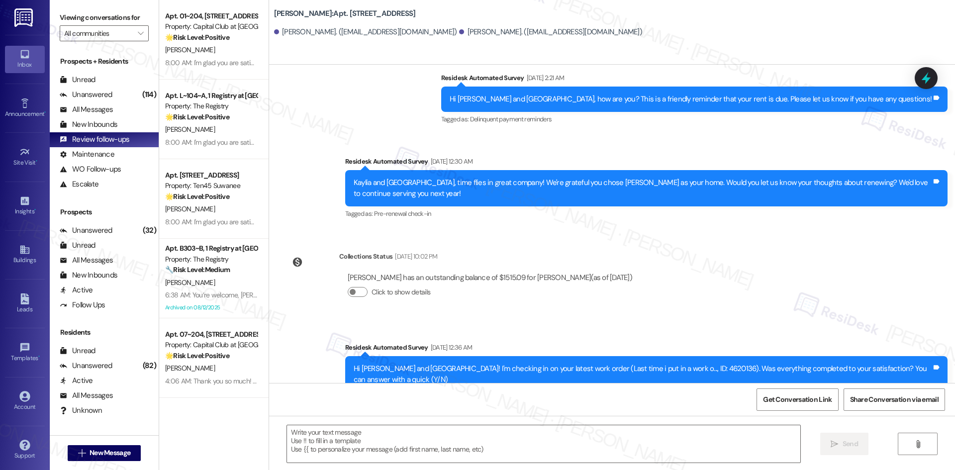
type textarea "Fetching suggested responses. Please feel free to read through the conversation…"
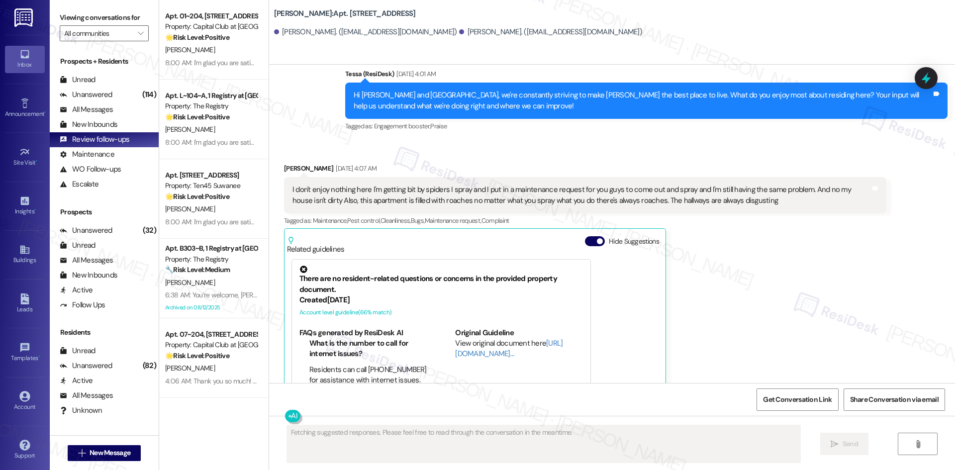
scroll to position [861, 0]
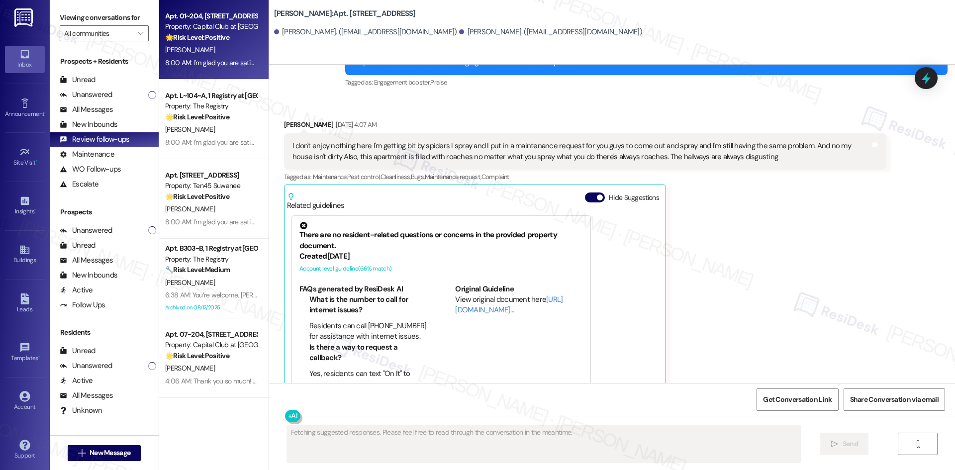
click at [226, 53] on div "[PERSON_NAME]" at bounding box center [211, 50] width 94 height 12
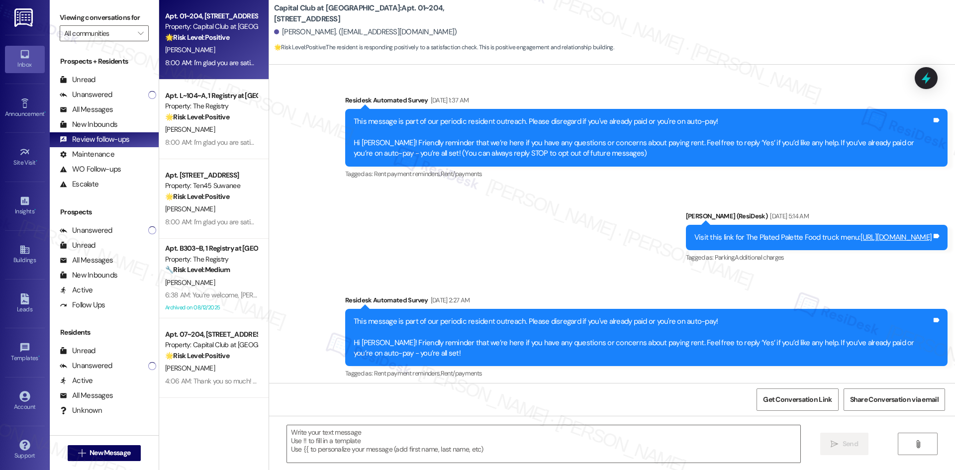
scroll to position [4398, 0]
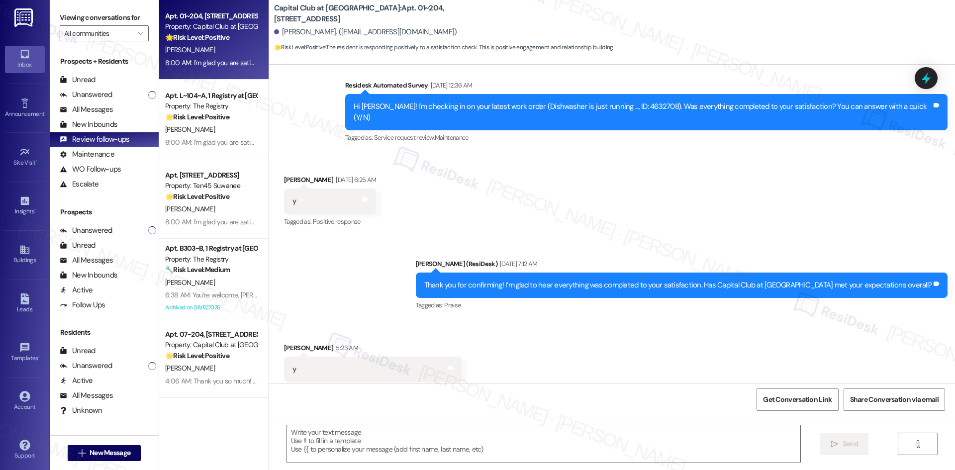
type textarea "Fetching suggested responses. Please feel free to read through the conversation…"
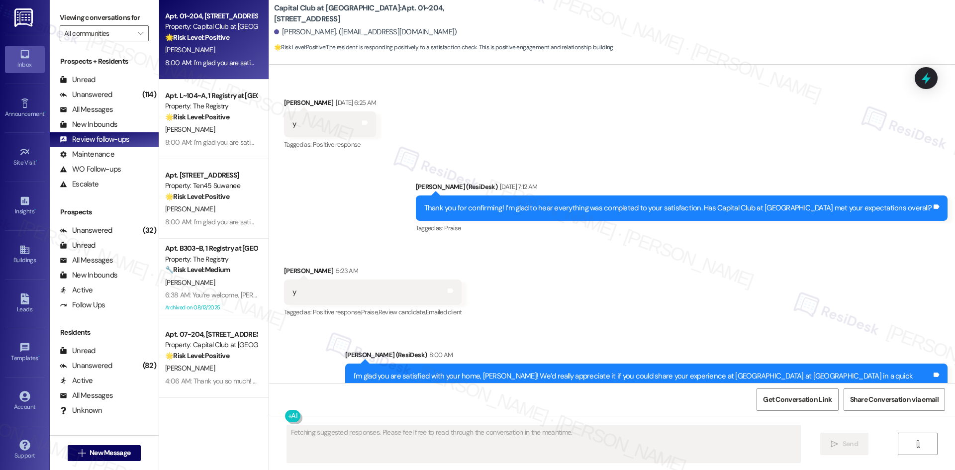
scroll to position [4493, 0]
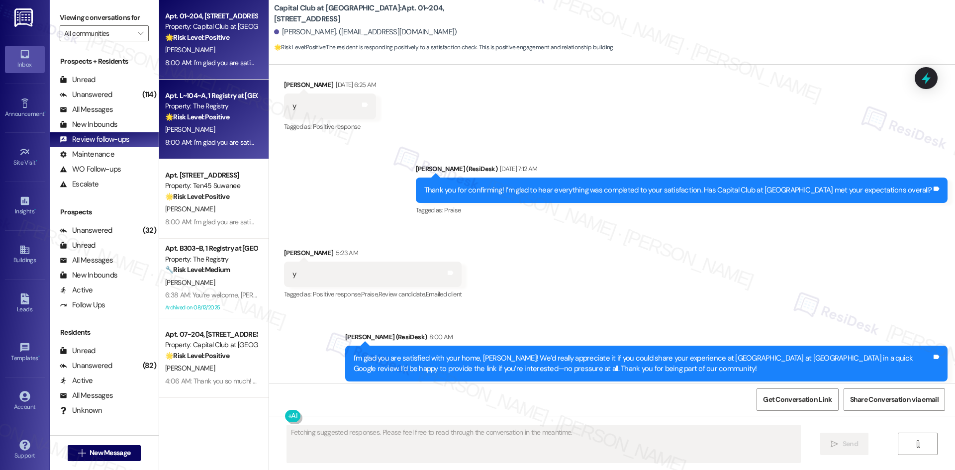
click at [210, 125] on div "[PERSON_NAME]" at bounding box center [211, 129] width 94 height 12
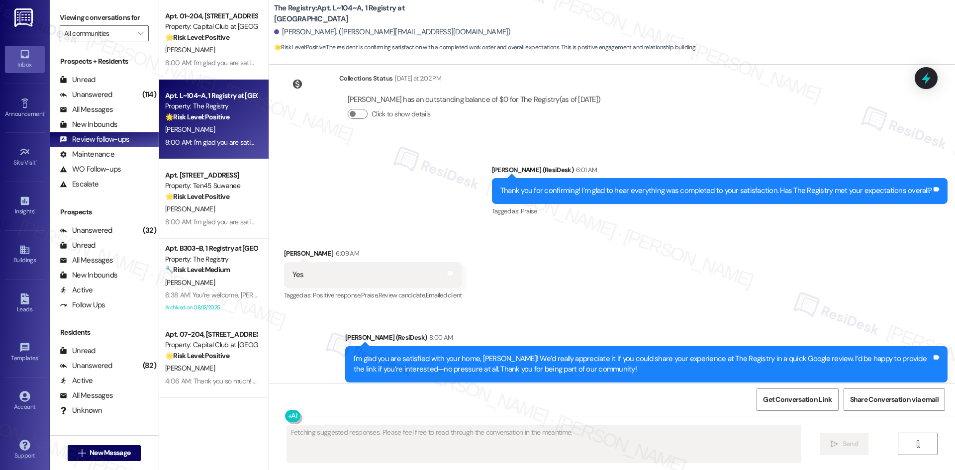
scroll to position [834, 0]
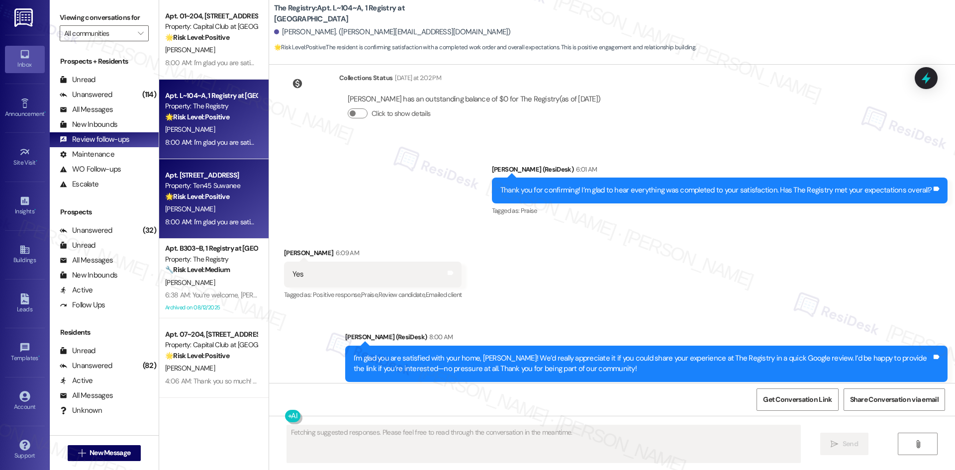
click at [207, 188] on div "Property: Ten45 Suwanee" at bounding box center [211, 186] width 92 height 10
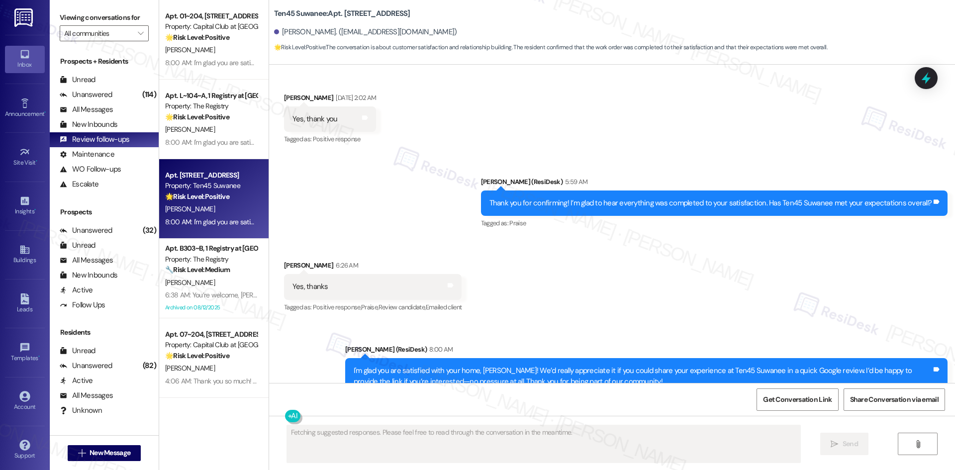
scroll to position [1320, 0]
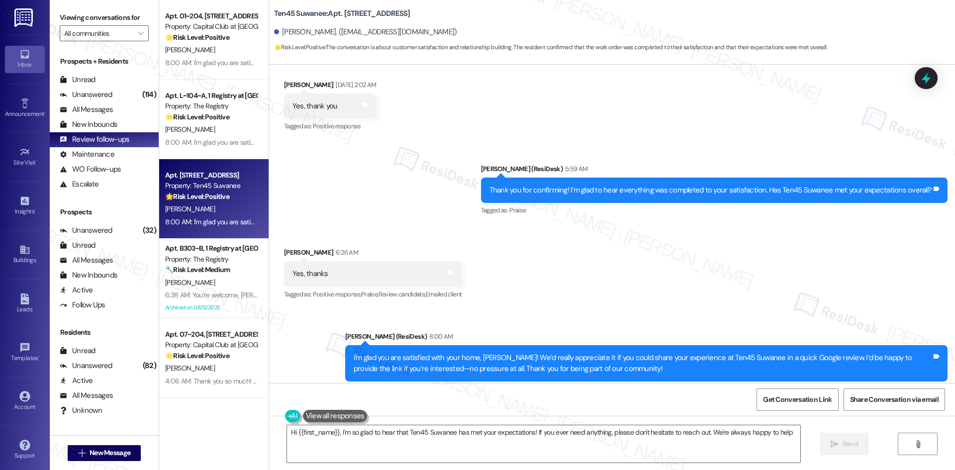
type textarea "Hi {{first_name}}, I'm so glad to hear that Ten45 Suwanee has met your expectat…"
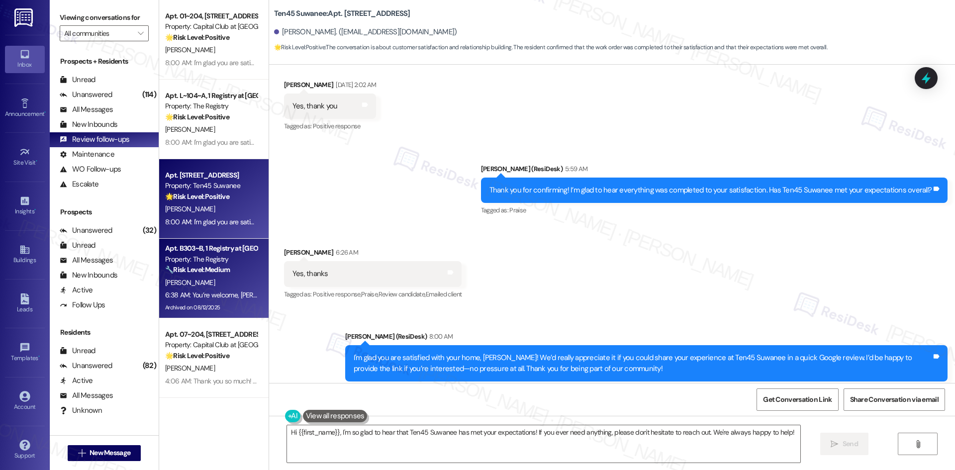
click at [215, 278] on div "[PERSON_NAME]" at bounding box center [211, 283] width 94 height 12
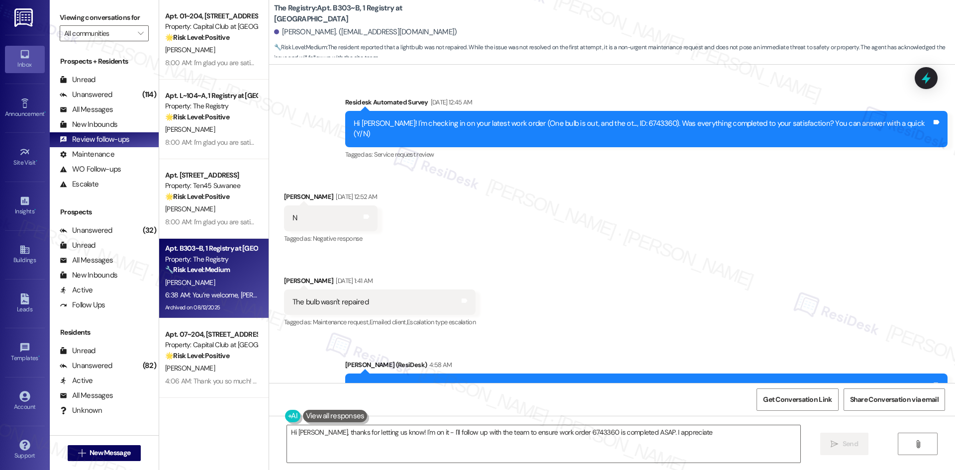
scroll to position [2523, 0]
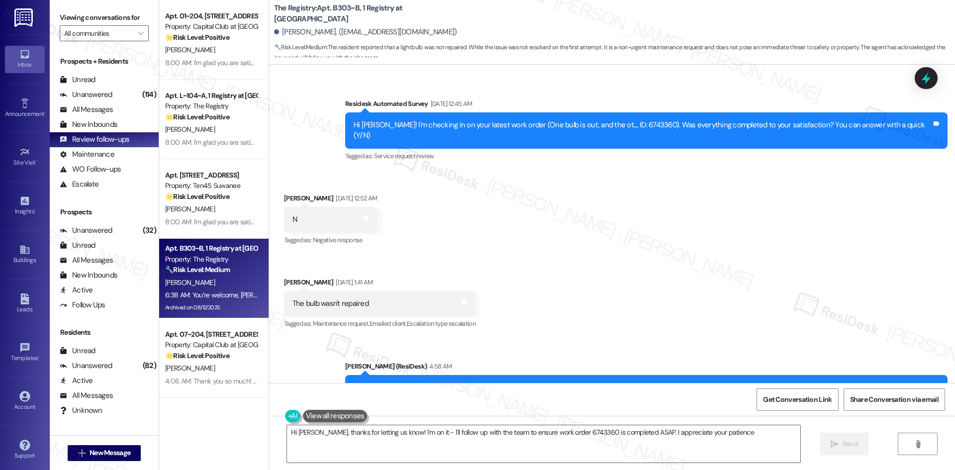
type textarea "Hi [PERSON_NAME], thanks for letting us know! I'm on it - I'll follow up with t…"
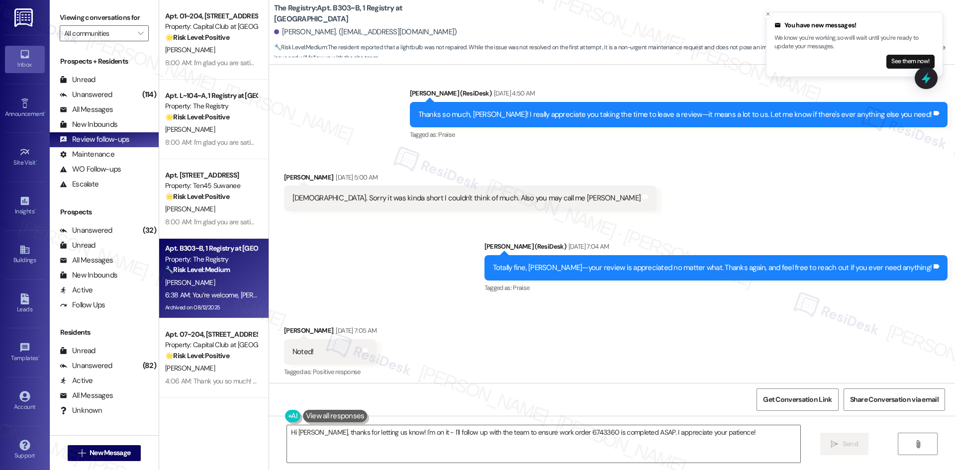
scroll to position [1777, 0]
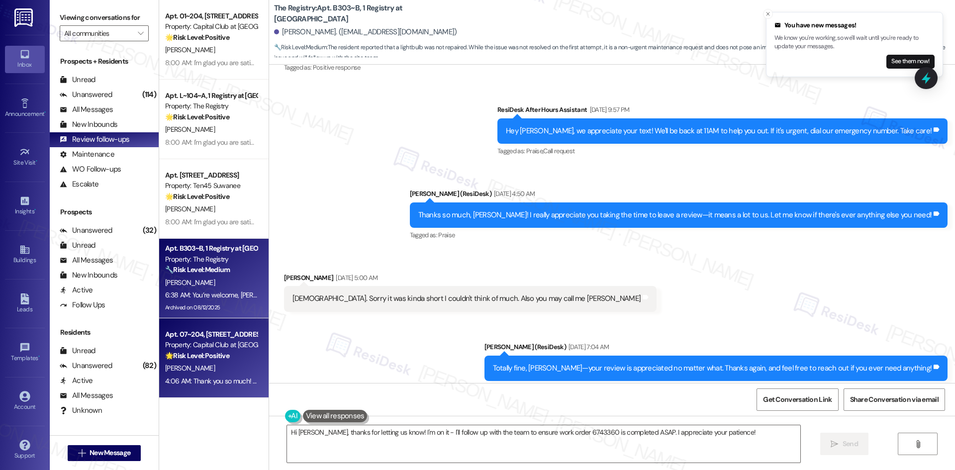
click at [213, 359] on strong "🌟 Risk Level: Positive" at bounding box center [197, 355] width 64 height 9
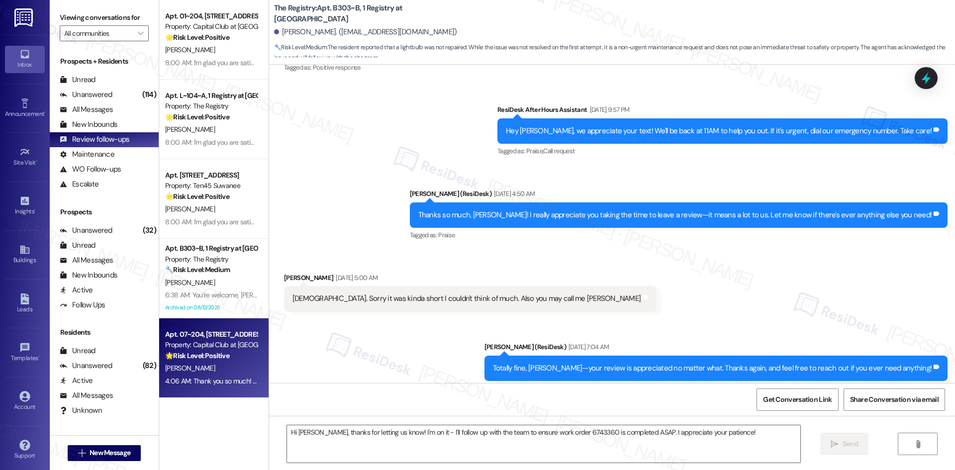
type textarea "Fetching suggested responses. Please feel free to read through the conversation…"
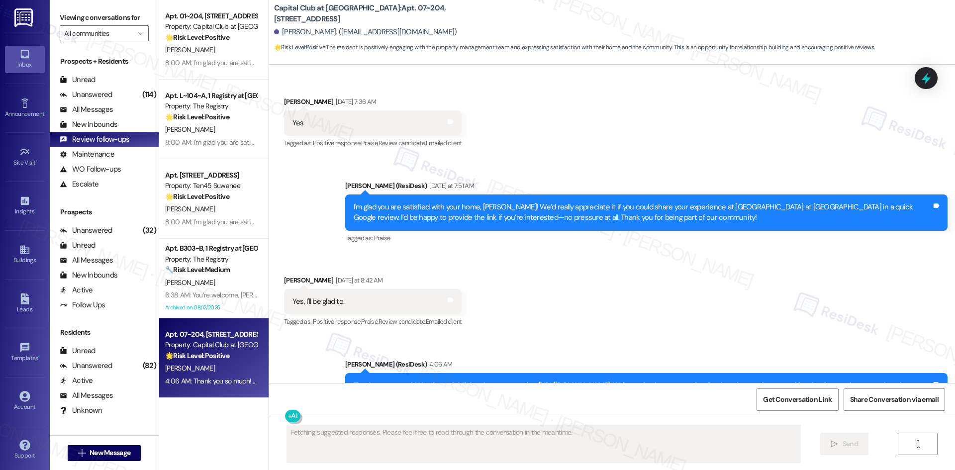
scroll to position [12001, 0]
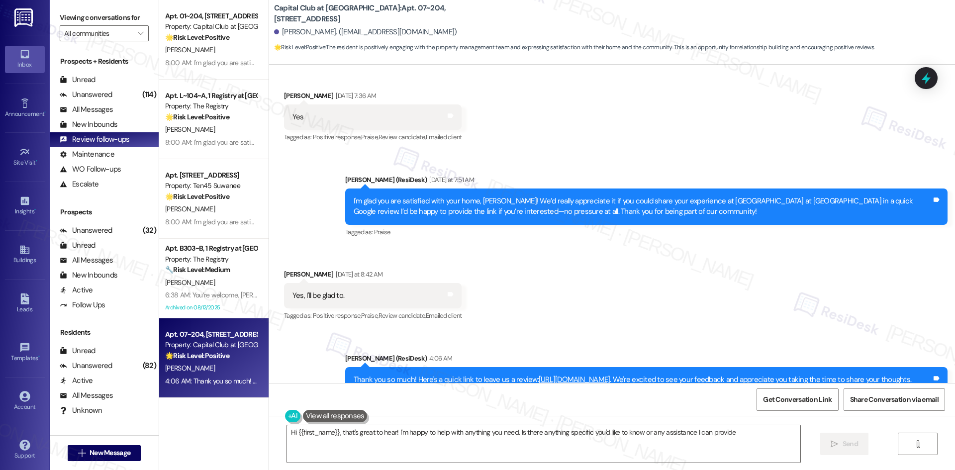
type textarea "Hi {{first_name}}, that's great to hear! I'm happy to help with anything you ne…"
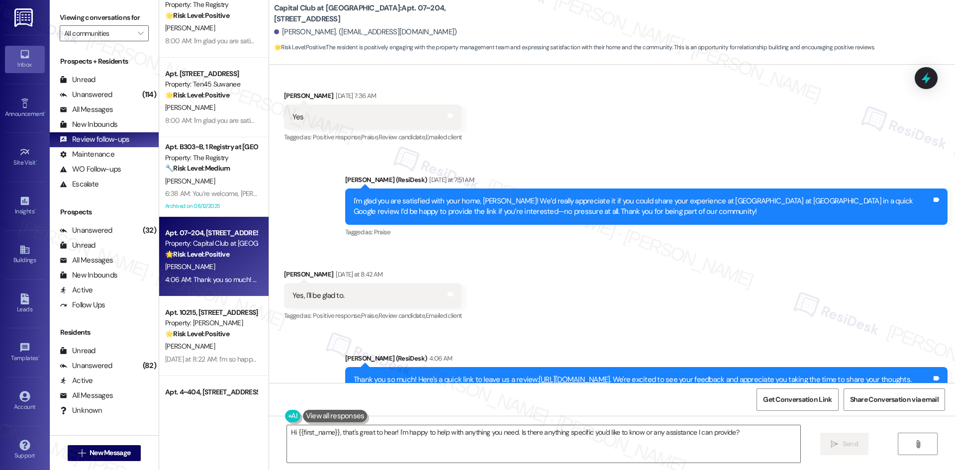
scroll to position [149, 0]
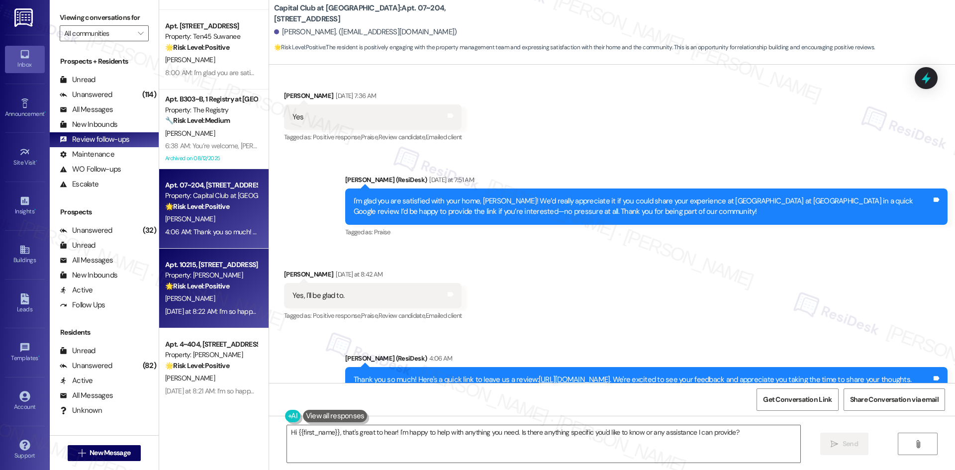
click at [192, 300] on div "[PERSON_NAME]" at bounding box center [211, 298] width 94 height 12
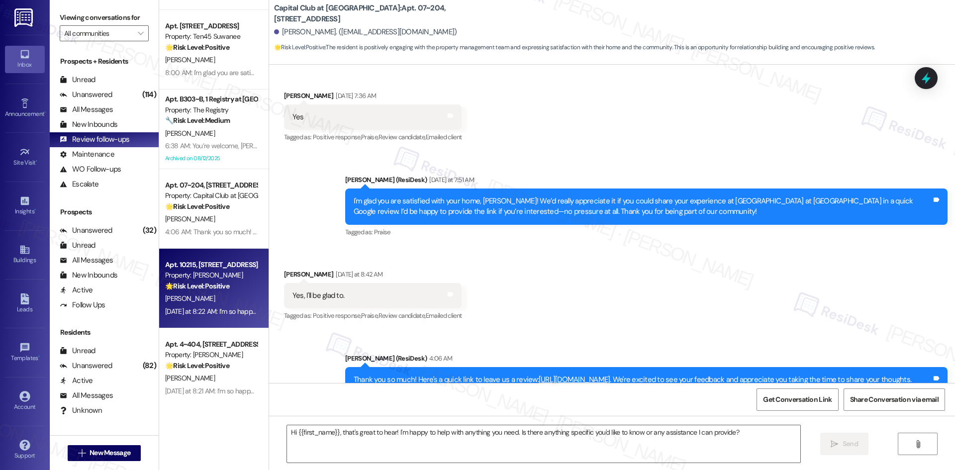
type textarea "Fetching suggested responses. Please feel free to read through the conversation…"
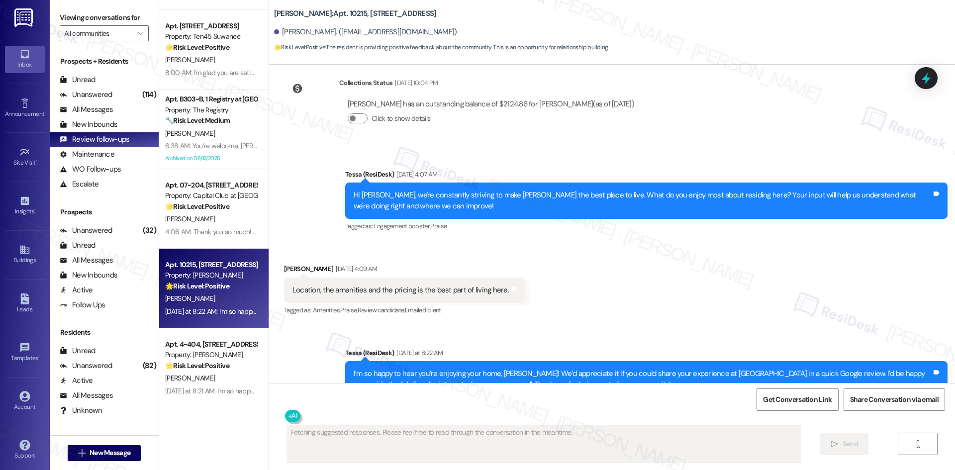
scroll to position [628, 0]
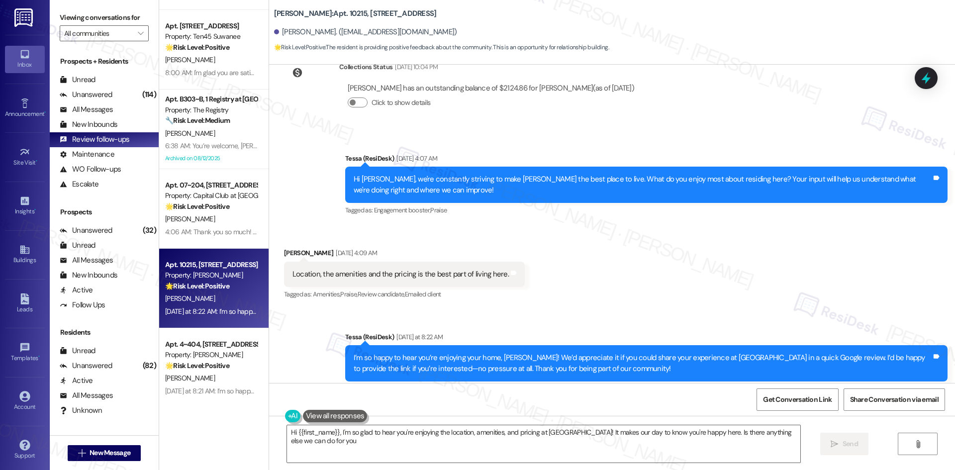
type textarea "Hi {{first_name}}, I'm so glad to hear you're enjoying the location, amenities,…"
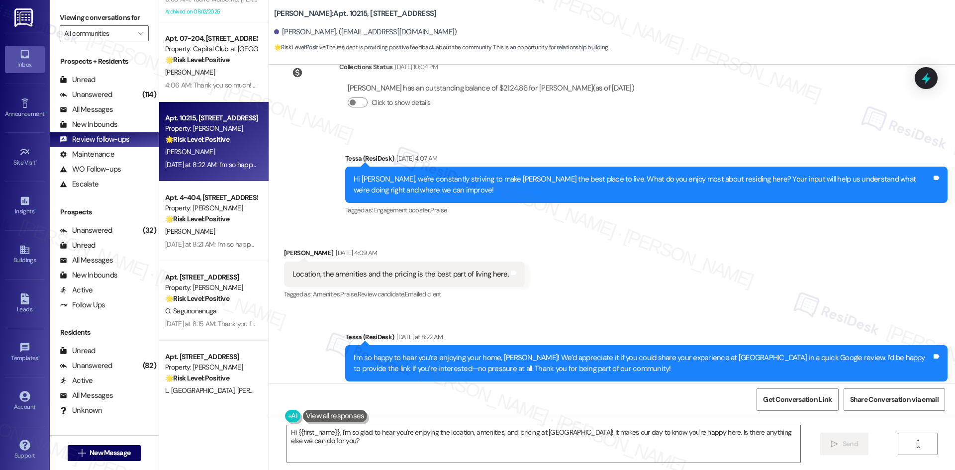
scroll to position [298, 0]
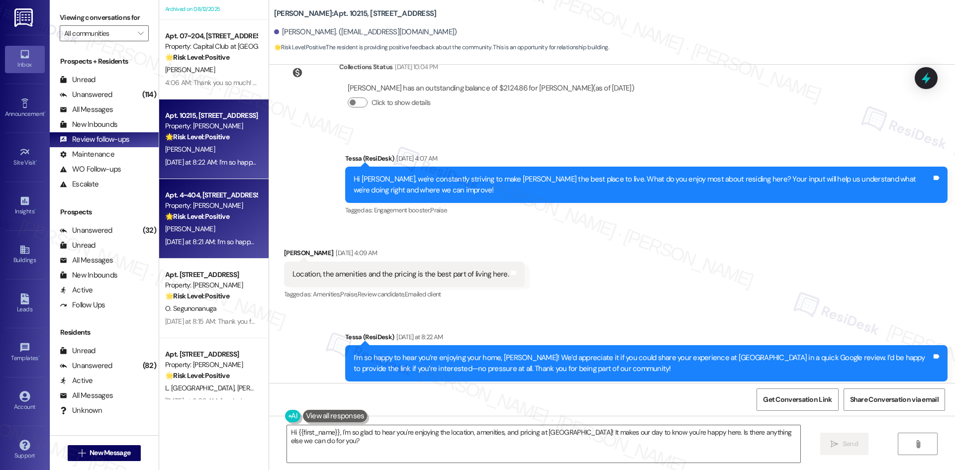
click at [193, 230] on div "[PERSON_NAME]" at bounding box center [211, 229] width 94 height 12
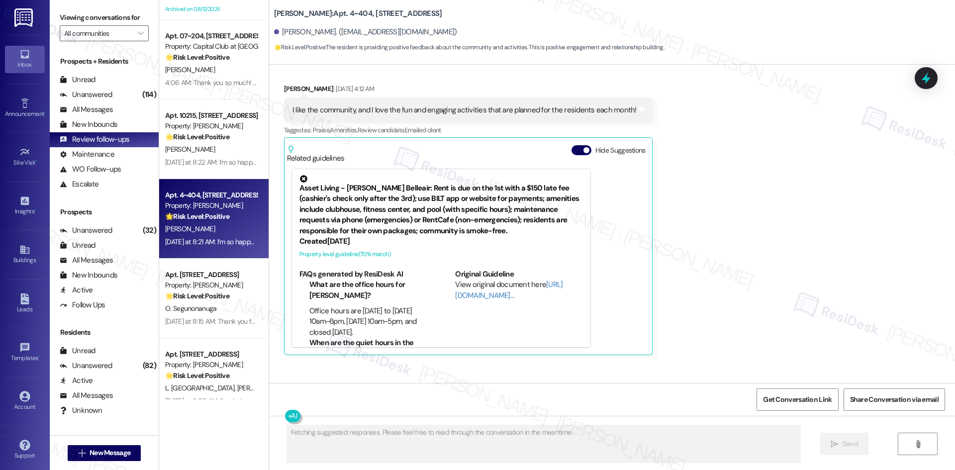
scroll to position [728, 0]
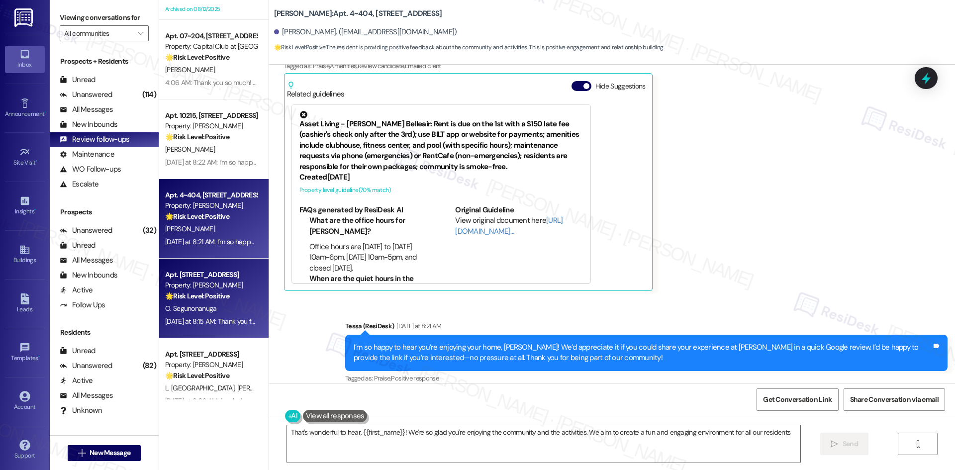
type textarea "That's wonderful to hear, {{first_name}}! We're so glad you're enjoying the com…"
click at [170, 311] on span "O. Segunonanuga" at bounding box center [191, 308] width 52 height 9
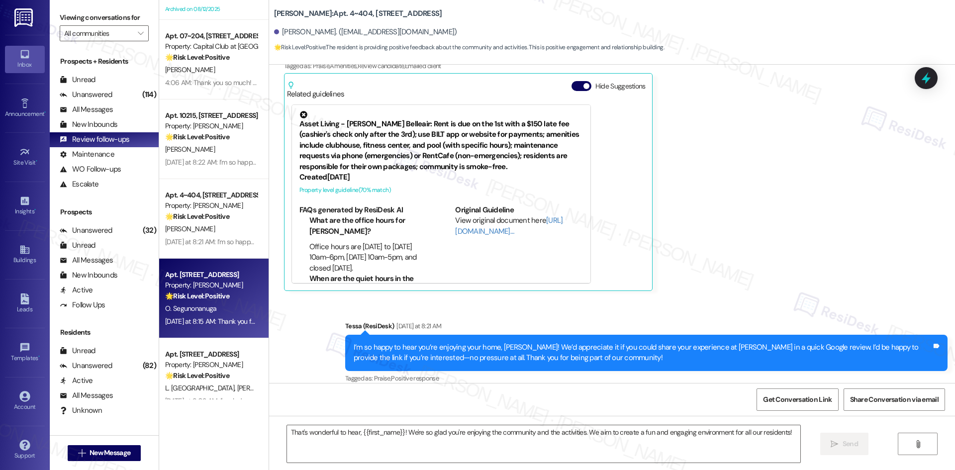
type textarea "Fetching suggested responses. Please feel free to read through the conversation…"
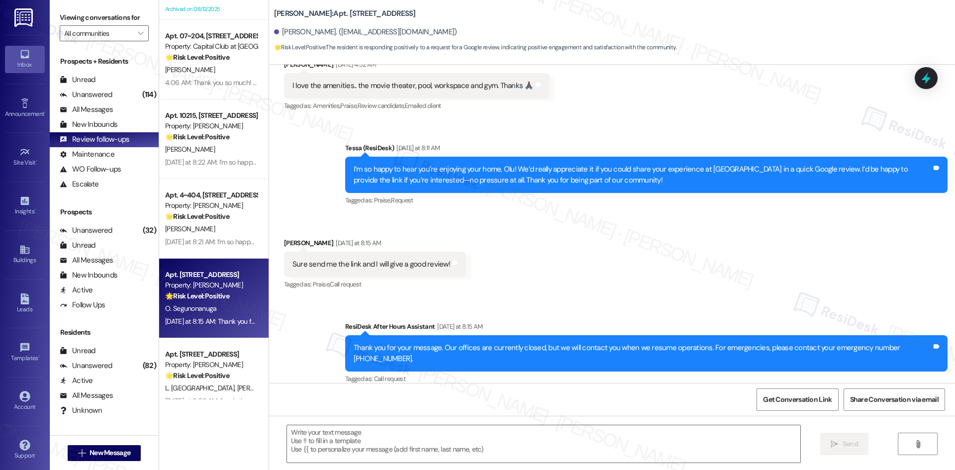
scroll to position [295, 0]
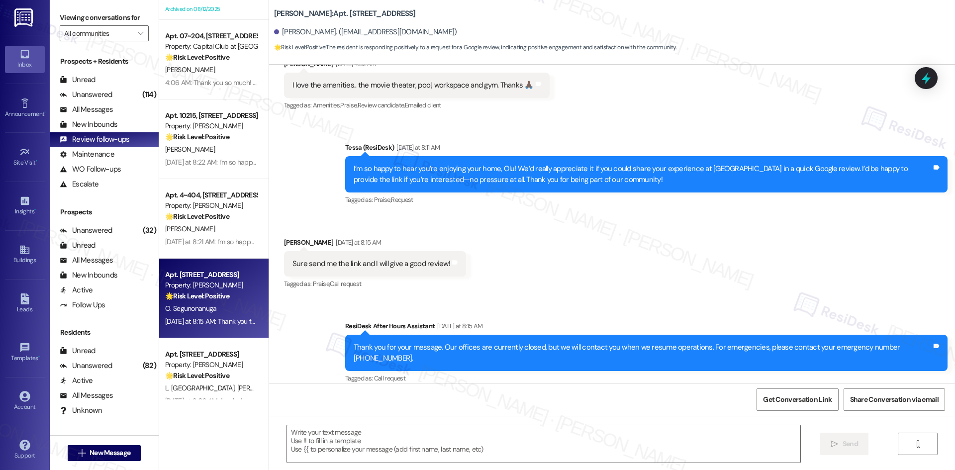
click at [549, 257] on div "Received via SMS [PERSON_NAME] [DATE] at 8:15 AM Sure send me the link and I wi…" at bounding box center [612, 257] width 686 height 84
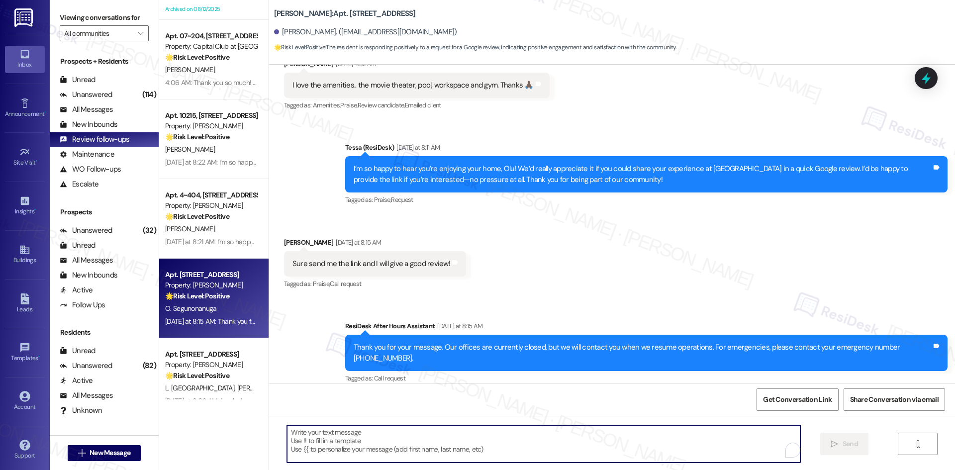
click at [447, 442] on textarea "To enrich screen reader interactions, please activate Accessibility in Grammarl…" at bounding box center [543, 443] width 513 height 37
paste textarea "Thank you so much! Here's a quick link to leave us a review: {{google_review_li…"
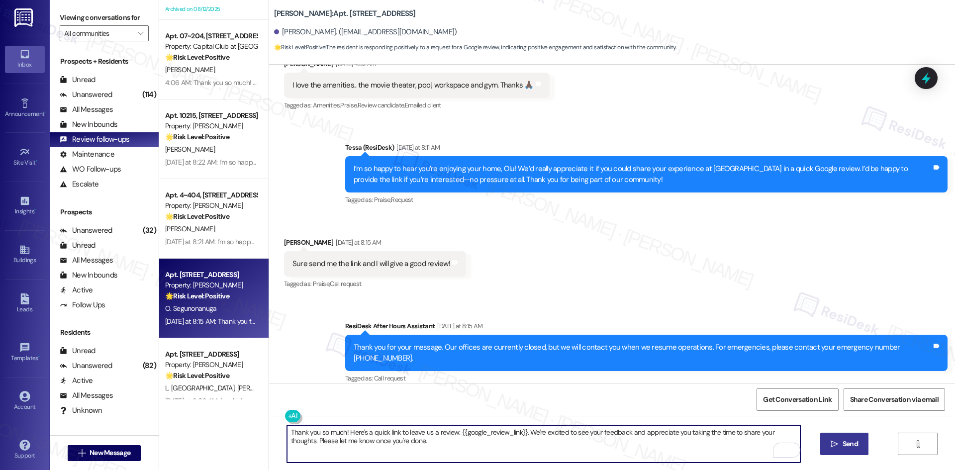
type textarea "Thank you so much! Here's a quick link to leave us a review: {{google_review_li…"
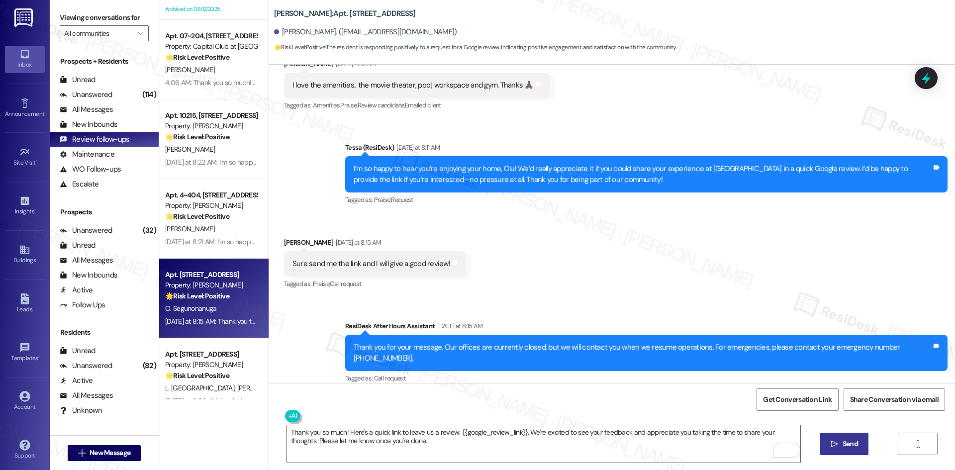
click at [854, 443] on span "Send" at bounding box center [850, 444] width 15 height 10
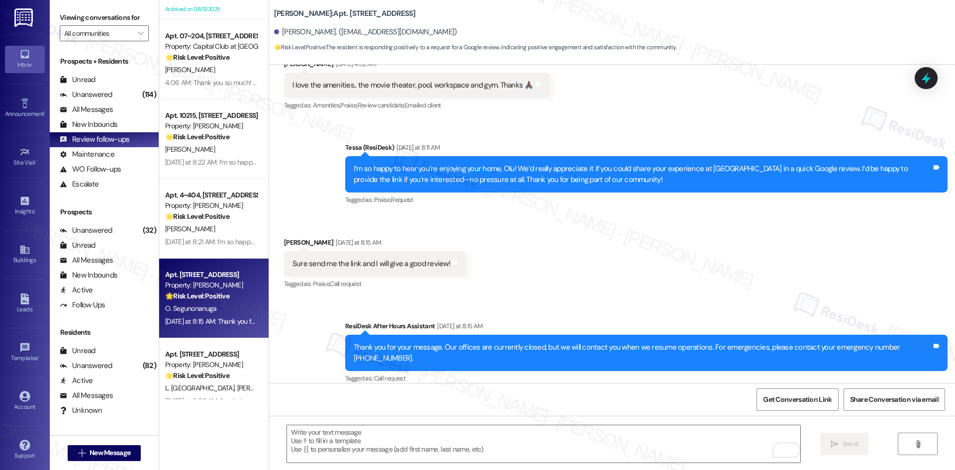
scroll to position [294, 0]
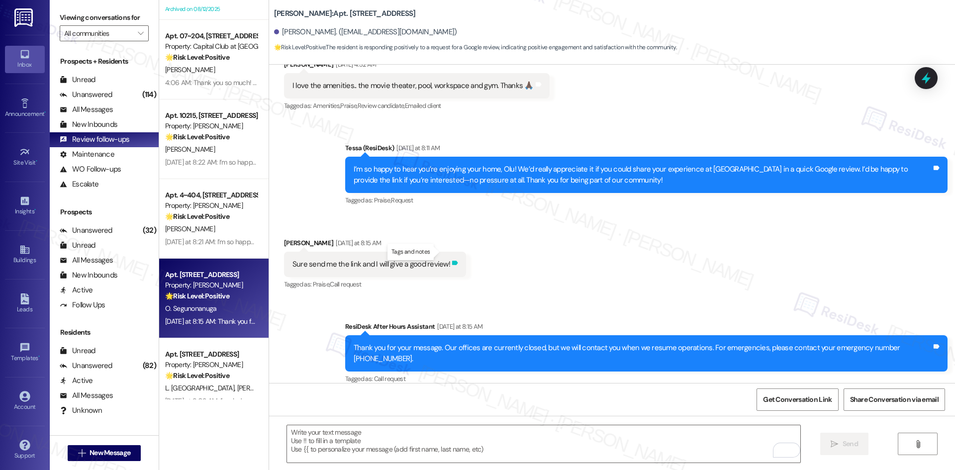
click at [452, 261] on icon at bounding box center [455, 263] width 6 height 4
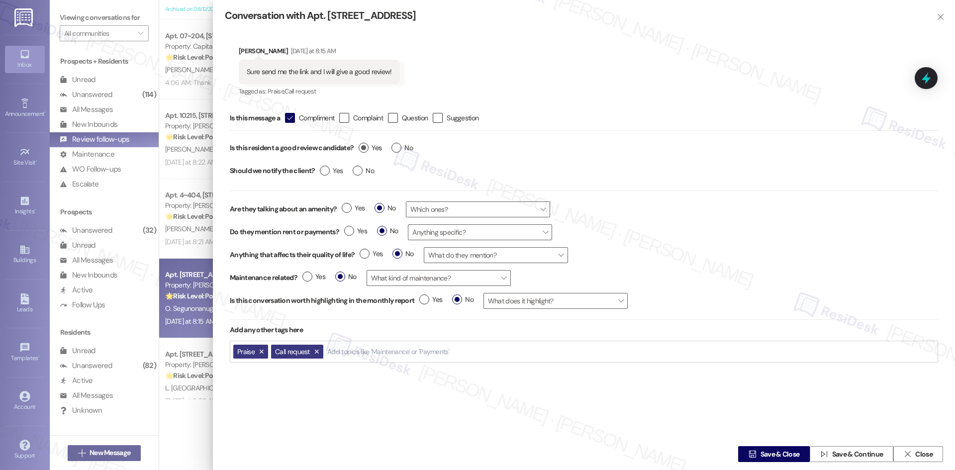
click at [361, 150] on label "Yes" at bounding box center [370, 148] width 23 height 10
click at [361, 150] on input "Yes" at bounding box center [370, 149] width 23 height 13
radio input "true"
click at [329, 171] on label "Yes" at bounding box center [331, 171] width 23 height 10
click at [329, 171] on input "Yes" at bounding box center [331, 172] width 23 height 13
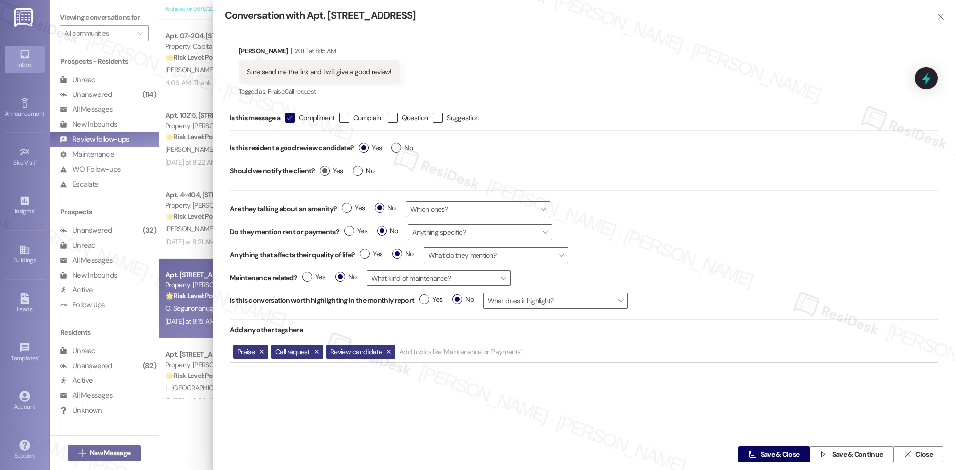
radio input "true"
click at [760, 456] on span "Save & Close" at bounding box center [779, 454] width 39 height 10
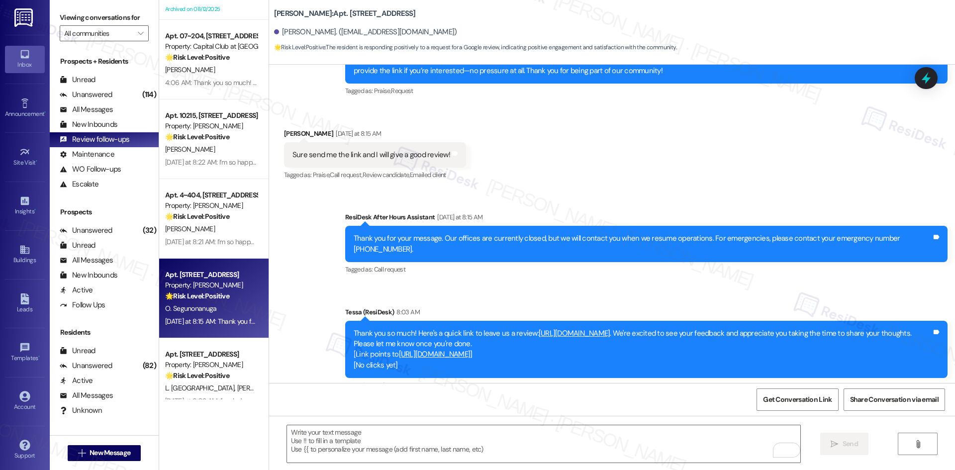
scroll to position [411, 0]
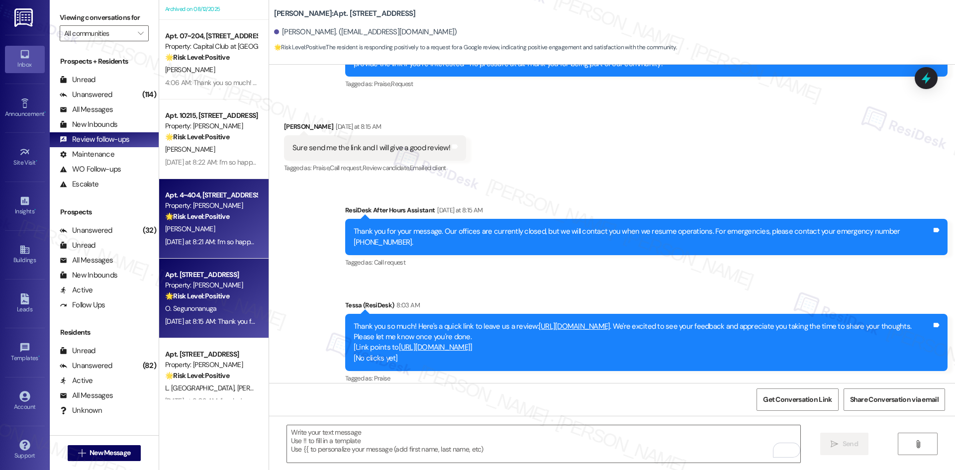
click at [206, 221] on div "🌟 Risk Level: Positive The resident is providing positive feedback about the co…" at bounding box center [211, 216] width 92 height 10
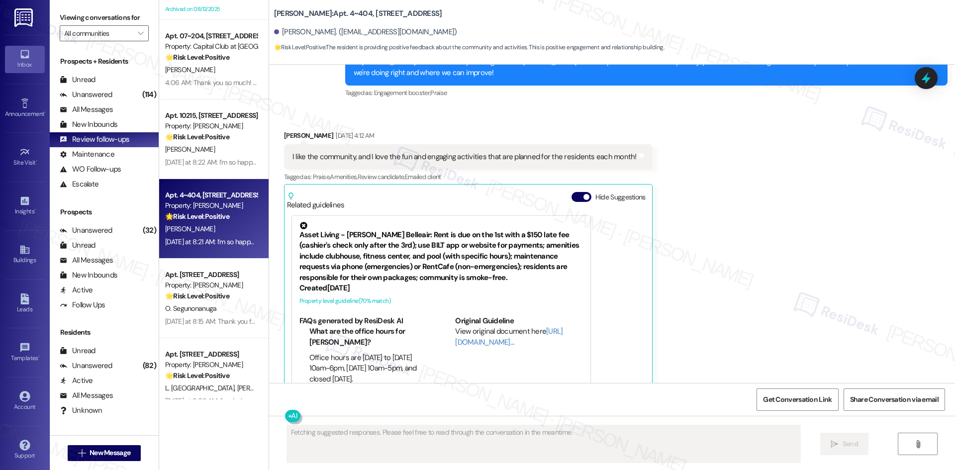
scroll to position [579, 0]
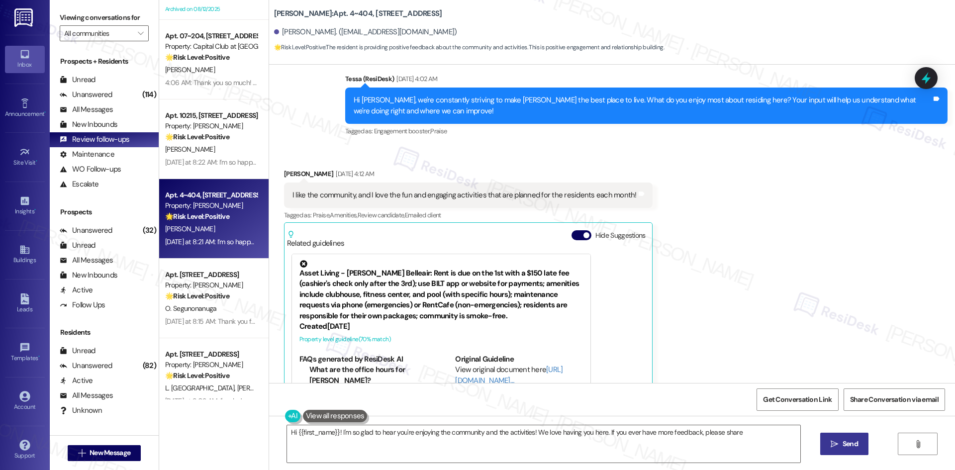
type textarea "Hi {{first_name}}! I'm so glad to hear you're enjoying the community and the ac…"
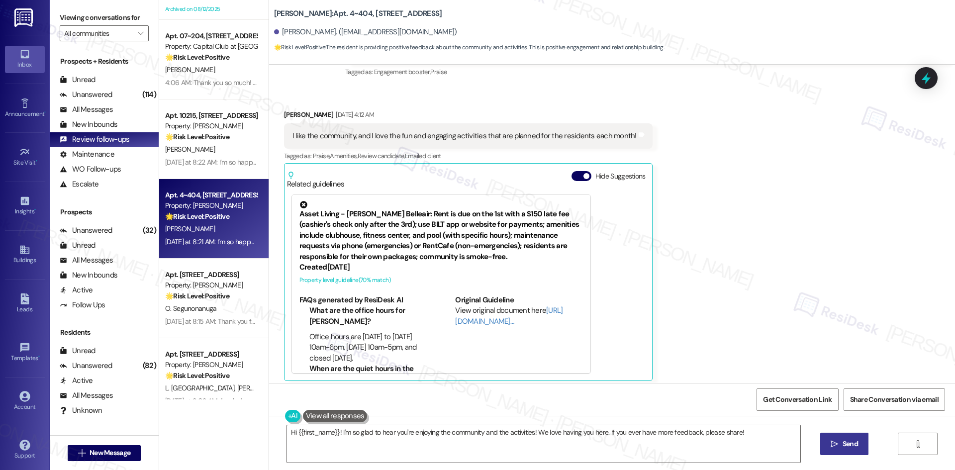
scroll to position [728, 0]
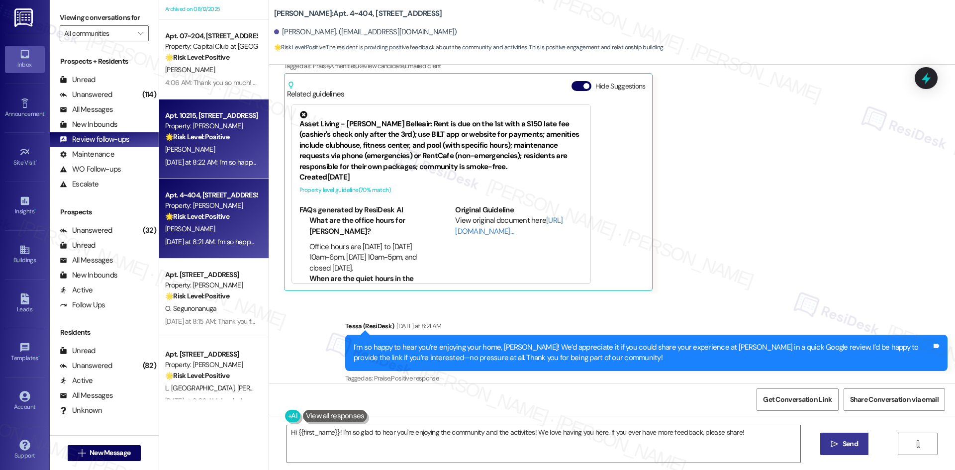
click at [229, 132] on div "🌟 Risk Level: Positive The resident is providing positive feedback about the co…" at bounding box center [211, 137] width 92 height 10
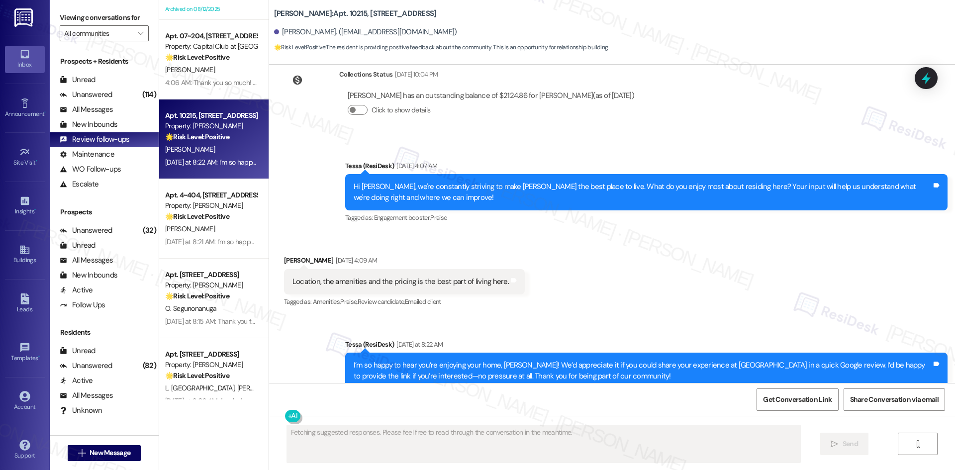
scroll to position [628, 0]
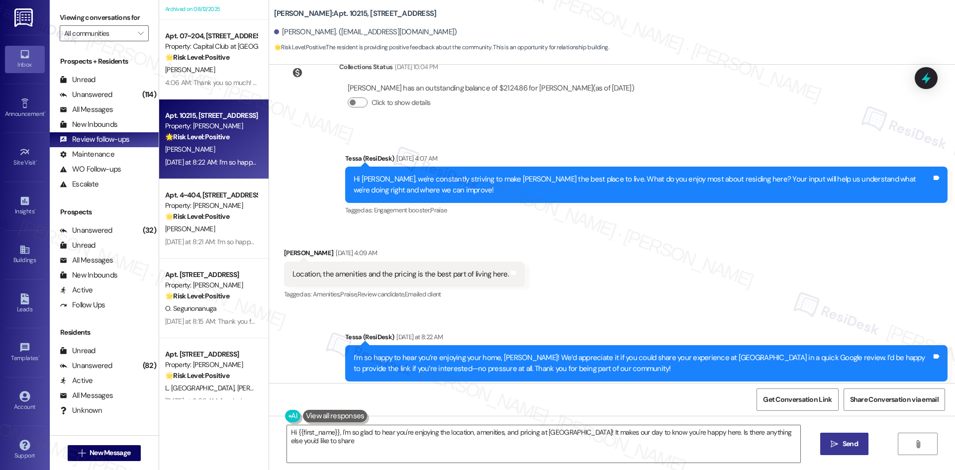
type textarea "Hi {{first_name}}, I'm so glad to hear you're enjoying the location, amenities,…"
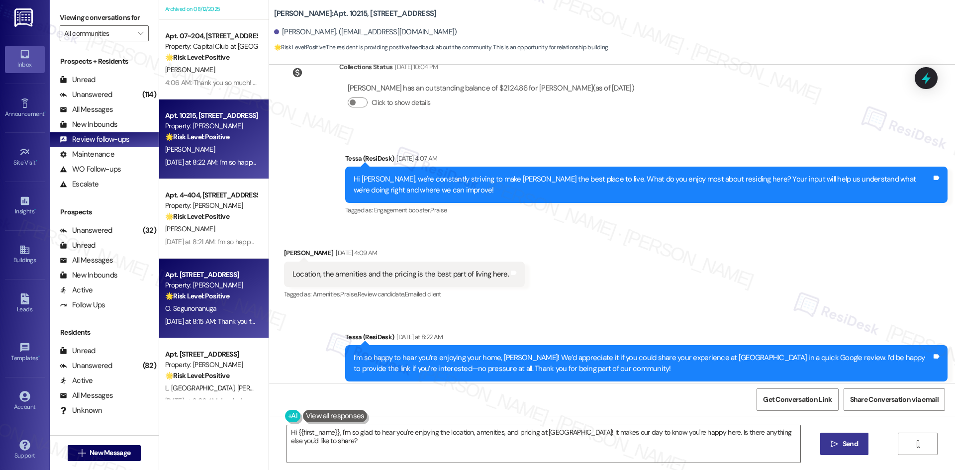
click at [204, 322] on div "[DATE] at 8:15 AM: Thank you for your message. Our offices are currently closed…" at bounding box center [469, 321] width 609 height 9
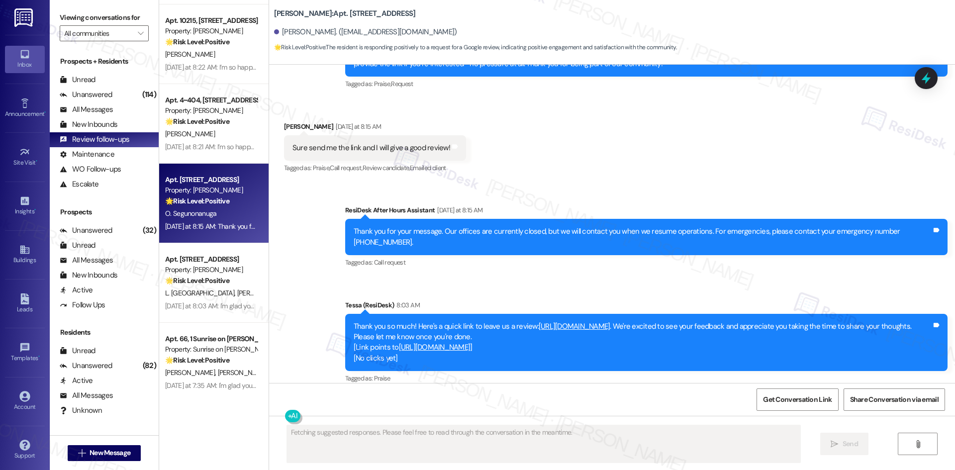
scroll to position [398, 0]
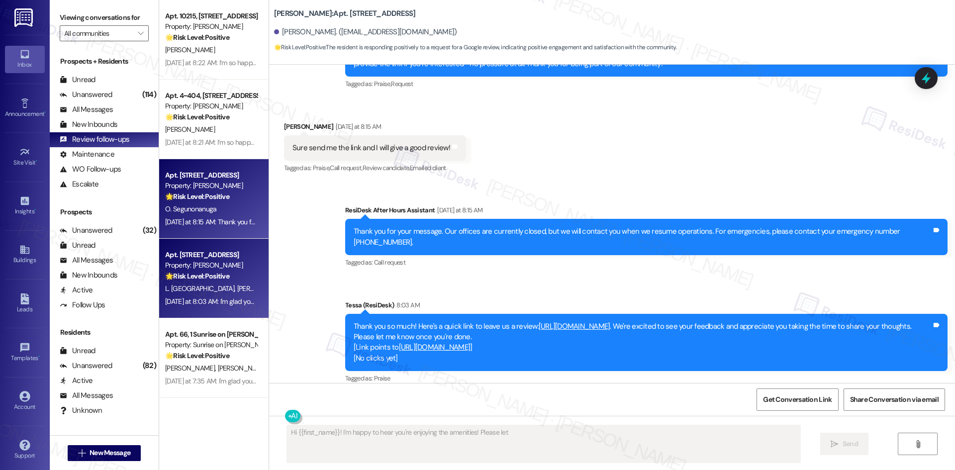
type textarea "Hi {{first_name}}! I'm happy to hear you're enjoying the amenities! Please let"
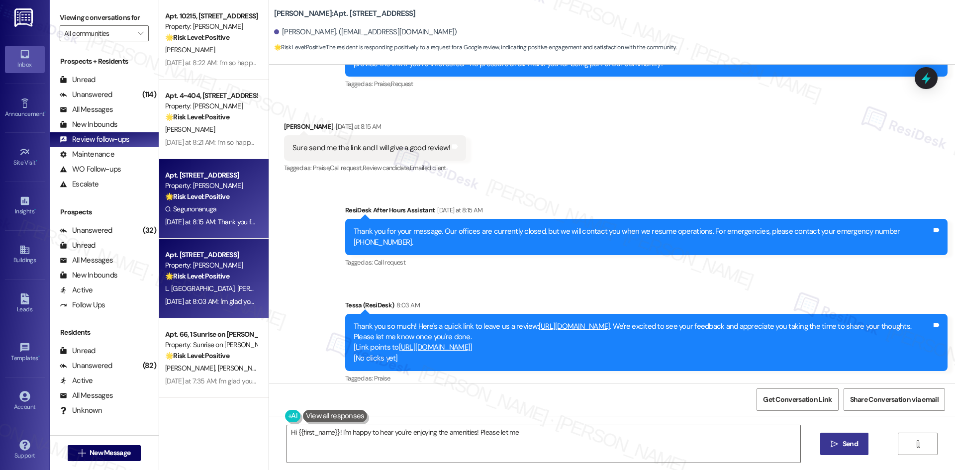
click at [237, 288] on span "[PERSON_NAME]" at bounding box center [262, 288] width 50 height 9
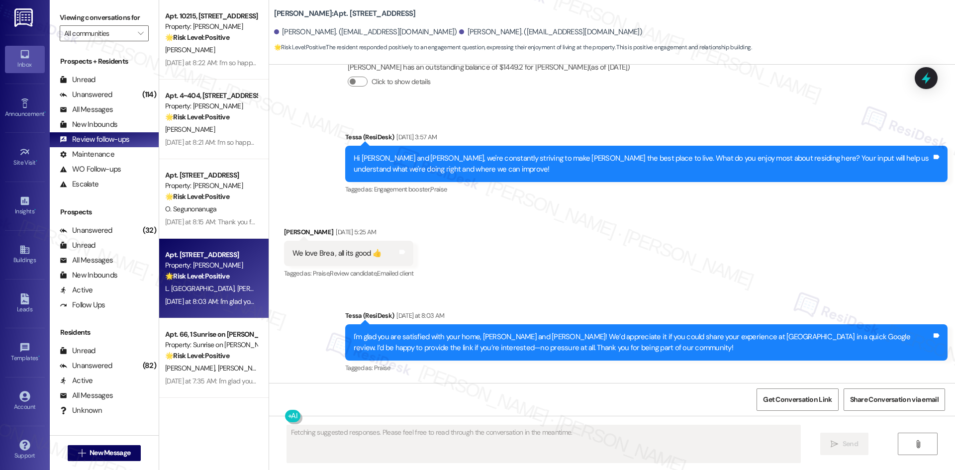
scroll to position [313, 0]
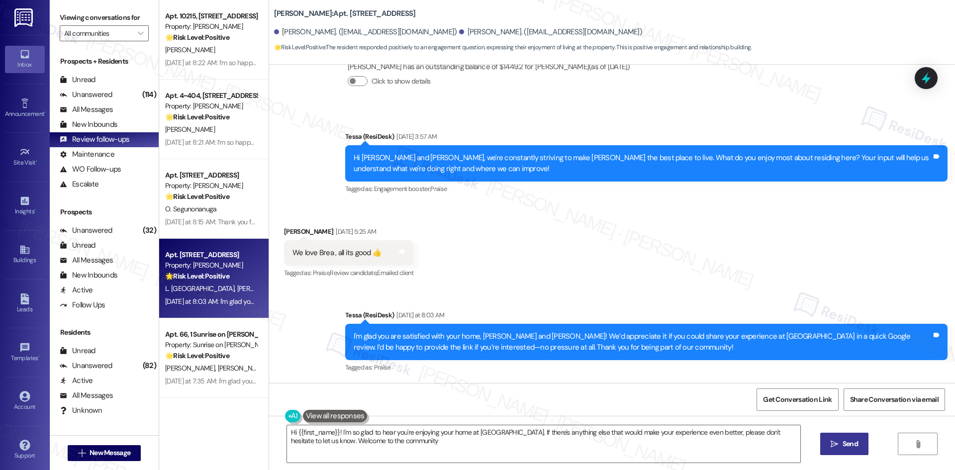
type textarea "Hi {{first_name}}! I'm so glad to hear you're enjoying your home at [GEOGRAPHIC…"
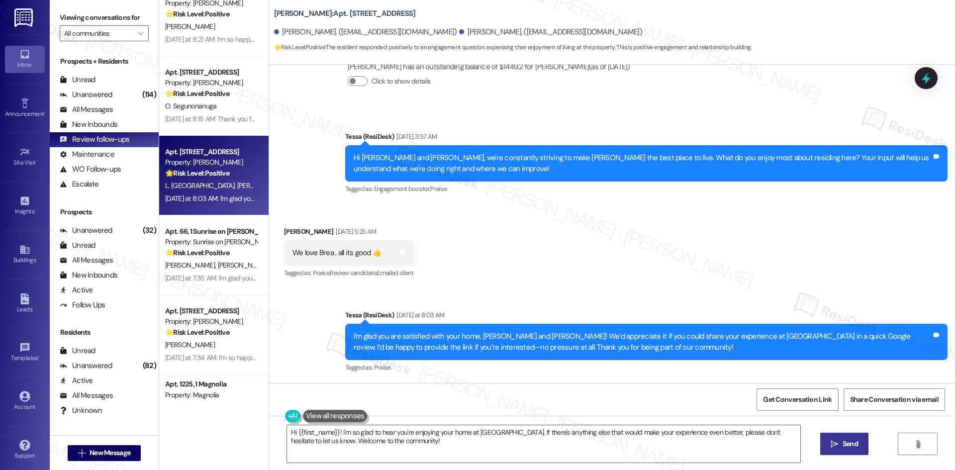
scroll to position [547, 0]
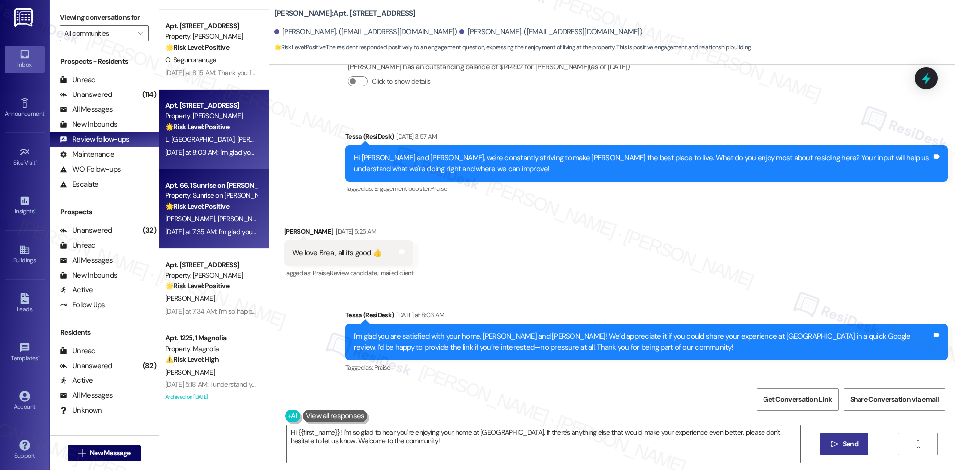
click at [208, 241] on div "Apt. 66, 1 Sunrise on [PERSON_NAME] Property: Sunrise on [PERSON_NAME] 🌟 Risk L…" at bounding box center [213, 209] width 109 height 80
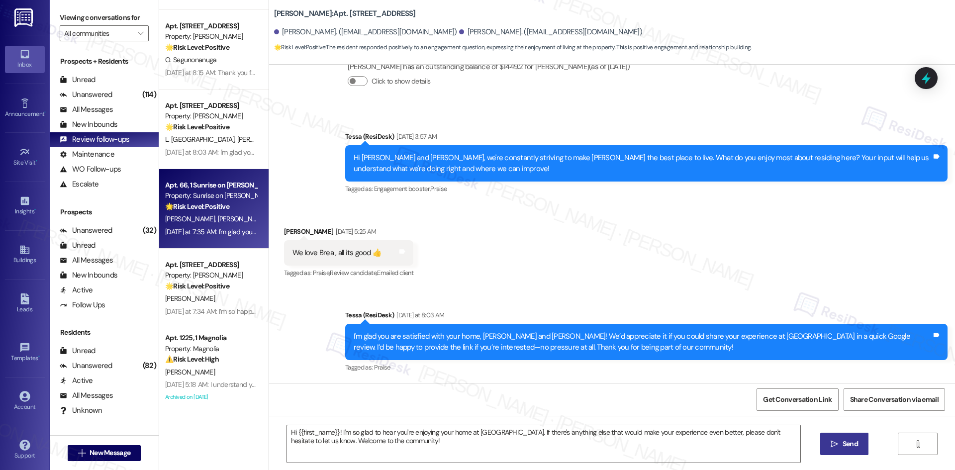
type textarea "Fetching suggested responses. Please feel free to read through the conversation…"
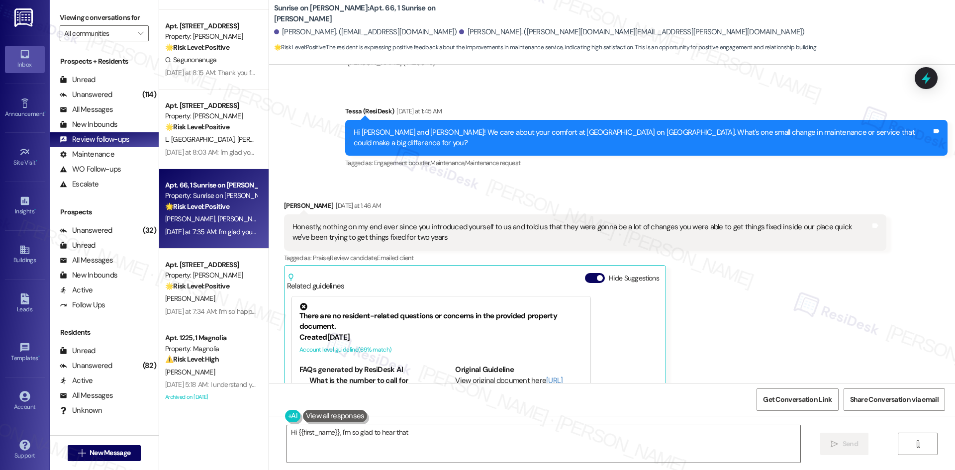
scroll to position [6812, 0]
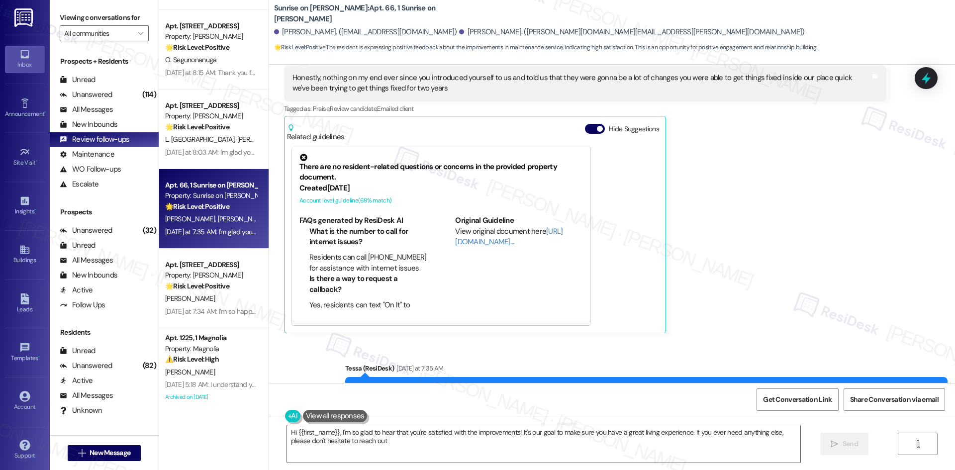
type textarea "Hi {{first_name}}, I'm so glad to hear that you're satisfied with the improveme…"
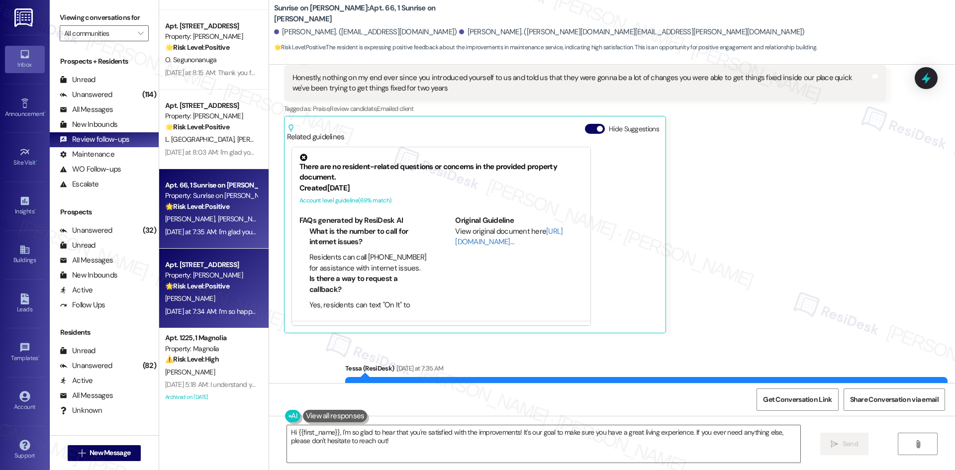
click at [201, 314] on div "[DATE] at 7:34 AM: I’m so happy to hear you’re enjoying your home, [PERSON_NAME…" at bounding box center [601, 311] width 872 height 9
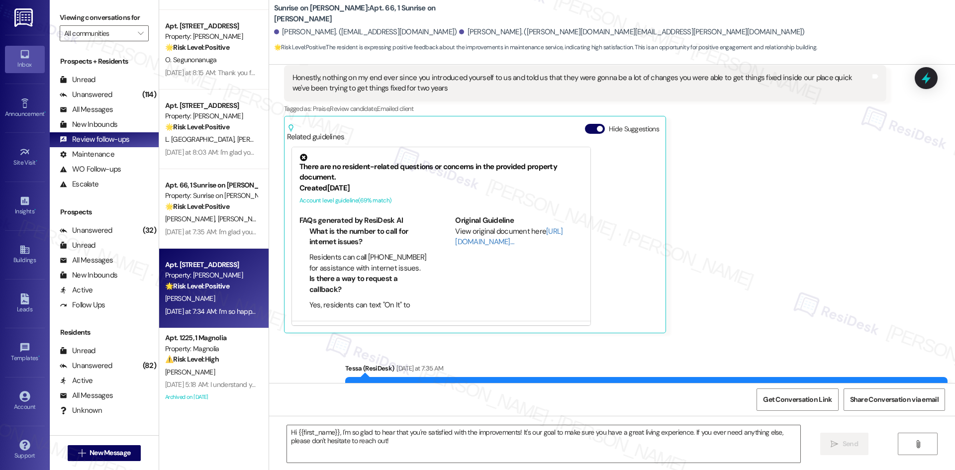
type textarea "Fetching suggested responses. Please feel free to read through the conversation…"
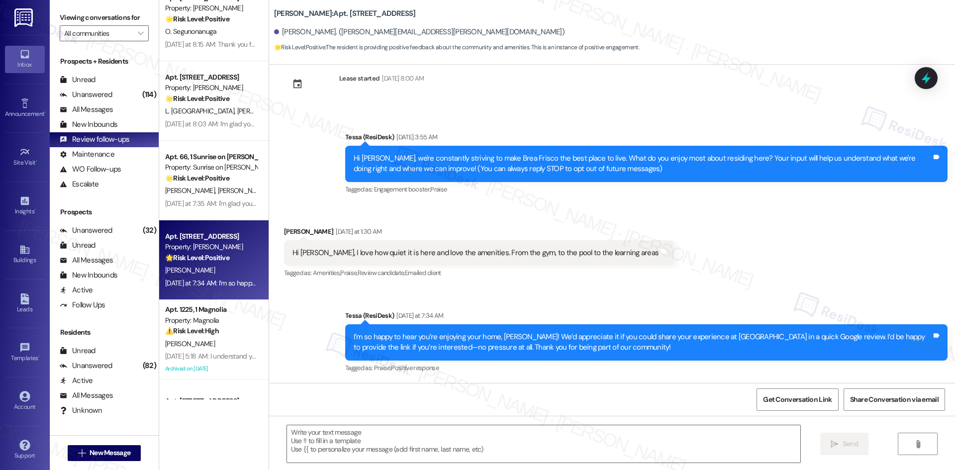
scroll to position [647, 0]
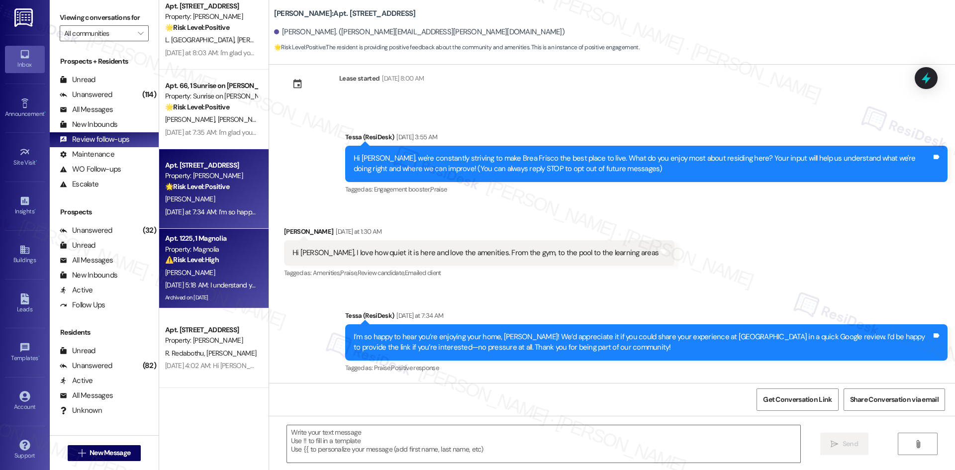
click at [193, 271] on div "[PERSON_NAME]" at bounding box center [211, 273] width 94 height 12
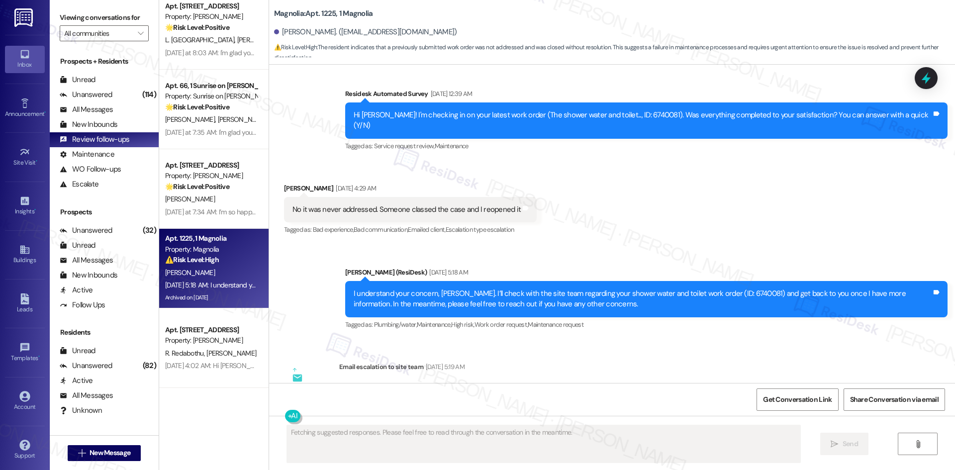
scroll to position [1486, 0]
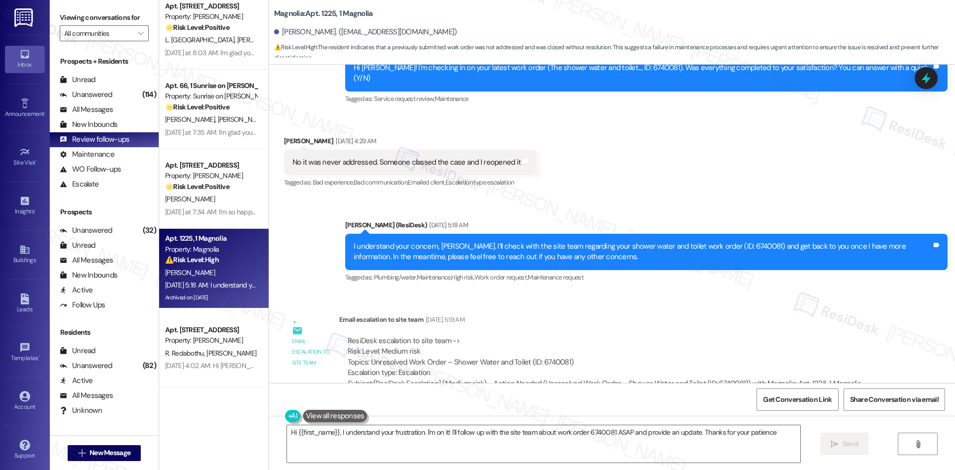
type textarea "Hi {{first_name}}, I understand your frustration. I'm on it! I'll follow up wit…"
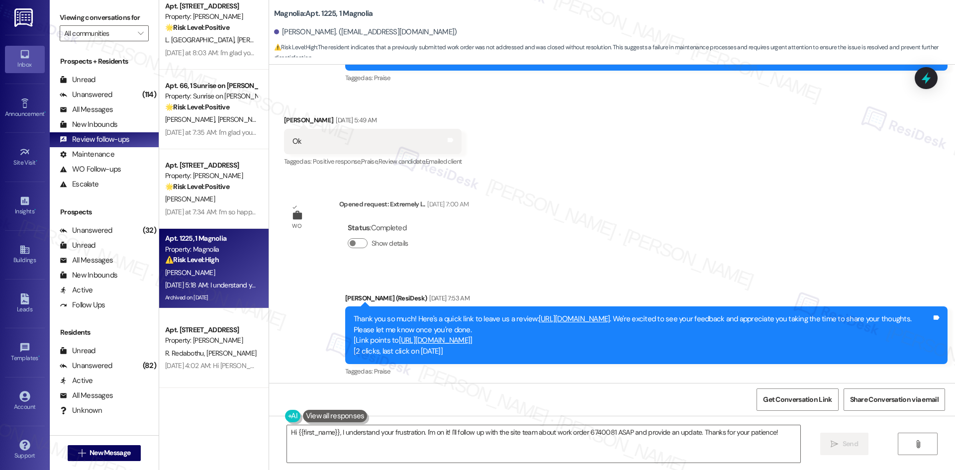
scroll to position [491, 0]
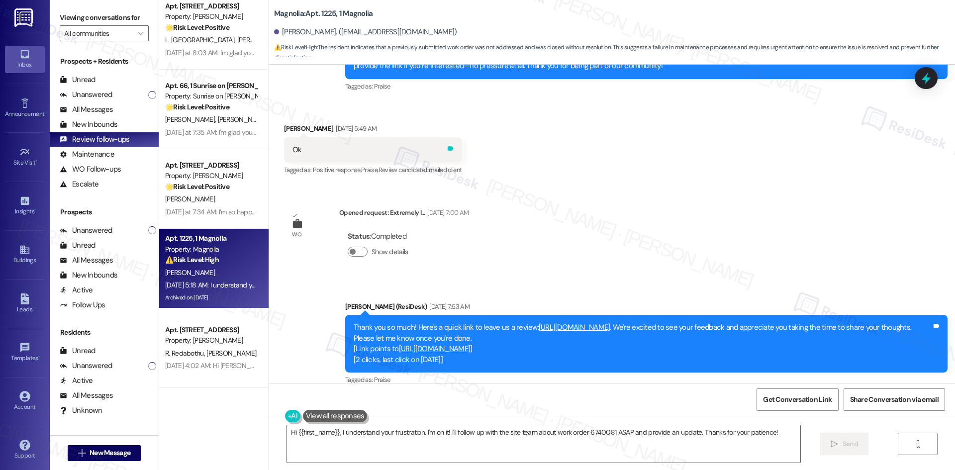
click at [449, 149] on icon at bounding box center [451, 148] width 6 height 4
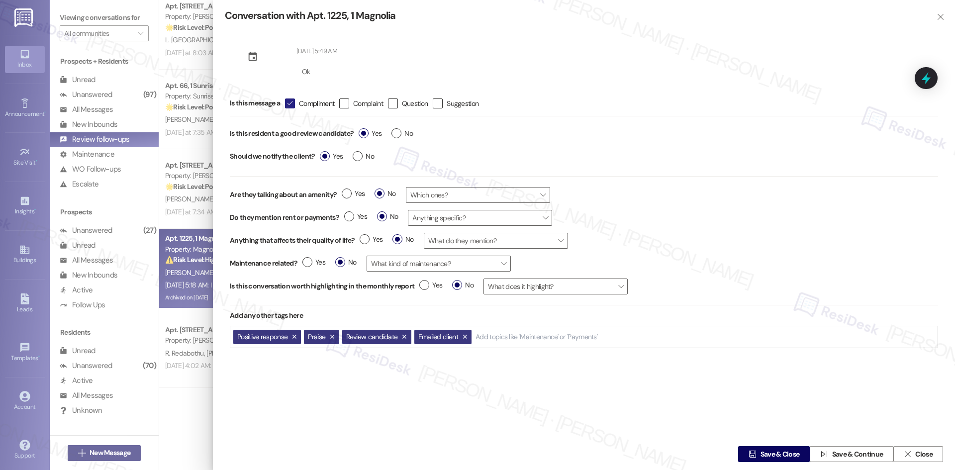
click at [293, 106] on icon "" at bounding box center [289, 103] width 6 height 10
click at [286, 106] on input " Compliment" at bounding box center [283, 103] width 6 height 6
checkbox input "false"
click at [362, 134] on label "Yes" at bounding box center [370, 133] width 23 height 10
click at [362, 134] on input "Yes" at bounding box center [370, 134] width 23 height 13
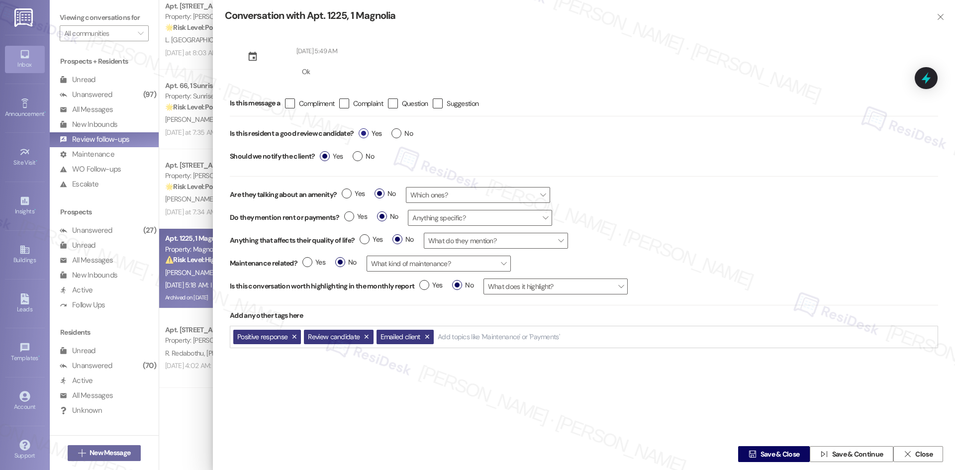
click at [365, 133] on label "Yes" at bounding box center [370, 133] width 23 height 10
click at [365, 133] on input "Yes" at bounding box center [370, 134] width 23 height 13
click at [364, 133] on label "Yes" at bounding box center [370, 133] width 23 height 10
click at [364, 133] on input "Yes" at bounding box center [370, 134] width 23 height 13
click at [397, 133] on label "No" at bounding box center [401, 133] width 21 height 10
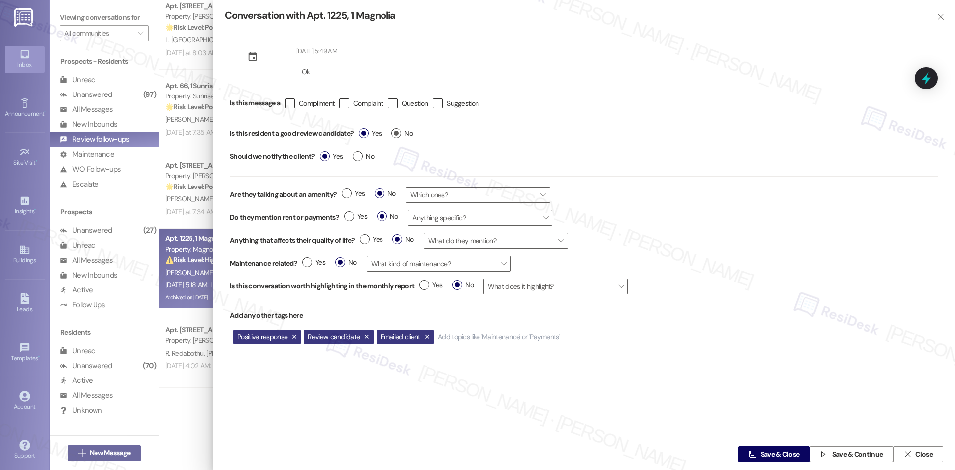
click at [397, 133] on input "No" at bounding box center [401, 134] width 21 height 13
radio input "true"
click at [355, 160] on label "No" at bounding box center [363, 156] width 21 height 10
click at [355, 160] on input "No" at bounding box center [363, 157] width 21 height 13
radio input "true"
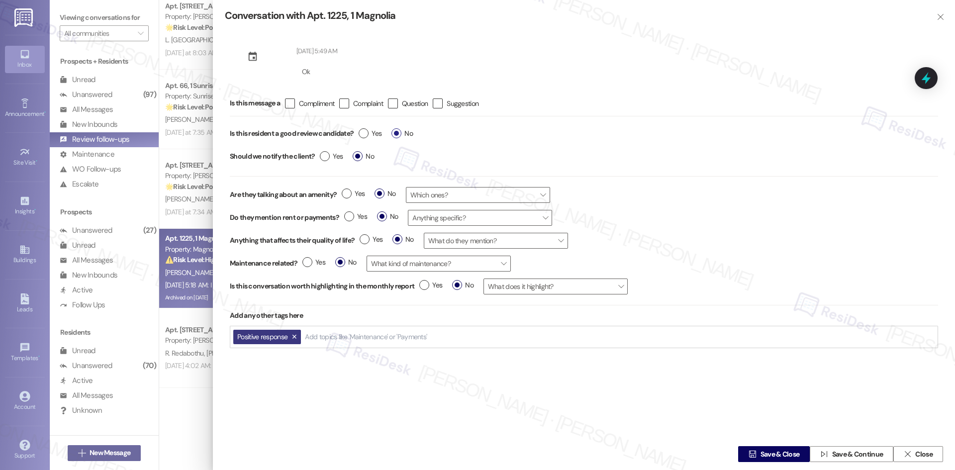
click at [400, 133] on label "No" at bounding box center [401, 133] width 21 height 10
click at [400, 133] on input "No" at bounding box center [401, 134] width 21 height 13
click at [760, 456] on span "Save & Close" at bounding box center [779, 454] width 39 height 10
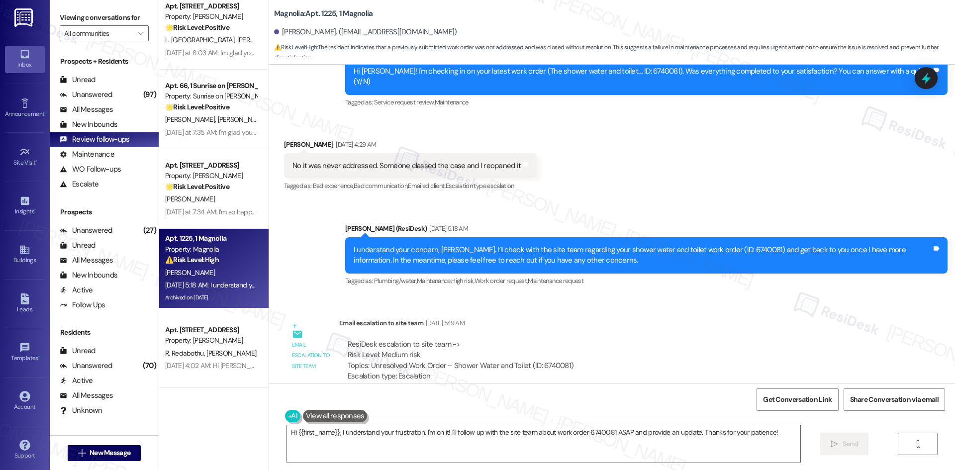
scroll to position [1486, 0]
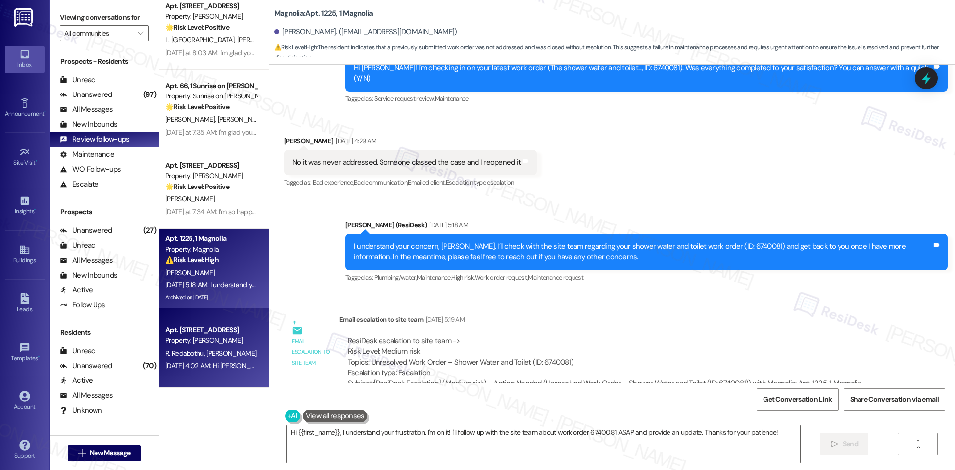
click at [194, 369] on div "[DATE] 4:02 AM: Hi [PERSON_NAME] and [PERSON_NAME], we're constantly striving t…" at bounding box center [535, 365] width 740 height 9
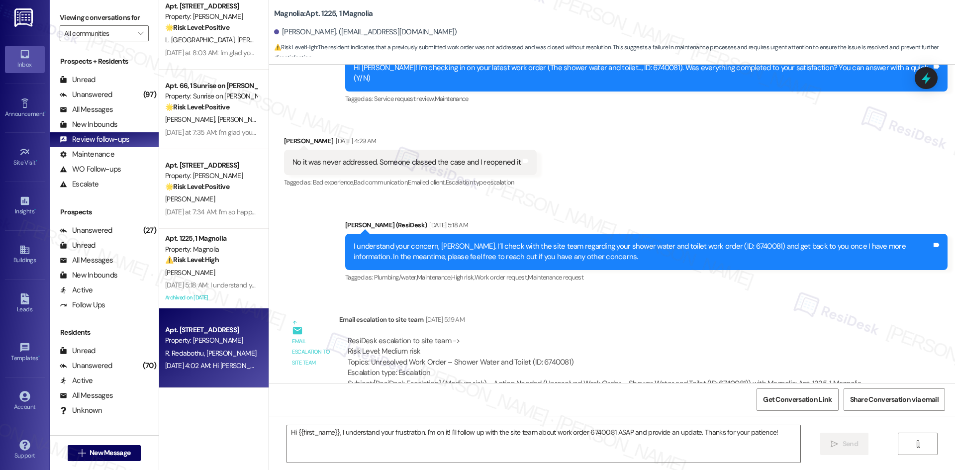
type textarea "Fetching suggested responses. Please feel free to read through the conversation…"
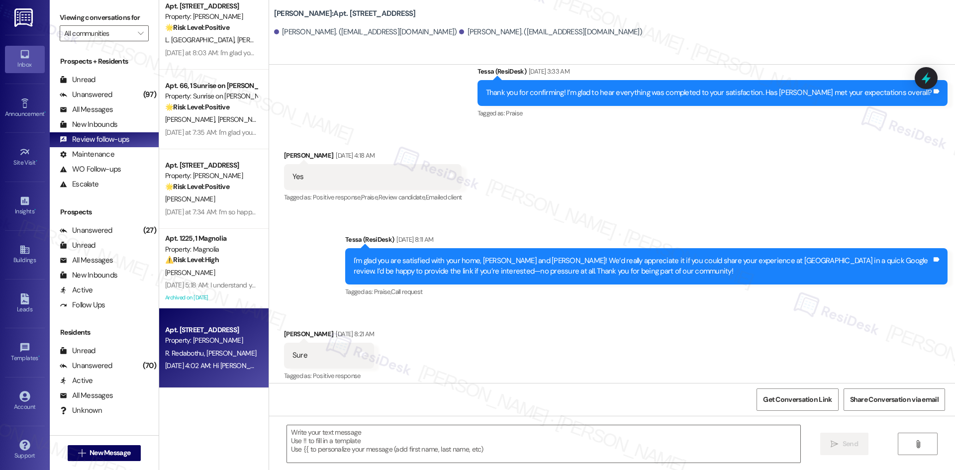
type textarea "Fetching suggested responses. Please feel free to read through the conversation…"
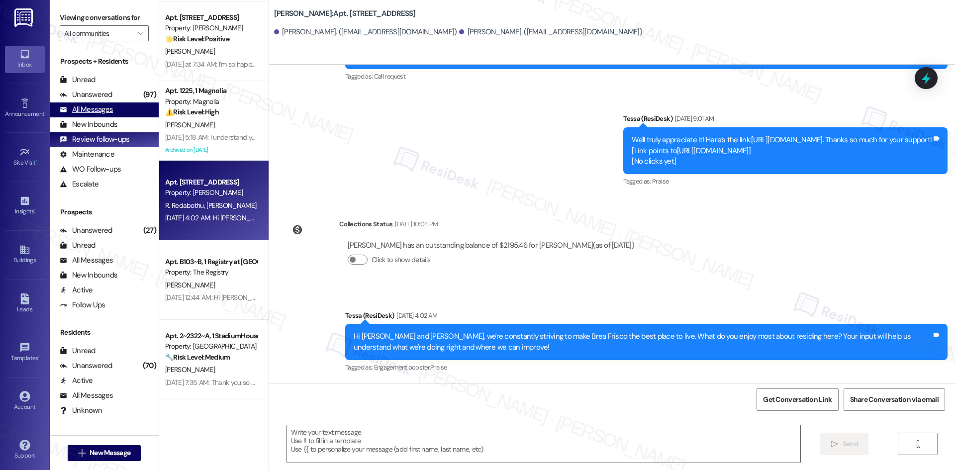
scroll to position [796, 0]
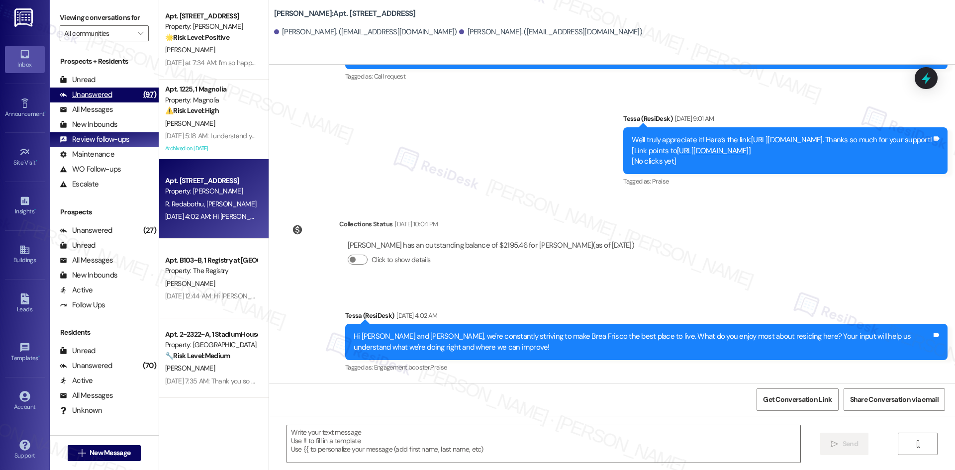
click at [112, 96] on div "Unanswered (97)" at bounding box center [104, 95] width 109 height 15
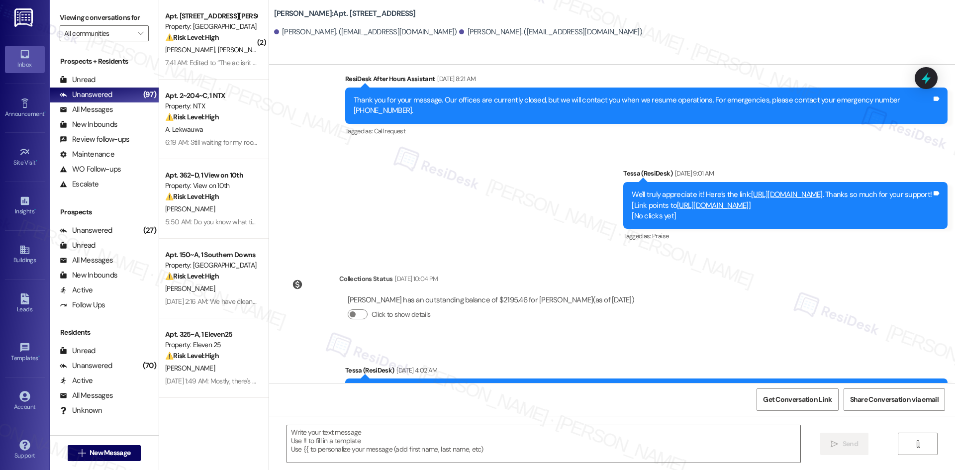
scroll to position [765, 0]
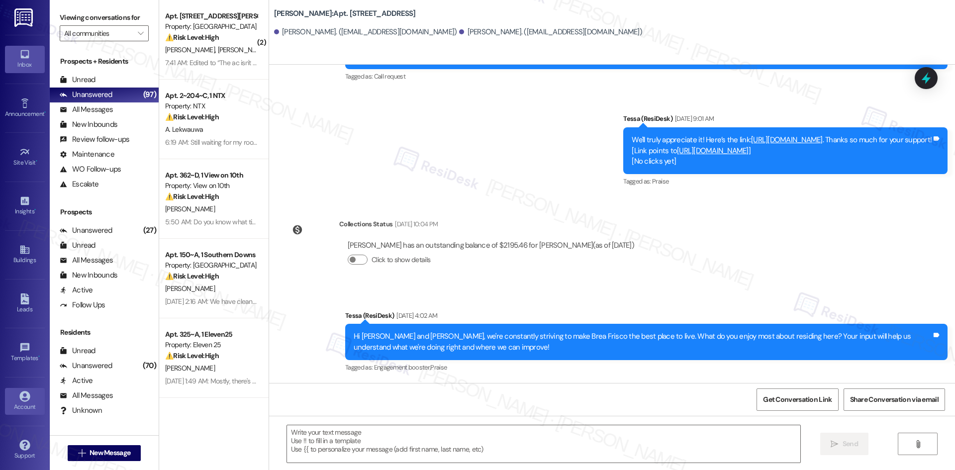
click at [23, 410] on div "Account" at bounding box center [25, 407] width 50 height 10
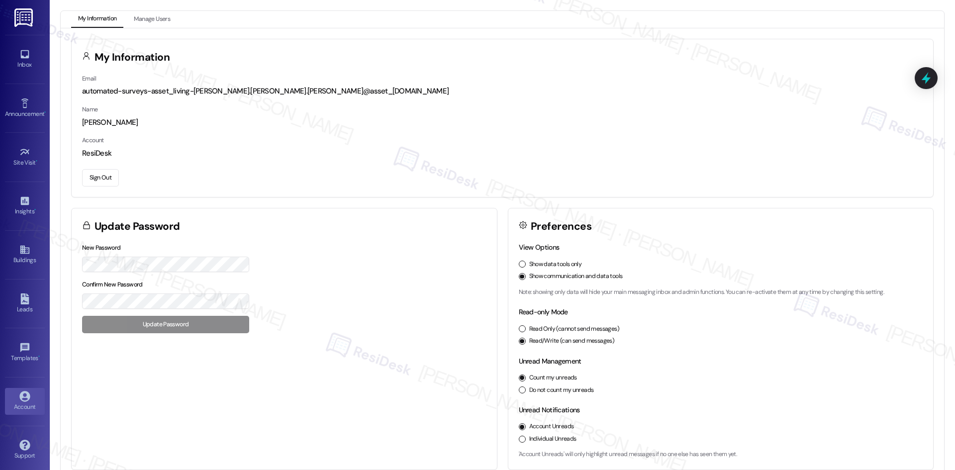
click at [94, 180] on button "Sign Out" at bounding box center [100, 177] width 37 height 17
